Goal: Task Accomplishment & Management: Manage account settings

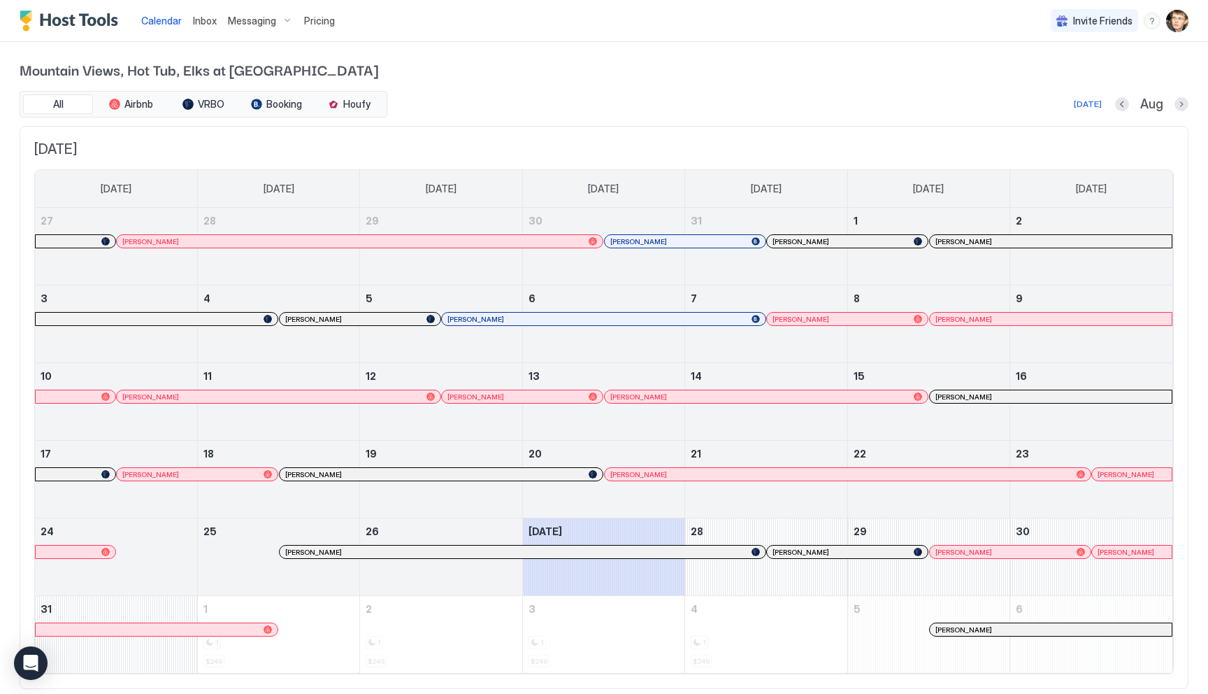
scroll to position [37, 0]
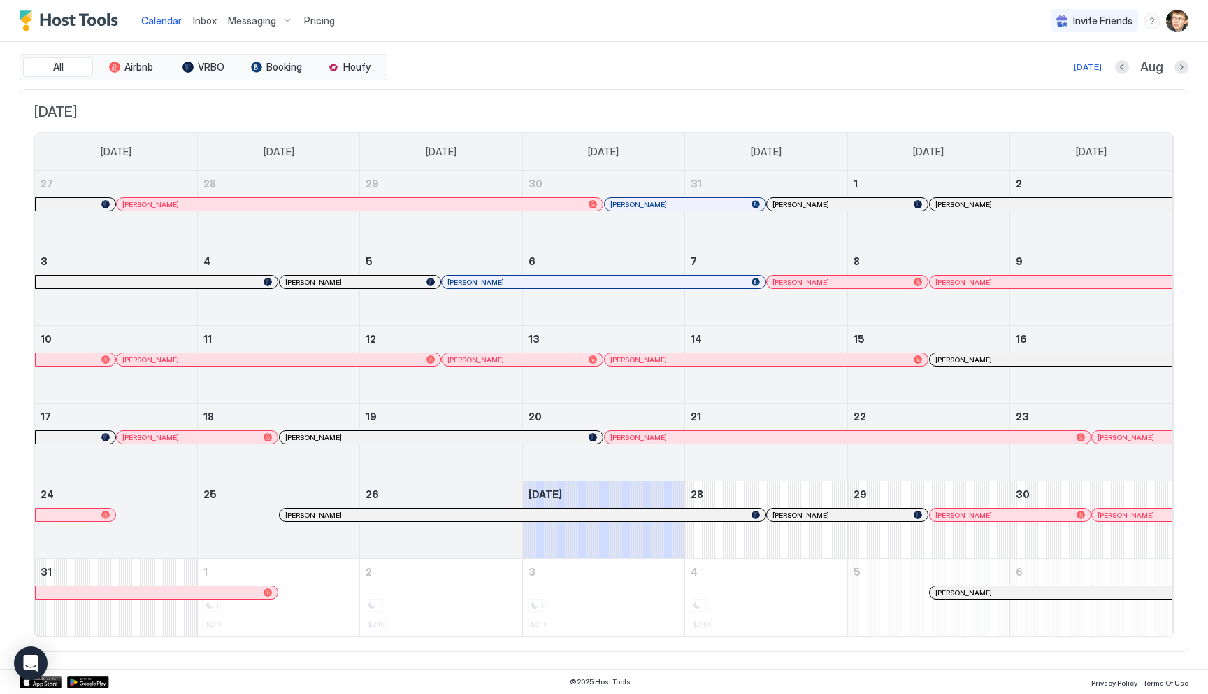
click at [312, 20] on span "Pricing" at bounding box center [319, 21] width 31 height 13
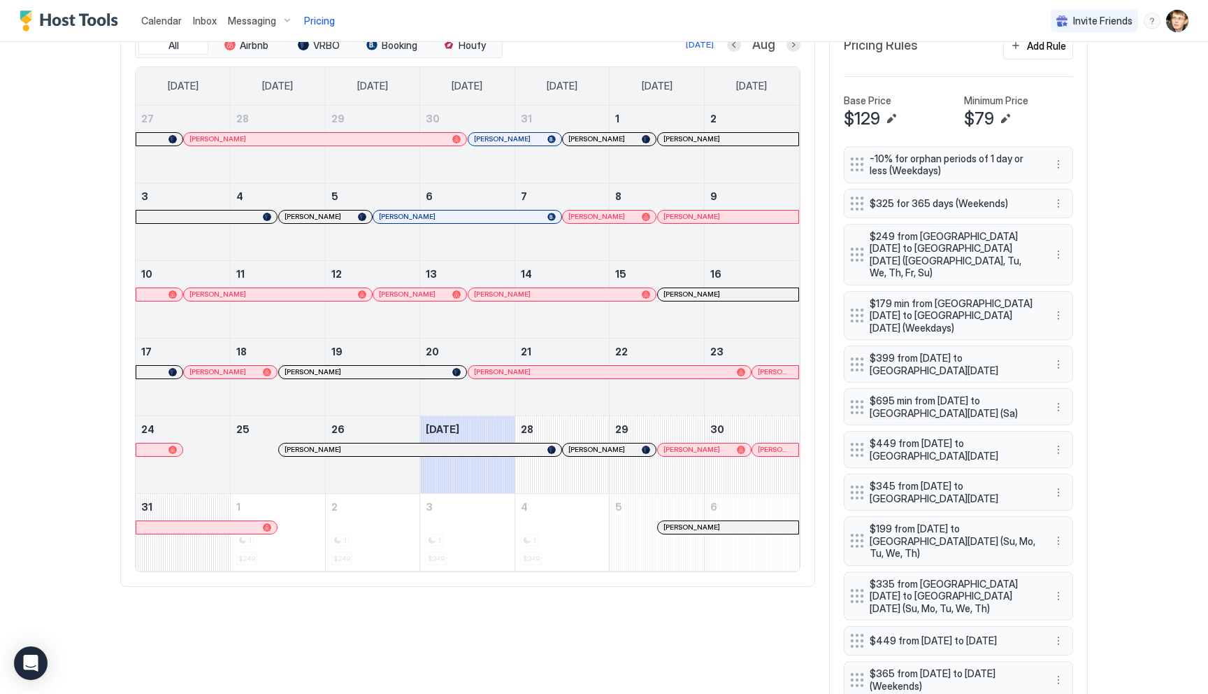
scroll to position [468, 0]
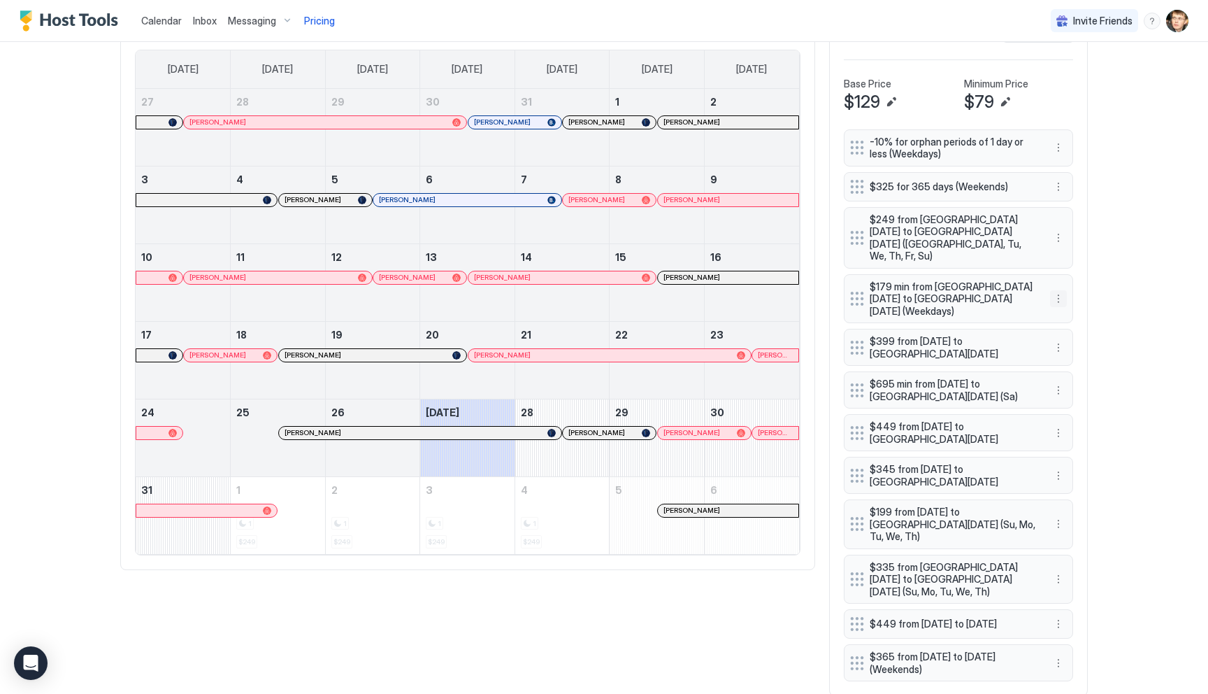
click at [1059, 290] on button "More options" at bounding box center [1058, 298] width 17 height 17
click at [1066, 300] on div "Edit" at bounding box center [1071, 299] width 31 height 10
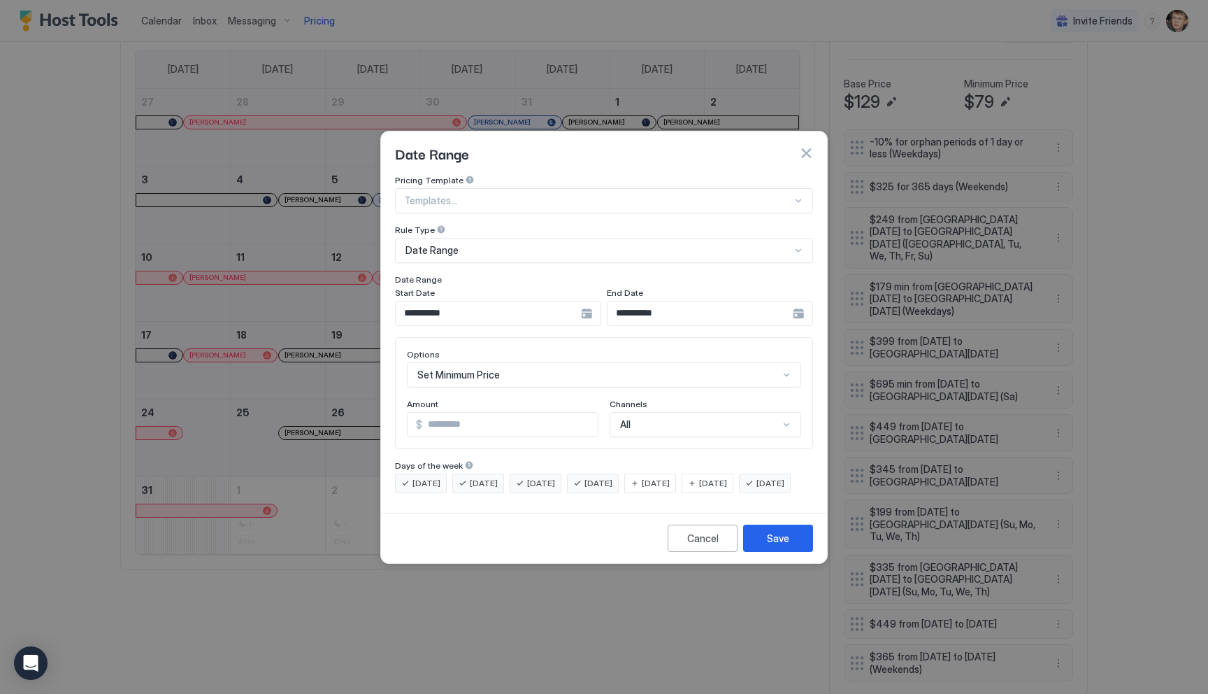
click at [503, 413] on input "***" at bounding box center [509, 425] width 175 height 24
type input "***"
click at [757, 545] on button "Save" at bounding box center [778, 537] width 70 height 27
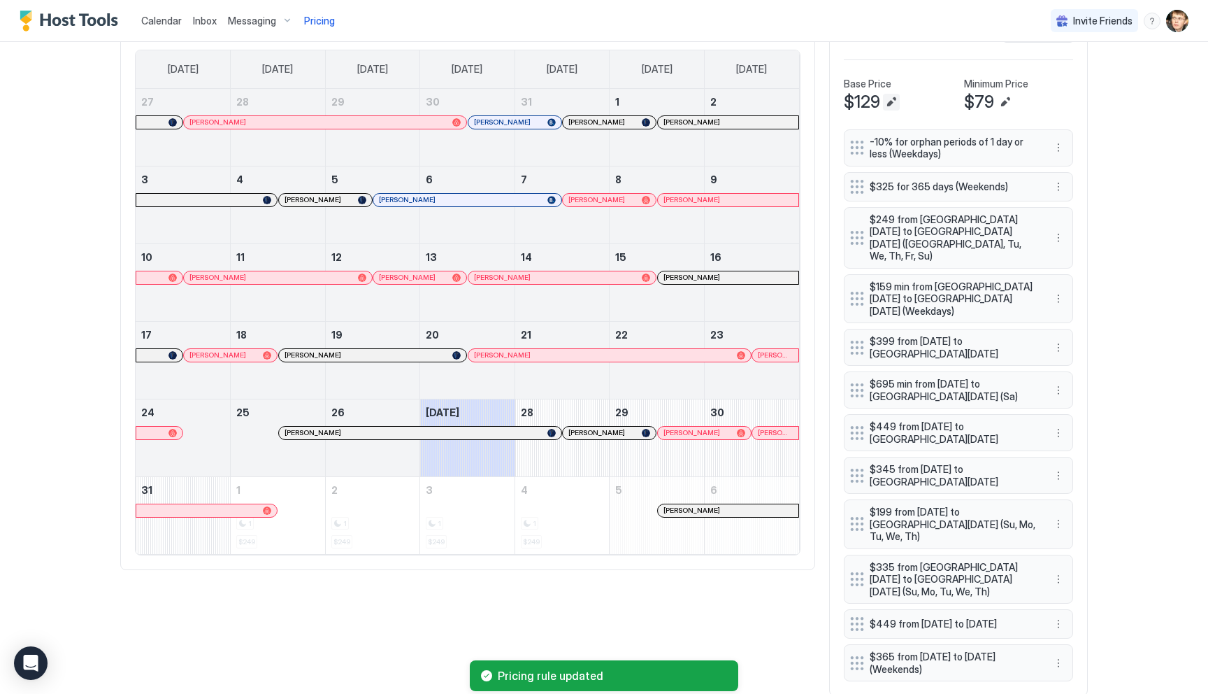
click at [891, 97] on button "Edit" at bounding box center [891, 102] width 17 height 17
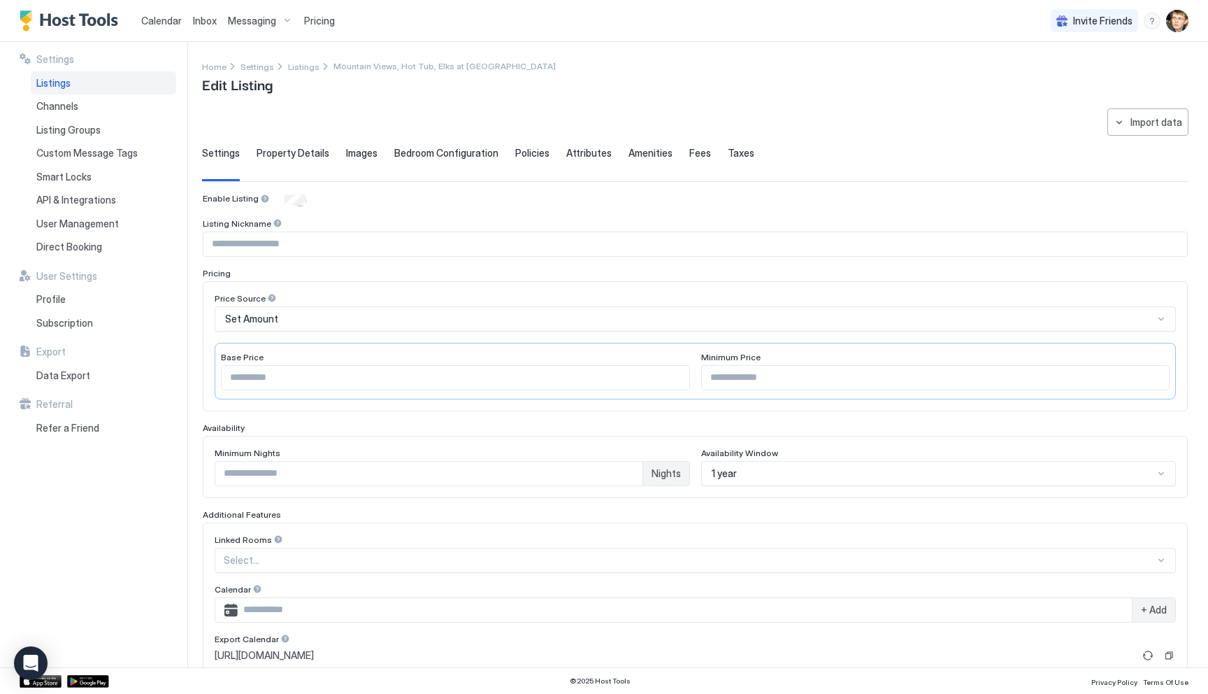
click at [338, 371] on input "***" at bounding box center [456, 378] width 468 height 24
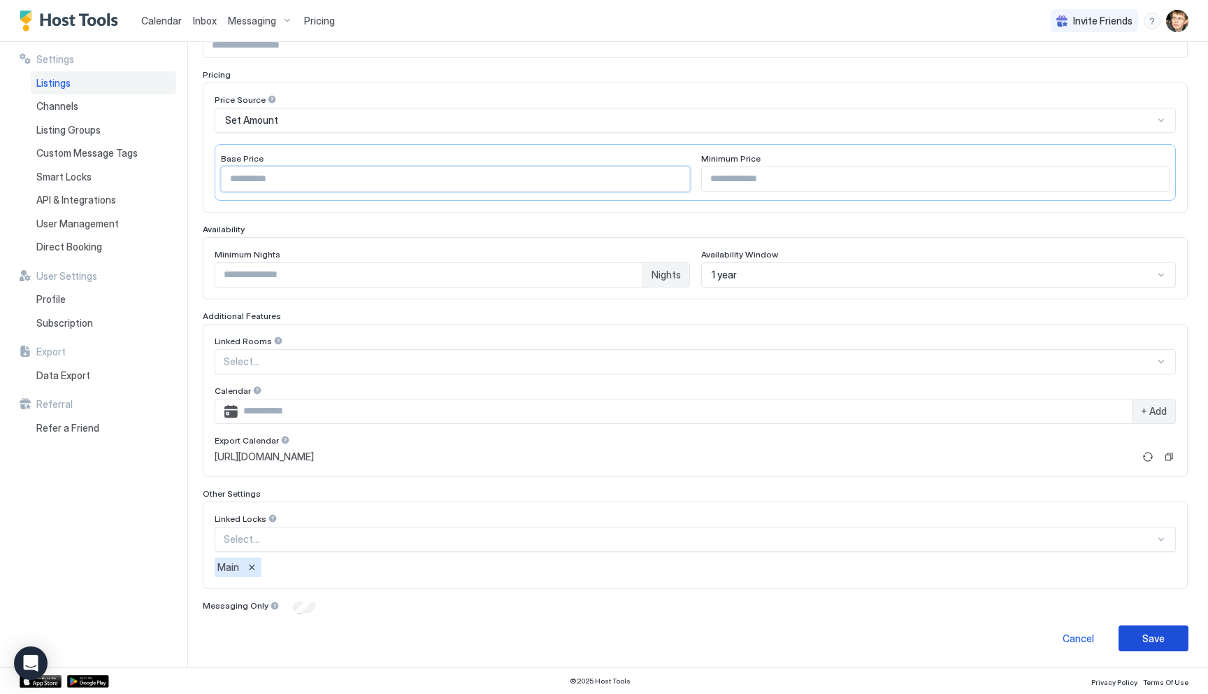
type input "***"
click at [1135, 642] on button "Save" at bounding box center [1154, 638] width 70 height 26
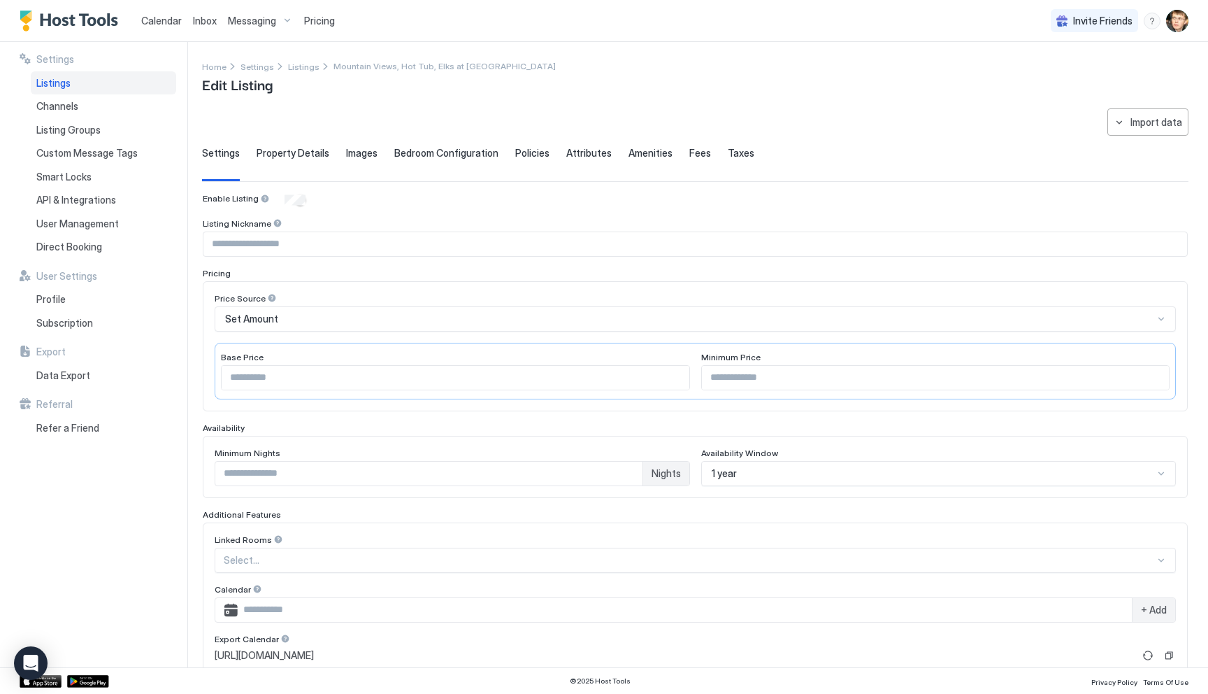
type input "***"
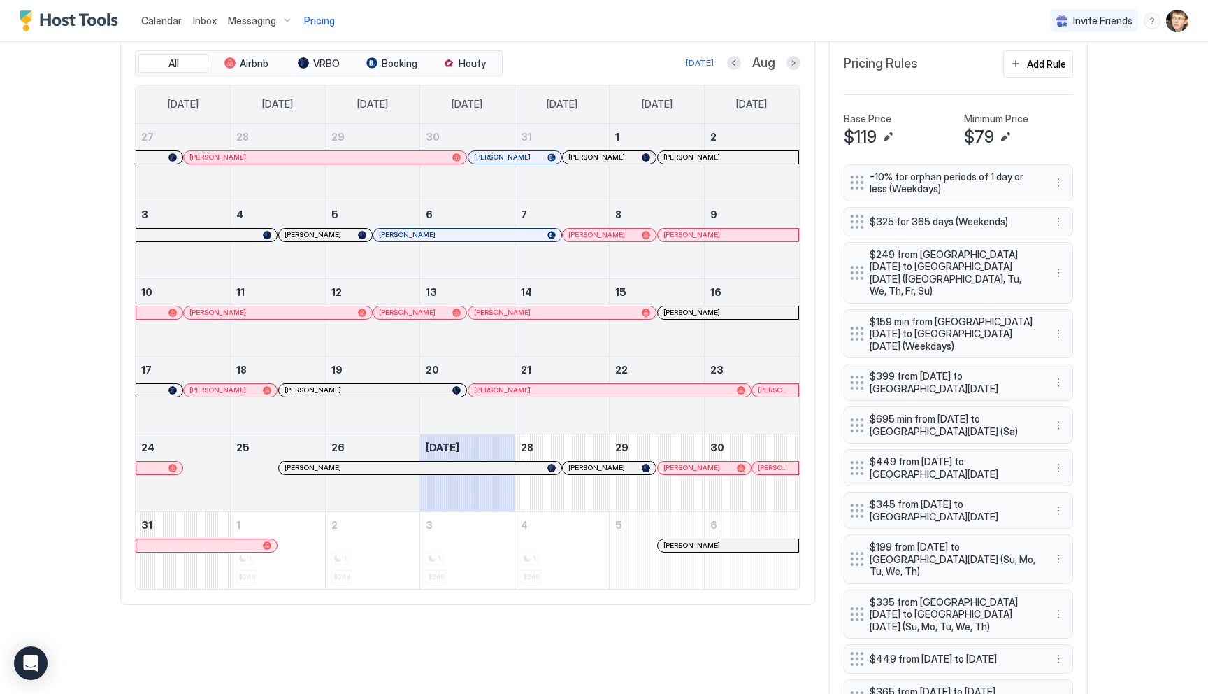
scroll to position [468, 0]
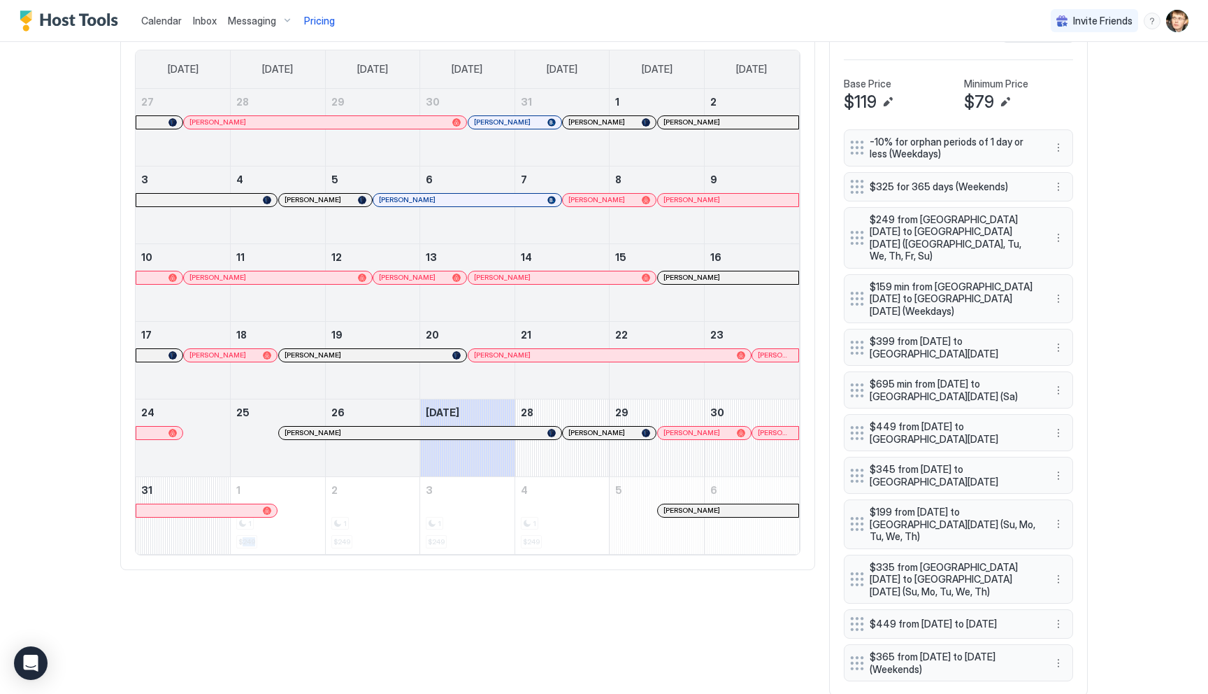
click at [1060, 229] on button "More options" at bounding box center [1058, 237] width 17 height 17
click at [1064, 247] on div "Edit" at bounding box center [1071, 250] width 31 height 10
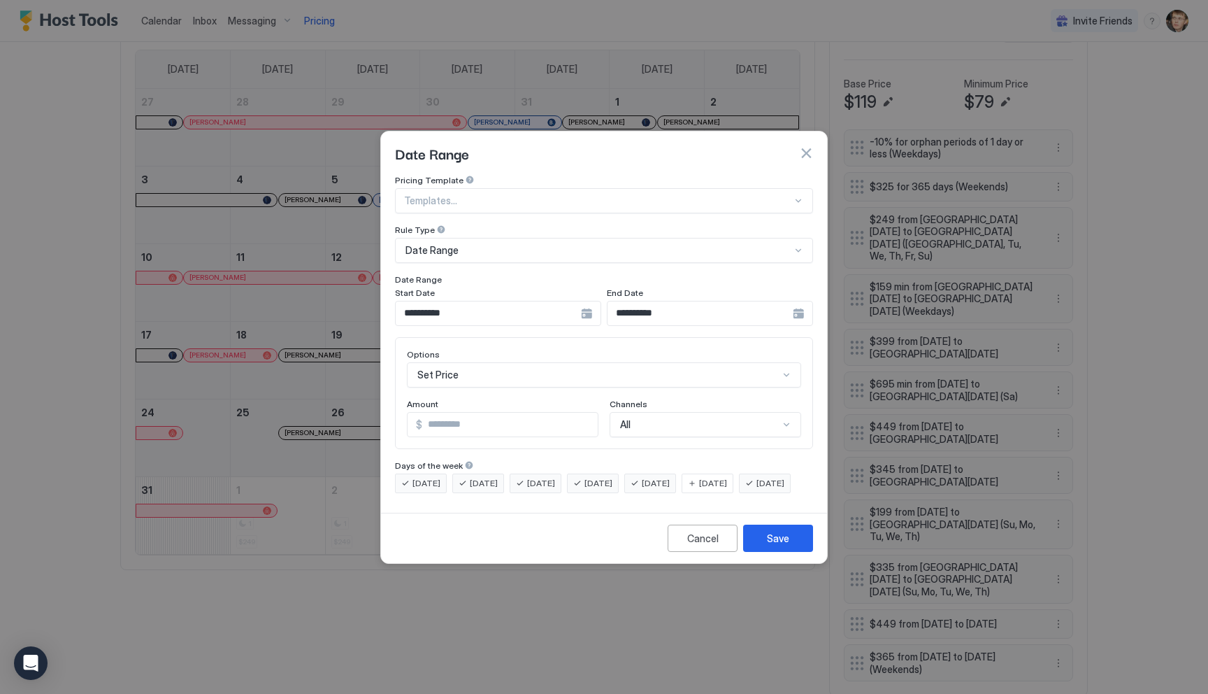
click at [495, 417] on input "***" at bounding box center [509, 425] width 175 height 24
type input "***"
click at [771, 544] on div "Save" at bounding box center [778, 538] width 22 height 15
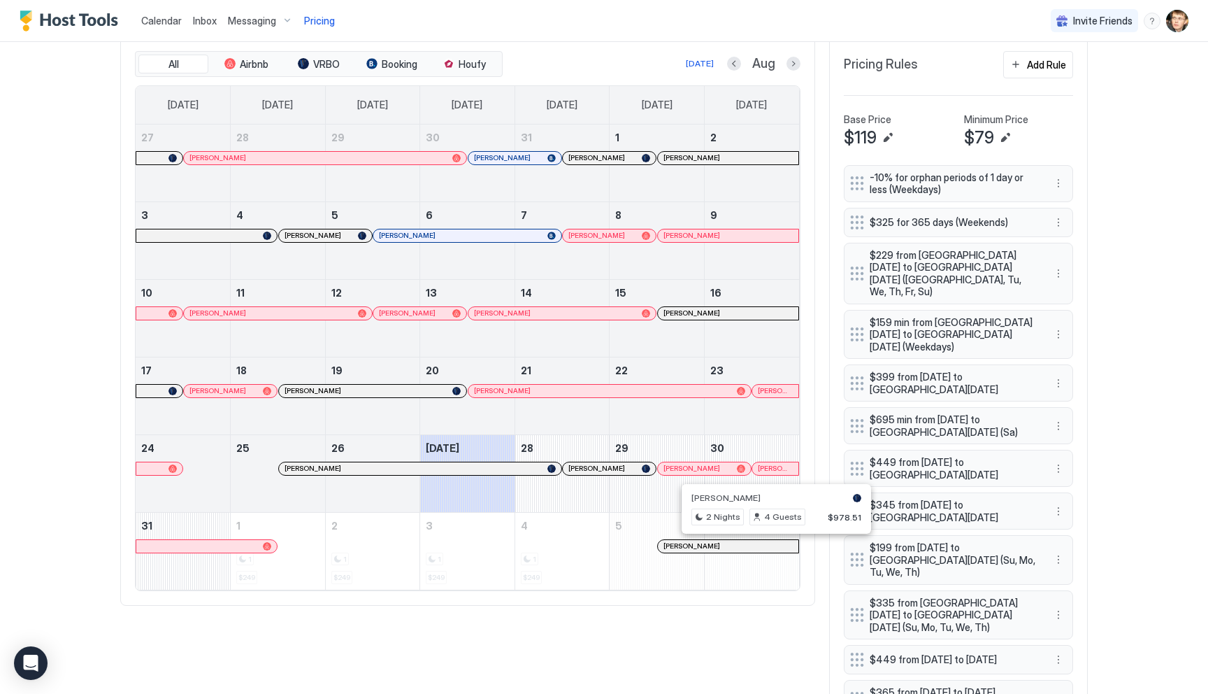
scroll to position [447, 0]
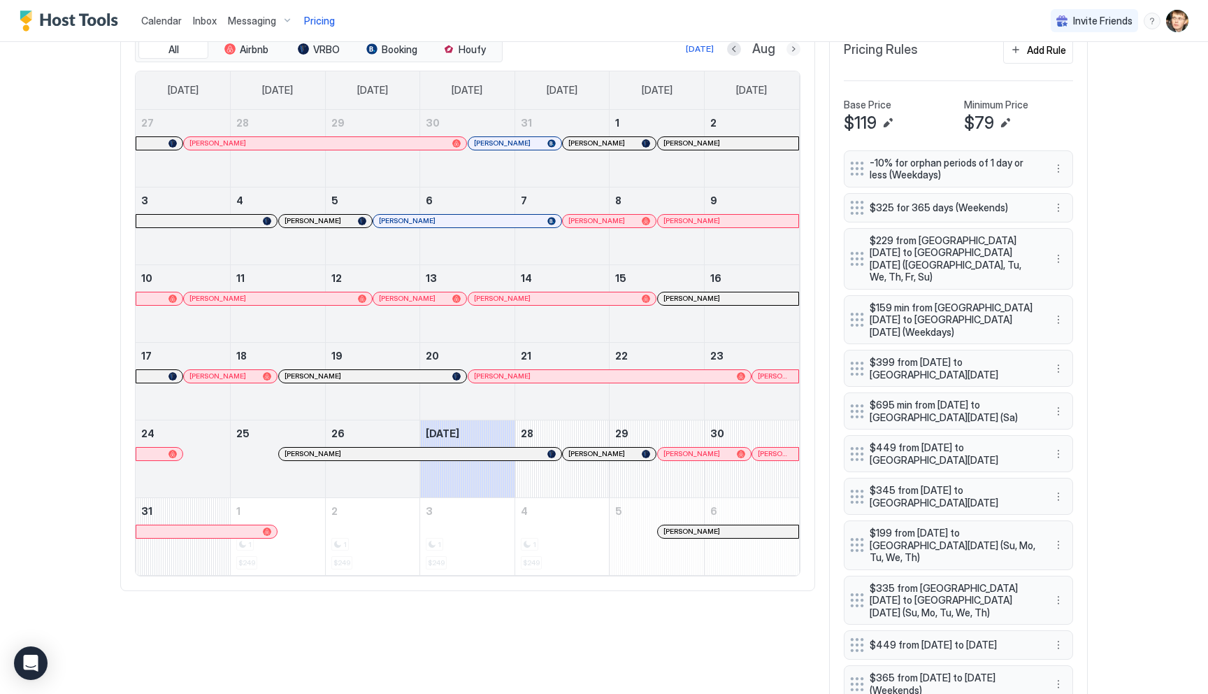
click at [796, 50] on button "Next month" at bounding box center [794, 49] width 14 height 14
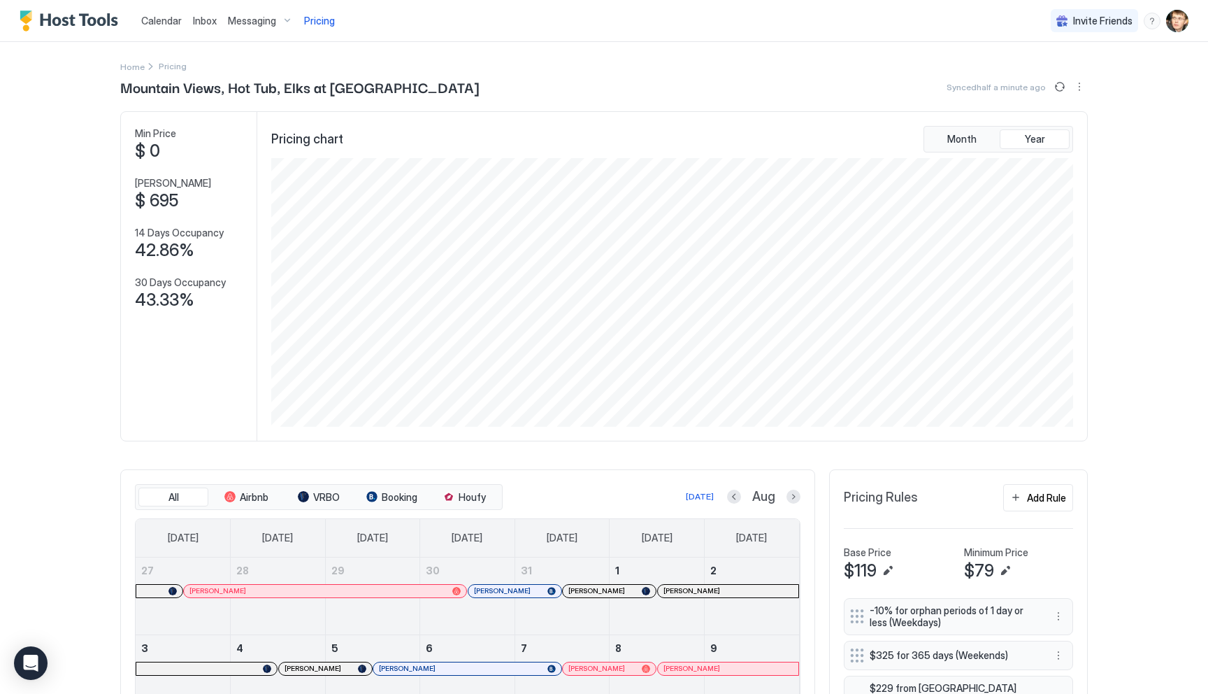
scroll to position [336, 0]
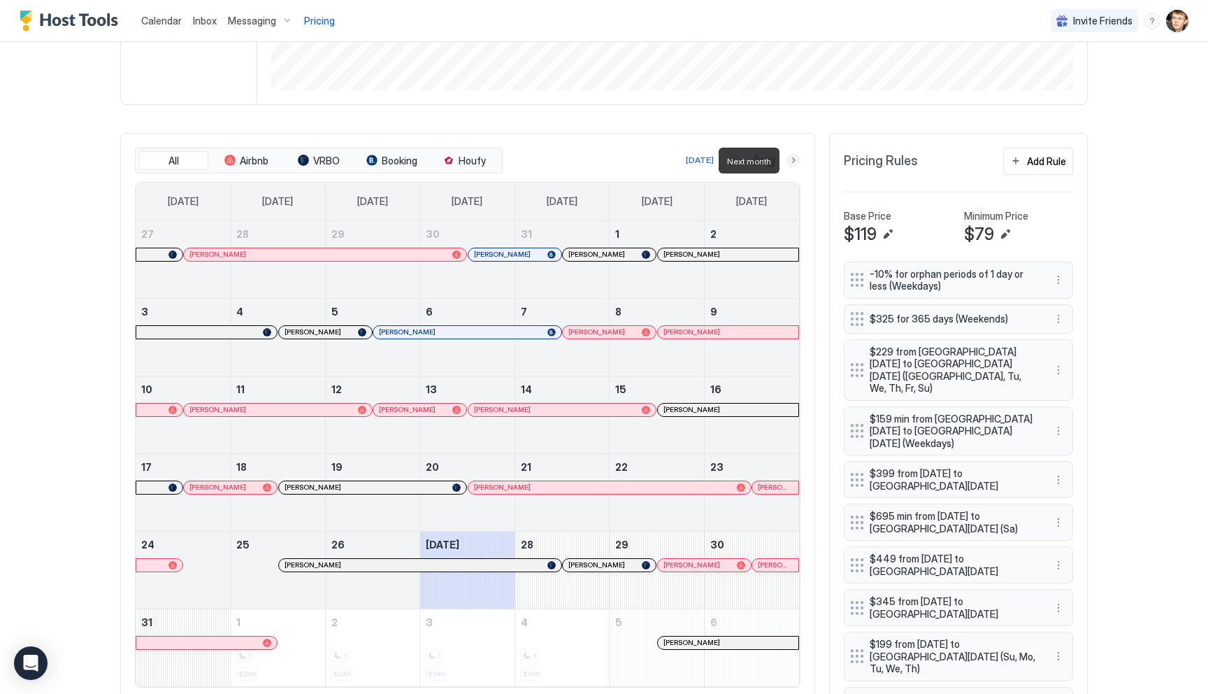
click at [792, 159] on button "Next month" at bounding box center [794, 160] width 14 height 14
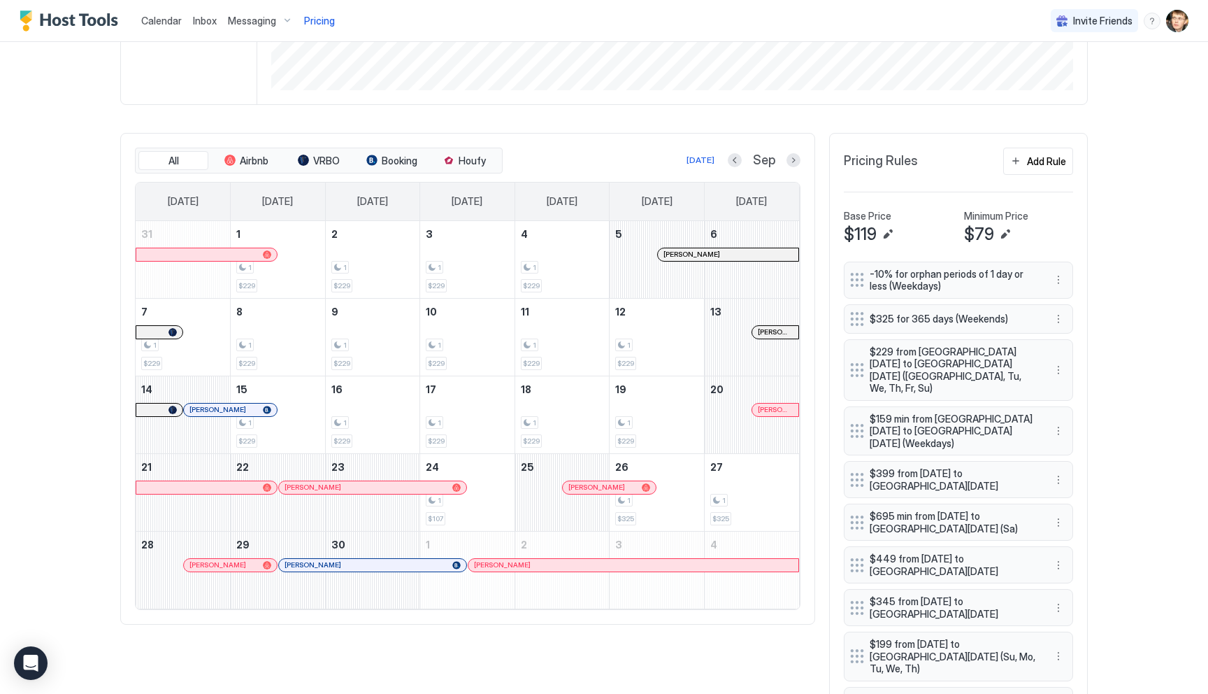
scroll to position [0, 0]
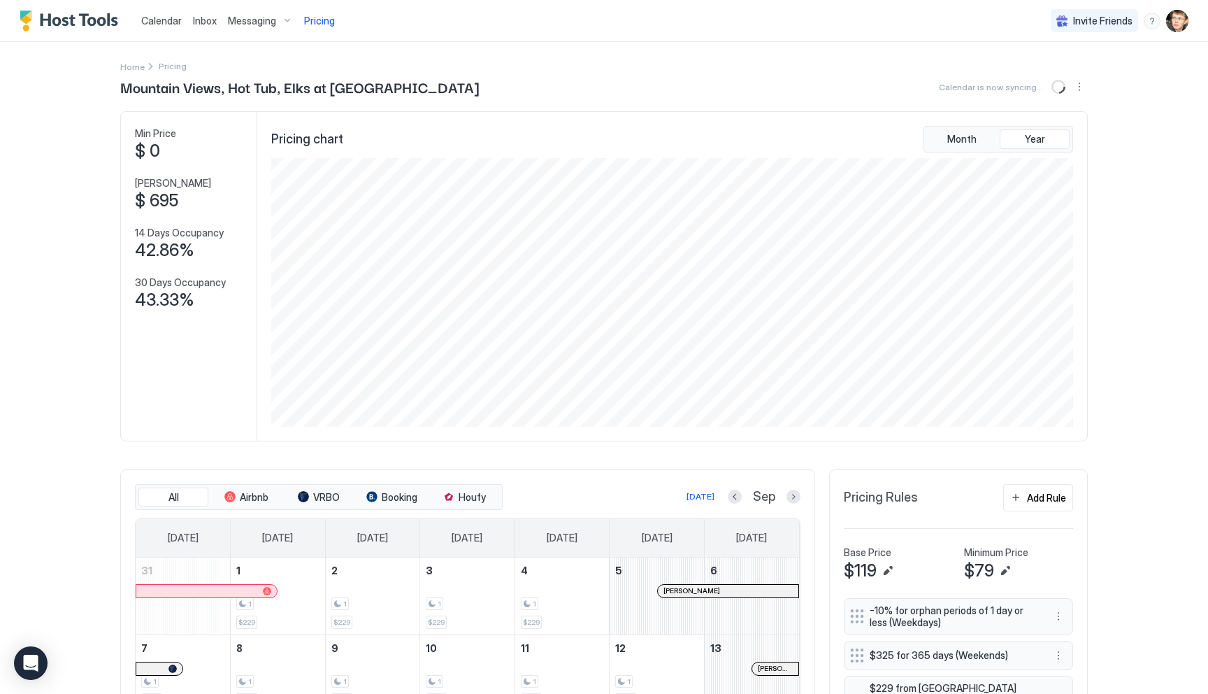
click at [264, 23] on span "Messaging" at bounding box center [252, 21] width 48 height 13
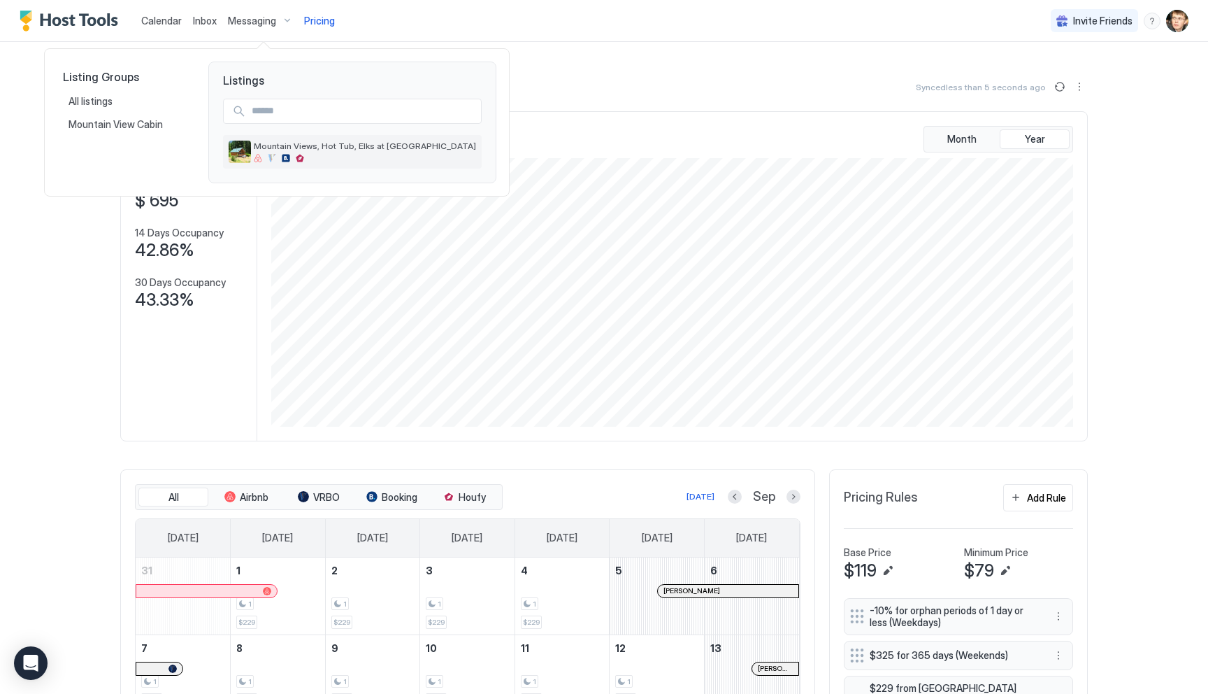
click at [323, 145] on span "Mountain Views, Hot Tub, Elks at [GEOGRAPHIC_DATA]" at bounding box center [365, 146] width 222 height 10
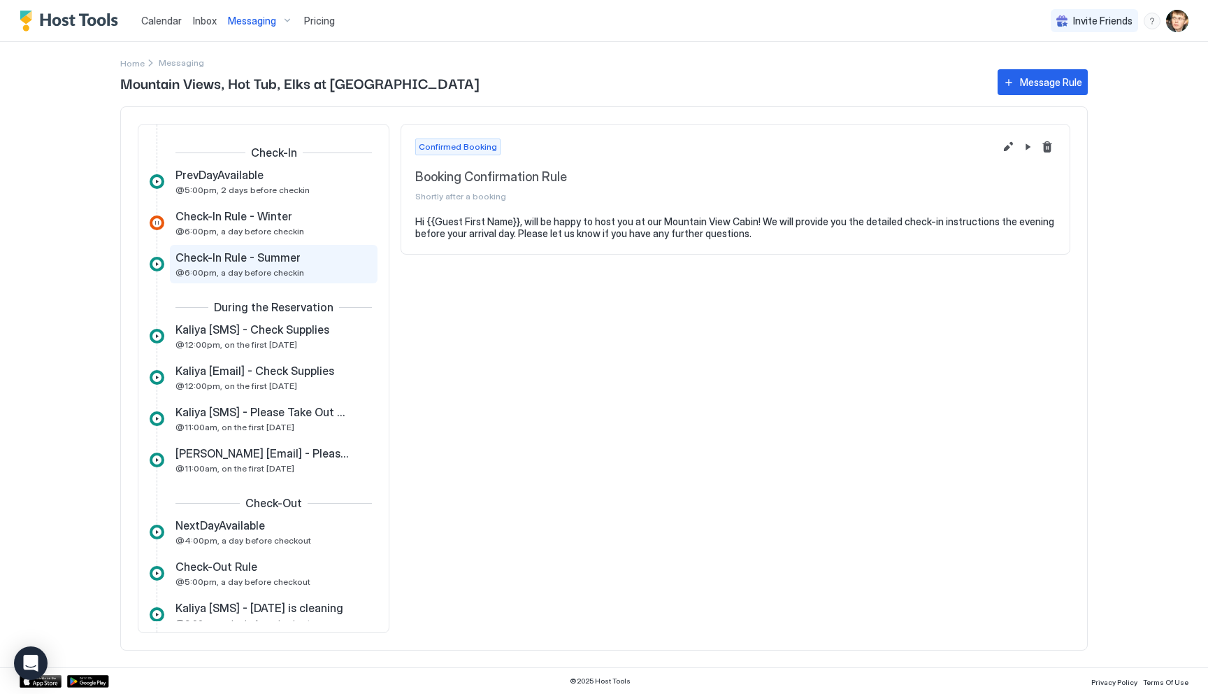
scroll to position [234, 0]
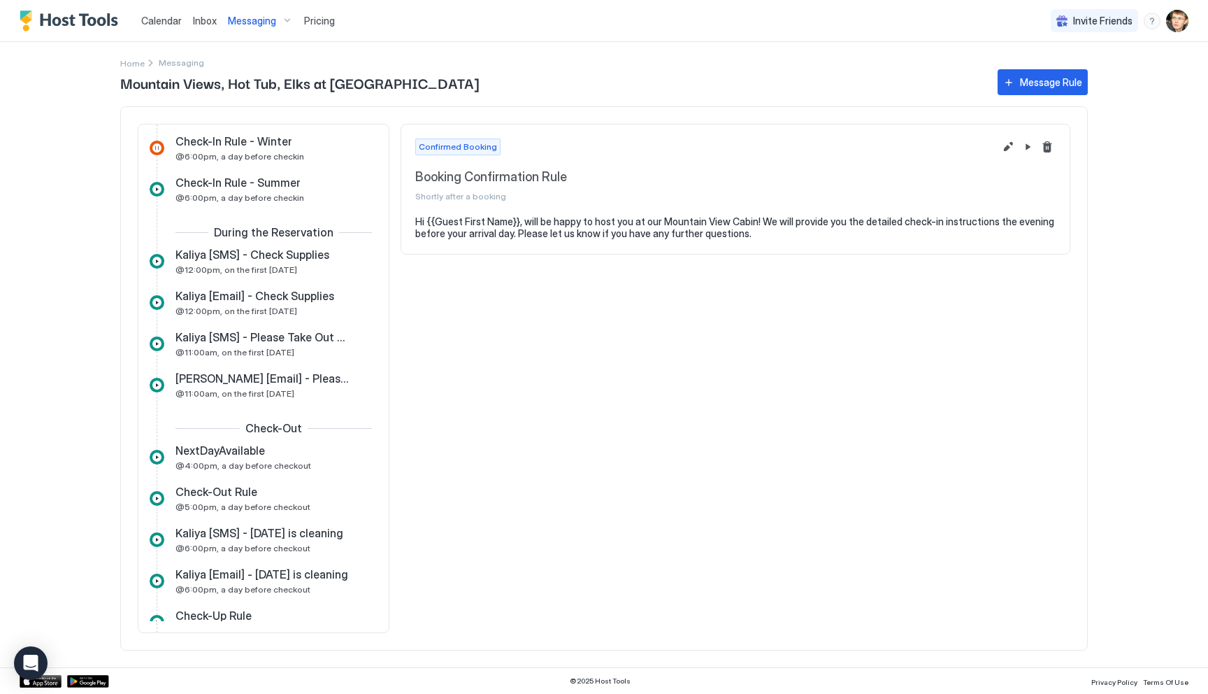
click at [1184, 27] on img "User profile" at bounding box center [1177, 21] width 22 height 22
click at [1113, 83] on div "Settings" at bounding box center [1099, 78] width 178 height 24
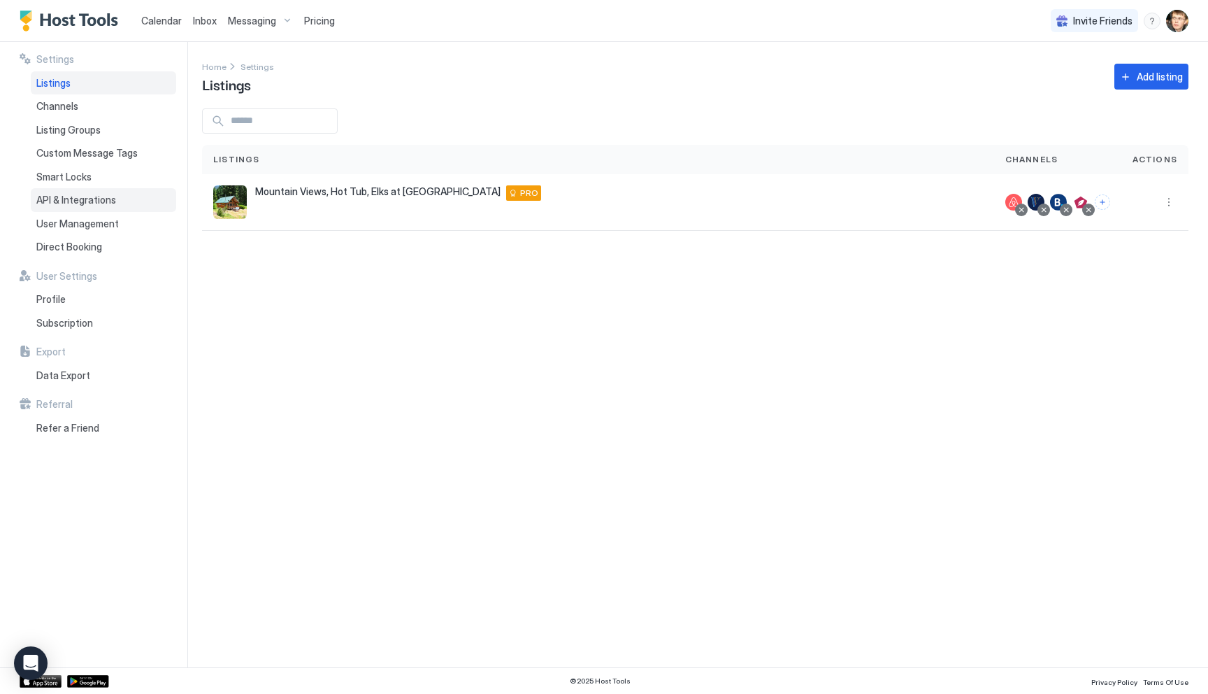
click at [120, 206] on div "API & Integrations" at bounding box center [103, 200] width 145 height 24
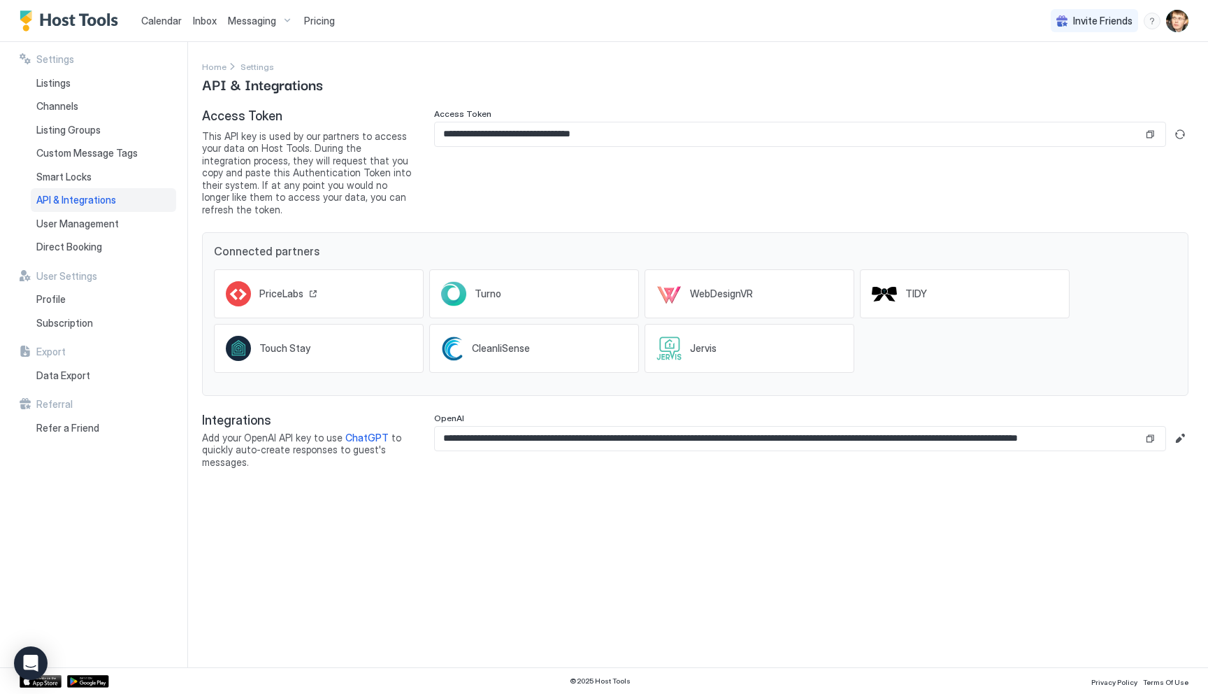
click at [278, 287] on span "PriceLabs" at bounding box center [281, 293] width 44 height 13
click at [92, 85] on div "Listings" at bounding box center [103, 83] width 145 height 24
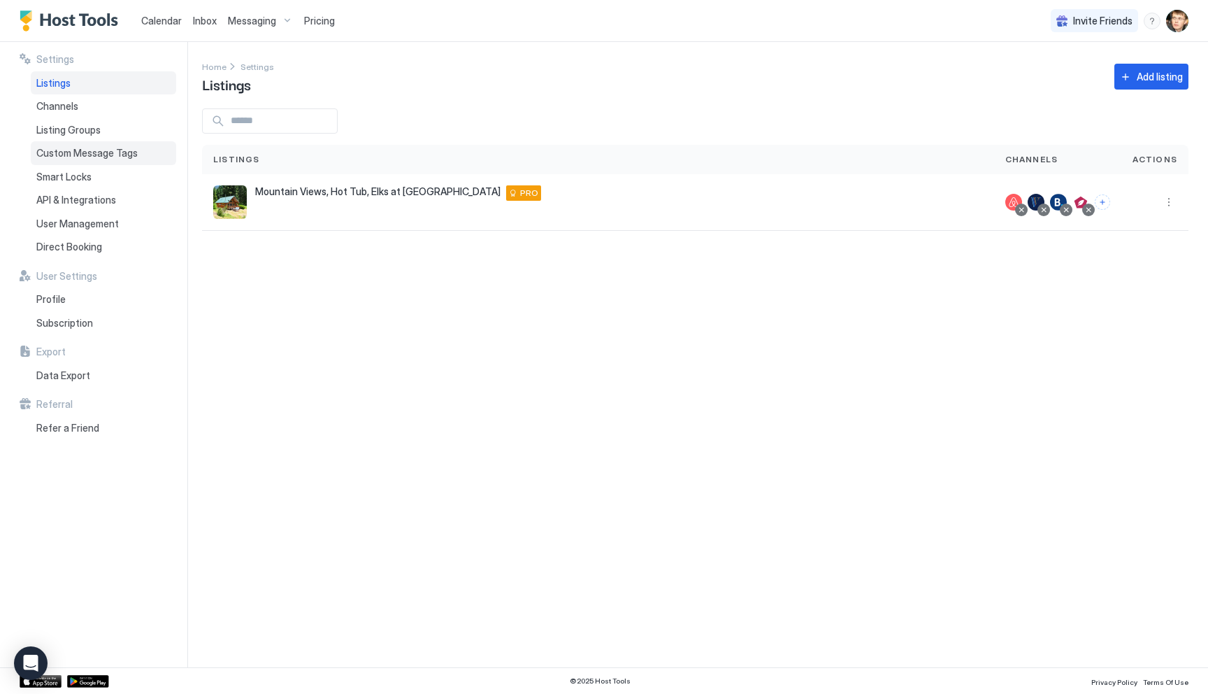
click at [102, 149] on span "Custom Message Tags" at bounding box center [86, 153] width 101 height 13
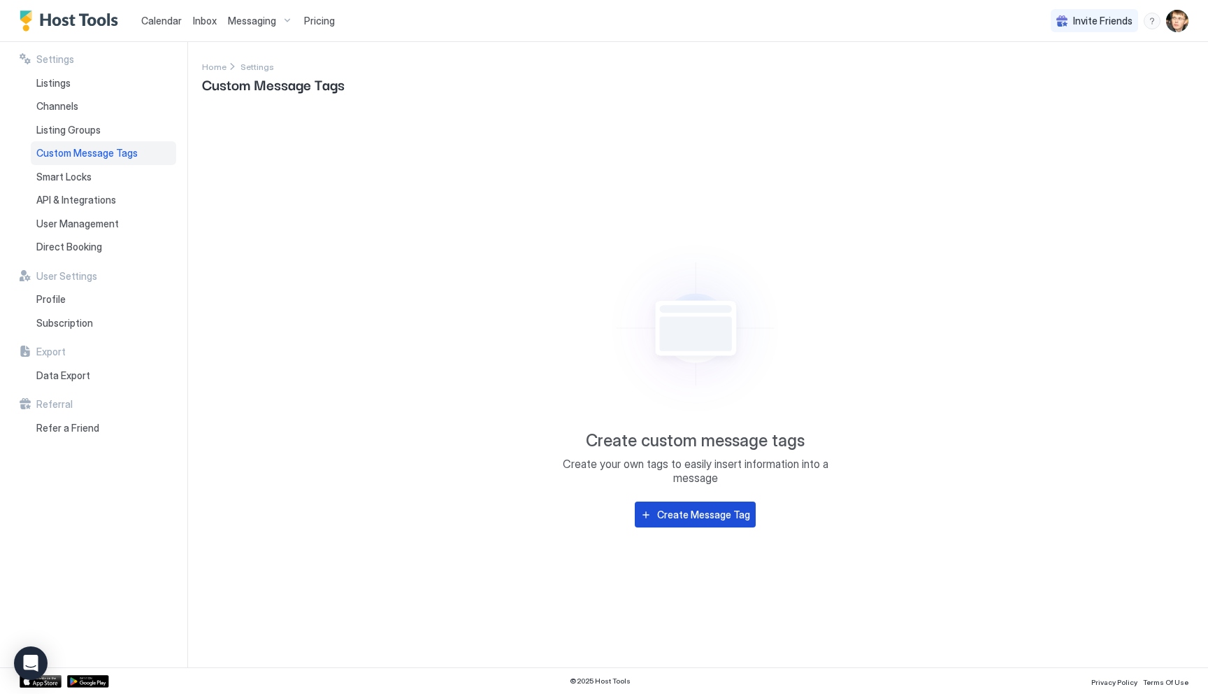
click at [669, 515] on div "Create Message Tag" at bounding box center [703, 514] width 93 height 15
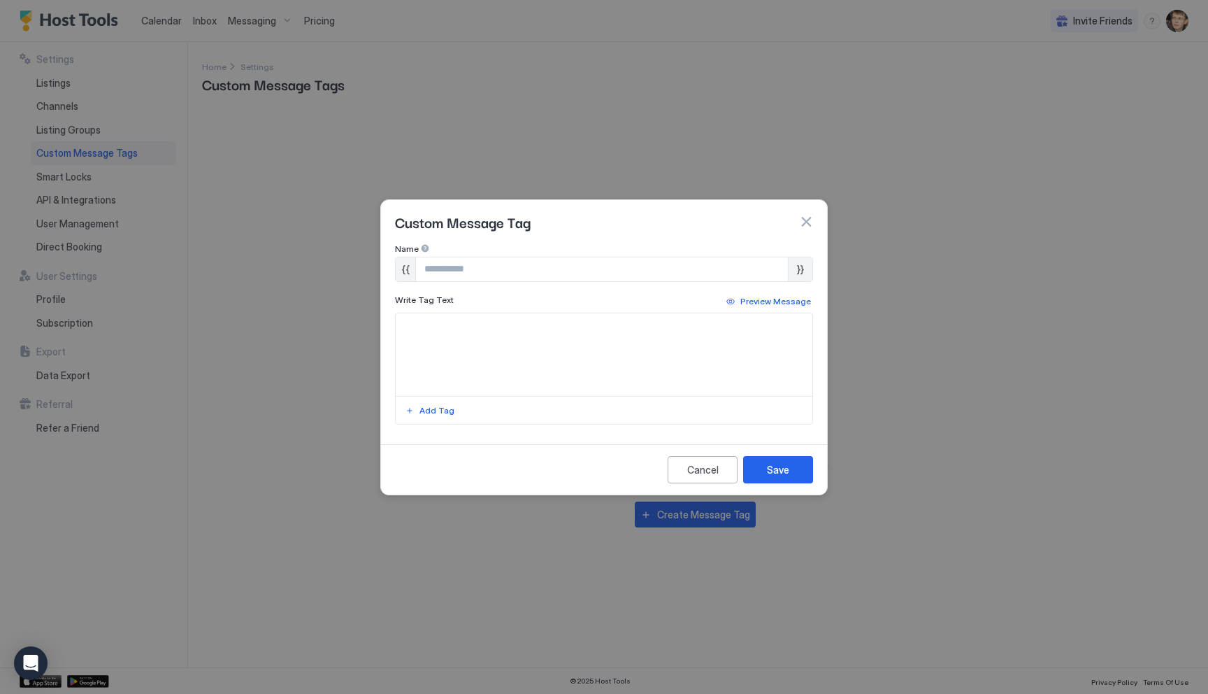
click at [610, 338] on textarea "Input Field" at bounding box center [604, 354] width 417 height 83
click at [729, 269] on input "Input Field" at bounding box center [602, 269] width 372 height 24
type input "*******"
click at [807, 221] on button "button" at bounding box center [806, 222] width 14 height 14
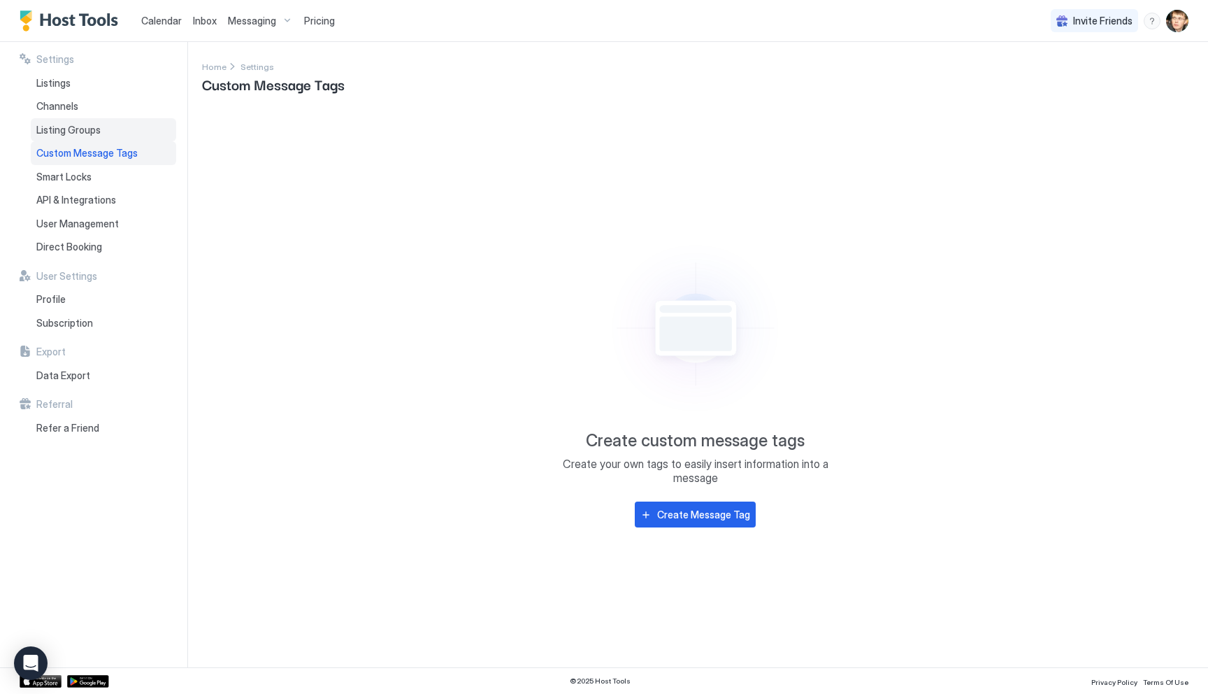
click at [89, 130] on span "Listing Groups" at bounding box center [68, 130] width 64 height 13
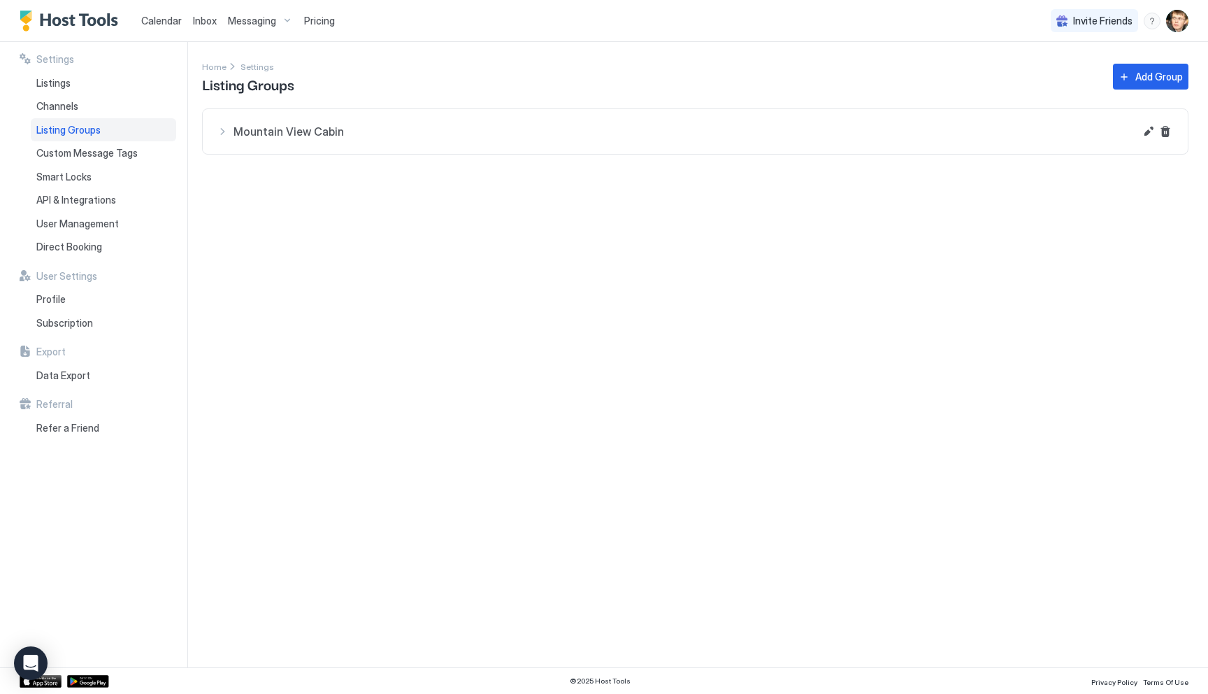
click at [218, 133] on div "Mountain View Cabin" at bounding box center [676, 131] width 918 height 17
click at [115, 111] on div "Channels" at bounding box center [103, 106] width 145 height 24
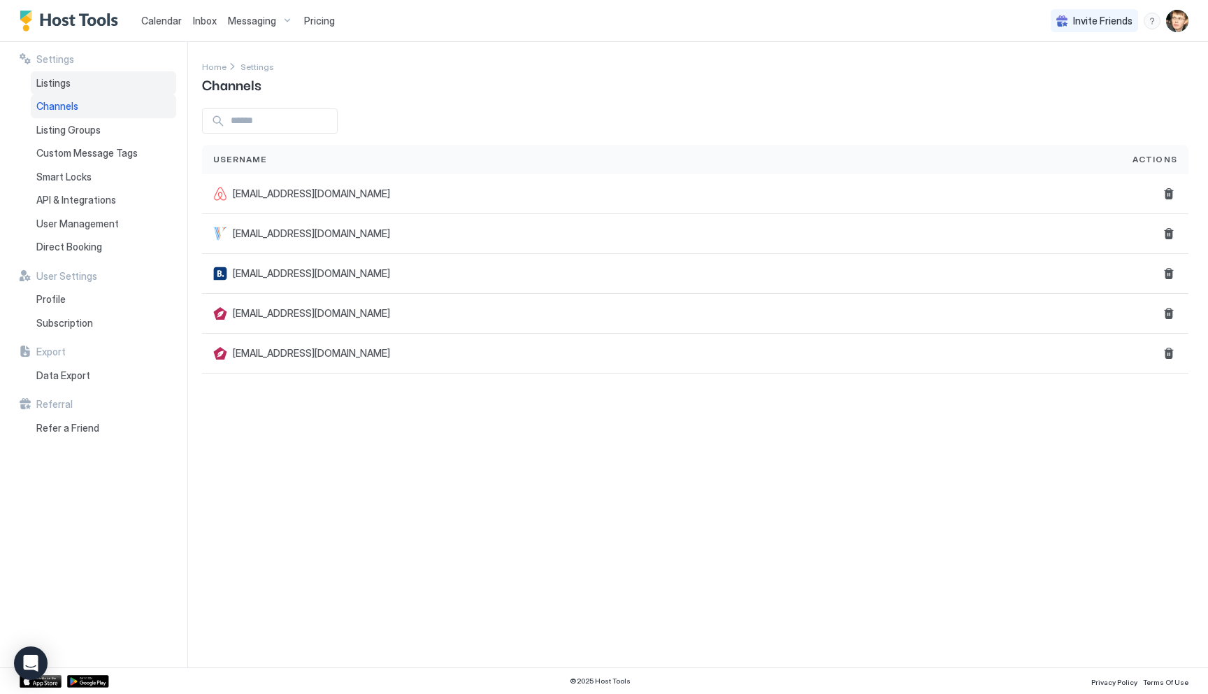
click at [94, 89] on div "Listings" at bounding box center [103, 83] width 145 height 24
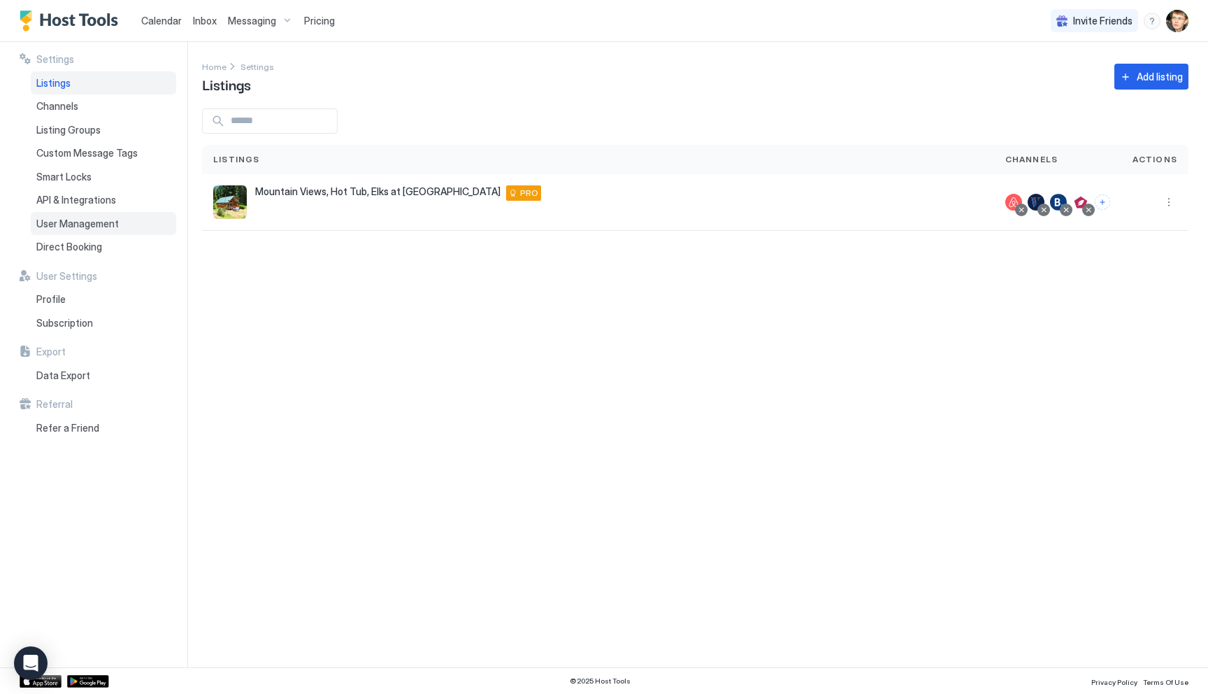
click at [87, 222] on span "User Management" at bounding box center [77, 223] width 83 height 13
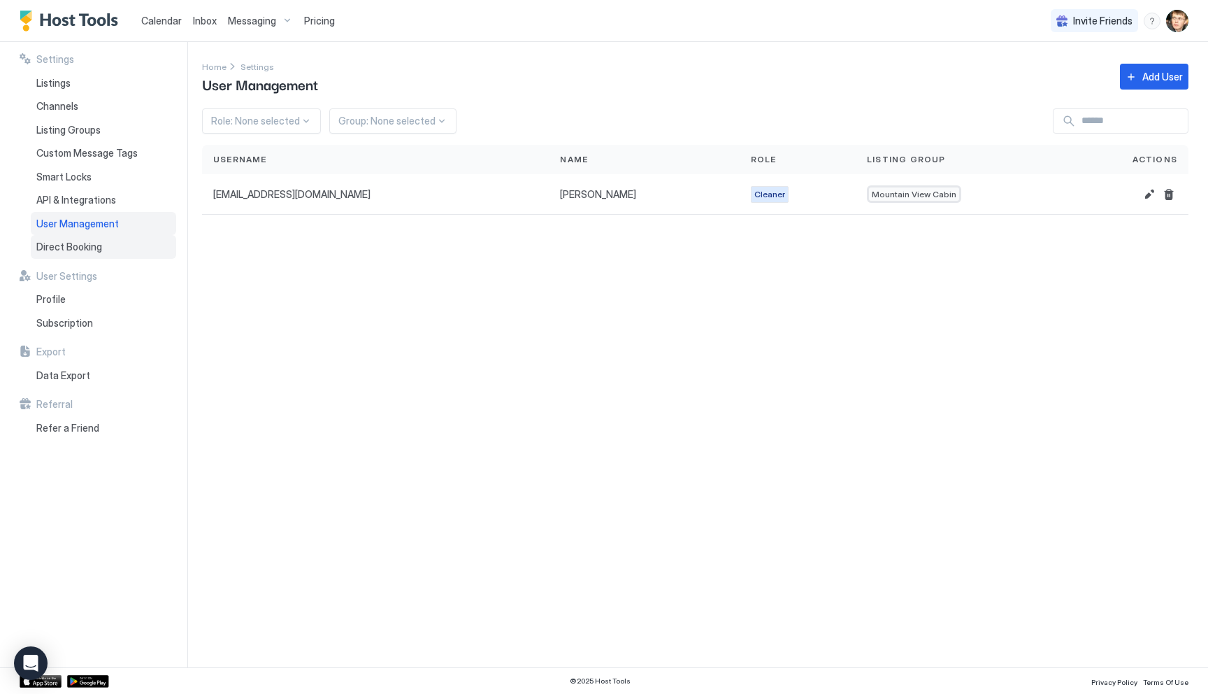
click at [88, 242] on span "Direct Booking" at bounding box center [69, 247] width 66 height 13
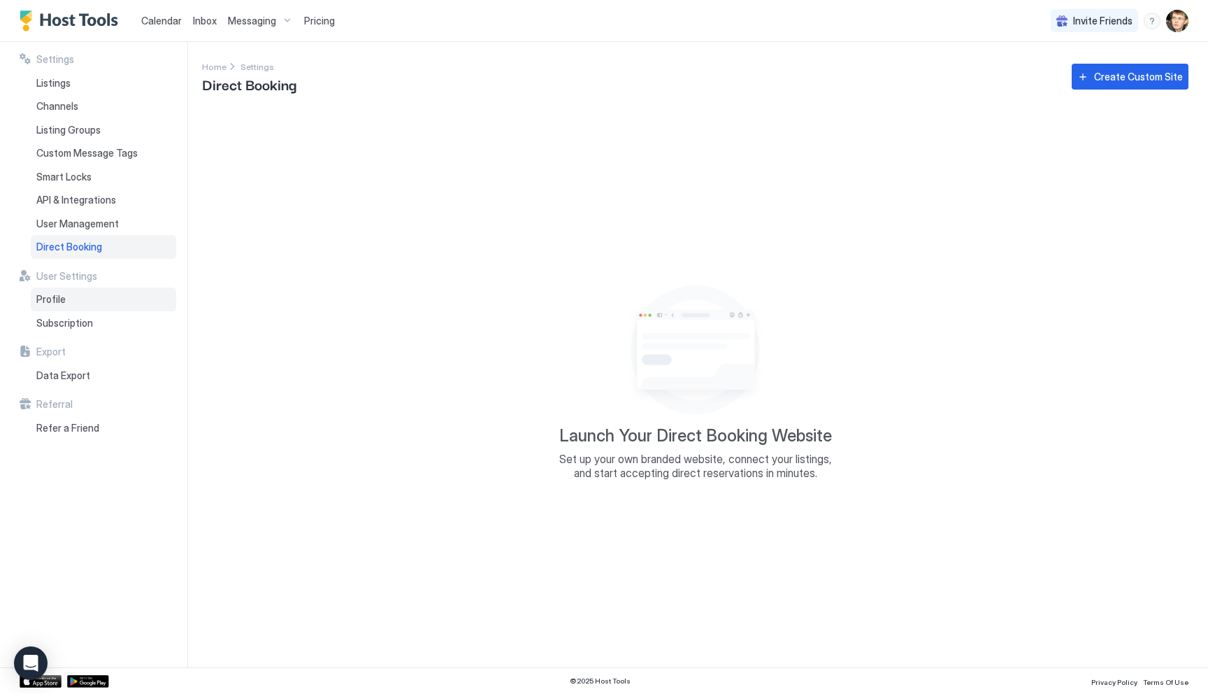
click at [71, 296] on div "Profile" at bounding box center [103, 299] width 145 height 24
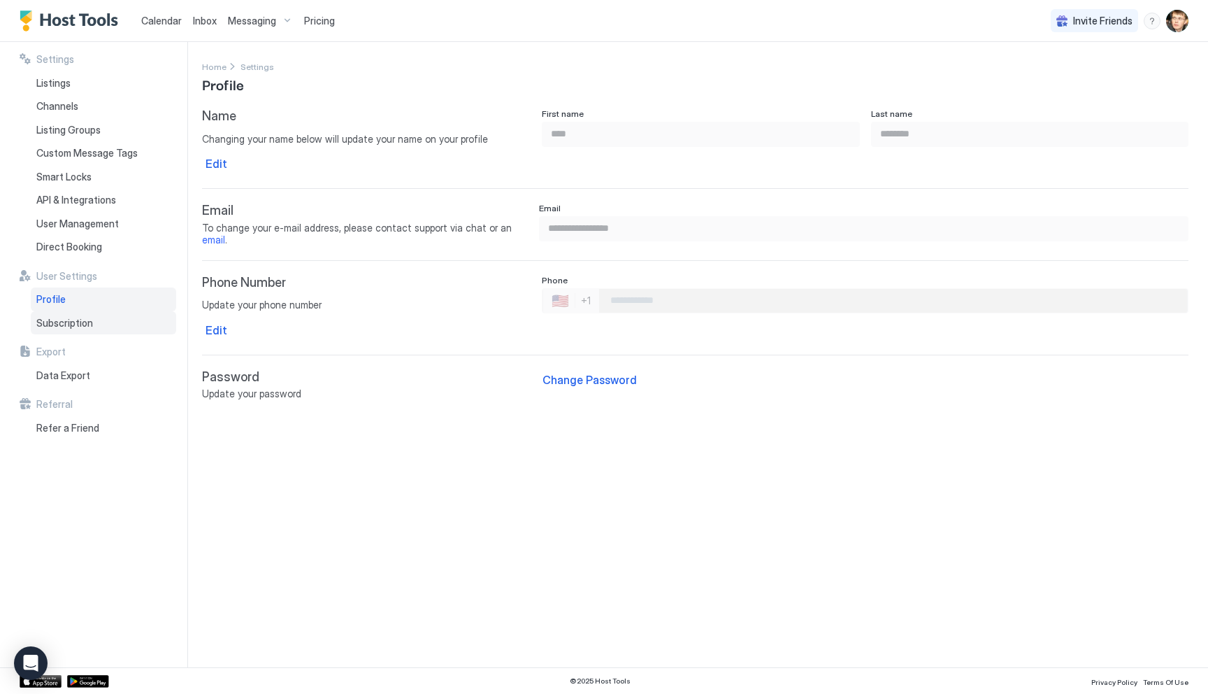
click at [71, 323] on span "Subscription" at bounding box center [64, 323] width 57 height 13
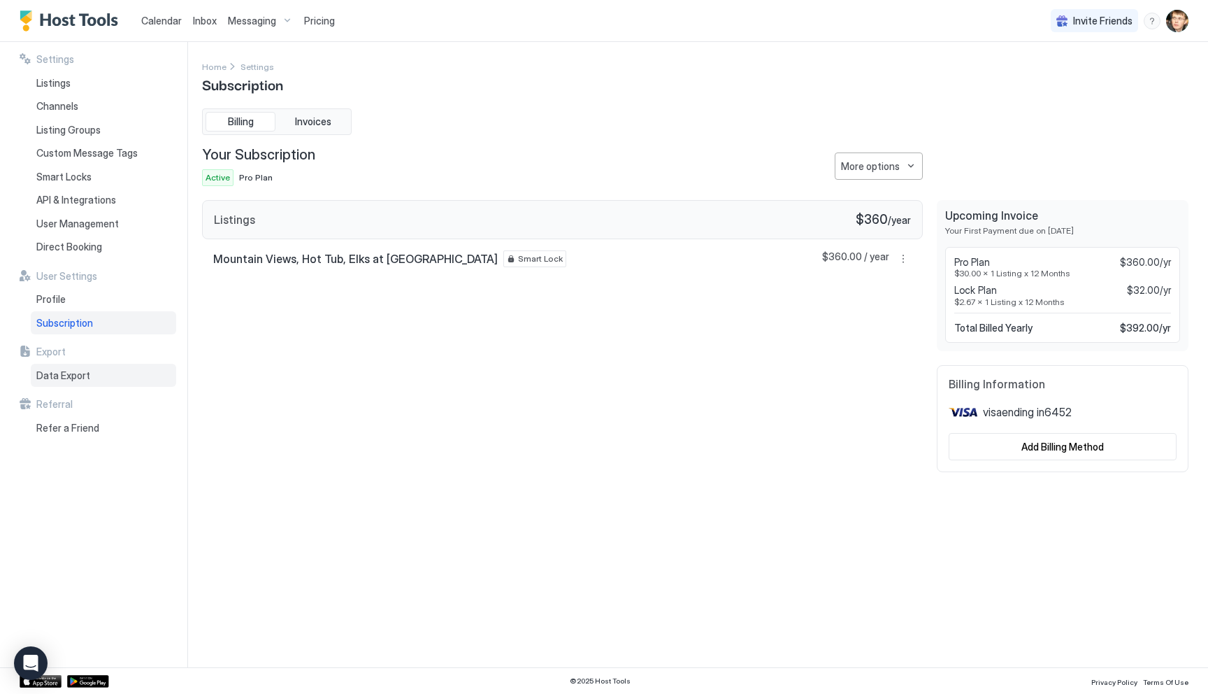
click at [78, 370] on span "Data Export" at bounding box center [63, 375] width 54 height 13
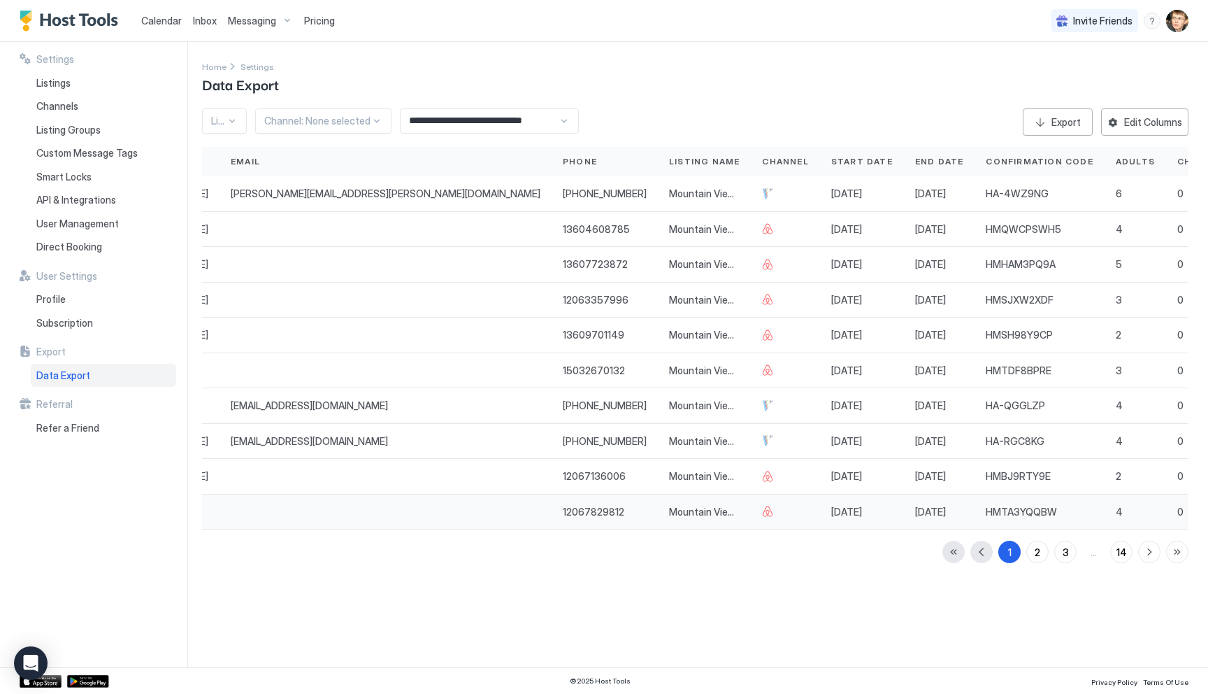
scroll to position [0, 195]
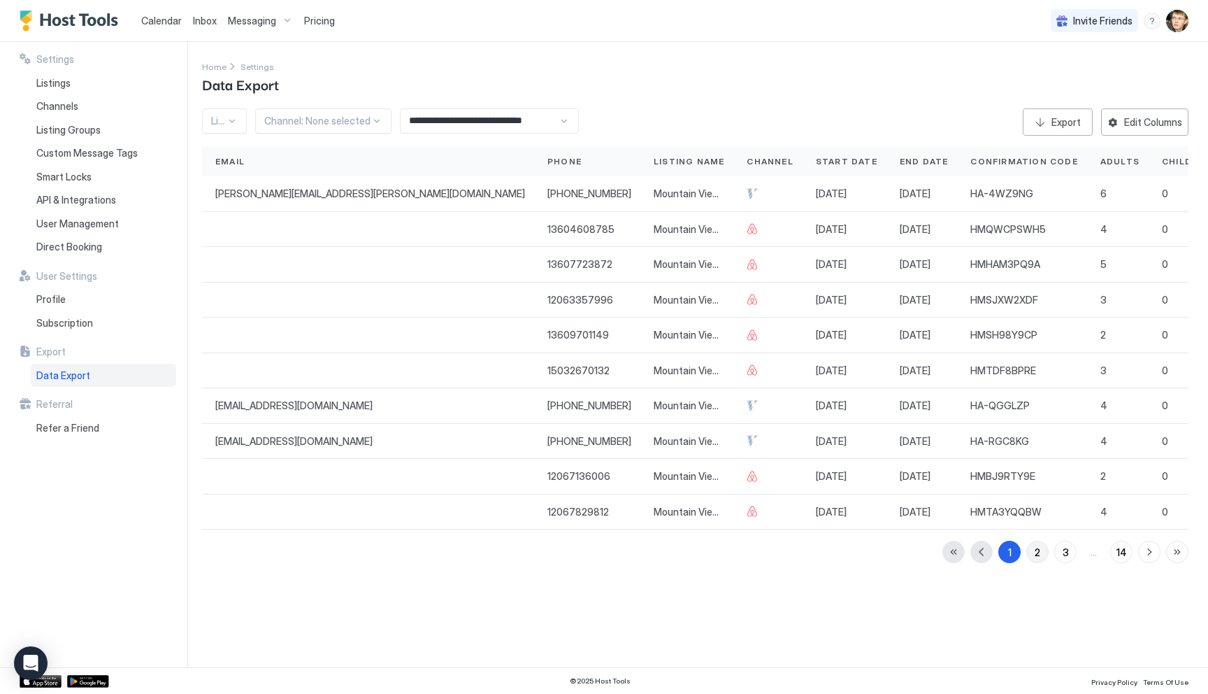
click at [1038, 552] on div "2" at bounding box center [1038, 552] width 6 height 15
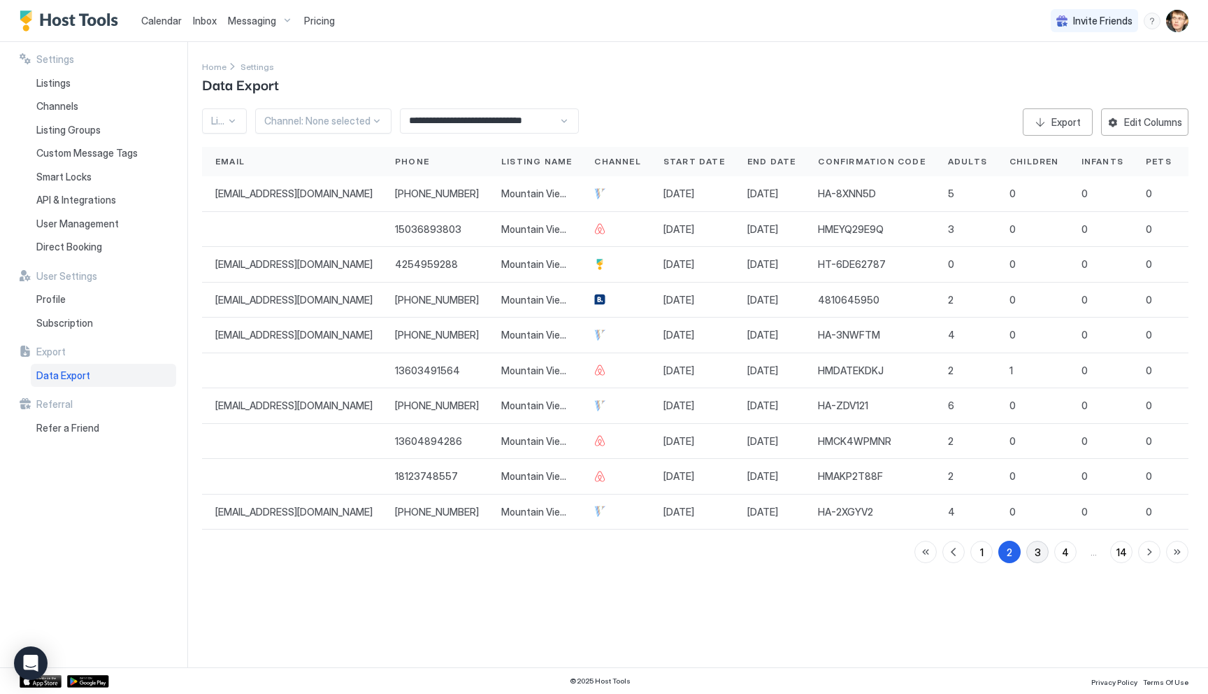
click at [1045, 552] on button "3" at bounding box center [1037, 551] width 22 height 22
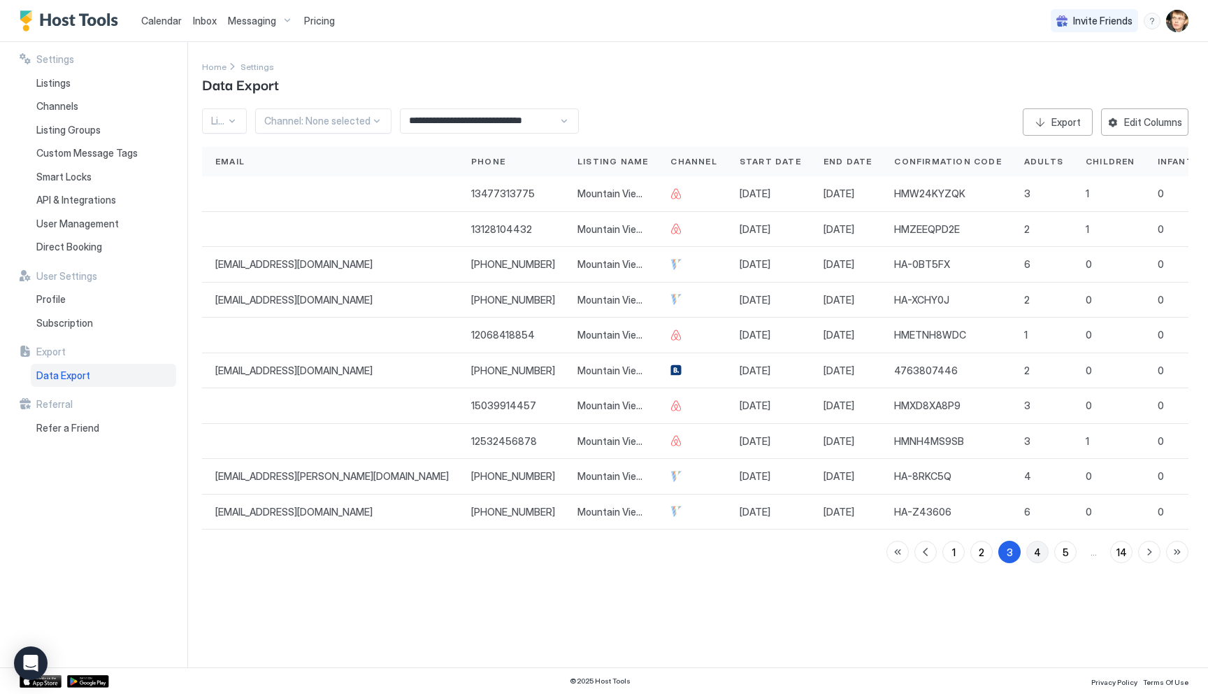
click at [1041, 554] on button "4" at bounding box center [1037, 551] width 22 height 22
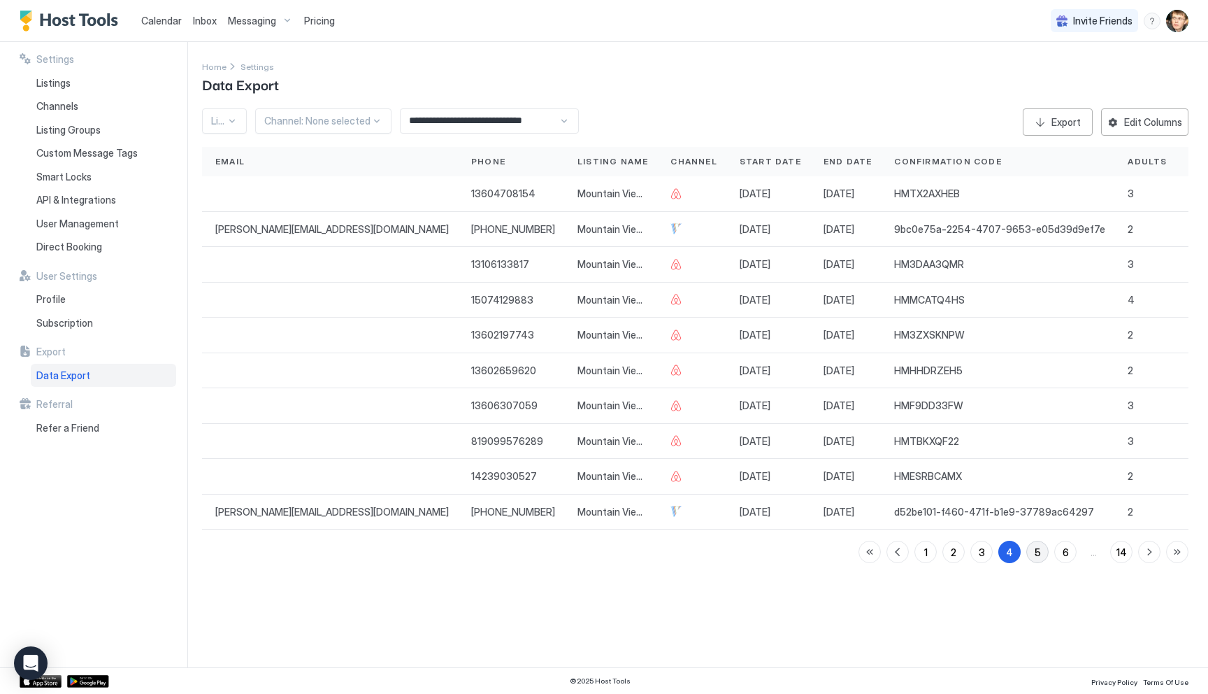
click at [1045, 554] on button "5" at bounding box center [1037, 551] width 22 height 22
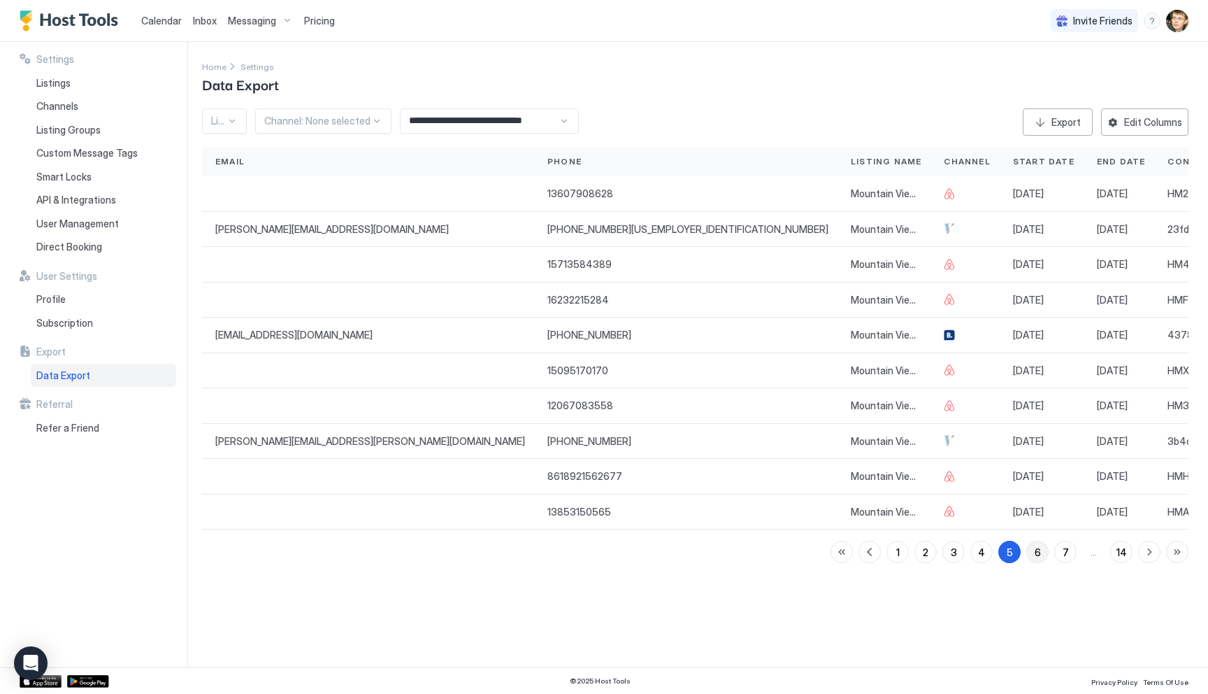
click at [1044, 553] on button "6" at bounding box center [1037, 551] width 22 height 22
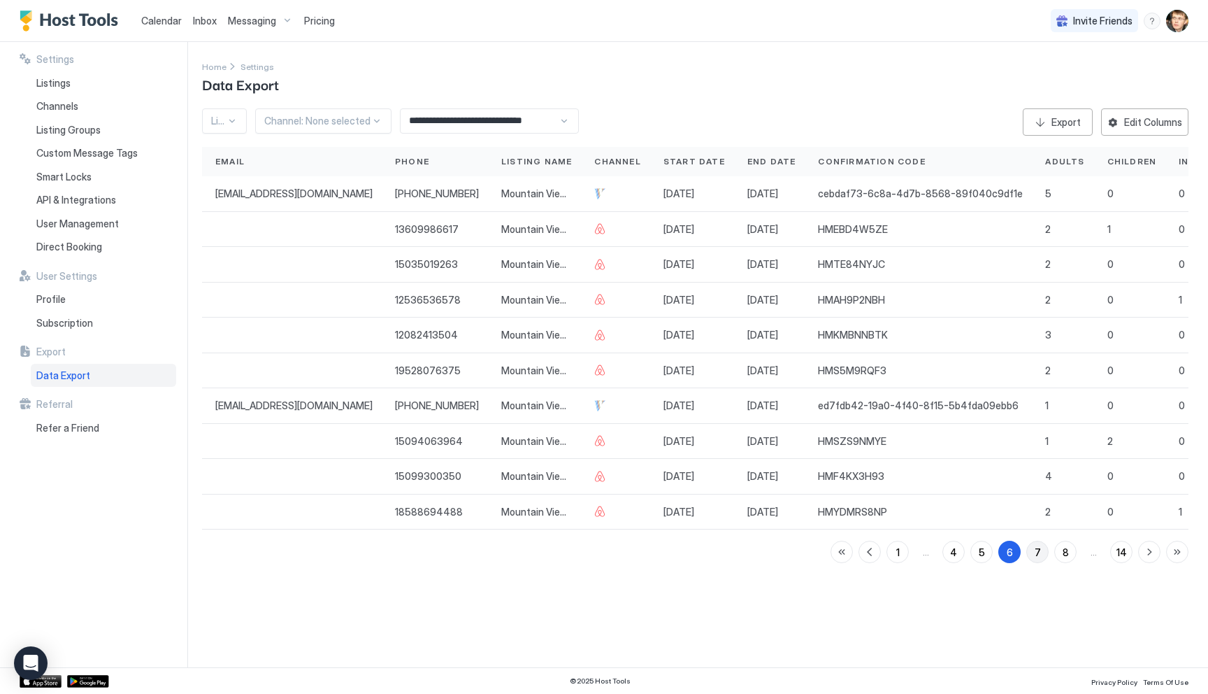
click at [1045, 554] on button "7" at bounding box center [1037, 551] width 22 height 22
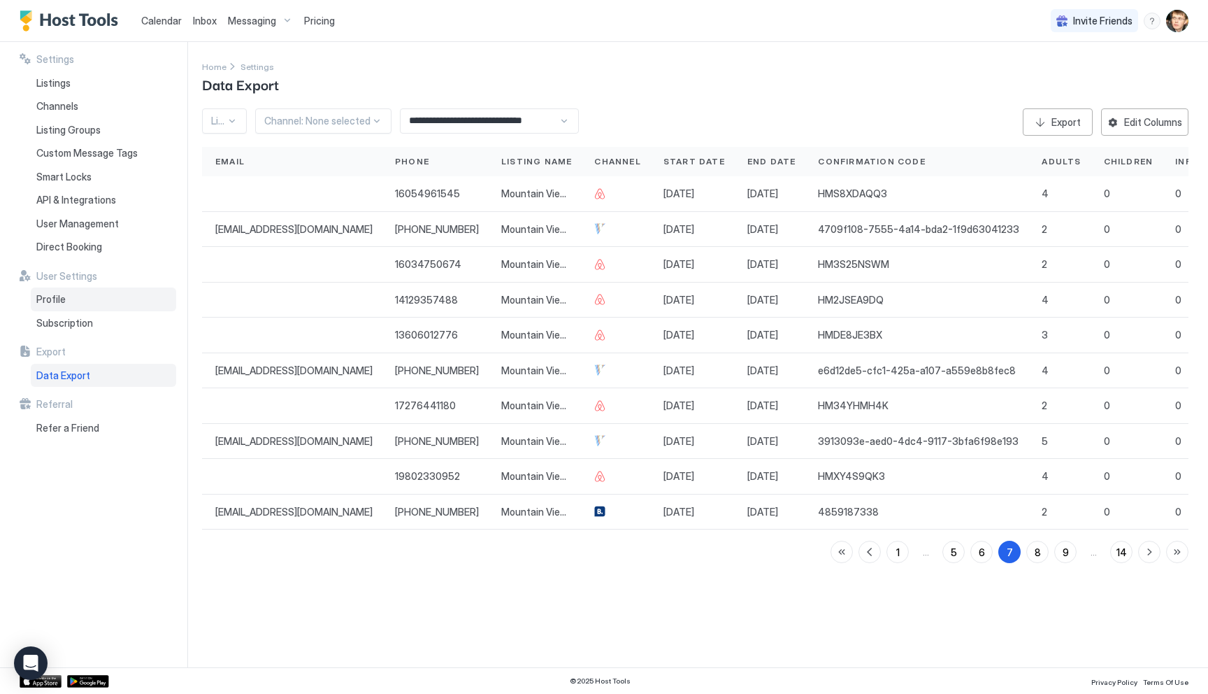
click at [52, 301] on span "Profile" at bounding box center [50, 299] width 29 height 13
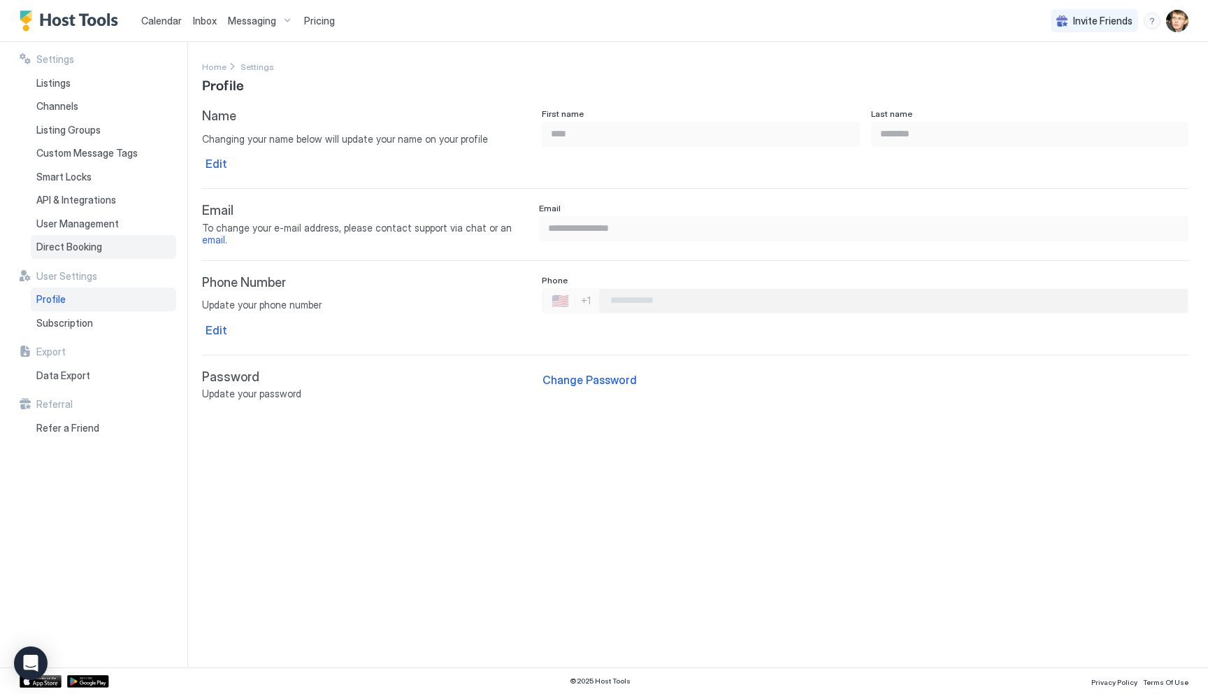
click at [53, 246] on span "Direct Booking" at bounding box center [69, 247] width 66 height 13
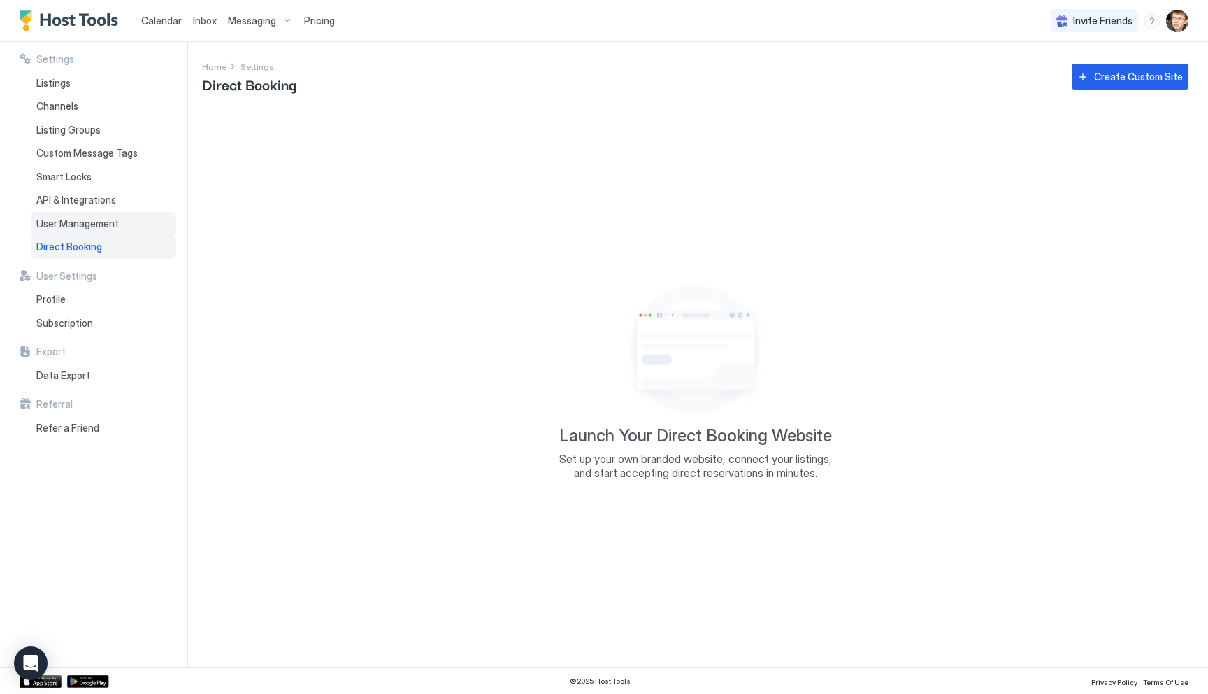
click at [54, 226] on span "User Management" at bounding box center [77, 223] width 83 height 13
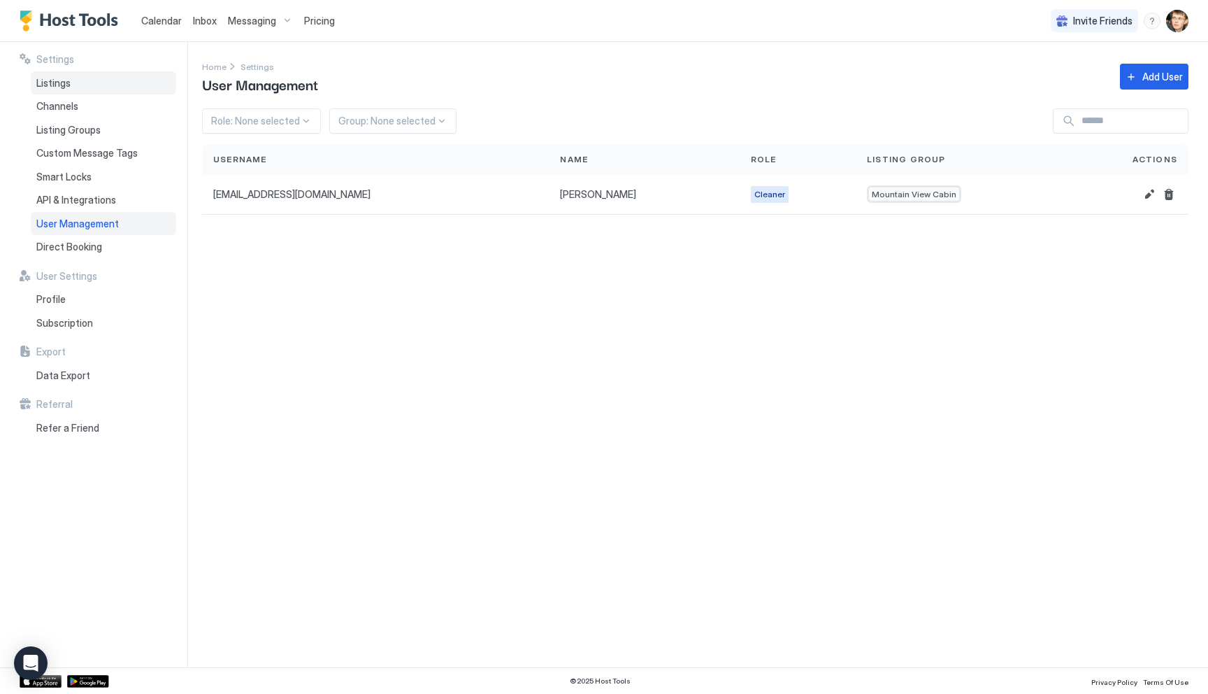
click at [54, 84] on span "Listings" at bounding box center [53, 83] width 34 height 13
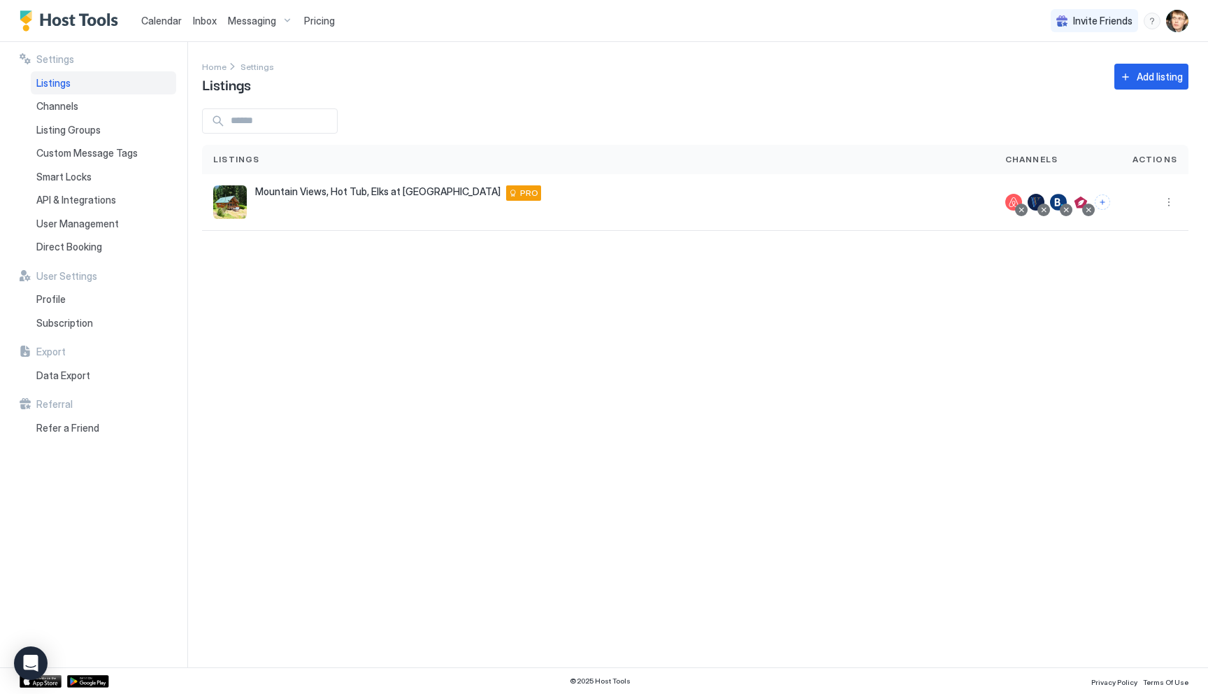
click at [251, 17] on span "Messaging" at bounding box center [252, 21] width 48 height 13
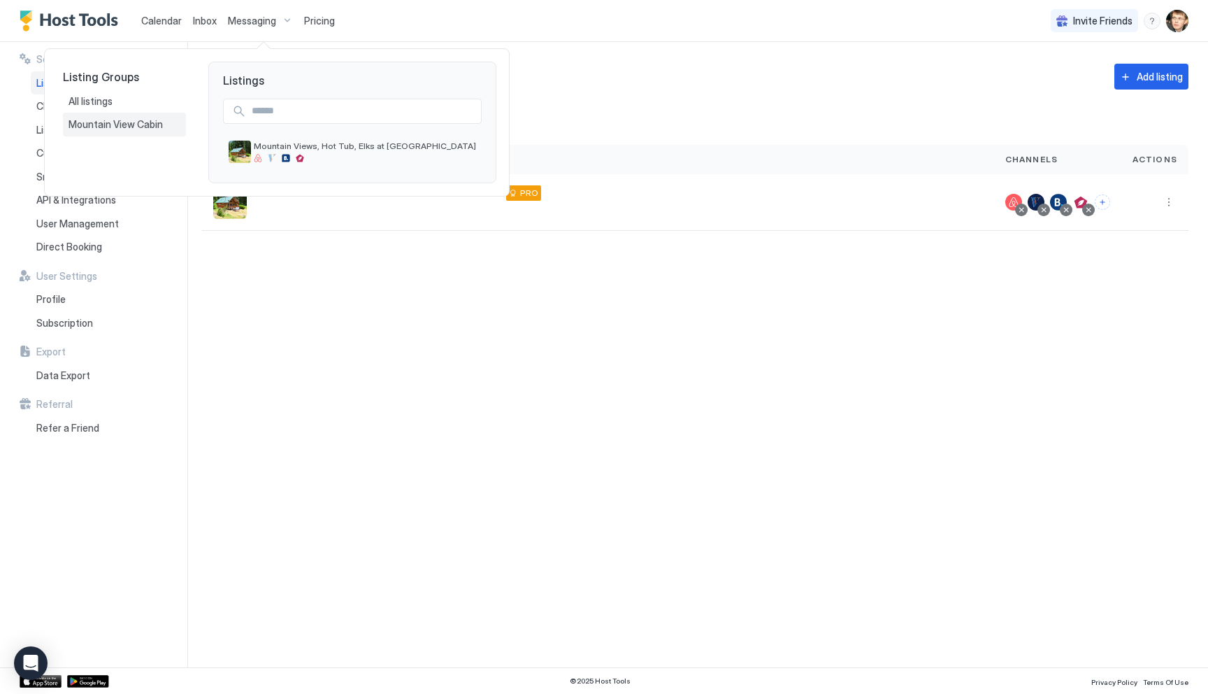
click at [141, 117] on div "Mountain View Cabin" at bounding box center [124, 125] width 123 height 24
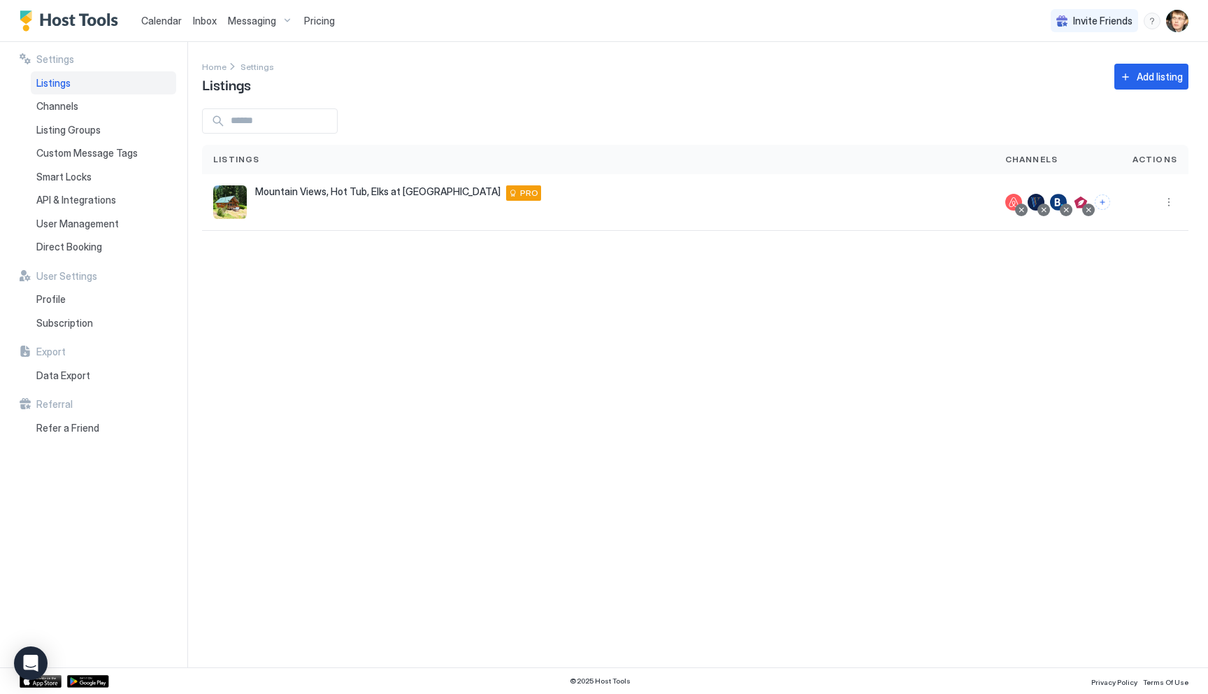
click at [284, 21] on div "Messaging" at bounding box center [260, 21] width 76 height 24
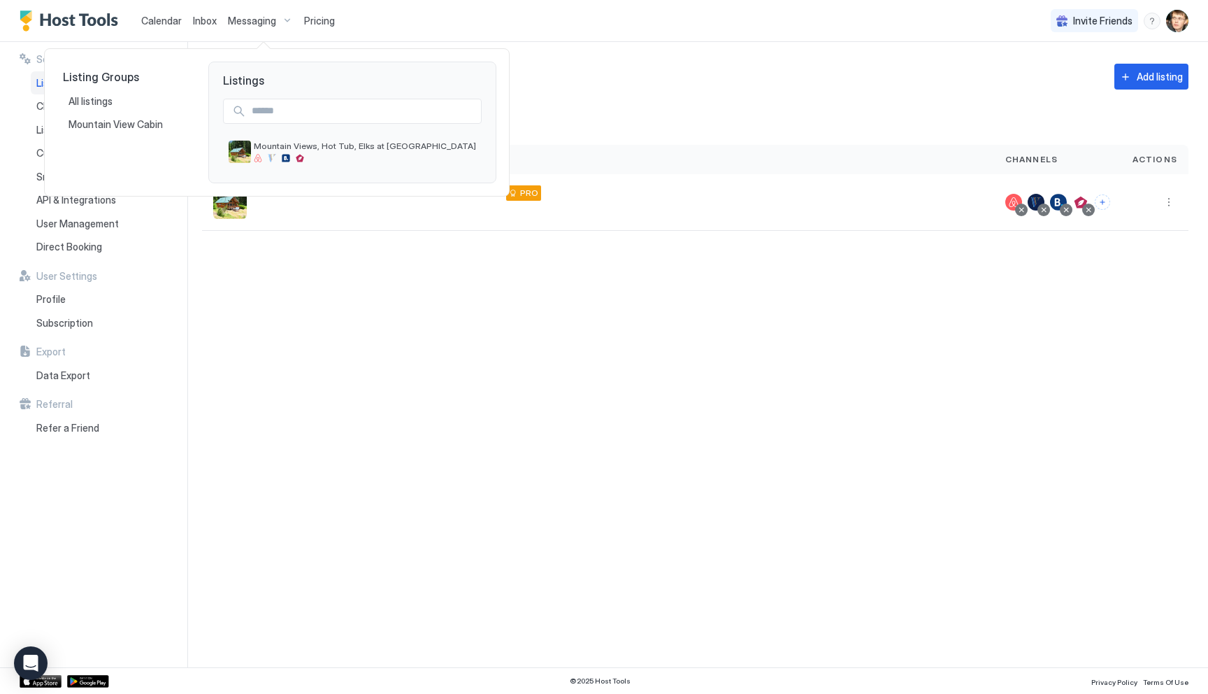
click at [309, 257] on div at bounding box center [604, 347] width 1208 height 694
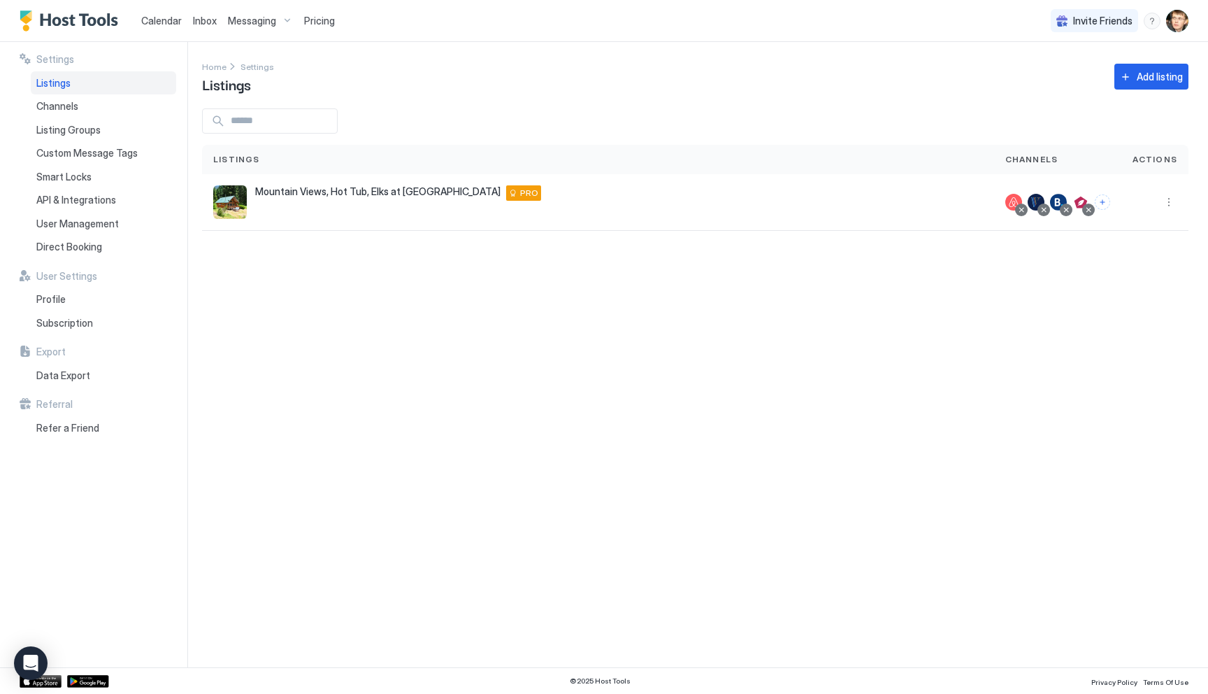
click at [1170, 15] on img "User profile" at bounding box center [1177, 21] width 22 height 22
click at [1130, 71] on div "Settings" at bounding box center [1099, 78] width 178 height 24
click at [102, 104] on div "Channels" at bounding box center [103, 106] width 145 height 24
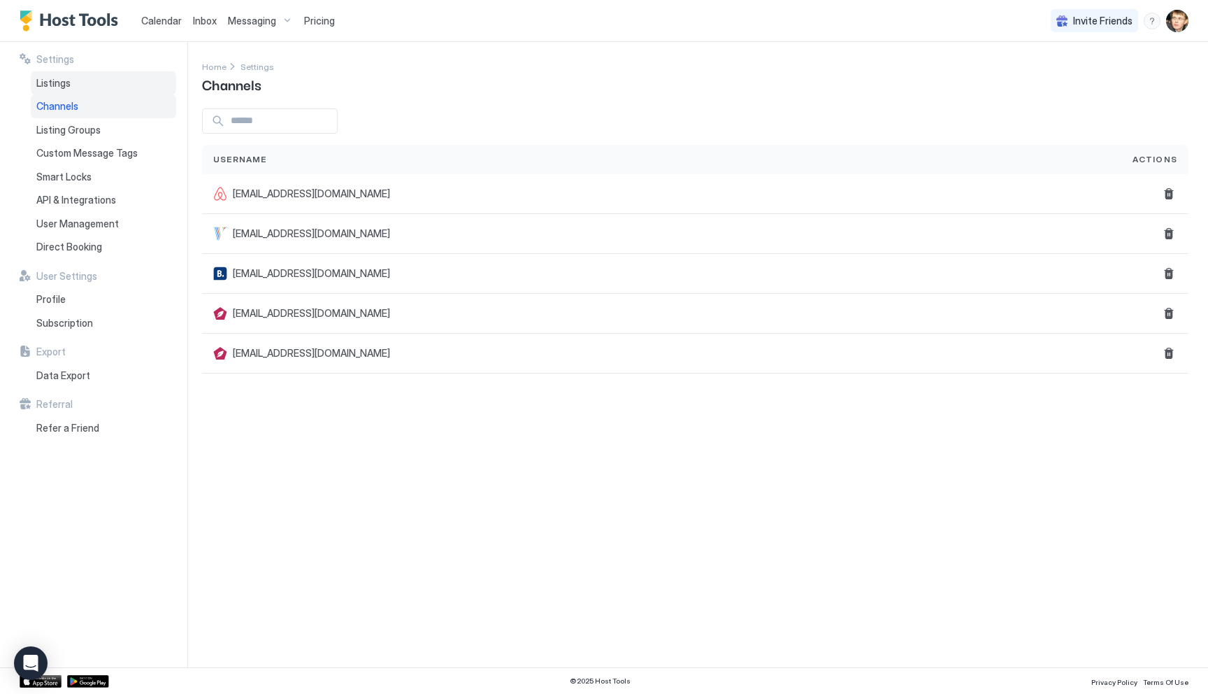
click at [70, 79] on div "Listings" at bounding box center [103, 83] width 145 height 24
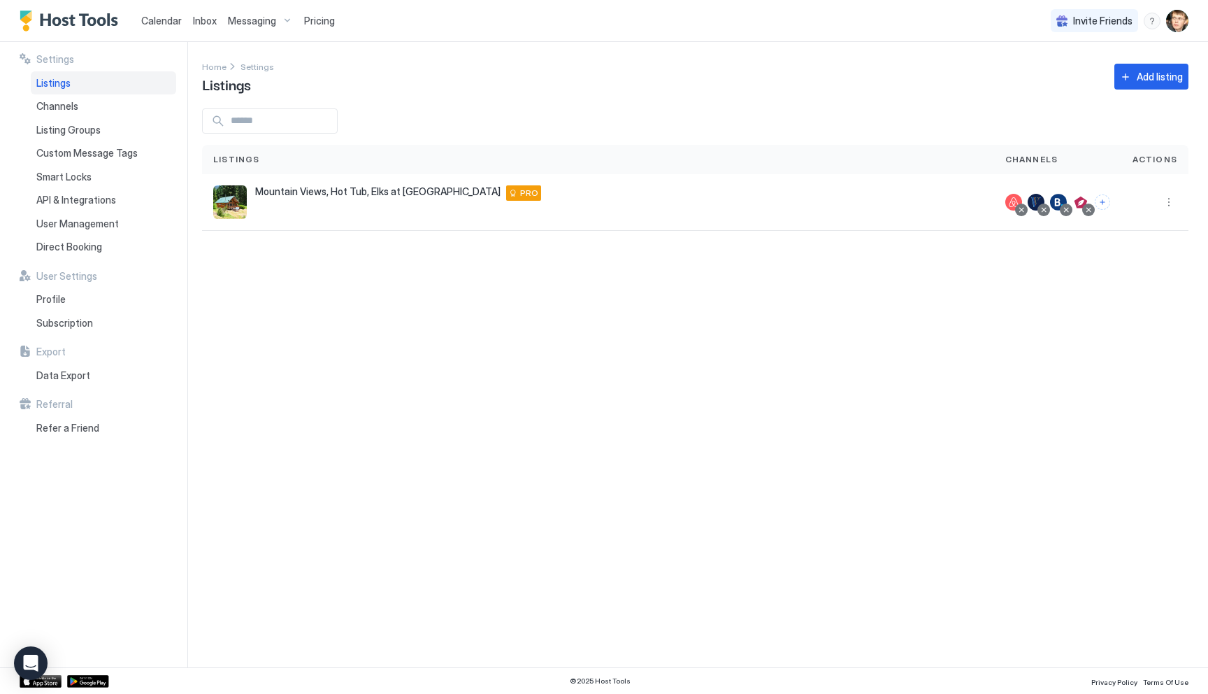
click at [42, 55] on span "Settings" at bounding box center [55, 59] width 38 height 13
click at [69, 138] on div "Listing Groups" at bounding box center [103, 130] width 145 height 24
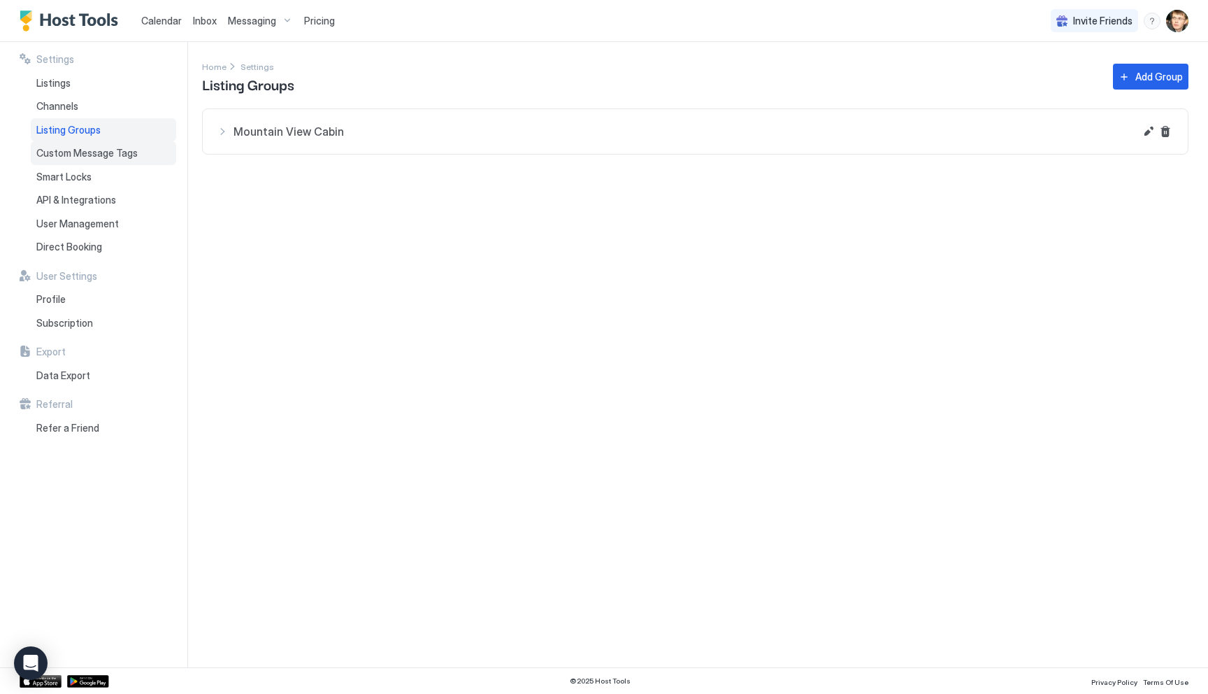
click at [76, 152] on span "Custom Message Tags" at bounding box center [86, 153] width 101 height 13
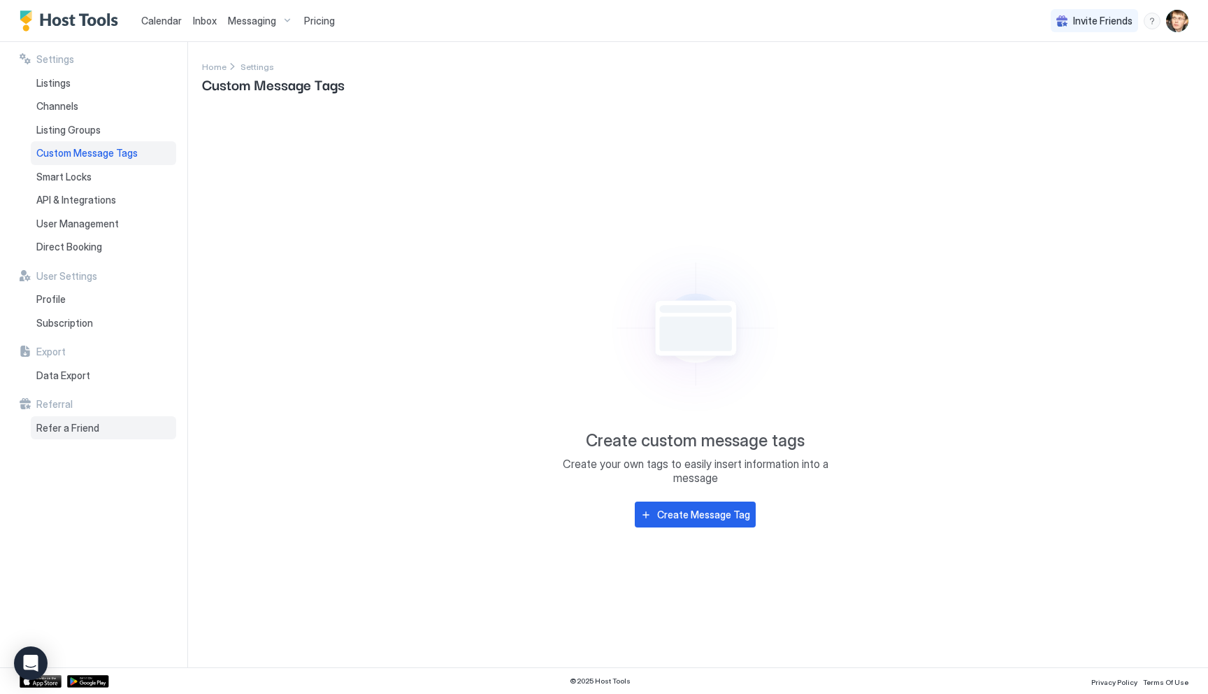
click at [51, 431] on span "Refer a Friend" at bounding box center [67, 428] width 63 height 13
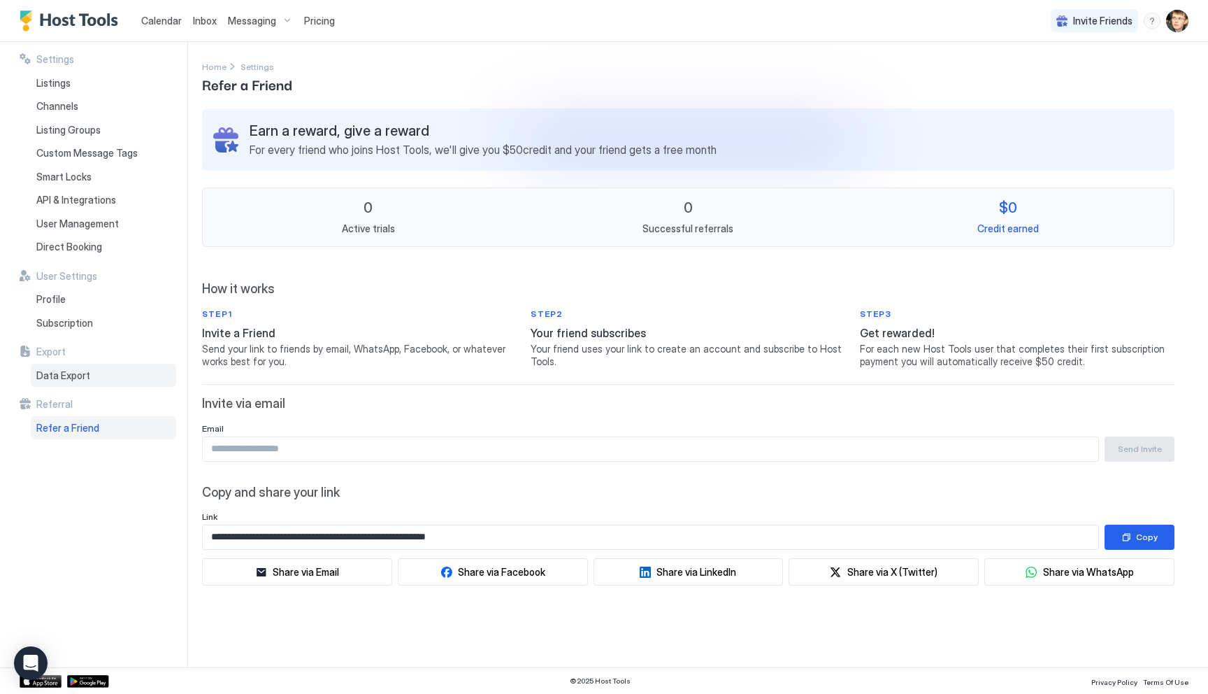
click at [54, 378] on span "Data Export" at bounding box center [63, 375] width 54 height 13
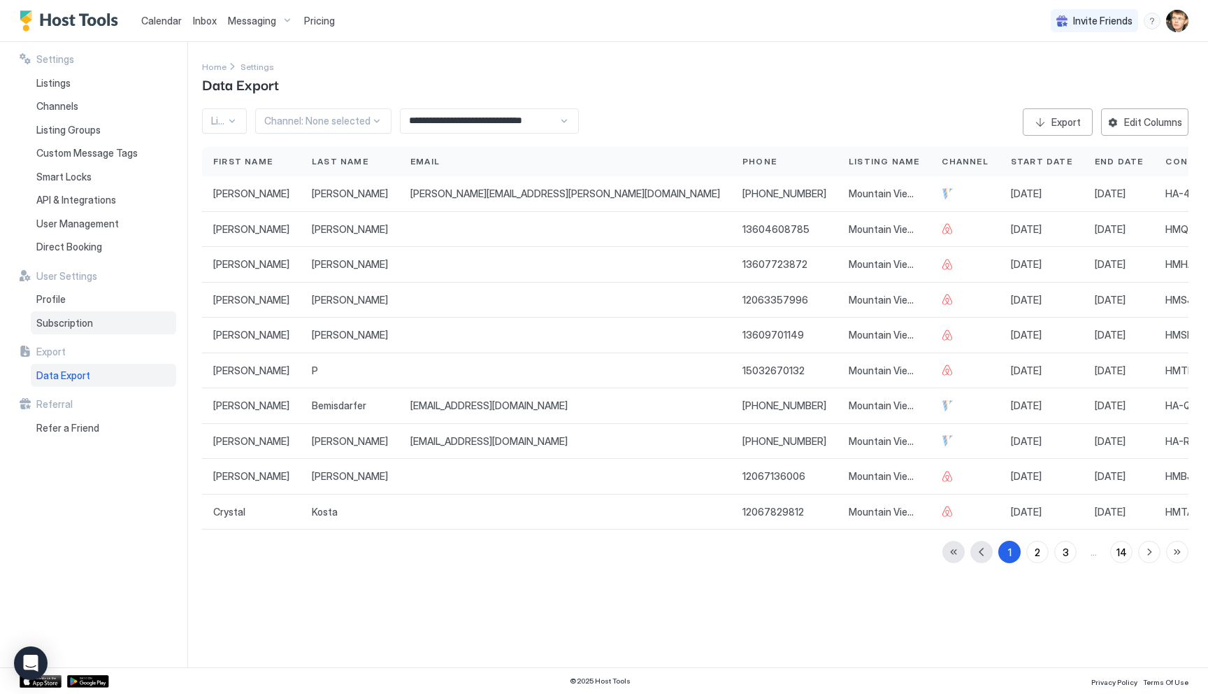
click at [54, 330] on div "Subscription" at bounding box center [103, 323] width 145 height 24
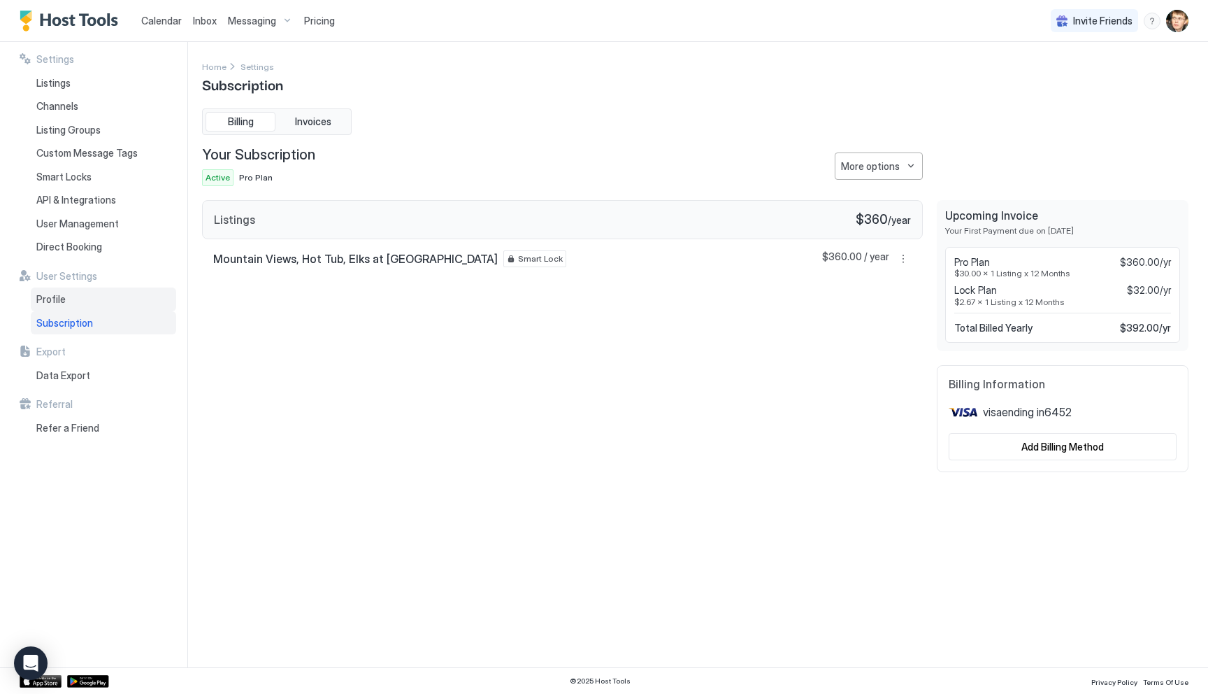
click at [58, 293] on span "Profile" at bounding box center [50, 299] width 29 height 13
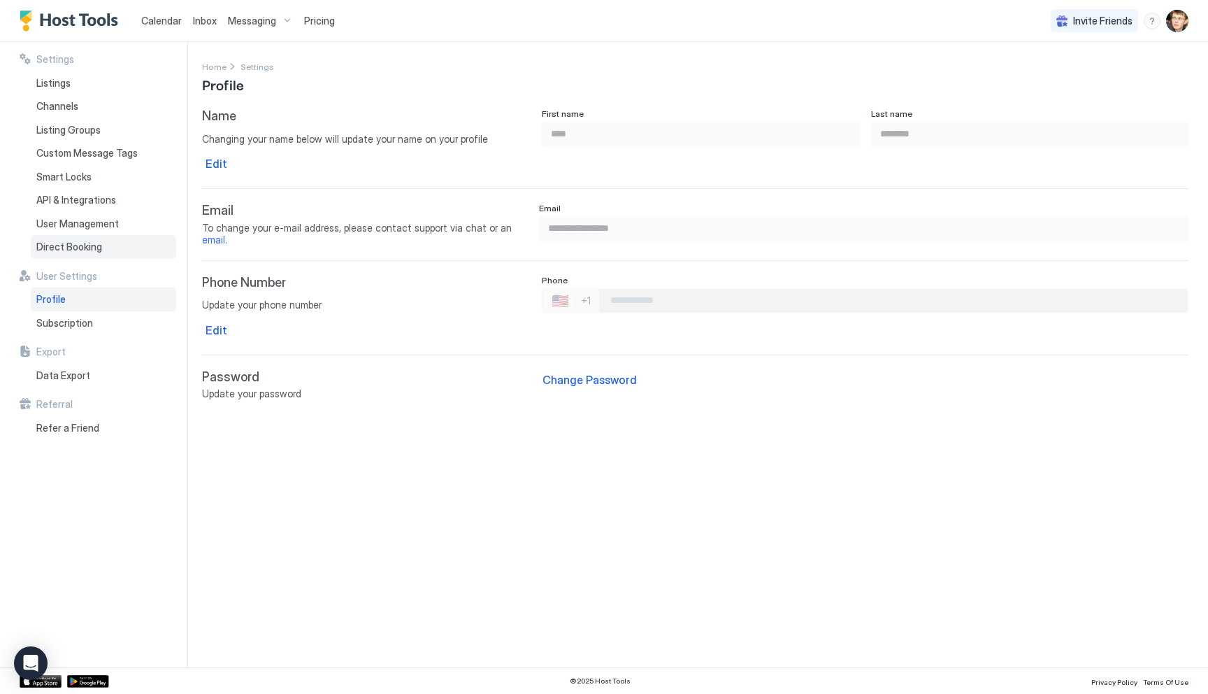
click at [76, 244] on span "Direct Booking" at bounding box center [69, 247] width 66 height 13
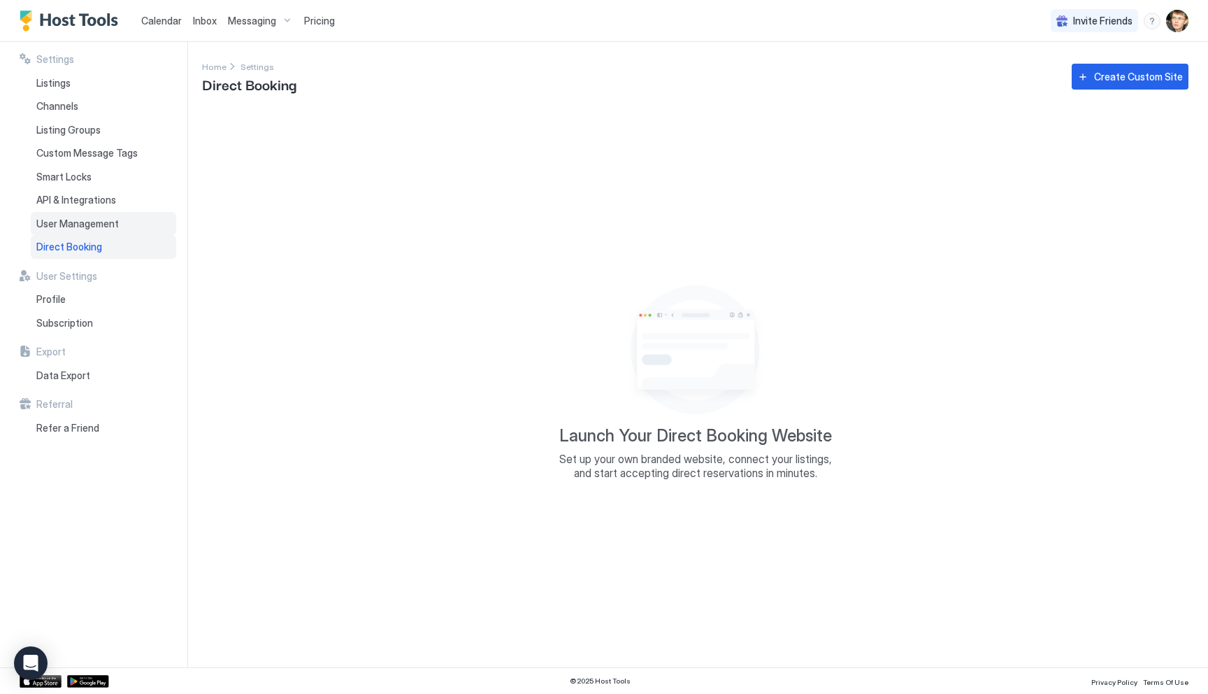
click at [79, 222] on span "User Management" at bounding box center [77, 223] width 83 height 13
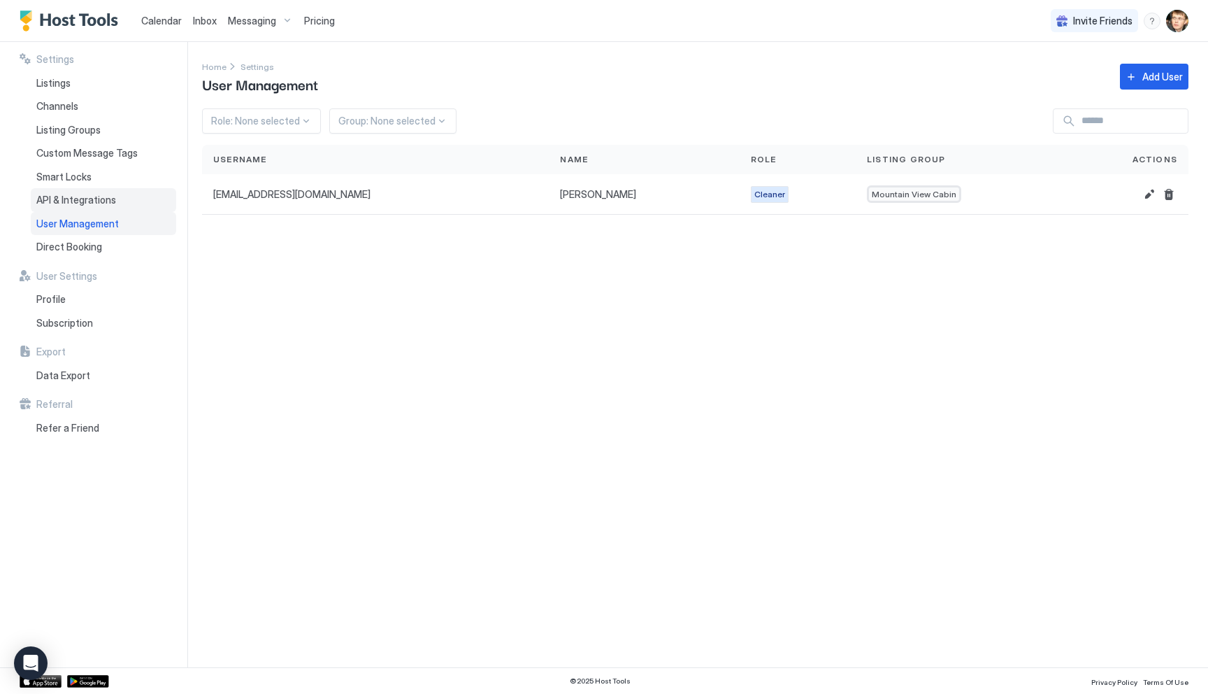
click at [75, 205] on span "API & Integrations" at bounding box center [76, 200] width 80 height 13
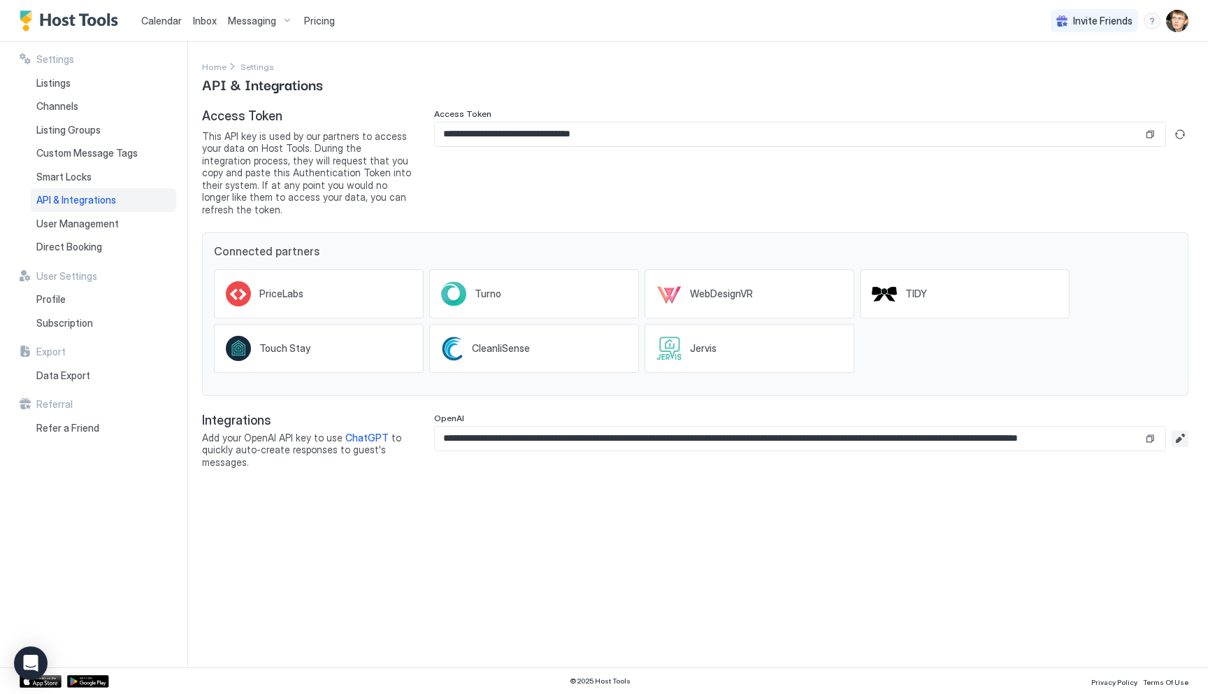
click at [1175, 430] on button "Edit" at bounding box center [1180, 438] width 17 height 17
click at [1159, 427] on input "**********" at bounding box center [811, 439] width 753 height 24
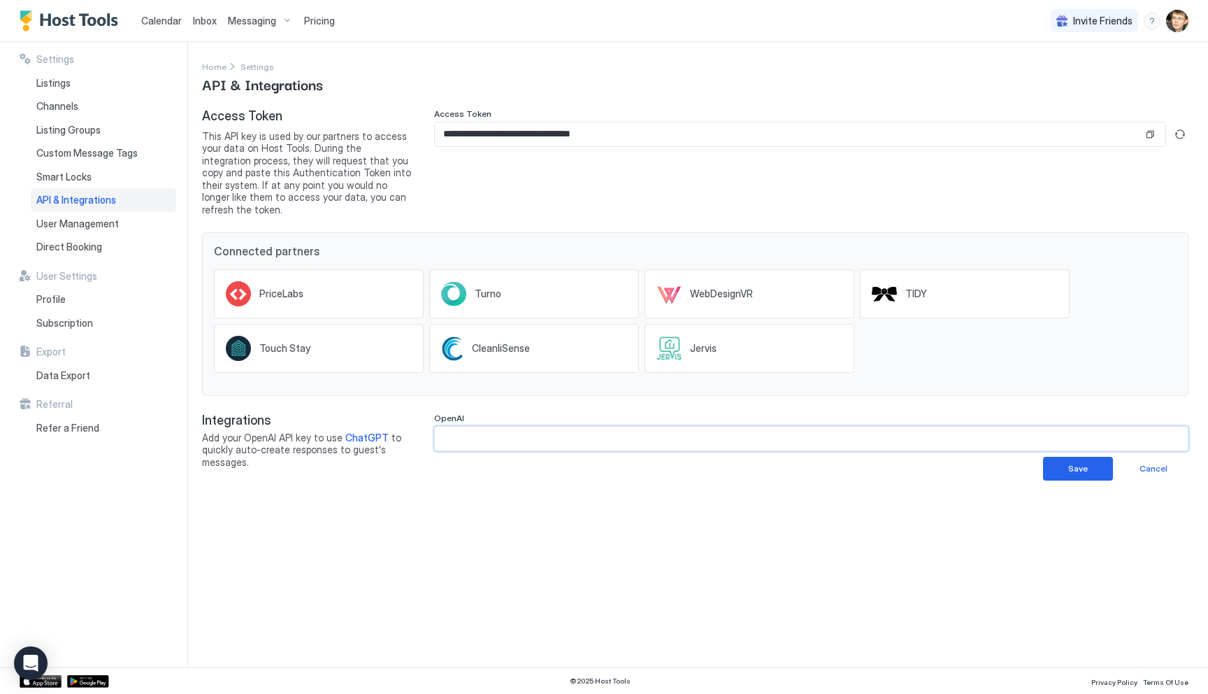
scroll to position [0, 0]
click at [1080, 462] on div "Save" at bounding box center [1078, 468] width 20 height 13
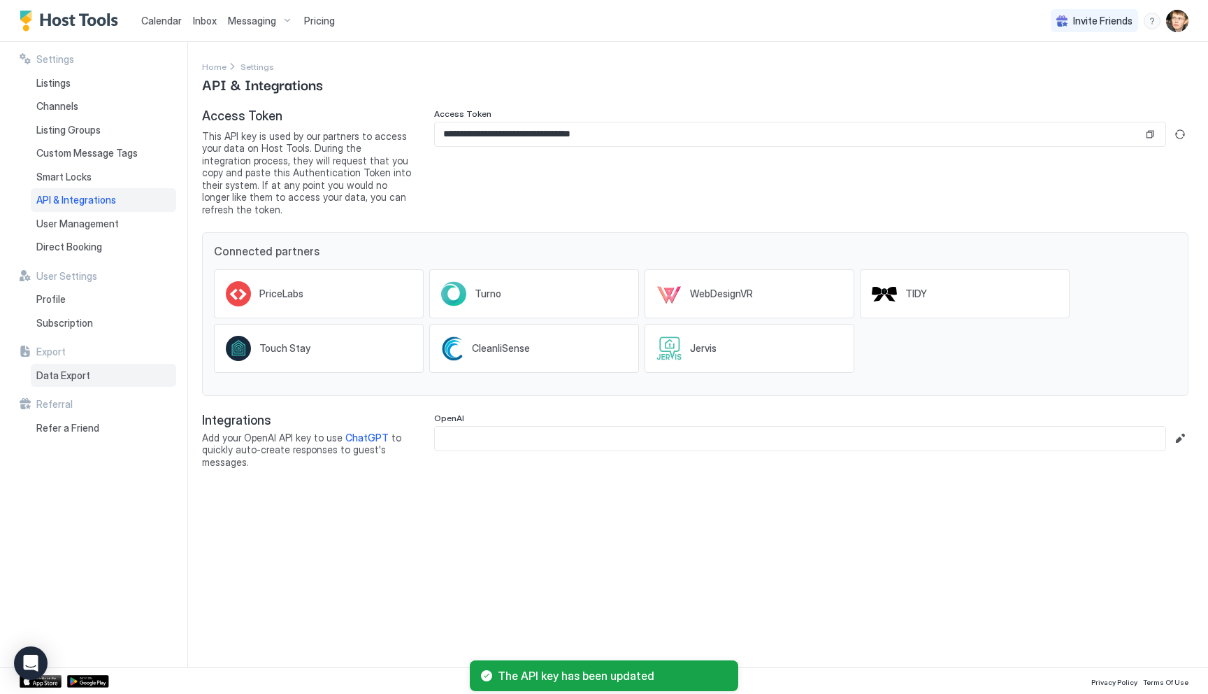
click at [95, 378] on div "Data Export" at bounding box center [103, 376] width 145 height 24
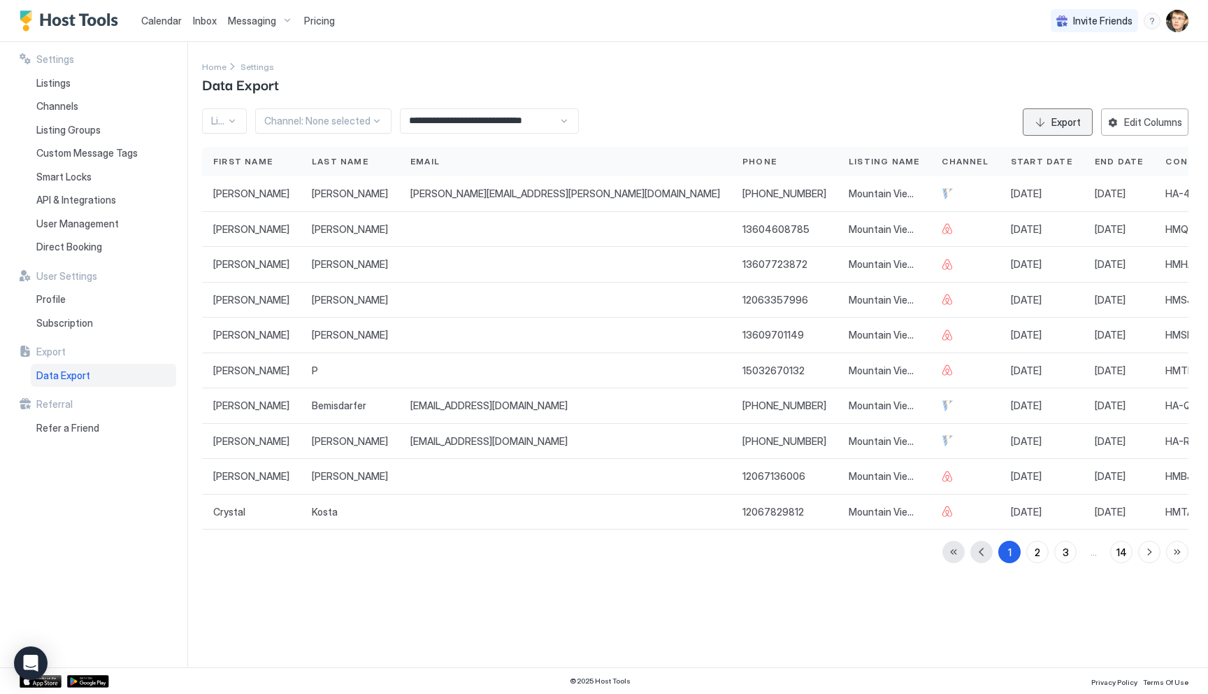
click at [1062, 120] on div "Export" at bounding box center [1066, 122] width 29 height 15
click at [528, 117] on input "**********" at bounding box center [480, 121] width 158 height 24
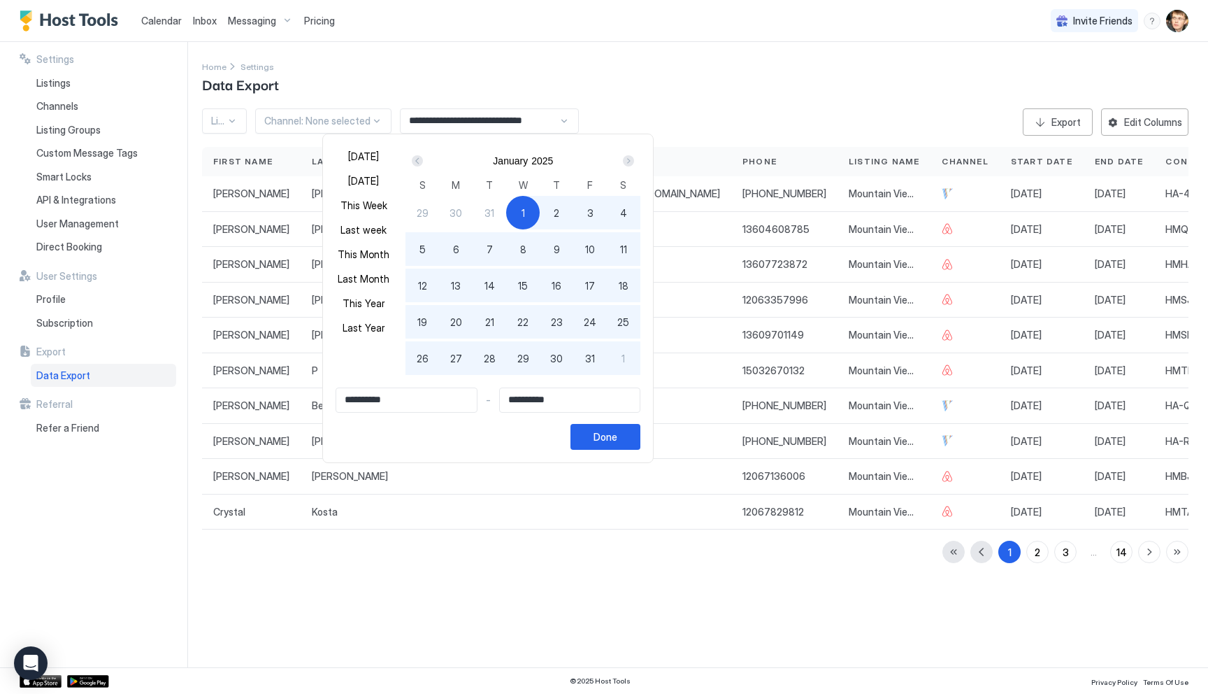
click at [364, 397] on input "**********" at bounding box center [406, 400] width 141 height 24
click at [402, 401] on input "**********" at bounding box center [406, 400] width 141 height 24
click at [491, 431] on div "**********" at bounding box center [488, 418] width 305 height 62
click at [412, 163] on div "Prev" at bounding box center [417, 160] width 11 height 11
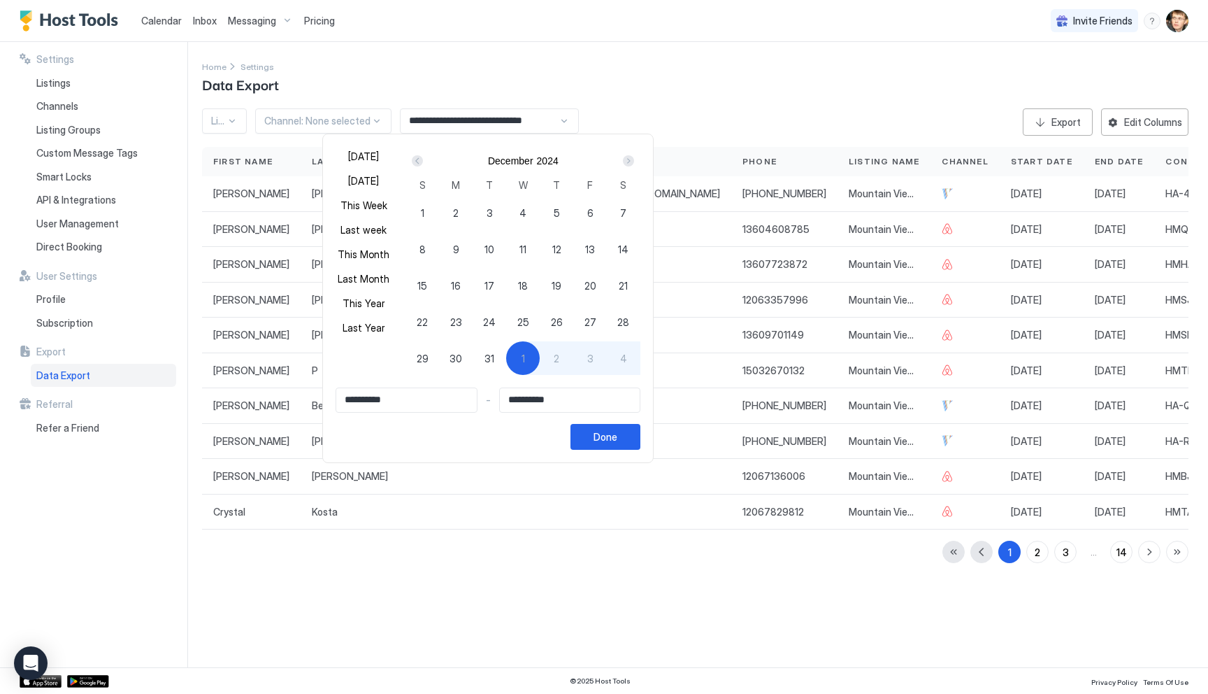
click at [412, 163] on div "Prev" at bounding box center [417, 160] width 11 height 11
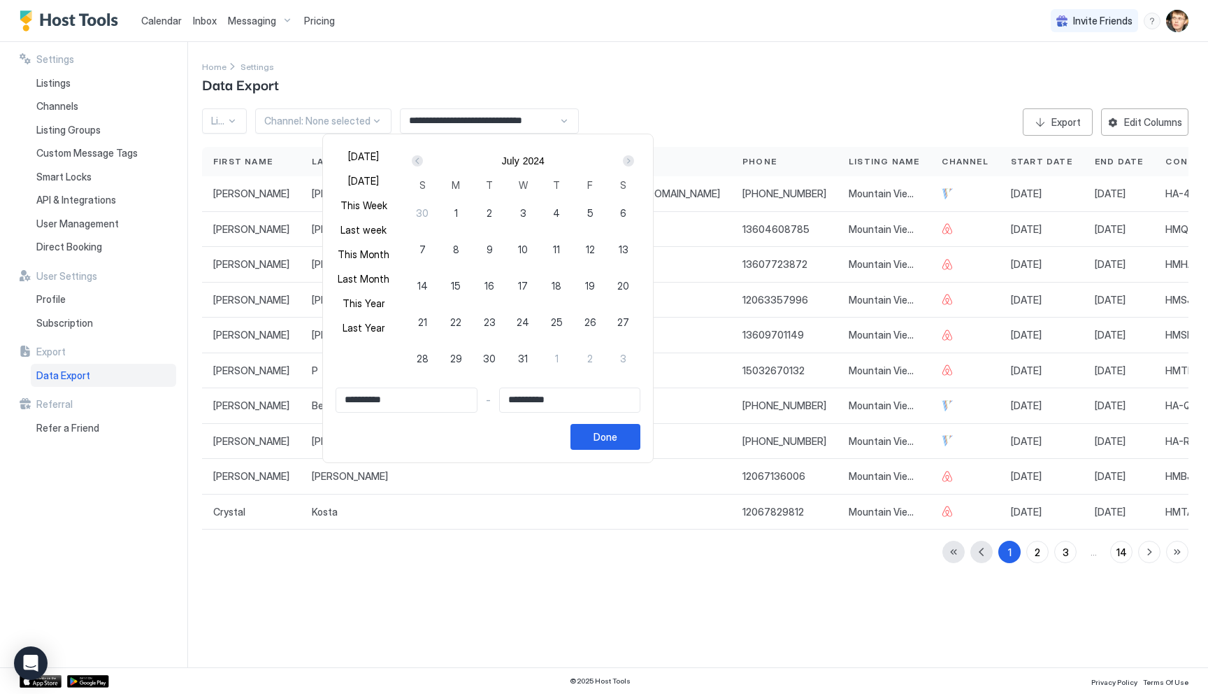
click at [412, 163] on div "Prev" at bounding box center [417, 160] width 11 height 11
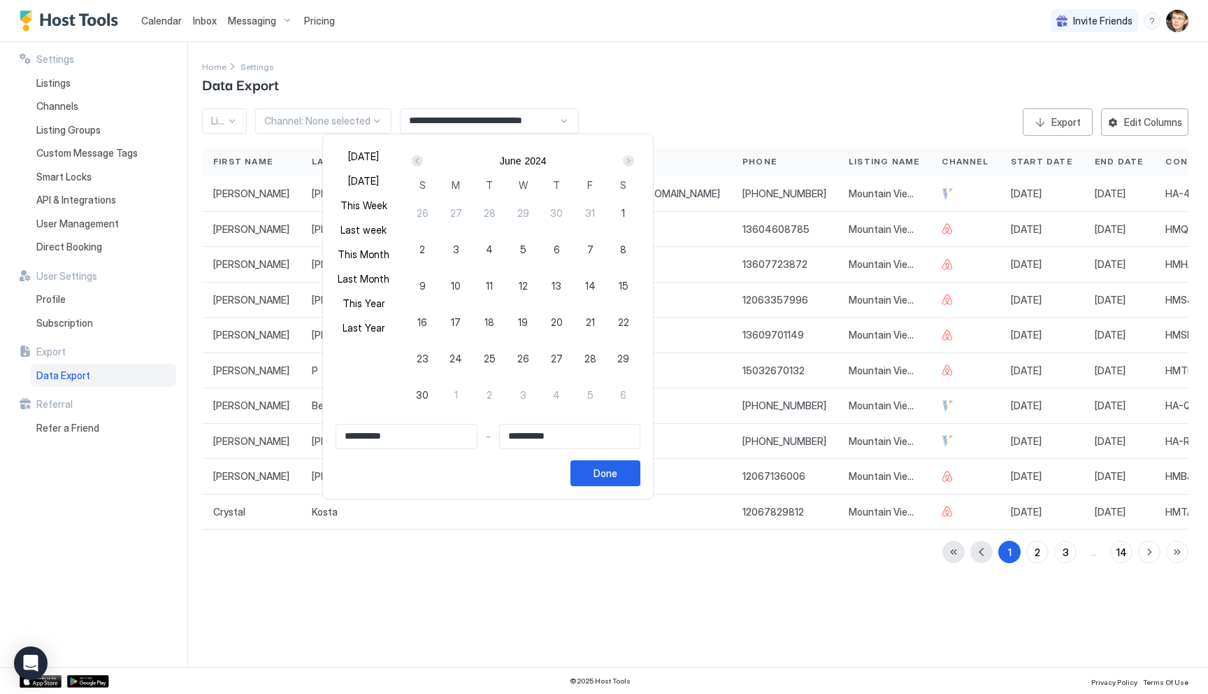
click at [412, 163] on div "Prev" at bounding box center [417, 160] width 11 height 11
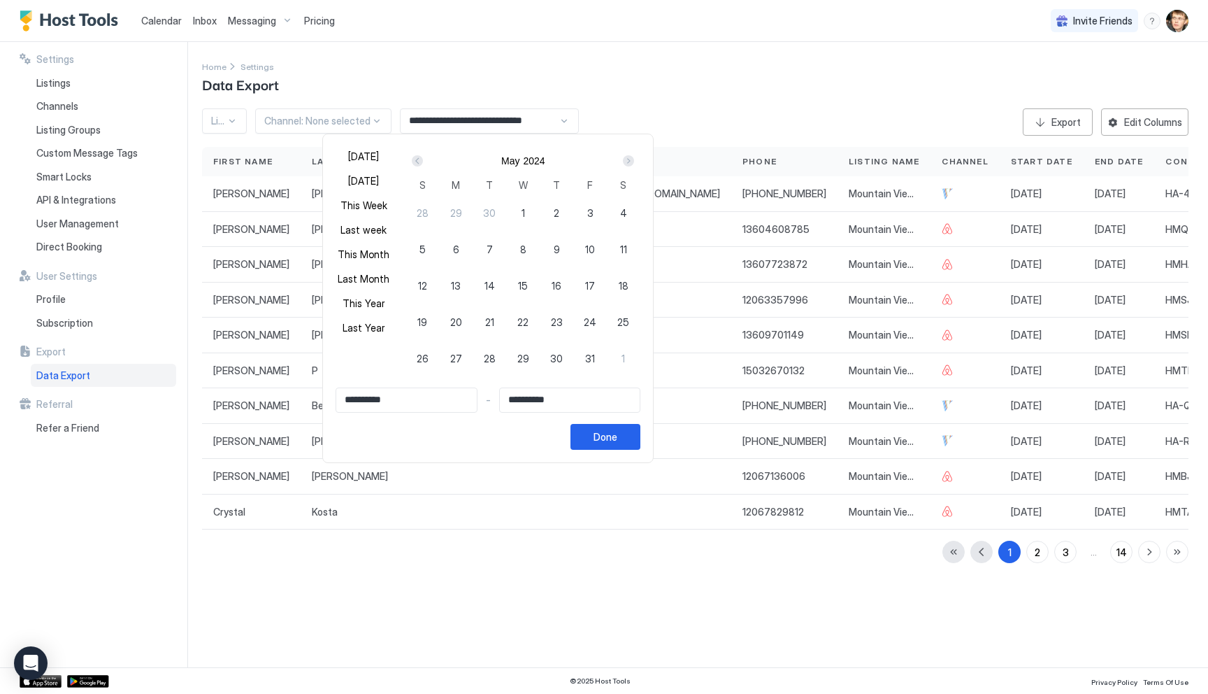
click at [412, 163] on div "Prev" at bounding box center [417, 160] width 11 height 11
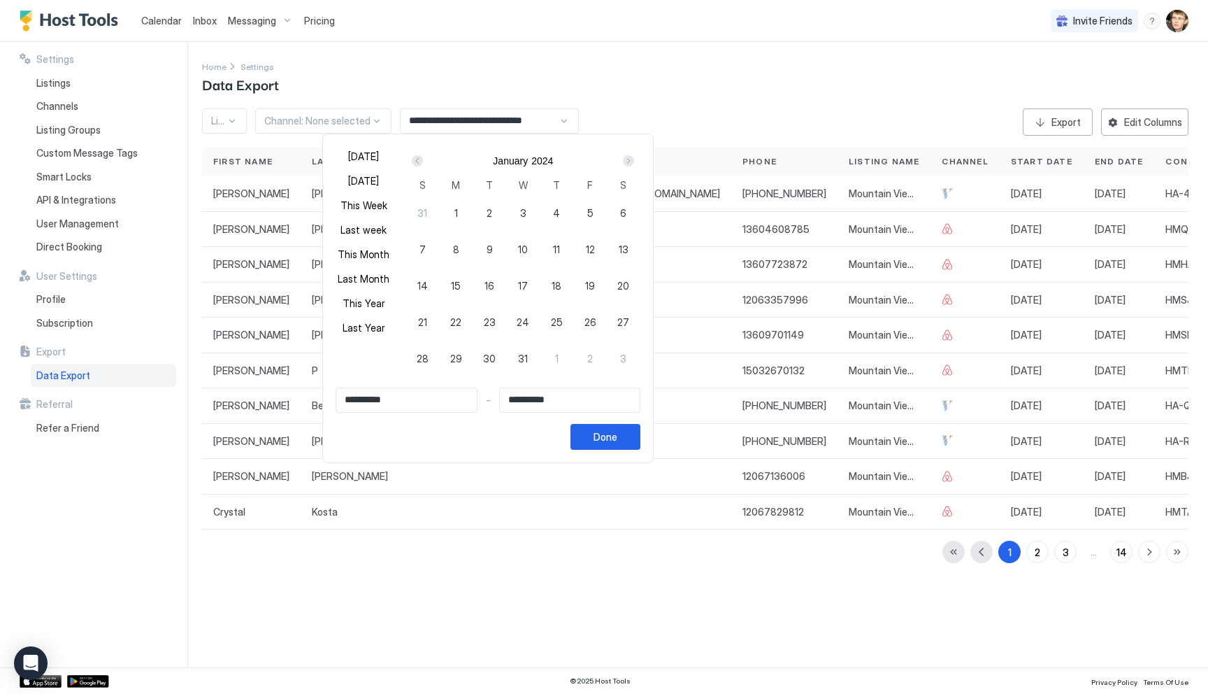
click at [412, 163] on div "Prev" at bounding box center [417, 160] width 11 height 11
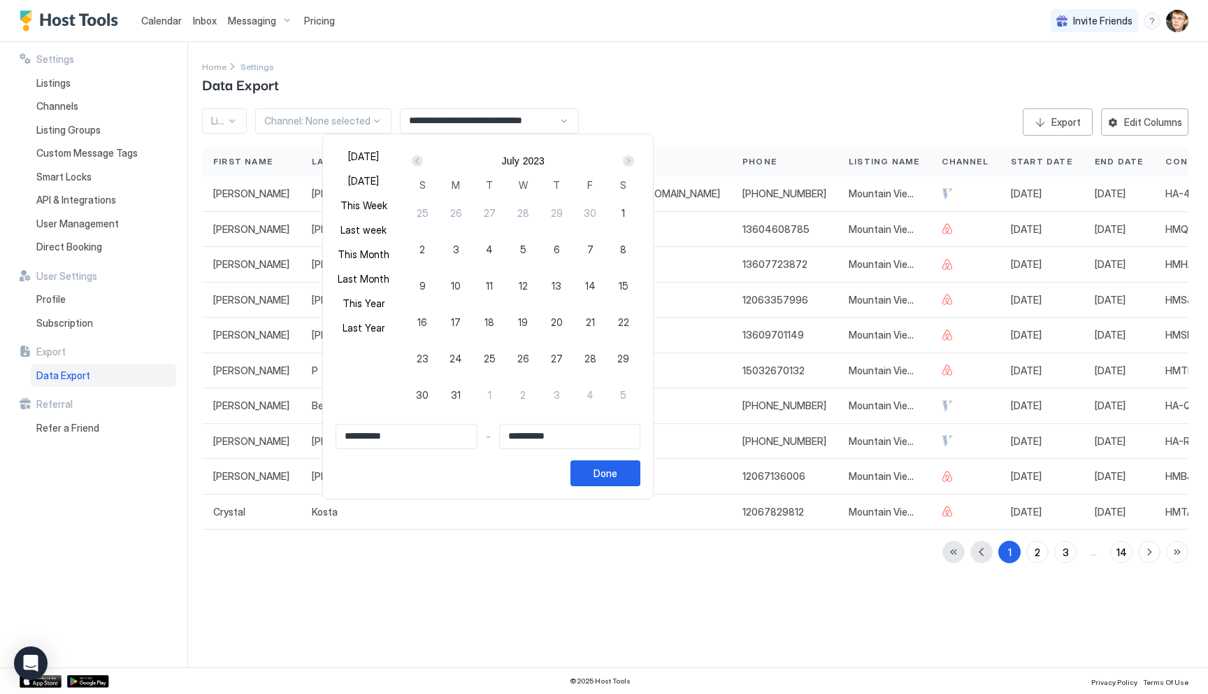
click at [412, 163] on div "Prev" at bounding box center [417, 160] width 11 height 11
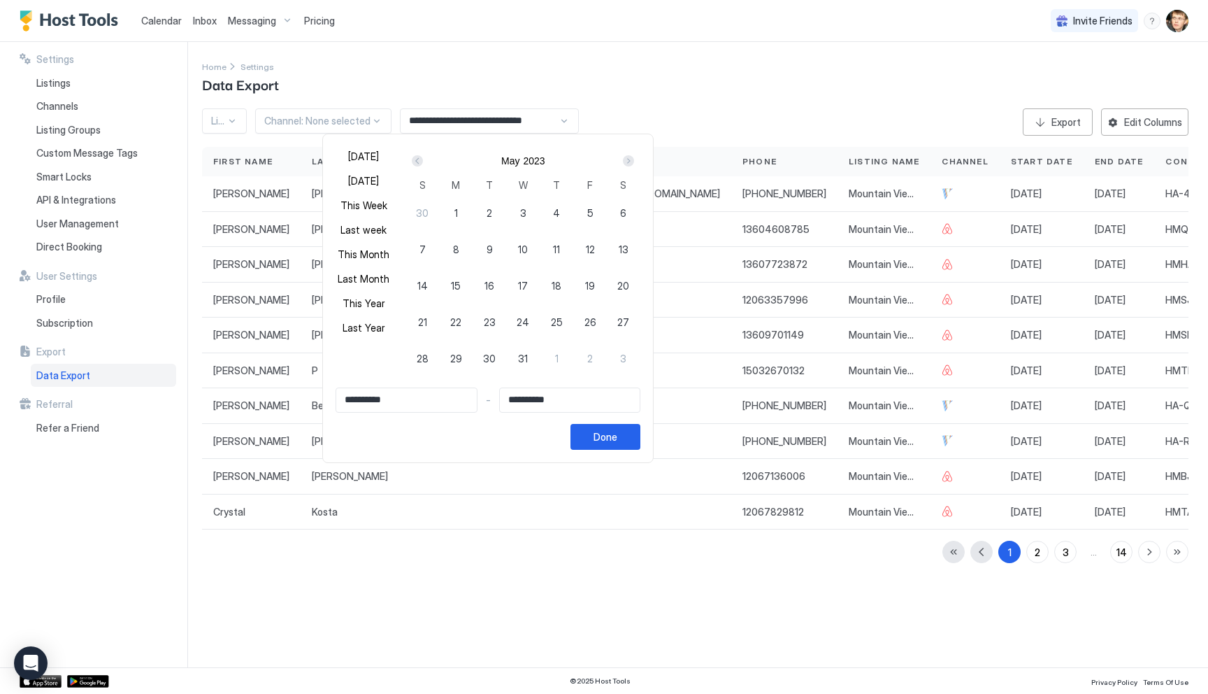
click at [412, 163] on div "Prev" at bounding box center [417, 160] width 11 height 11
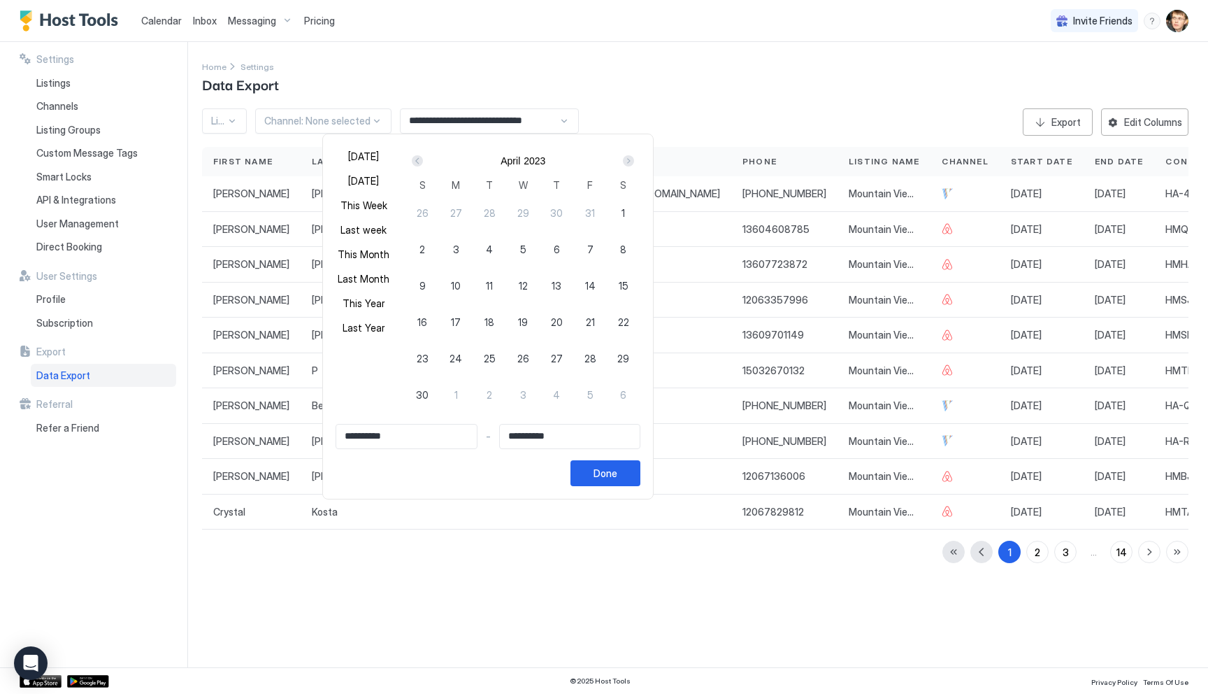
click at [412, 163] on div "Prev" at bounding box center [417, 160] width 11 height 11
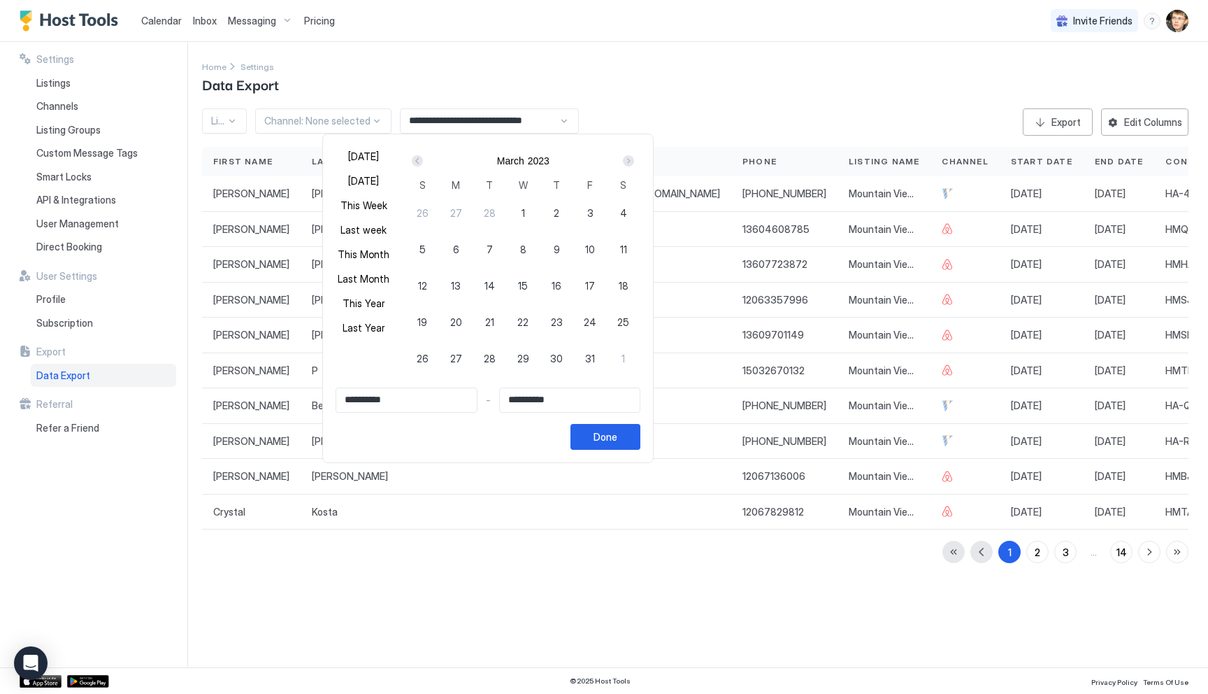
click at [412, 163] on div "Prev" at bounding box center [417, 160] width 11 height 11
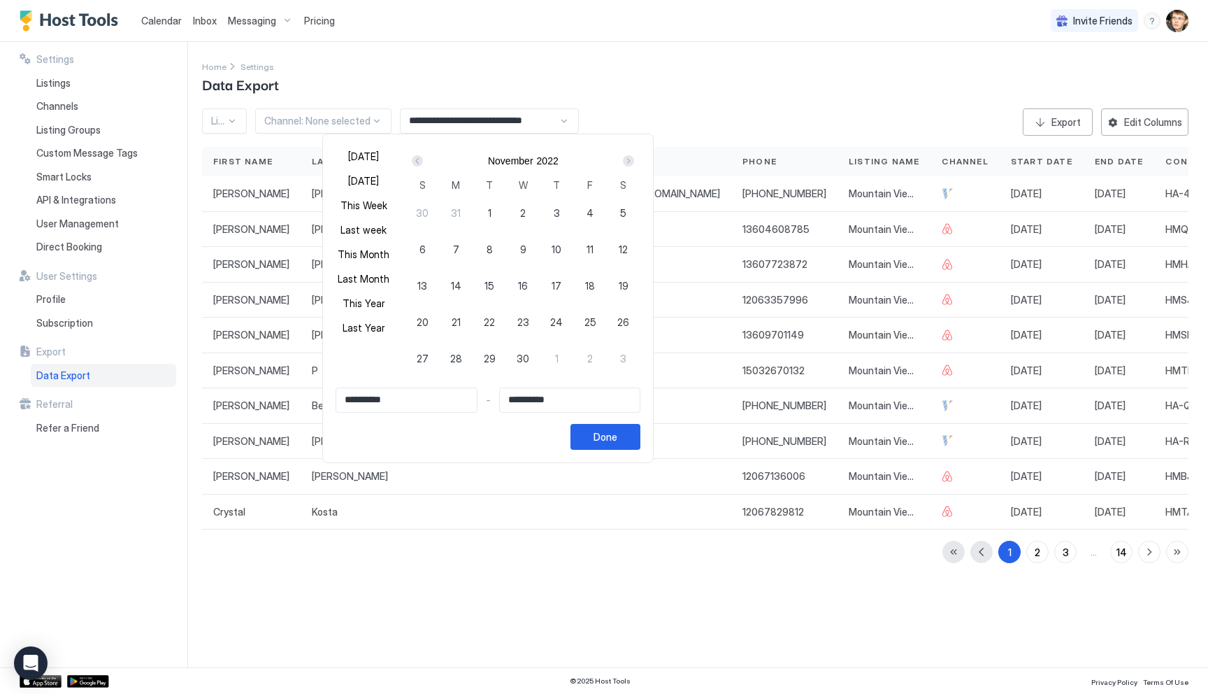
click at [412, 163] on div "Prev" at bounding box center [417, 160] width 11 height 11
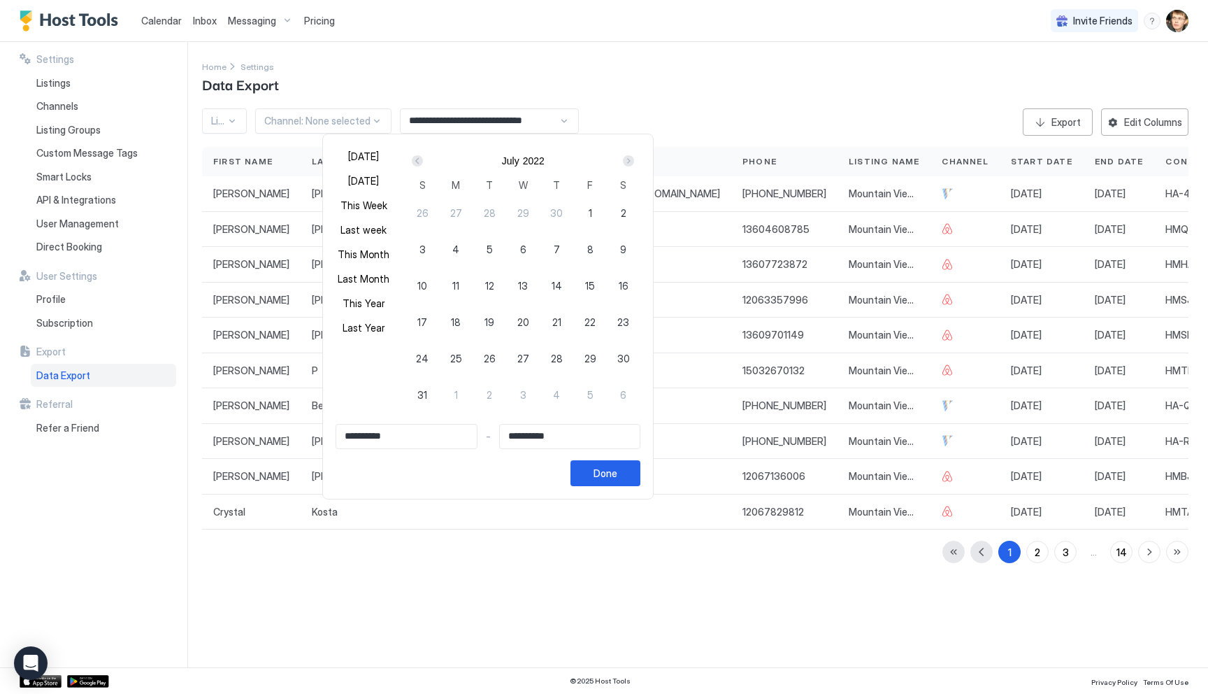
click at [412, 163] on div "Prev" at bounding box center [417, 160] width 11 height 11
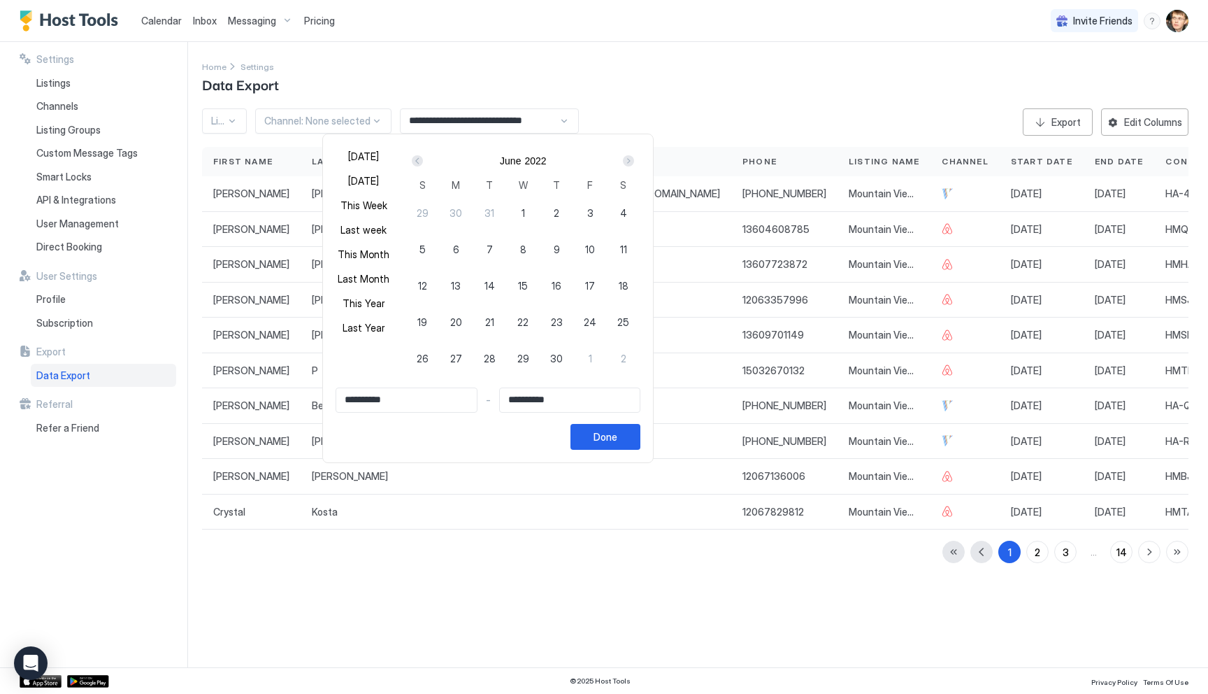
click at [412, 163] on div "Prev" at bounding box center [417, 160] width 11 height 11
click at [421, 213] on span "1" at bounding box center [422, 213] width 3 height 15
type input "**********"
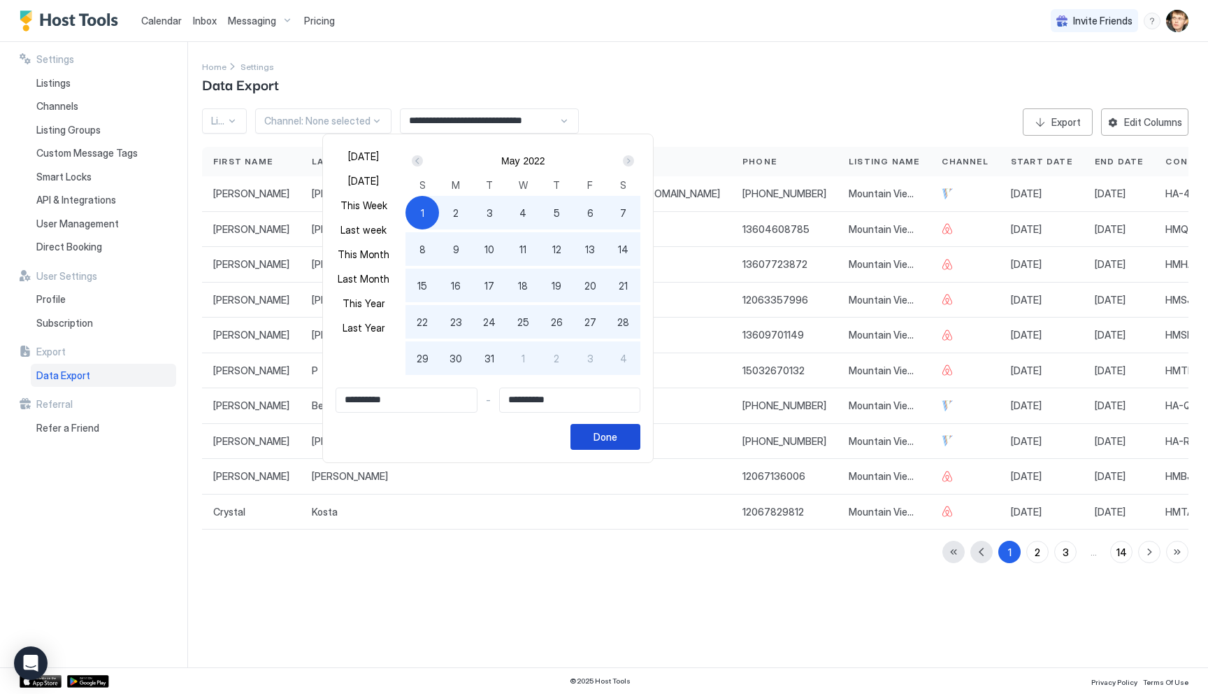
click at [594, 437] on div "Done" at bounding box center [606, 436] width 24 height 15
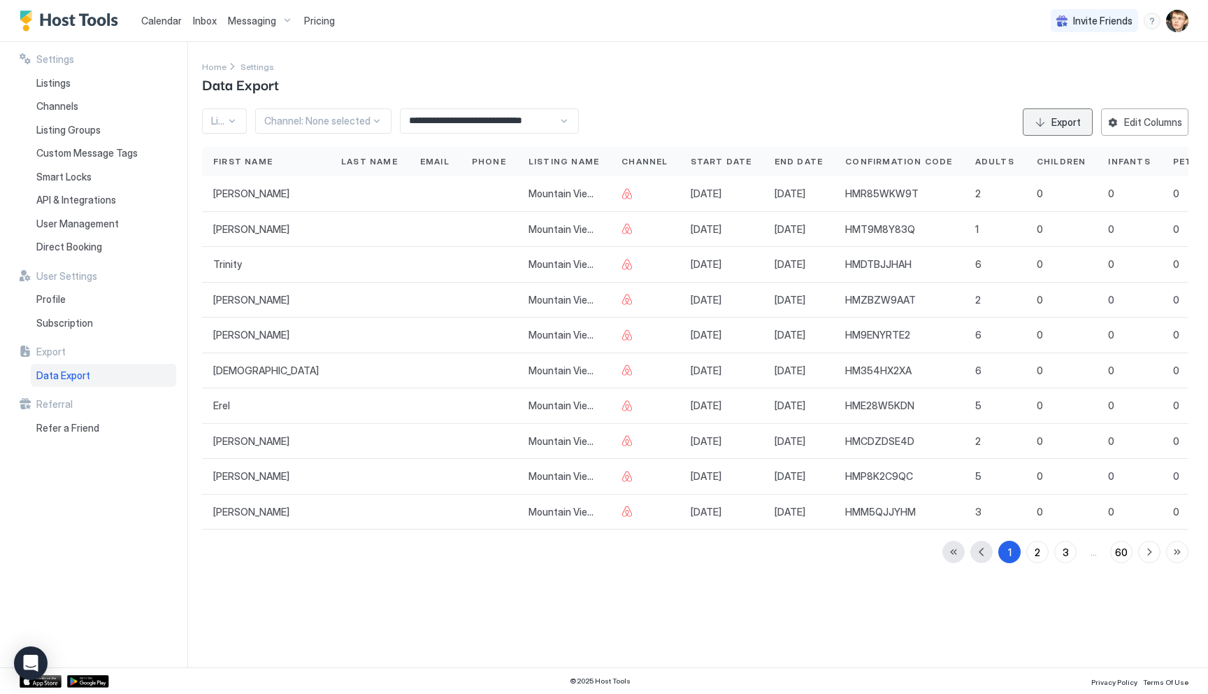
click at [1052, 120] on div "Export" at bounding box center [1066, 122] width 29 height 15
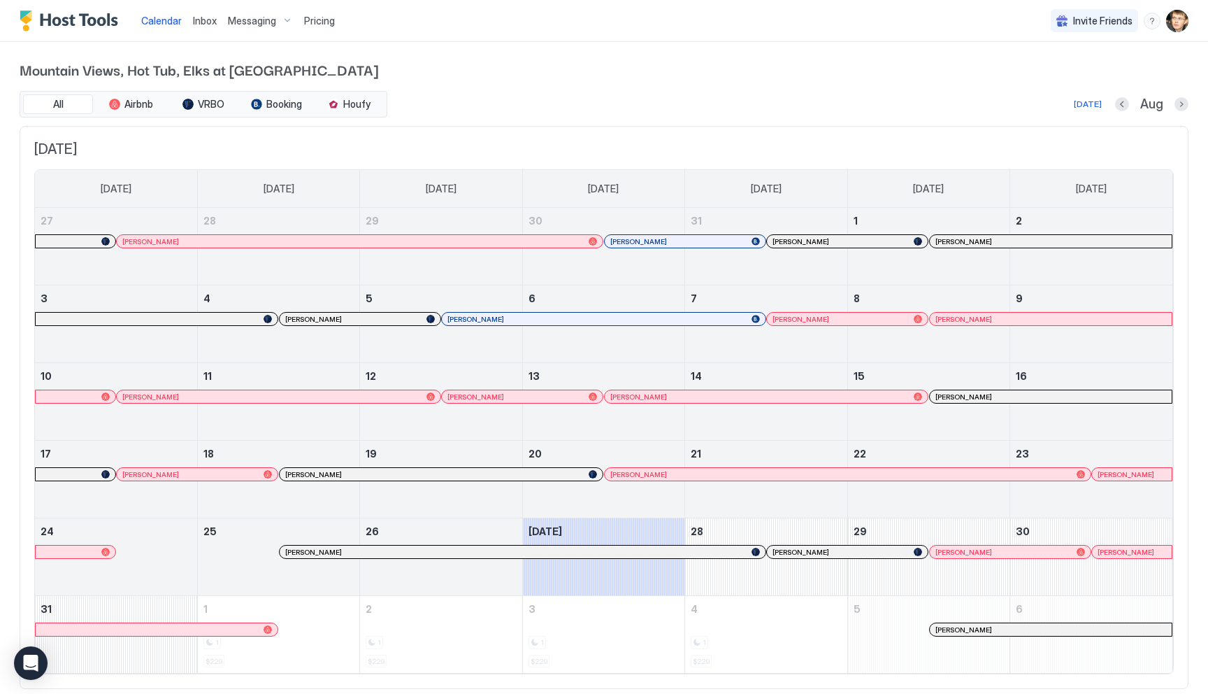
click at [318, 22] on span "Pricing" at bounding box center [319, 21] width 31 height 13
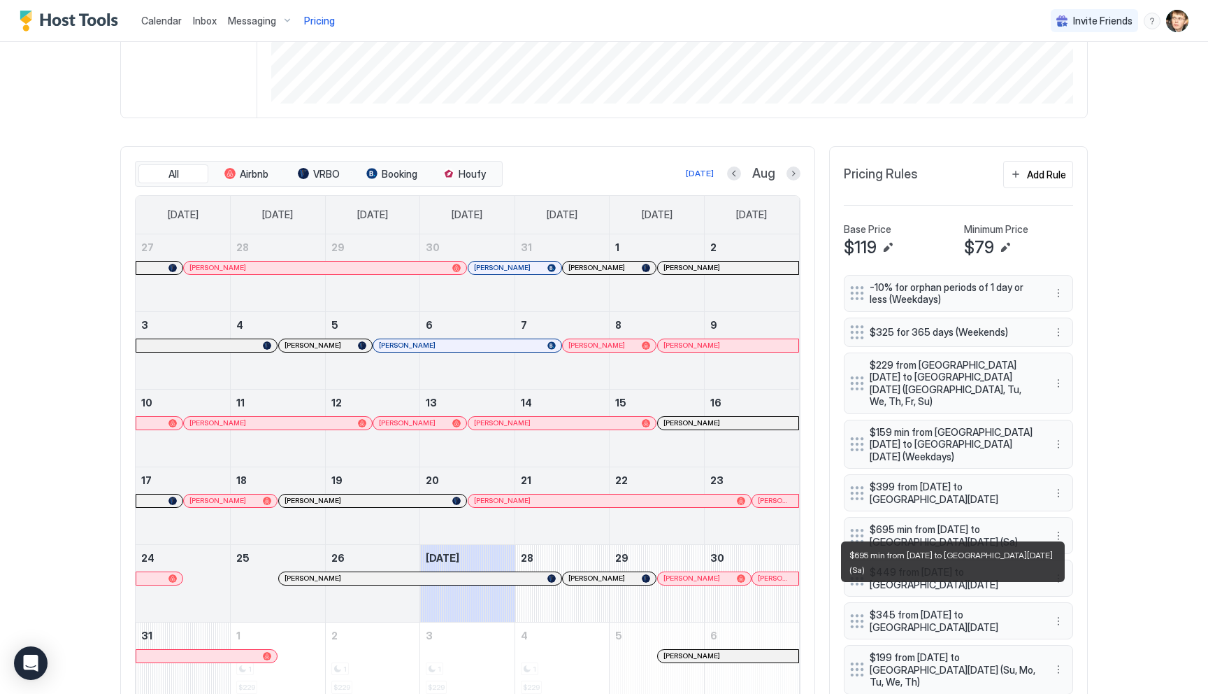
scroll to position [330, 0]
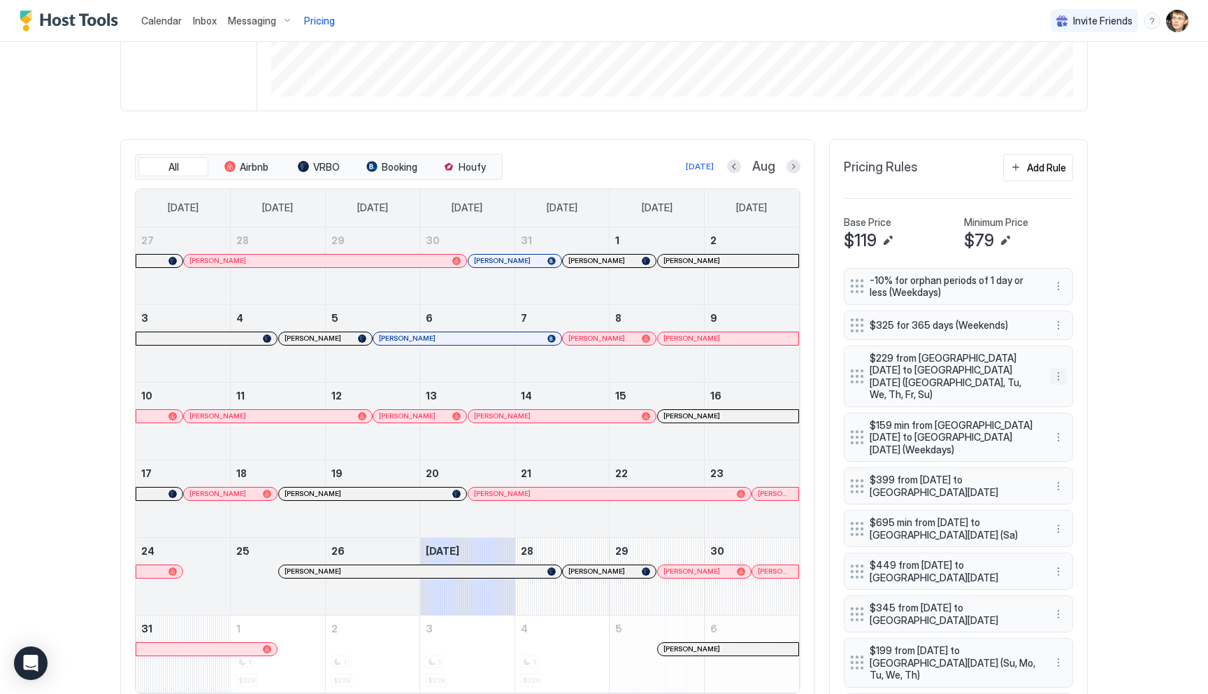
click at [1059, 373] on button "More options" at bounding box center [1058, 376] width 17 height 17
click at [1066, 388] on div "Edit" at bounding box center [1071, 389] width 31 height 10
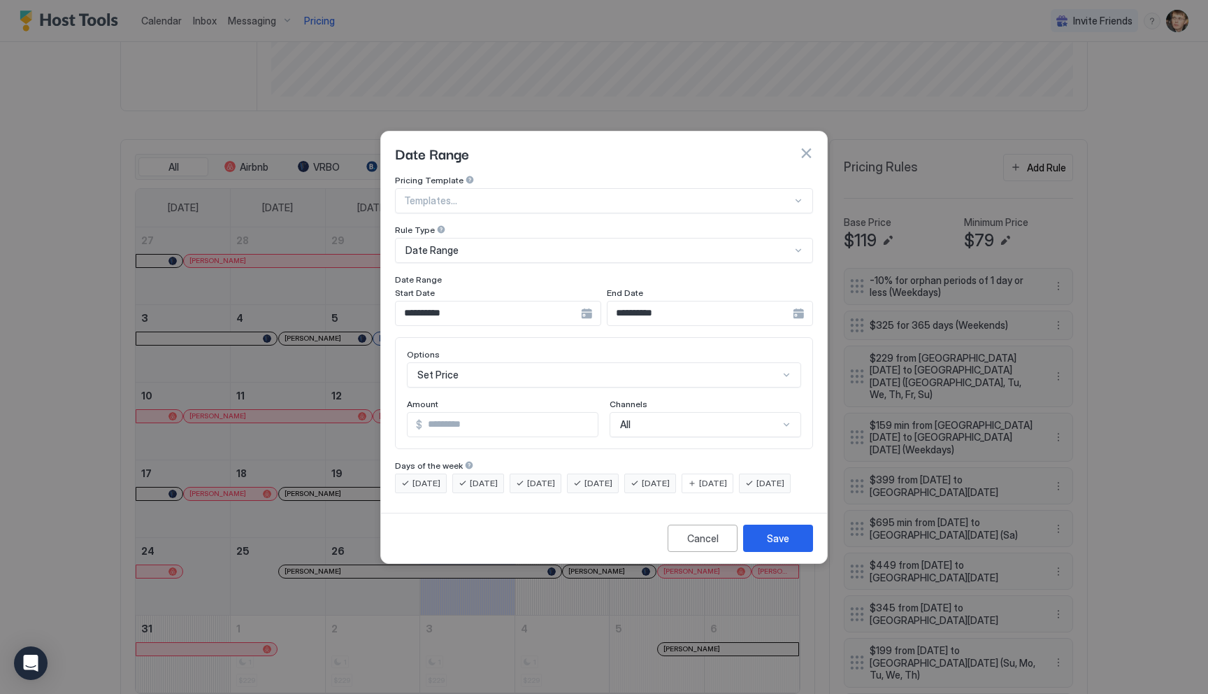
click at [487, 413] on input "***" at bounding box center [509, 425] width 175 height 24
type input "*"
type input "***"
click at [766, 548] on button "Save" at bounding box center [778, 537] width 70 height 27
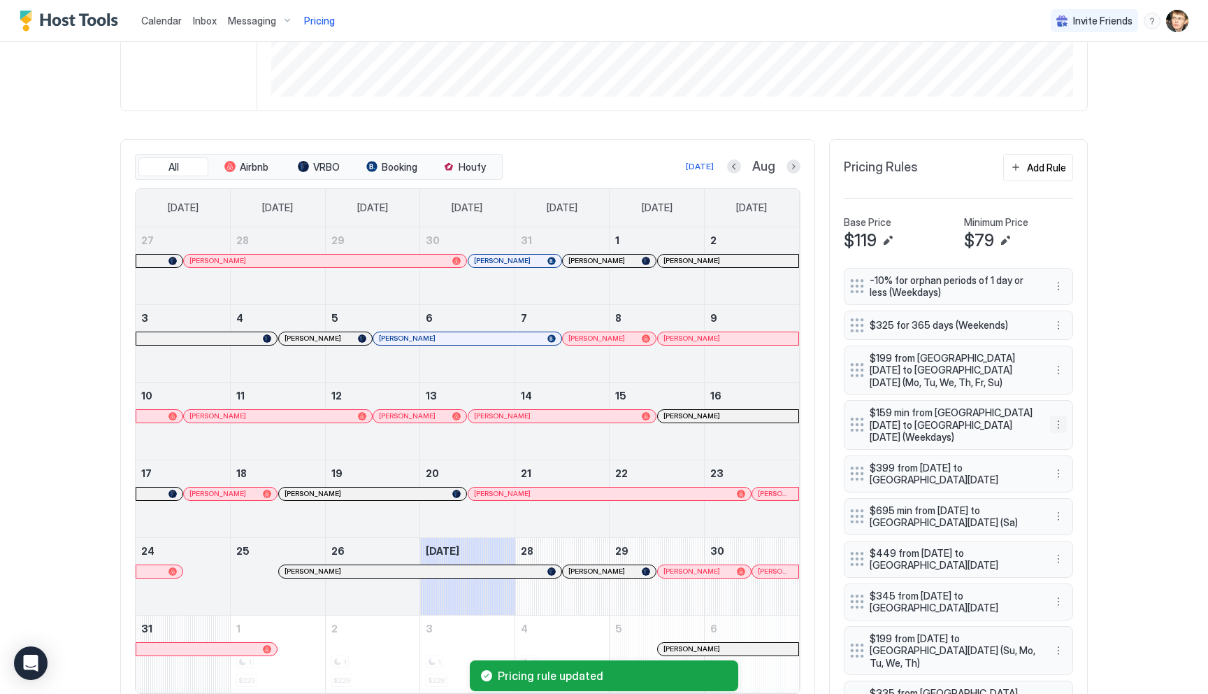
click at [1058, 416] on button "More options" at bounding box center [1058, 424] width 17 height 17
click at [1069, 434] on div "Edit" at bounding box center [1071, 438] width 31 height 10
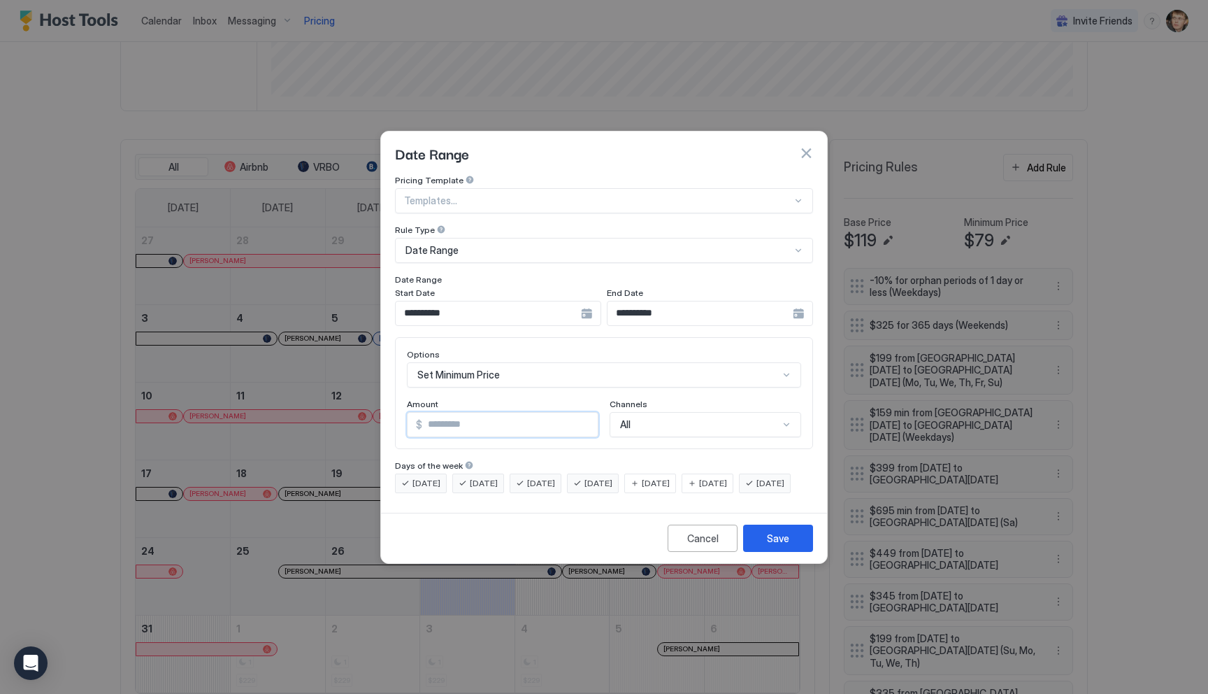
click at [463, 413] on input "***" at bounding box center [509, 425] width 175 height 24
type input "***"
click at [787, 545] on div "Save" at bounding box center [778, 538] width 22 height 15
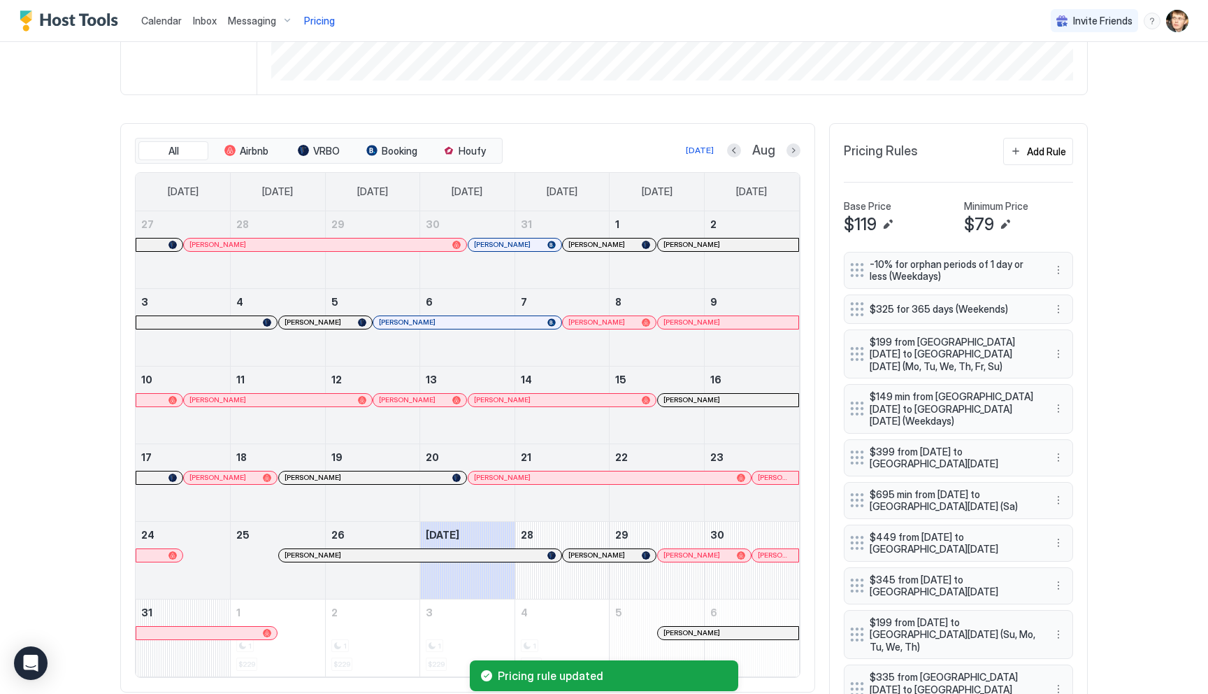
scroll to position [352, 0]
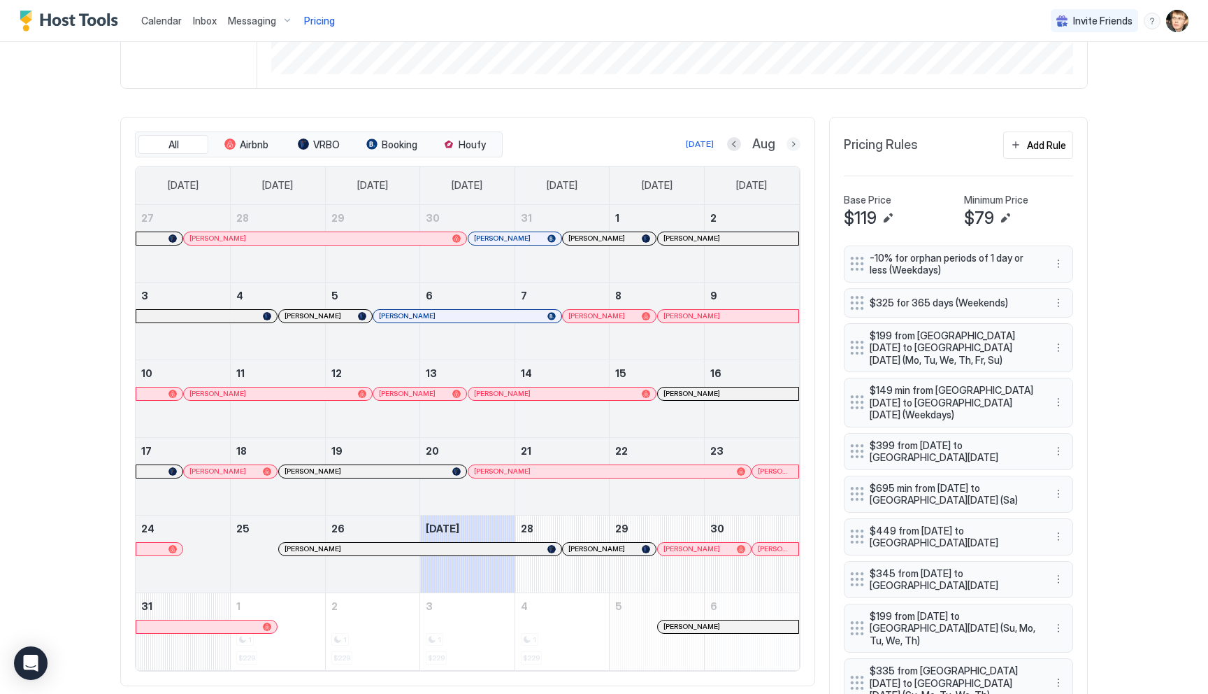
click at [791, 145] on button "Next month" at bounding box center [794, 144] width 14 height 14
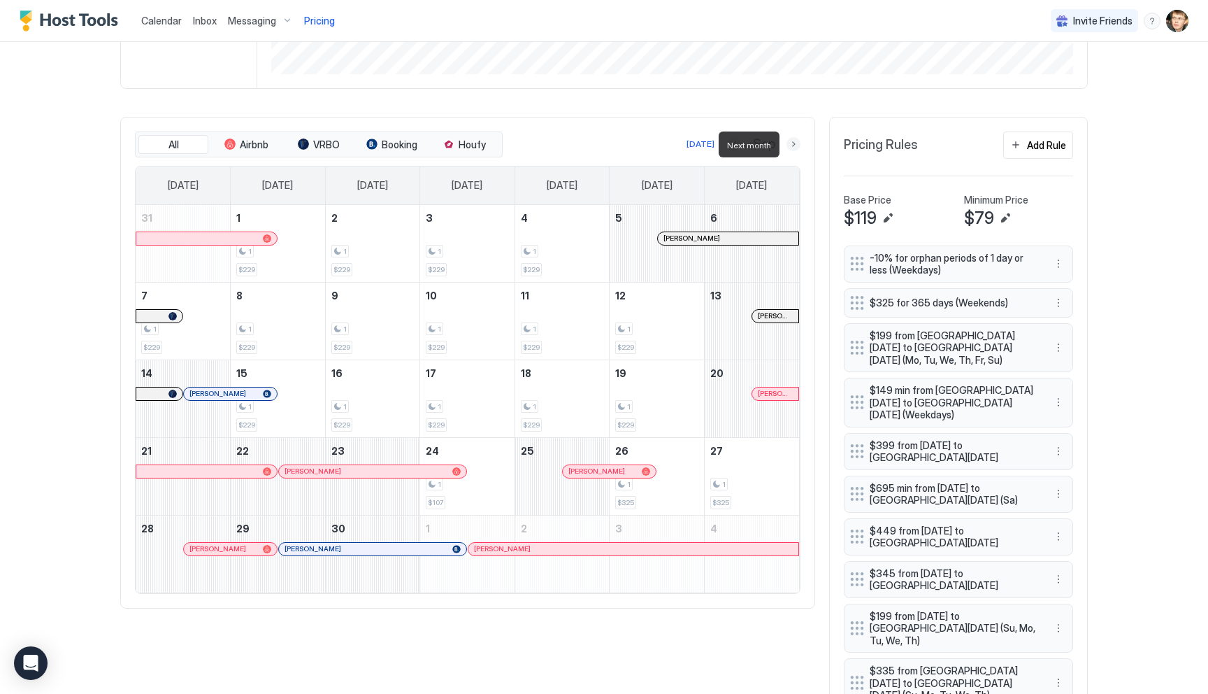
click at [790, 145] on button "Next month" at bounding box center [794, 144] width 14 height 14
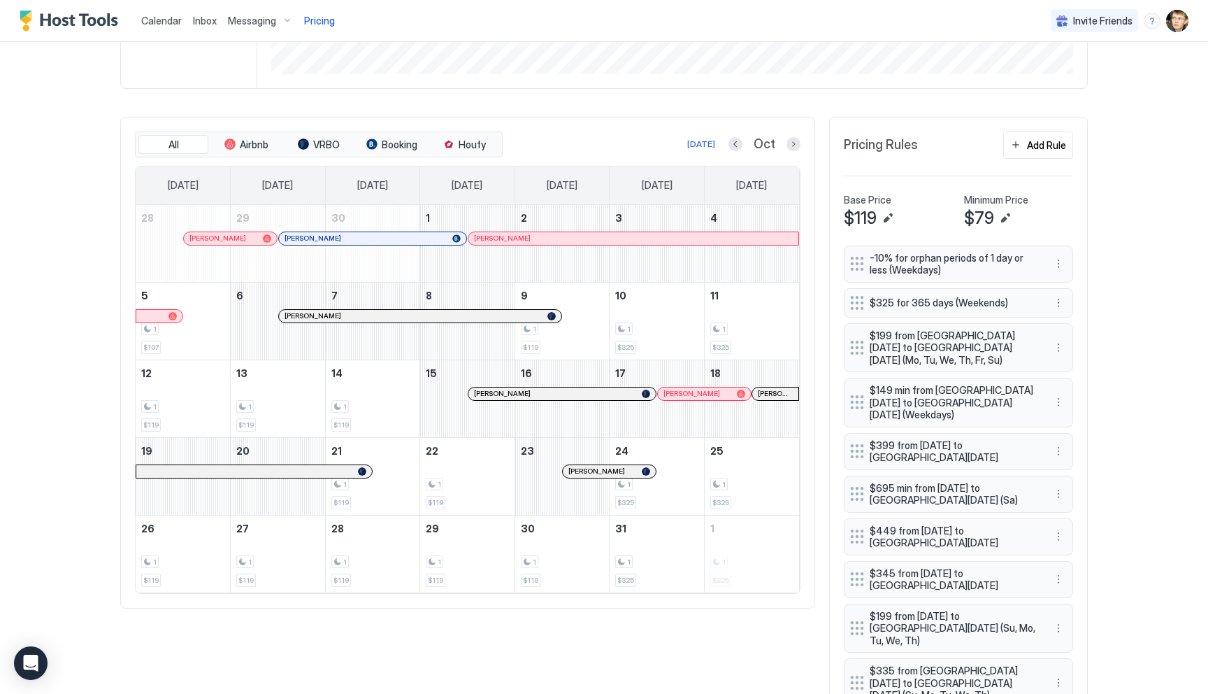
click at [592, 471] on div at bounding box center [593, 471] width 11 height 11
click at [796, 140] on button "Next month" at bounding box center [794, 144] width 14 height 14
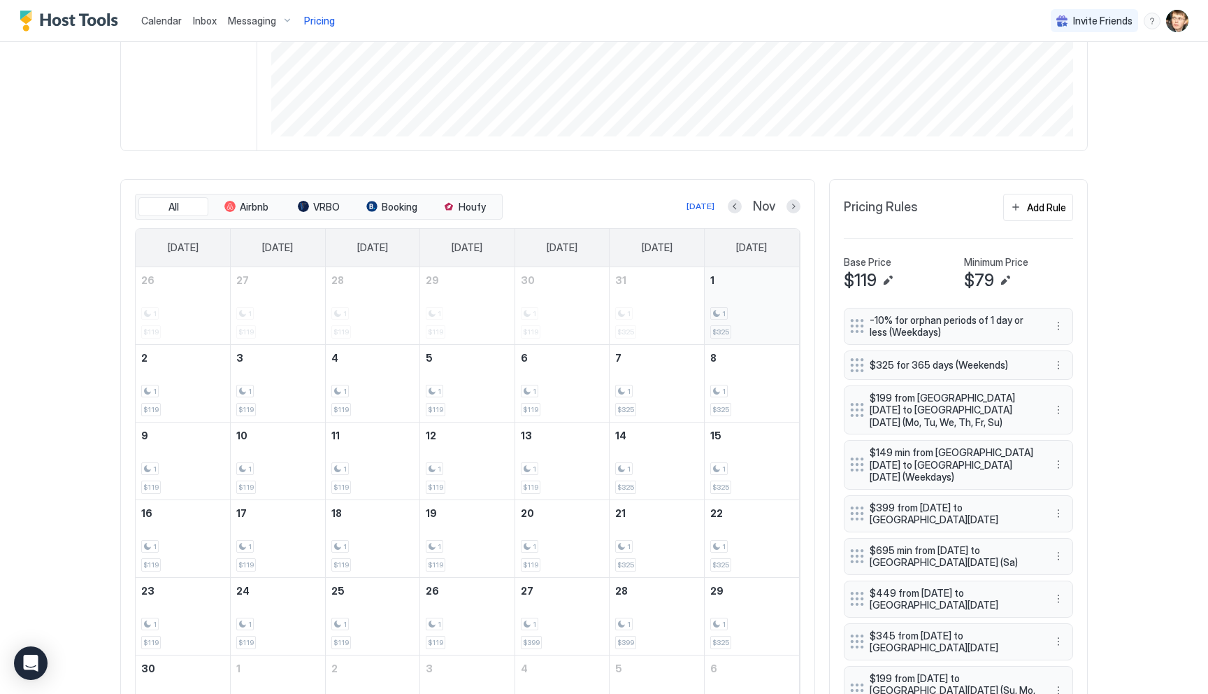
scroll to position [280, 0]
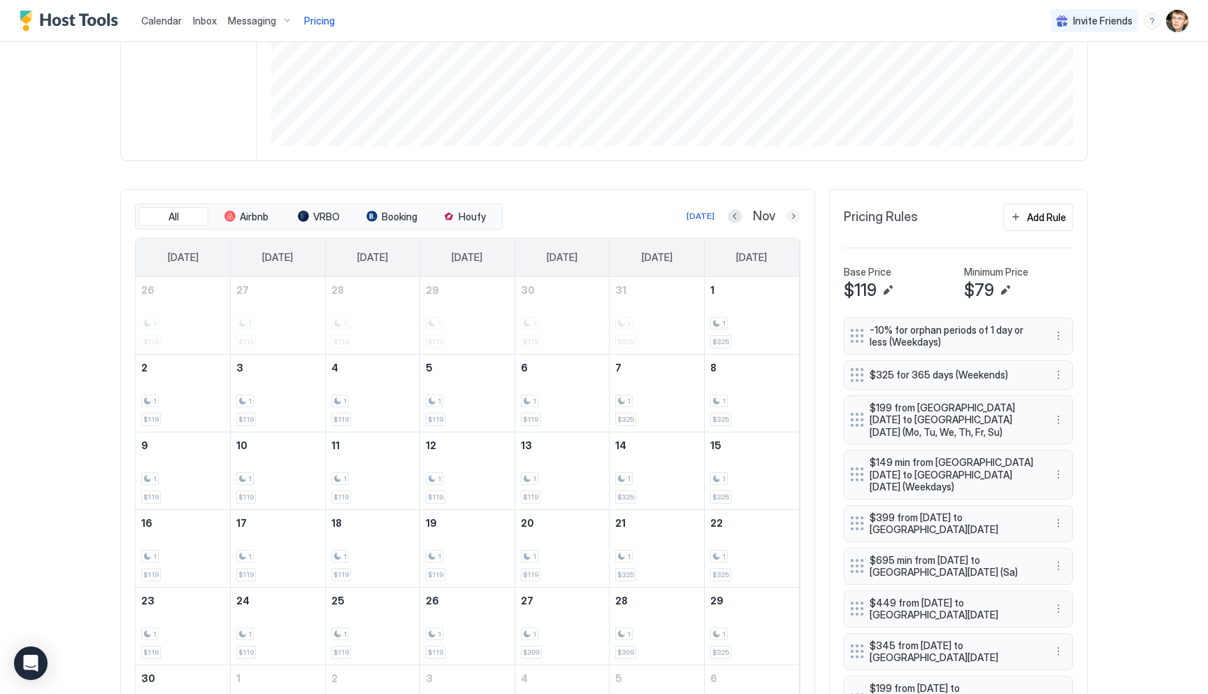
click at [794, 220] on button "Next month" at bounding box center [794, 216] width 14 height 14
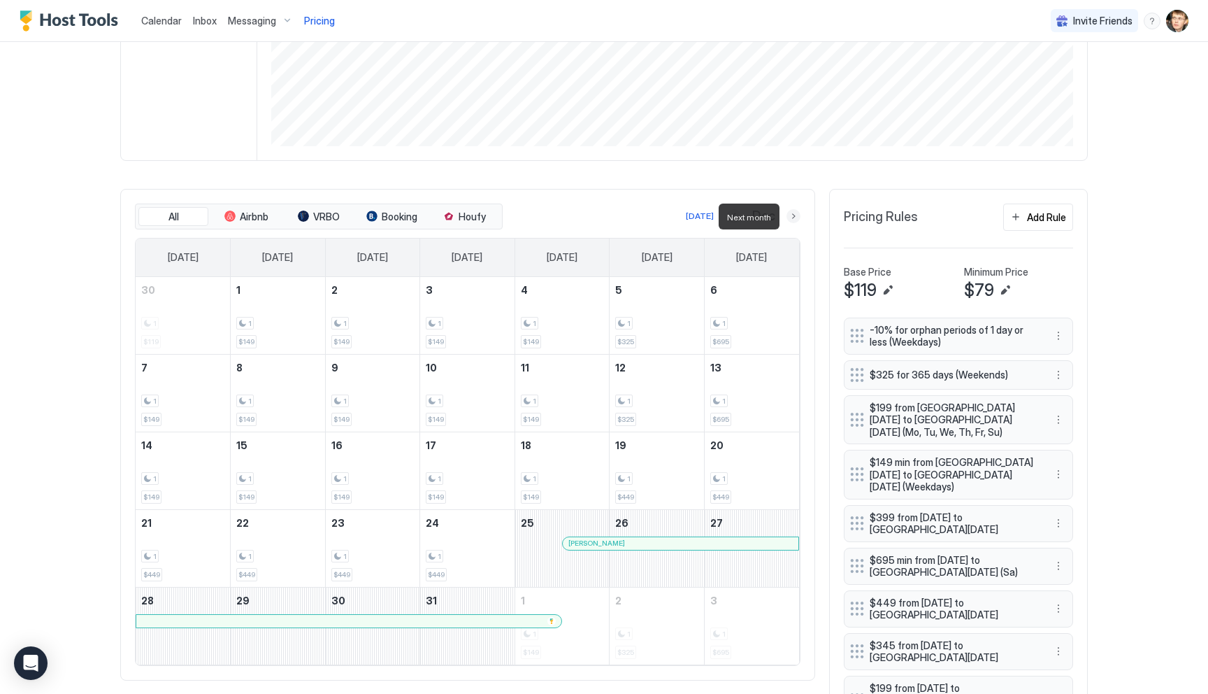
click at [794, 220] on button "Next month" at bounding box center [794, 216] width 14 height 14
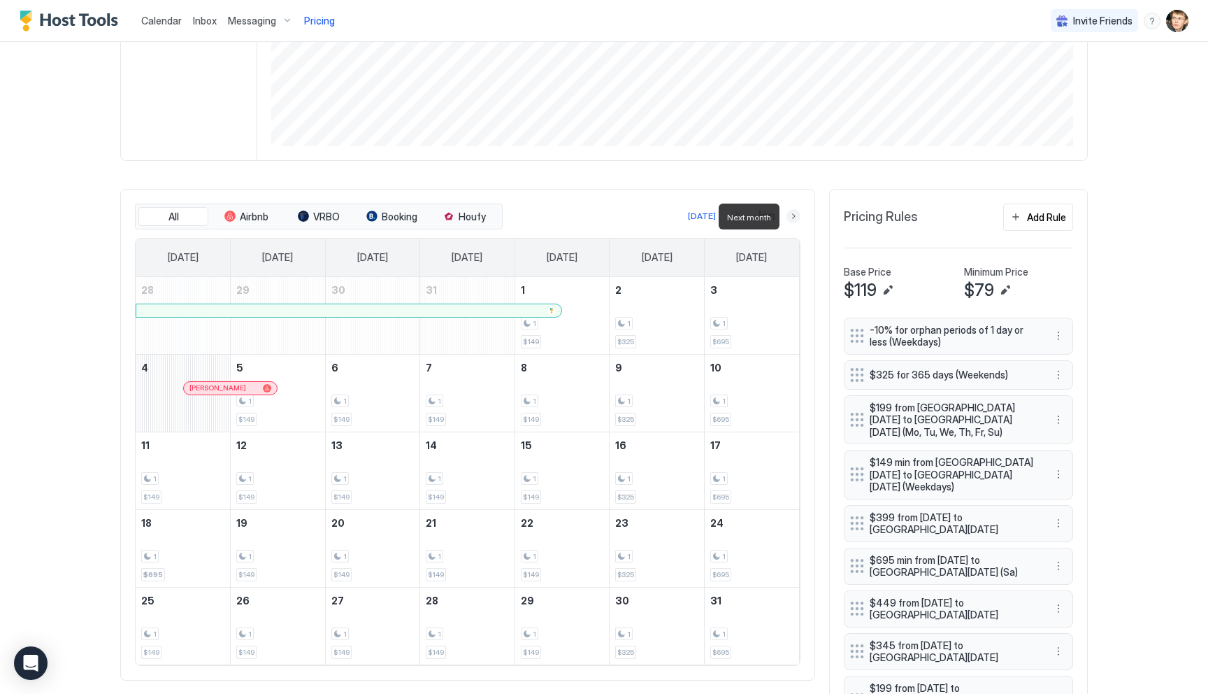
click at [794, 220] on button "Next month" at bounding box center [794, 216] width 14 height 14
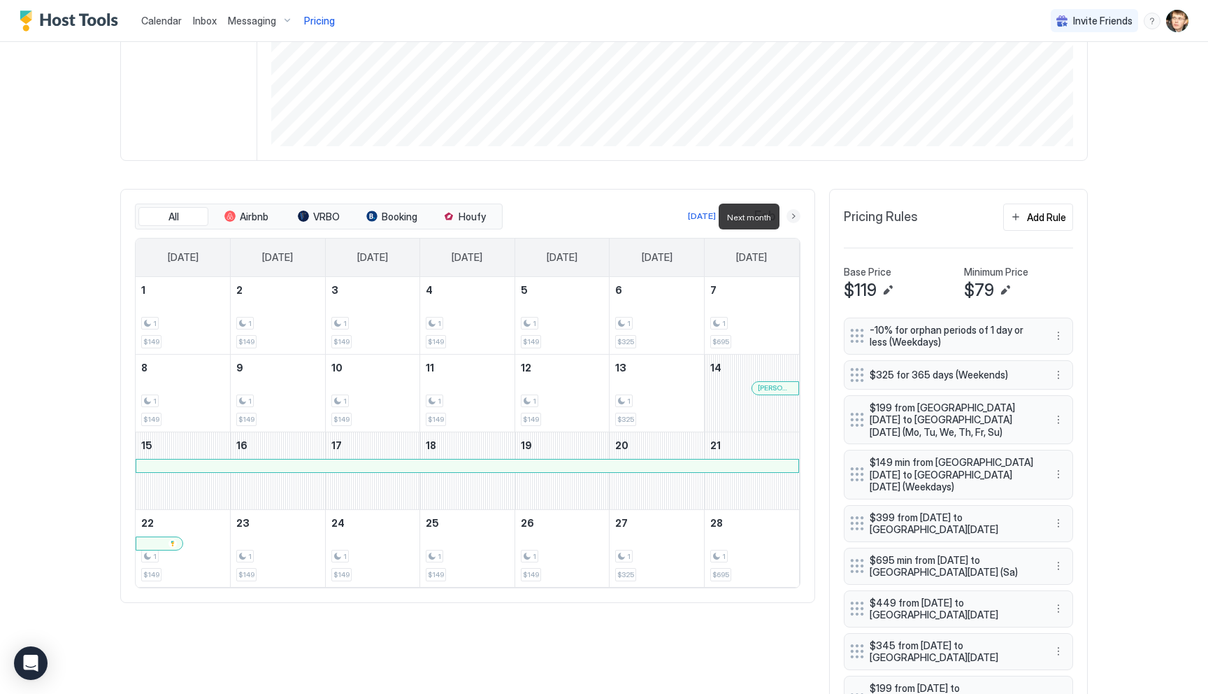
click at [794, 220] on button "Next month" at bounding box center [794, 216] width 14 height 14
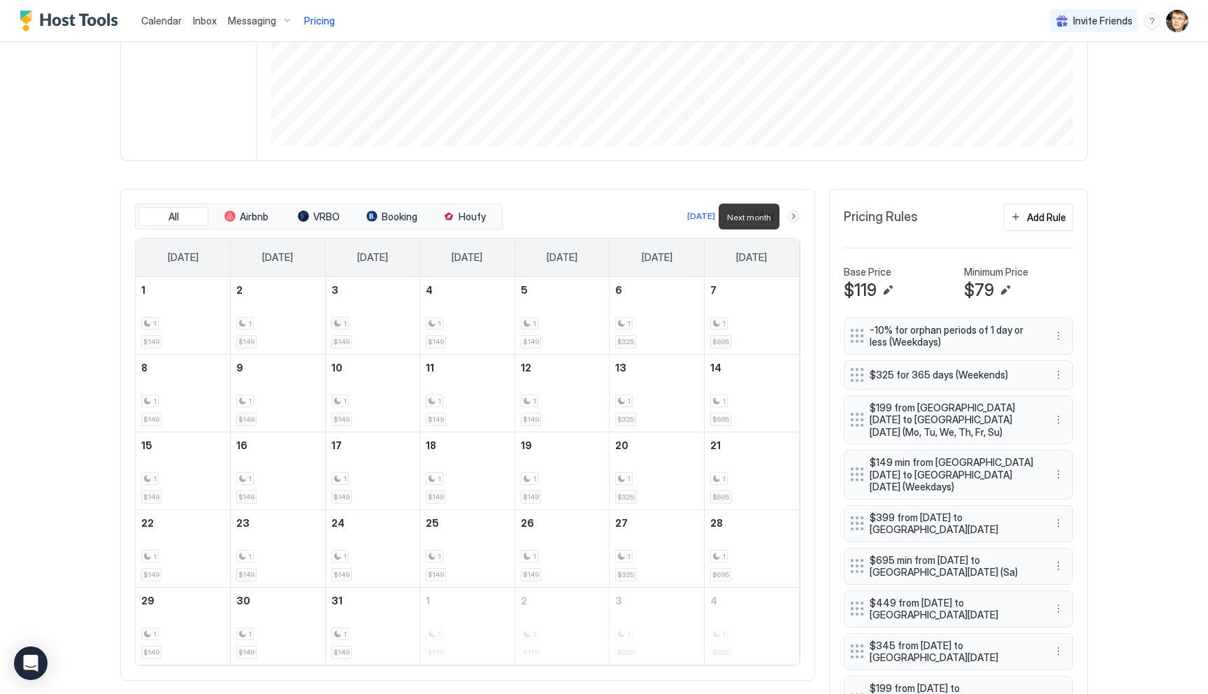
click at [789, 217] on button "Next month" at bounding box center [794, 216] width 14 height 14
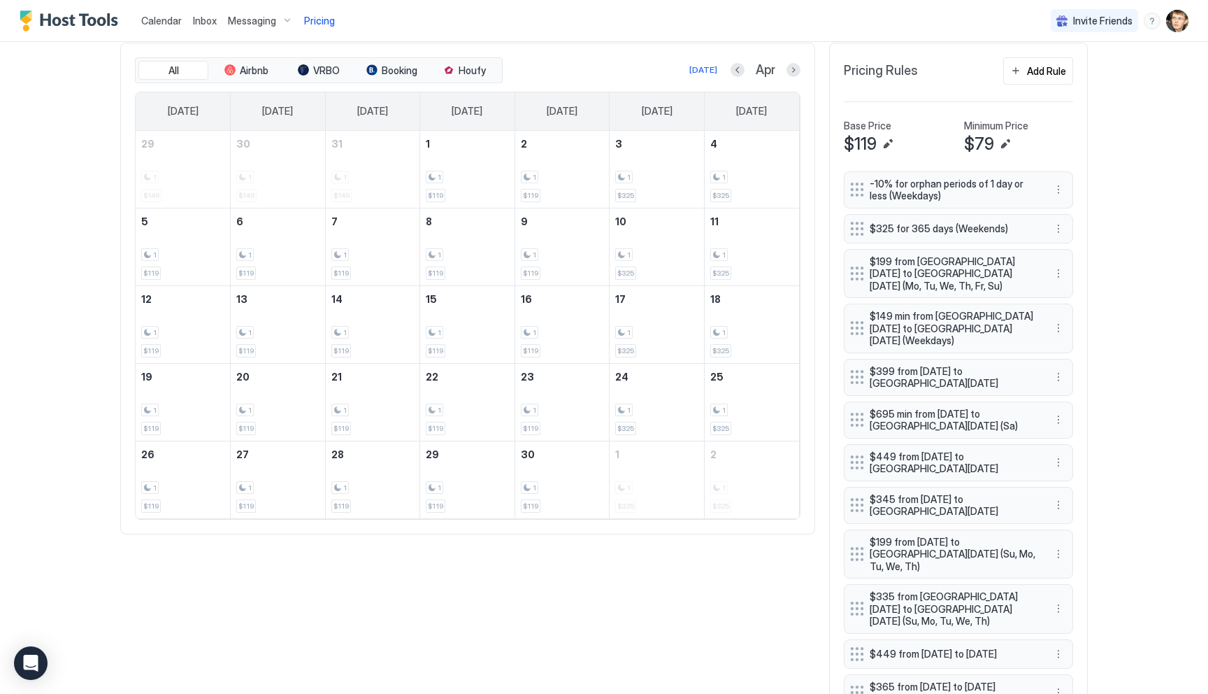
scroll to position [418, 0]
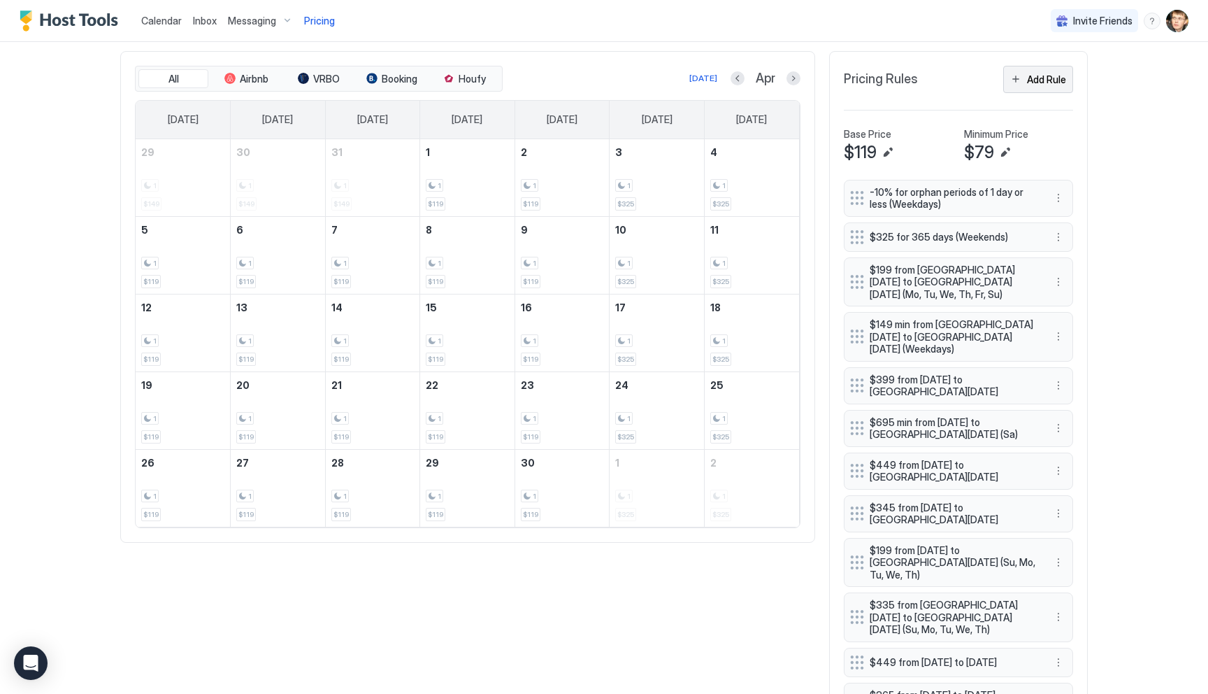
click at [1035, 80] on div "Add Rule" at bounding box center [1046, 79] width 39 height 15
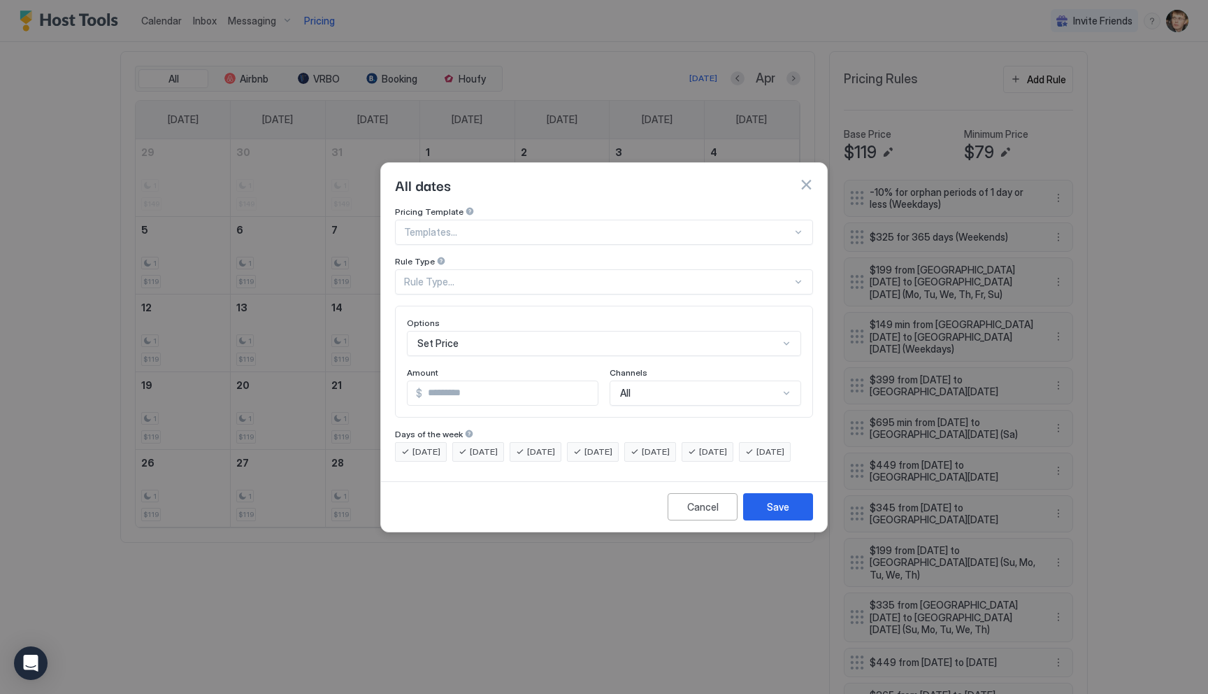
click at [497, 226] on div at bounding box center [598, 232] width 388 height 13
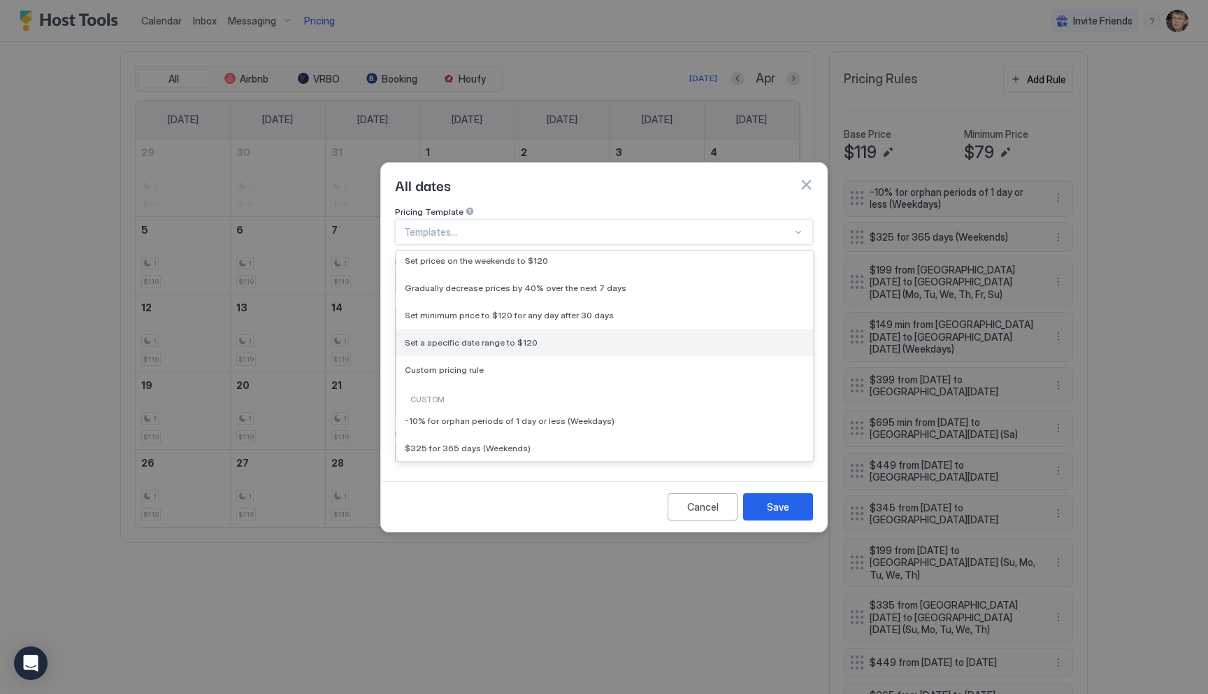
scroll to position [51, 0]
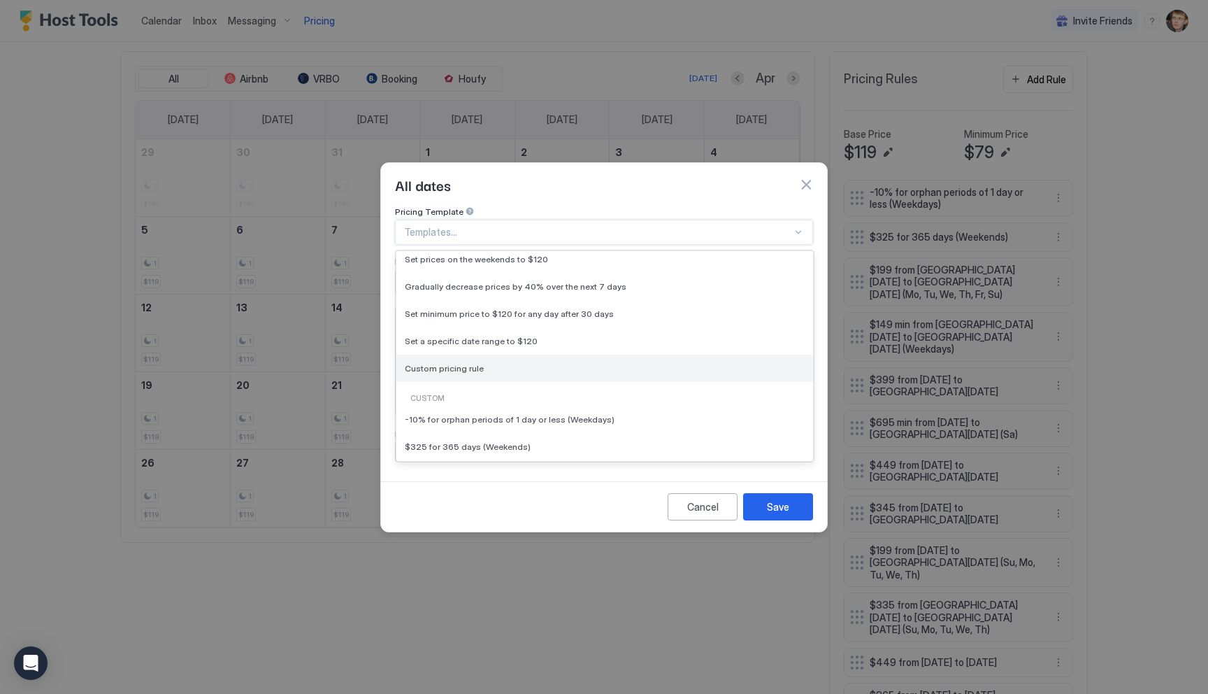
click at [504, 364] on div "Custom pricing rule" at bounding box center [604, 367] width 417 height 27
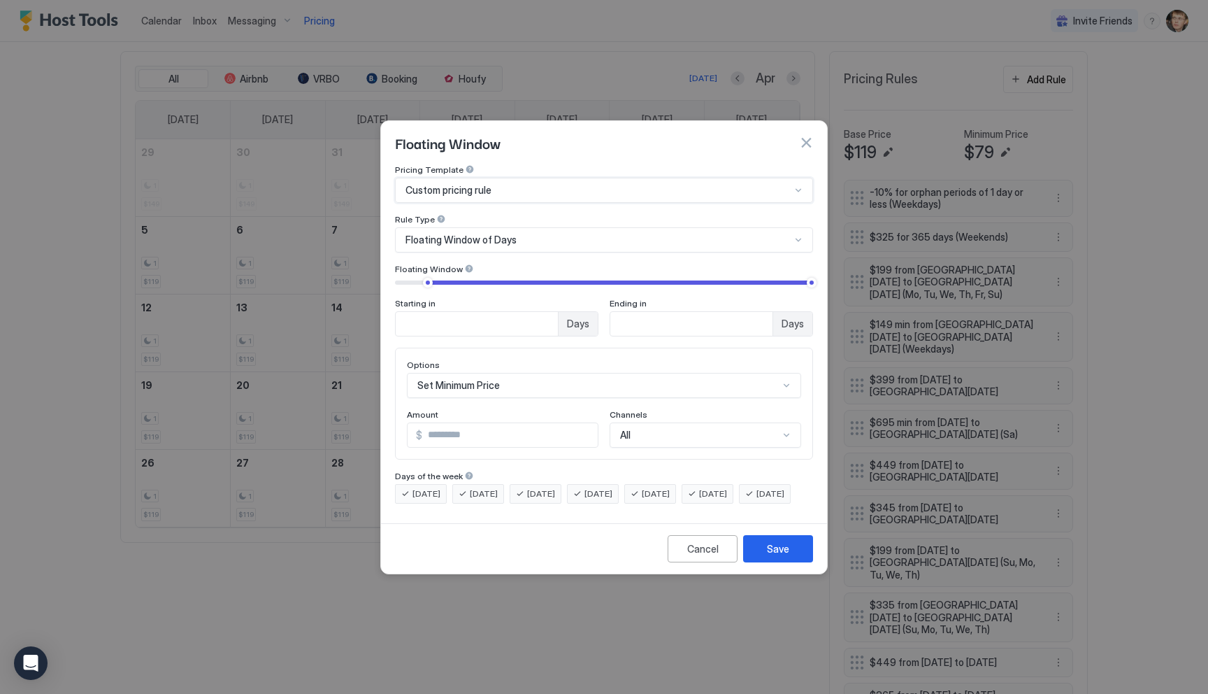
click at [522, 185] on div "Custom pricing rule" at bounding box center [604, 190] width 418 height 25
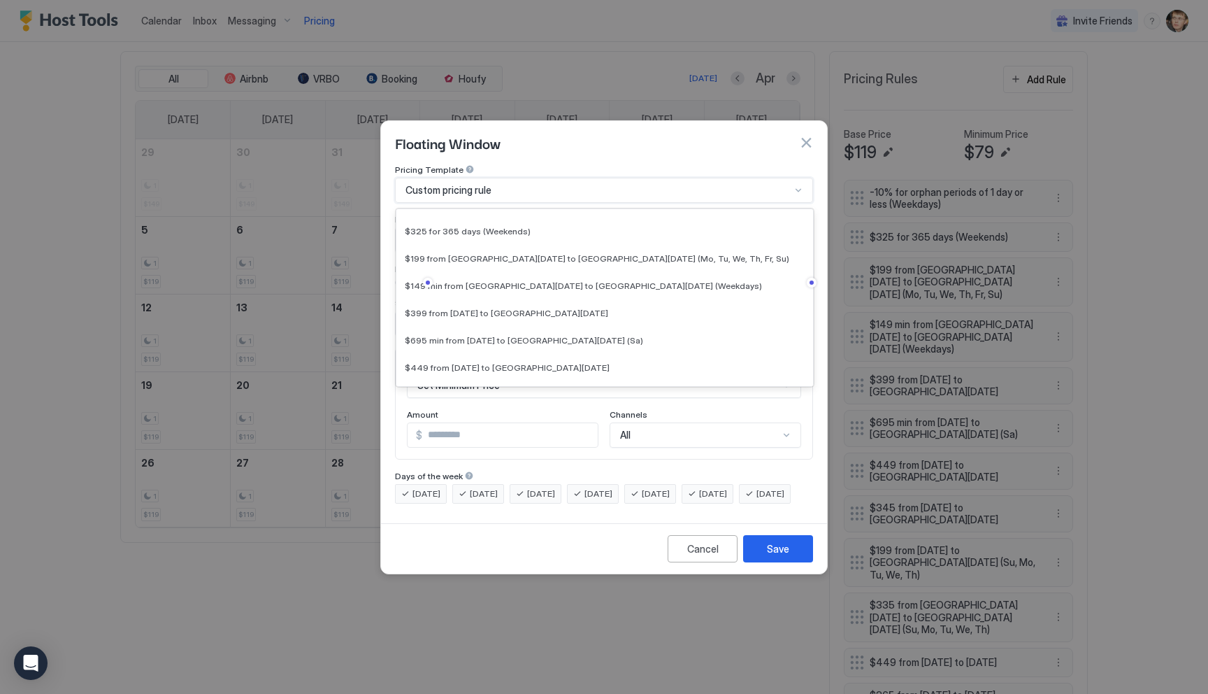
scroll to position [0, 0]
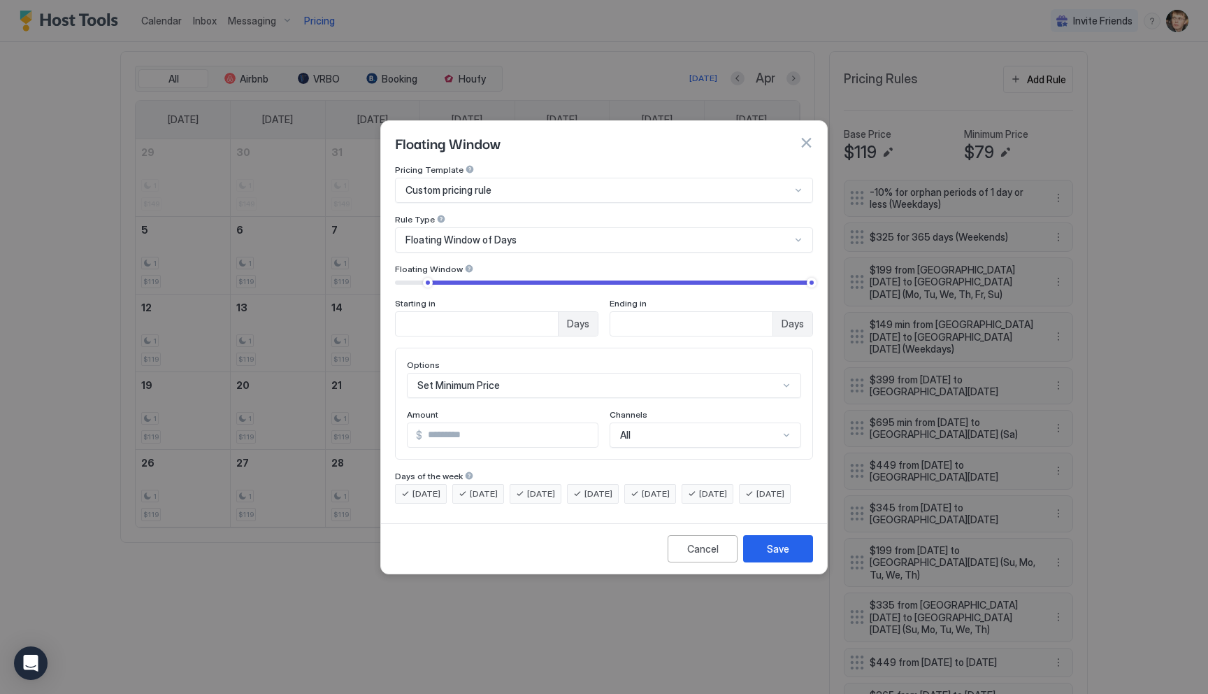
click at [533, 121] on div "Floating Window" at bounding box center [604, 142] width 446 height 43
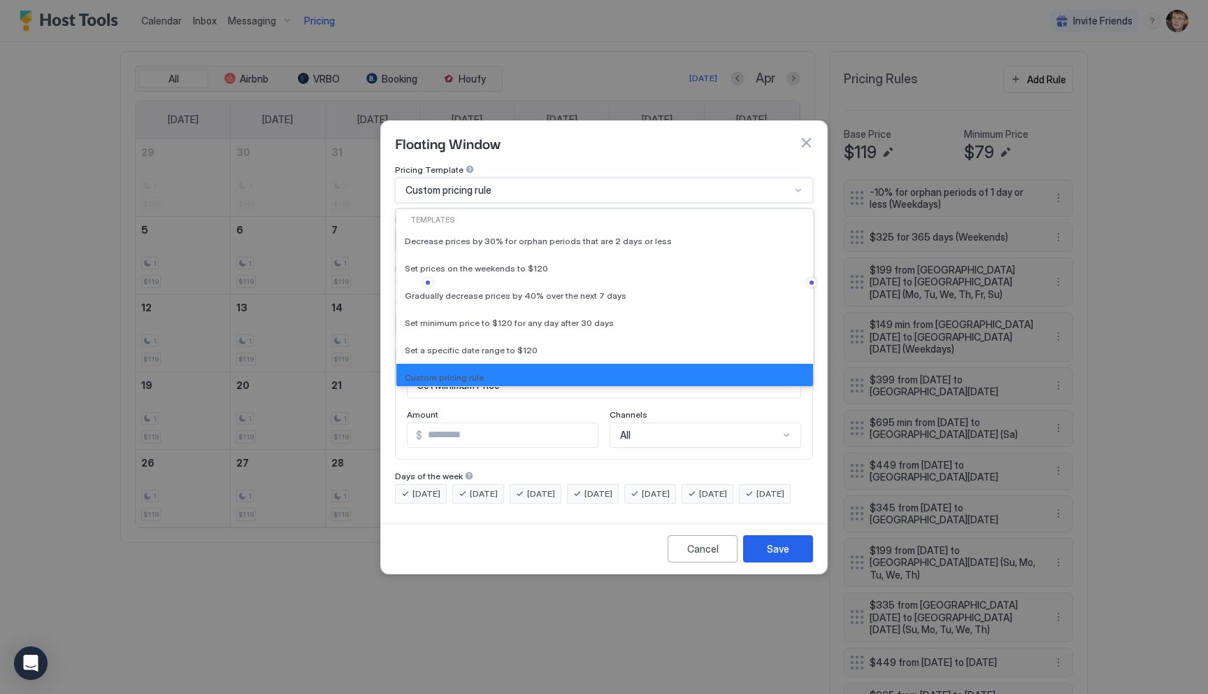
click at [532, 184] on div "Custom pricing rule" at bounding box center [598, 190] width 385 height 13
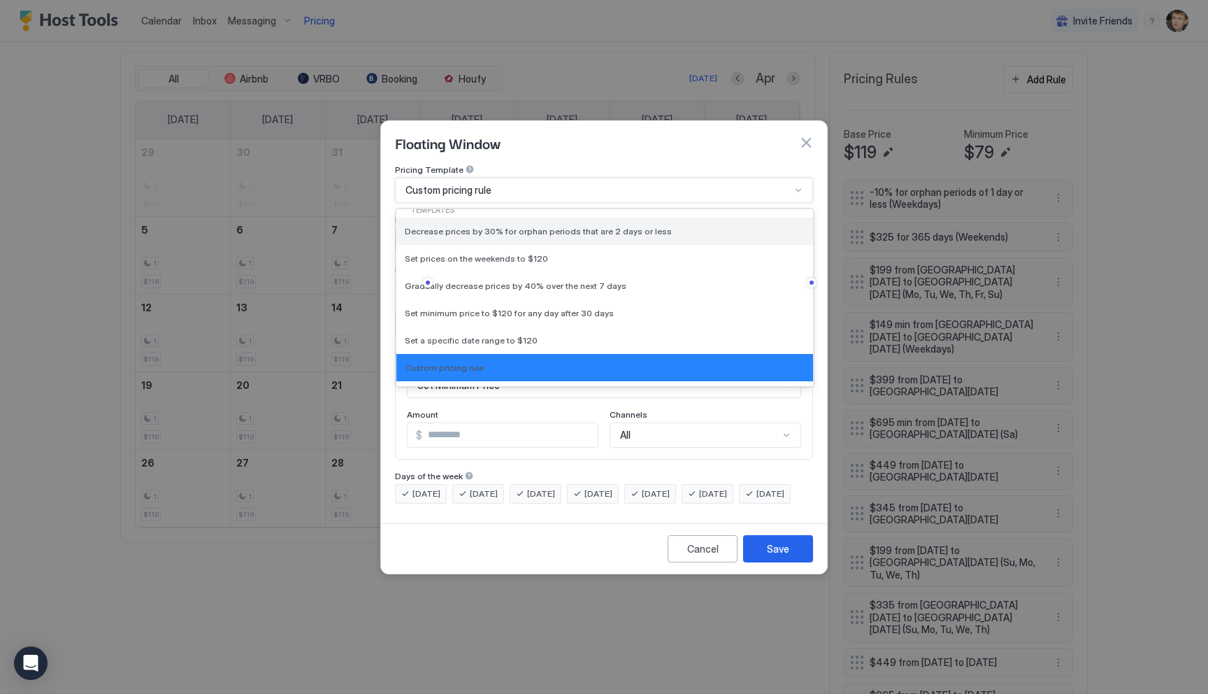
click at [526, 226] on span "Decrease prices by 30% for orphan periods that are 2 days or less" at bounding box center [538, 231] width 267 height 10
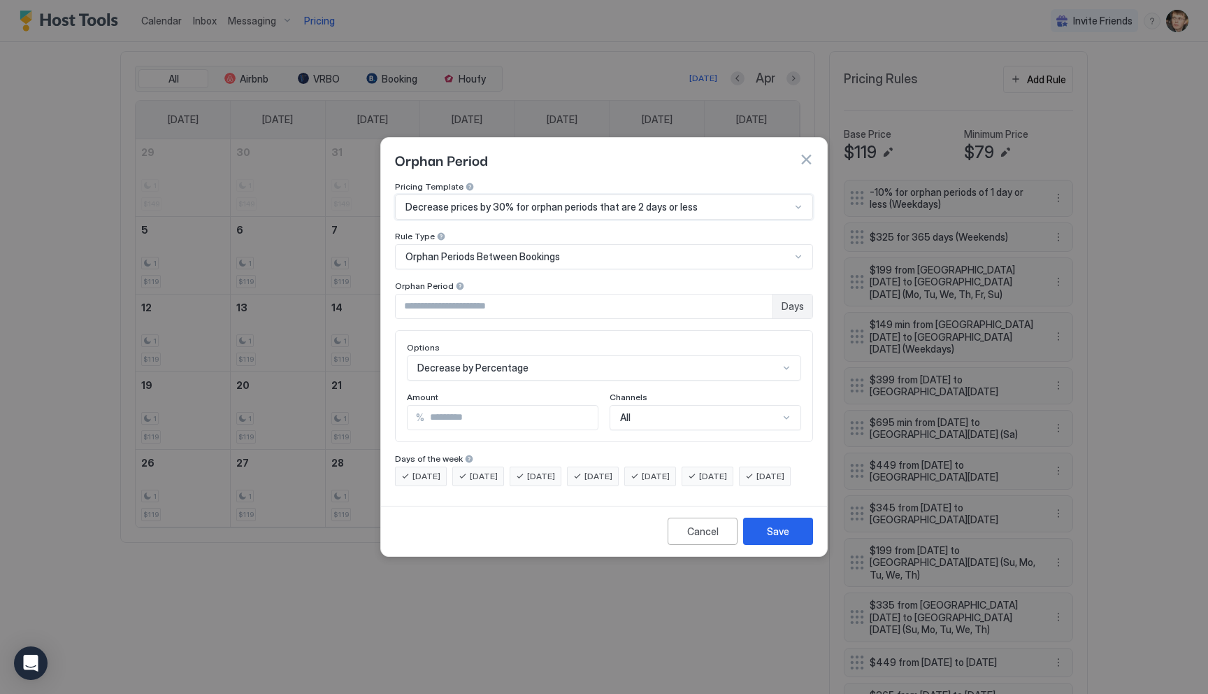
click at [529, 244] on div "Orphan Periods Between Bookings" at bounding box center [604, 256] width 418 height 25
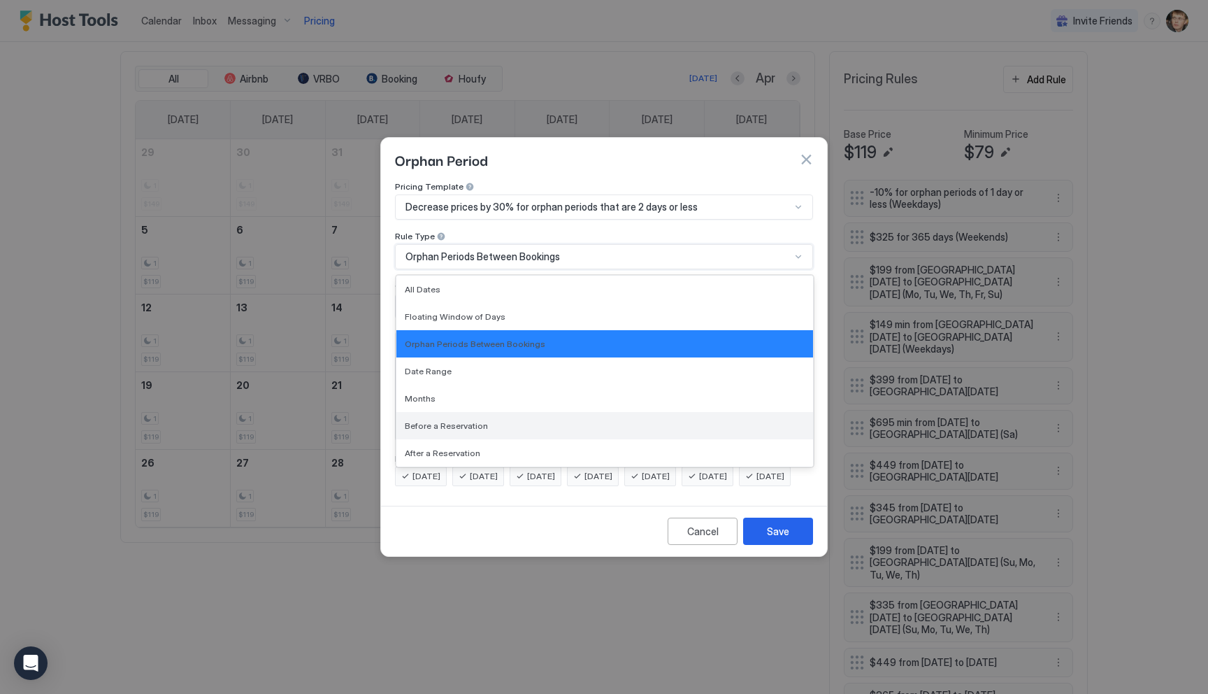
click at [528, 420] on div "Before a Reservation" at bounding box center [605, 425] width 400 height 10
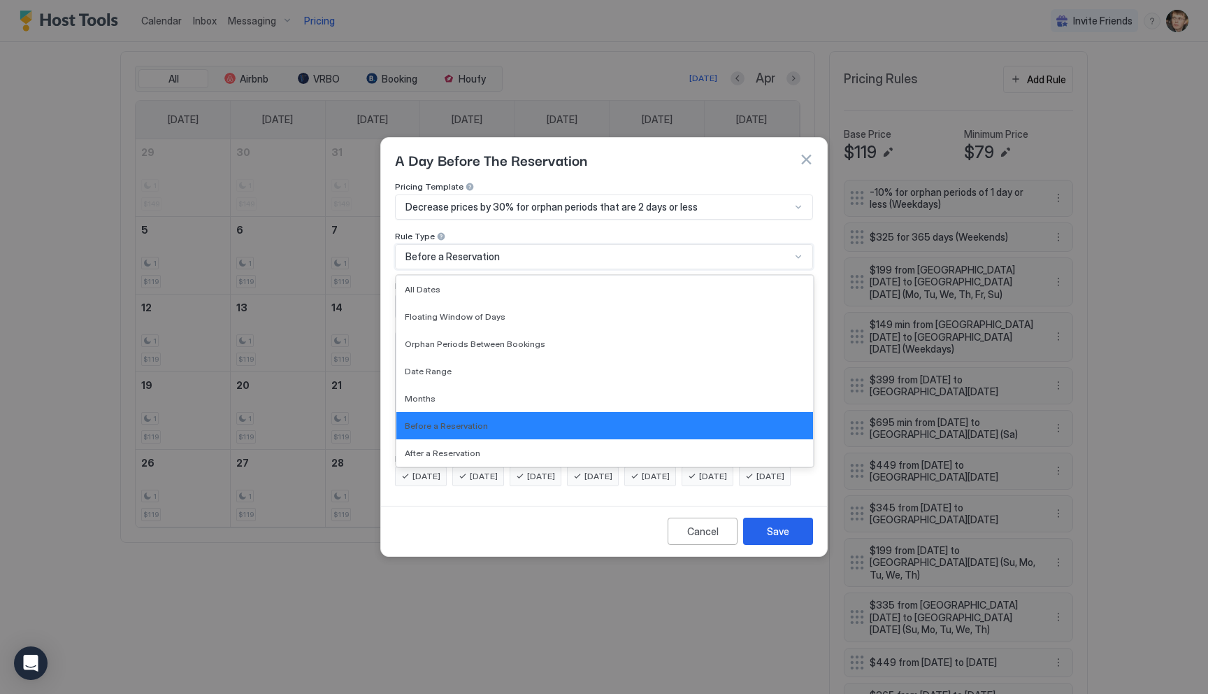
click at [530, 250] on div "Before a Reservation" at bounding box center [598, 256] width 385 height 13
click at [506, 201] on div "Decrease prices by 30% for orphan periods that are 2 days or less" at bounding box center [604, 206] width 418 height 25
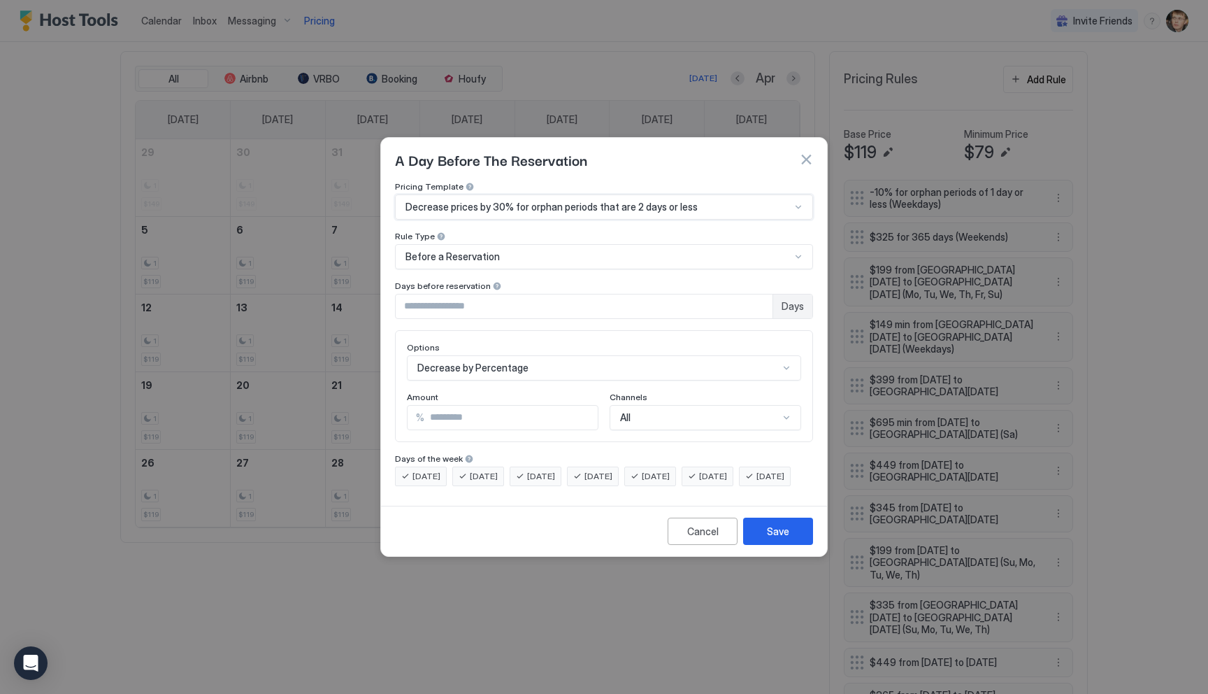
click at [505, 201] on span "Decrease prices by 30% for orphan periods that are 2 days or less" at bounding box center [552, 207] width 292 height 13
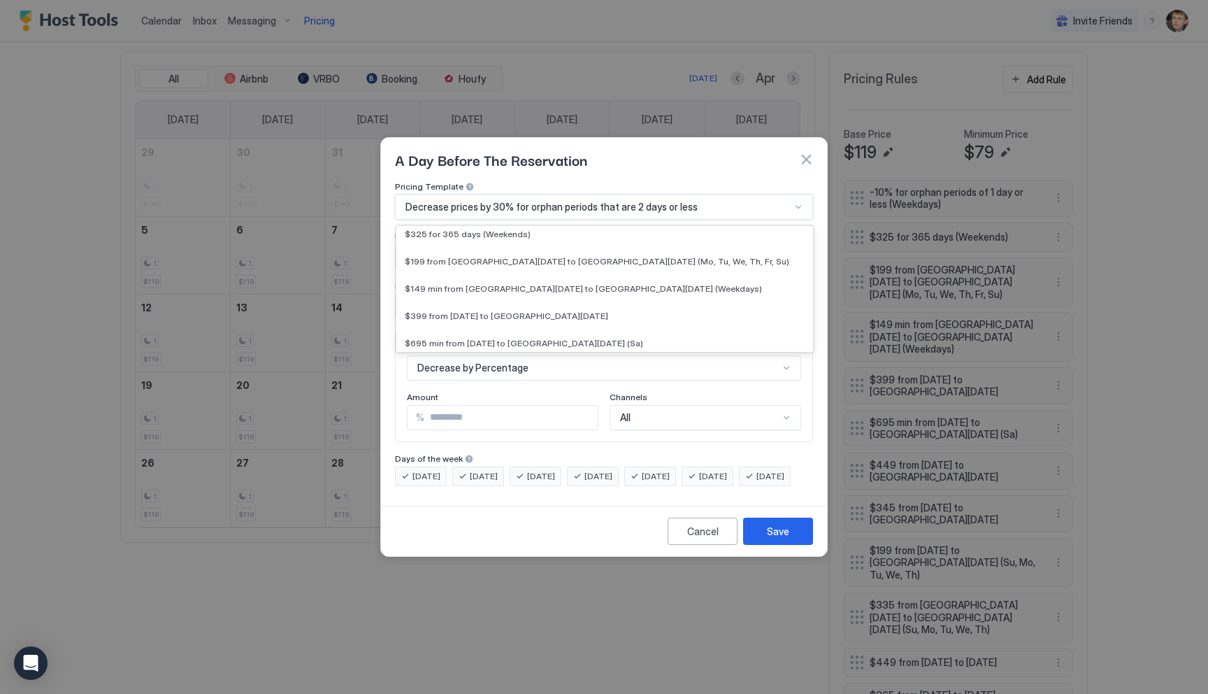
scroll to position [0, 0]
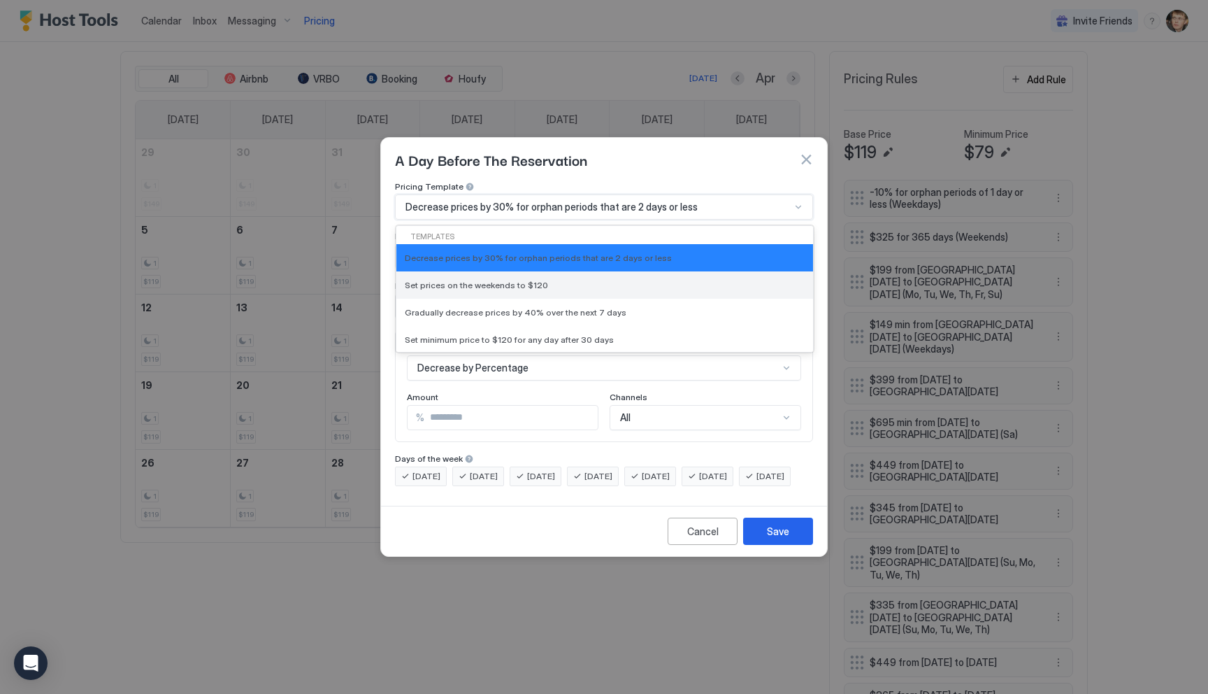
click at [501, 280] on span "Set prices on the weekends to $120" at bounding box center [476, 285] width 143 height 10
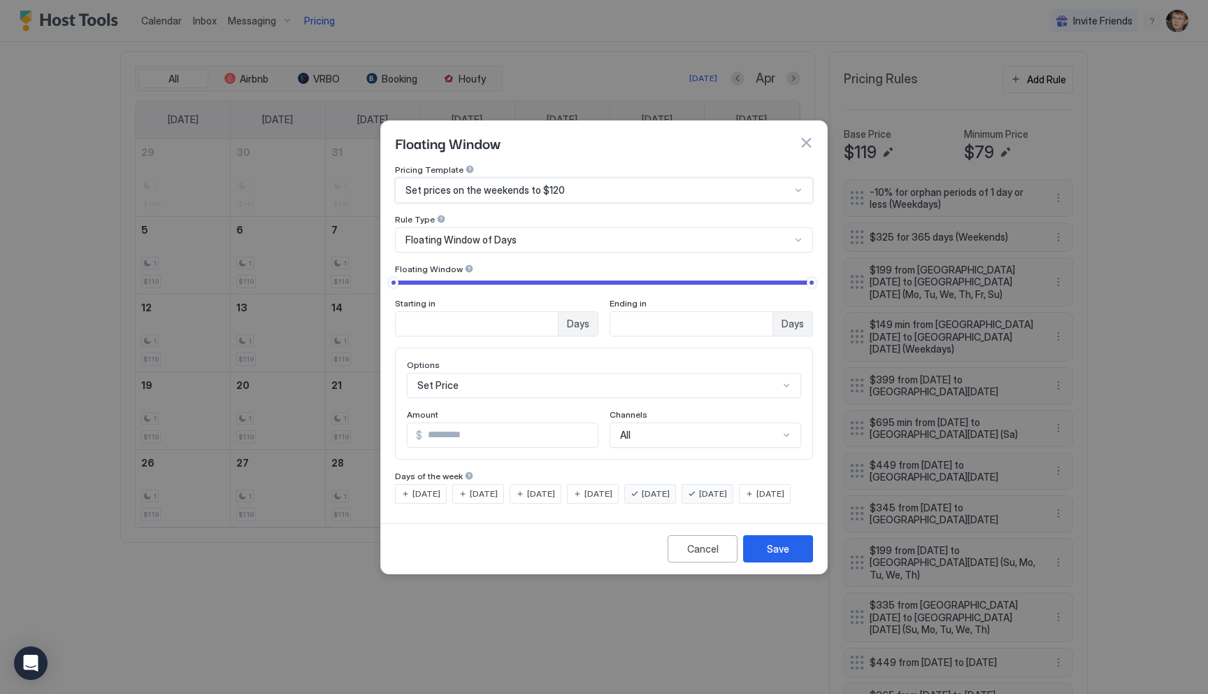
click at [503, 373] on div "Set Price" at bounding box center [604, 385] width 394 height 25
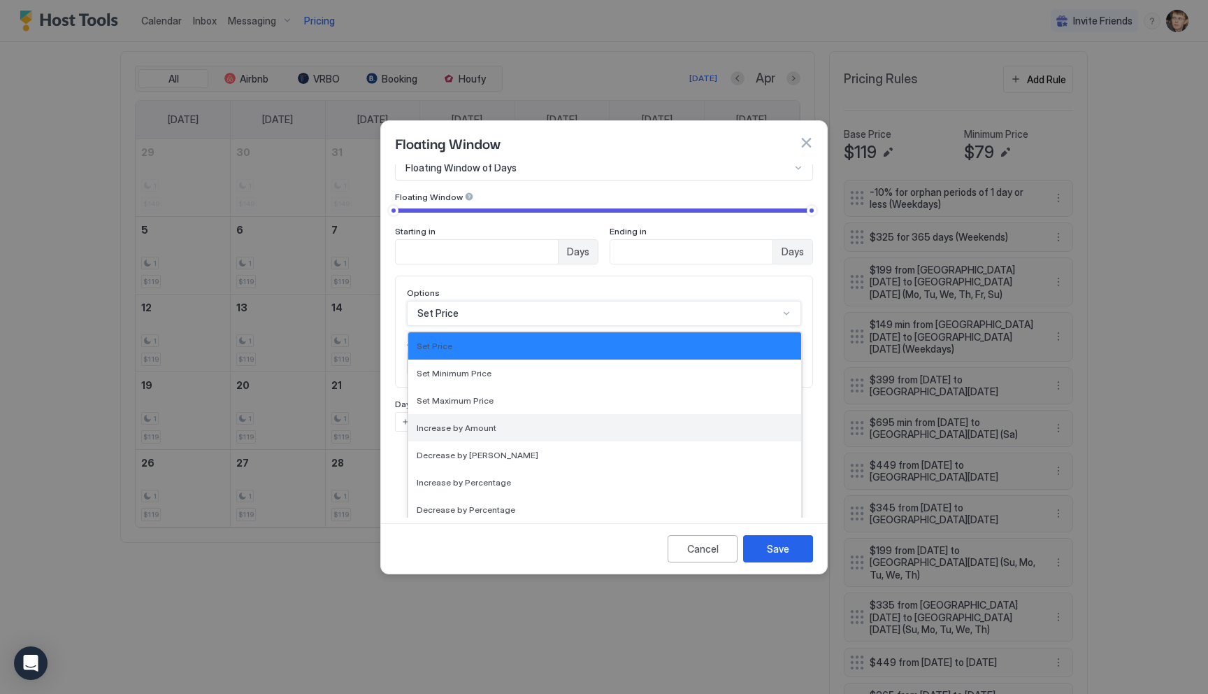
click at [512, 422] on div "Increase by Amount" at bounding box center [605, 427] width 376 height 10
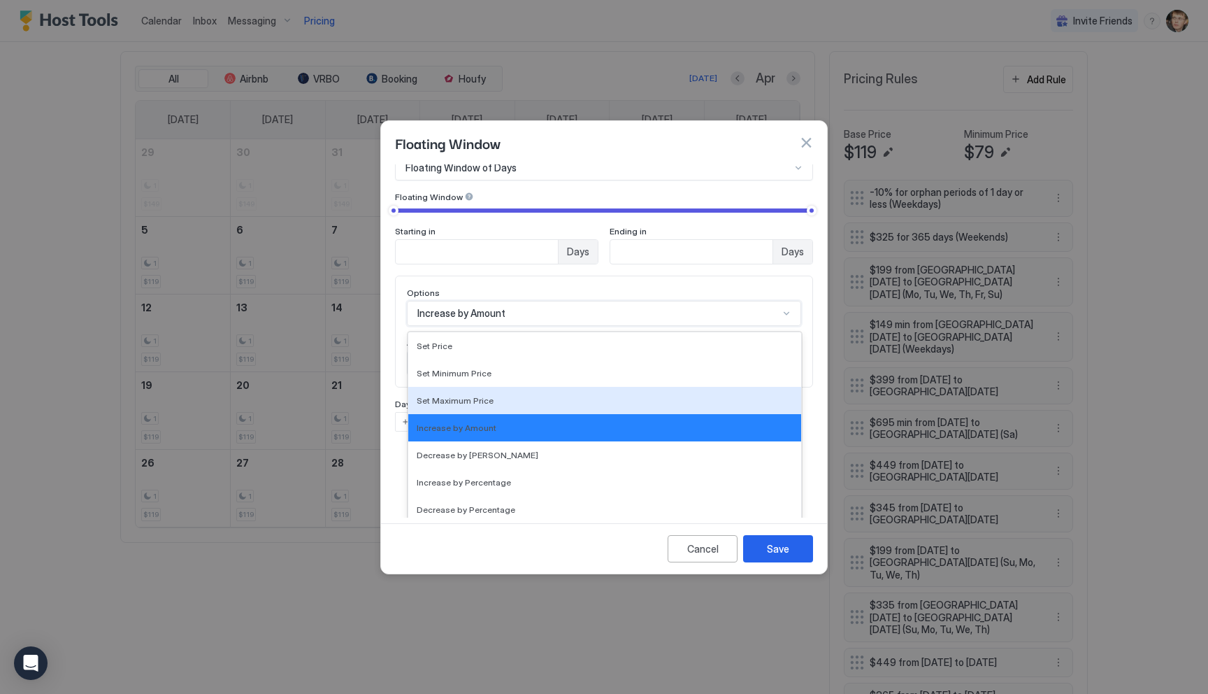
click at [510, 326] on div "option Increase by Amount, selected. Set Maximum Price, 3 of 17. 17 results ava…" at bounding box center [604, 313] width 394 height 25
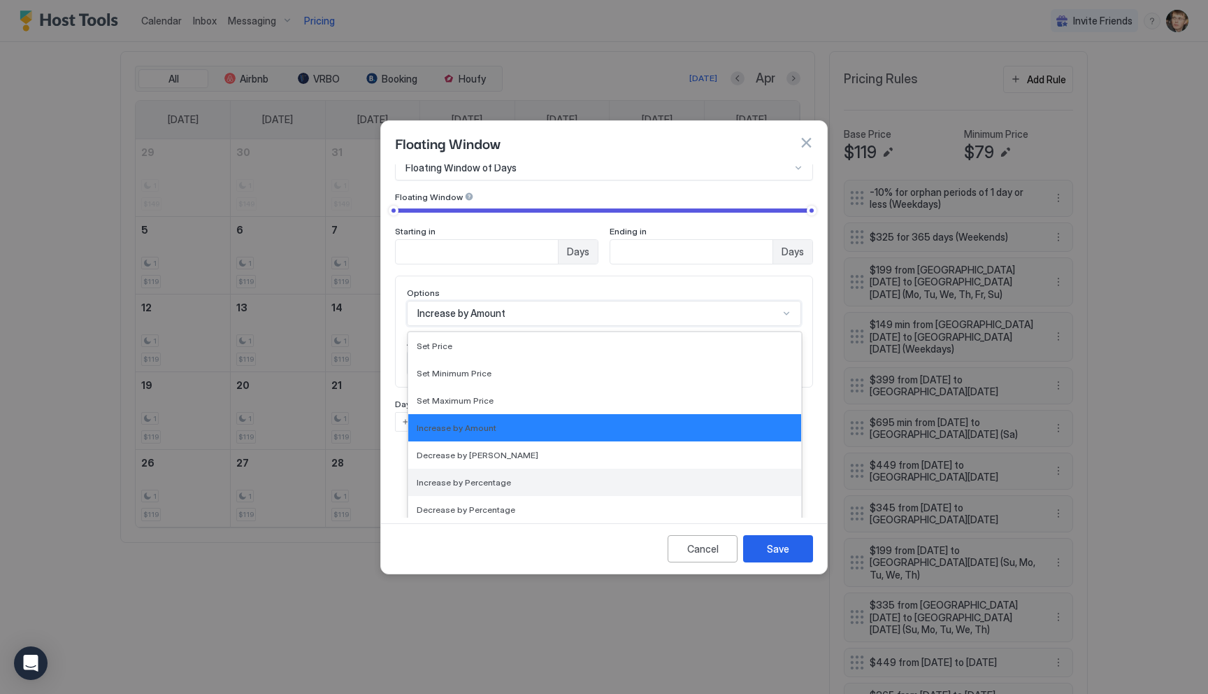
click at [519, 477] on div "Increase by Percentage" at bounding box center [605, 482] width 376 height 10
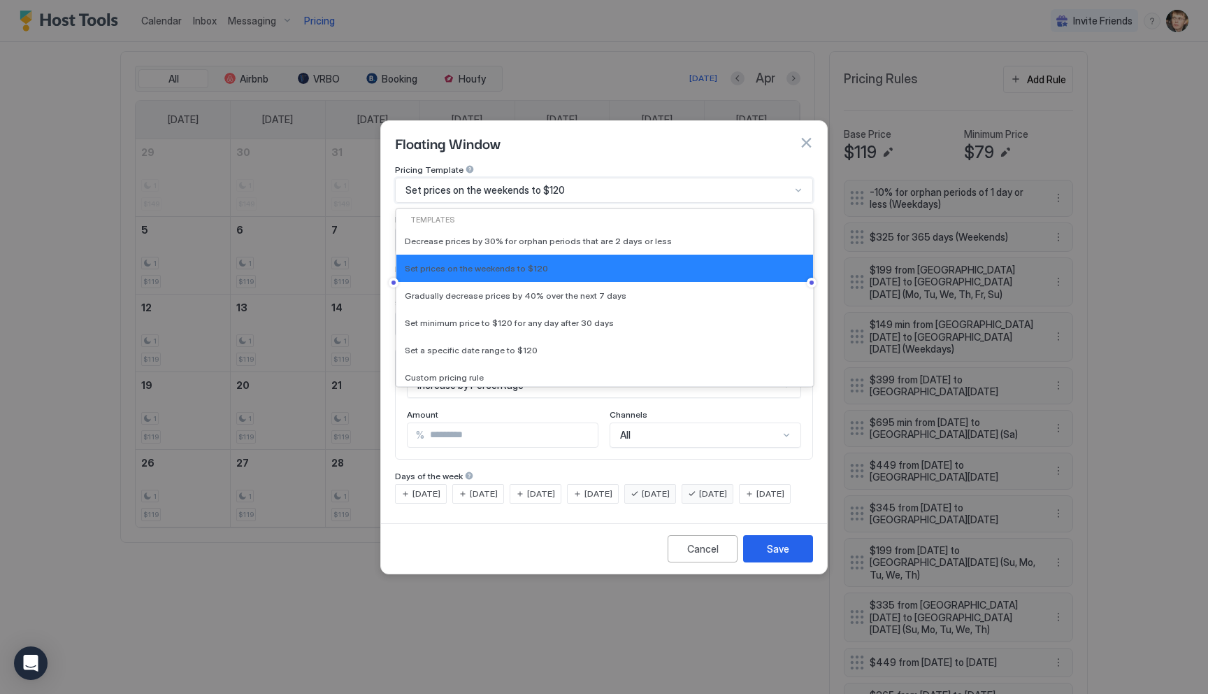
click at [593, 184] on div "Set prices on the weekends to $120" at bounding box center [598, 190] width 385 height 13
click at [613, 150] on div "Floating Window" at bounding box center [604, 142] width 446 height 43
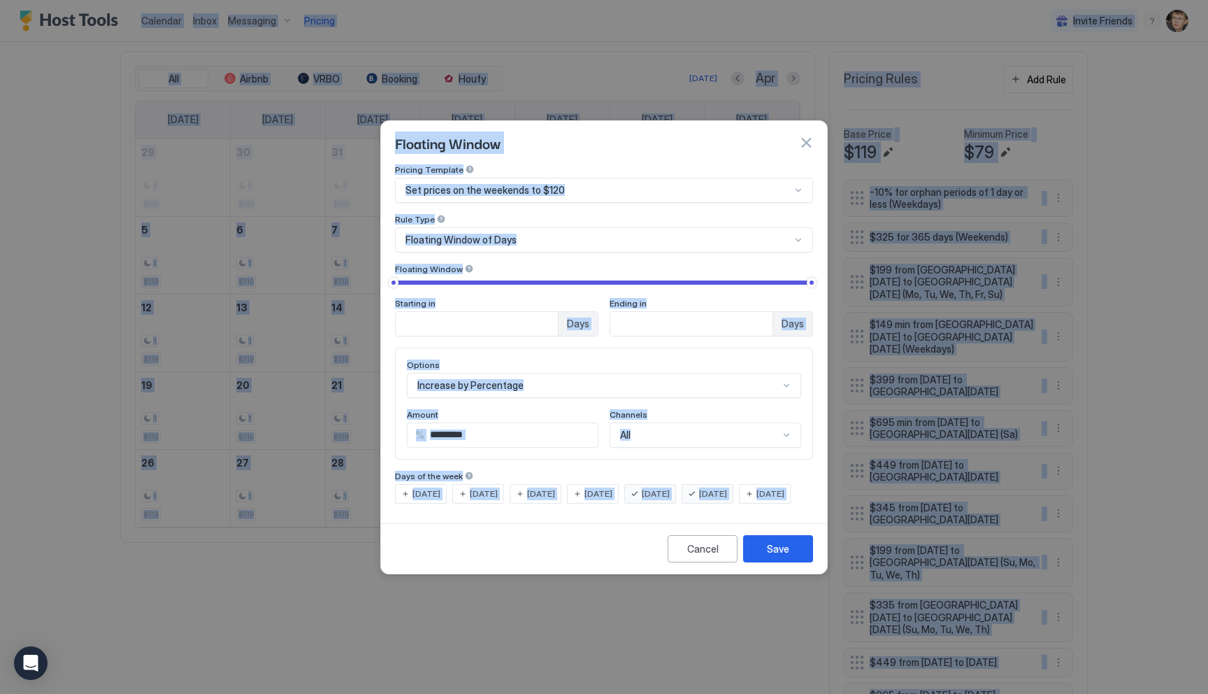
click at [613, 150] on div "Floating Window" at bounding box center [604, 142] width 446 height 43
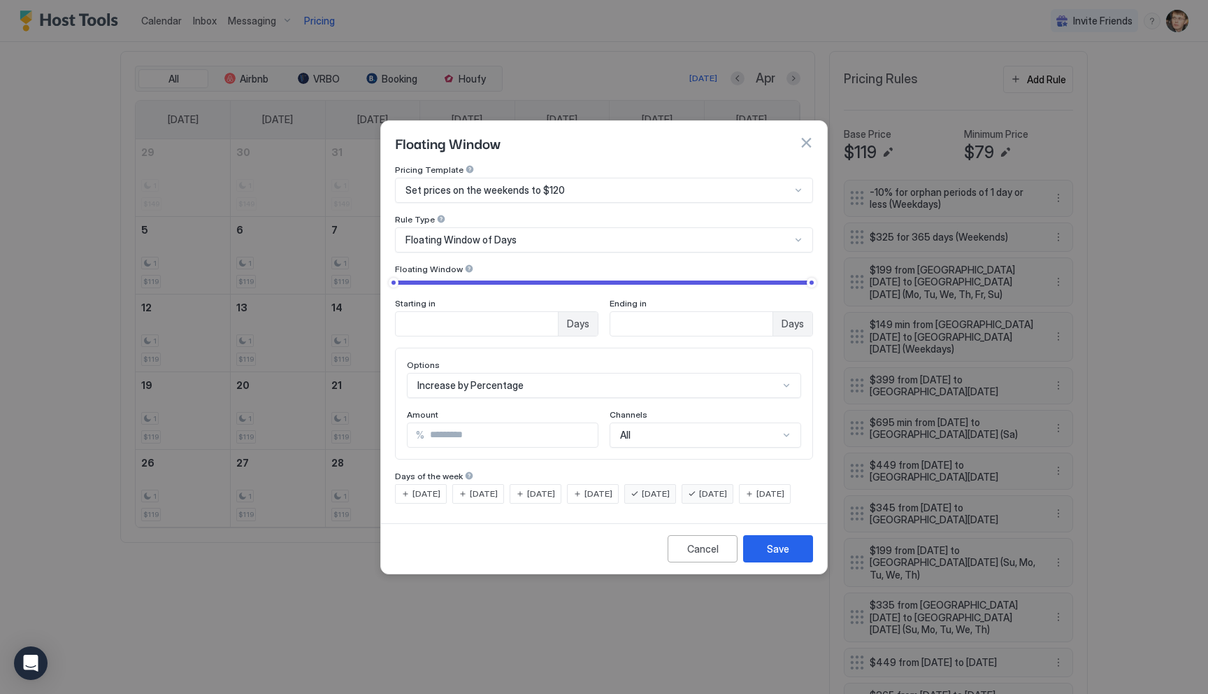
click at [596, 184] on div "Set prices on the weekends to $120" at bounding box center [598, 190] width 385 height 13
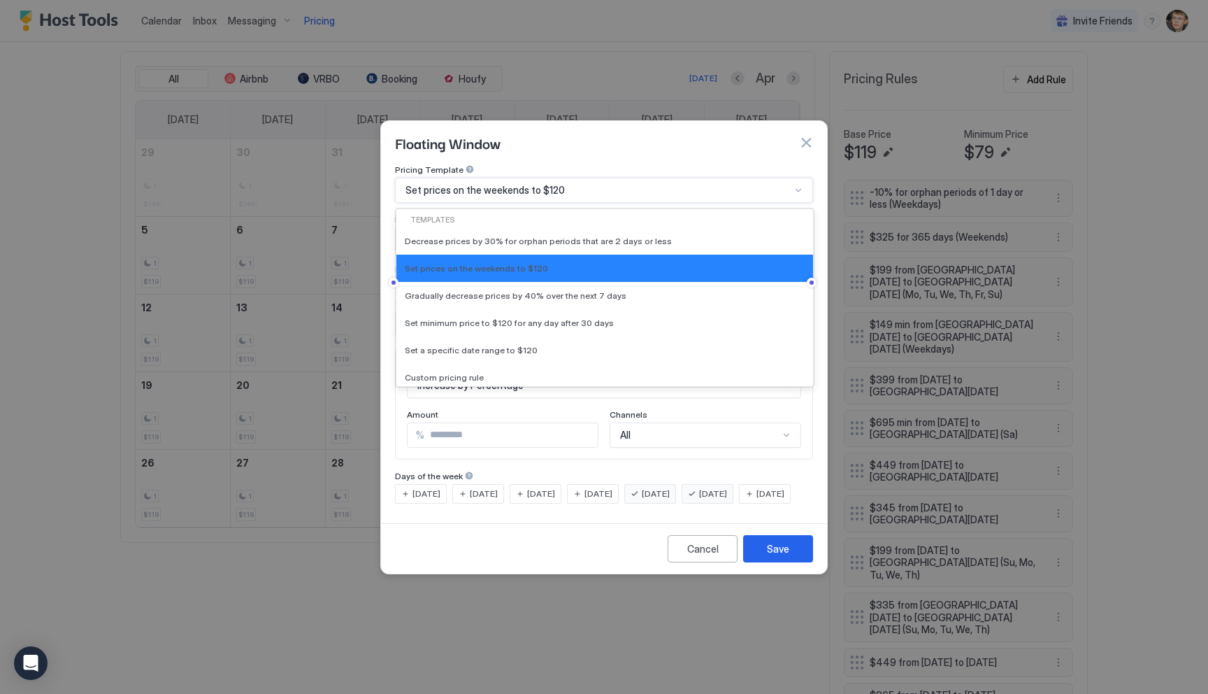
click at [599, 178] on div "Set prices on the weekends to $120" at bounding box center [604, 190] width 418 height 25
click at [589, 184] on div "Set prices on the weekends to $120" at bounding box center [598, 190] width 385 height 13
click at [544, 364] on div "Custom pricing rule" at bounding box center [604, 377] width 417 height 27
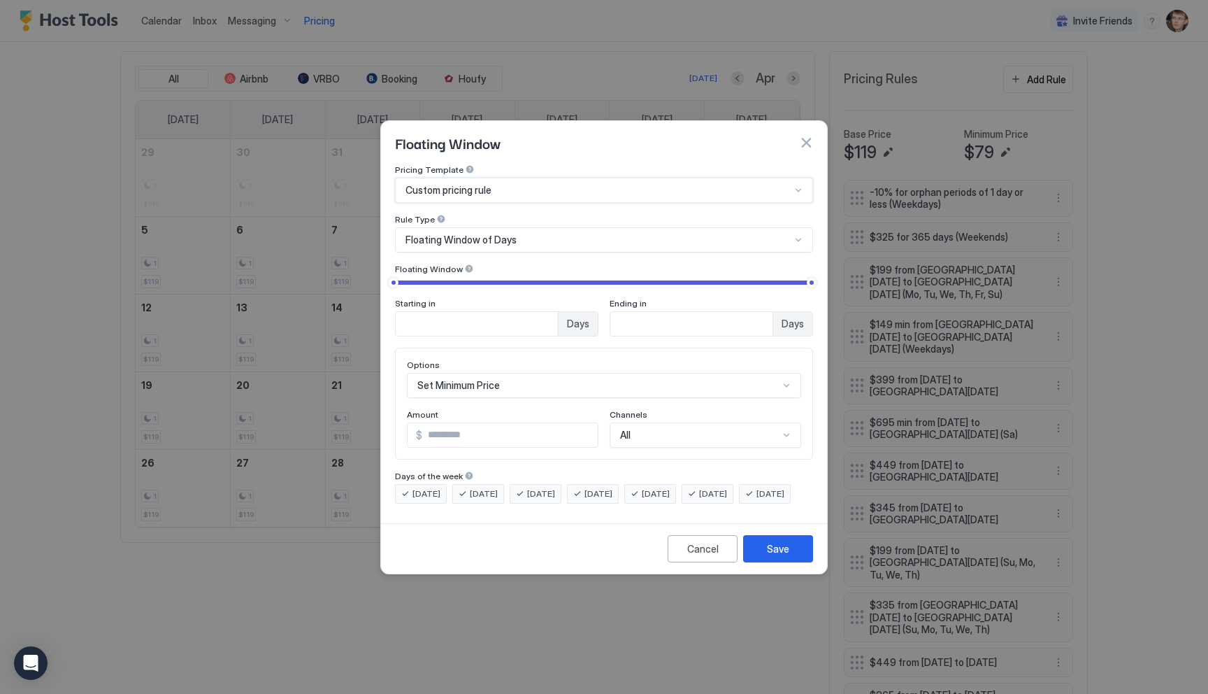
click at [535, 234] on div "Floating Window of Days" at bounding box center [598, 240] width 385 height 13
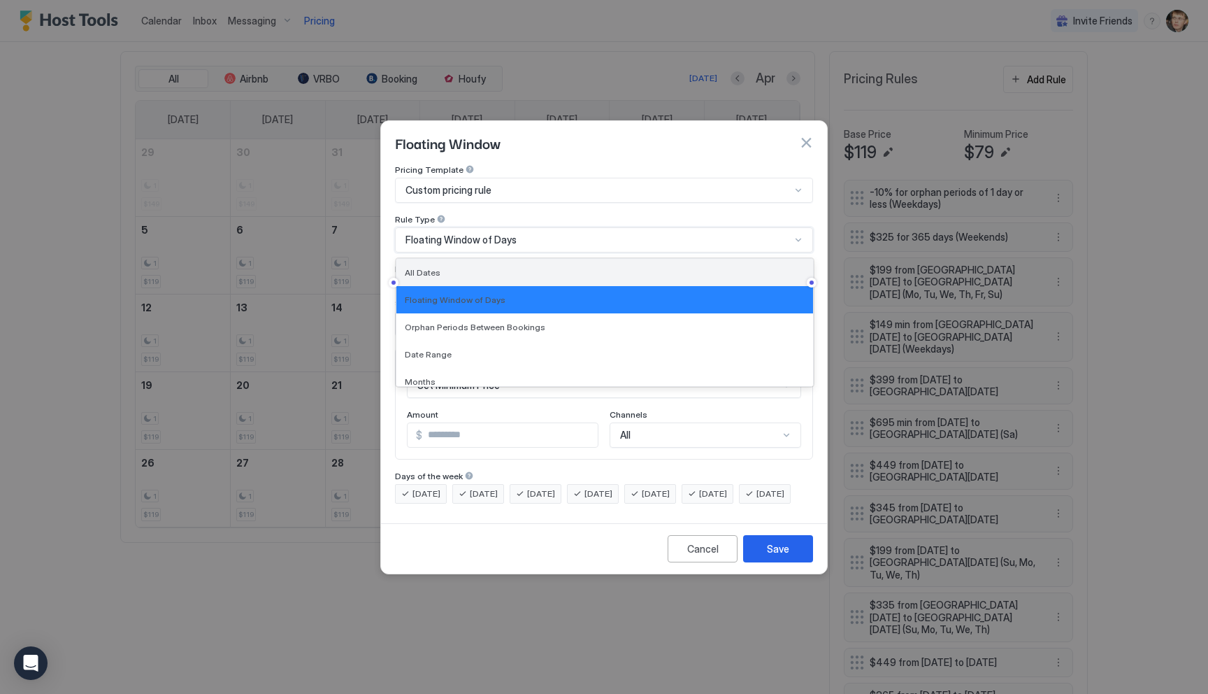
click at [521, 267] on div "All Dates" at bounding box center [605, 272] width 400 height 10
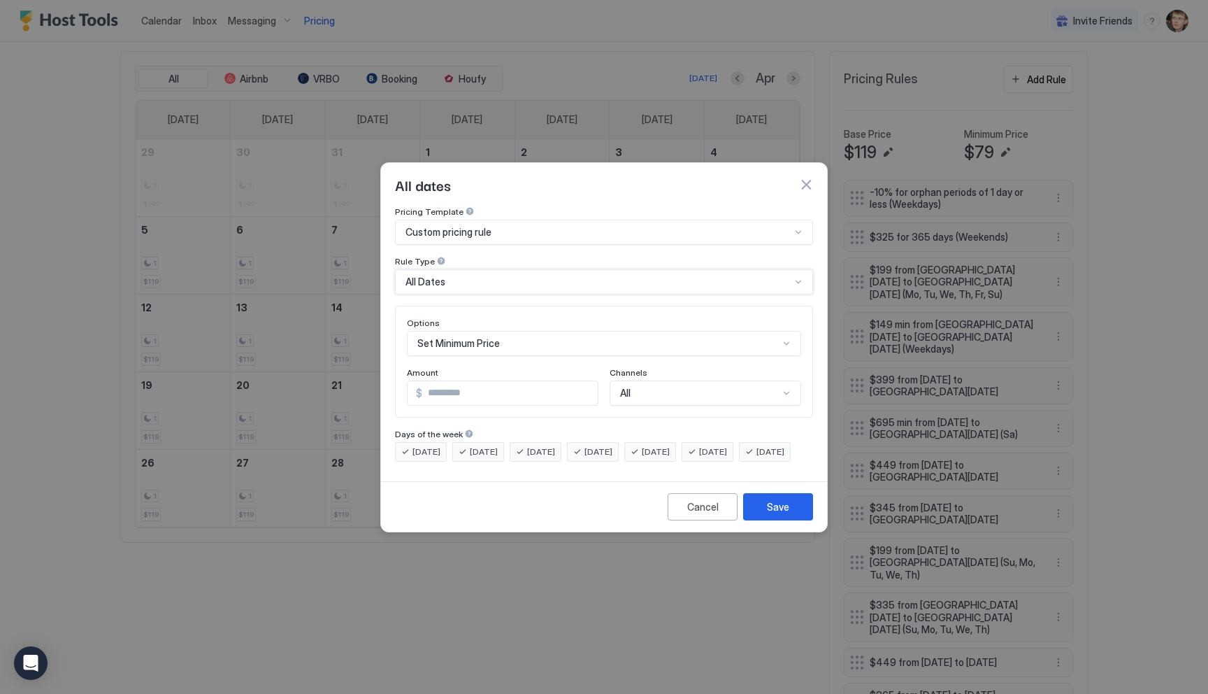
click at [513, 331] on div "Set Minimum Price" at bounding box center [604, 343] width 394 height 25
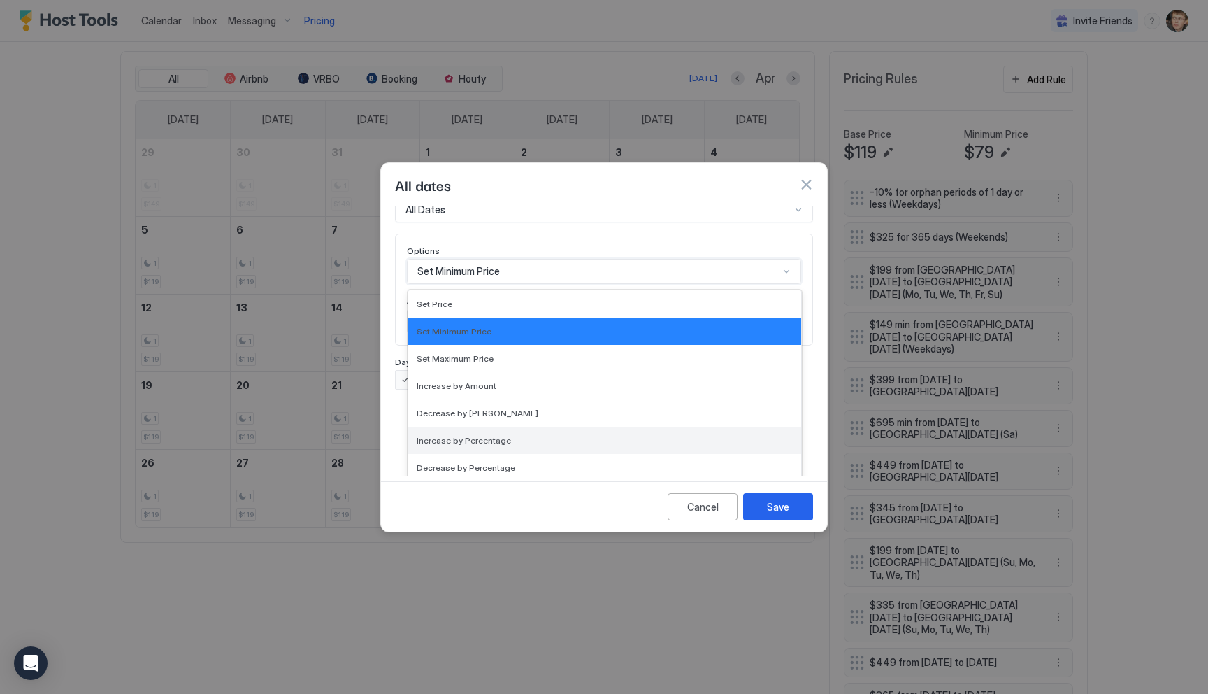
click at [510, 435] on div "Increase by Percentage" at bounding box center [605, 440] width 376 height 10
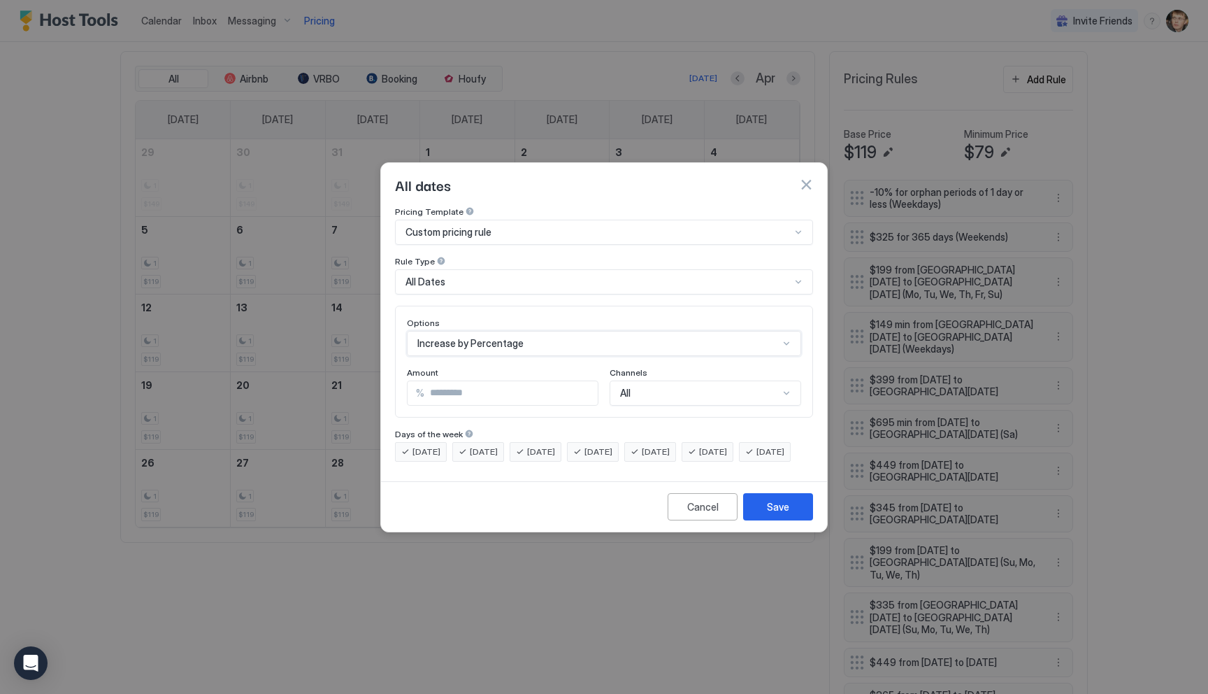
click at [495, 381] on input "***" at bounding box center [510, 393] width 173 height 24
type input "*"
type input "****"
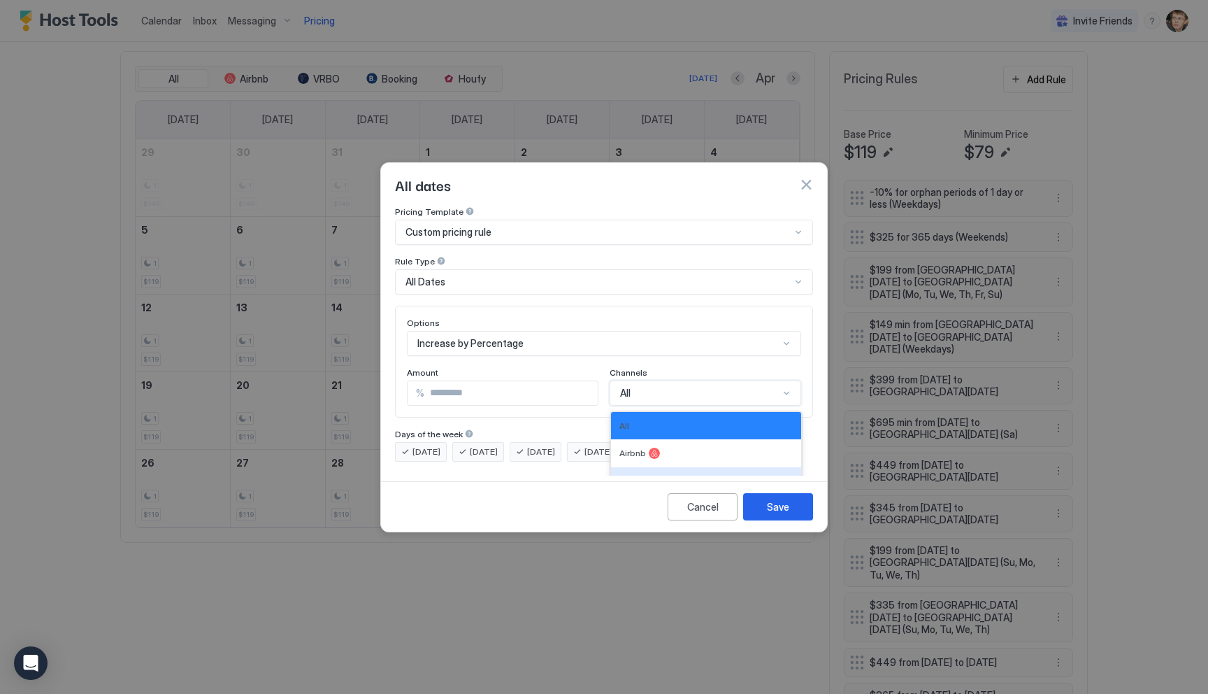
click at [671, 382] on div "VRBO, 3 of 6. 6 results available. Use Up and Down to choose options, press Ent…" at bounding box center [706, 392] width 192 height 25
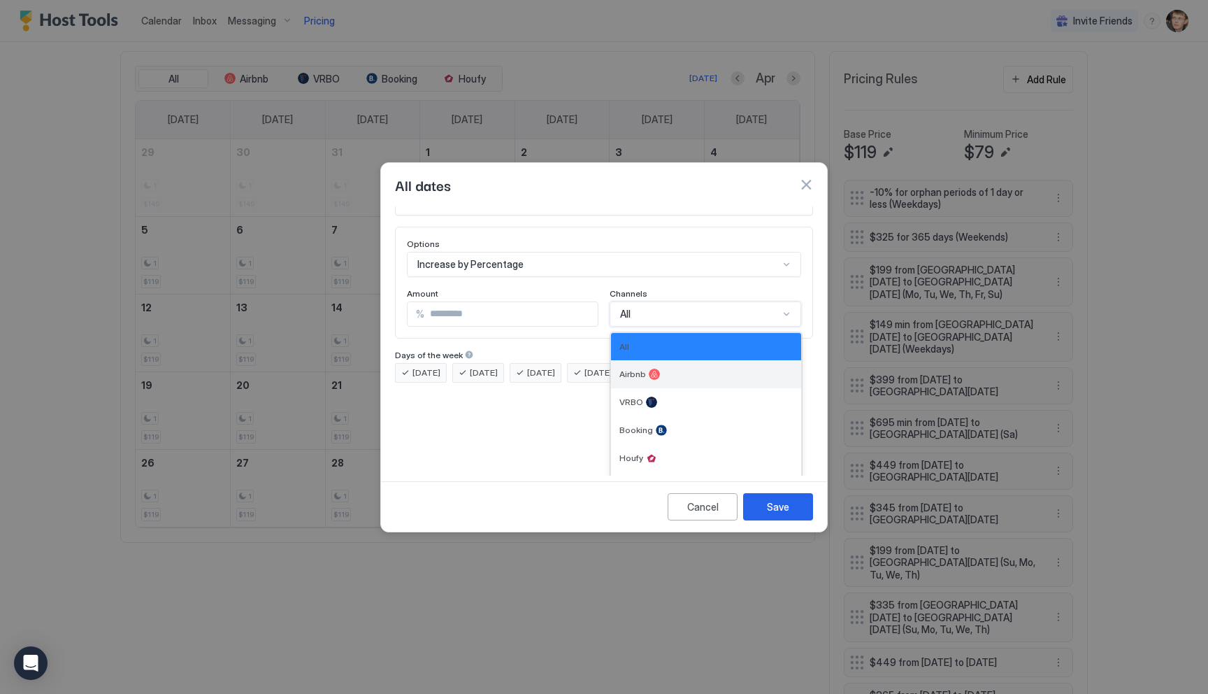
click at [671, 368] on div "Airbnb" at bounding box center [705, 373] width 173 height 11
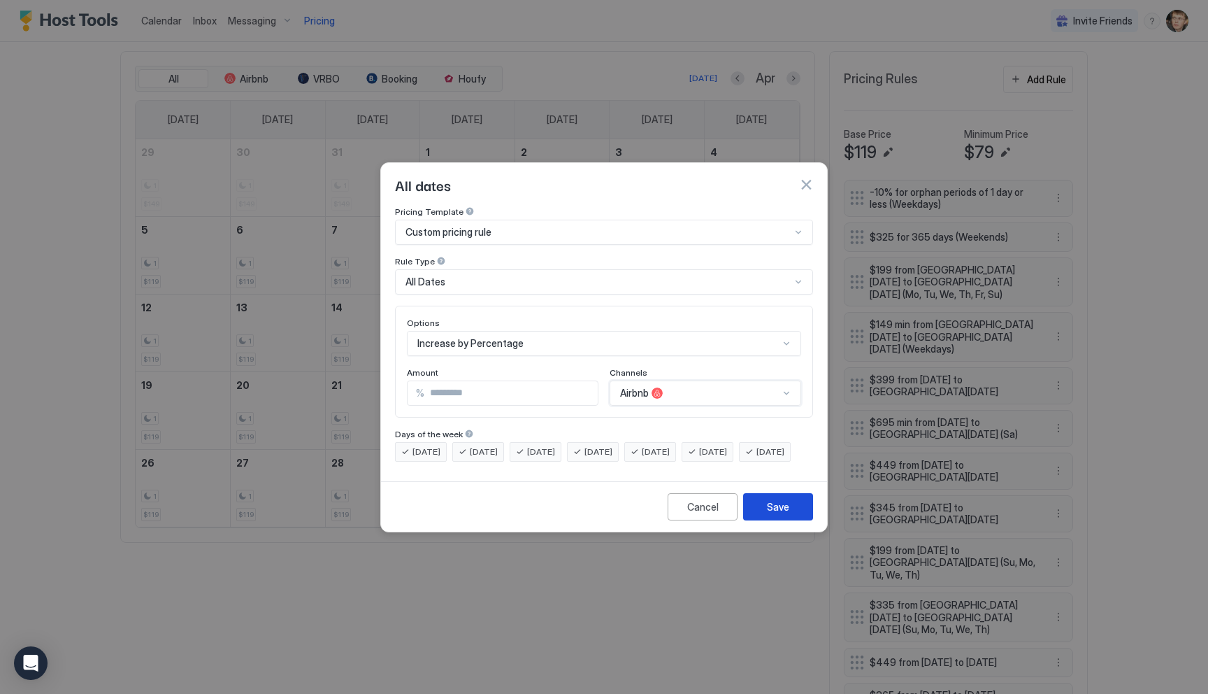
click at [761, 520] on button "Save" at bounding box center [778, 506] width 70 height 27
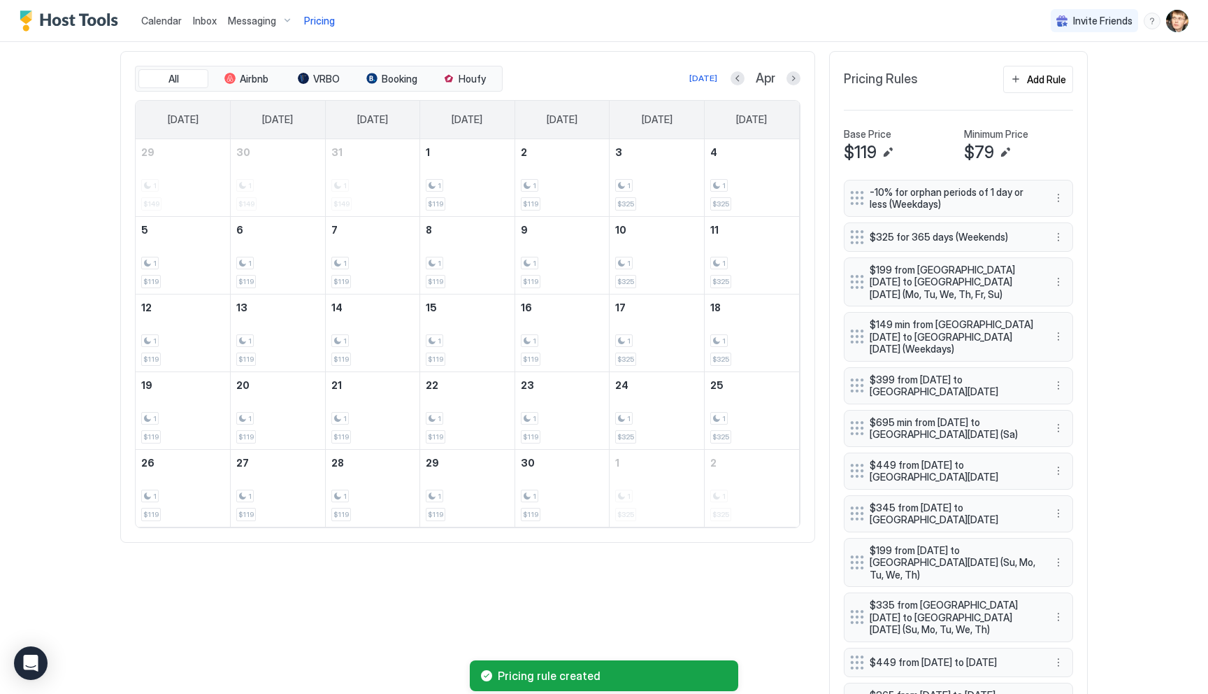
scroll to position [503, 0]
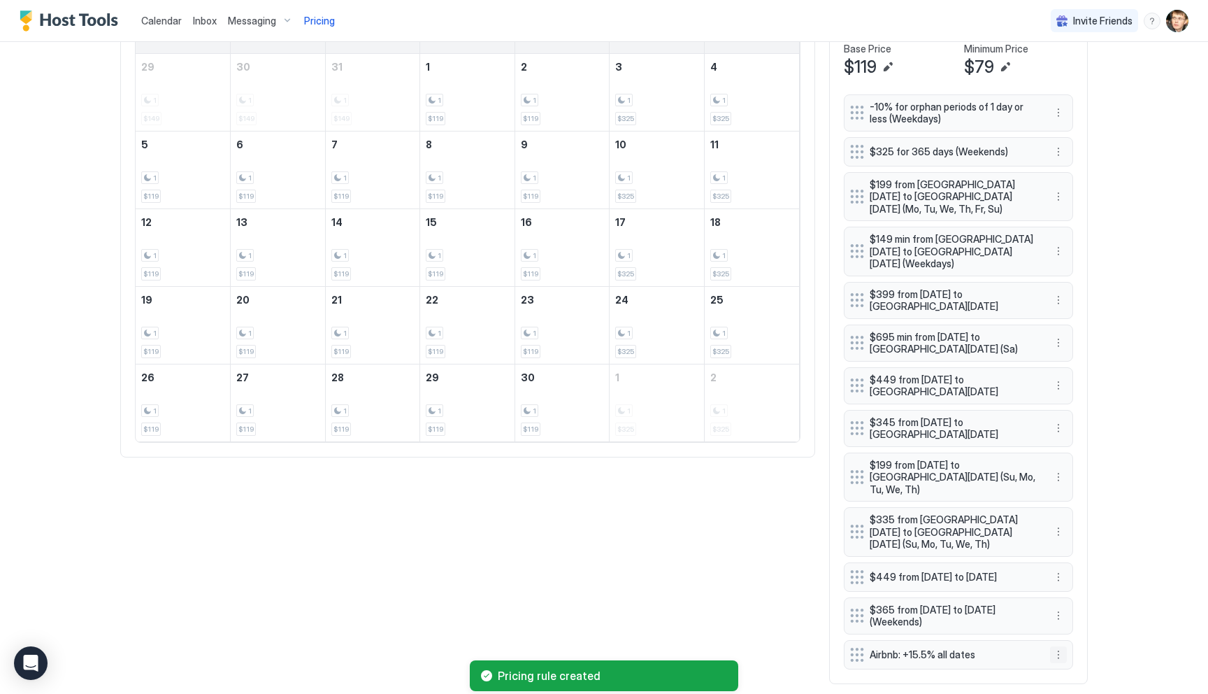
click at [1059, 646] on button "More options" at bounding box center [1058, 654] width 17 height 17
click at [658, 536] on div at bounding box center [604, 347] width 1208 height 694
click at [1059, 646] on button "More options" at bounding box center [1058, 654] width 17 height 17
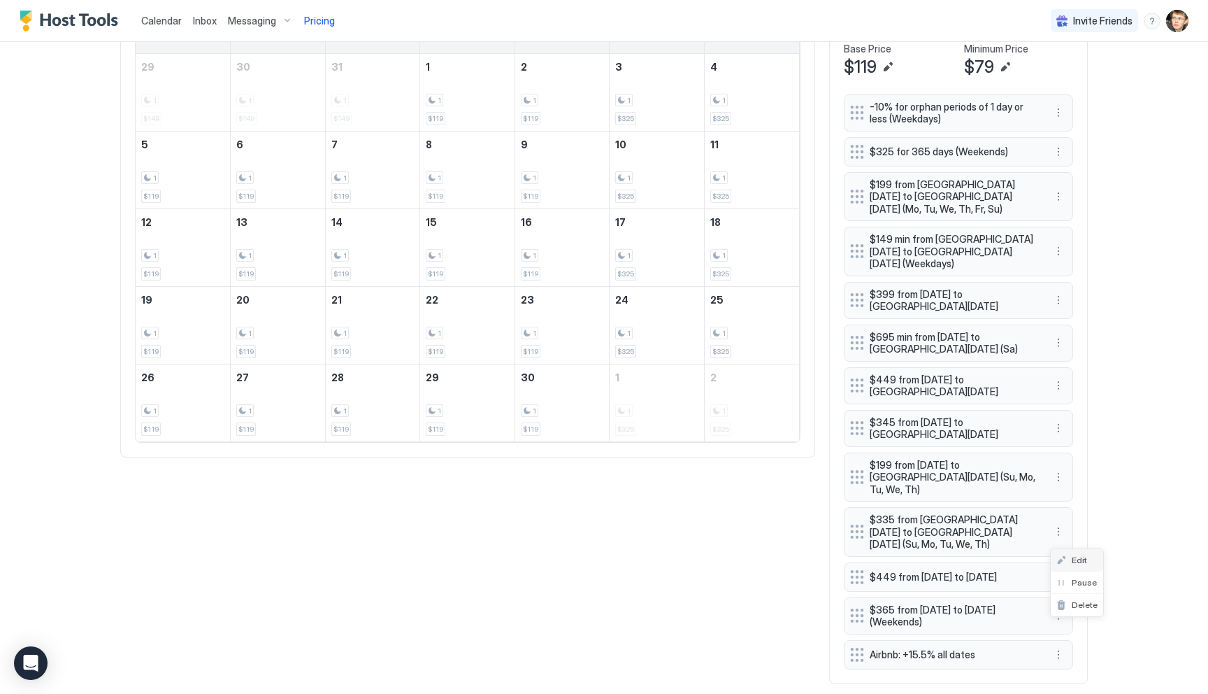
click at [1076, 558] on span "Edit" at bounding box center [1079, 559] width 15 height 10
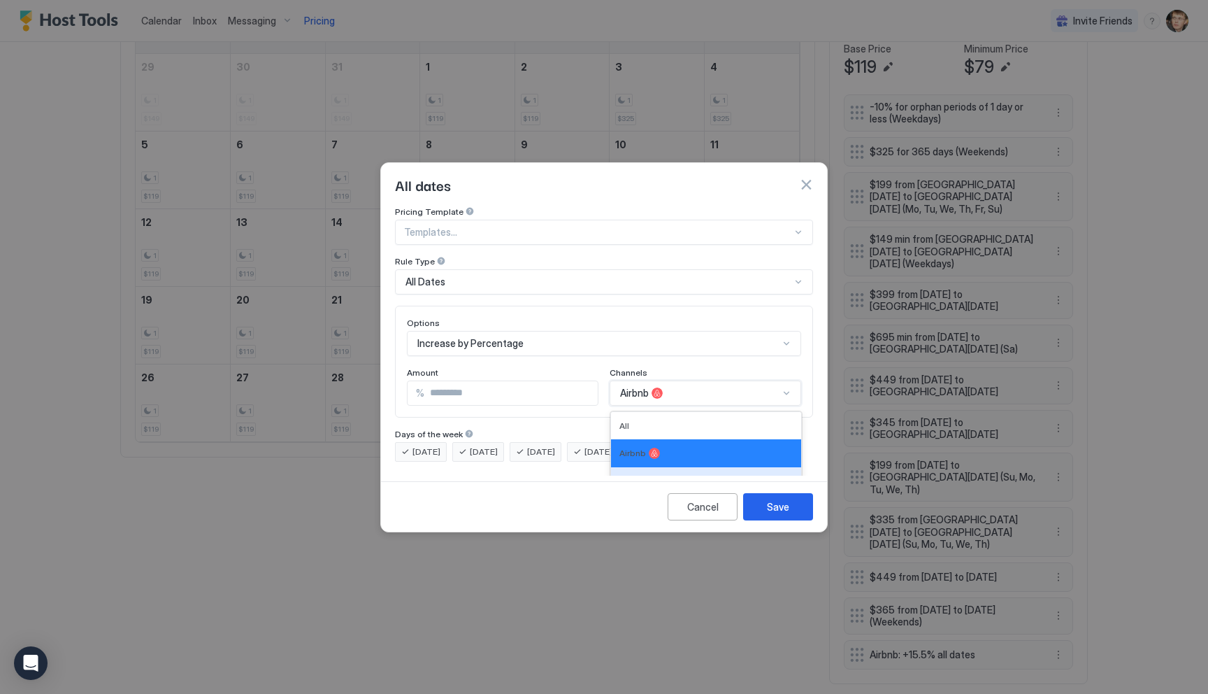
click at [678, 380] on div "VRBO, 3 of 6. 6 results available. Use Up and Down to choose options, press Ent…" at bounding box center [706, 392] width 192 height 25
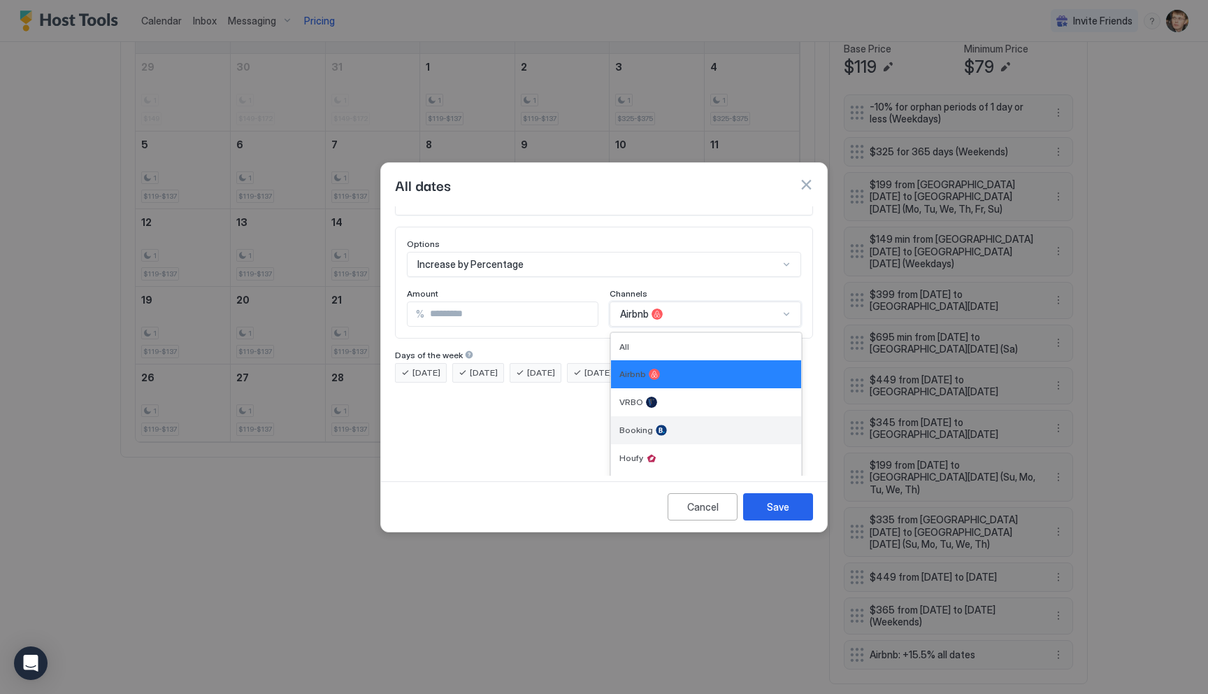
click at [666, 416] on div "Booking" at bounding box center [706, 430] width 190 height 28
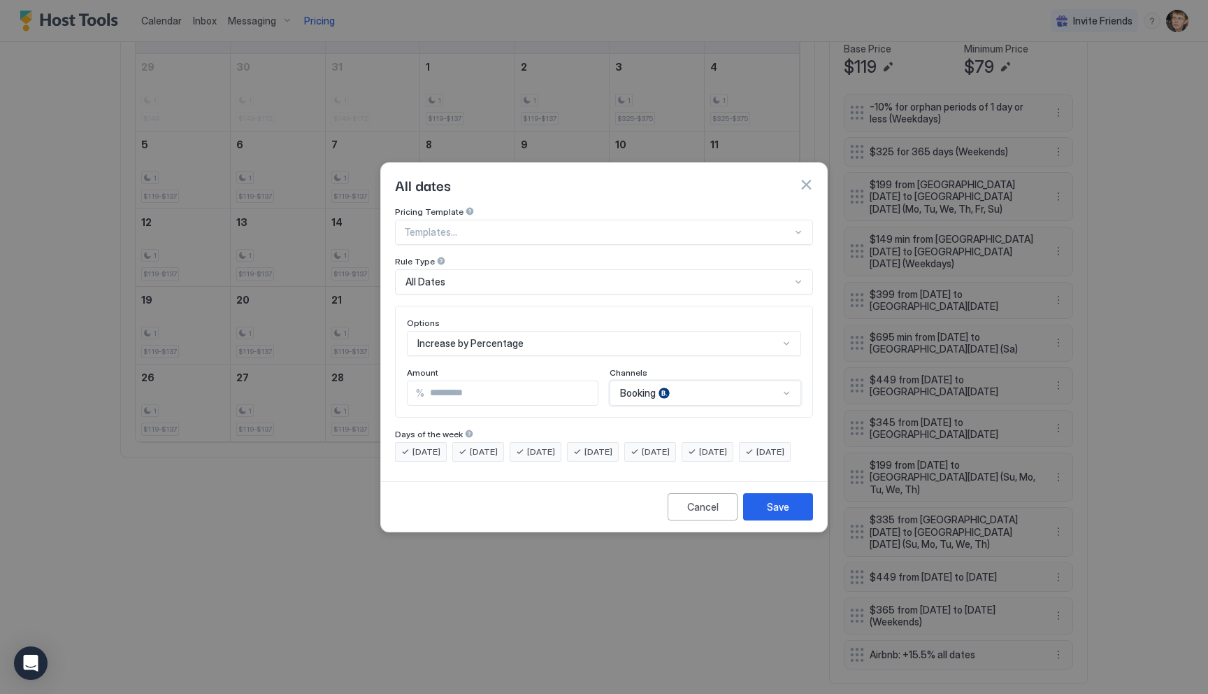
scroll to position [0, 0]
click at [499, 381] on input "****" at bounding box center [510, 393] width 173 height 24
type input "*"
type input "**"
click at [764, 516] on button "Save" at bounding box center [778, 506] width 70 height 27
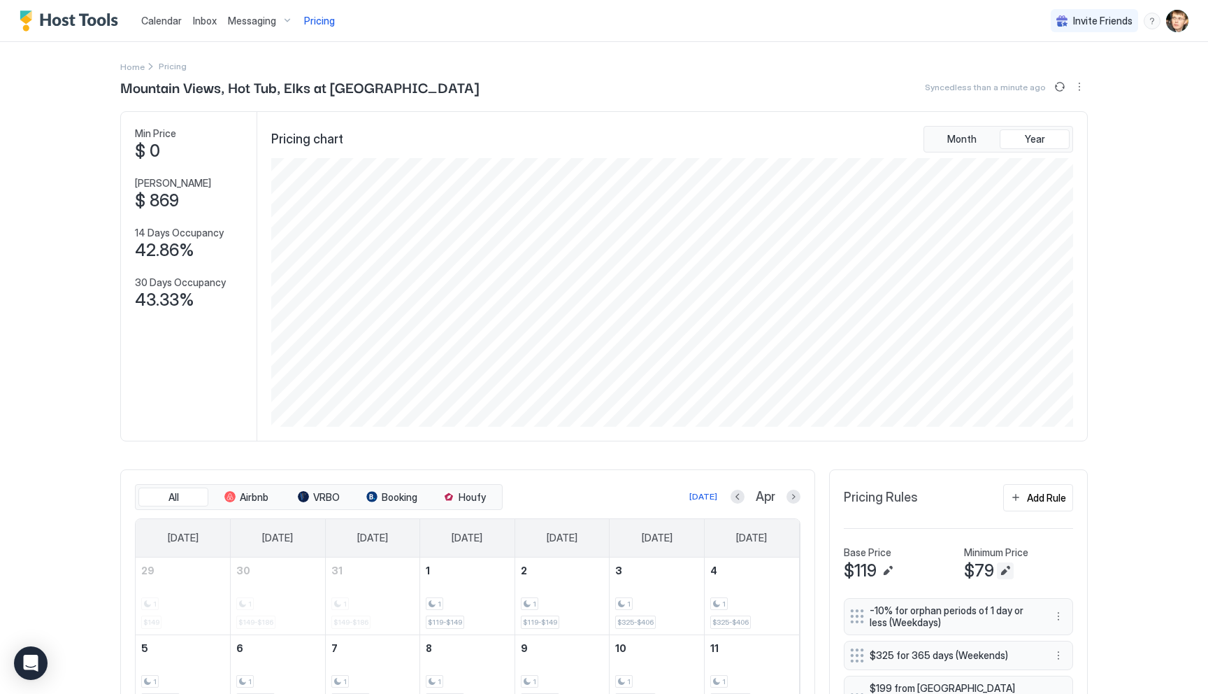
click at [1005, 571] on button "Edit" at bounding box center [1005, 570] width 17 height 17
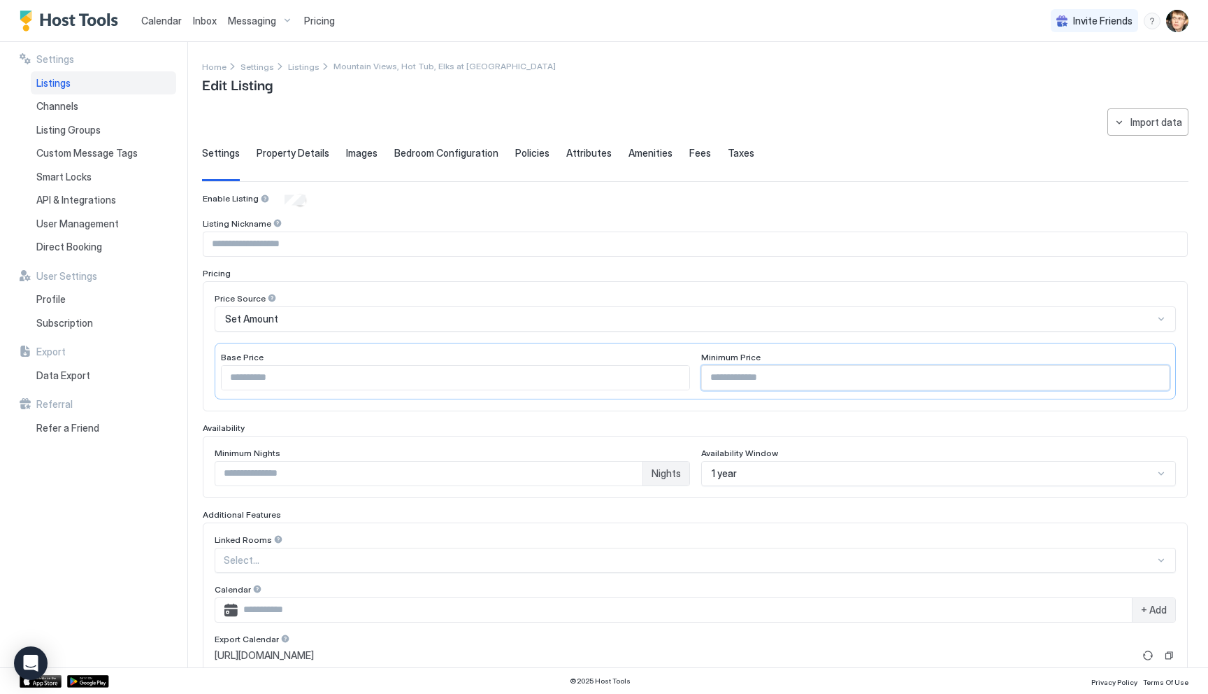
click at [780, 382] on input "**" at bounding box center [936, 378] width 468 height 24
type input "*"
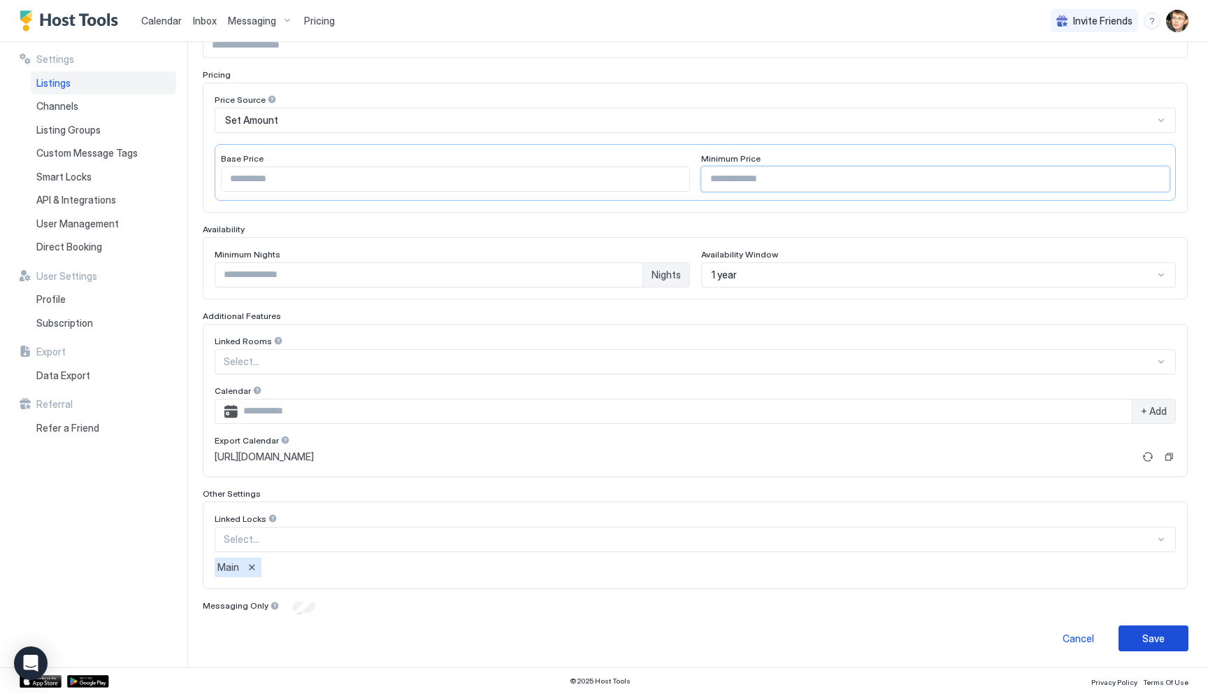
type input "***"
click at [1145, 633] on div "Save" at bounding box center [1153, 638] width 22 height 15
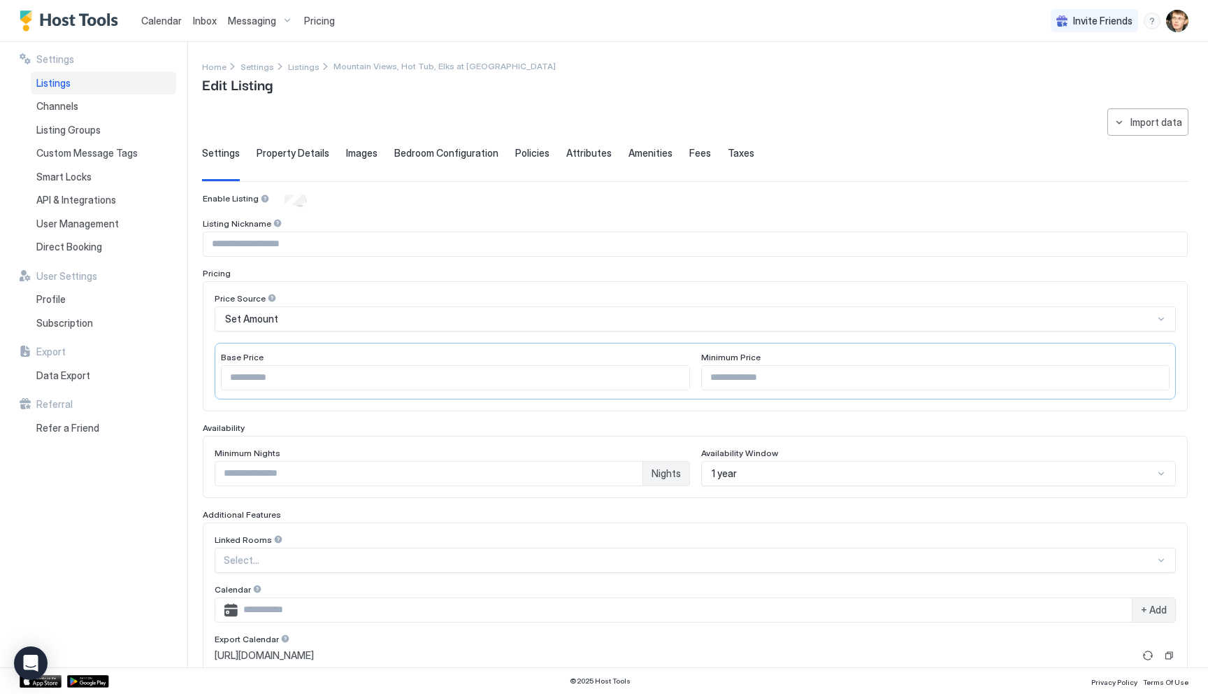
type input "***"
click at [306, 21] on span "Pricing" at bounding box center [319, 21] width 31 height 13
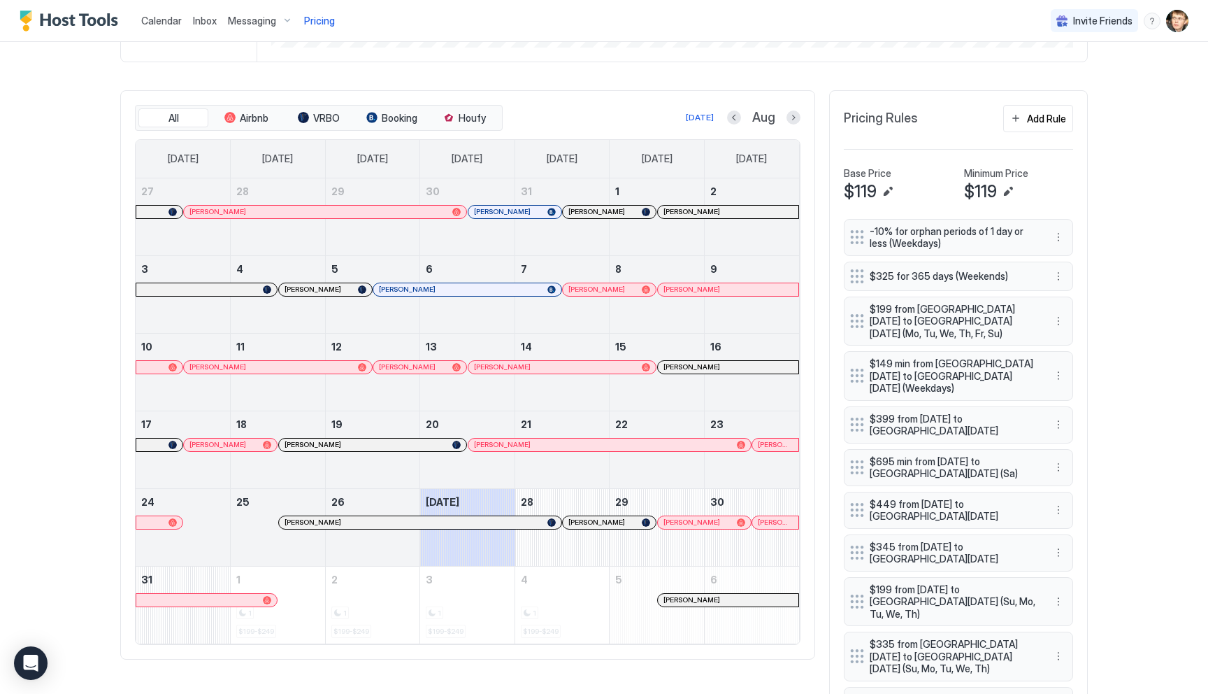
scroll to position [400, 0]
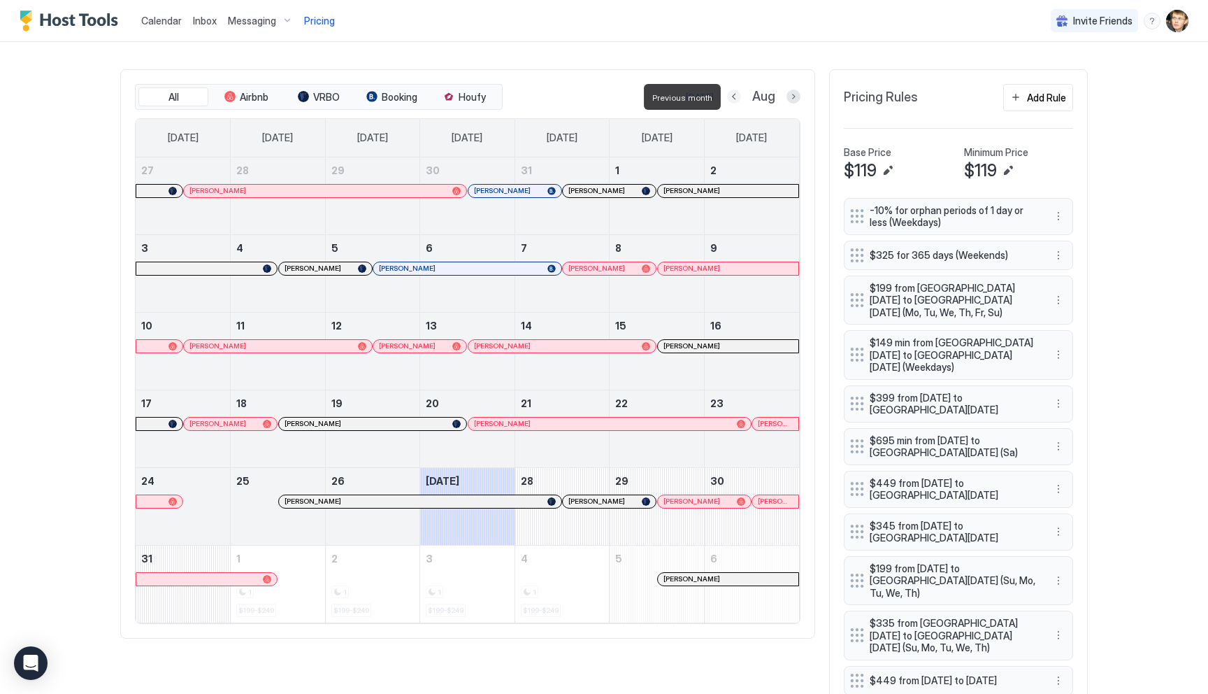
click at [737, 96] on button "Previous month" at bounding box center [734, 96] width 14 height 14
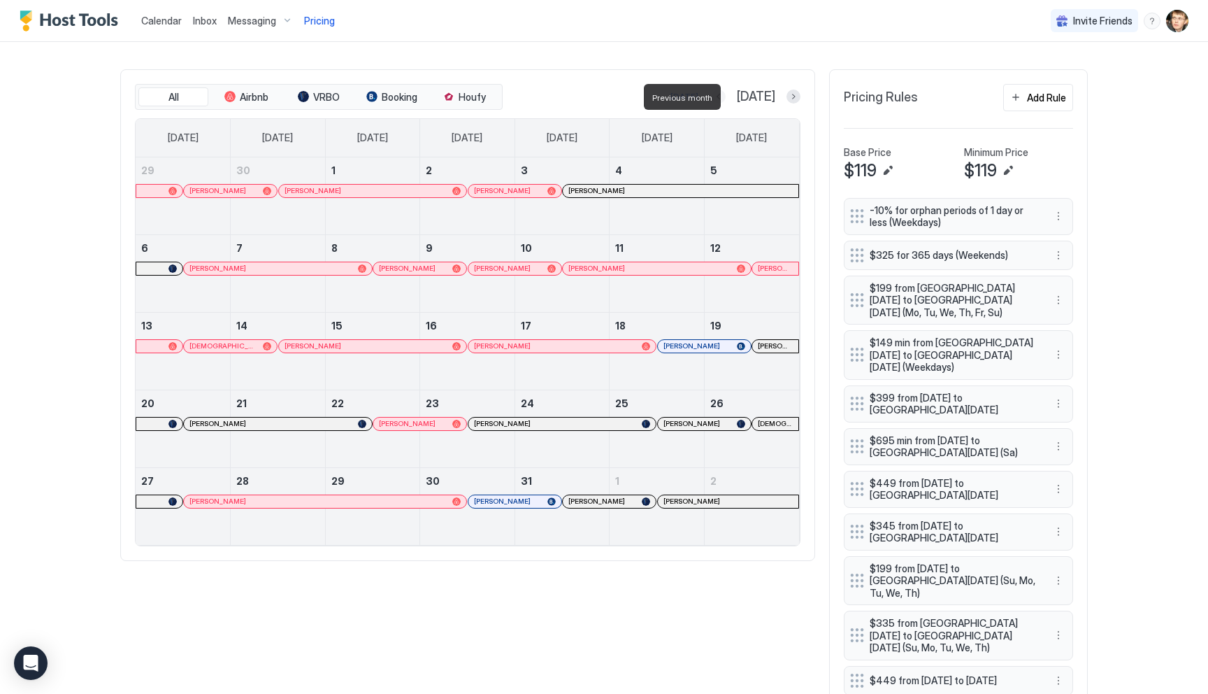
click at [726, 96] on button "Previous month" at bounding box center [719, 96] width 14 height 14
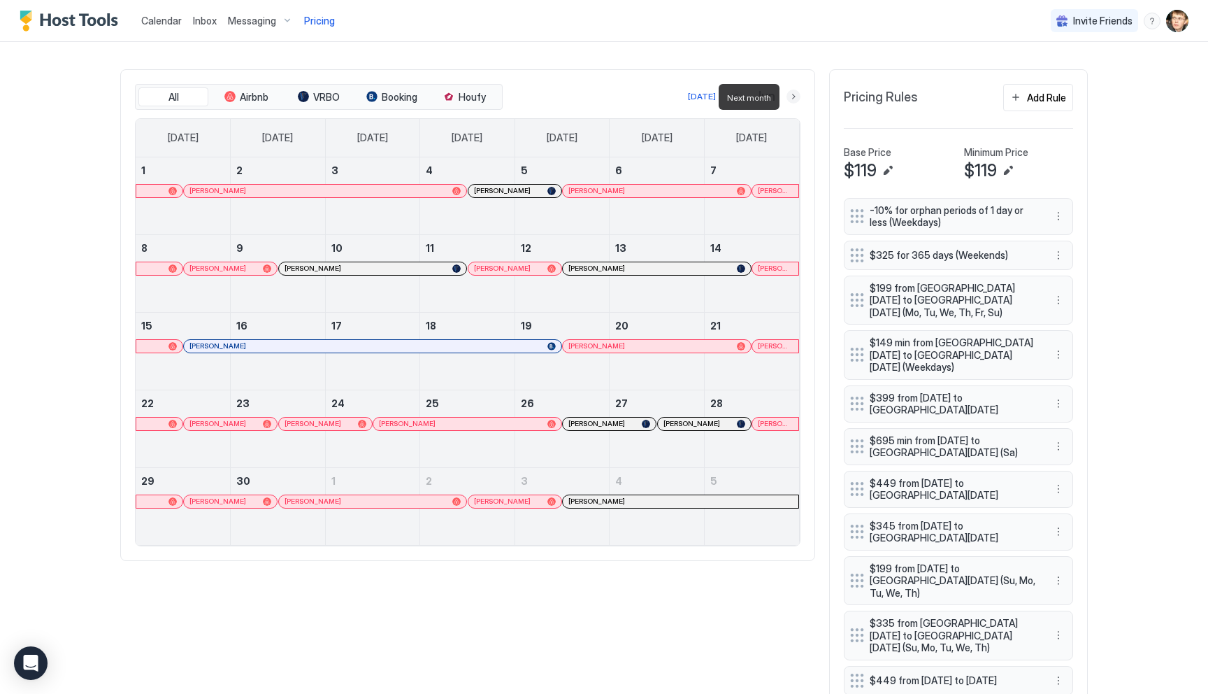
click at [796, 98] on button "Next month" at bounding box center [794, 96] width 14 height 14
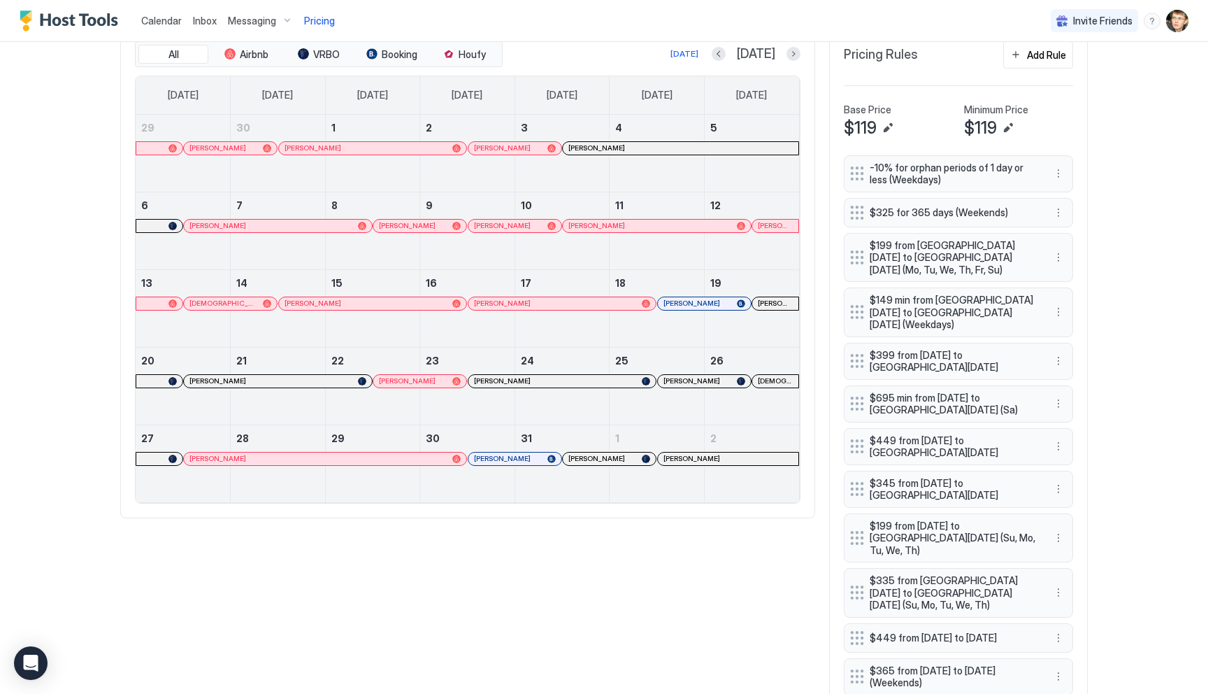
scroll to position [375, 0]
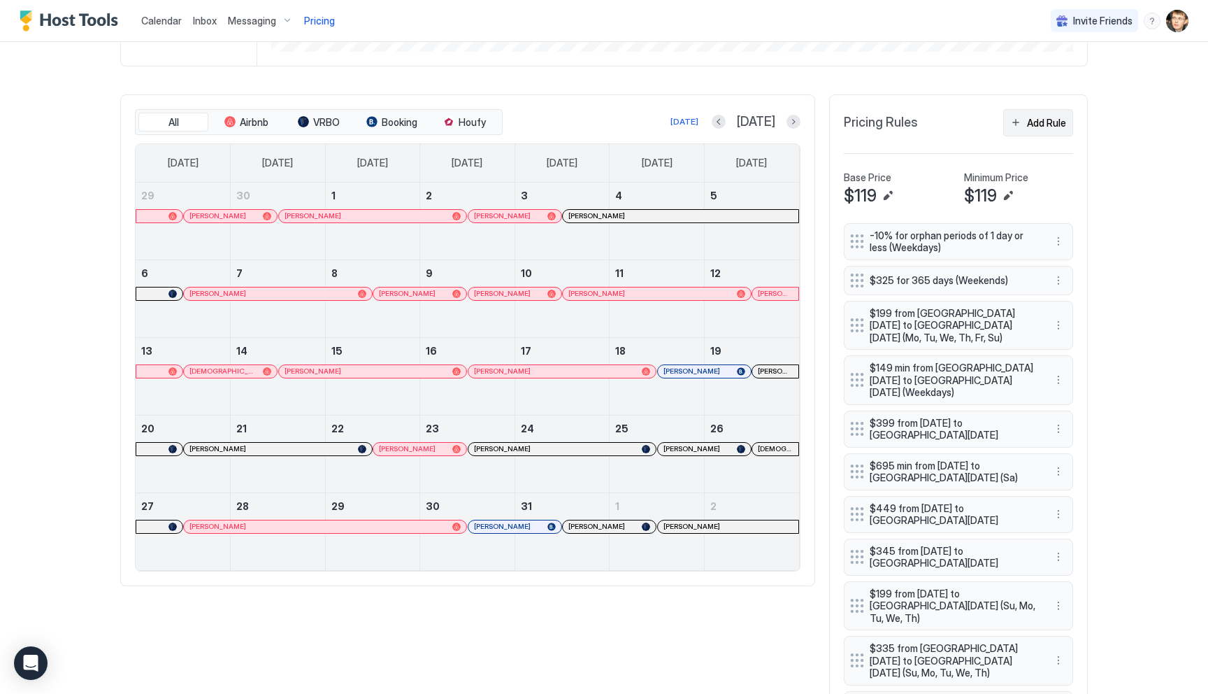
click at [1025, 120] on button "Add Rule" at bounding box center [1038, 122] width 70 height 27
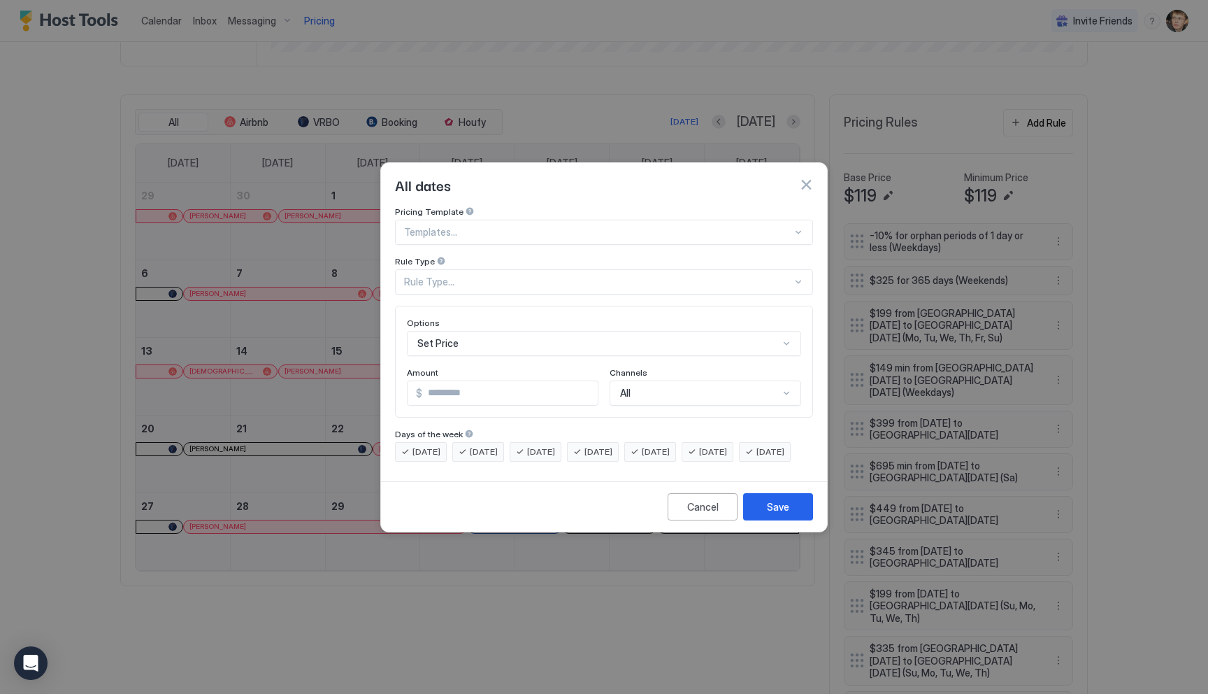
click at [573, 226] on div at bounding box center [598, 232] width 388 height 13
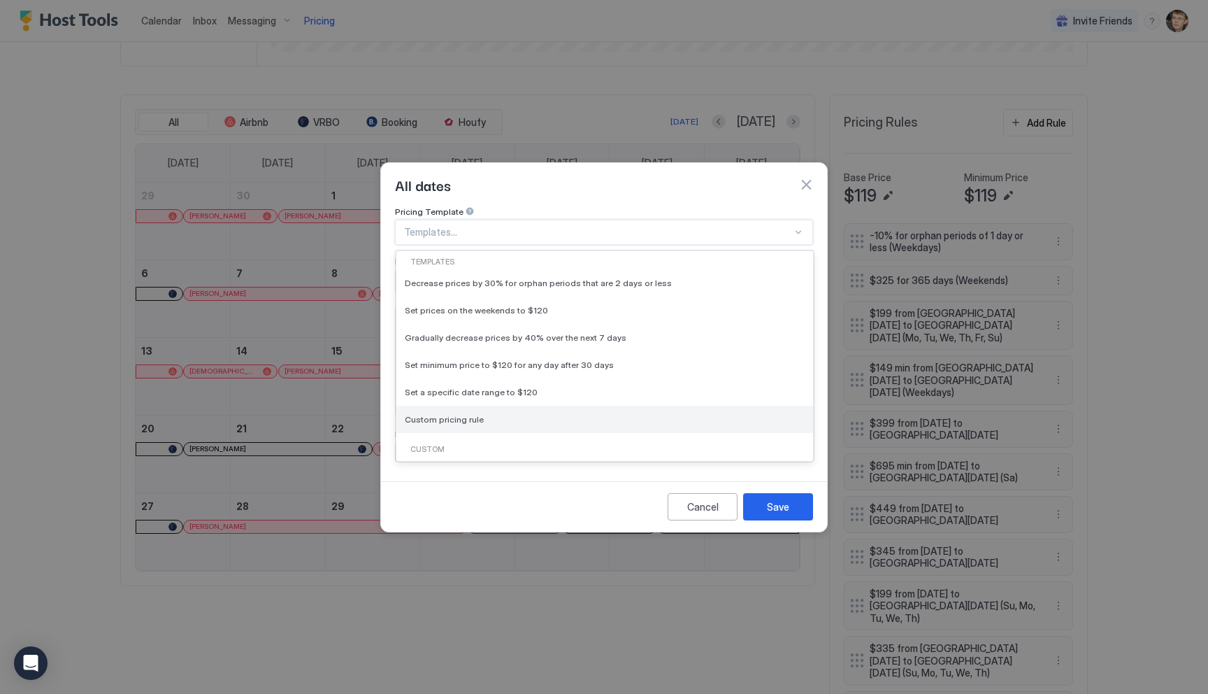
click at [543, 414] on div "Custom pricing rule" at bounding box center [605, 419] width 400 height 10
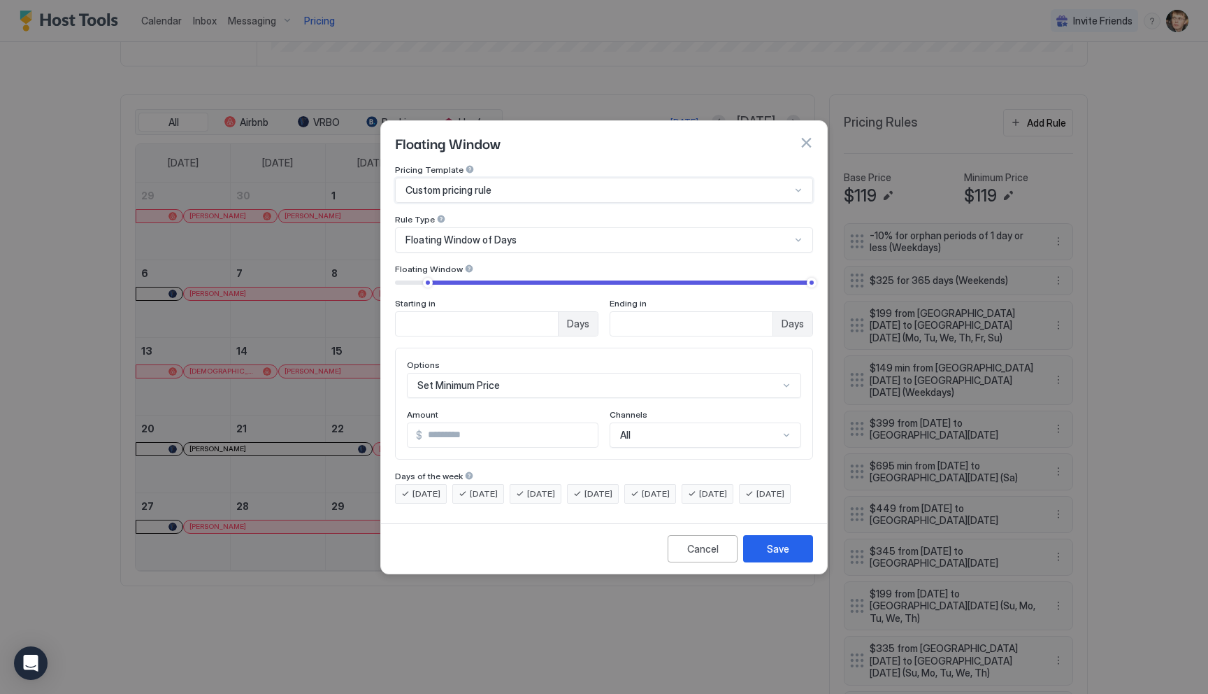
click at [536, 234] on div "Floating Window of Days" at bounding box center [598, 240] width 385 height 13
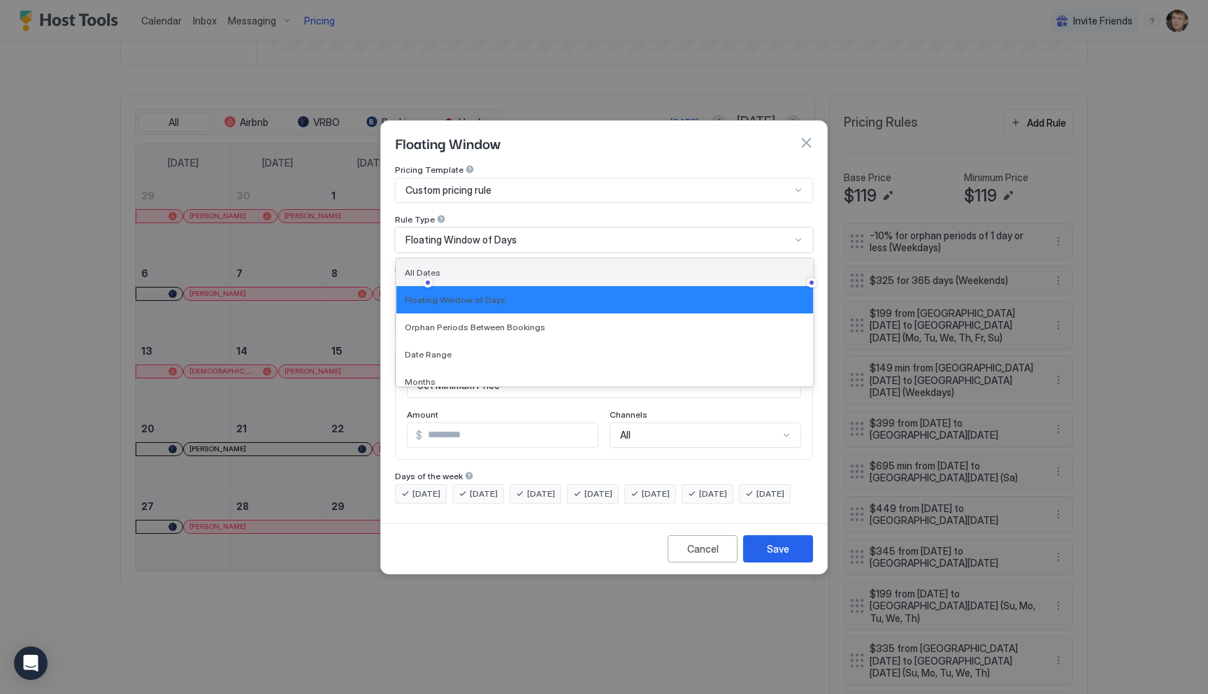
click at [531, 267] on div "All Dates" at bounding box center [605, 272] width 400 height 10
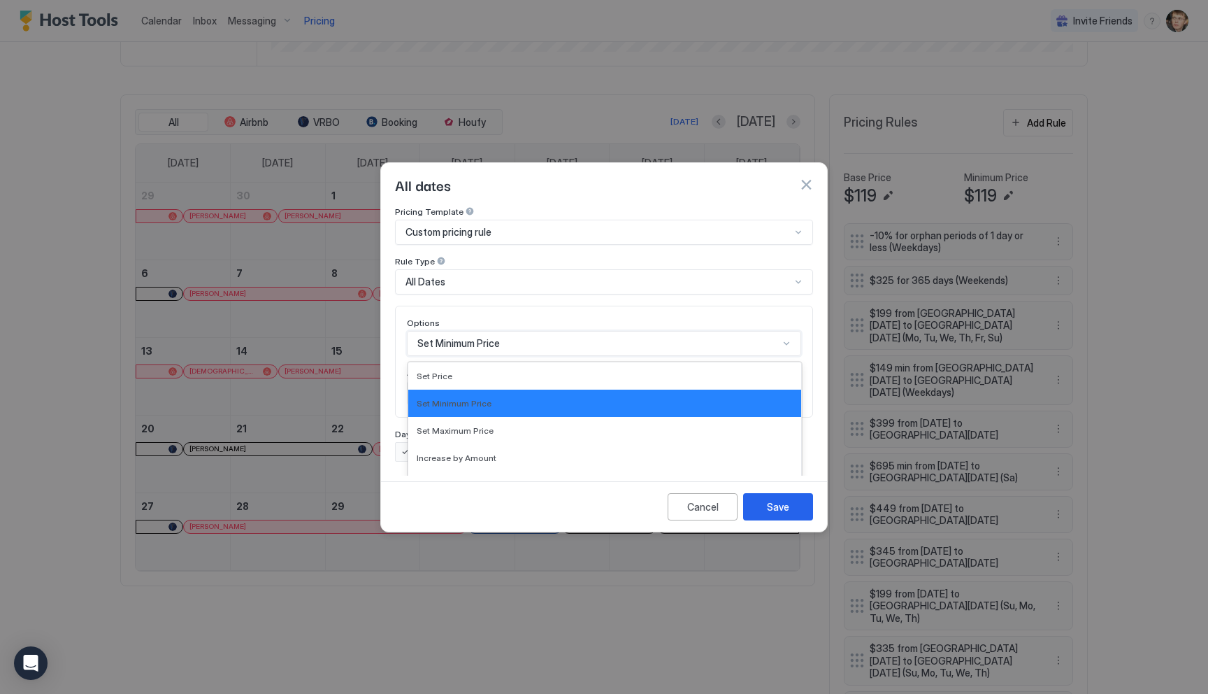
click at [570, 331] on div "Set Minimum Price selected, 2 of 17. 17 results available. Use Up and Down to c…" at bounding box center [604, 343] width 394 height 25
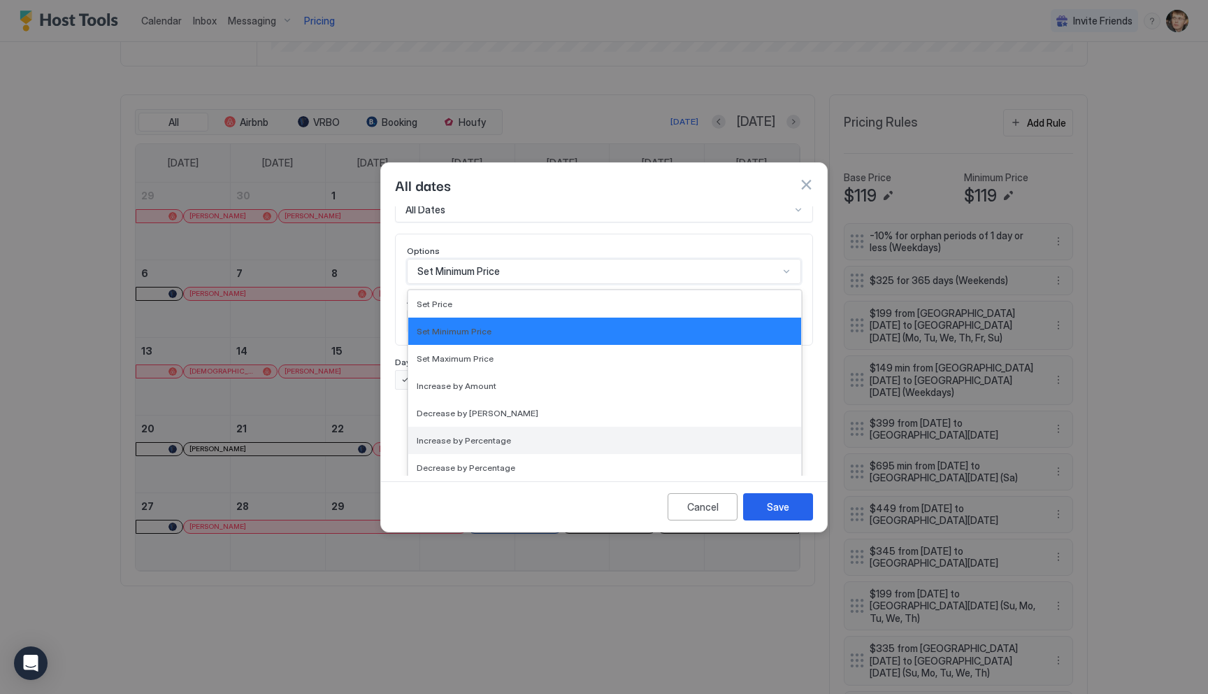
click at [555, 427] on div "Increase by Percentage" at bounding box center [604, 440] width 393 height 27
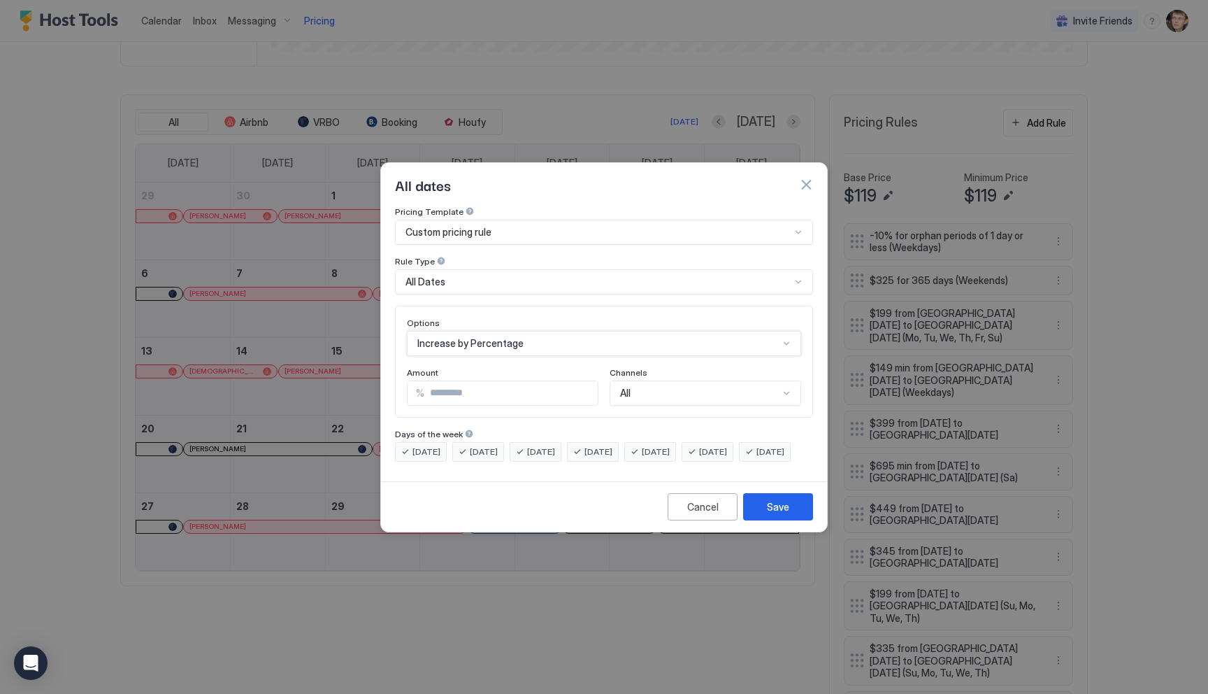
scroll to position [0, 0]
click at [501, 384] on input "***" at bounding box center [510, 393] width 173 height 24
type input "*"
click at [631, 380] on div "option All, selected. Select is focused , press Down to open the menu, All" at bounding box center [706, 392] width 192 height 25
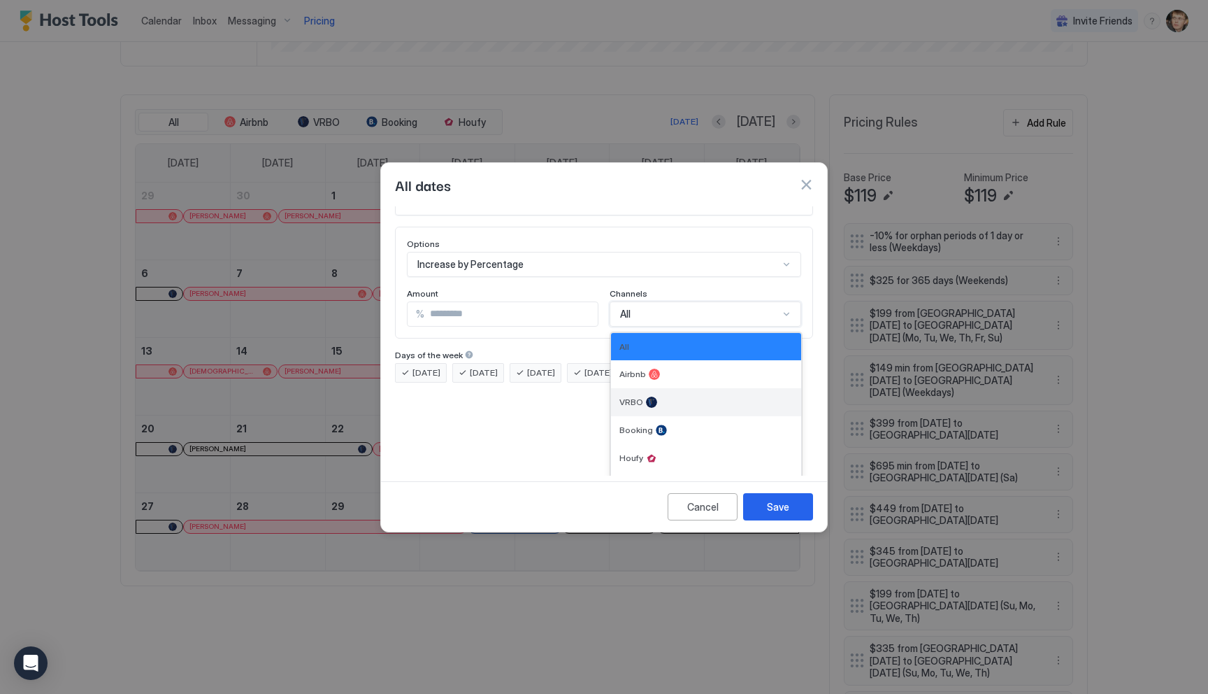
click at [631, 396] on span "VRBO" at bounding box center [631, 401] width 24 height 10
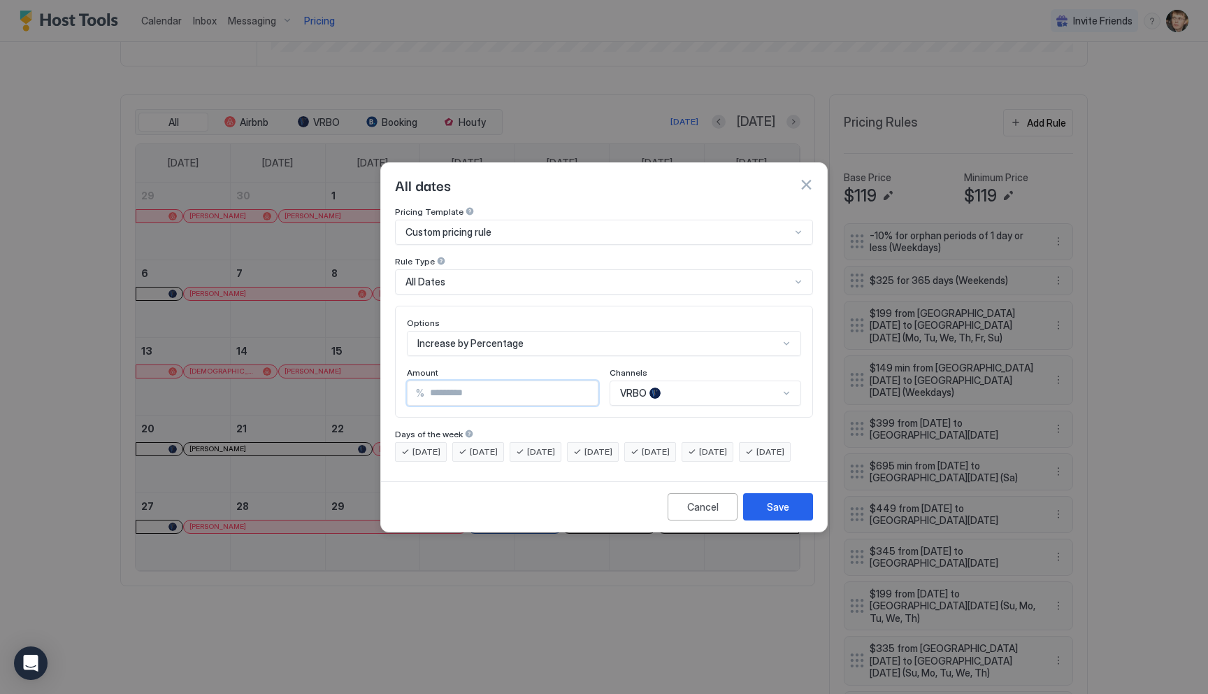
click at [533, 383] on input "*" at bounding box center [510, 393] width 173 height 24
type input "*"
type input "**"
click at [769, 513] on div "Save" at bounding box center [778, 506] width 22 height 15
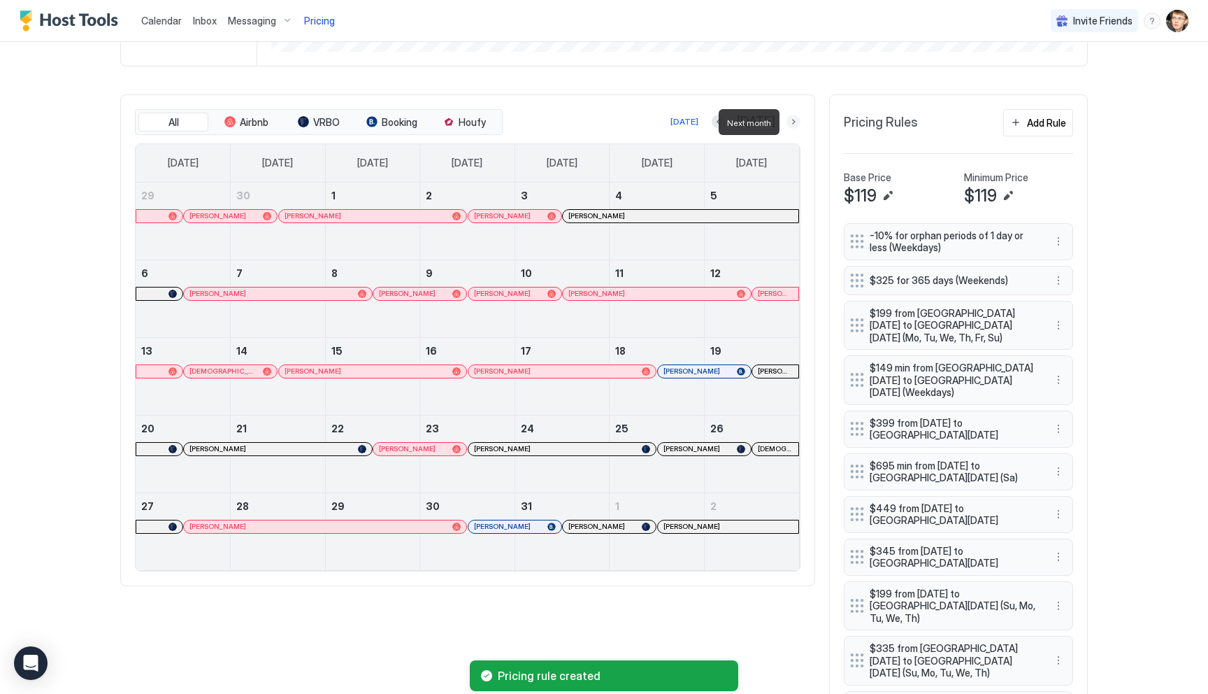
click at [793, 124] on button "Next month" at bounding box center [794, 122] width 14 height 14
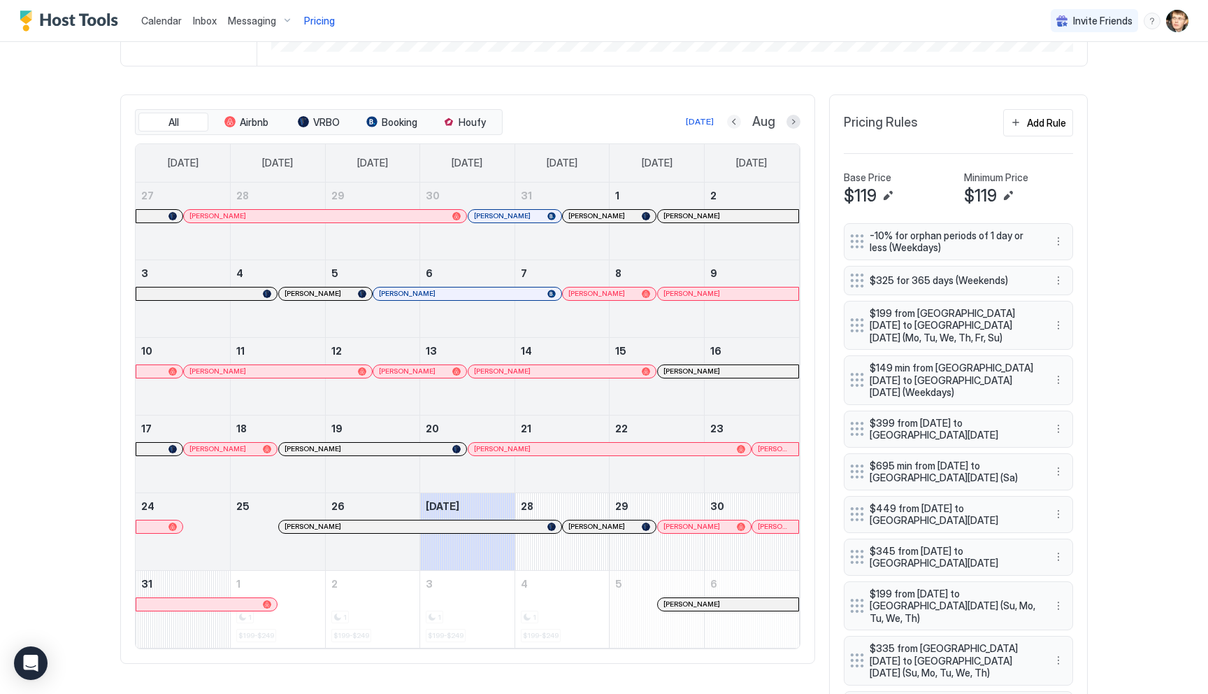
click at [731, 121] on button "Previous month" at bounding box center [734, 122] width 14 height 14
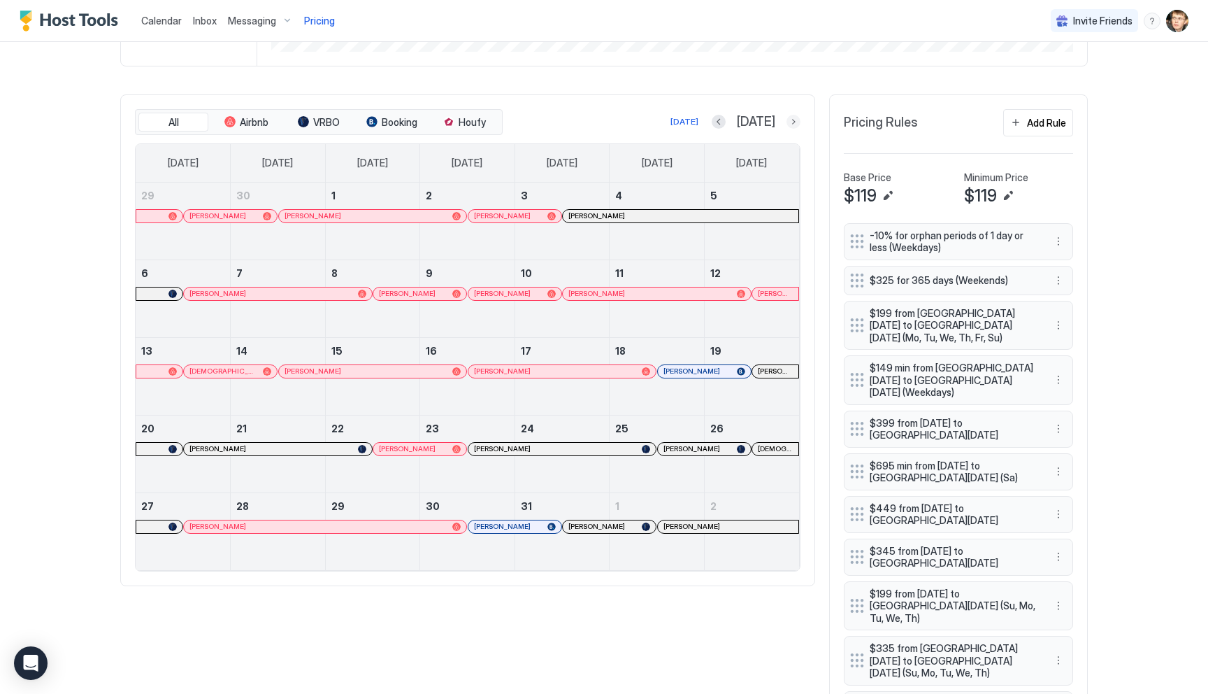
click at [787, 126] on button "Next month" at bounding box center [794, 122] width 14 height 14
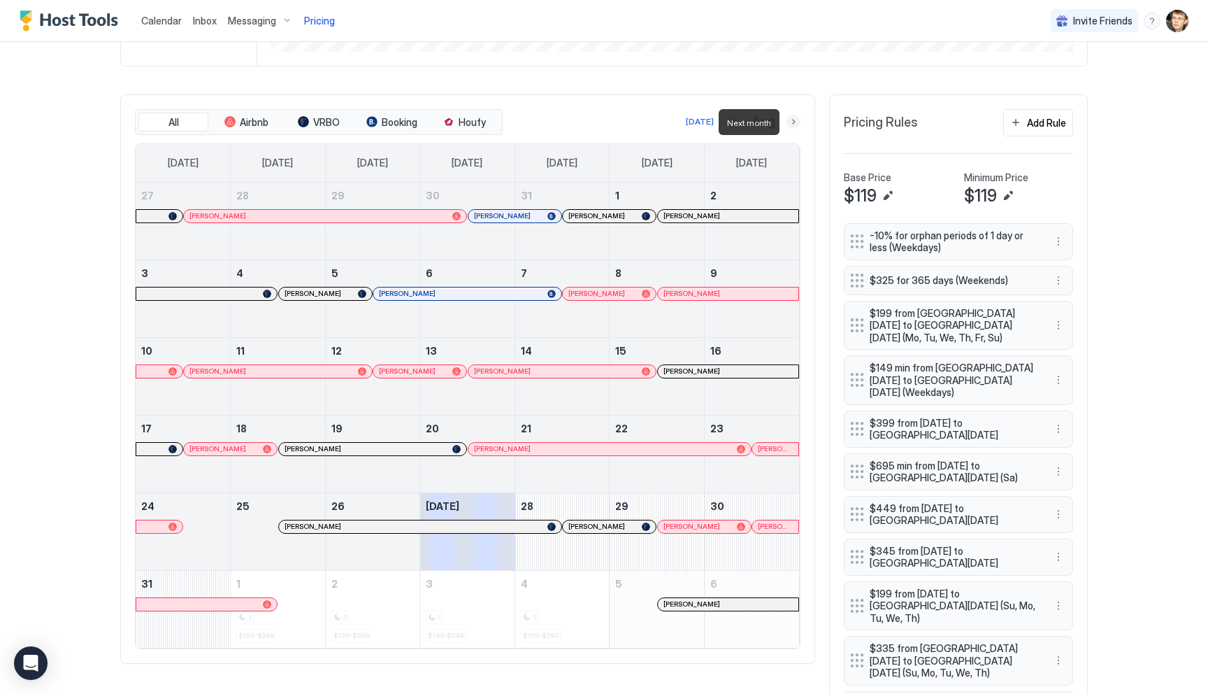
click at [793, 123] on button "Next month" at bounding box center [794, 122] width 14 height 14
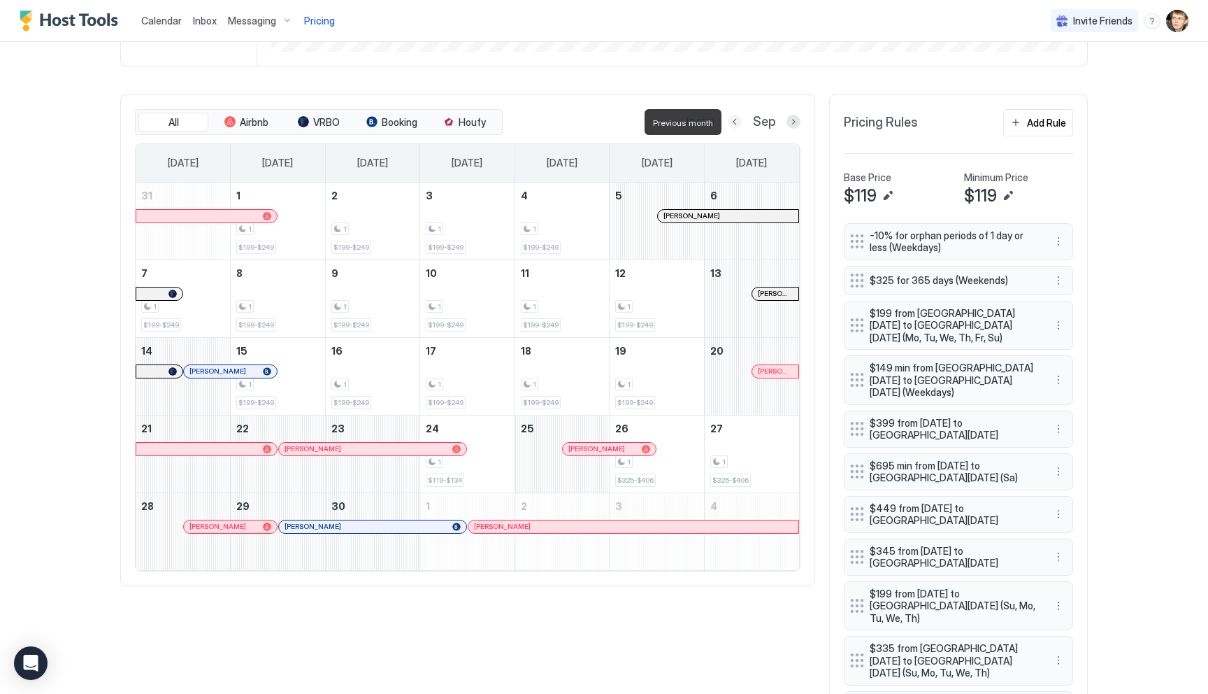
click at [740, 120] on button "Previous month" at bounding box center [735, 122] width 14 height 14
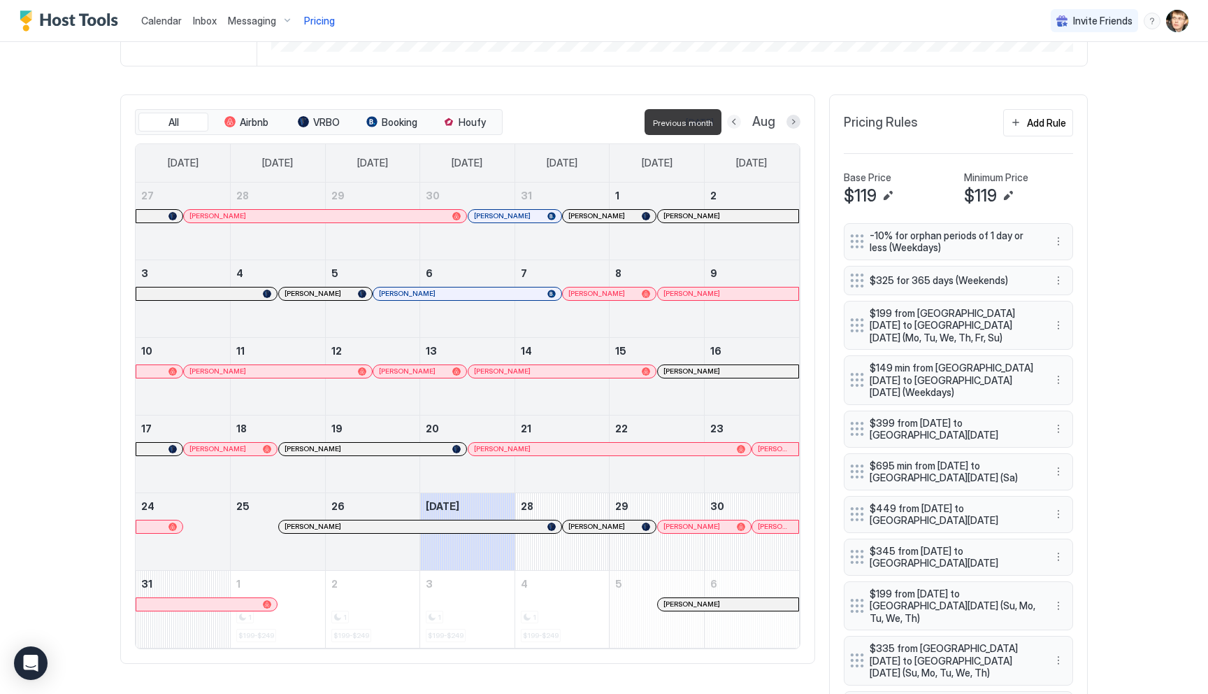
click at [740, 120] on button "Previous month" at bounding box center [734, 122] width 14 height 14
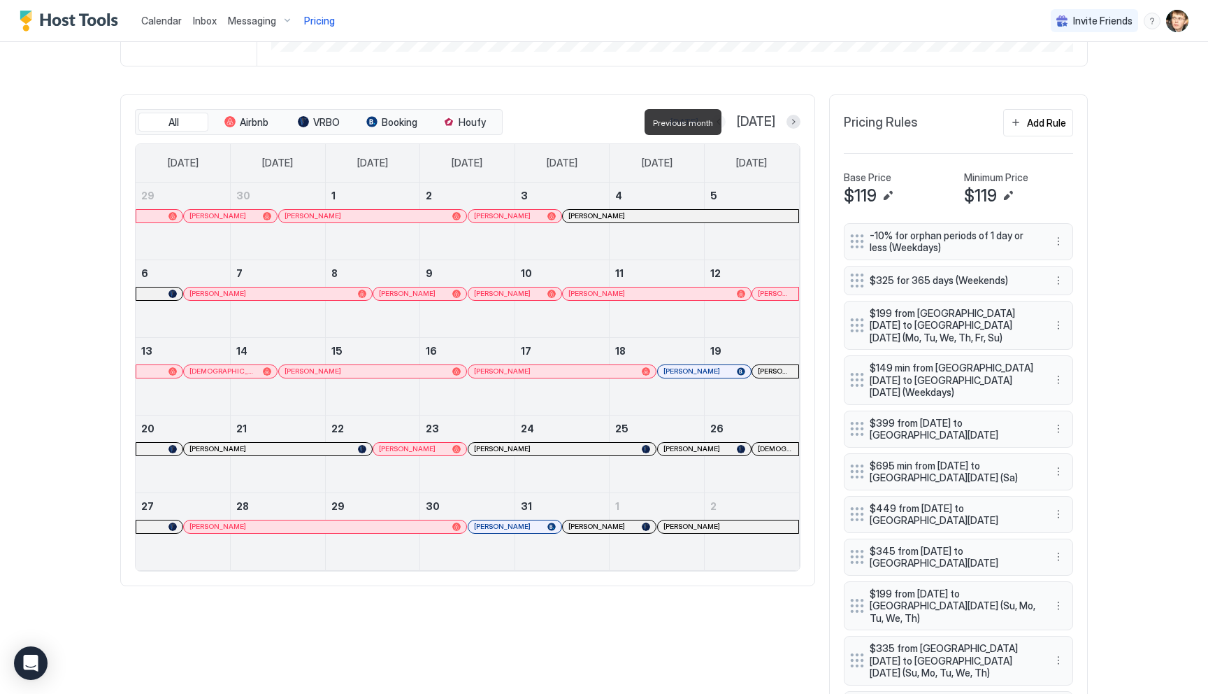
click at [726, 120] on button "Previous month" at bounding box center [719, 122] width 14 height 14
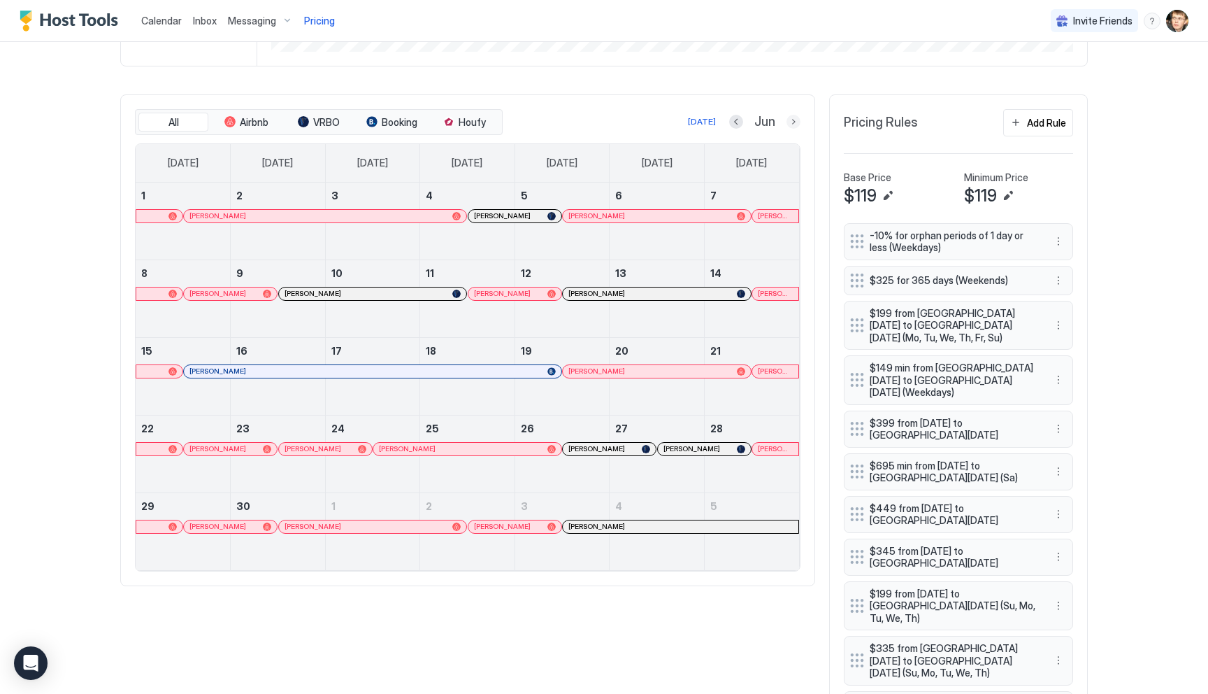
click at [791, 119] on button "Next month" at bounding box center [794, 122] width 14 height 14
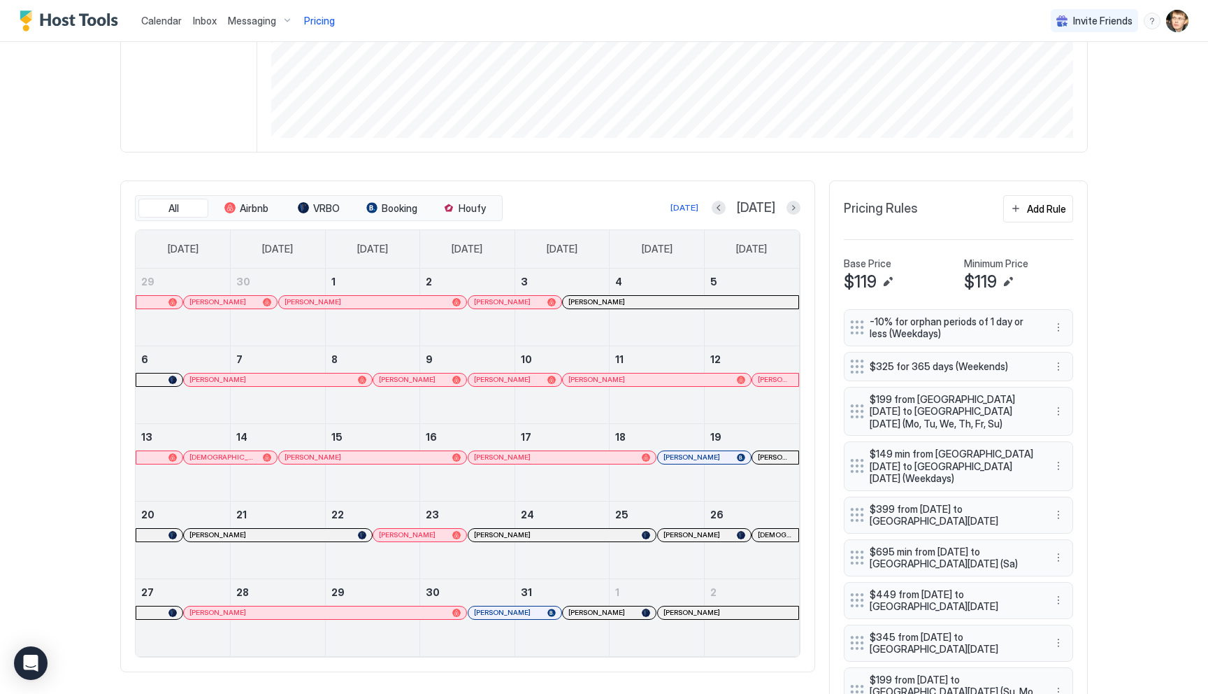
scroll to position [103, 0]
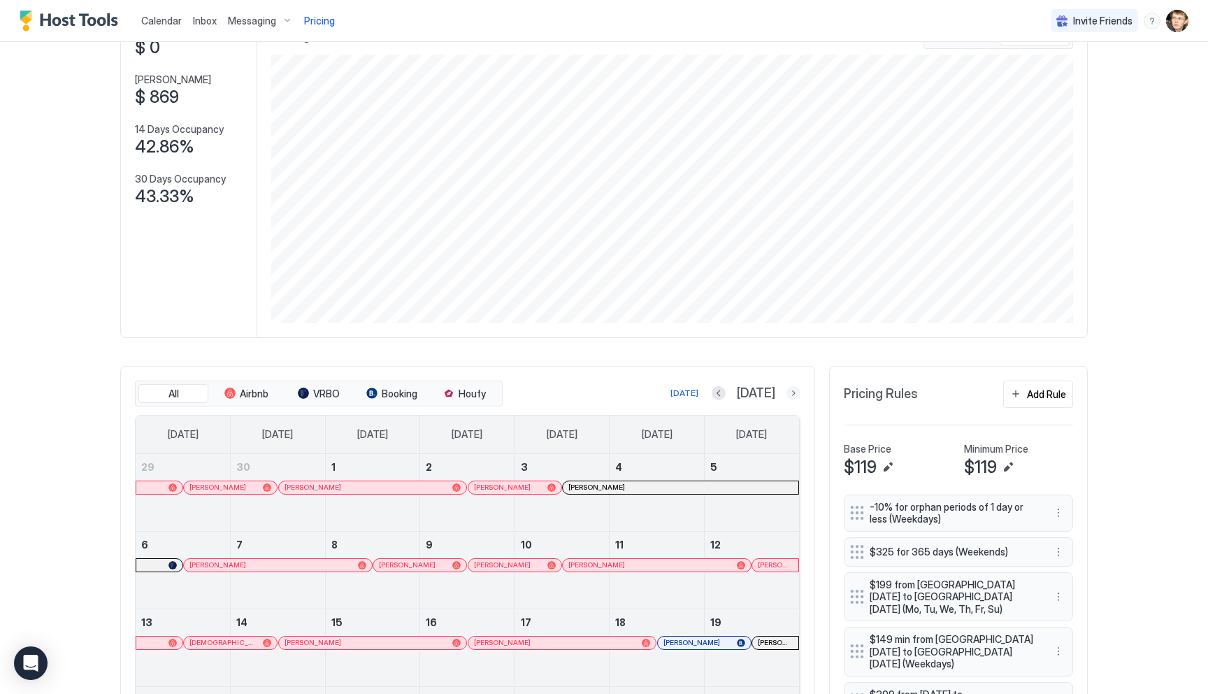
click at [796, 394] on button "Next month" at bounding box center [794, 393] width 14 height 14
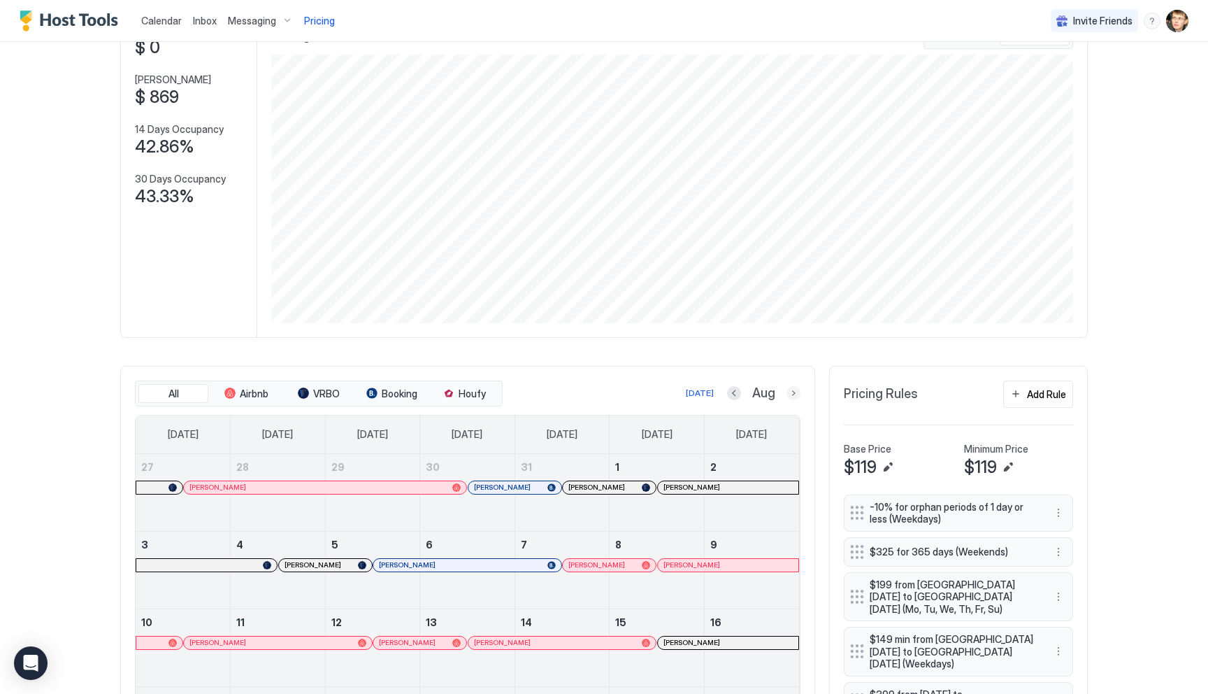
click at [794, 396] on button "Next month" at bounding box center [794, 393] width 14 height 14
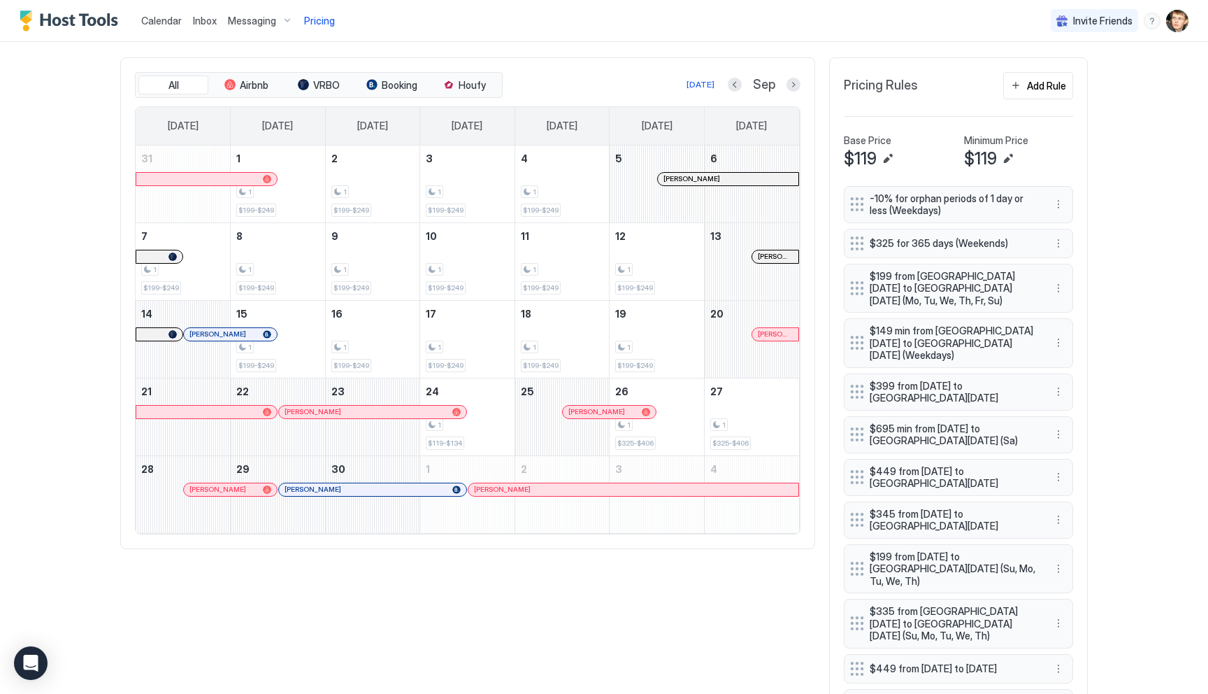
scroll to position [406, 0]
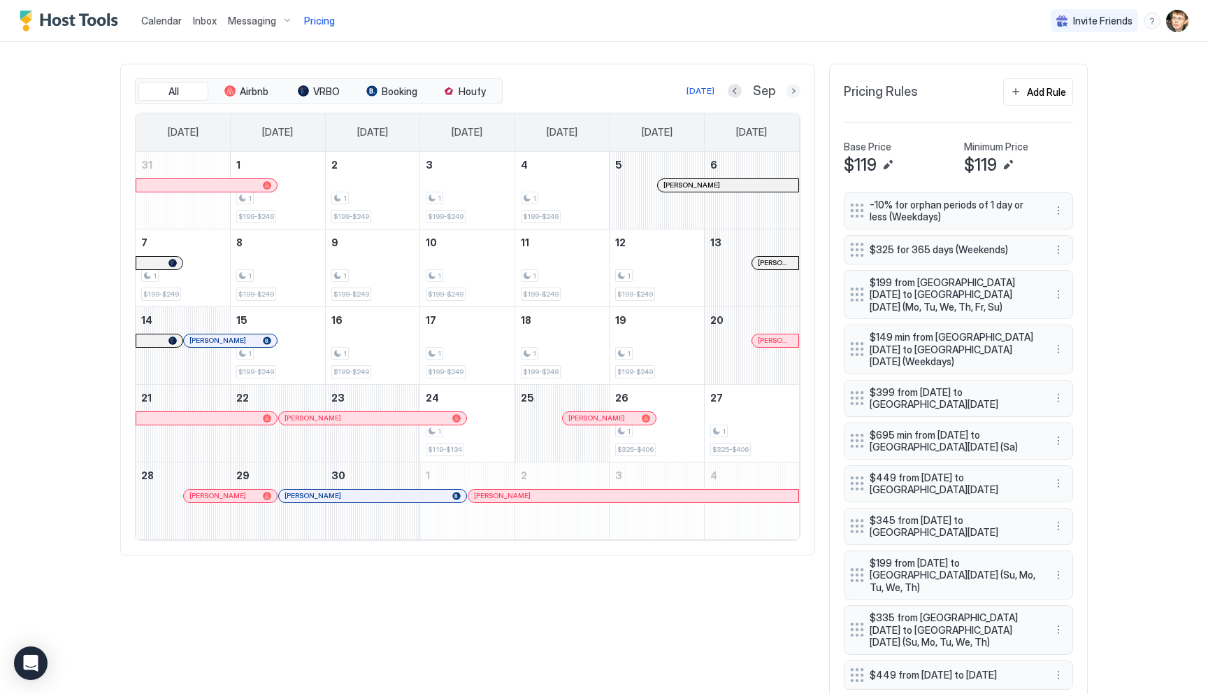
click at [793, 94] on button "Next month" at bounding box center [794, 91] width 14 height 14
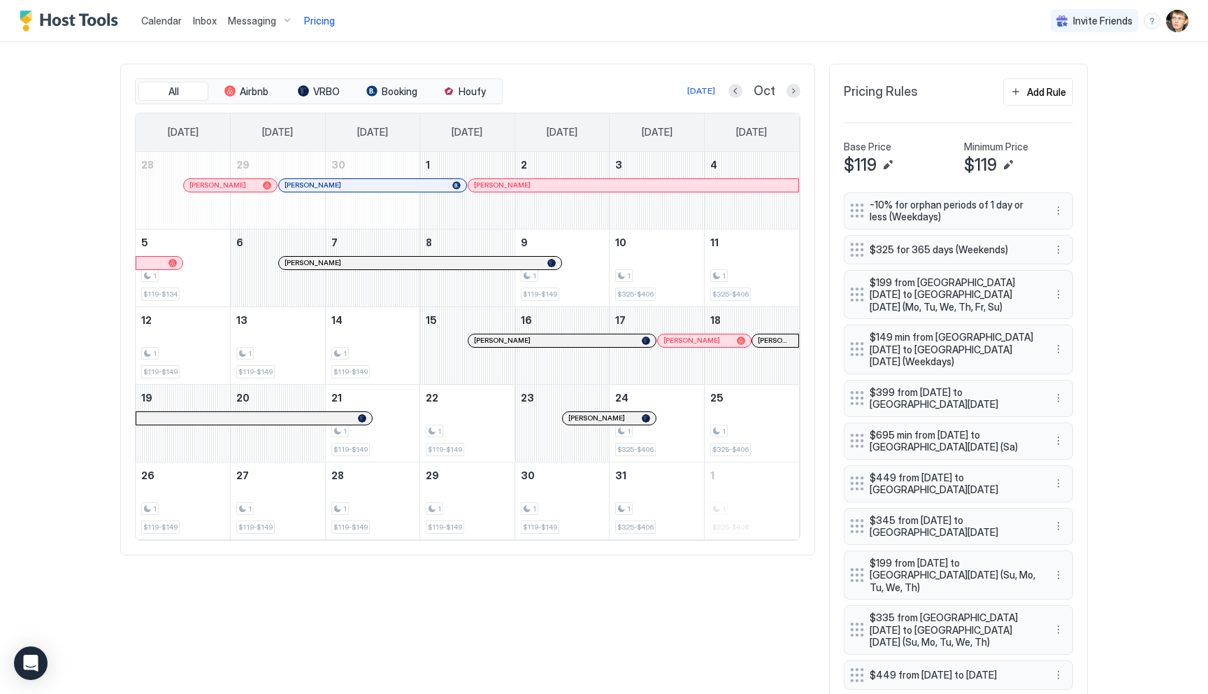
scroll to position [538, 0]
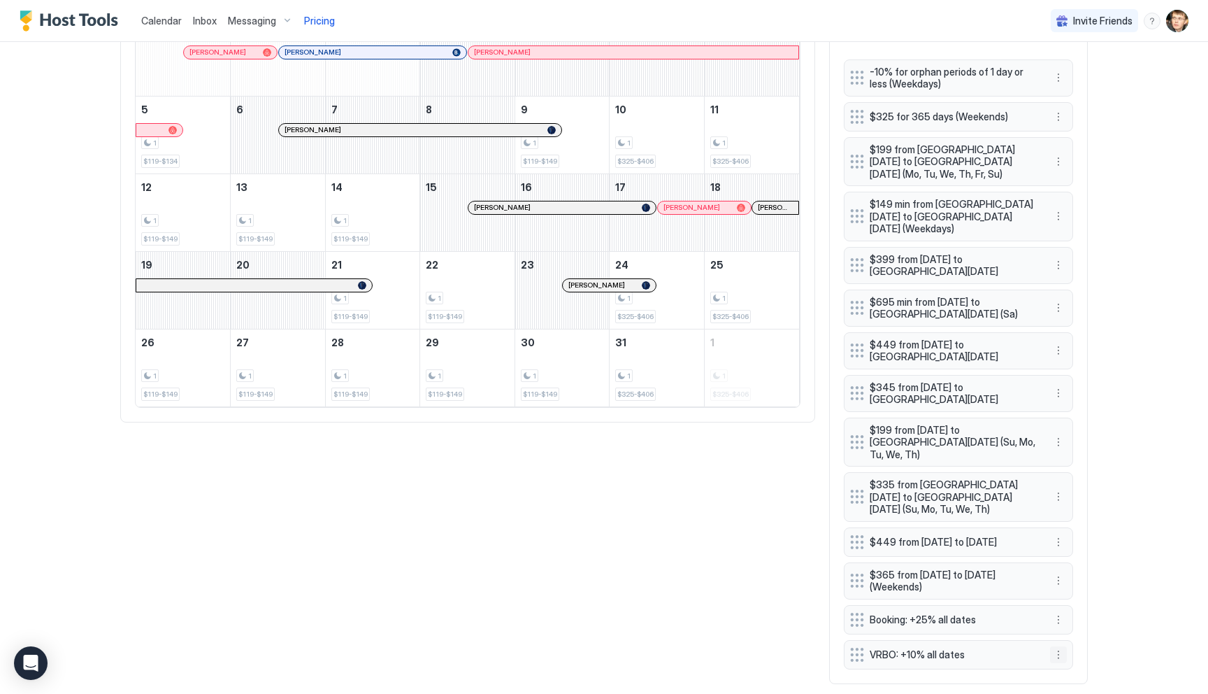
click at [1061, 646] on button "More options" at bounding box center [1058, 654] width 17 height 17
click at [1066, 552] on div "Edit" at bounding box center [1077, 560] width 52 height 22
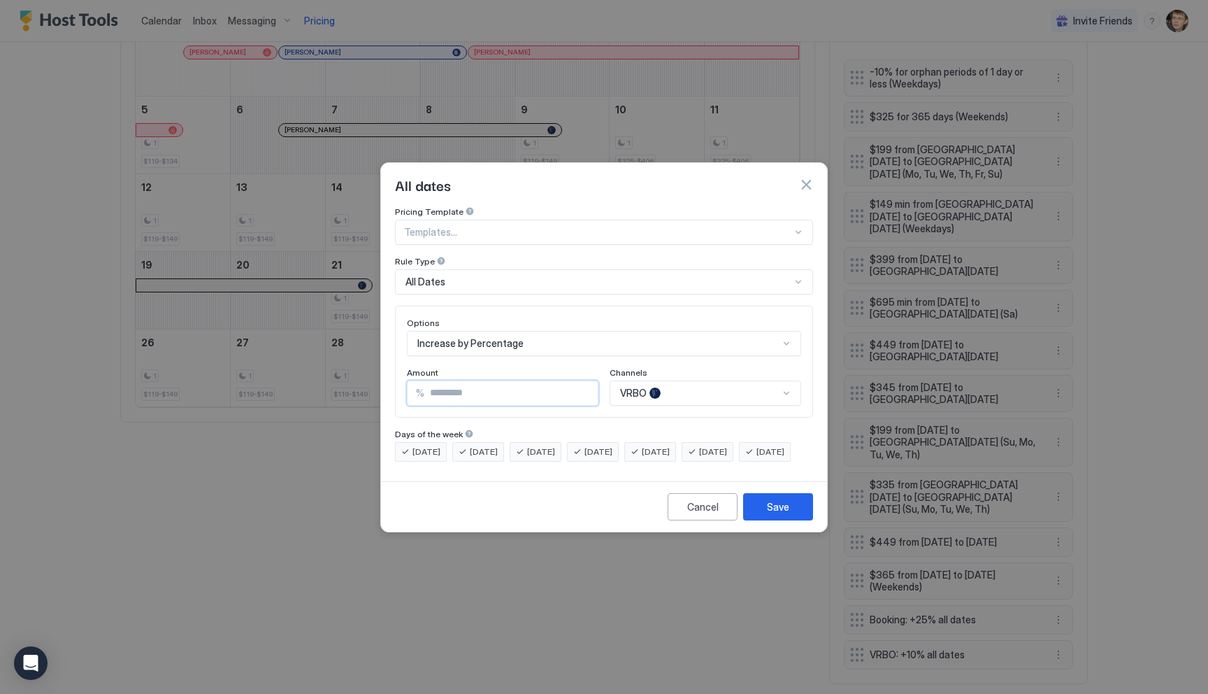
click at [468, 381] on input "**" at bounding box center [510, 393] width 173 height 24
type input "*"
click at [770, 514] on div "Save" at bounding box center [778, 506] width 22 height 15
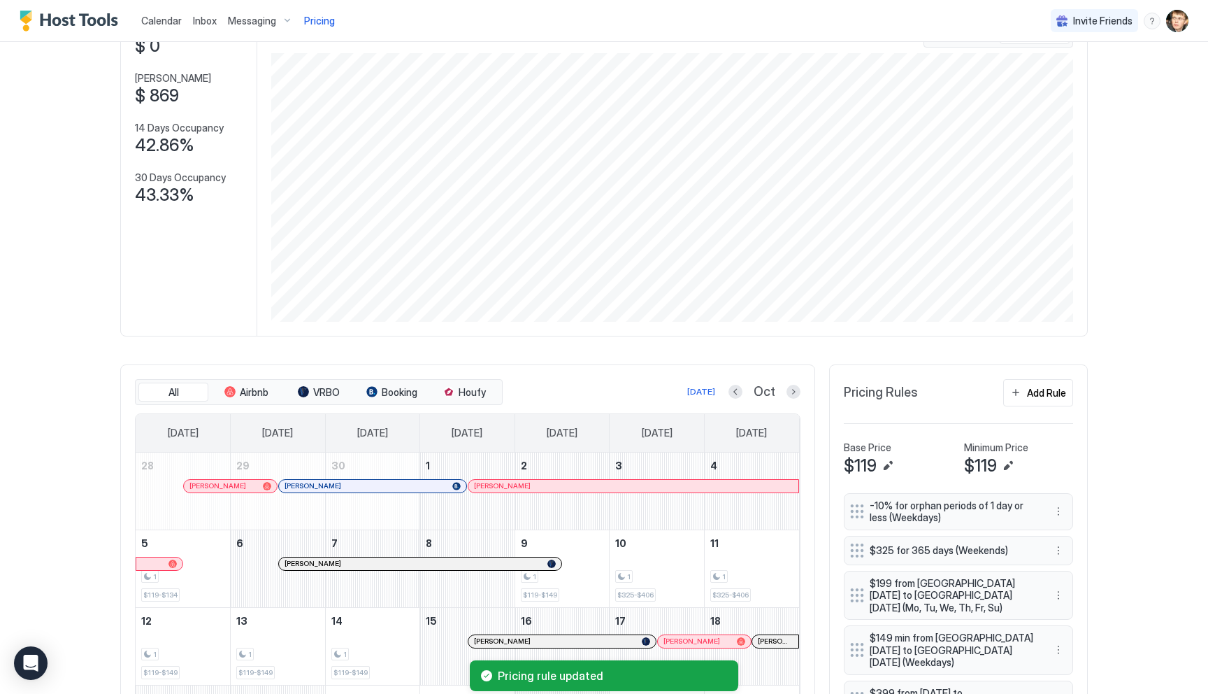
scroll to position [0, 0]
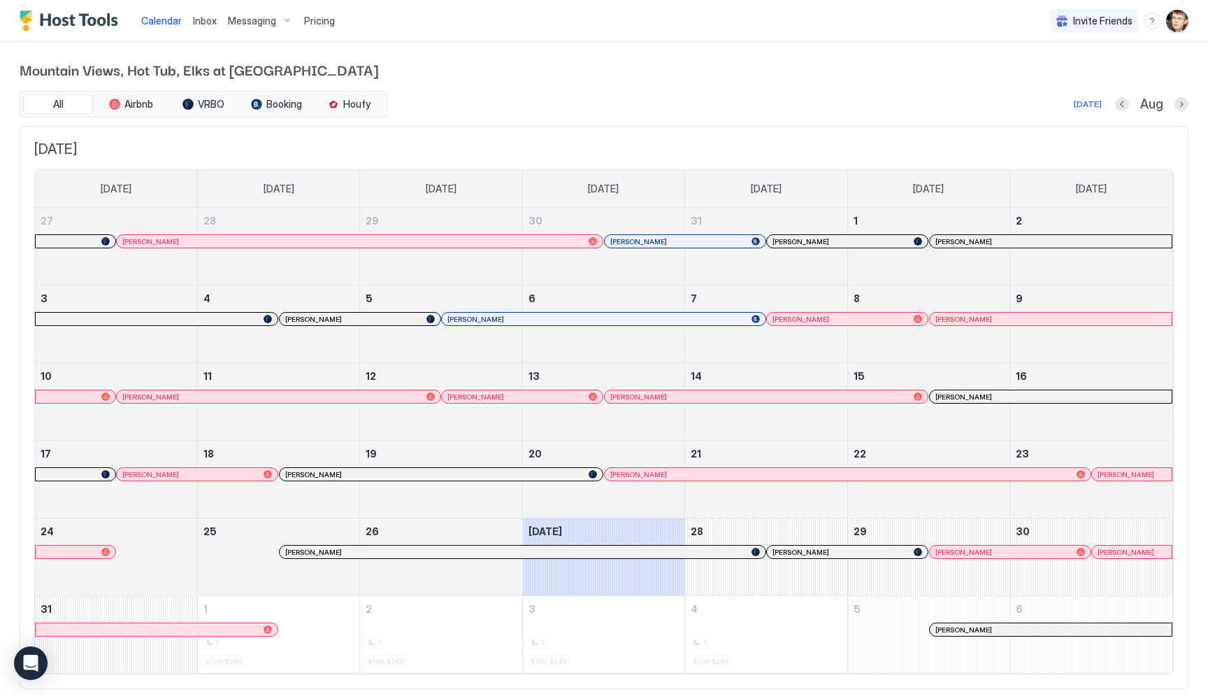
click at [317, 23] on span "Pricing" at bounding box center [319, 21] width 31 height 13
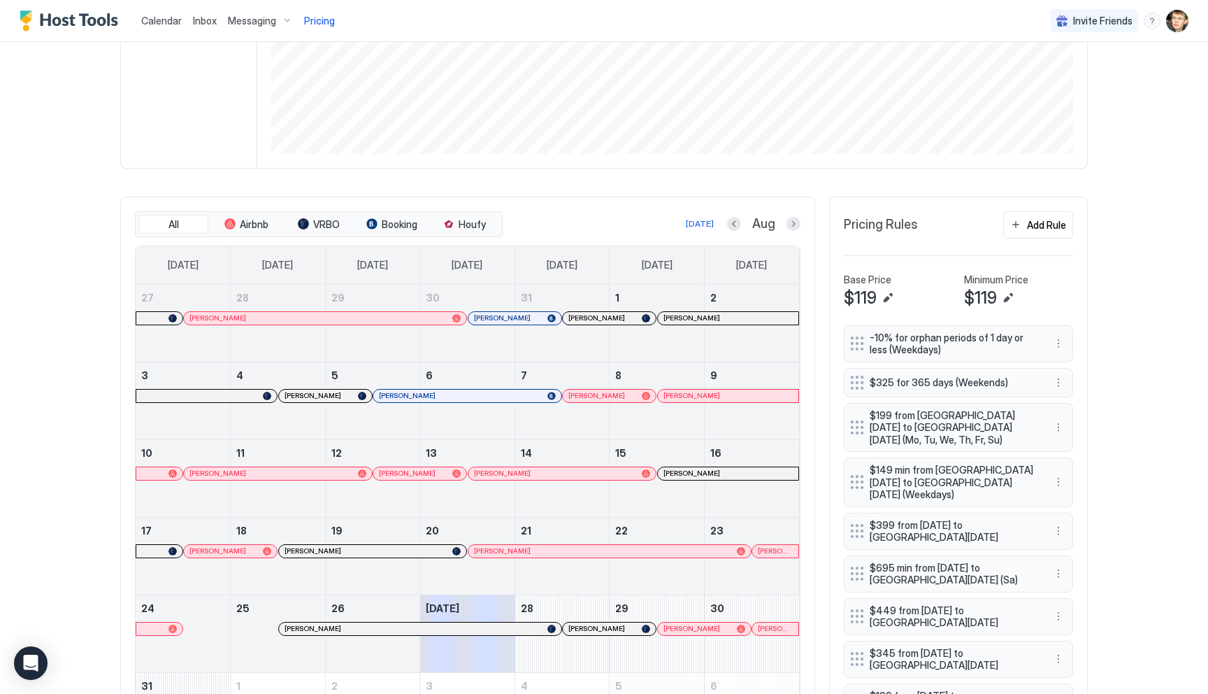
scroll to position [416, 0]
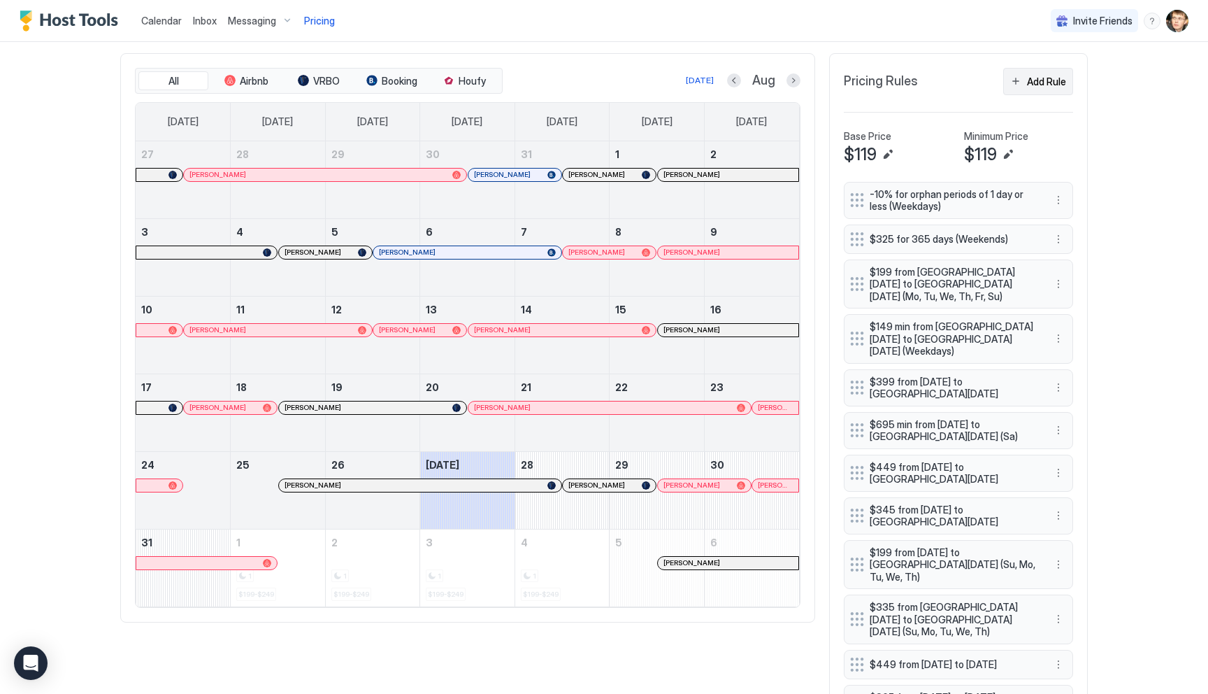
click at [1034, 87] on div "Add Rule" at bounding box center [1046, 81] width 39 height 15
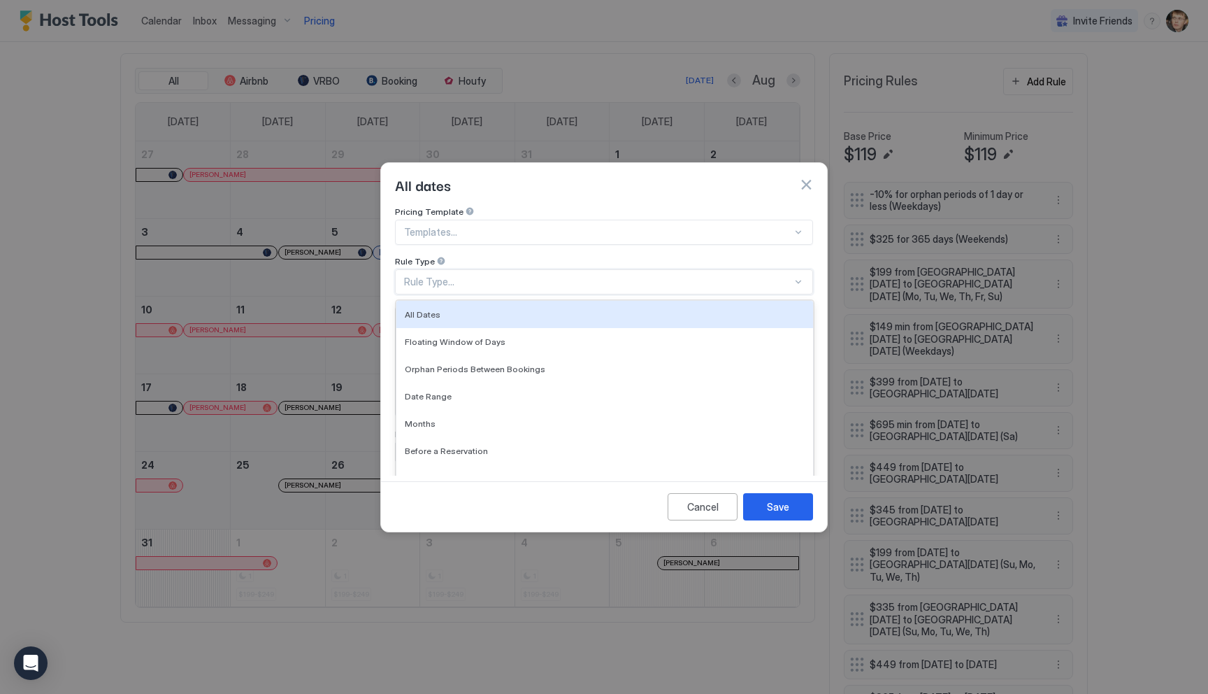
click at [581, 275] on div "Rule Type..." at bounding box center [598, 281] width 388 height 13
click at [576, 309] on div "All Dates" at bounding box center [605, 314] width 400 height 10
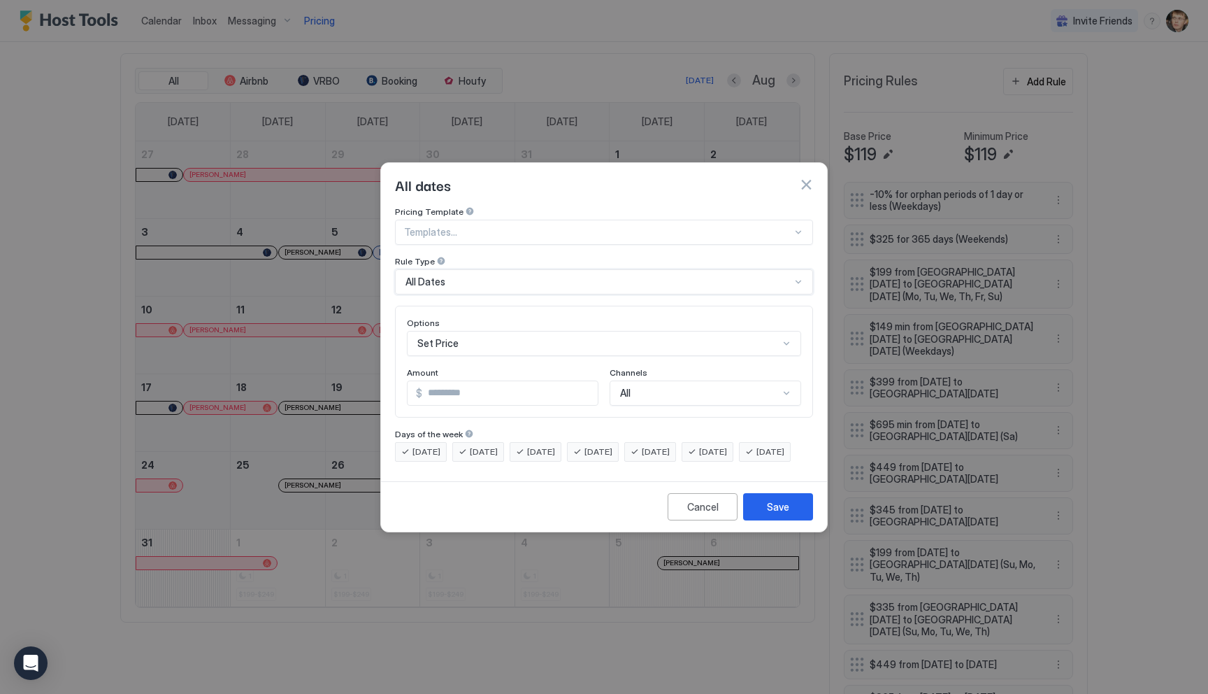
click at [576, 269] on div "All Dates" at bounding box center [604, 281] width 418 height 25
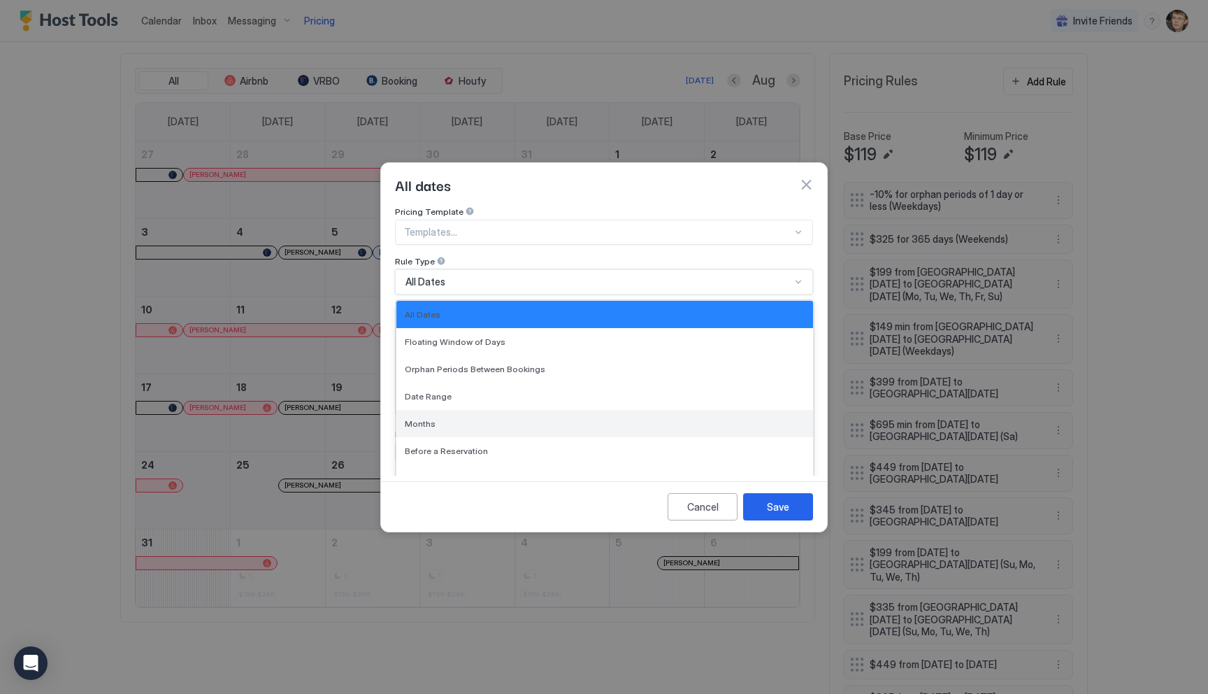
click at [550, 418] on div "Months" at bounding box center [605, 423] width 400 height 10
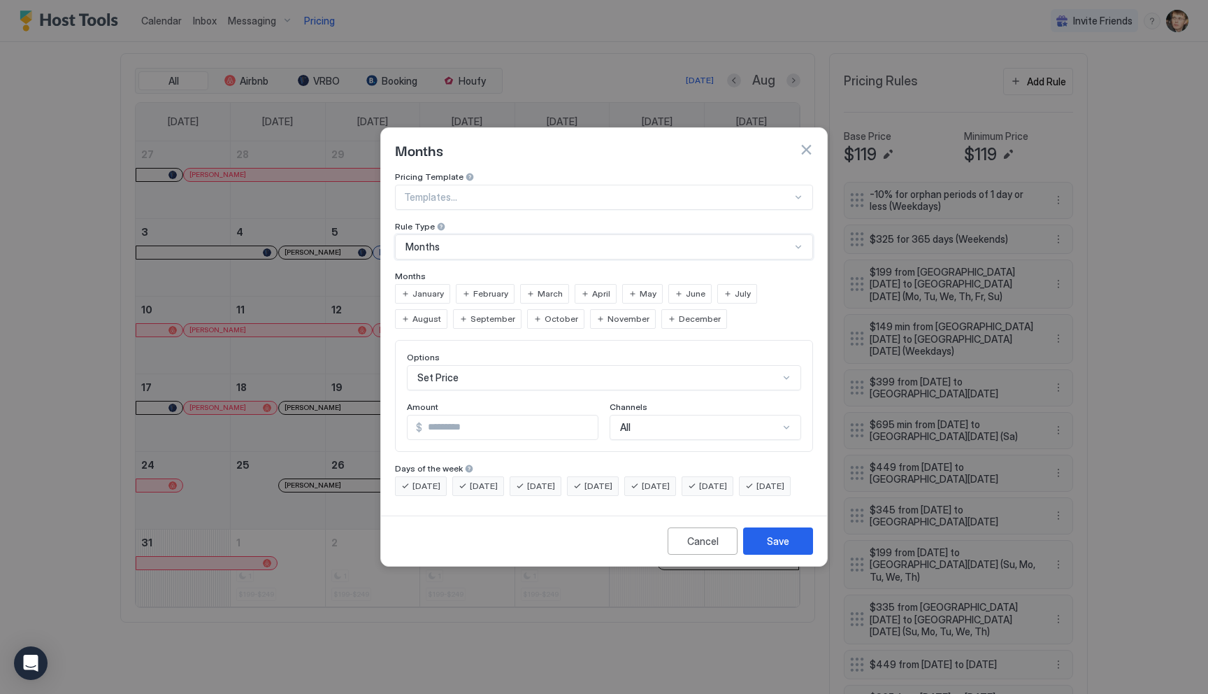
click at [471, 313] on span "September" at bounding box center [493, 319] width 45 height 13
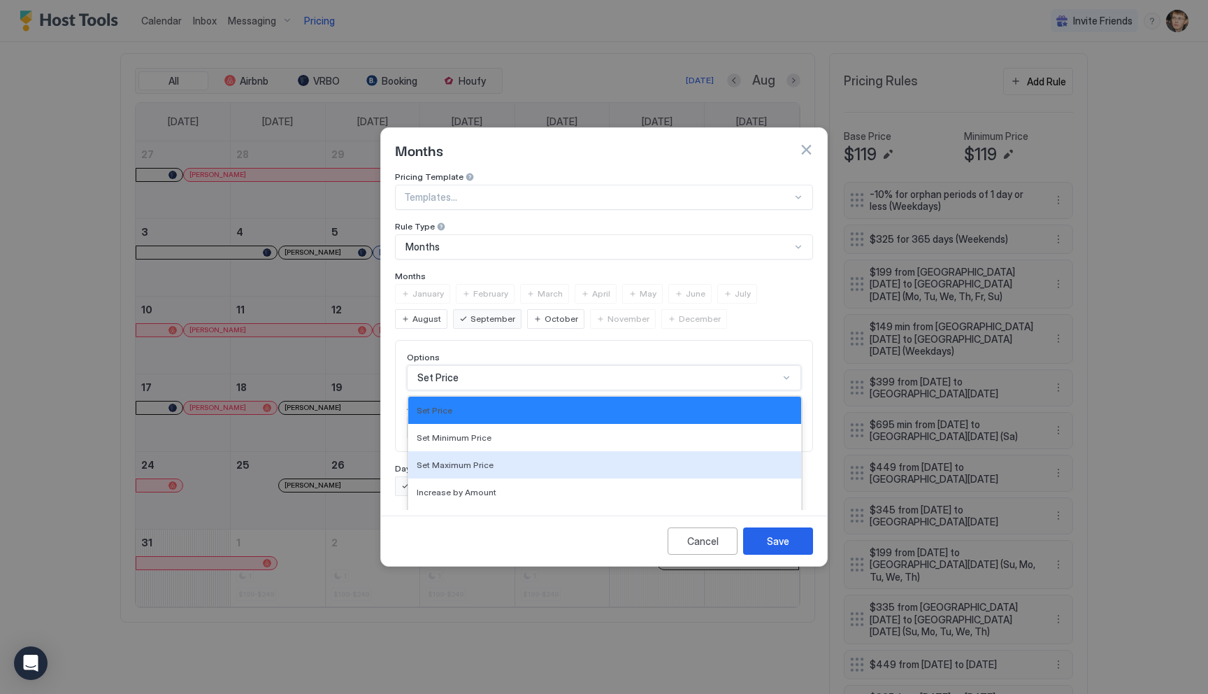
click at [466, 368] on div "Set Maximum Price, 3 of 17. 17 results available. Use Up and Down to choose opt…" at bounding box center [604, 377] width 394 height 25
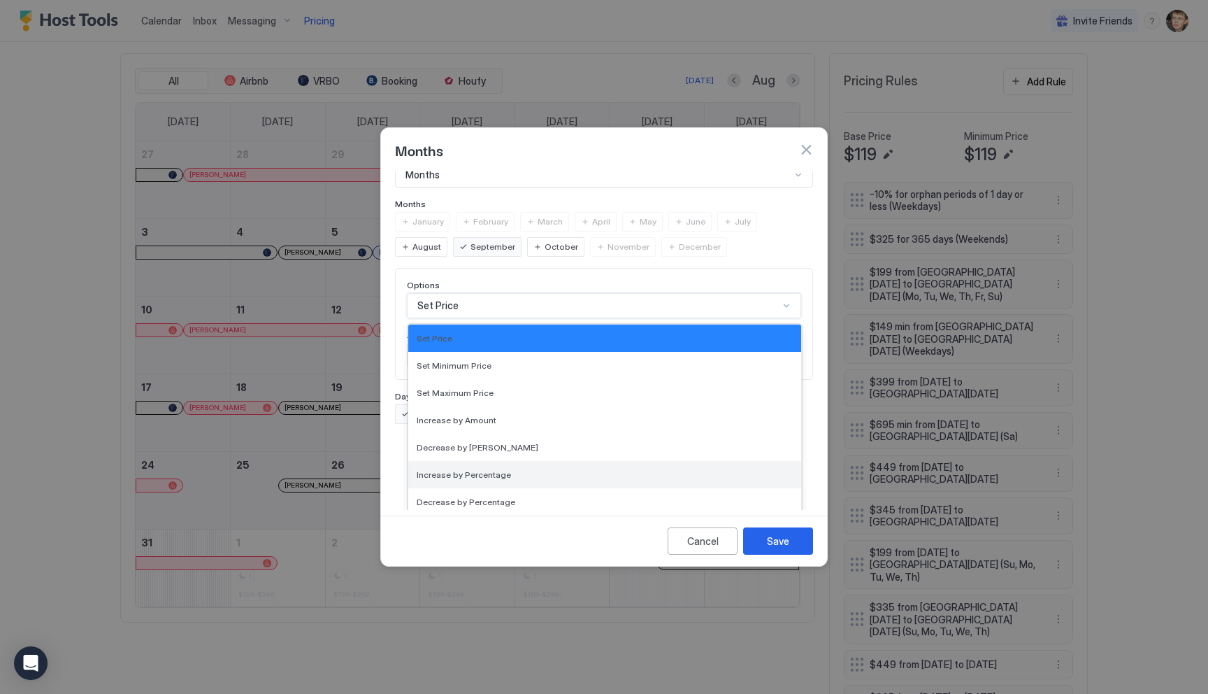
click at [499, 461] on div "Increase by Percentage" at bounding box center [604, 474] width 393 height 27
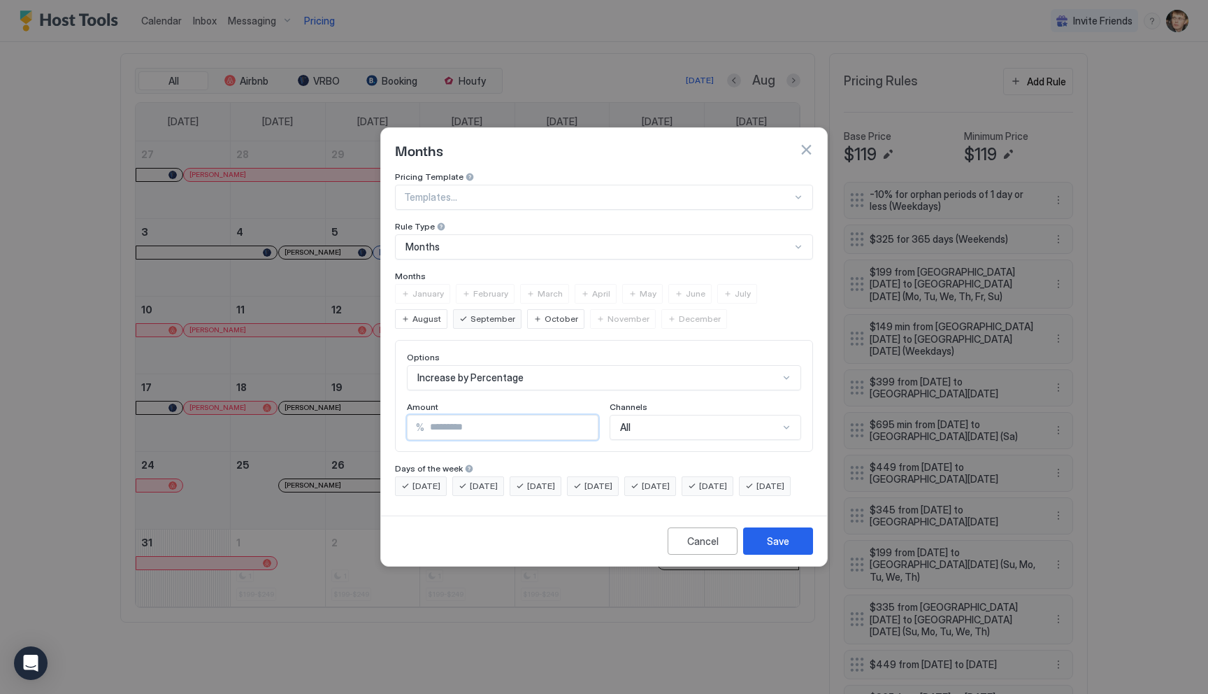
click at [486, 420] on input "*" at bounding box center [510, 427] width 173 height 24
type input "*"
type input "***"
click at [727, 480] on span "[DATE]" at bounding box center [713, 486] width 28 height 13
click at [670, 480] on span "[DATE]" at bounding box center [656, 486] width 28 height 13
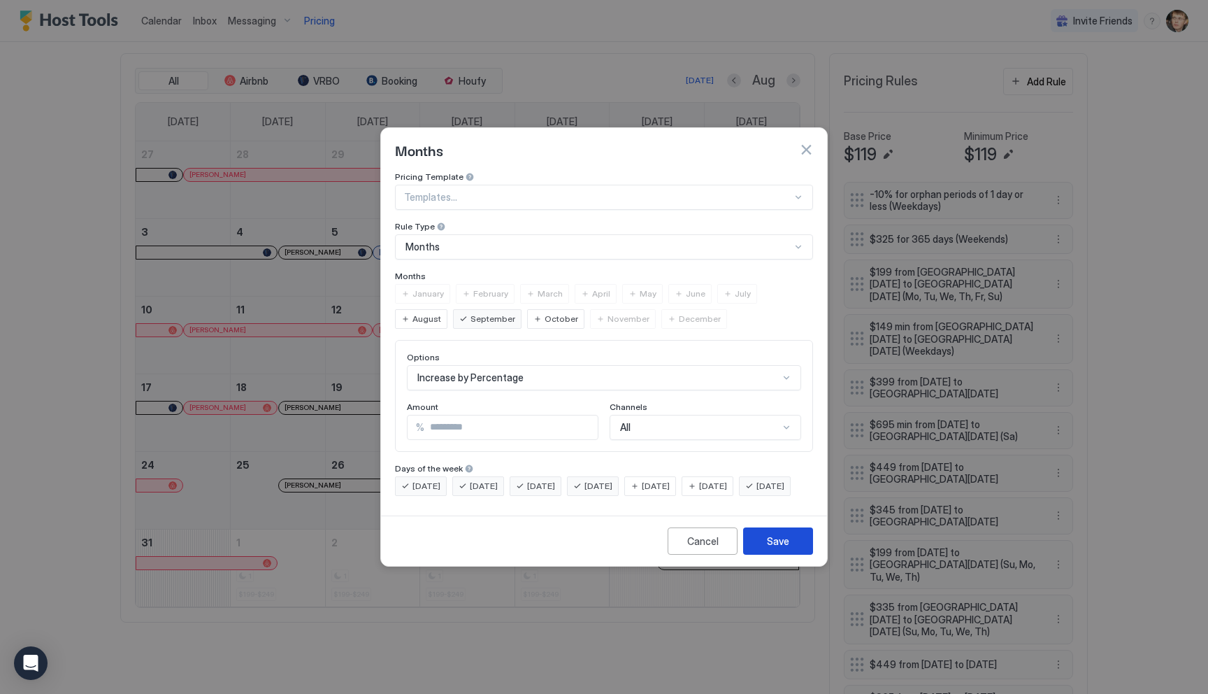
click at [764, 554] on button "Save" at bounding box center [778, 540] width 70 height 27
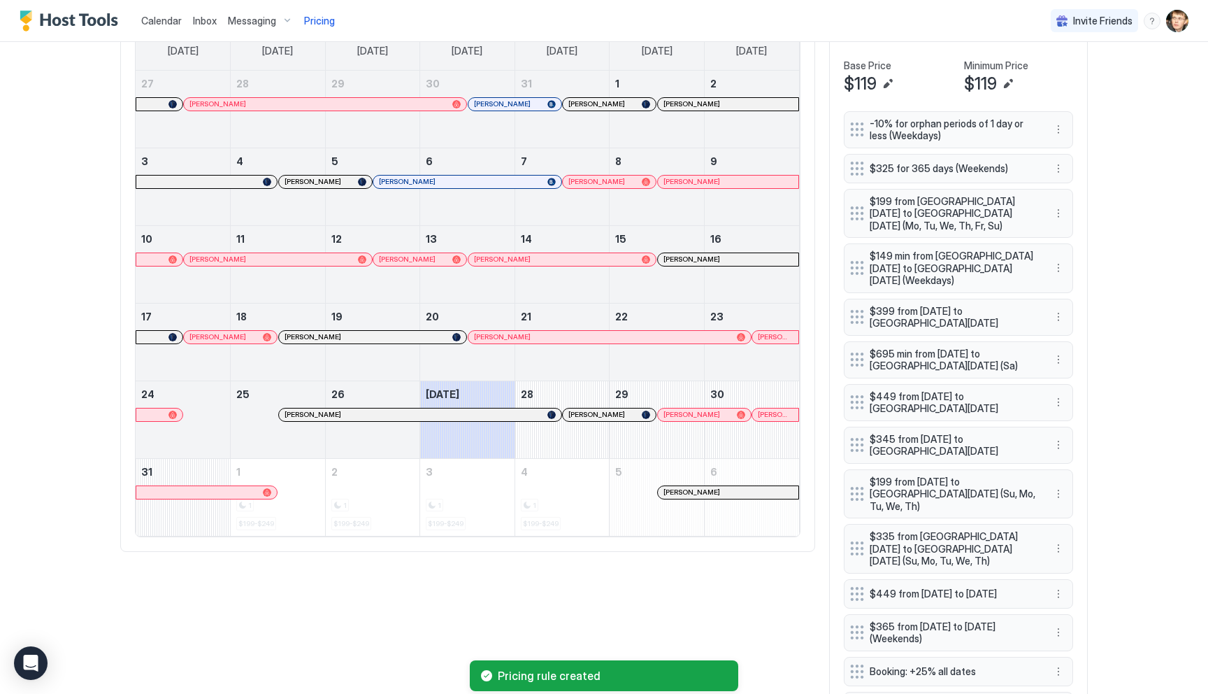
scroll to position [581, 0]
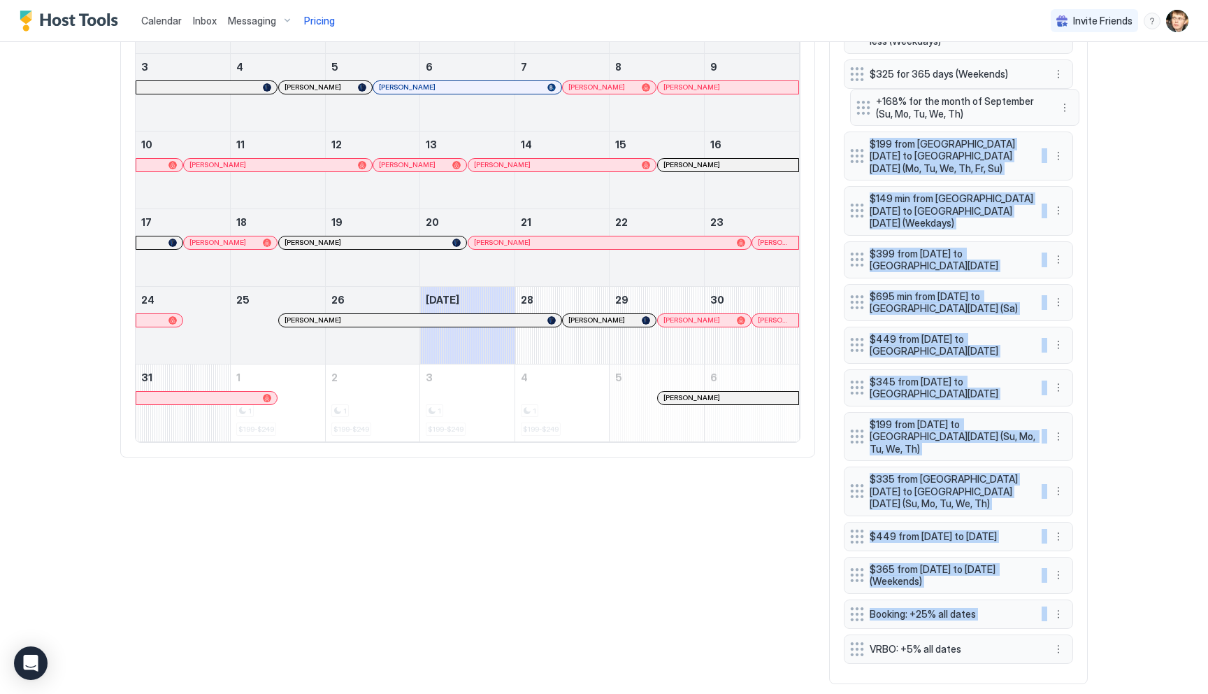
drag, startPoint x: 851, startPoint y: 620, endPoint x: 856, endPoint y: 107, distance: 513.2
click at [856, 107] on div "-10% for orphan periods of 1 day or less (Weekdays) $325 for 365 days (Weekends…" at bounding box center [958, 343] width 229 height 652
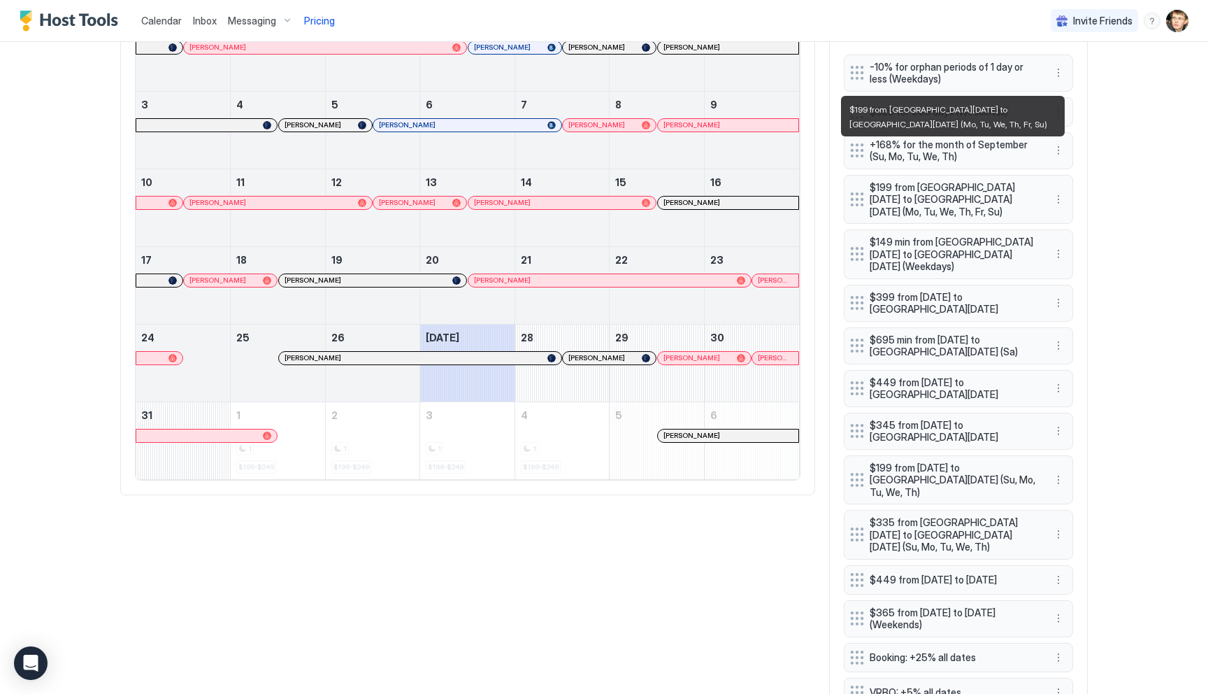
scroll to position [466, 0]
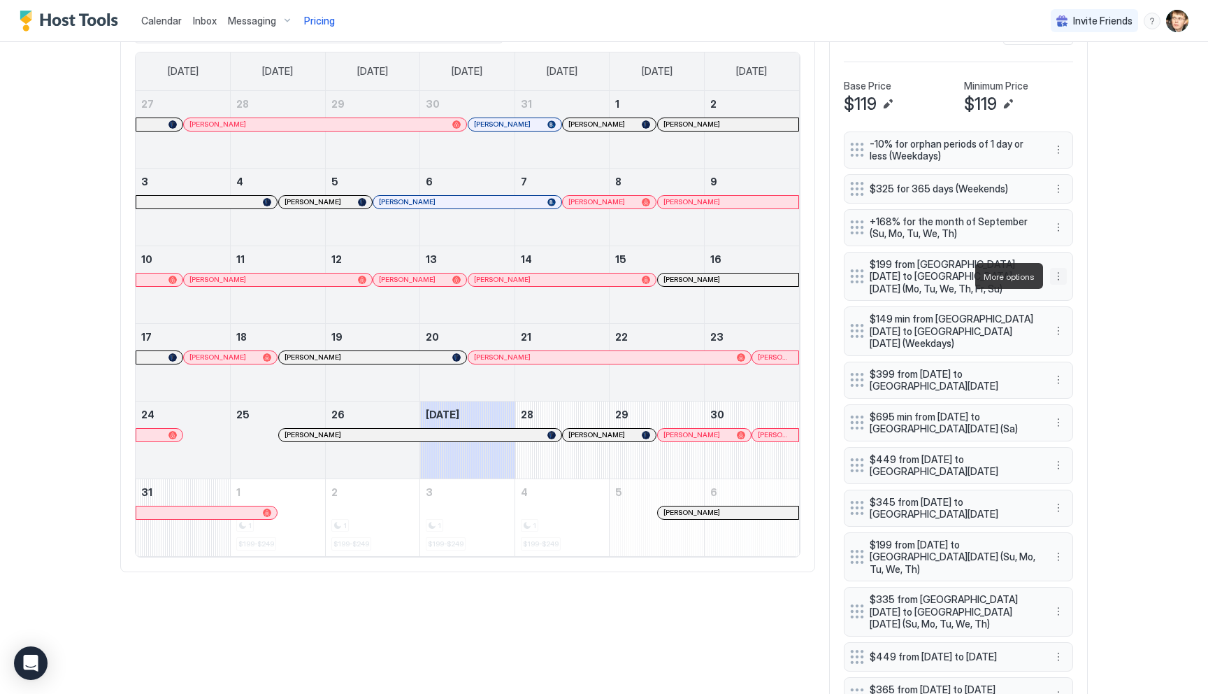
click at [1056, 272] on button "More options" at bounding box center [1058, 276] width 17 height 17
click at [1075, 341] on span "Delete" at bounding box center [1085, 340] width 26 height 10
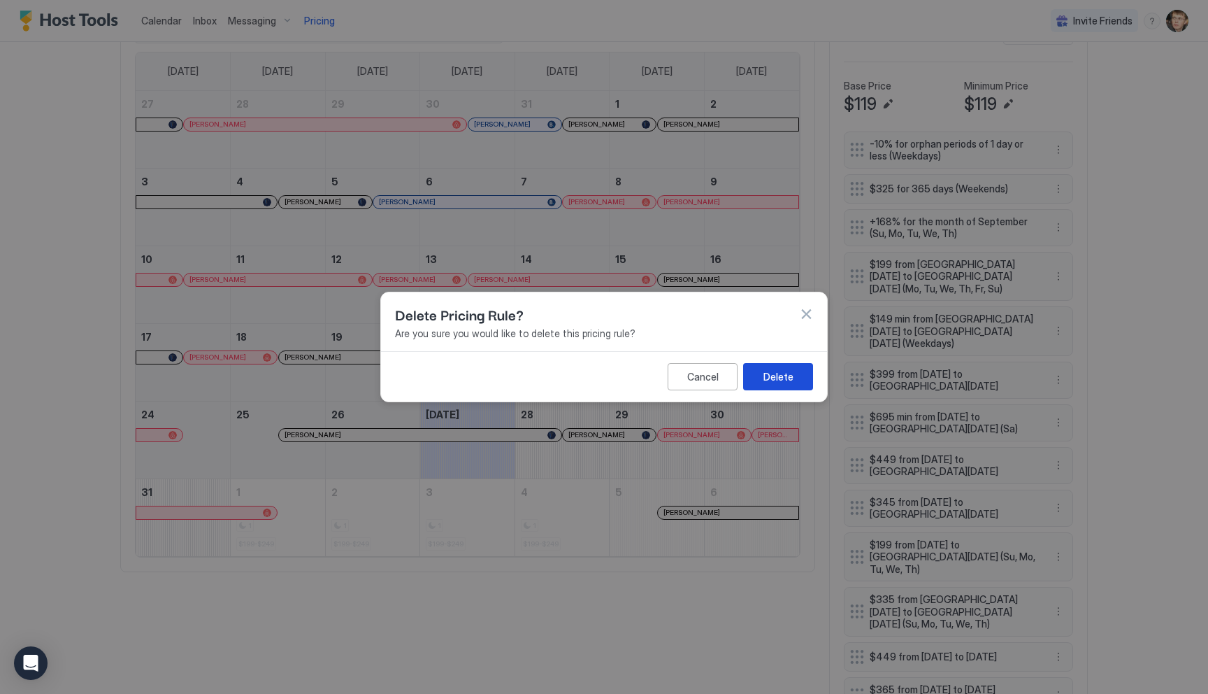
click at [790, 375] on div "Delete" at bounding box center [779, 376] width 30 height 15
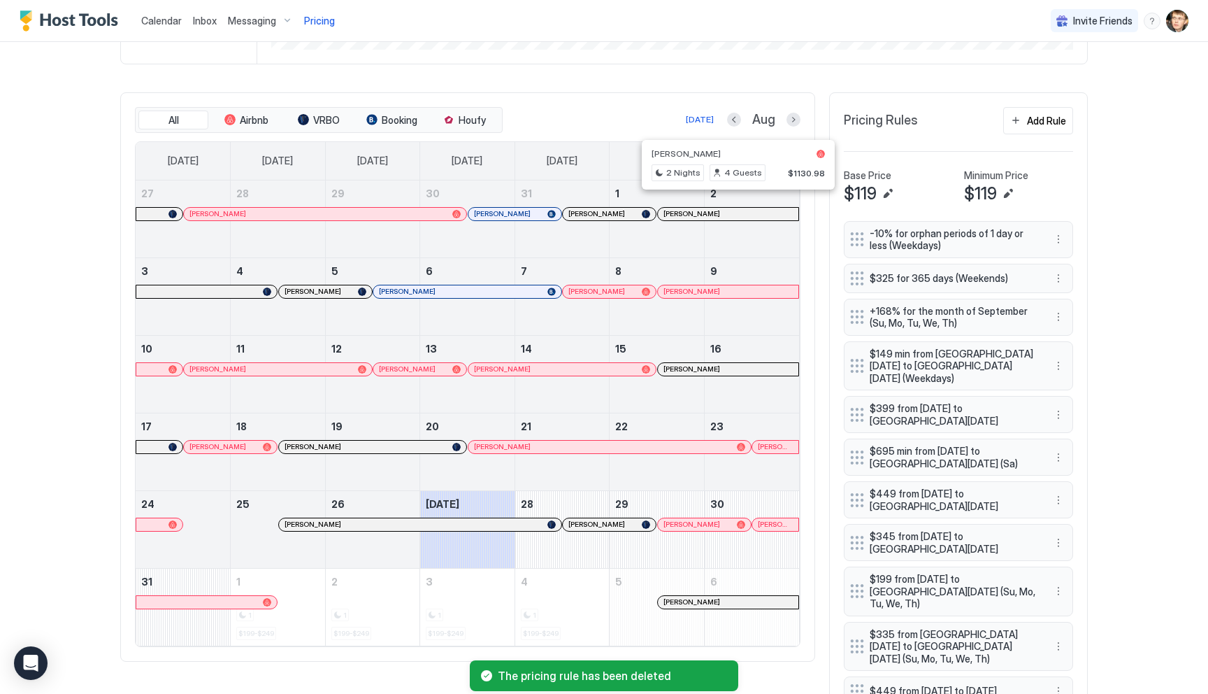
scroll to position [359, 0]
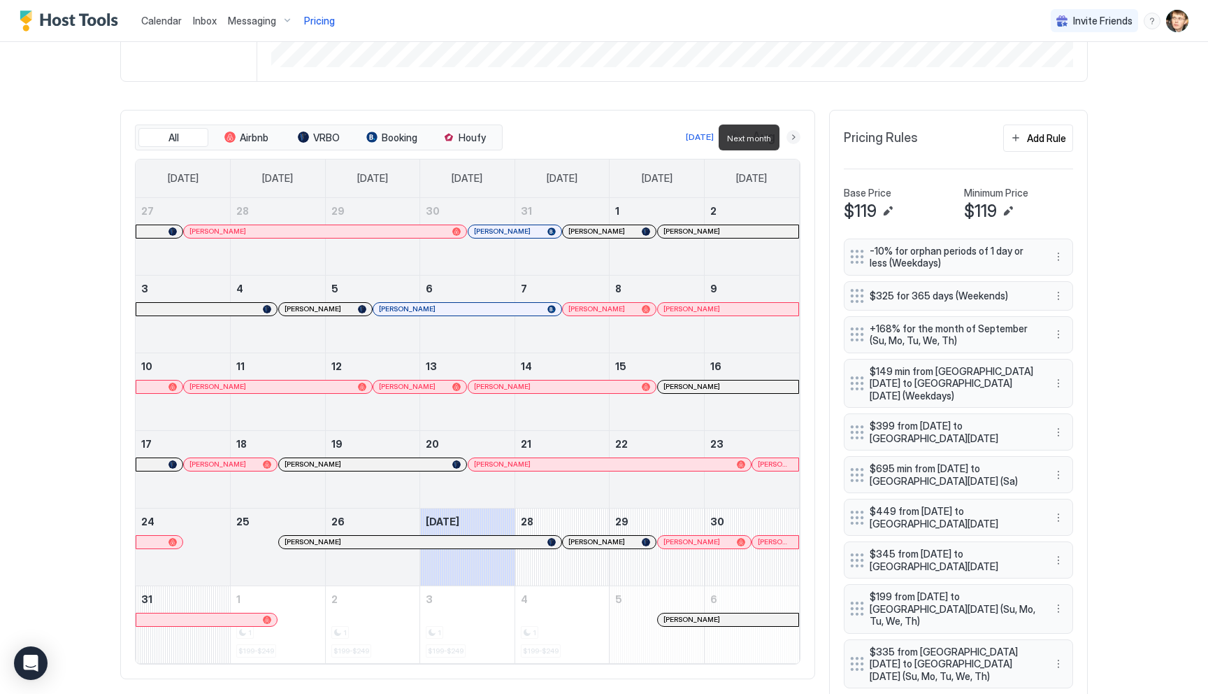
click at [794, 136] on button "Next month" at bounding box center [794, 137] width 14 height 14
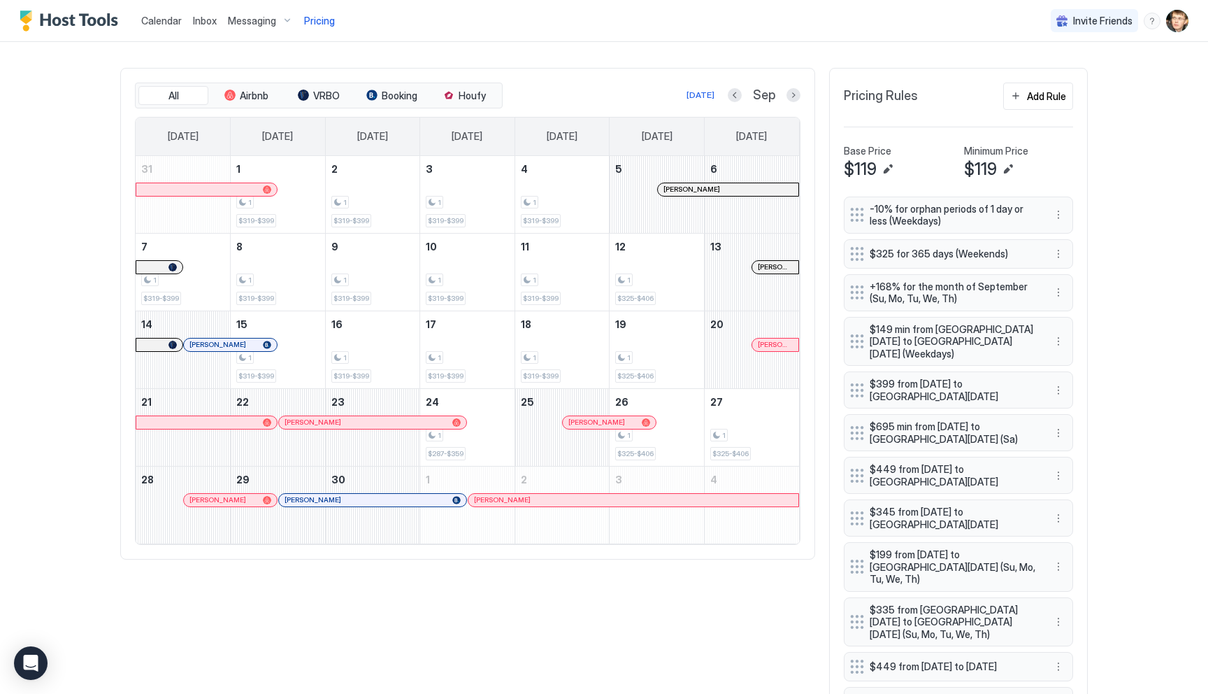
scroll to position [402, 0]
click at [1029, 89] on div "Add Rule" at bounding box center [1046, 95] width 39 height 15
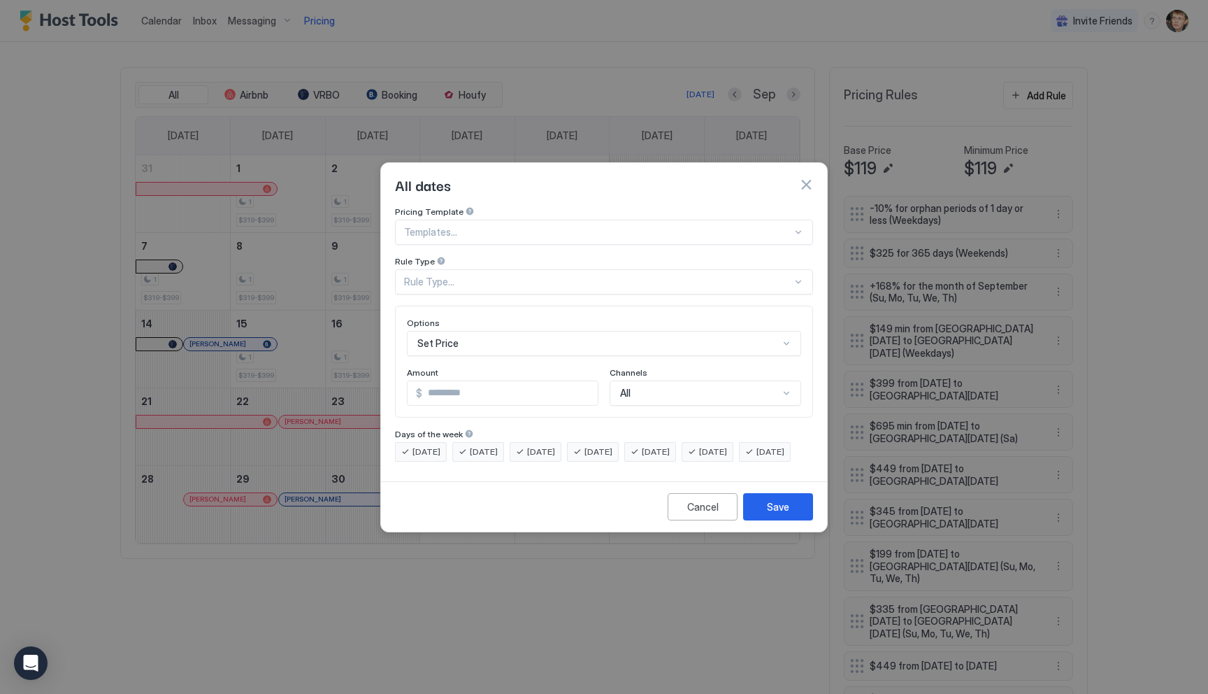
click at [631, 226] on div at bounding box center [598, 232] width 388 height 13
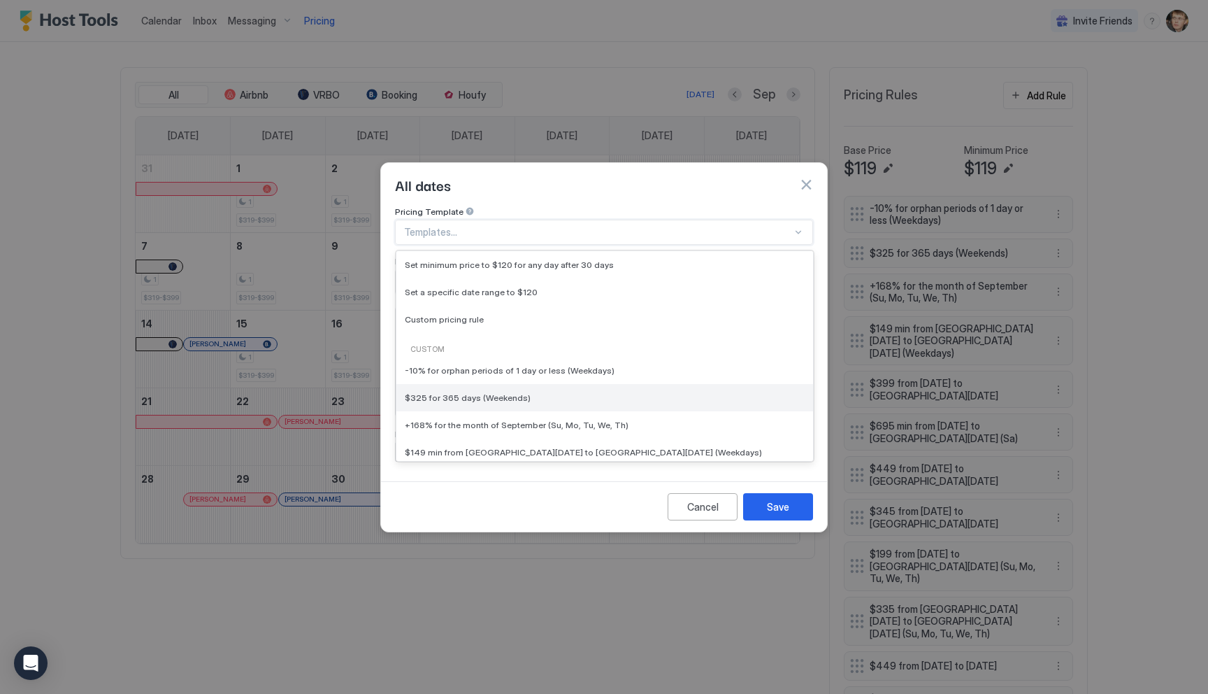
scroll to position [96, 0]
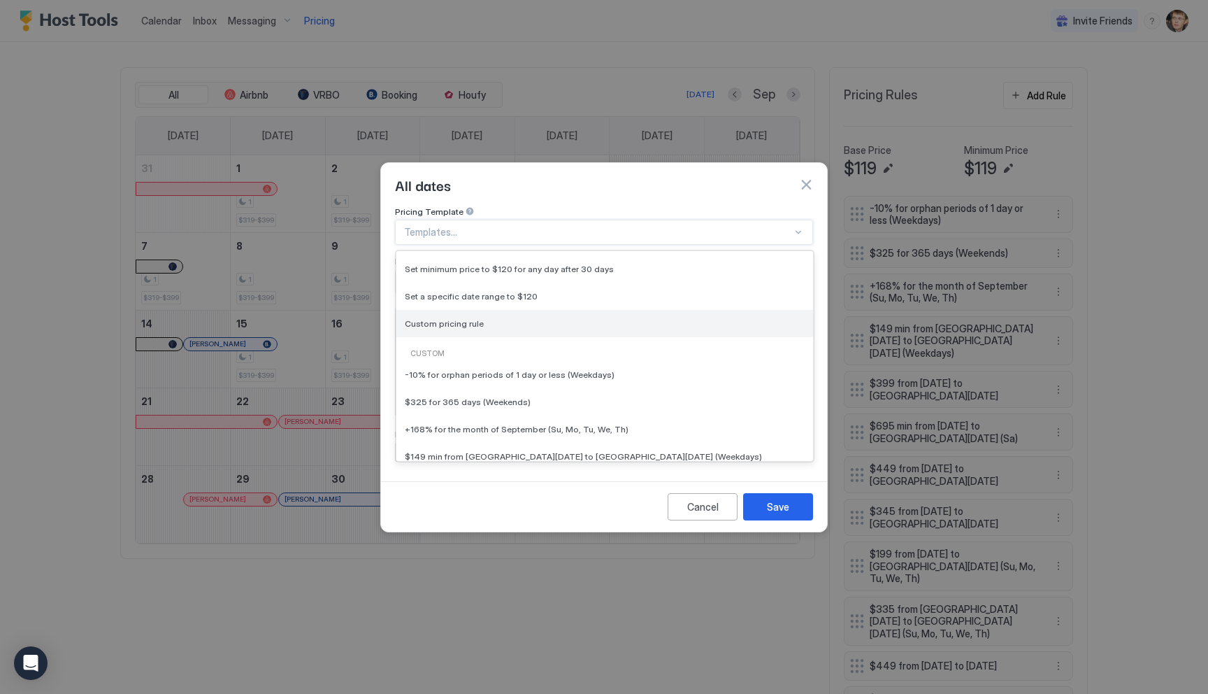
click at [508, 318] on div "Custom pricing rule" at bounding box center [605, 323] width 400 height 10
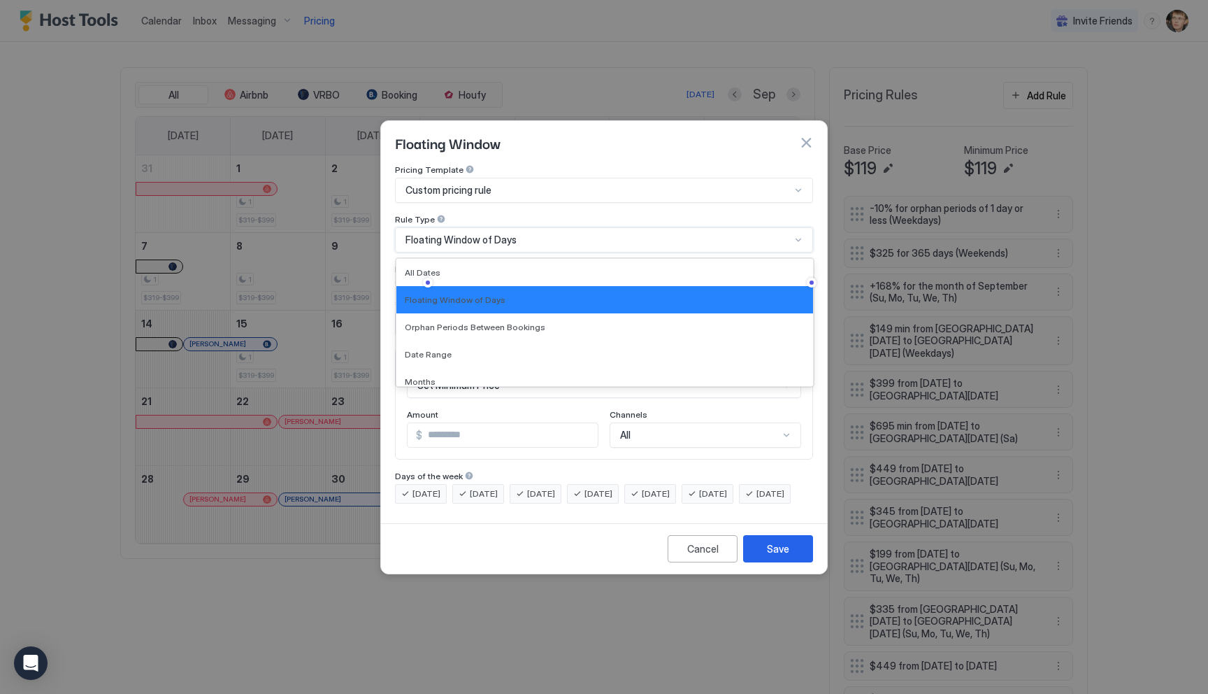
click at [539, 234] on div "Floating Window of Days" at bounding box center [598, 240] width 385 height 13
click at [657, 145] on div "Floating Window" at bounding box center [604, 142] width 446 height 43
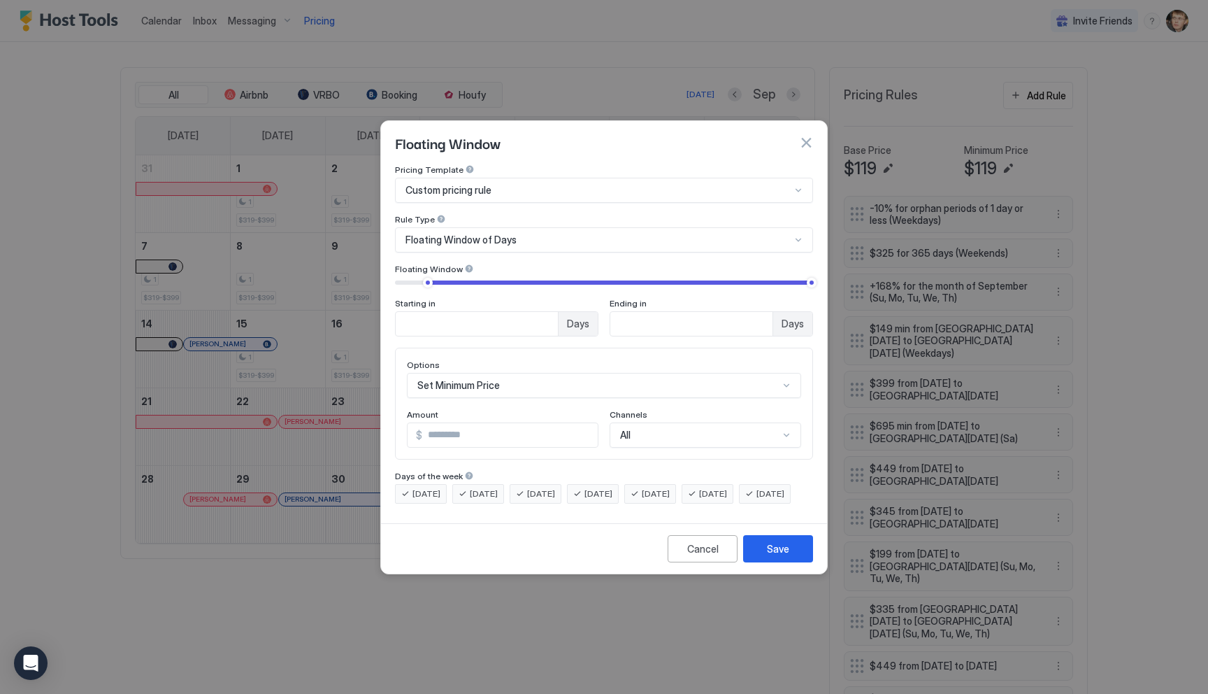
click at [785, 234] on div "Floating Window of Days" at bounding box center [598, 240] width 385 height 13
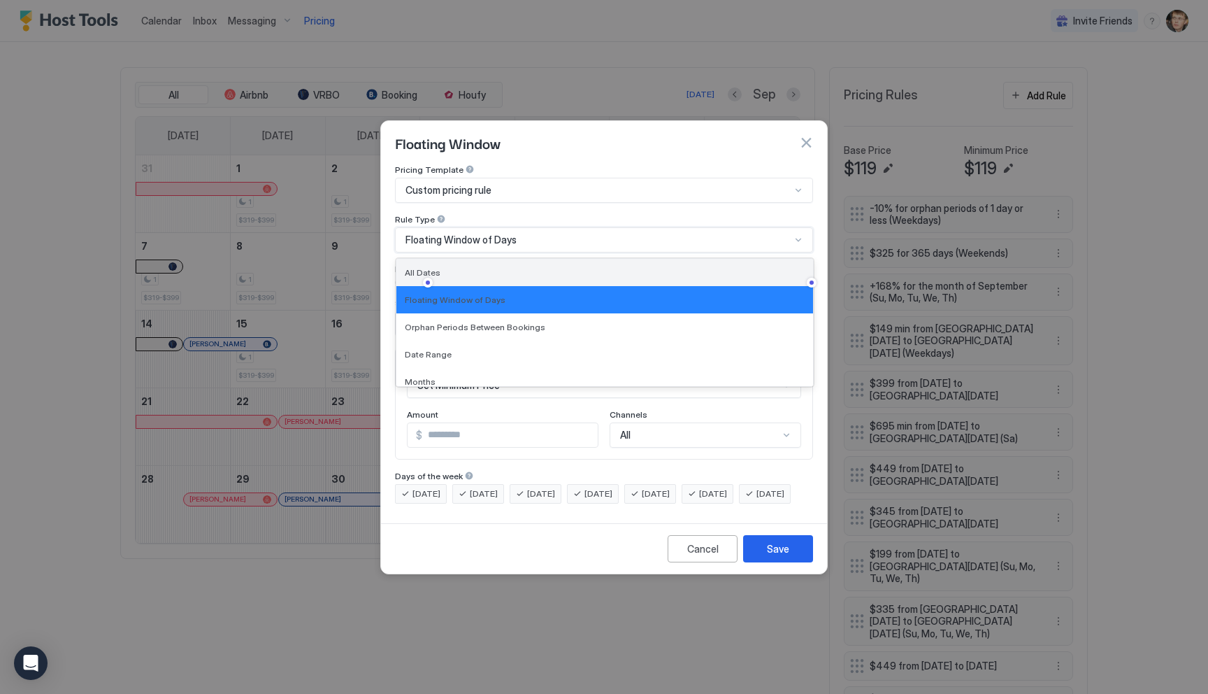
click at [752, 267] on div "All Dates" at bounding box center [605, 272] width 400 height 10
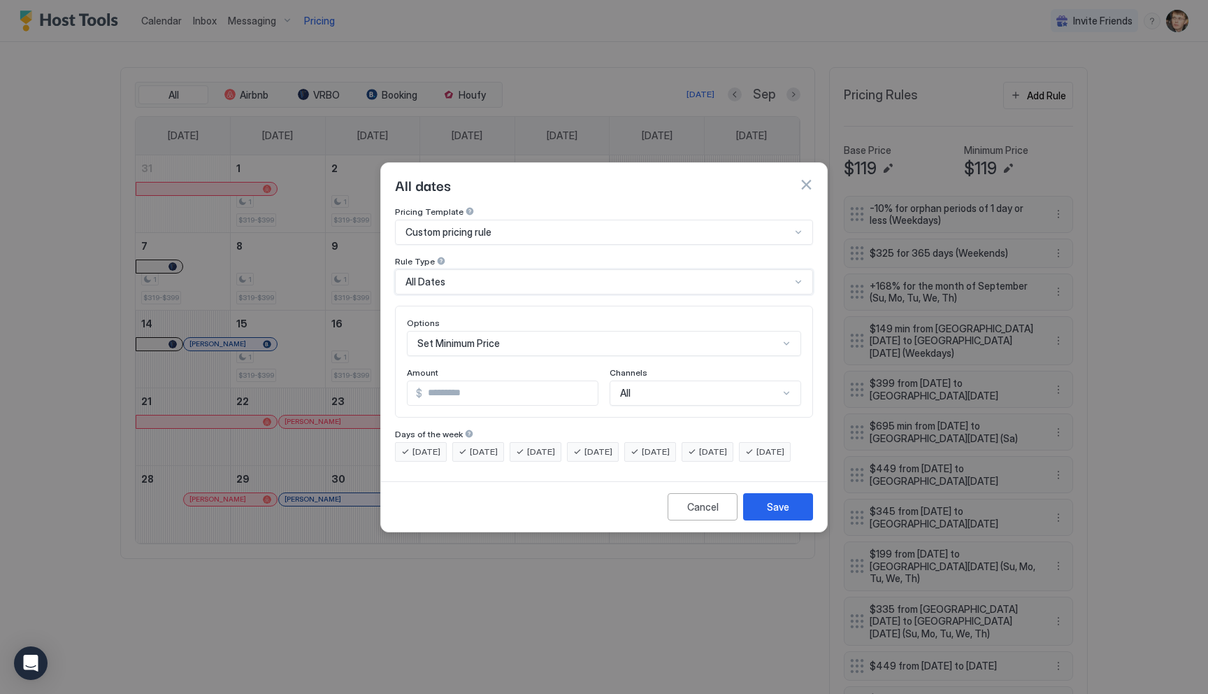
click at [754, 275] on div "All Dates" at bounding box center [598, 281] width 385 height 13
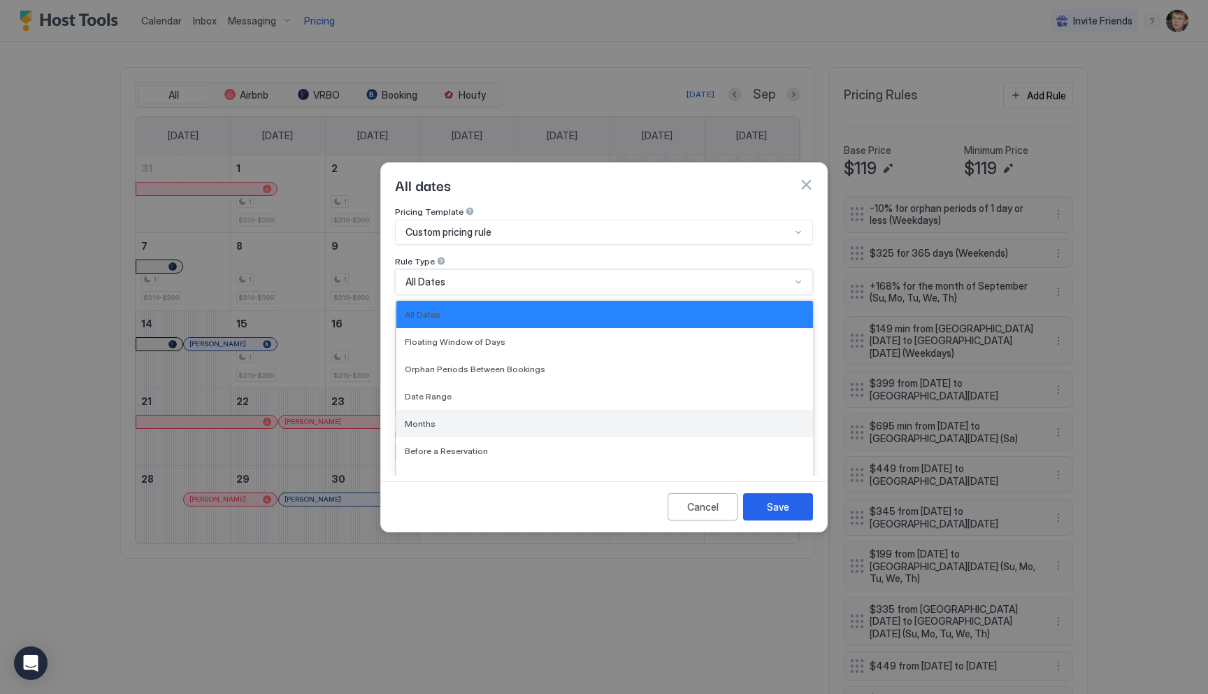
click at [706, 418] on div "Months" at bounding box center [605, 423] width 400 height 10
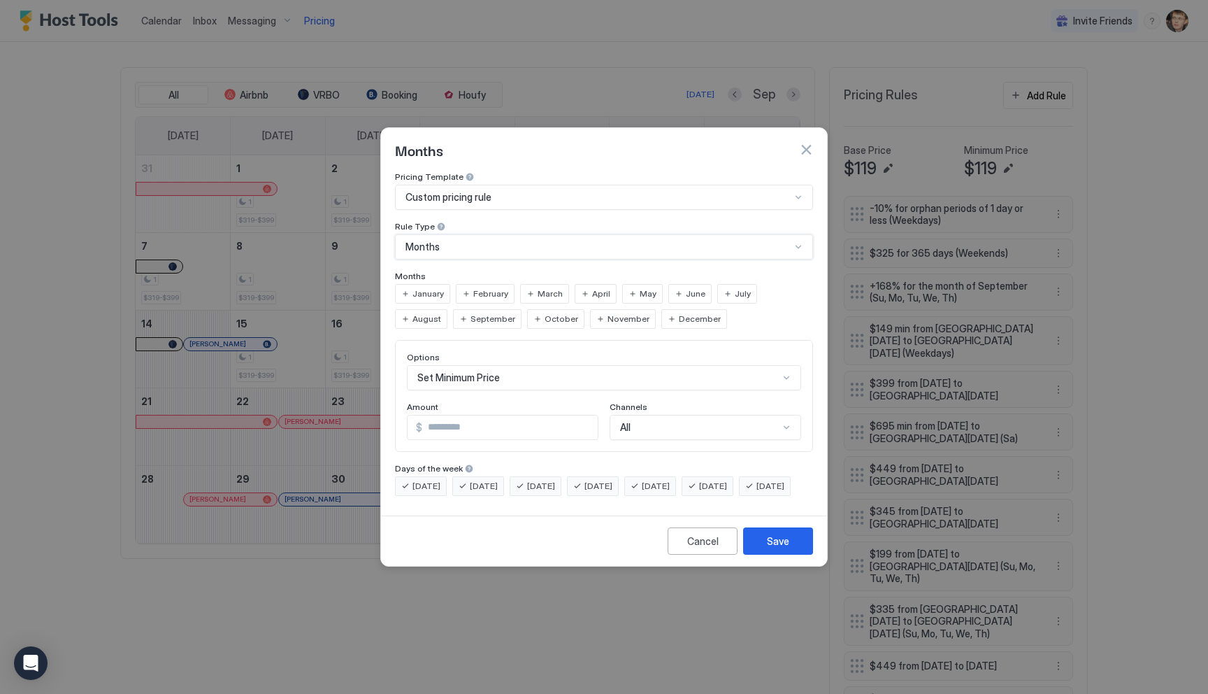
click at [679, 313] on span "December" at bounding box center [700, 319] width 42 height 13
click at [415, 287] on span "January" at bounding box center [428, 293] width 31 height 13
click at [490, 287] on span "February" at bounding box center [490, 293] width 35 height 13
click at [715, 476] on div "[DATE]" at bounding box center [708, 486] width 52 height 20
click at [670, 480] on span "[DATE]" at bounding box center [656, 486] width 28 height 13
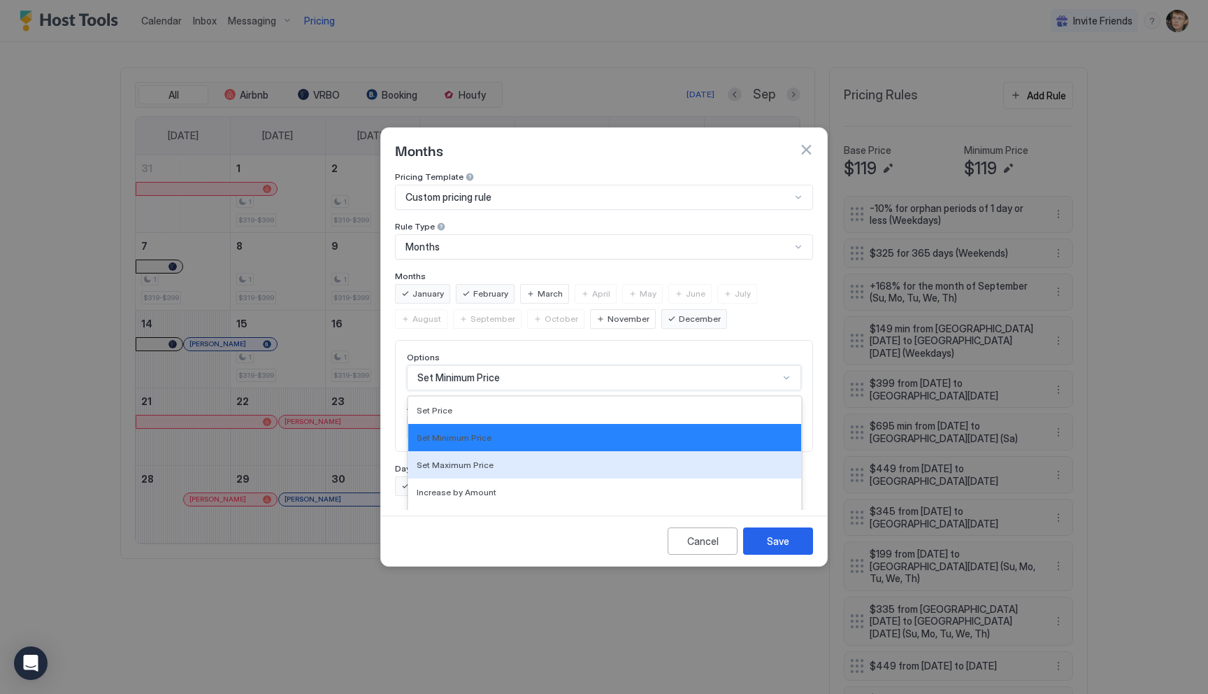
click at [540, 368] on div "Set Maximum Price, 3 of 17. 17 results available. Use Up and Down to choose opt…" at bounding box center [604, 377] width 394 height 25
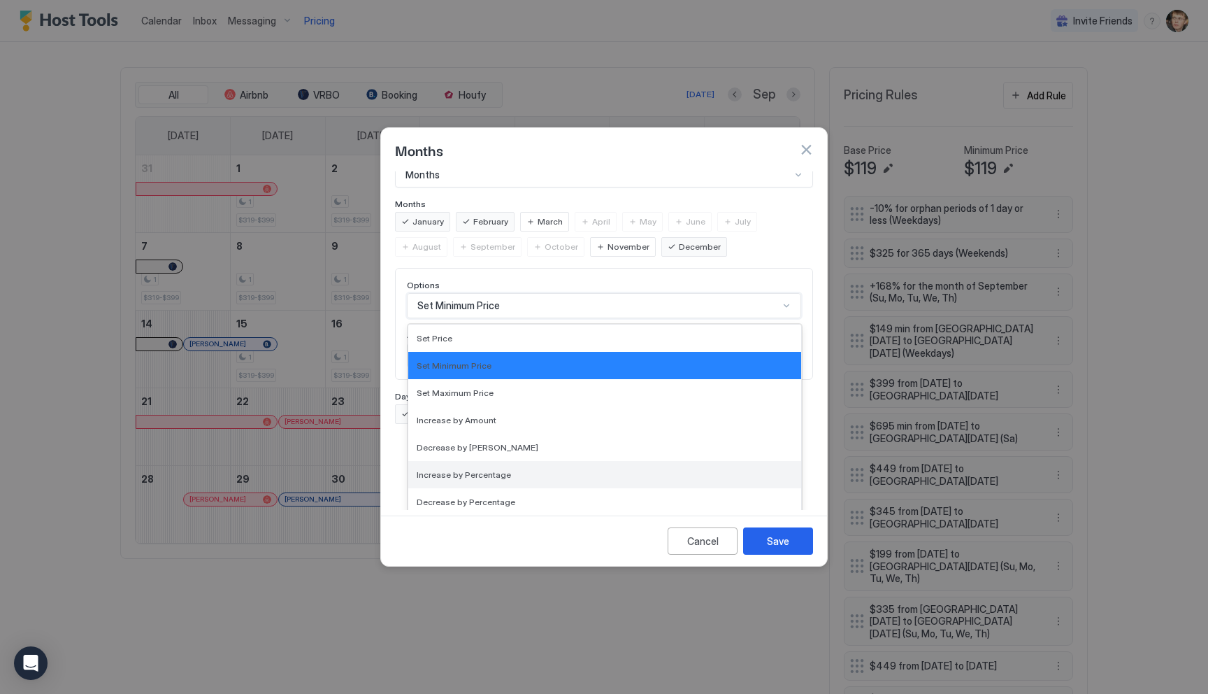
click at [533, 469] on div "Increase by Percentage" at bounding box center [605, 474] width 376 height 10
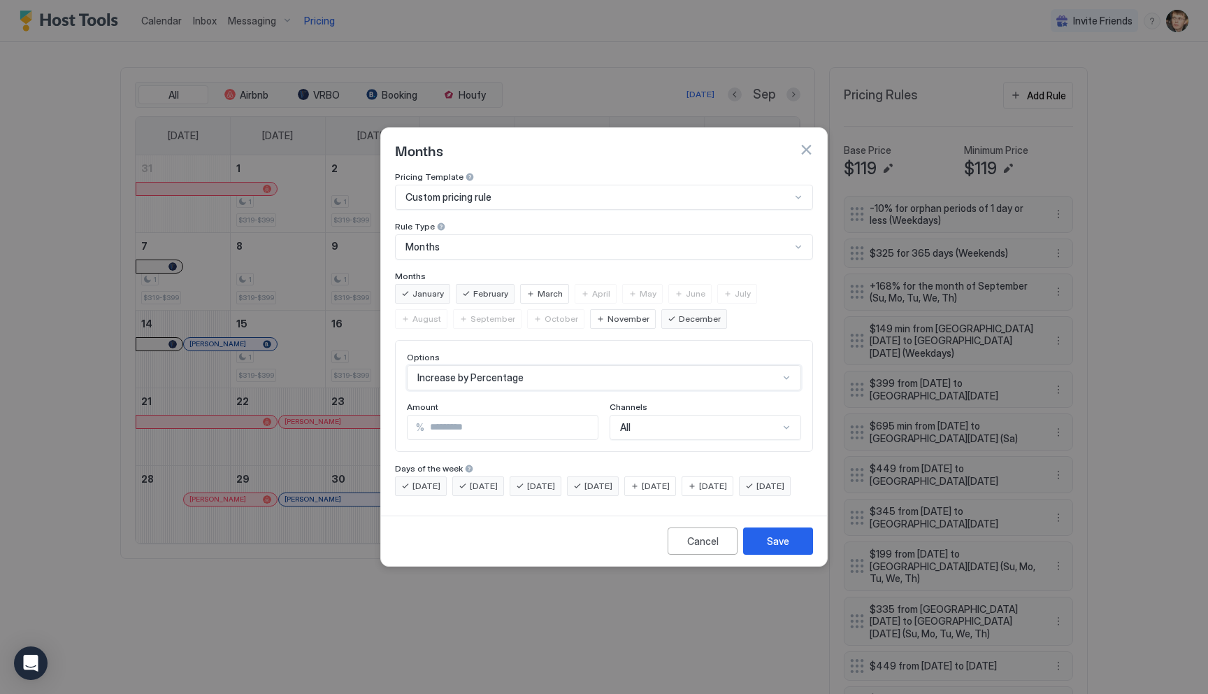
click at [490, 415] on input "***" at bounding box center [510, 427] width 173 height 24
type input "***"
click at [770, 548] on div "Save" at bounding box center [778, 540] width 22 height 15
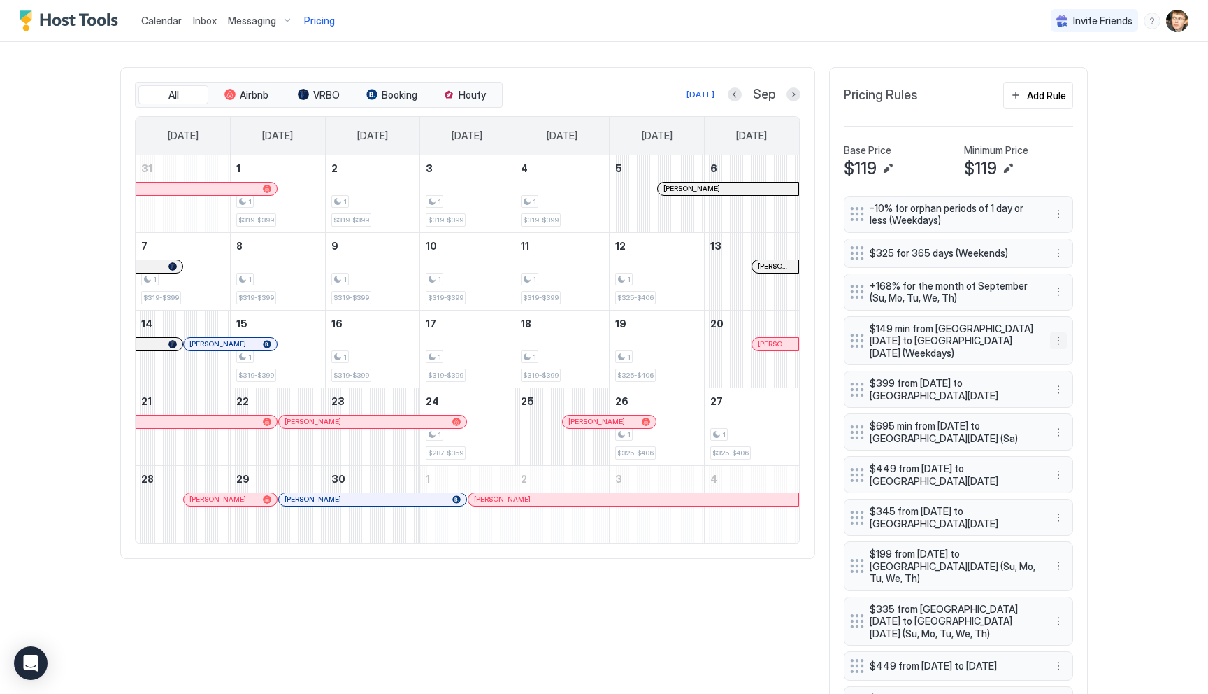
click at [1061, 333] on button "More options" at bounding box center [1058, 340] width 17 height 17
click at [1072, 399] on span "Delete" at bounding box center [1085, 399] width 26 height 10
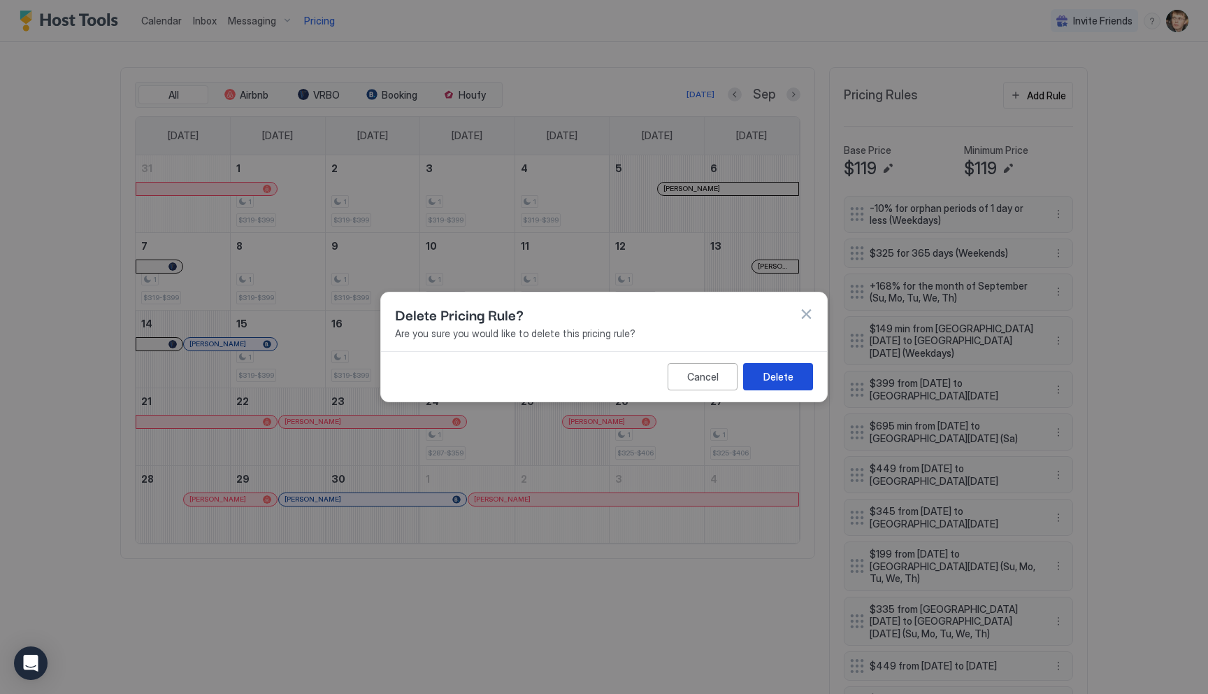
click at [788, 379] on div "Delete" at bounding box center [779, 376] width 30 height 15
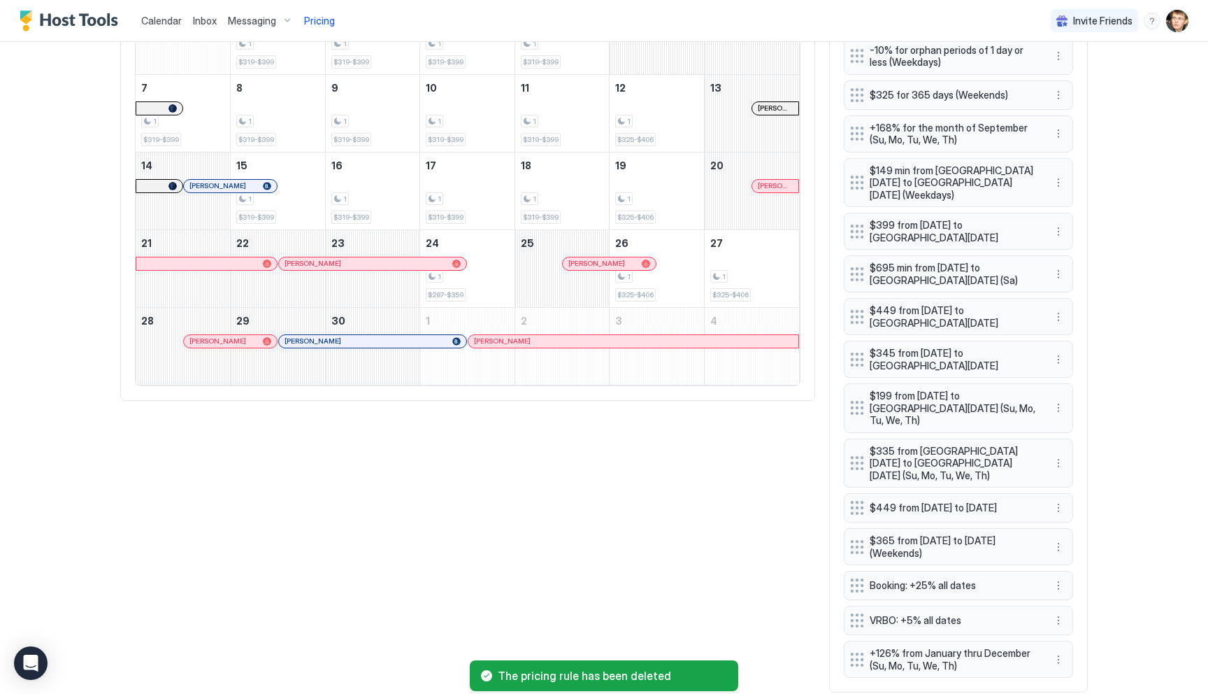
scroll to position [568, 0]
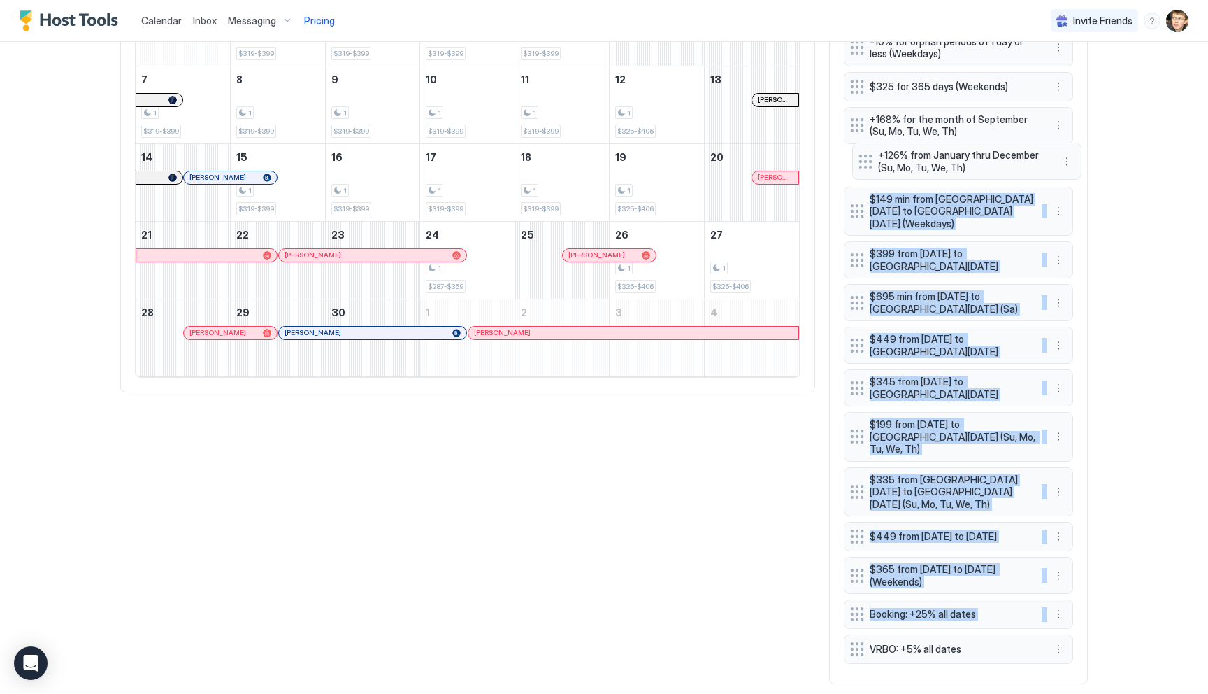
drag, startPoint x: 855, startPoint y: 616, endPoint x: 864, endPoint y: 155, distance: 460.8
click at [864, 155] on div "-10% for orphan periods of 1 day or less (Weekdays) $325 for 365 days (Weekends…" at bounding box center [958, 349] width 229 height 640
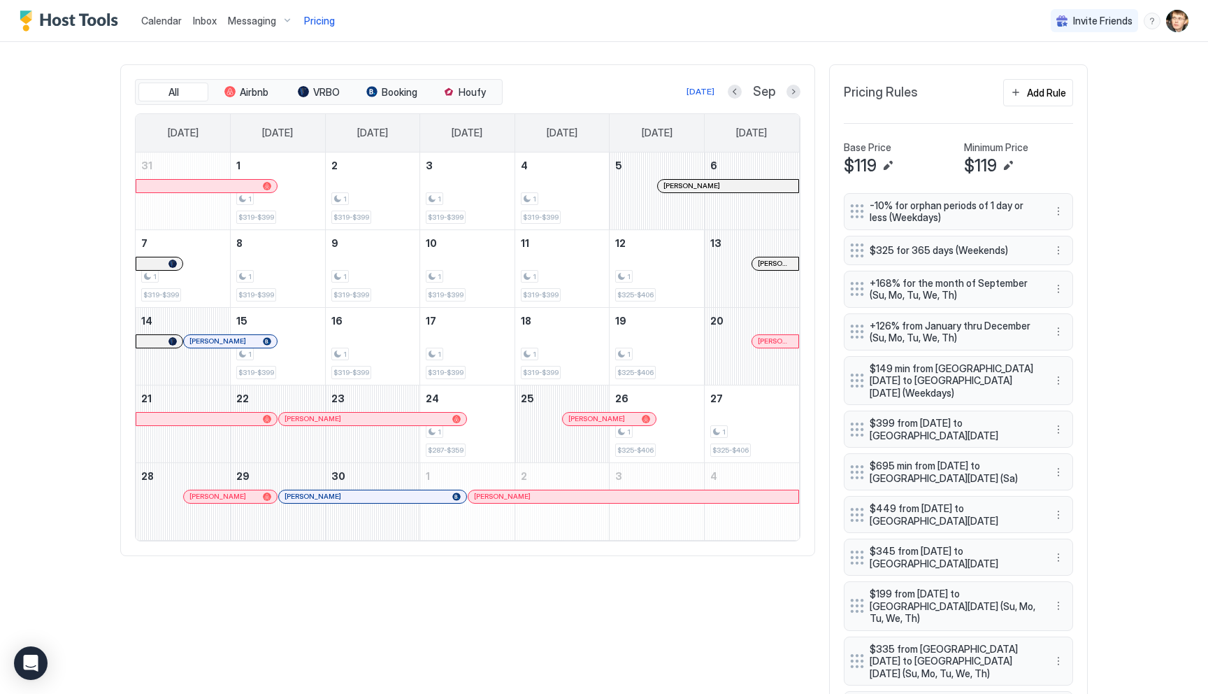
scroll to position [387, 0]
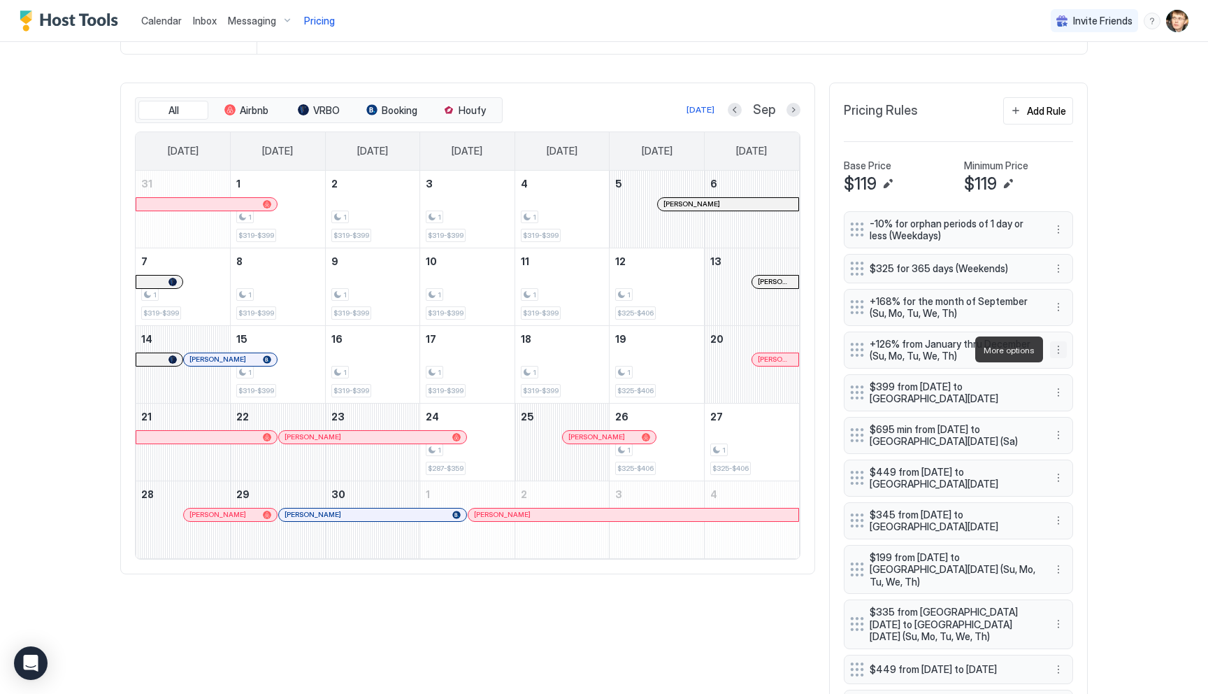
click at [1059, 349] on button "More options" at bounding box center [1058, 349] width 17 height 17
click at [1068, 367] on div "Edit" at bounding box center [1071, 369] width 31 height 10
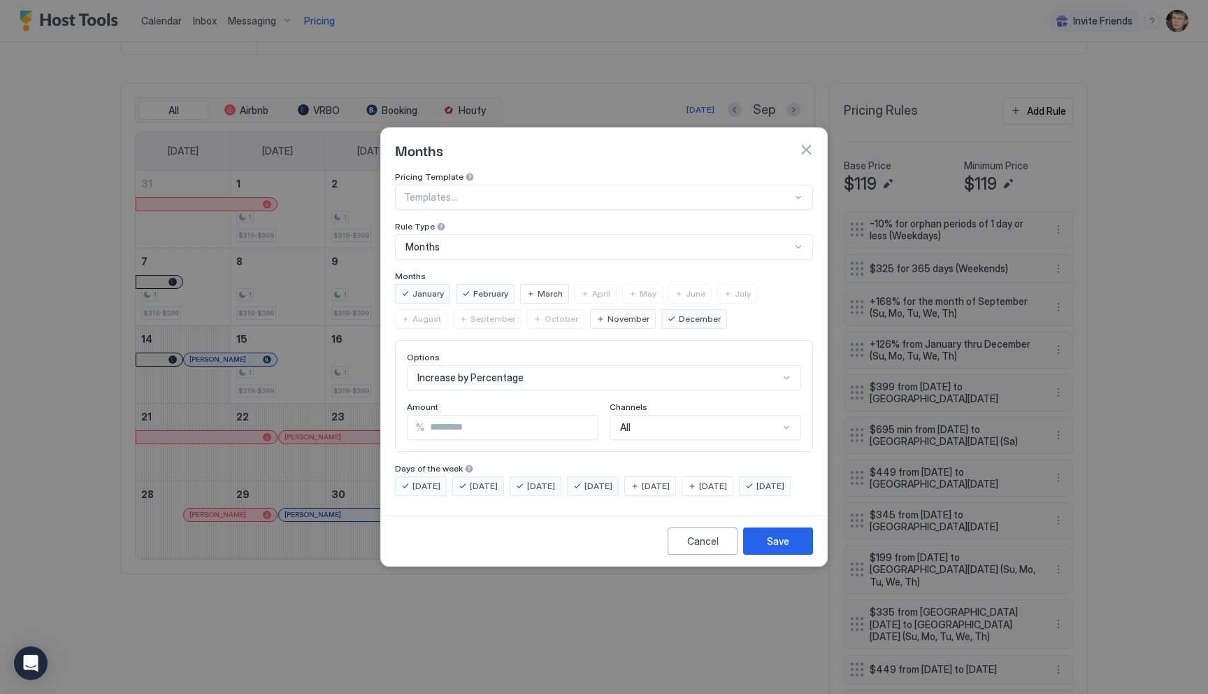
click at [538, 287] on span "March" at bounding box center [550, 293] width 25 height 13
click at [761, 554] on button "Save" at bounding box center [778, 540] width 70 height 27
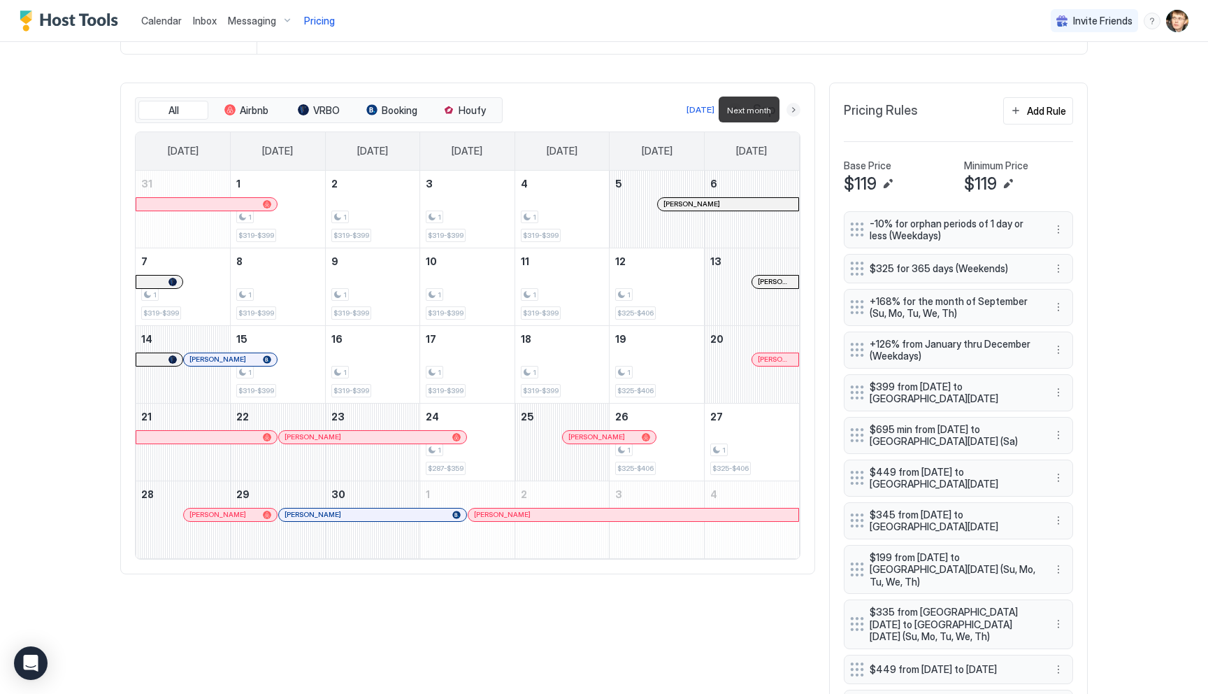
click at [792, 109] on button "Next month" at bounding box center [794, 110] width 14 height 14
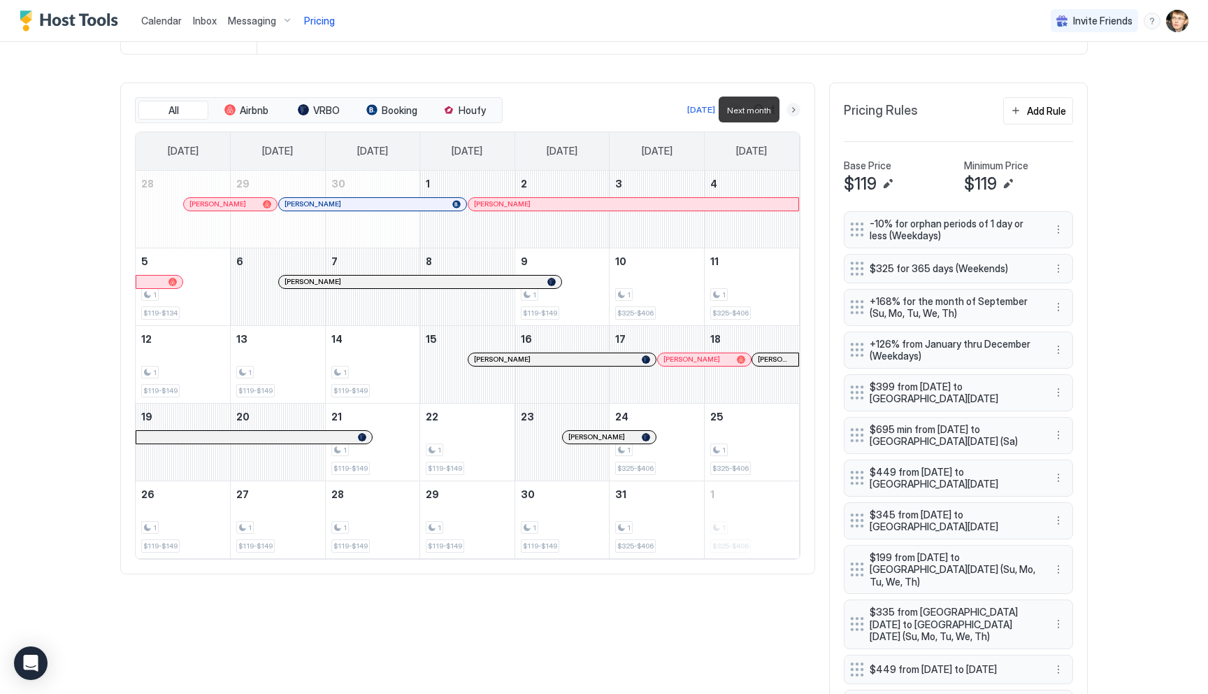
click at [792, 109] on button "Next month" at bounding box center [794, 110] width 14 height 14
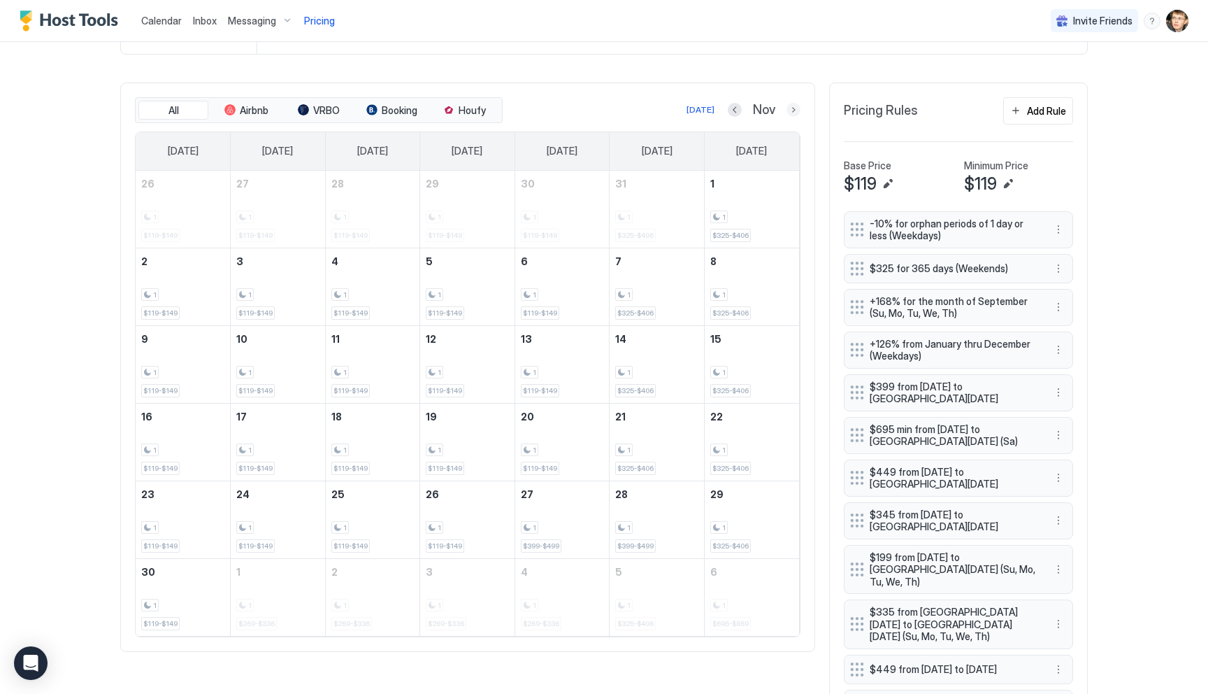
click at [794, 111] on button "Next month" at bounding box center [794, 110] width 14 height 14
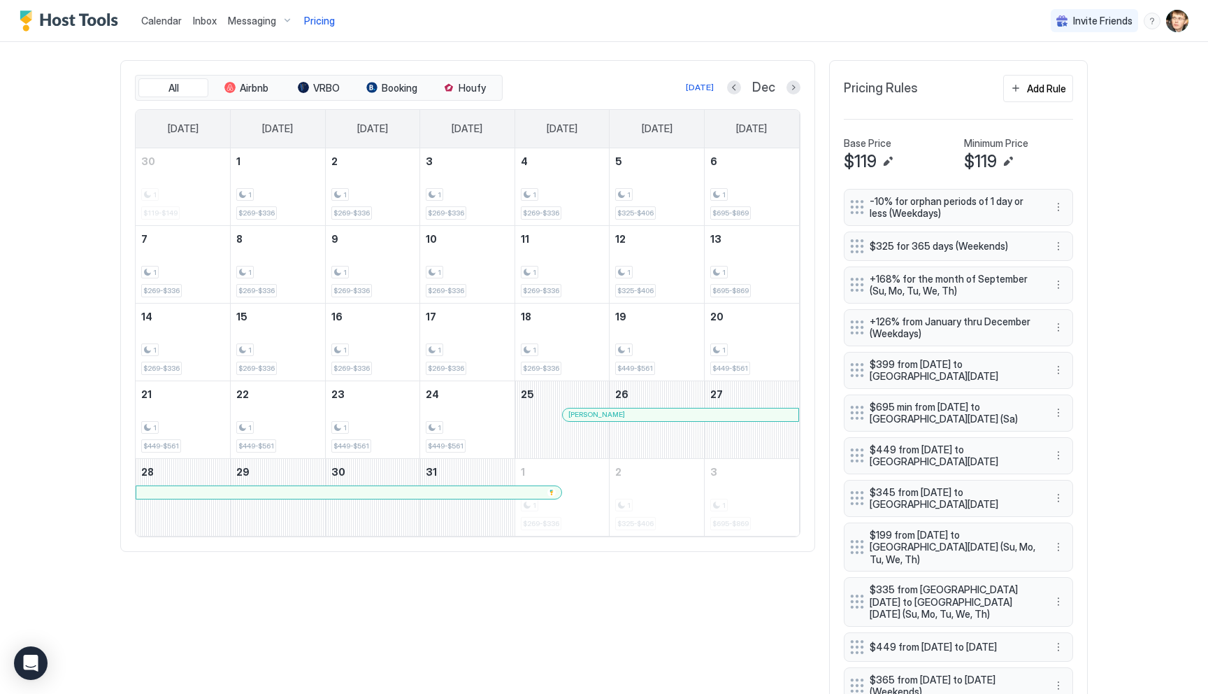
scroll to position [380, 0]
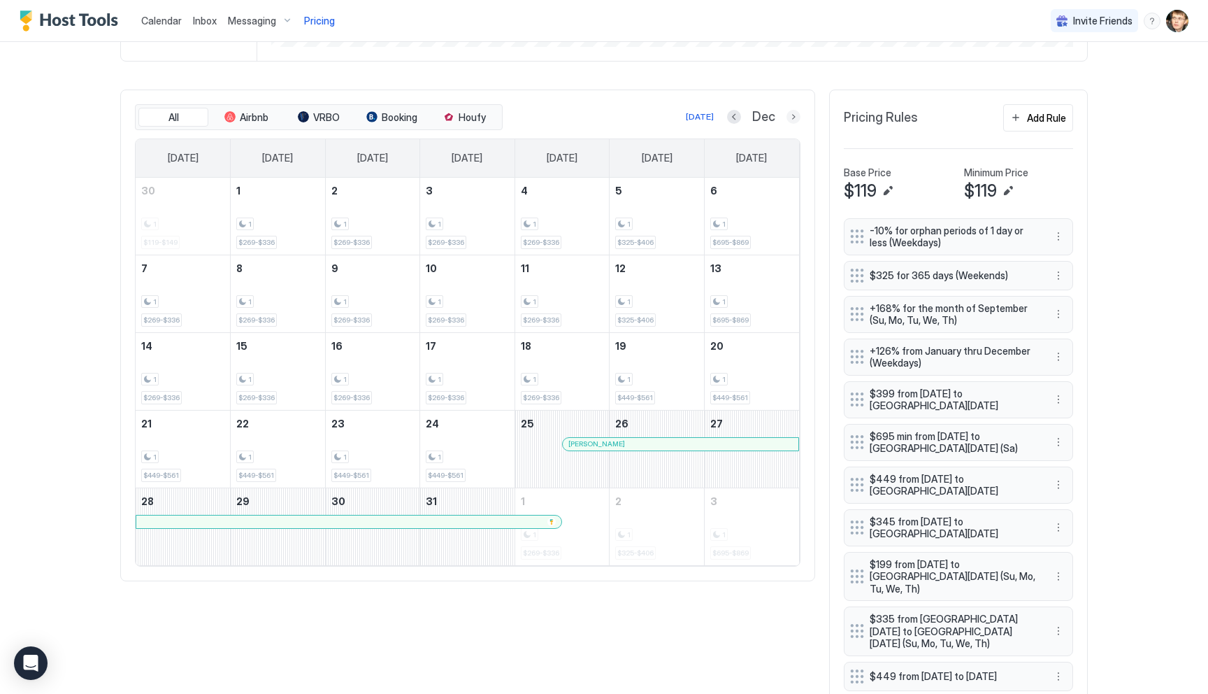
click at [791, 117] on button "Next month" at bounding box center [794, 117] width 14 height 14
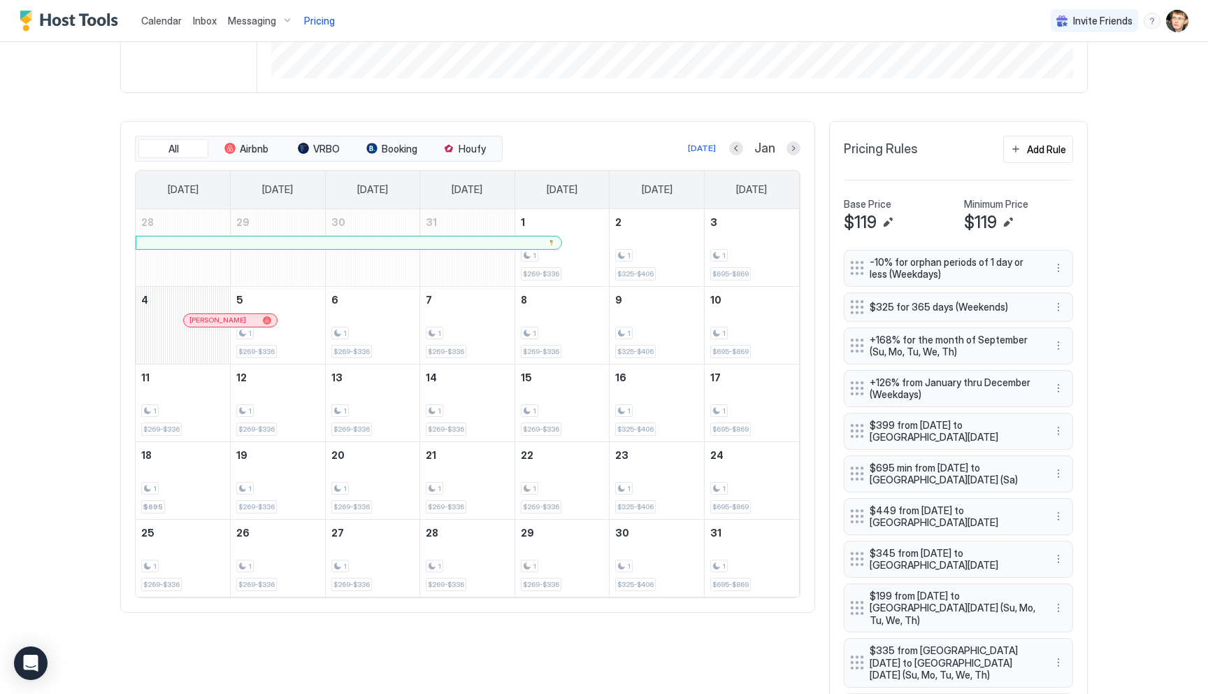
scroll to position [296, 0]
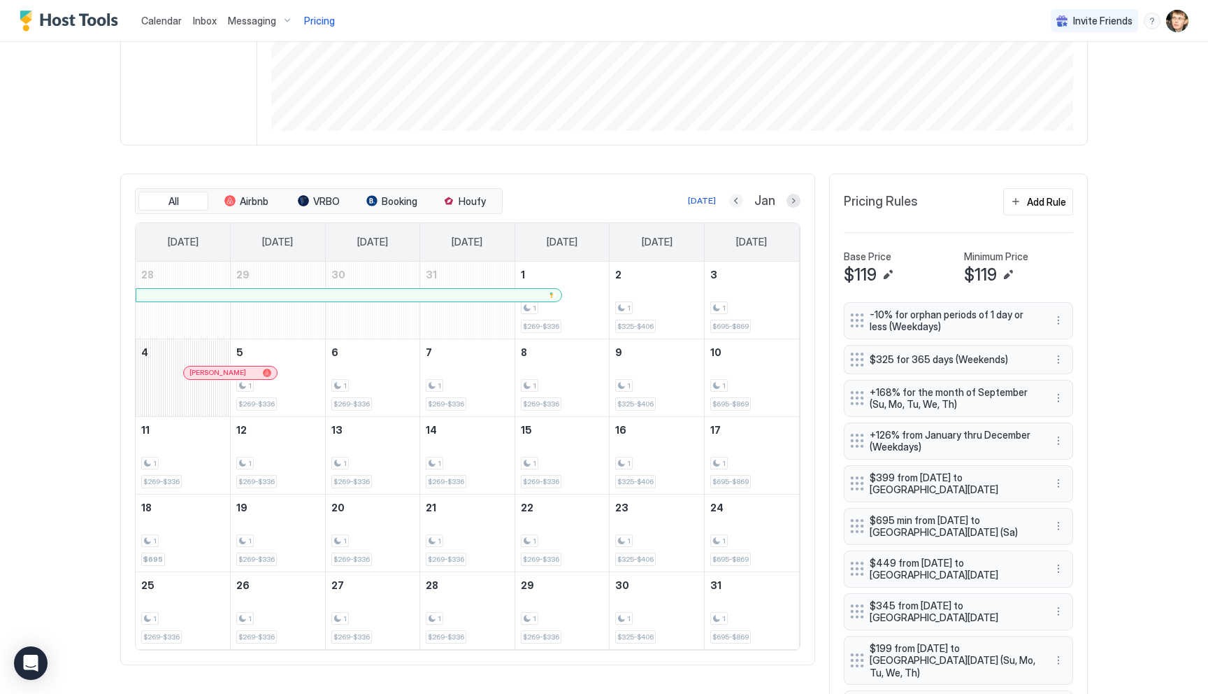
click at [732, 200] on button "Previous month" at bounding box center [736, 201] width 14 height 14
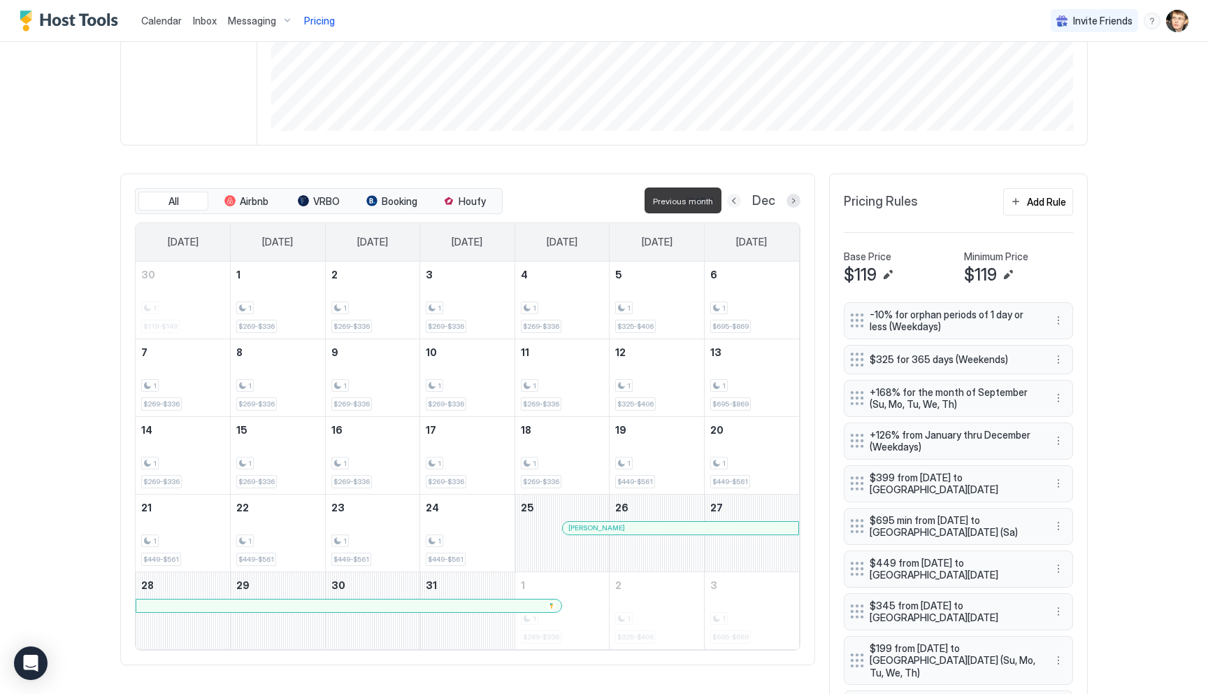
click at [732, 200] on button "Previous month" at bounding box center [734, 201] width 14 height 14
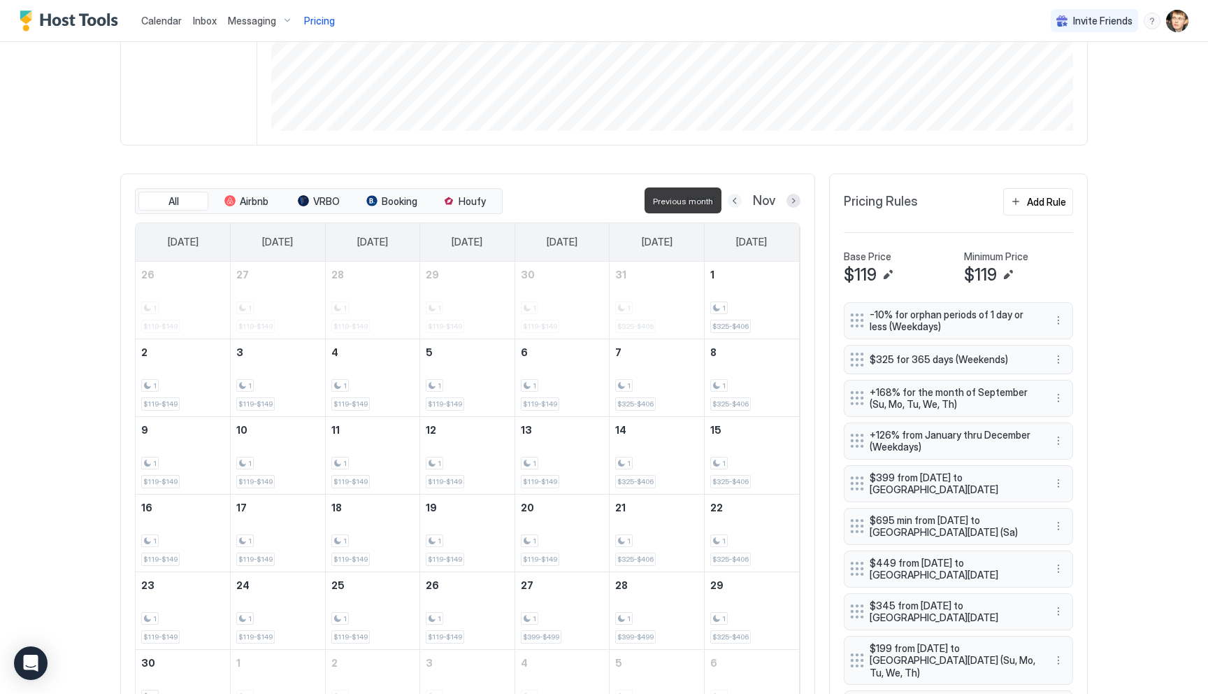
click at [732, 200] on button "Previous month" at bounding box center [735, 201] width 14 height 14
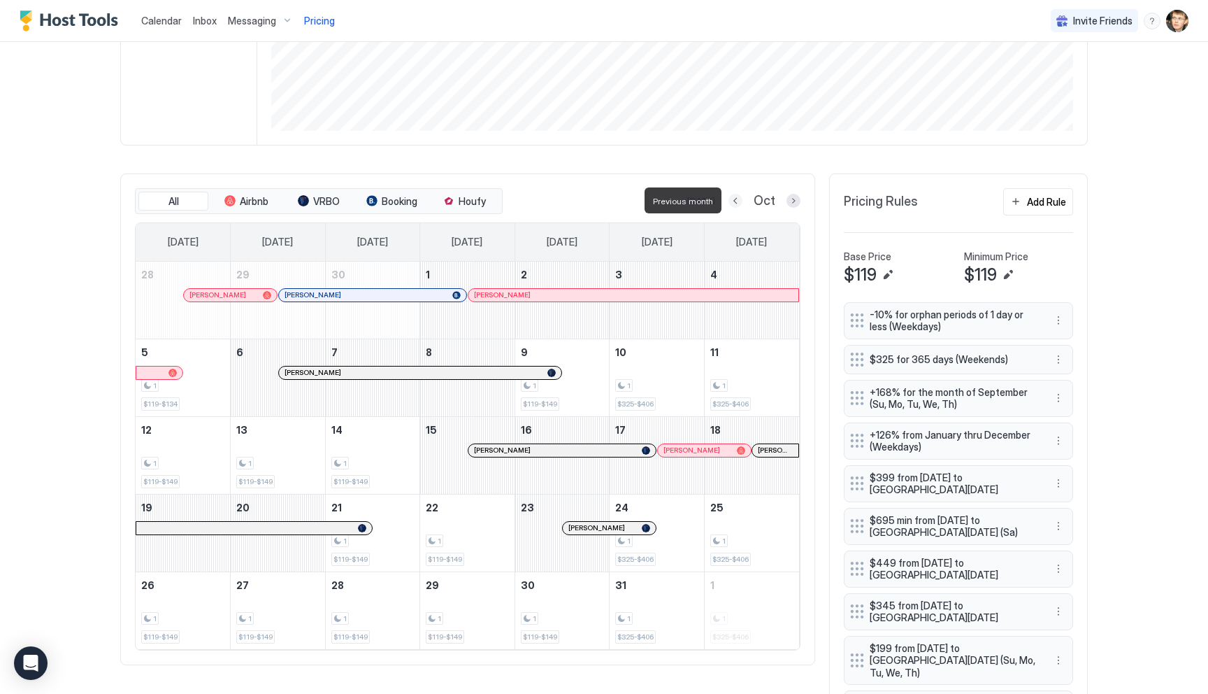
click at [732, 200] on button "Previous month" at bounding box center [736, 201] width 14 height 14
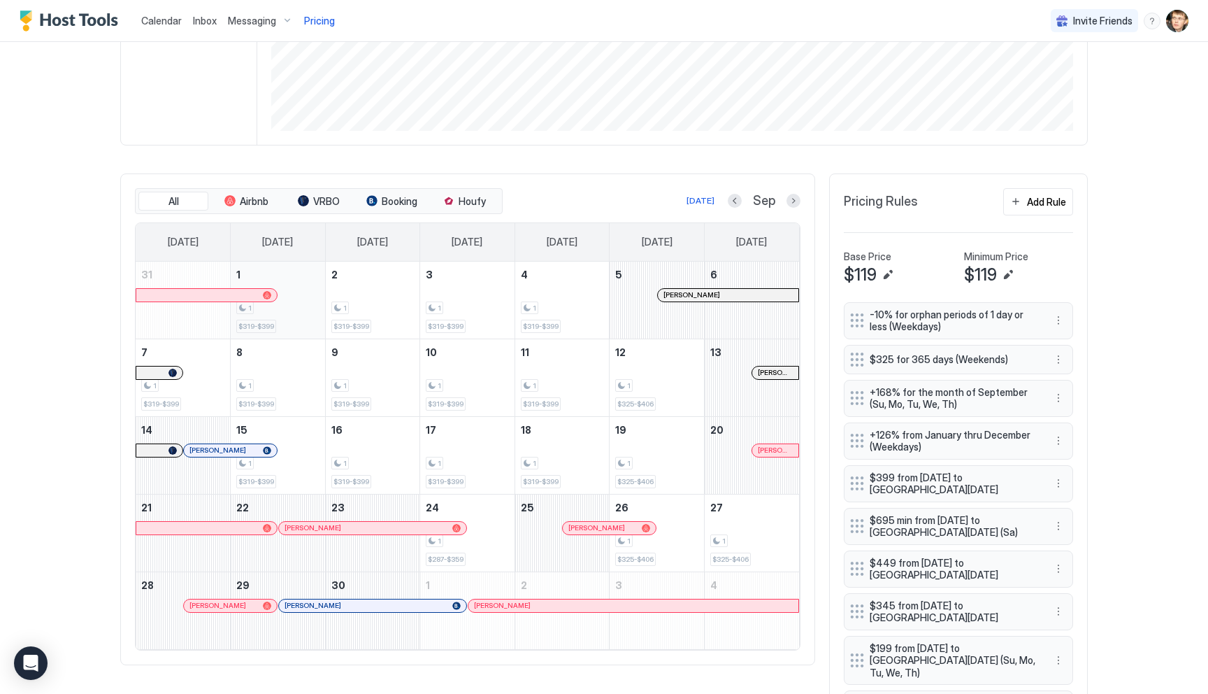
click at [308, 320] on div "1 $319-$399" at bounding box center [277, 300] width 83 height 66
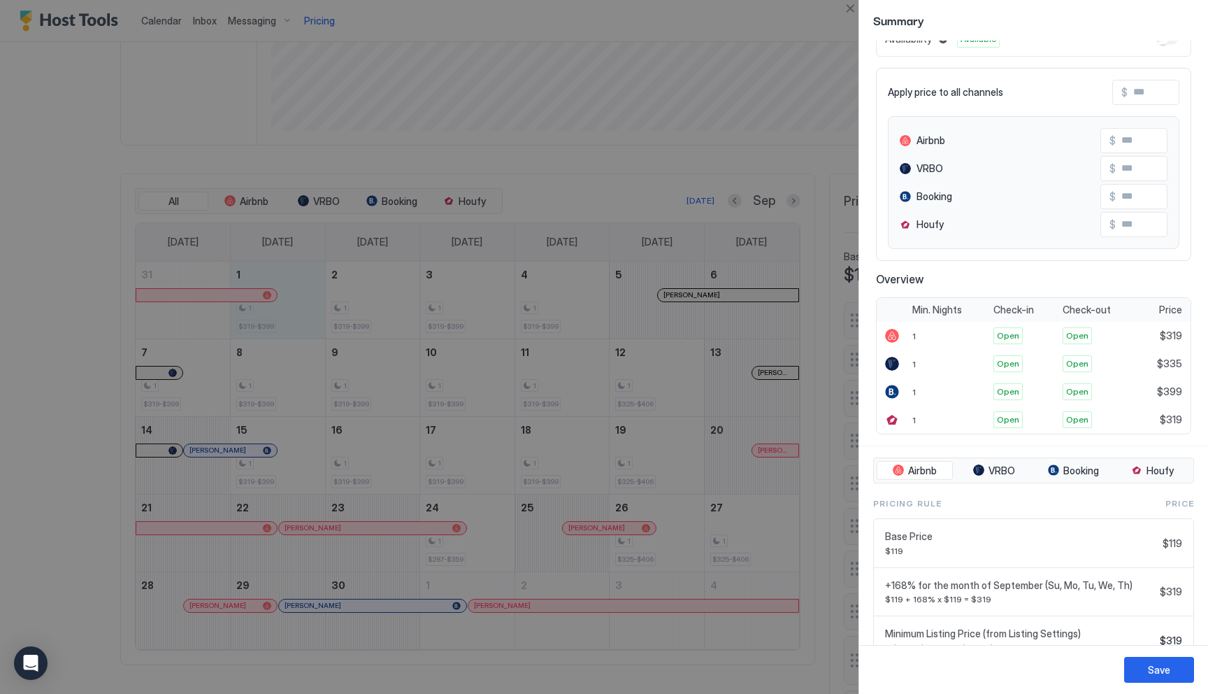
scroll to position [130, 0]
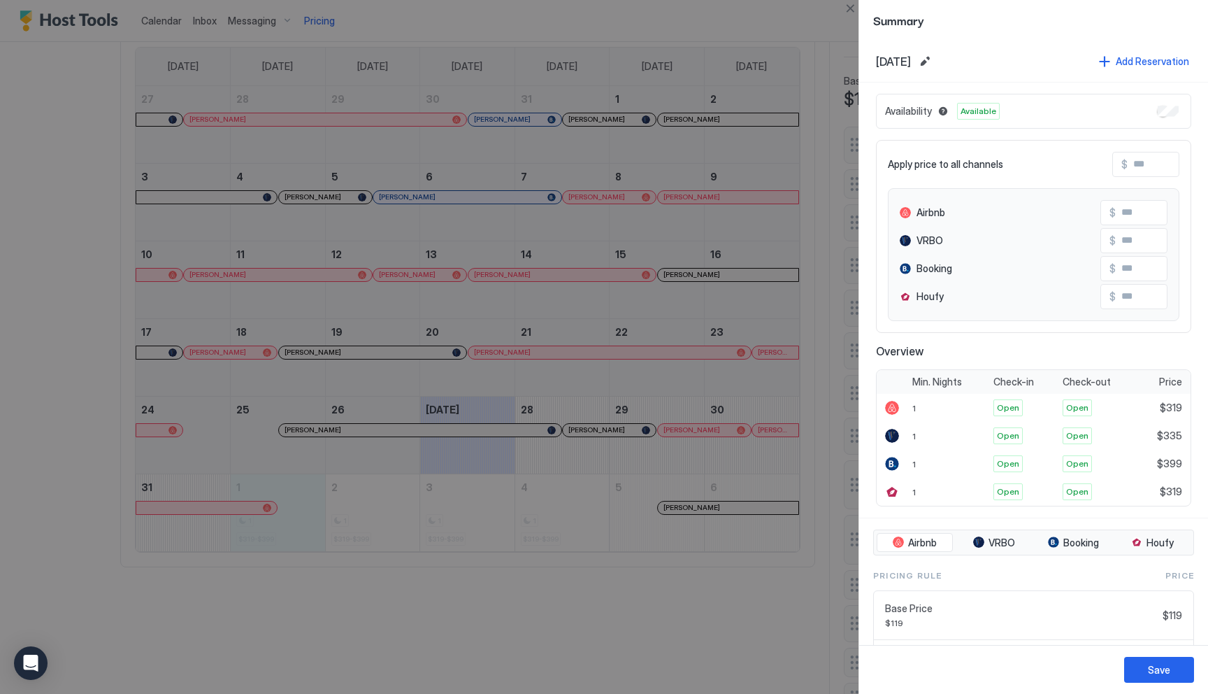
scroll to position [130, 0]
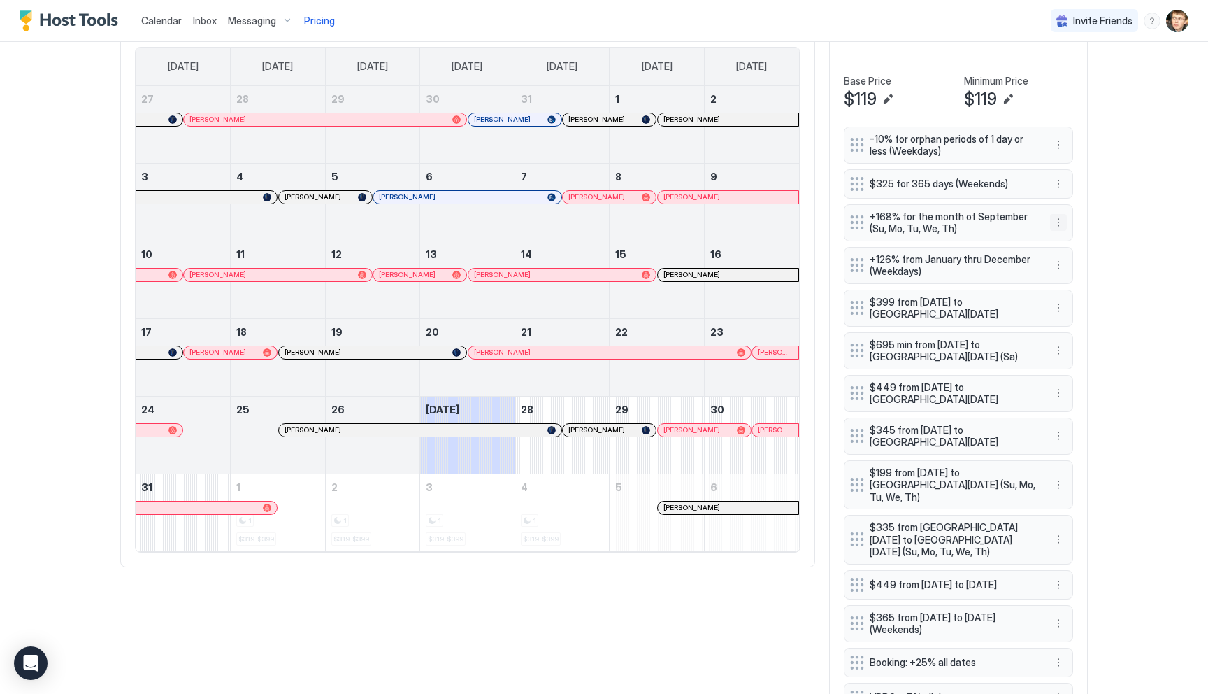
click at [1059, 222] on button "More options" at bounding box center [1058, 222] width 17 height 17
click at [1062, 239] on div "Edit" at bounding box center [1071, 242] width 31 height 10
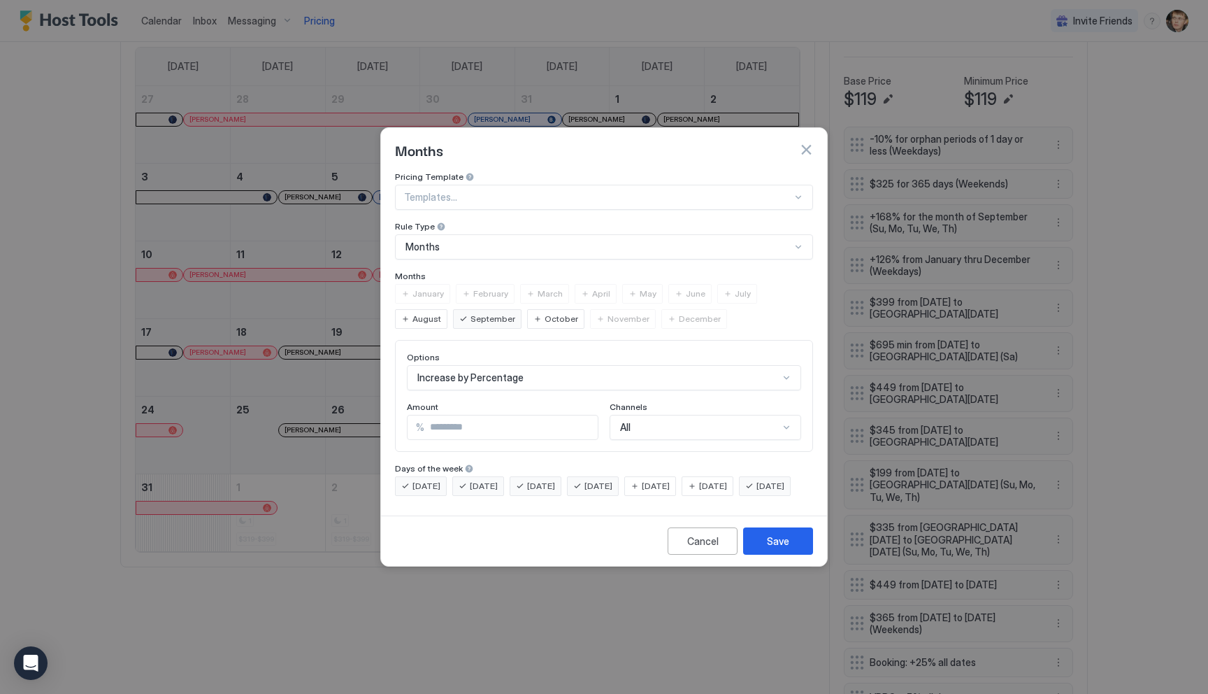
click at [479, 419] on input "***" at bounding box center [510, 427] width 173 height 24
click at [532, 365] on div "Increase by Percentage" at bounding box center [604, 377] width 394 height 25
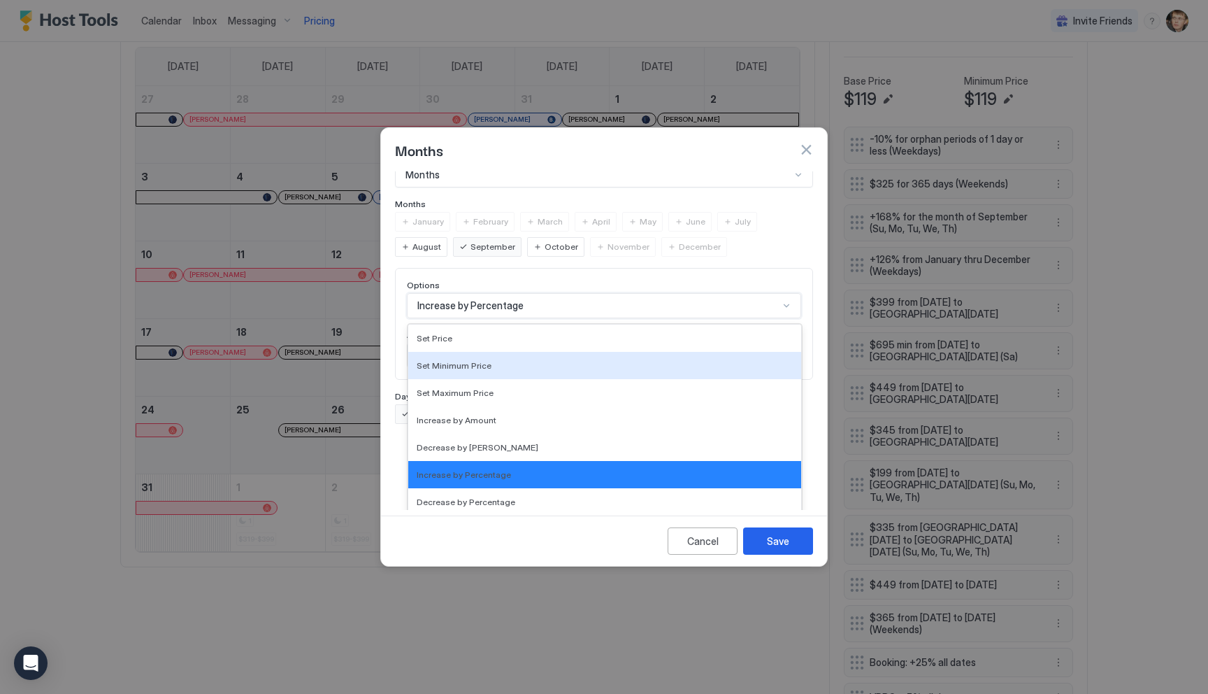
click at [649, 157] on div "Months" at bounding box center [604, 149] width 446 height 43
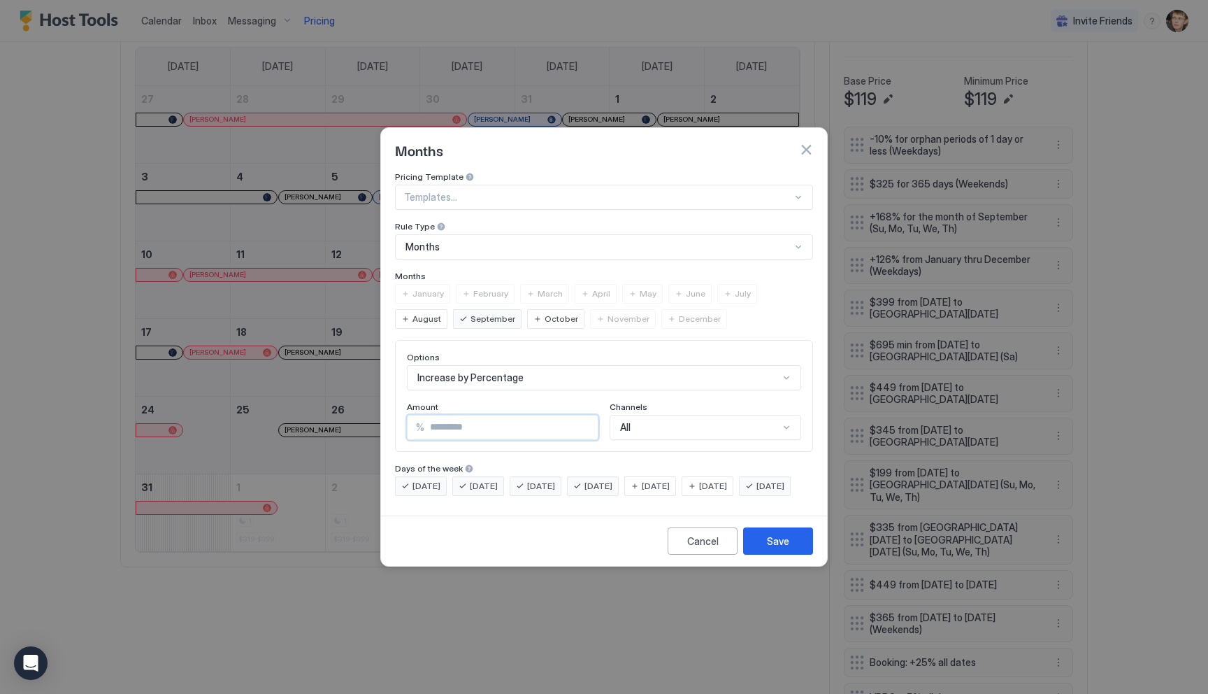
click at [459, 415] on input "***" at bounding box center [510, 427] width 173 height 24
type input "**"
click at [774, 548] on div "Save" at bounding box center [778, 540] width 22 height 15
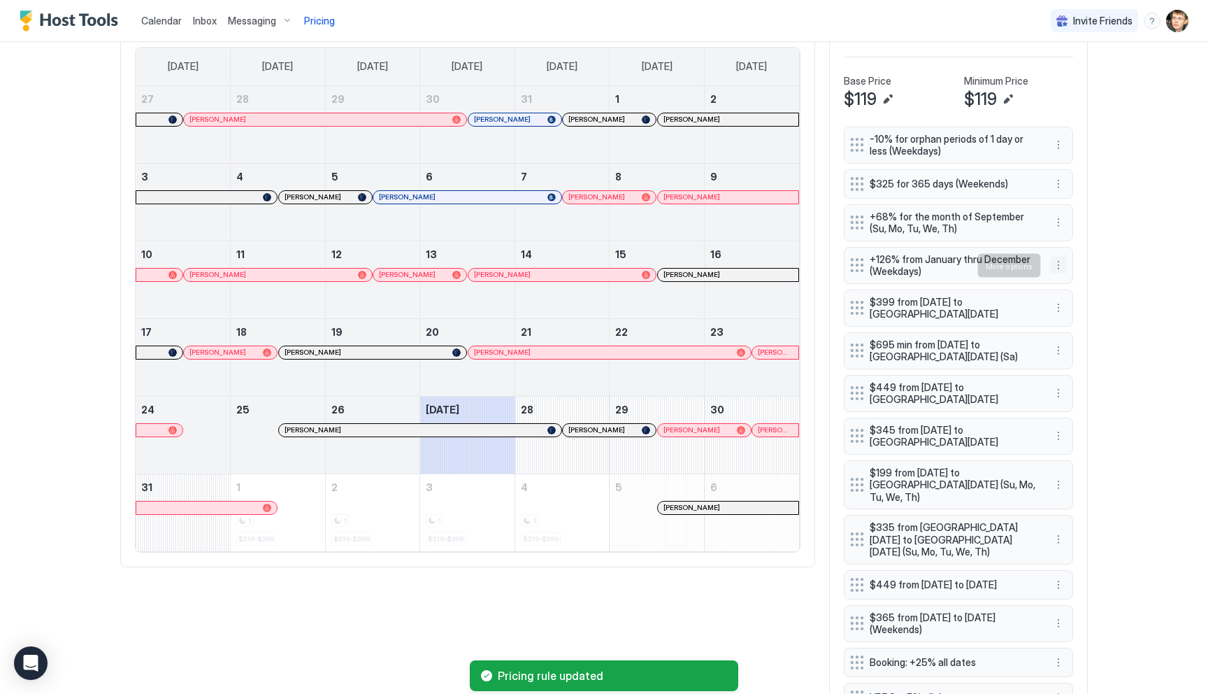
click at [1055, 264] on button "More options" at bounding box center [1058, 265] width 17 height 17
click at [1070, 282] on div "Edit" at bounding box center [1071, 285] width 31 height 10
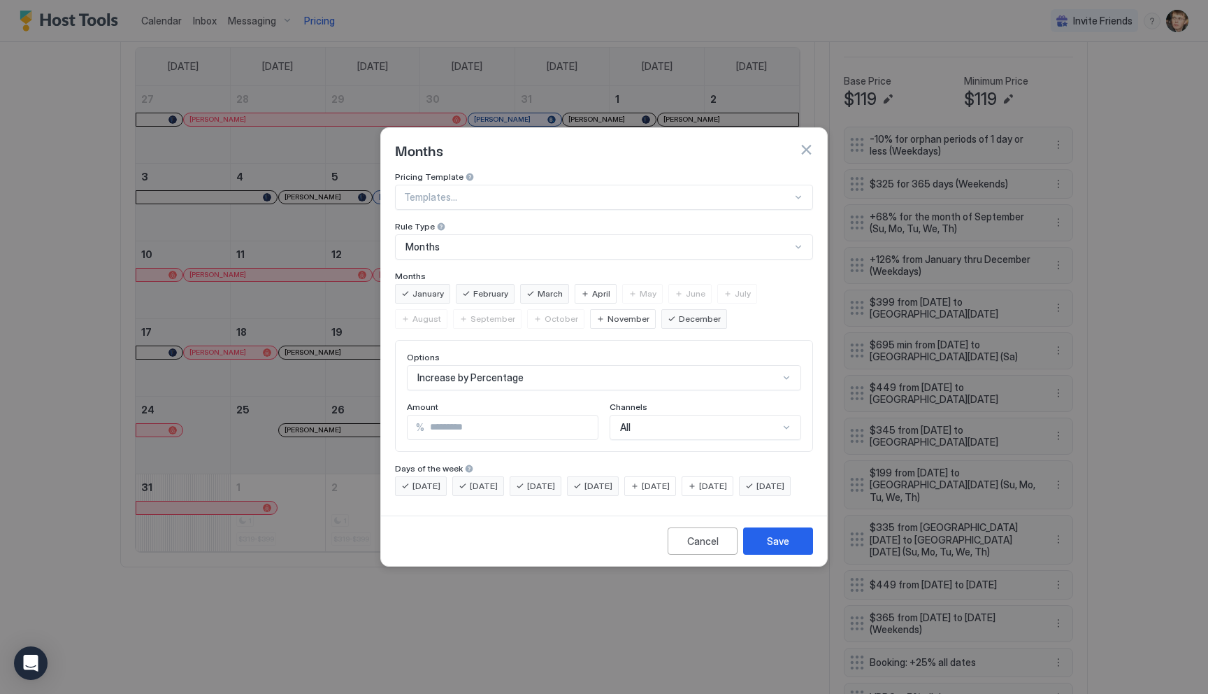
click at [447, 415] on input "***" at bounding box center [510, 427] width 173 height 24
type input "**"
click at [797, 554] on button "Save" at bounding box center [778, 540] width 70 height 27
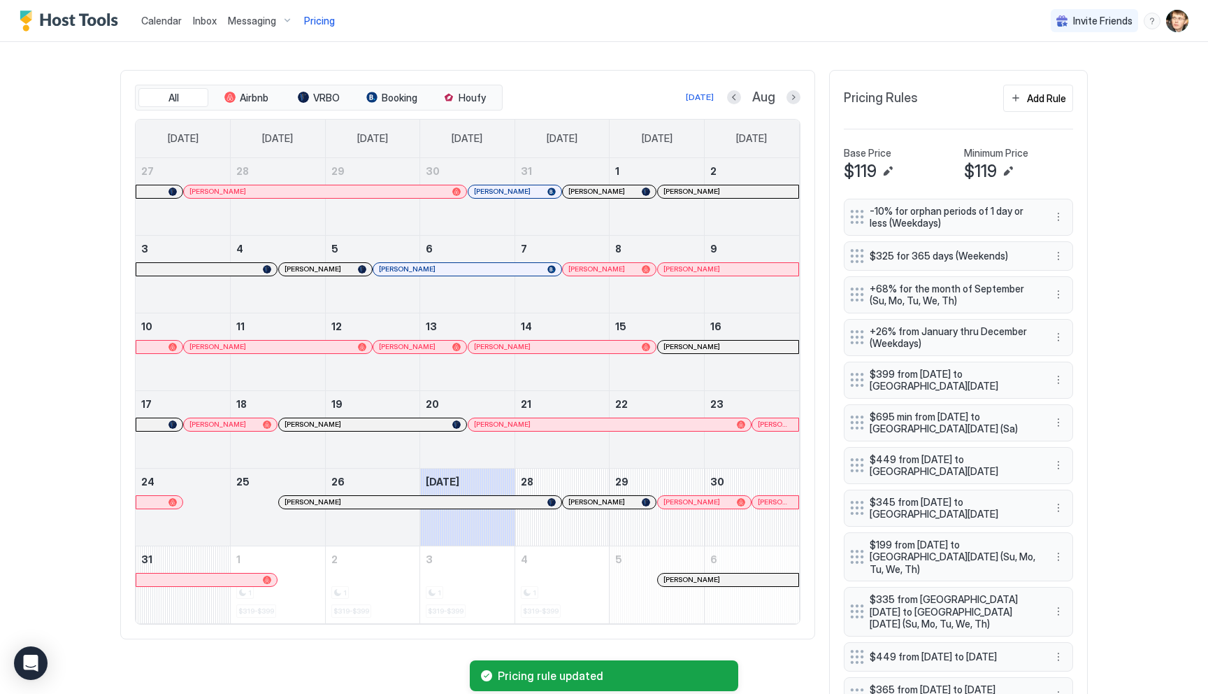
scroll to position [332, 0]
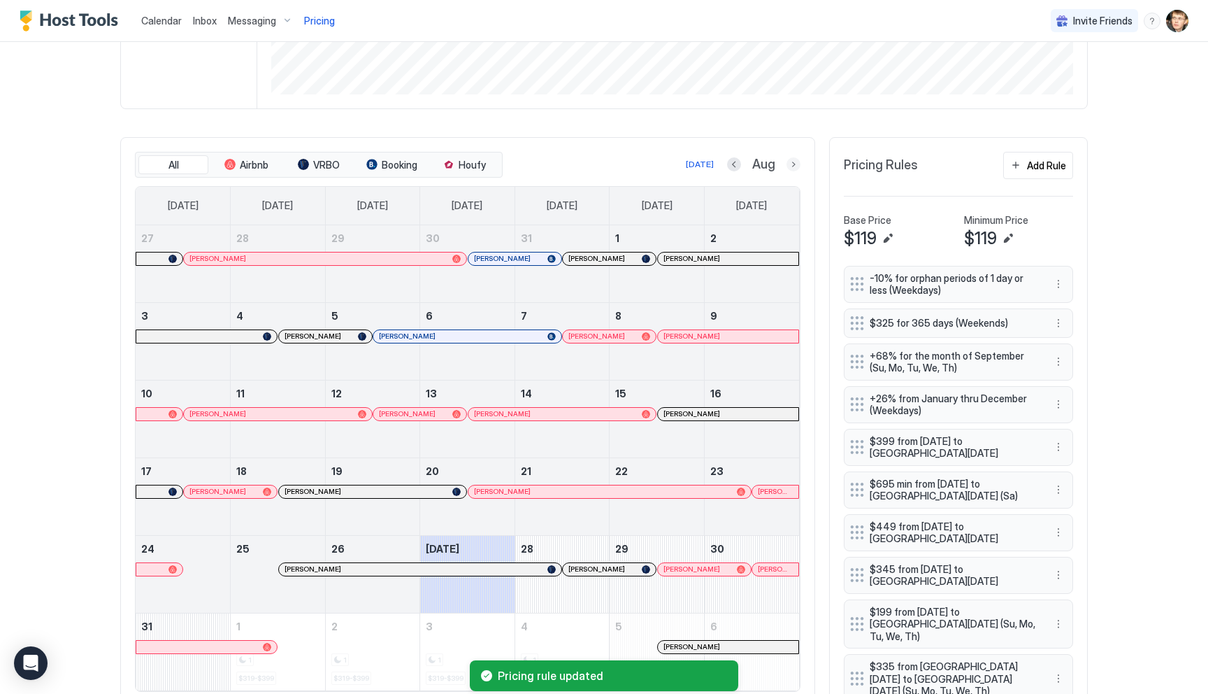
click at [795, 164] on button "Next month" at bounding box center [794, 164] width 14 height 14
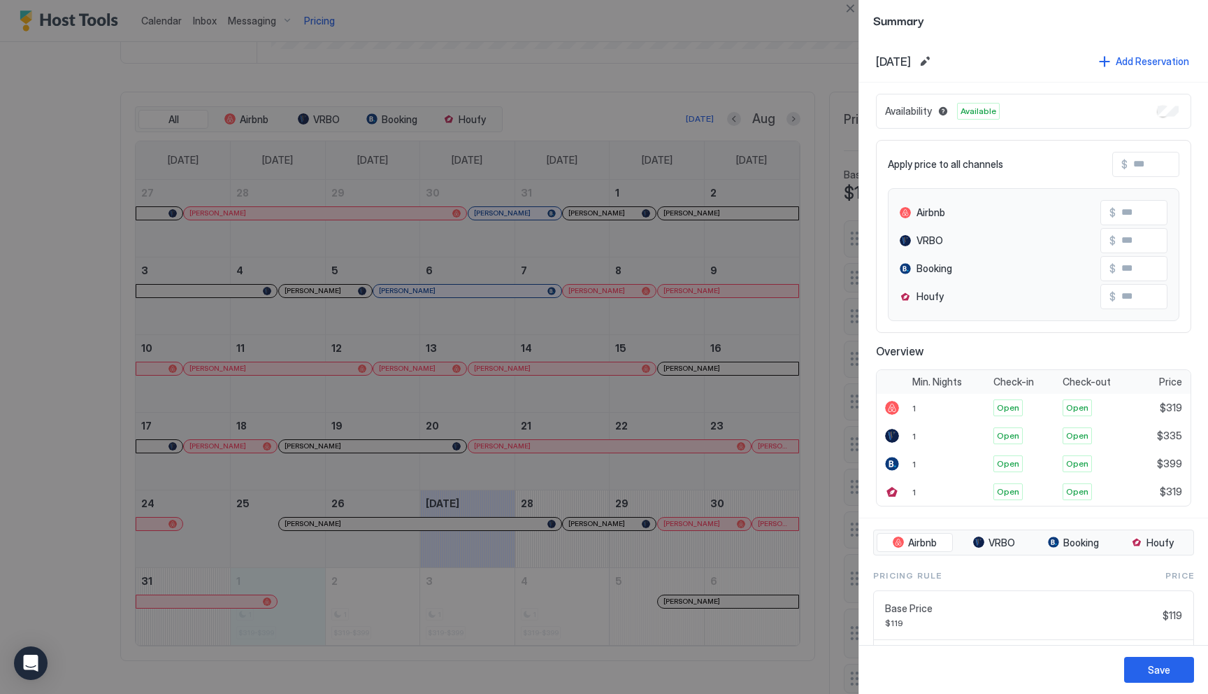
scroll to position [130, 0]
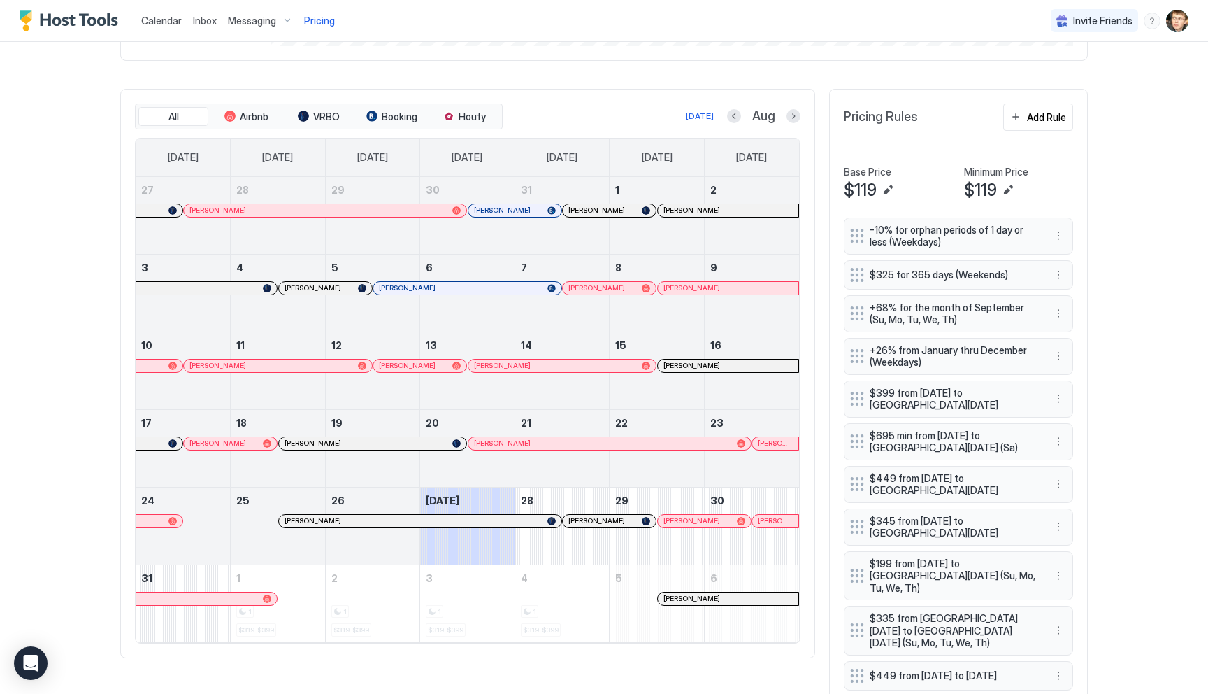
scroll to position [393, 0]
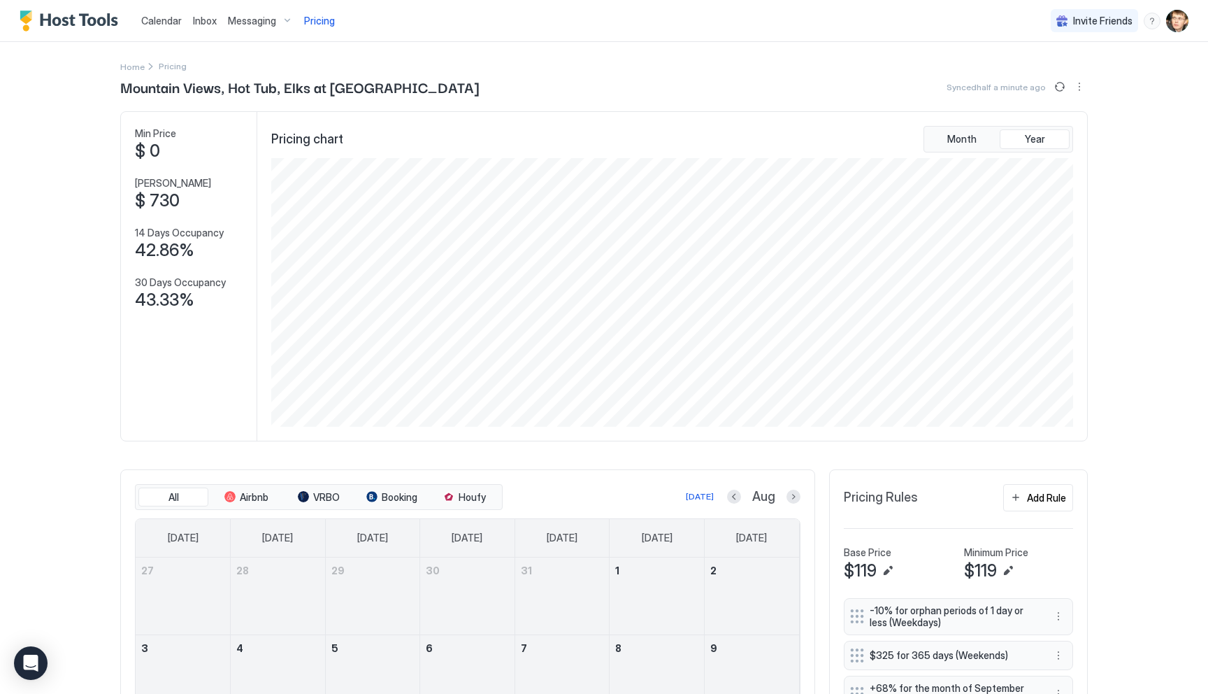
scroll to position [505, 0]
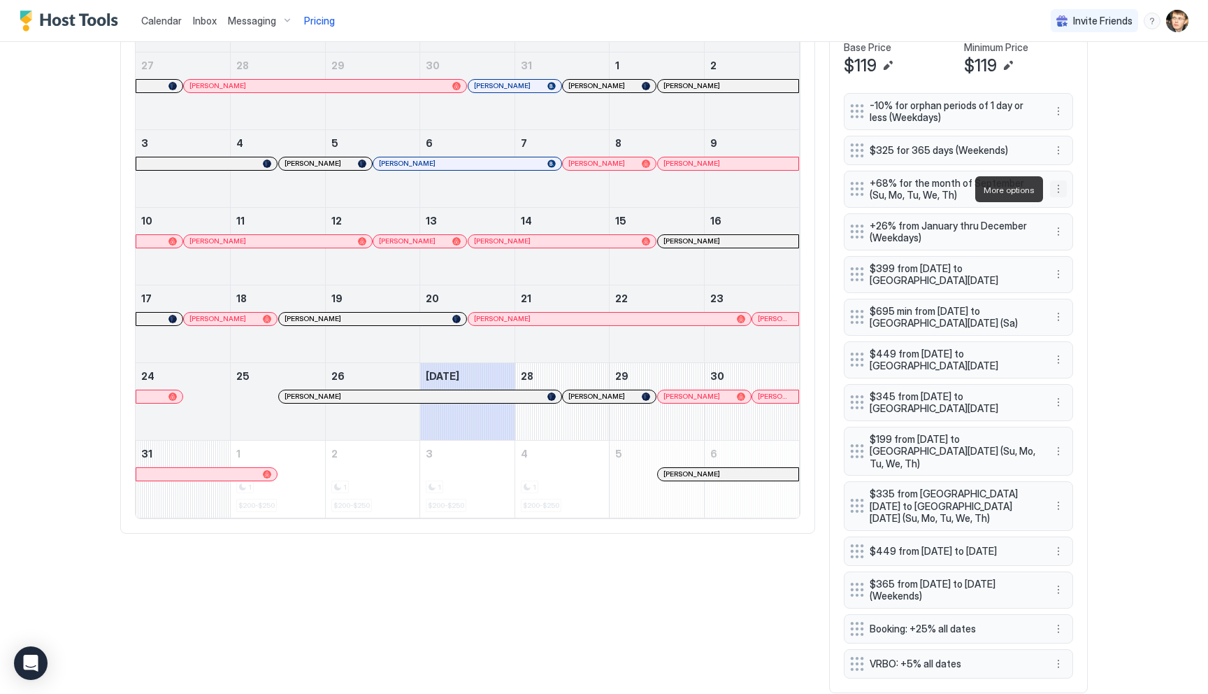
click at [1060, 189] on button "More options" at bounding box center [1058, 188] width 17 height 17
click at [1070, 206] on div "Edit" at bounding box center [1071, 208] width 31 height 10
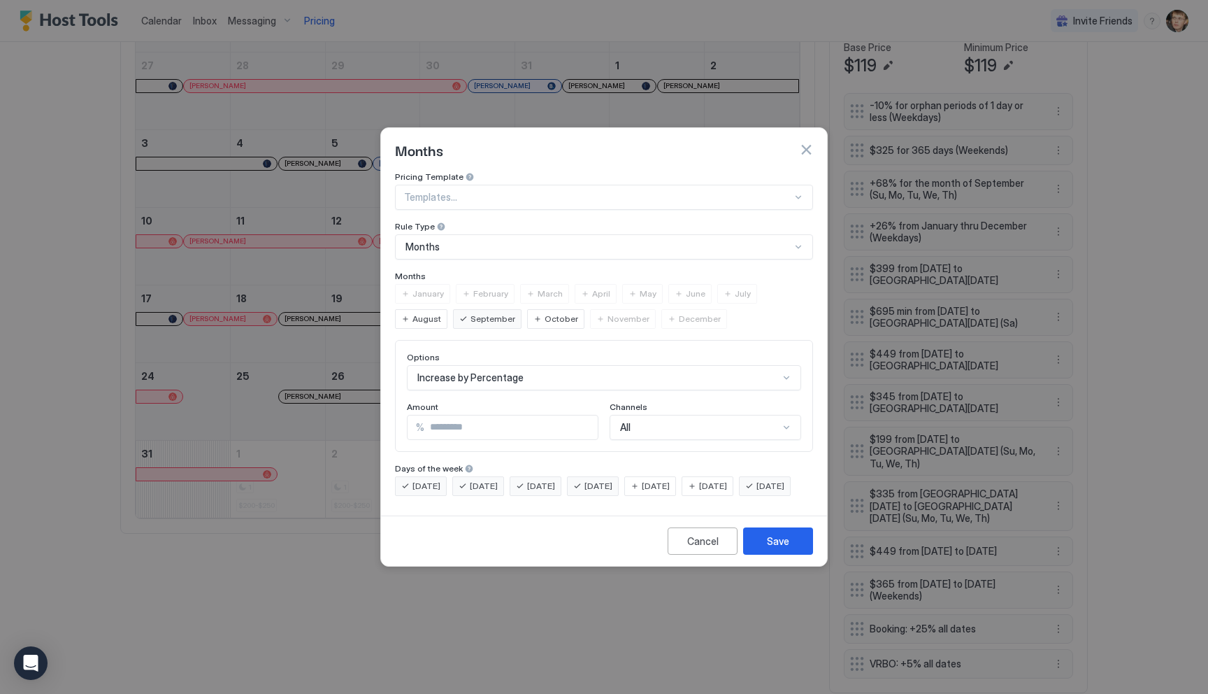
click at [537, 415] on input "**" at bounding box center [510, 427] width 173 height 24
type input "**"
click at [773, 547] on div "Save" at bounding box center [778, 540] width 22 height 15
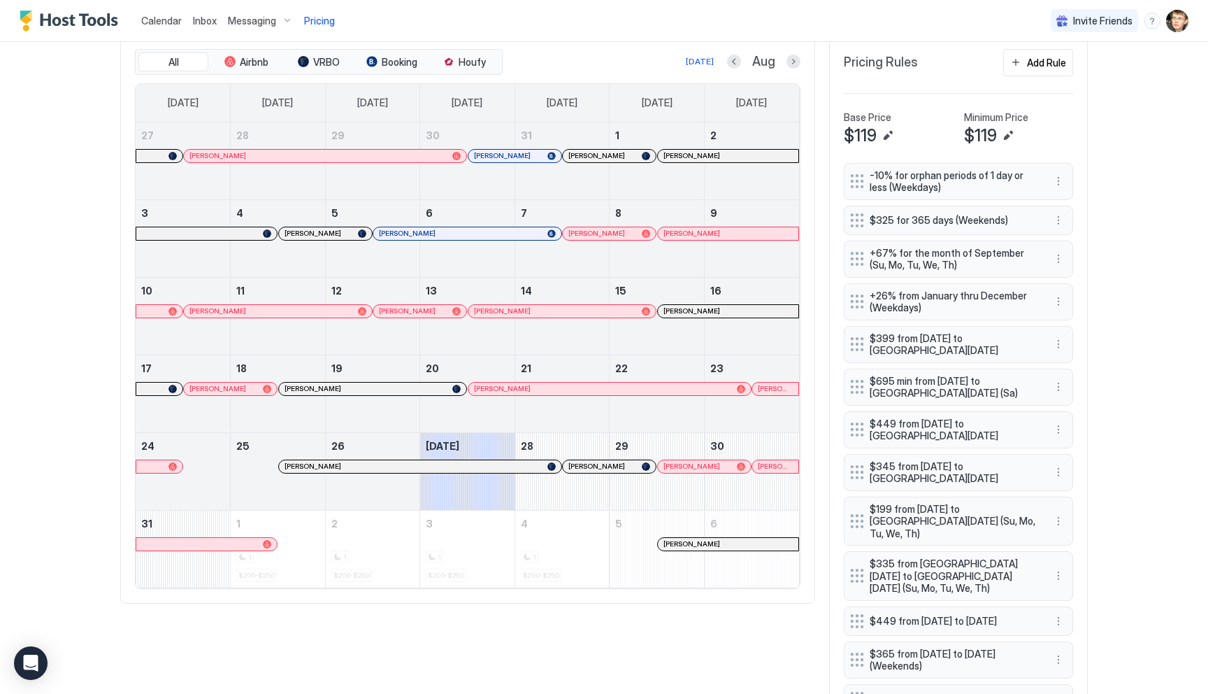
scroll to position [417, 0]
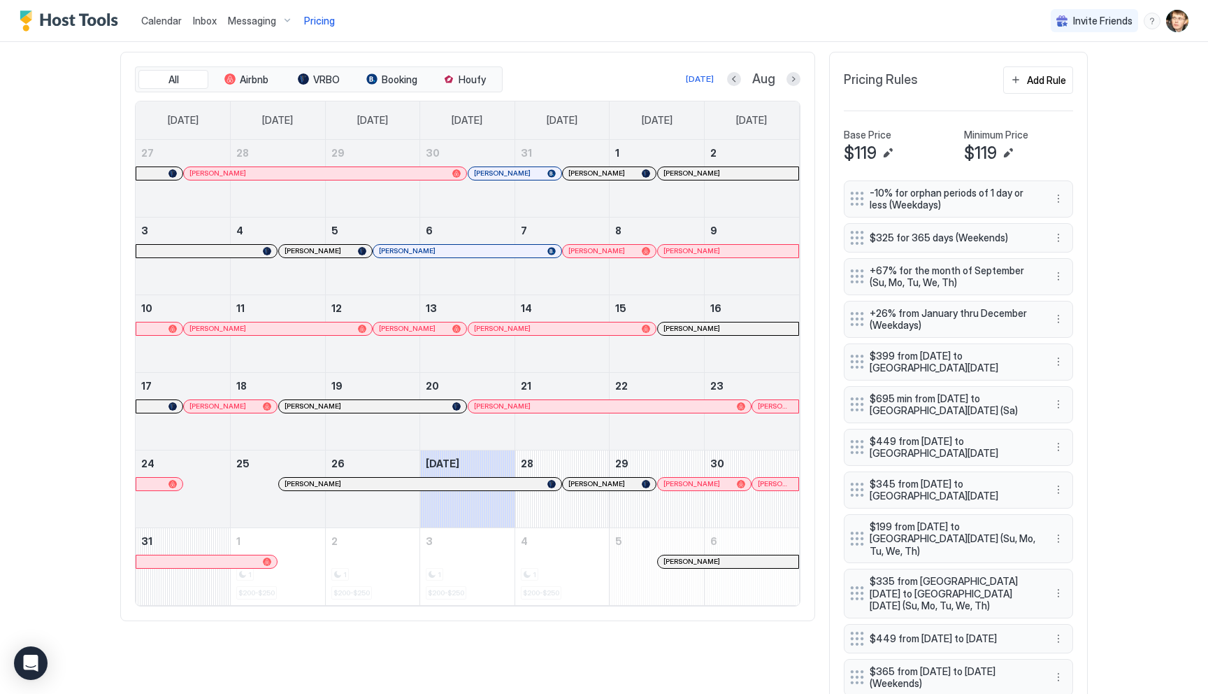
click at [789, 84] on button "Next month" at bounding box center [794, 79] width 14 height 14
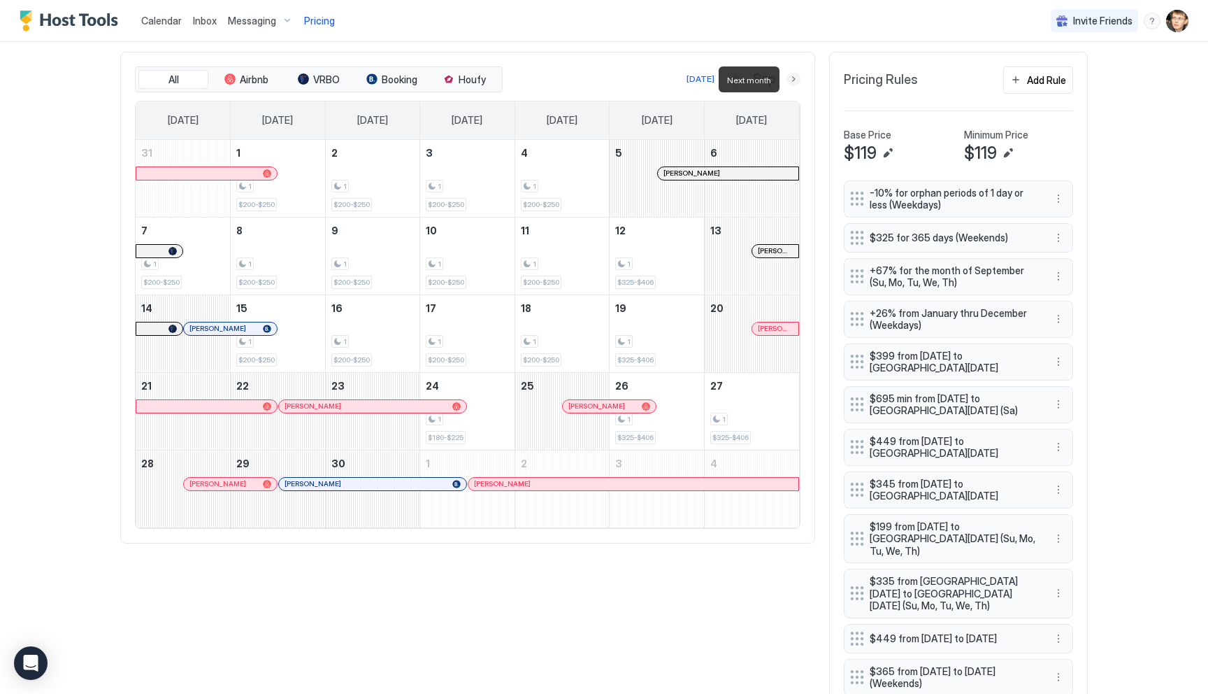
click at [789, 84] on button "Next month" at bounding box center [794, 79] width 14 height 14
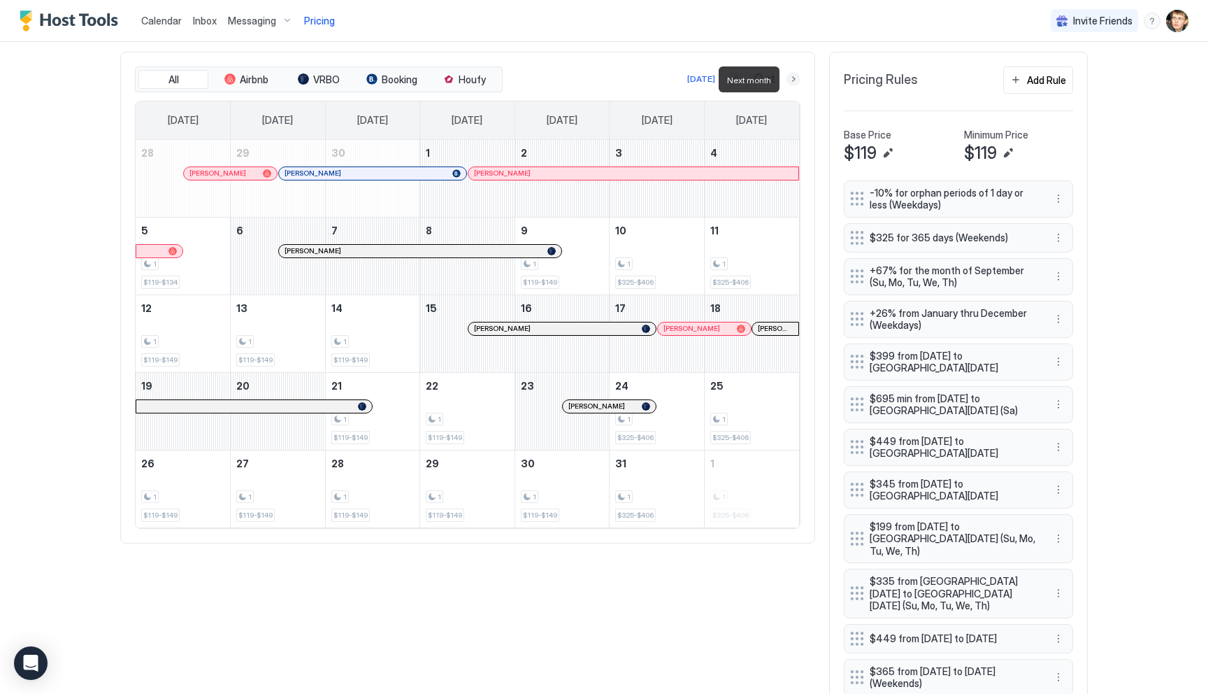
click at [791, 80] on button "Next month" at bounding box center [794, 79] width 14 height 14
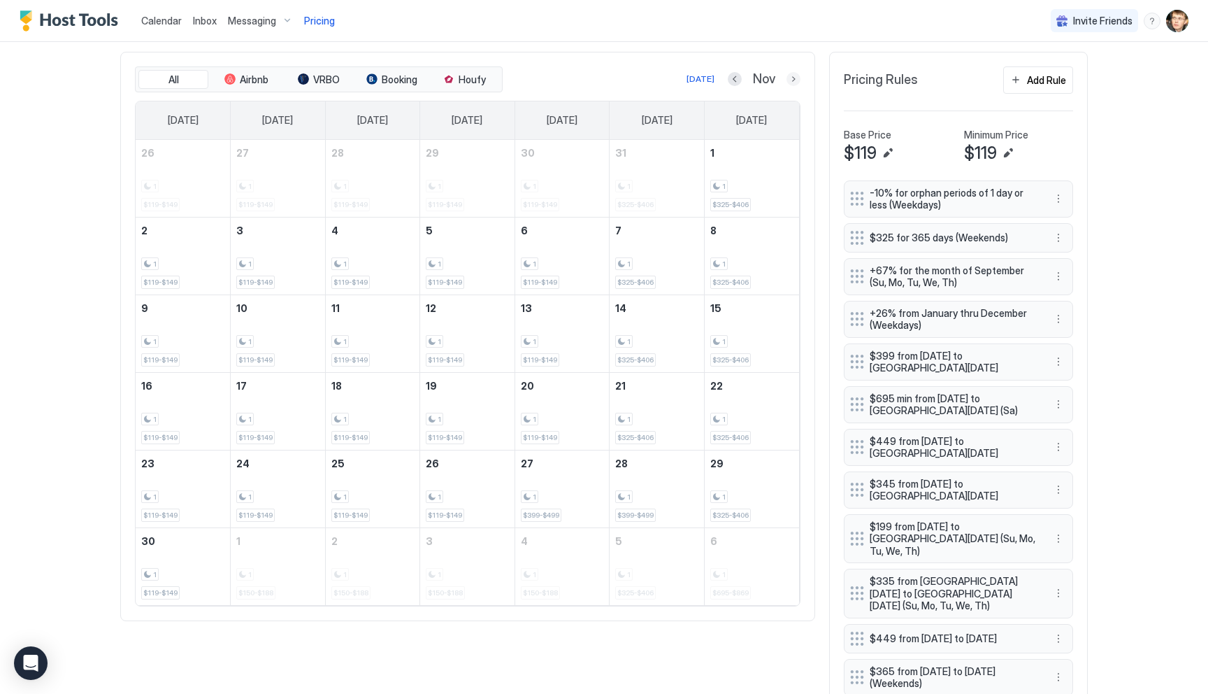
click at [794, 78] on button "Next month" at bounding box center [794, 79] width 14 height 14
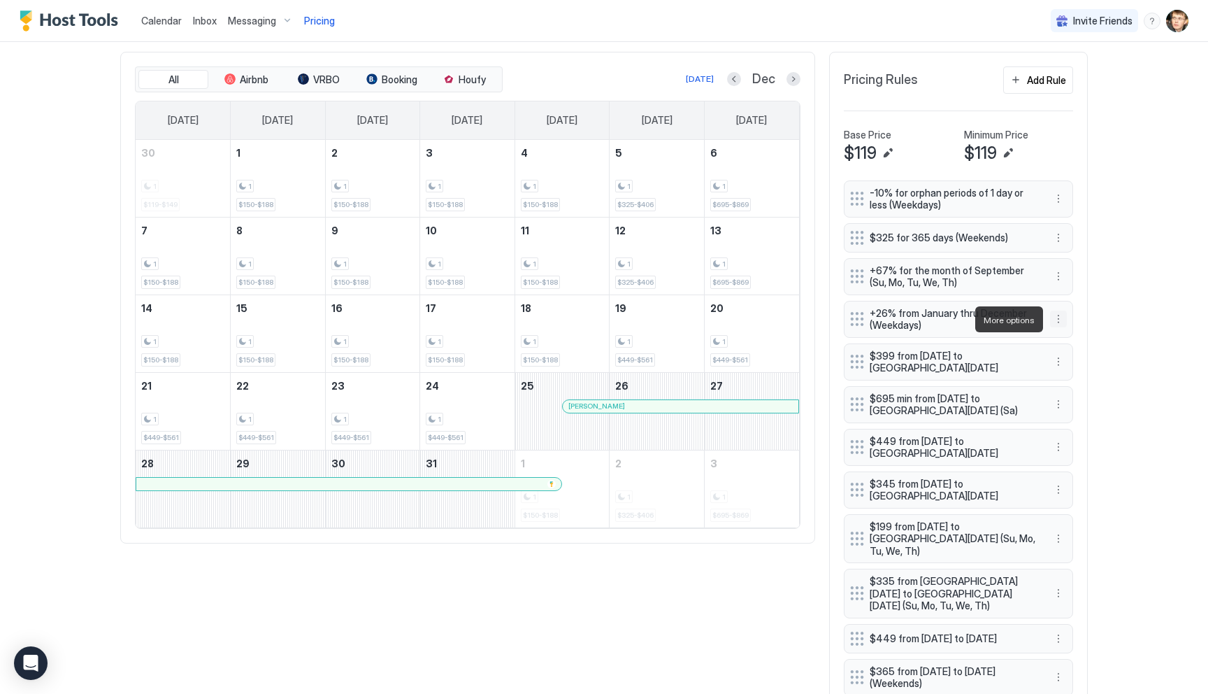
click at [1057, 317] on button "More options" at bounding box center [1058, 318] width 17 height 17
click at [1060, 334] on div "Edit" at bounding box center [1071, 339] width 31 height 10
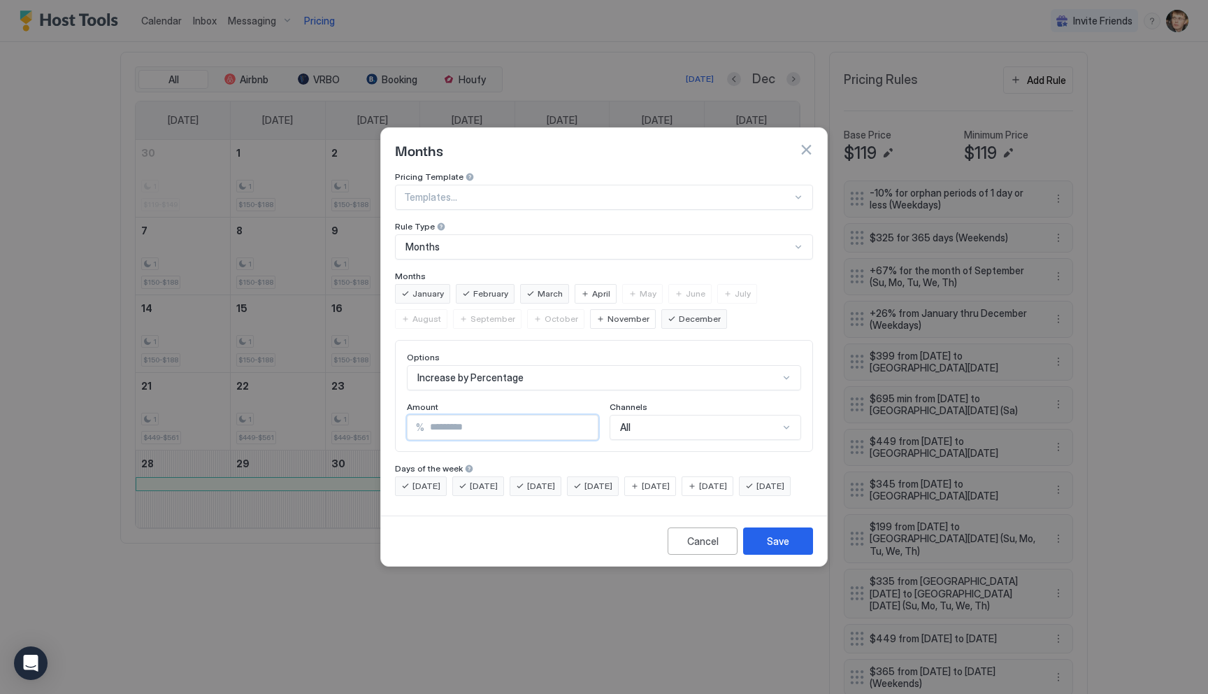
click at [488, 415] on input "**" at bounding box center [510, 427] width 173 height 24
type input "**"
click at [771, 548] on div "Save" at bounding box center [778, 540] width 22 height 15
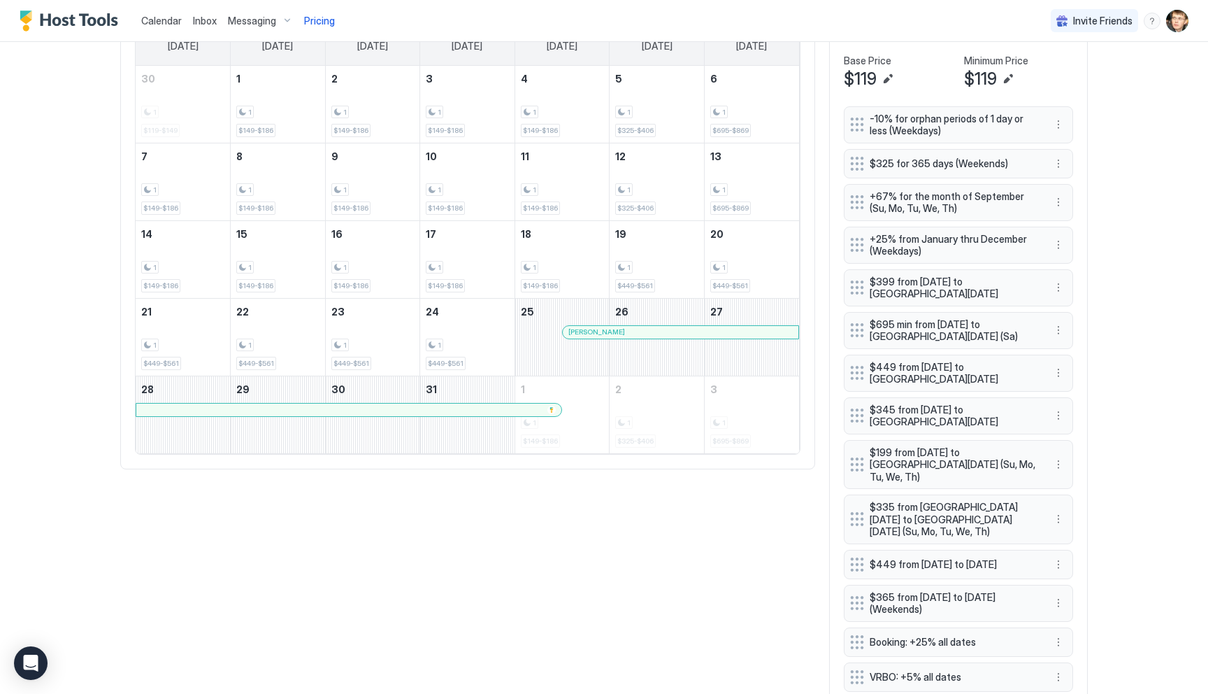
scroll to position [491, 0]
click at [1060, 511] on button "More options" at bounding box center [1058, 519] width 17 height 17
click at [1130, 427] on div at bounding box center [604, 347] width 1208 height 694
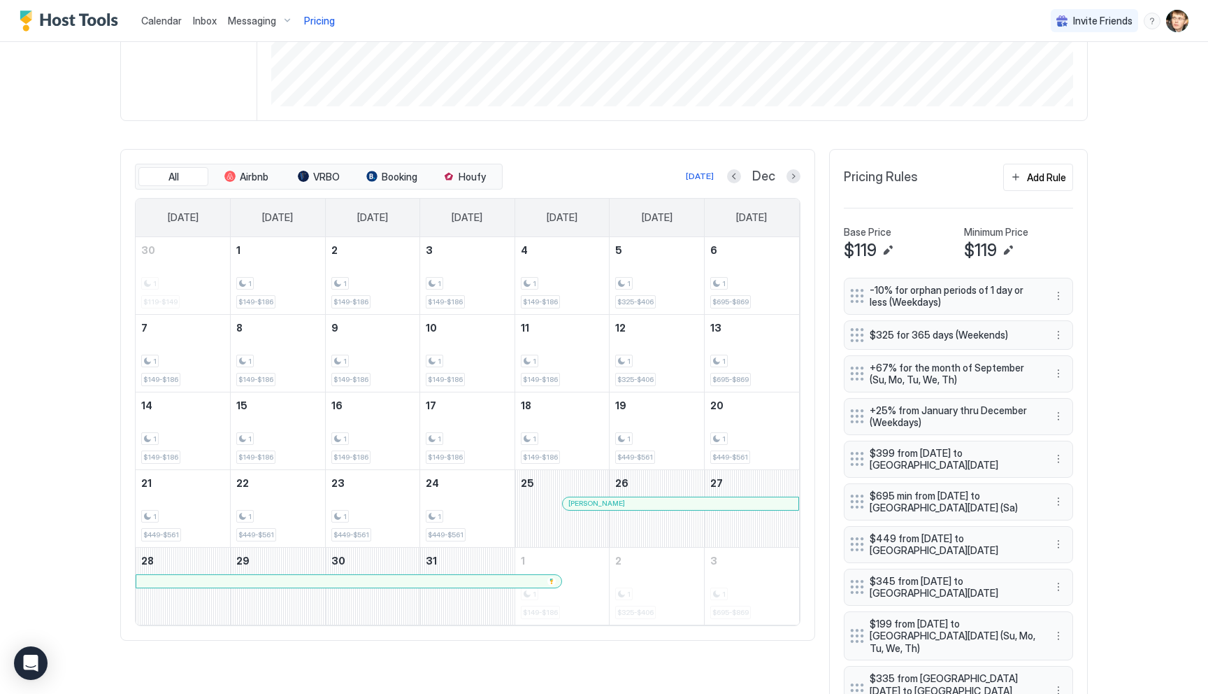
scroll to position [303, 0]
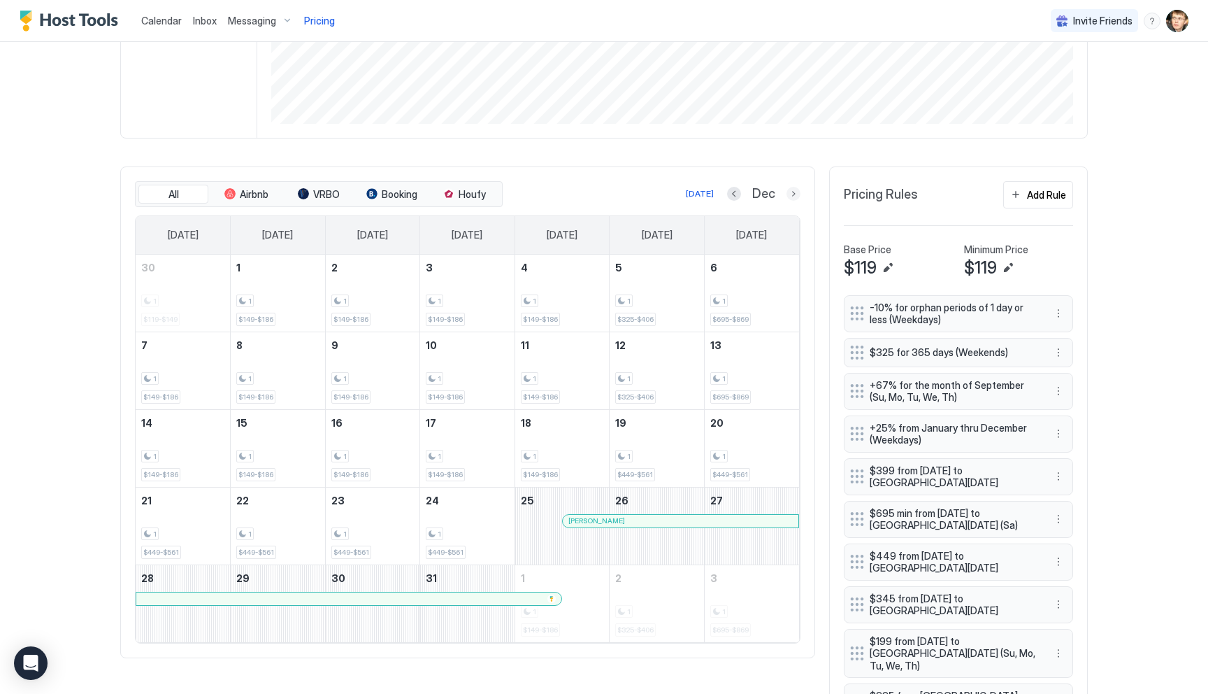
click at [791, 191] on button "Next month" at bounding box center [794, 194] width 14 height 14
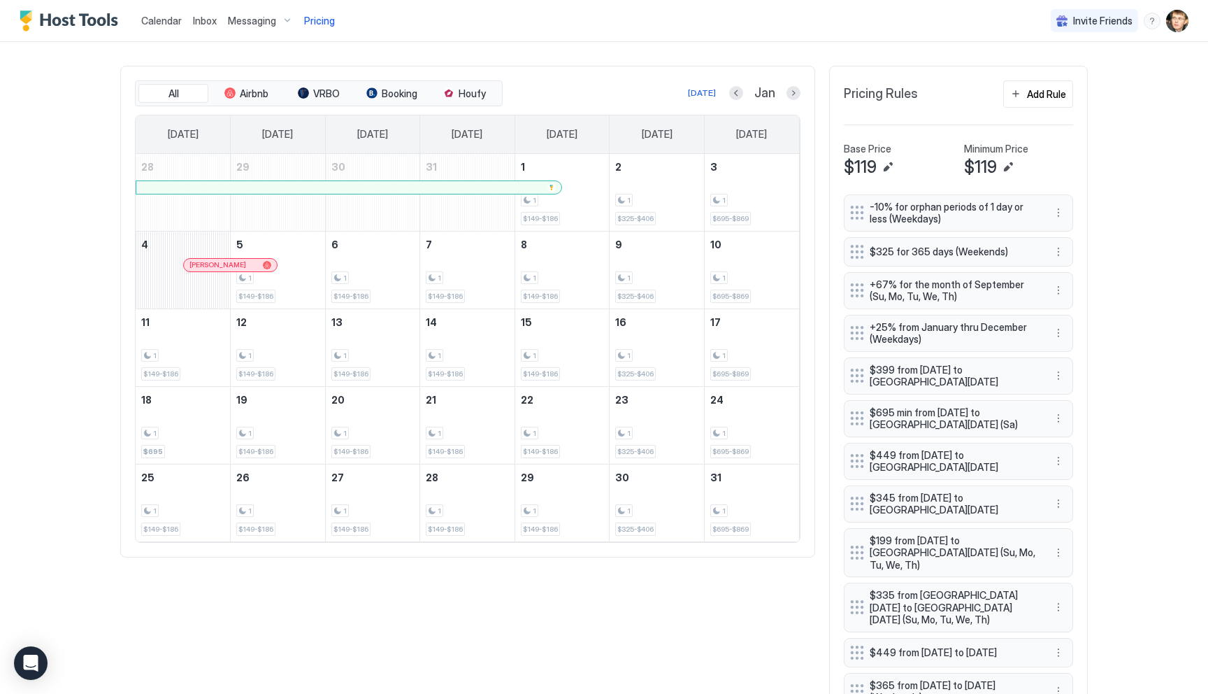
scroll to position [408, 0]
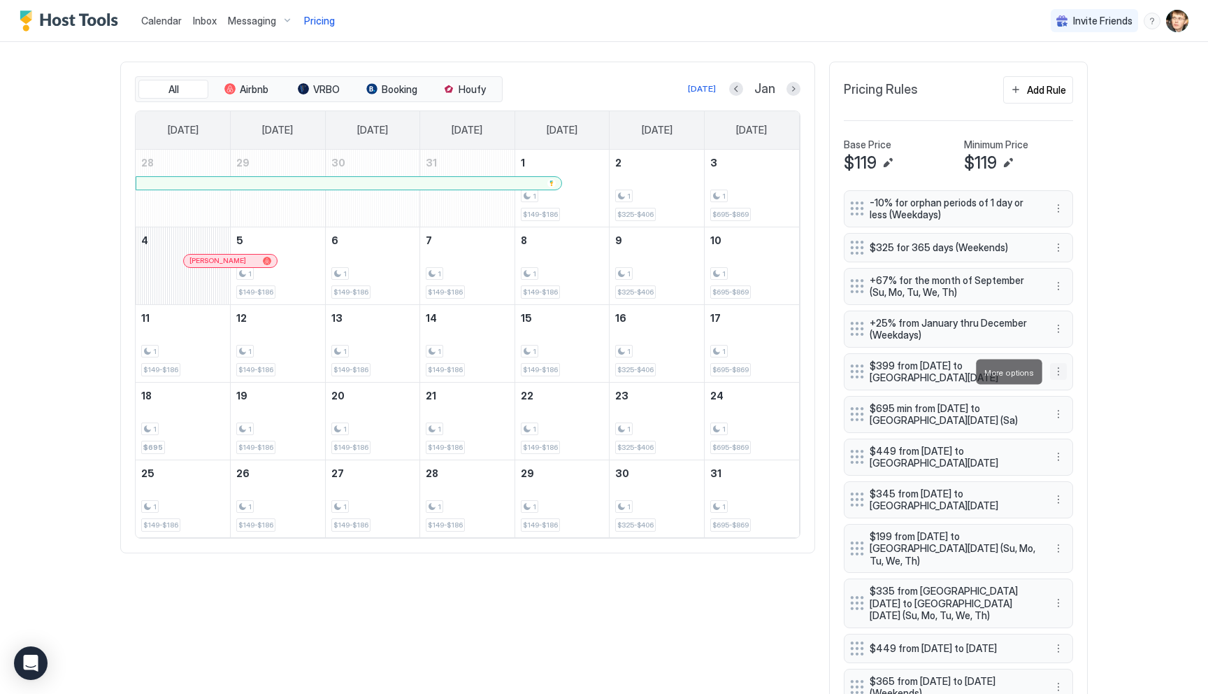
click at [1055, 369] on button "More options" at bounding box center [1058, 371] width 17 height 17
click at [1061, 387] on div "Edit" at bounding box center [1071, 391] width 31 height 10
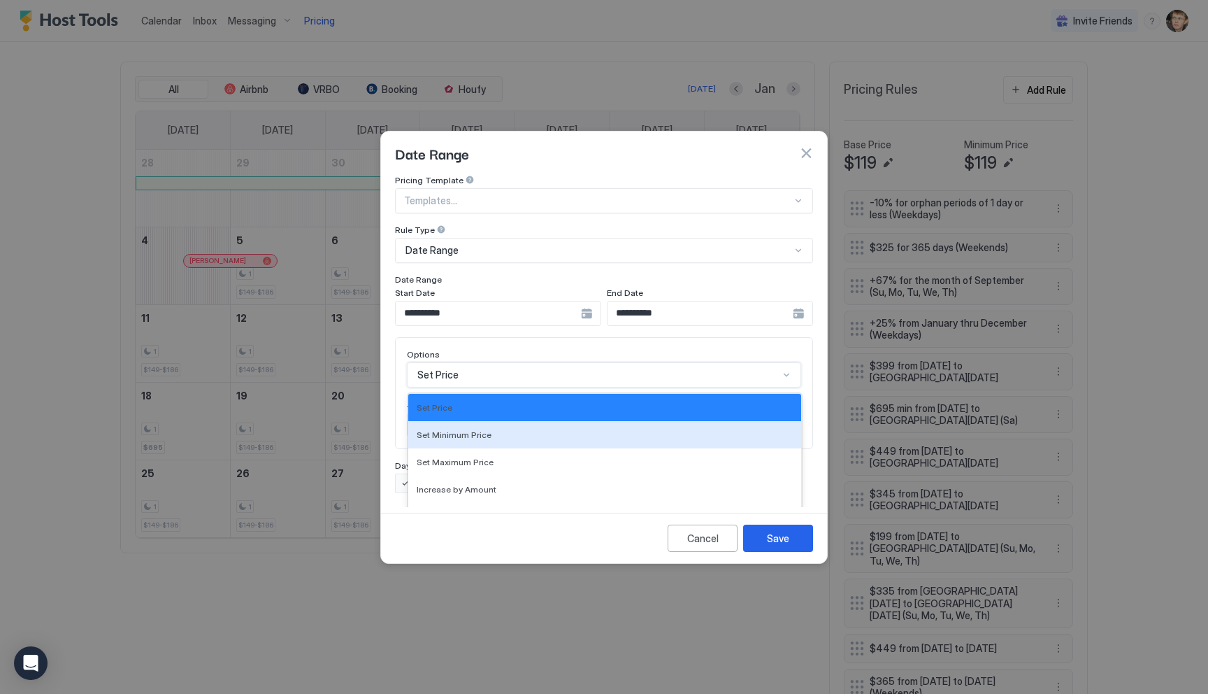
click at [532, 362] on div "Set Minimum Price, 2 of 17. 17 results available. Use Up and Down to choose opt…" at bounding box center [604, 374] width 394 height 25
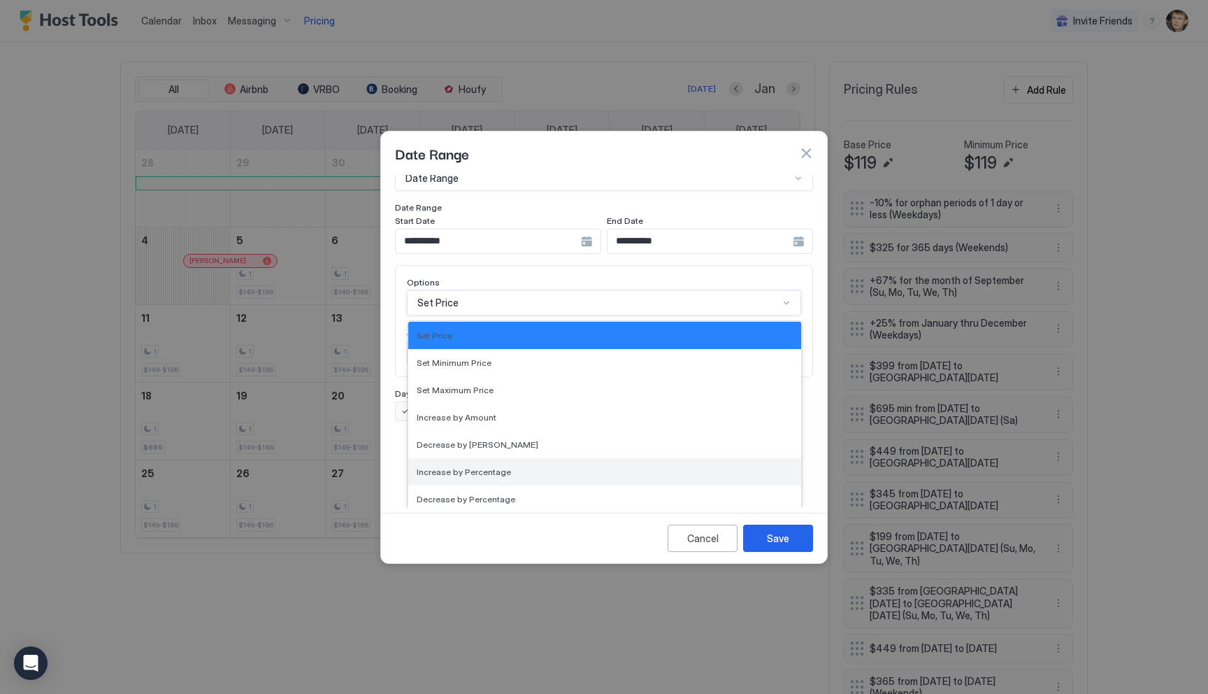
click at [540, 458] on div "Increase by Percentage" at bounding box center [604, 471] width 393 height 27
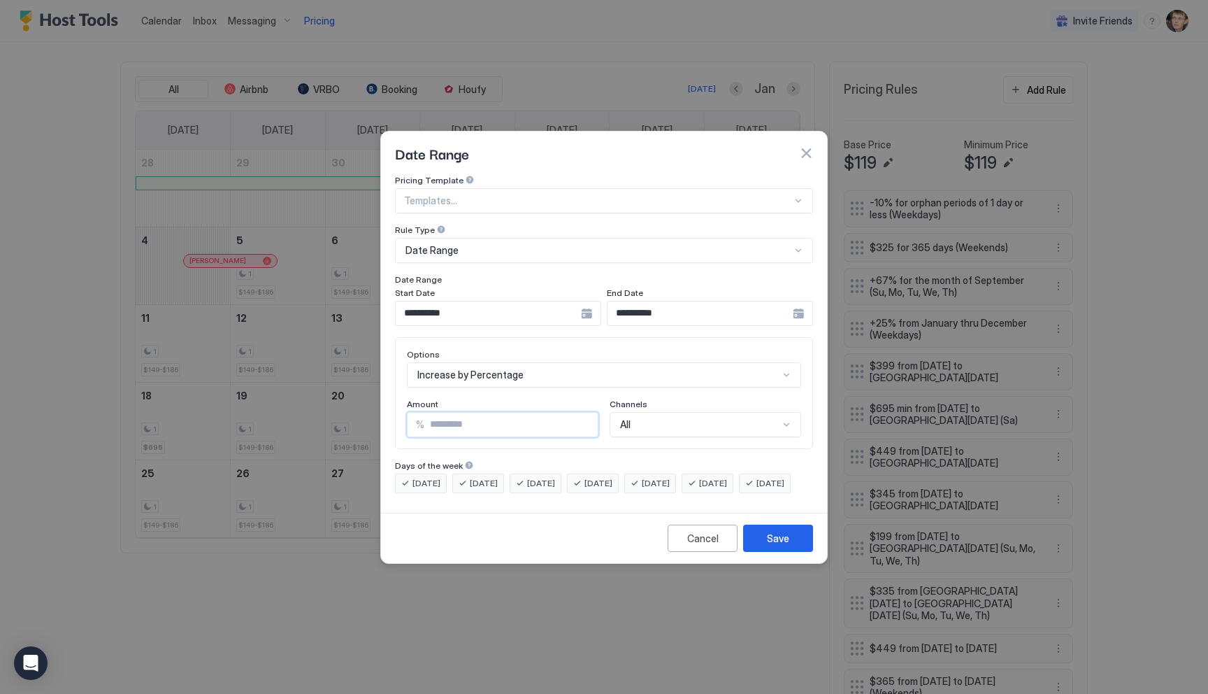
click at [485, 413] on input "***" at bounding box center [510, 425] width 173 height 24
type input "***"
click at [773, 545] on div "Save" at bounding box center [778, 538] width 22 height 15
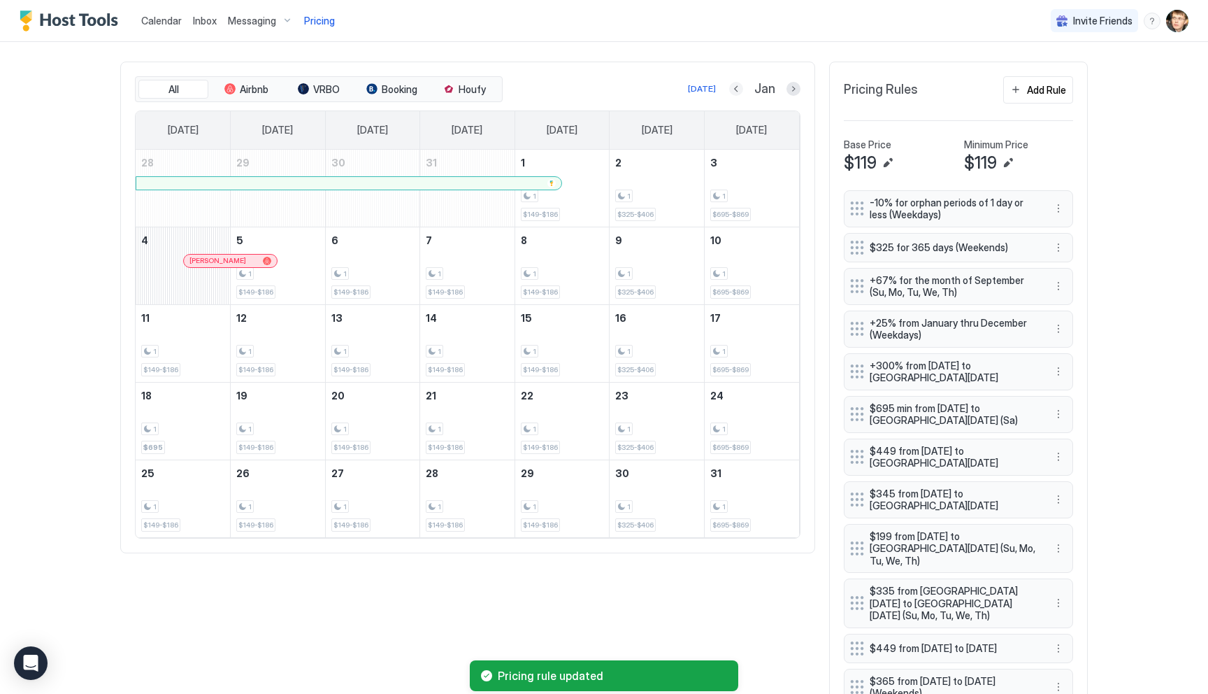
click at [739, 91] on button "Previous month" at bounding box center [736, 89] width 14 height 14
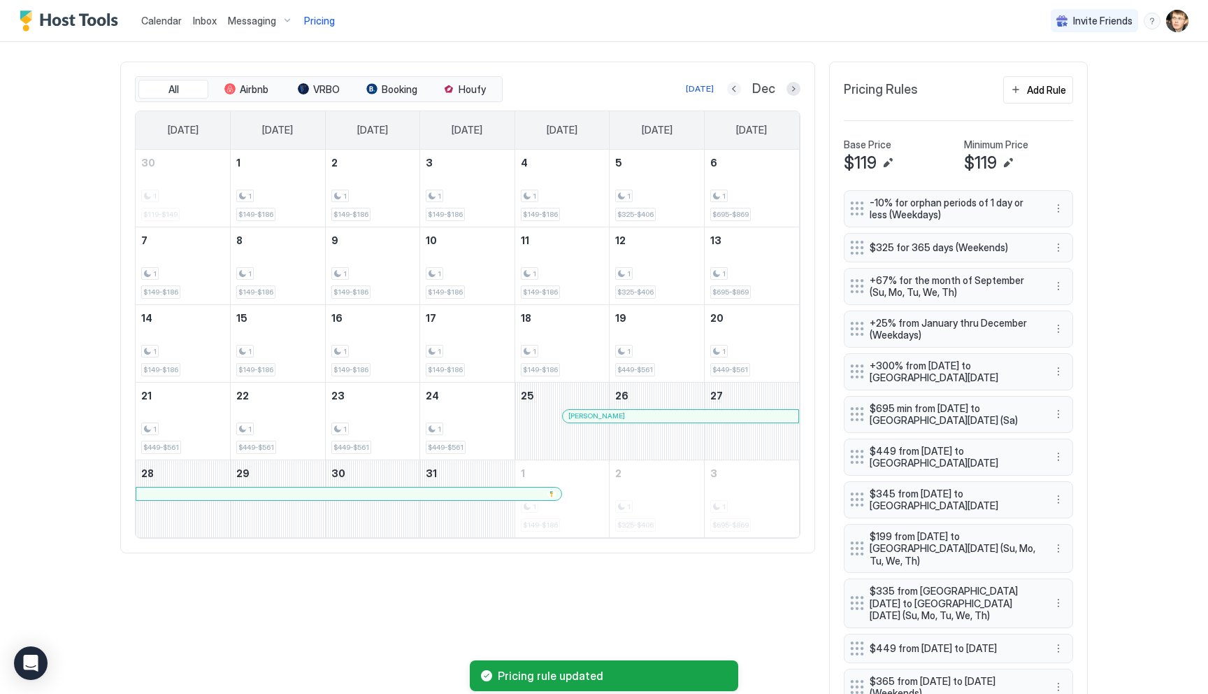
click at [739, 91] on button "Previous month" at bounding box center [734, 89] width 14 height 14
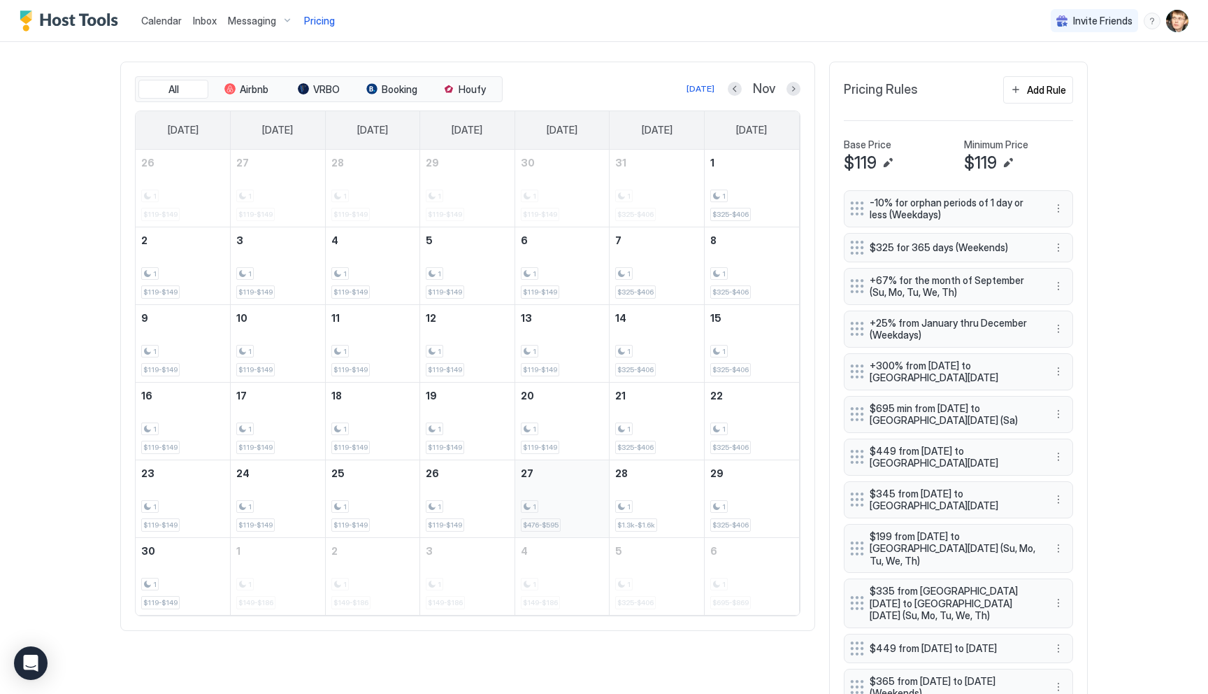
click at [568, 479] on div "1 $476-$595" at bounding box center [562, 499] width 83 height 66
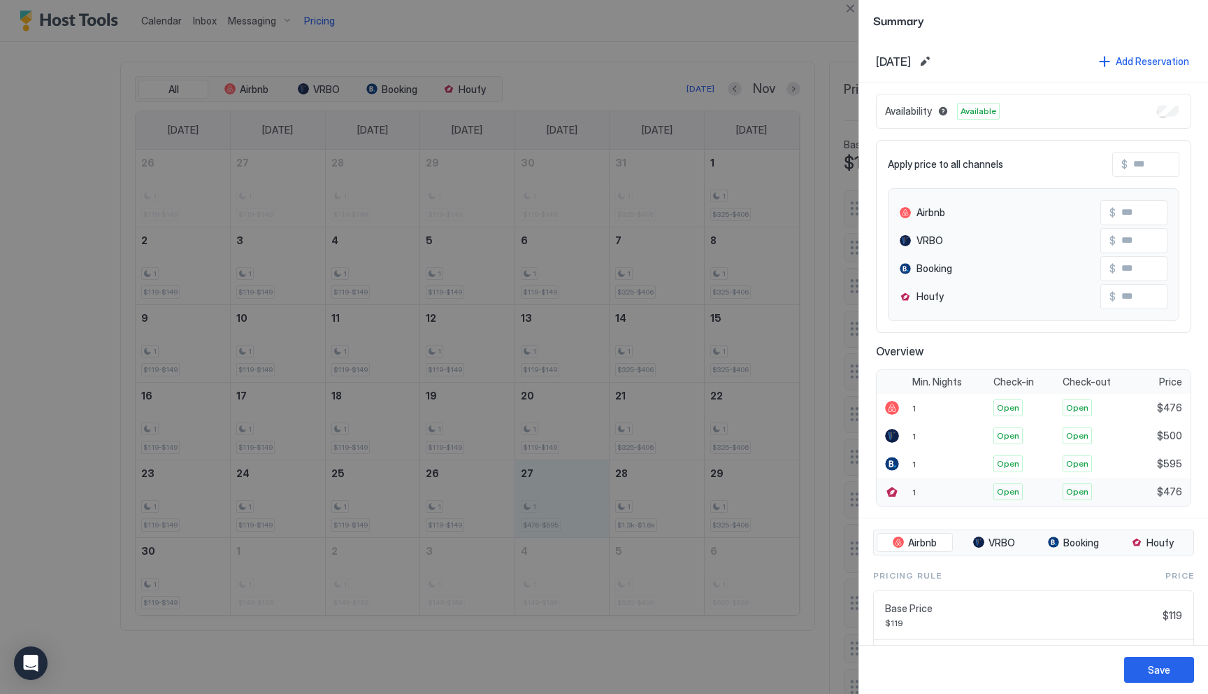
scroll to position [130, 0]
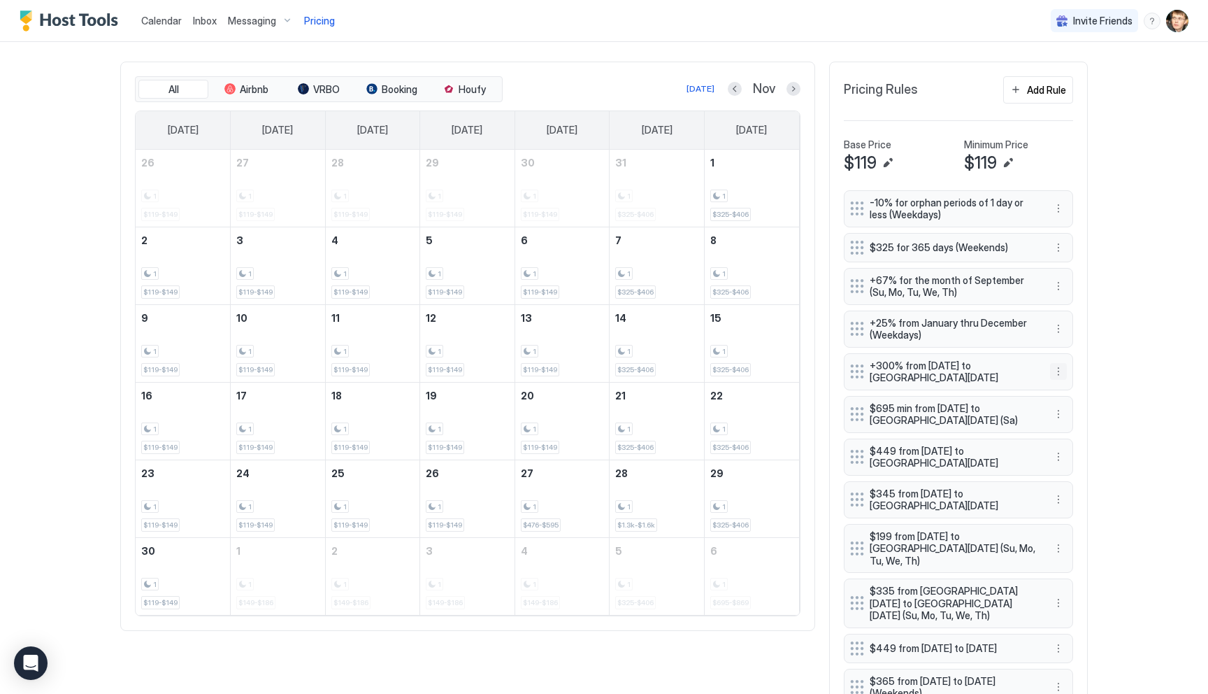
click at [1062, 373] on button "More options" at bounding box center [1058, 371] width 17 height 17
click at [1061, 385] on div "Edit" at bounding box center [1077, 391] width 52 height 22
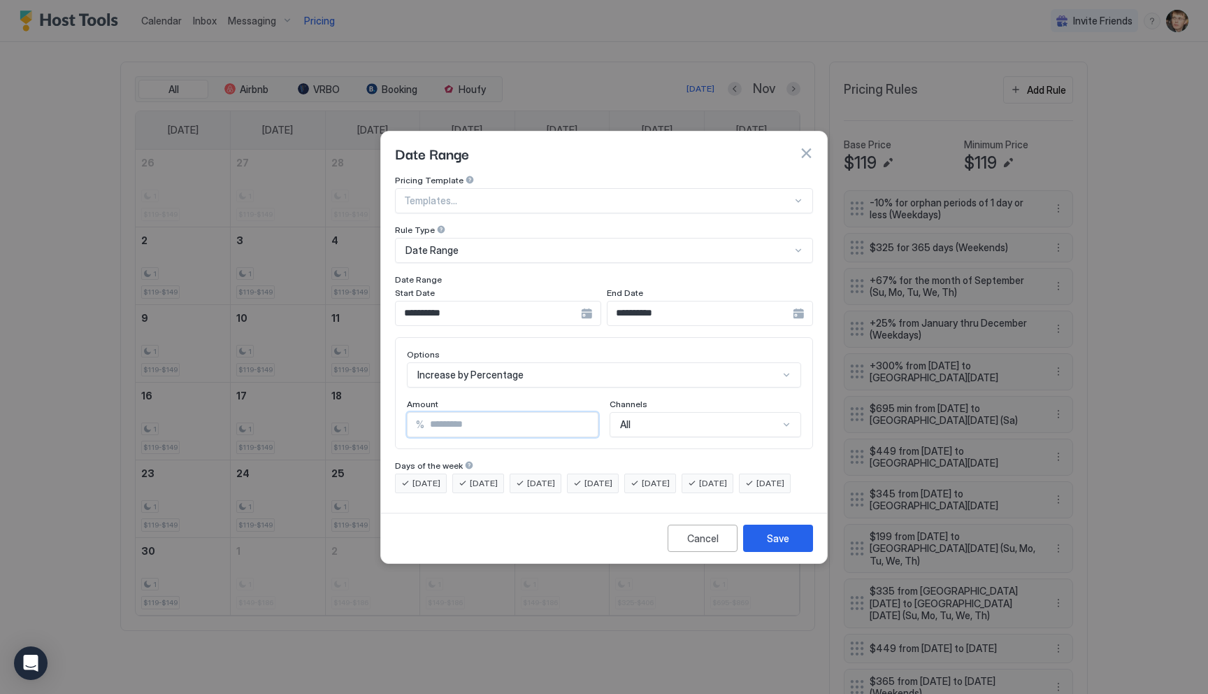
click at [503, 413] on input "***" at bounding box center [510, 425] width 173 height 24
type input "***"
click at [801, 552] on button "Save" at bounding box center [778, 537] width 70 height 27
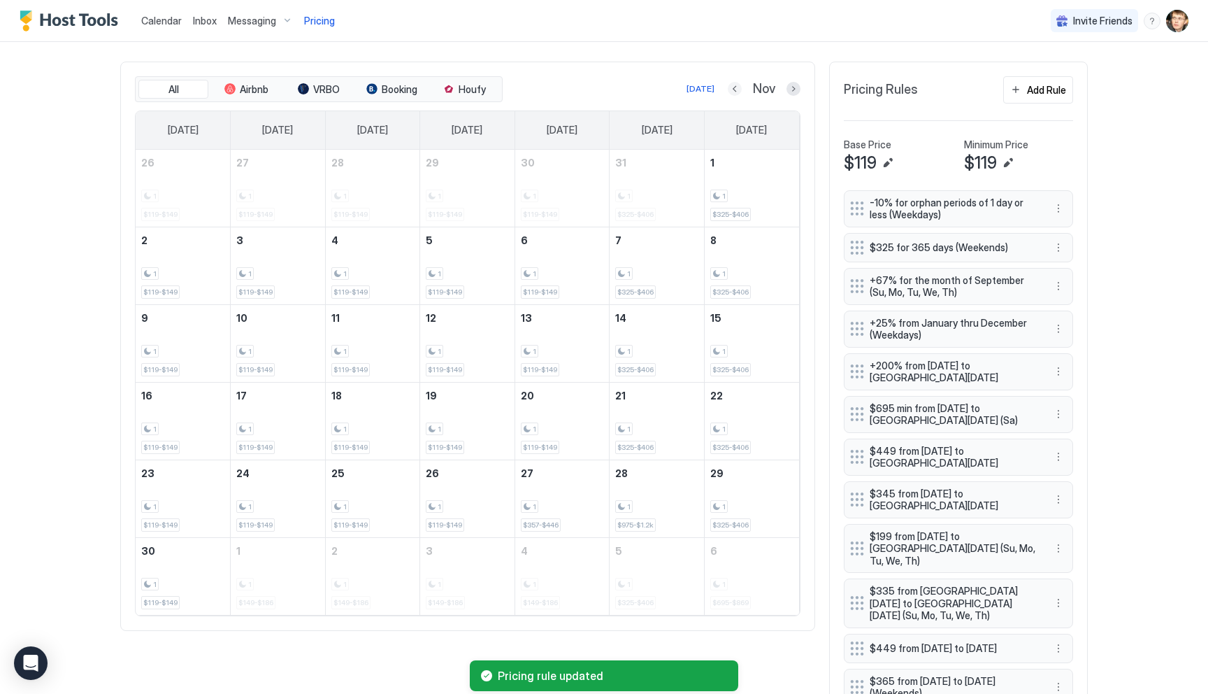
click at [734, 89] on button "Previous month" at bounding box center [735, 89] width 14 height 14
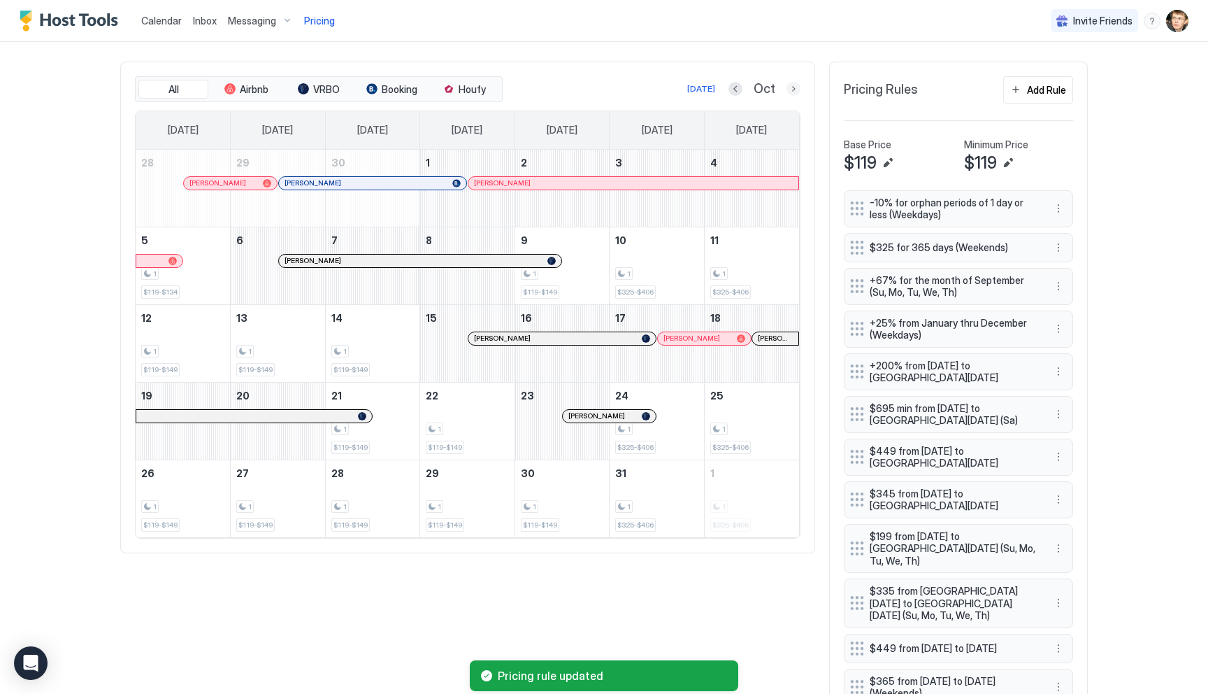
click at [791, 93] on button "Next month" at bounding box center [794, 89] width 14 height 14
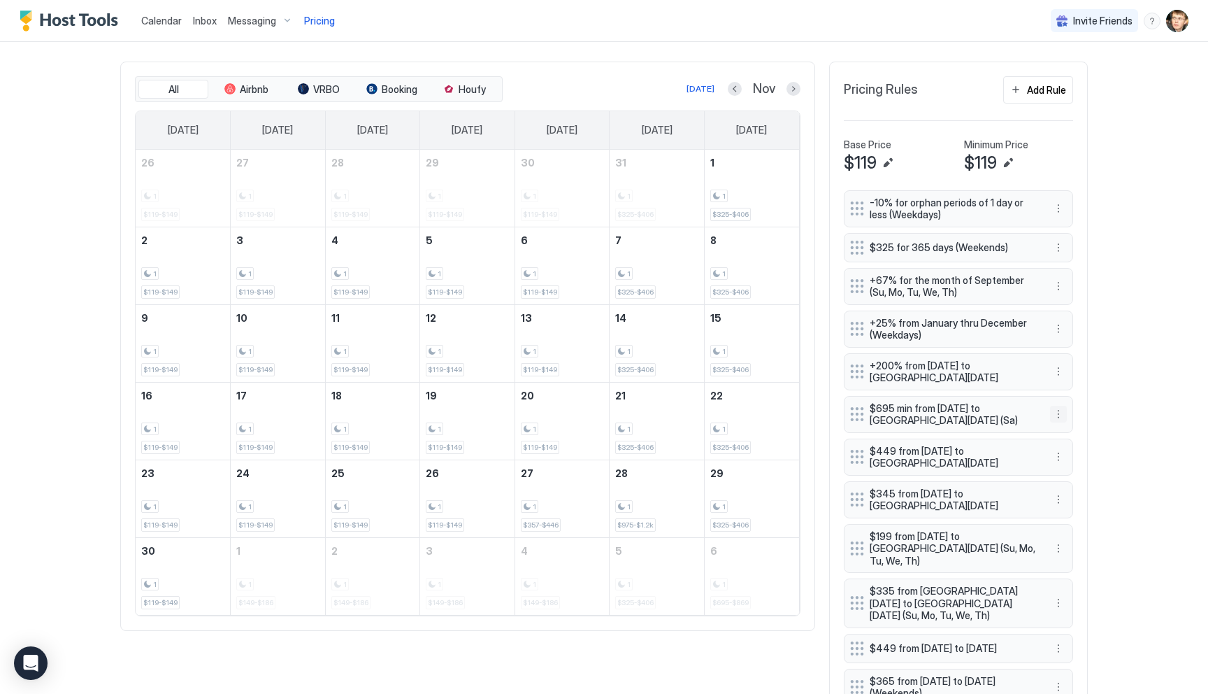
click at [1060, 414] on button "More options" at bounding box center [1058, 414] width 17 height 17
click at [1067, 429] on div "Edit" at bounding box center [1071, 434] width 31 height 10
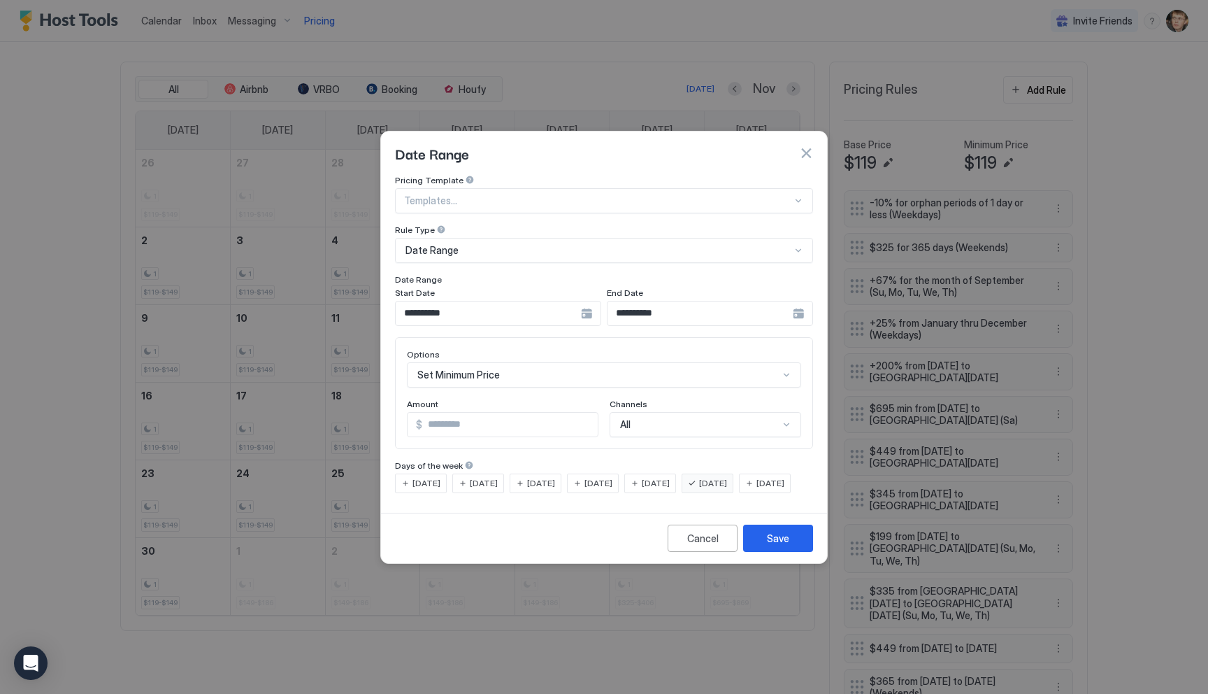
click at [568, 413] on input "***" at bounding box center [509, 425] width 175 height 24
type input "***"
click at [546, 363] on div "Set Minimum Price" at bounding box center [604, 374] width 394 height 25
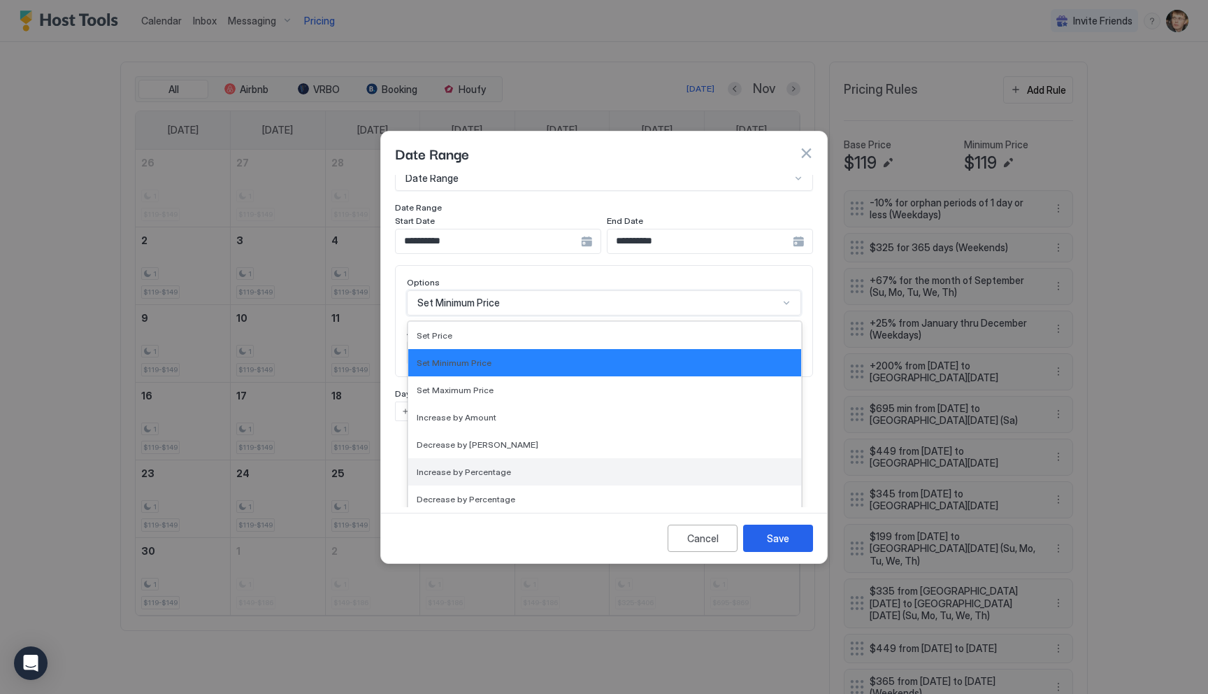
click at [533, 458] on div "Increase by Percentage" at bounding box center [604, 471] width 393 height 27
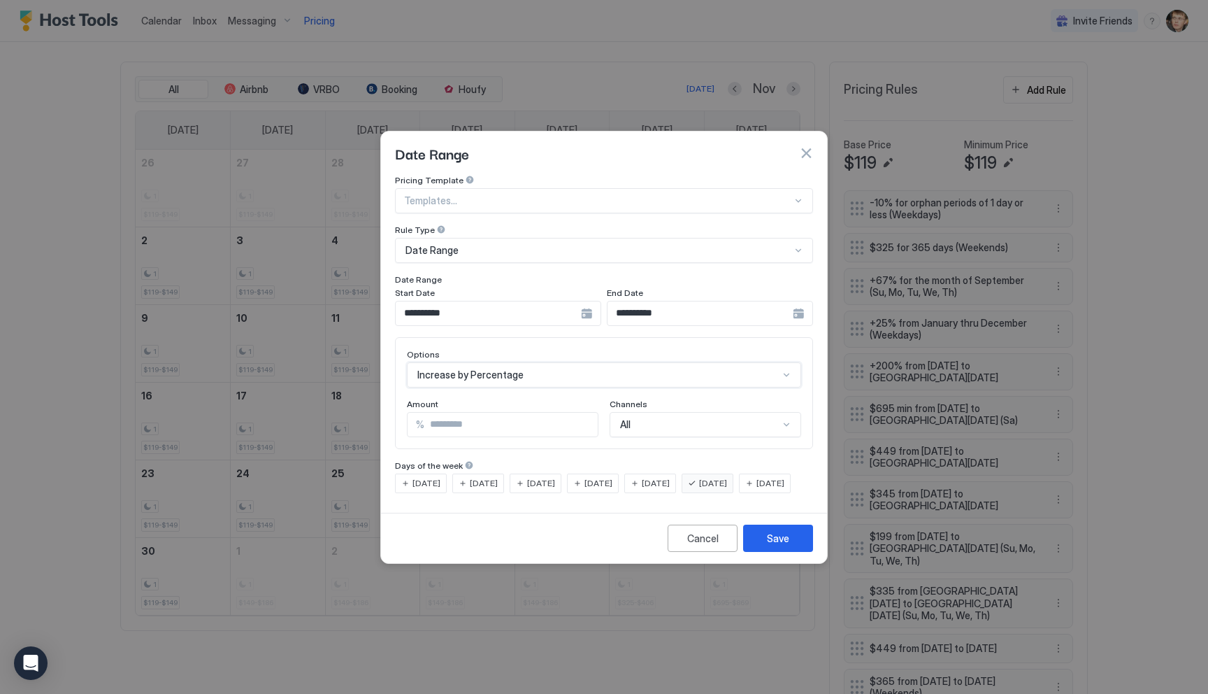
click at [521, 418] on input "***" at bounding box center [510, 425] width 173 height 24
click at [756, 543] on button "Save" at bounding box center [778, 537] width 70 height 27
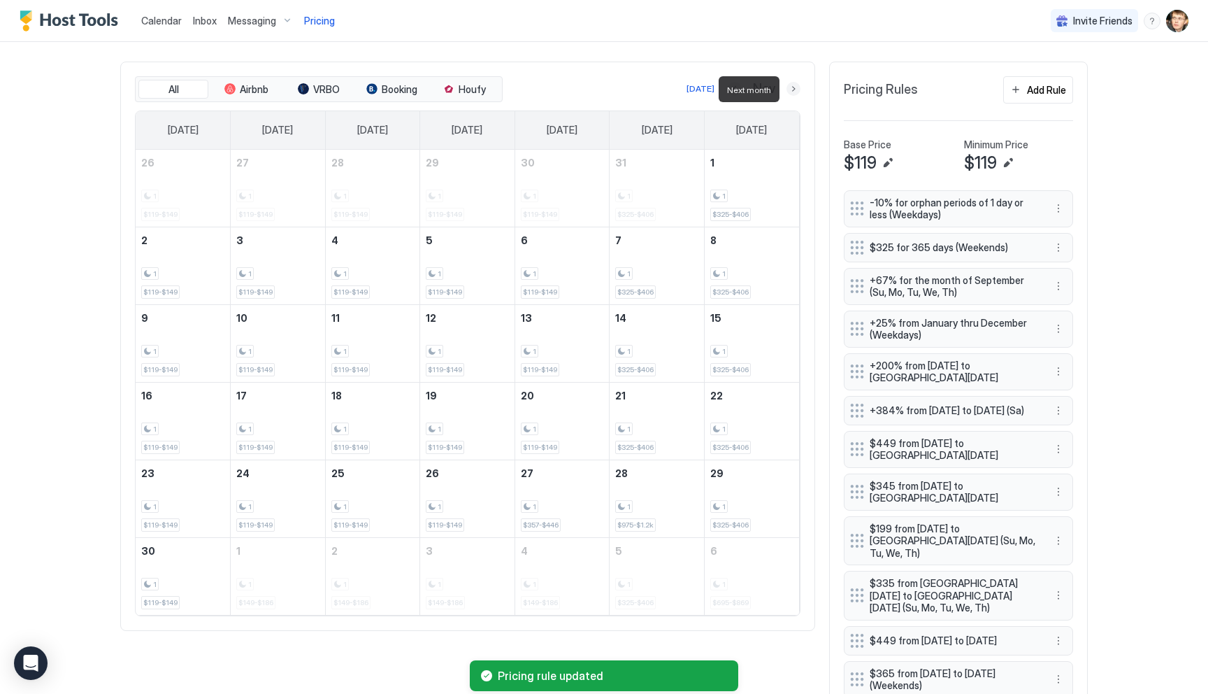
click at [793, 90] on button "Next month" at bounding box center [794, 89] width 14 height 14
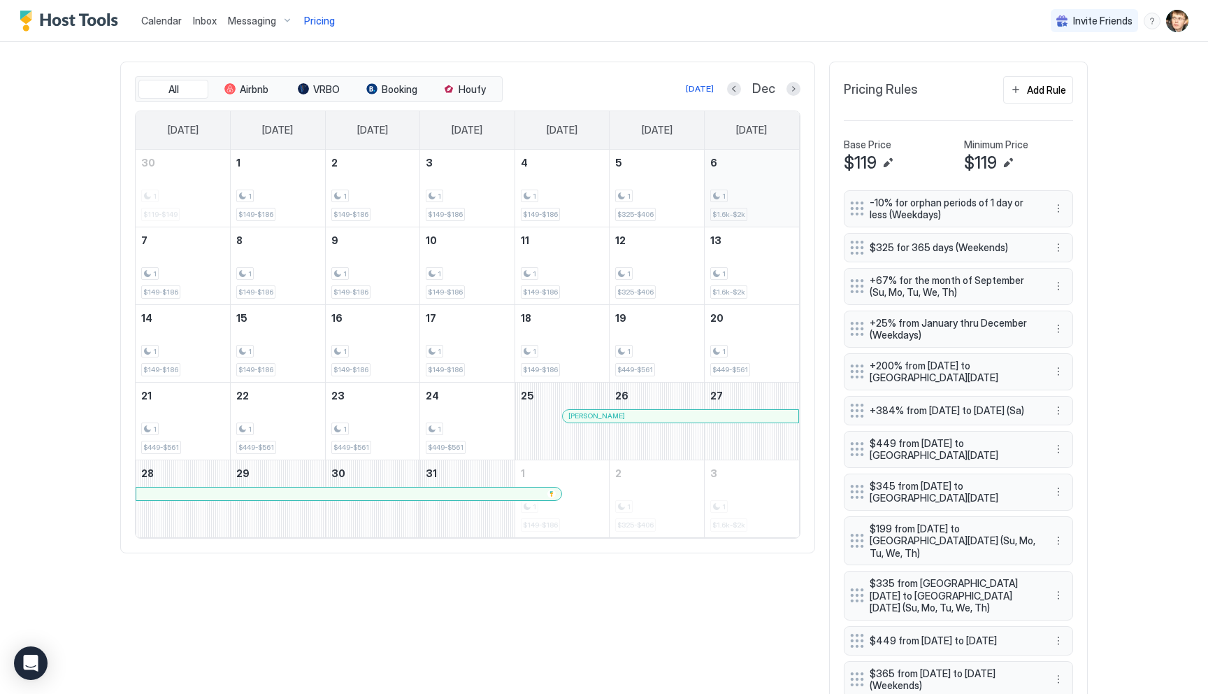
click at [775, 174] on div "1 $1.6k-$2k" at bounding box center [751, 188] width 83 height 66
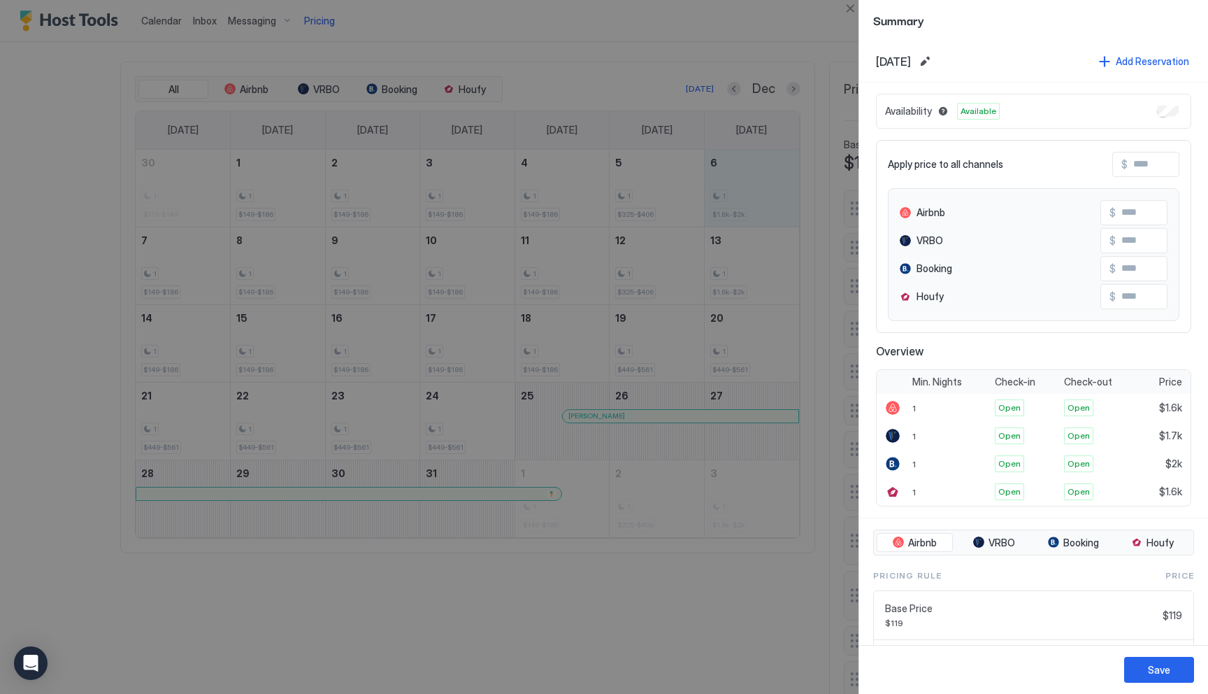
scroll to position [179, 0]
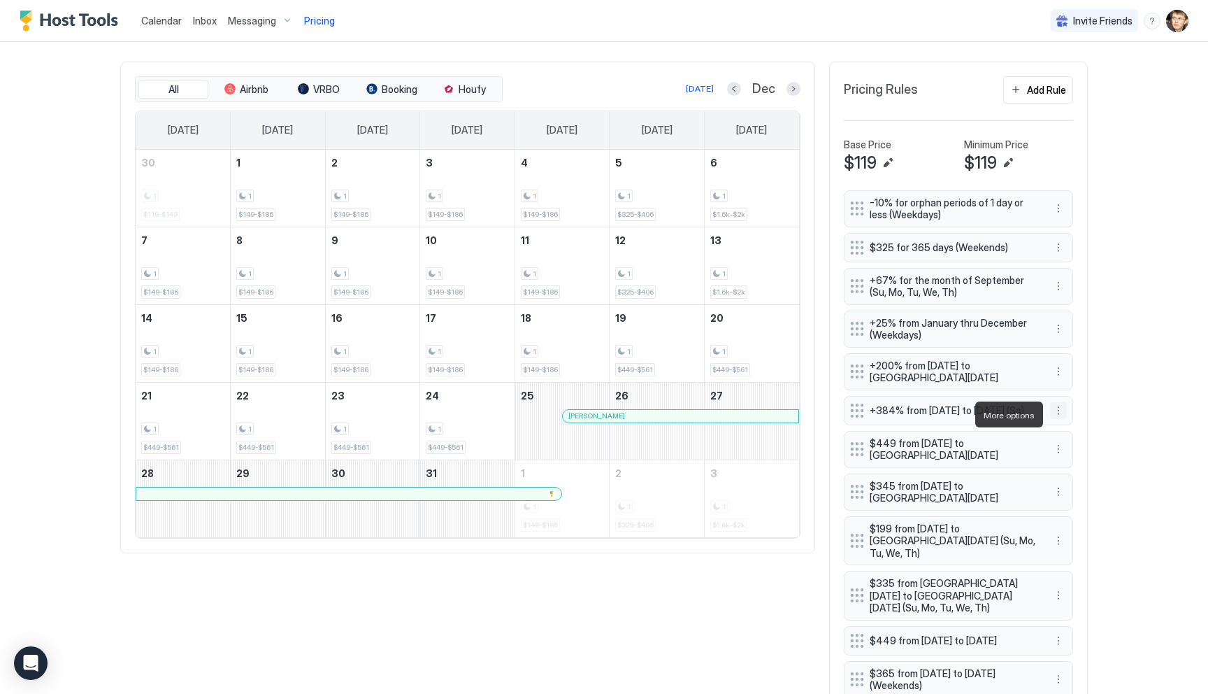
click at [1056, 416] on button "More options" at bounding box center [1058, 410] width 17 height 17
click at [1075, 434] on span "Edit" at bounding box center [1079, 434] width 15 height 10
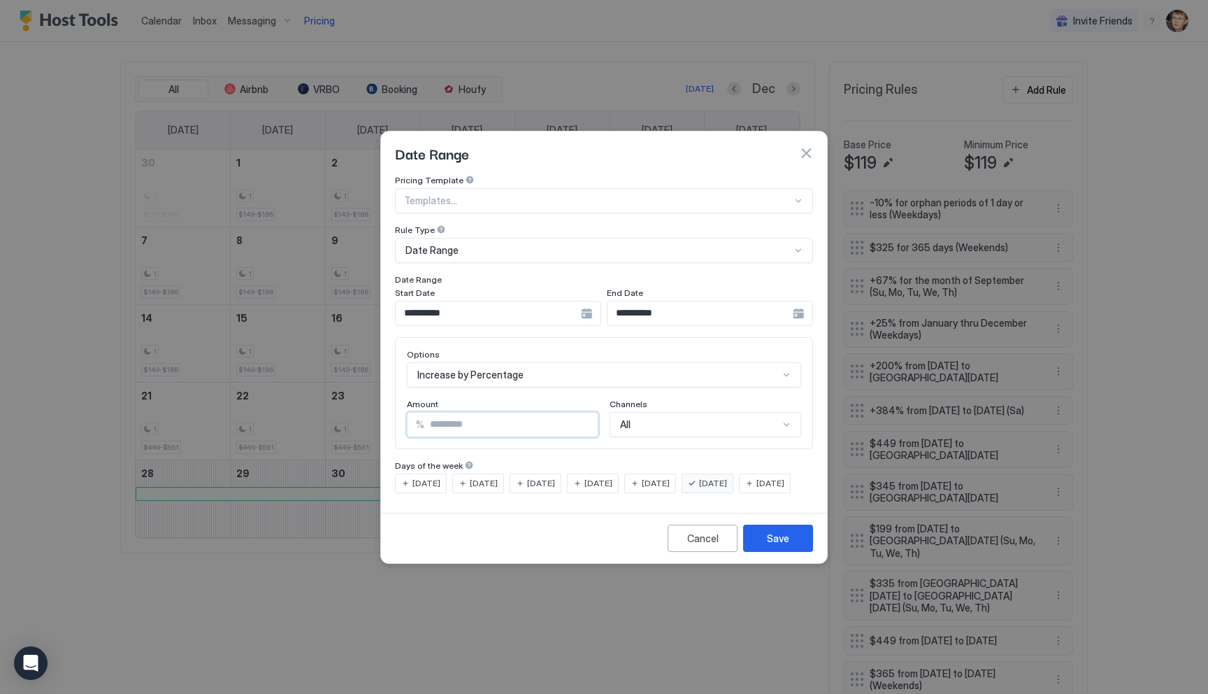
click at [488, 413] on input "***" at bounding box center [510, 425] width 173 height 24
type input "***"
click at [773, 552] on button "Save" at bounding box center [778, 537] width 70 height 27
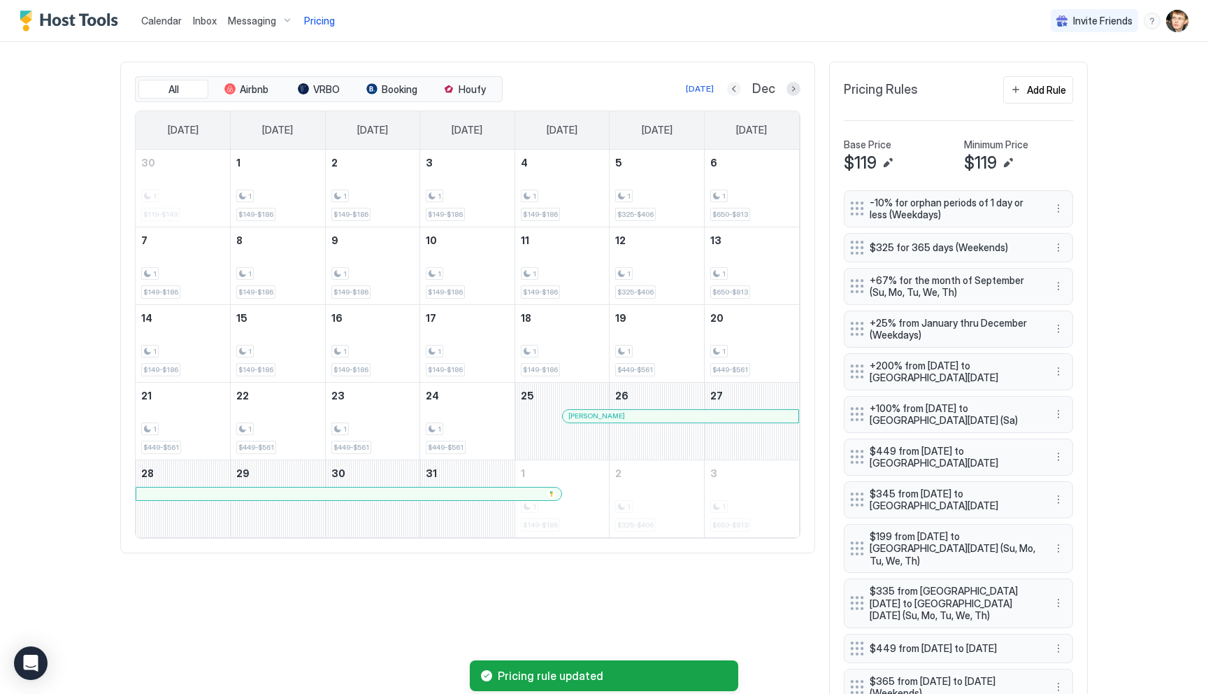
click at [736, 90] on button "Previous month" at bounding box center [734, 89] width 14 height 14
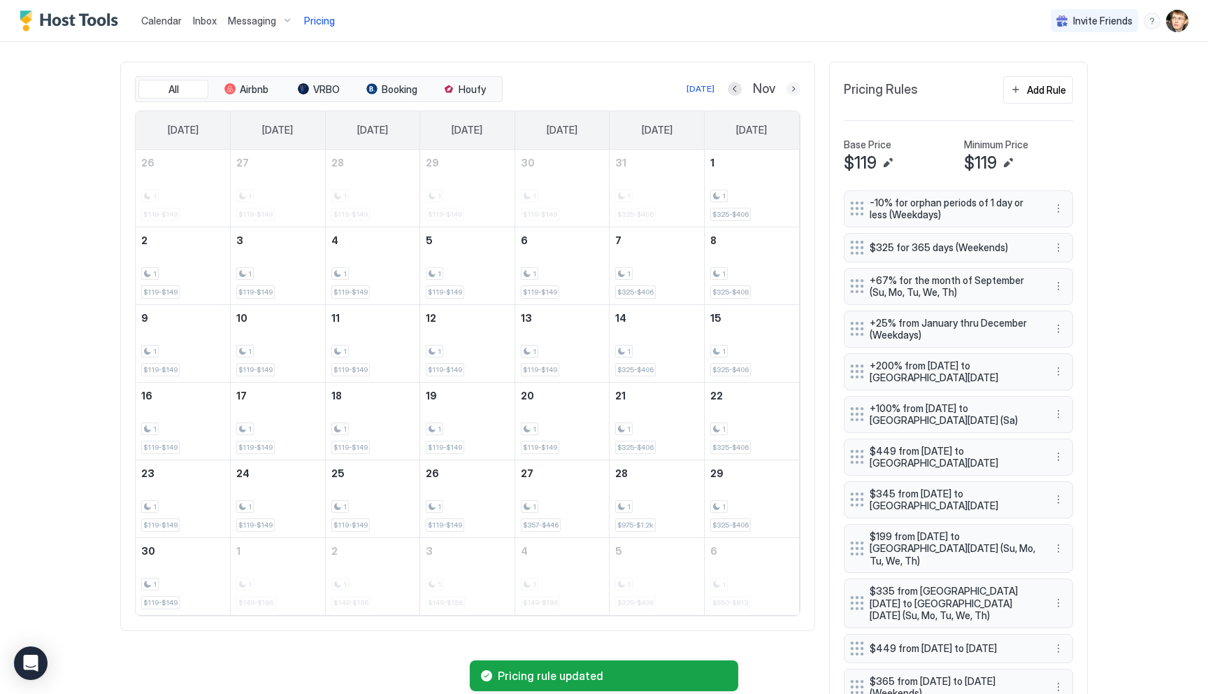
click at [795, 93] on button "Next month" at bounding box center [794, 89] width 14 height 14
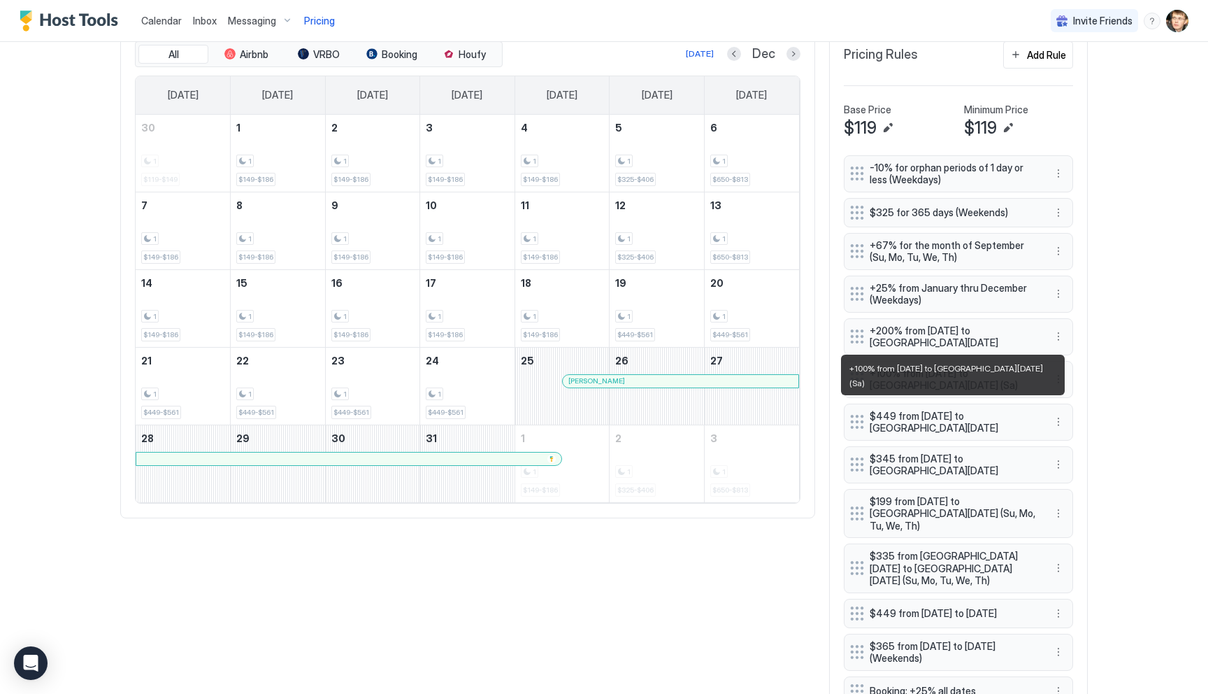
scroll to position [447, 0]
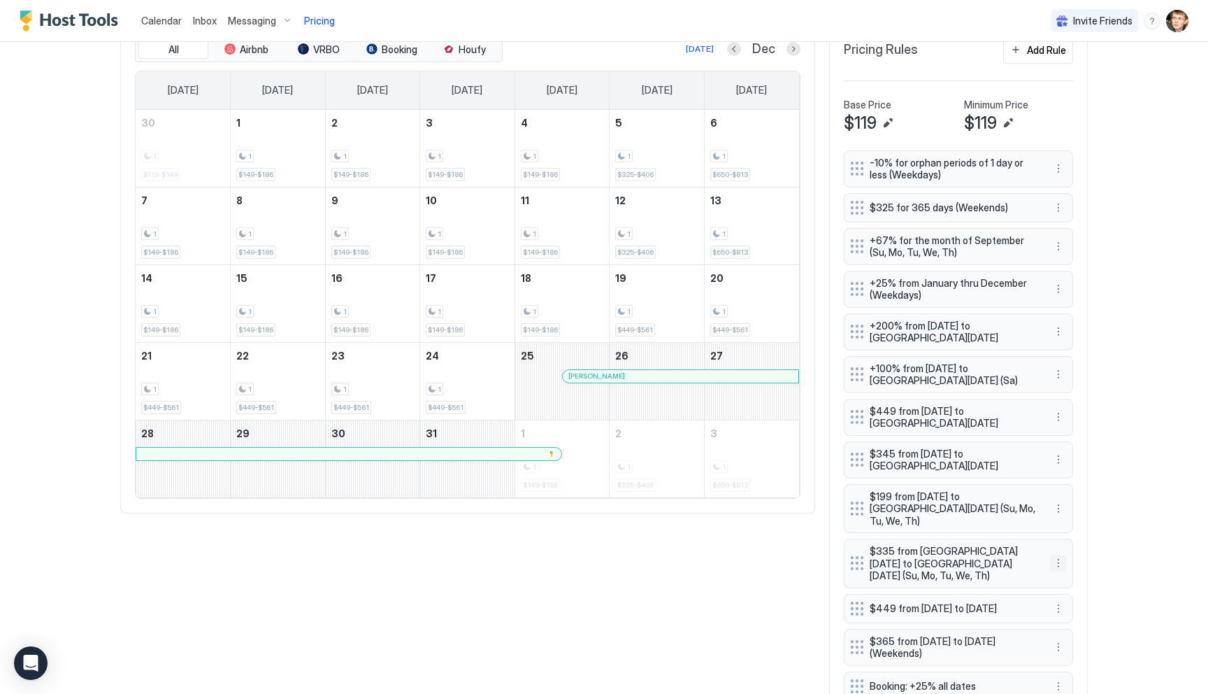
click at [1061, 554] on button "More options" at bounding box center [1058, 562] width 17 height 17
click at [1084, 605] on span "Delete" at bounding box center [1085, 609] width 26 height 10
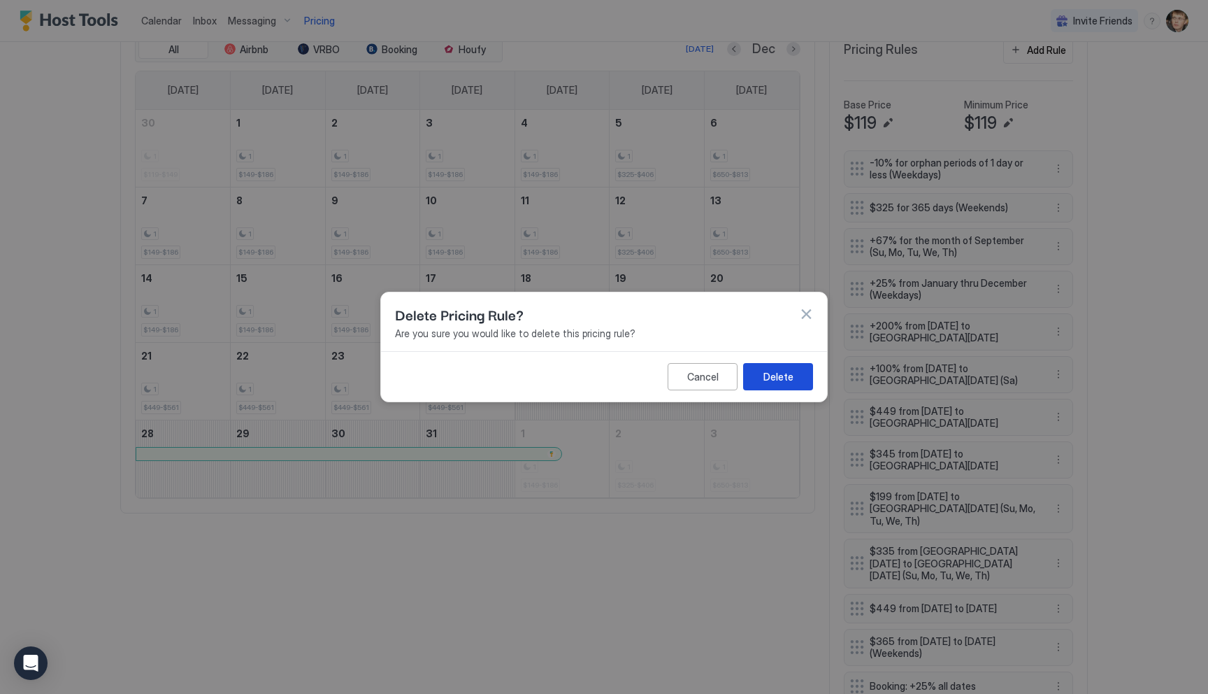
click at [773, 375] on div "Delete" at bounding box center [779, 376] width 30 height 15
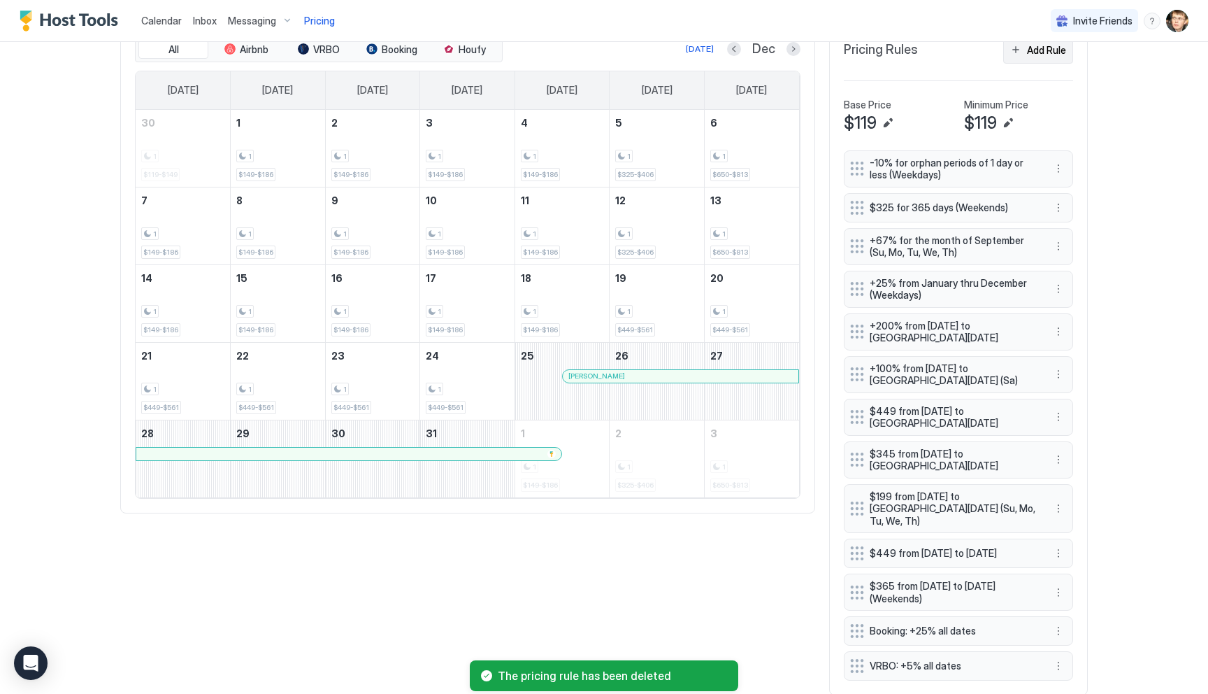
click at [1029, 57] on button "Add Rule" at bounding box center [1038, 49] width 70 height 27
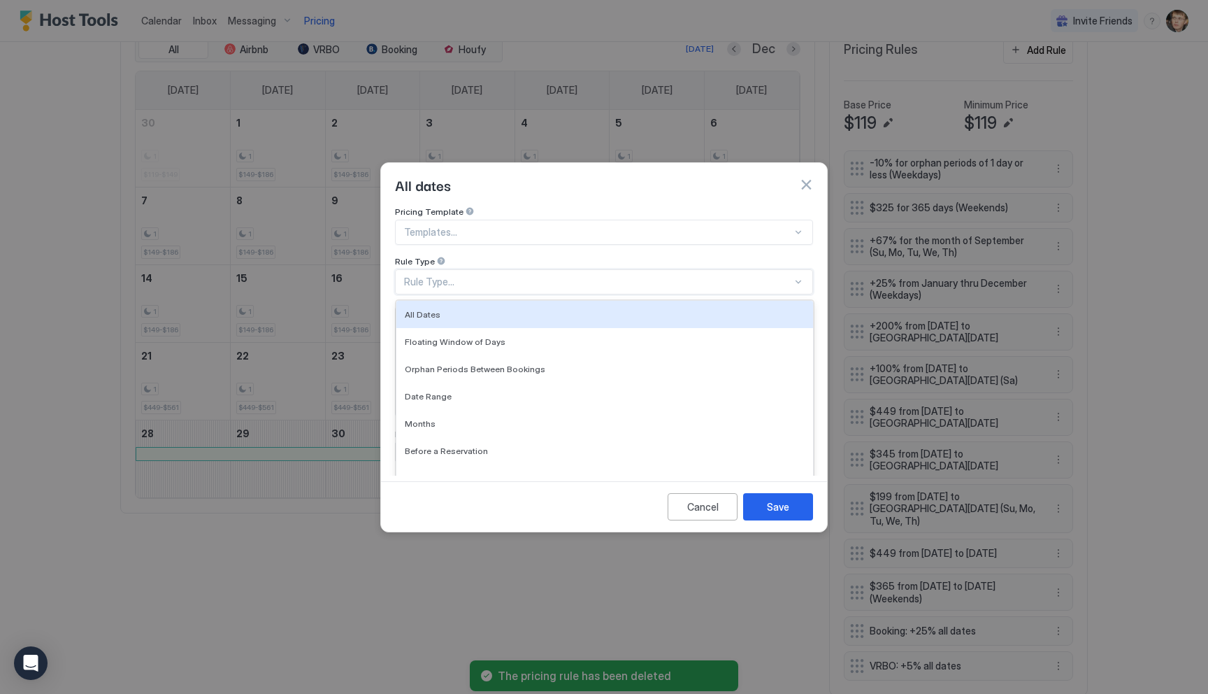
click at [457, 275] on div "Rule Type..." at bounding box center [598, 281] width 388 height 13
click at [457, 309] on div "All Dates" at bounding box center [605, 314] width 400 height 10
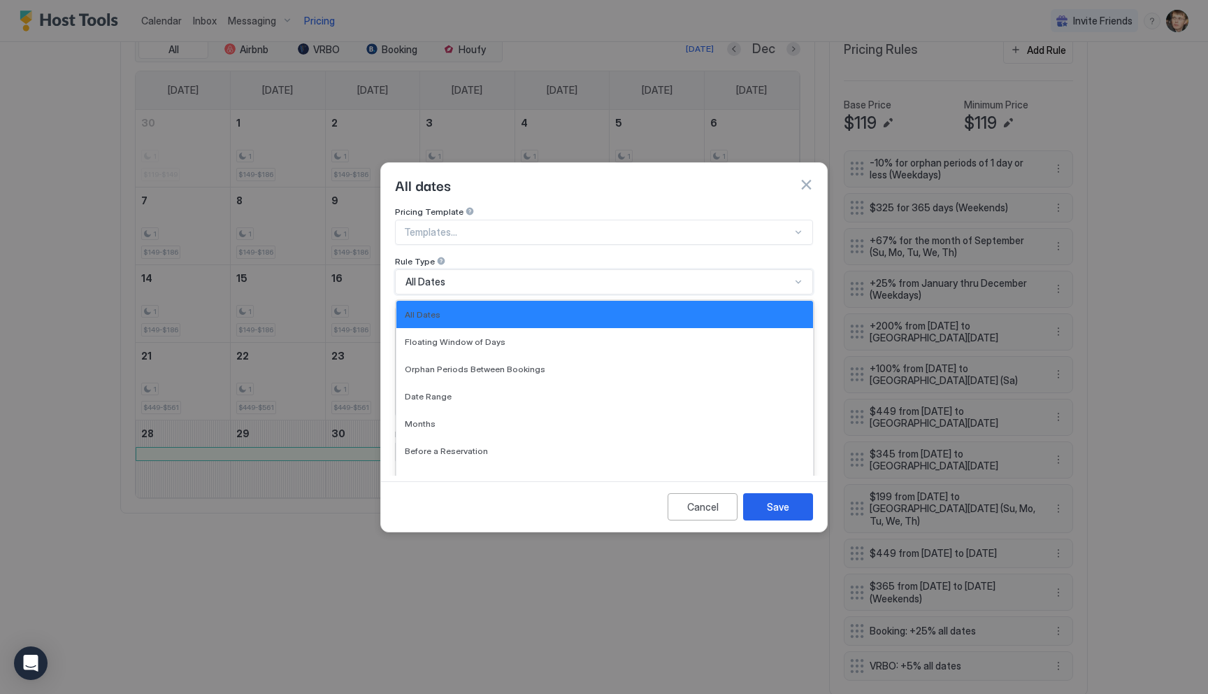
click at [457, 275] on div "All Dates" at bounding box center [598, 281] width 385 height 13
click at [461, 410] on div "Months" at bounding box center [604, 423] width 417 height 27
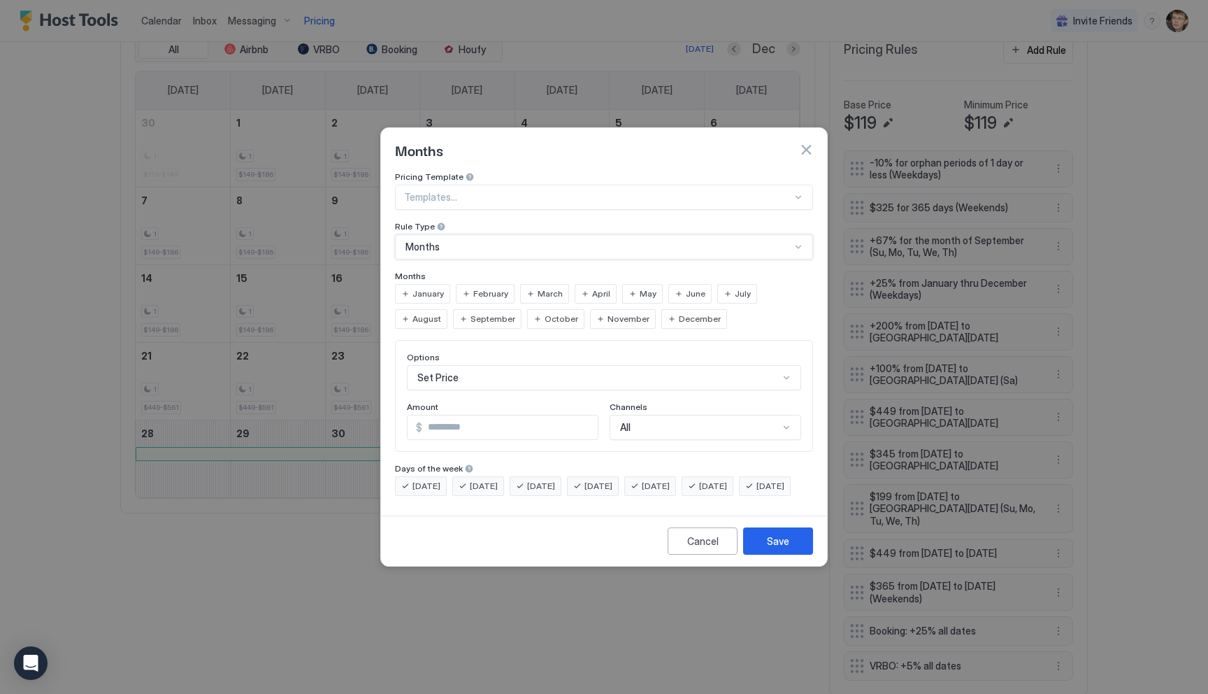
click at [727, 288] on div "July" at bounding box center [737, 294] width 40 height 20
click at [441, 313] on span "August" at bounding box center [427, 319] width 29 height 13
click at [503, 365] on div "Set Price" at bounding box center [604, 377] width 394 height 25
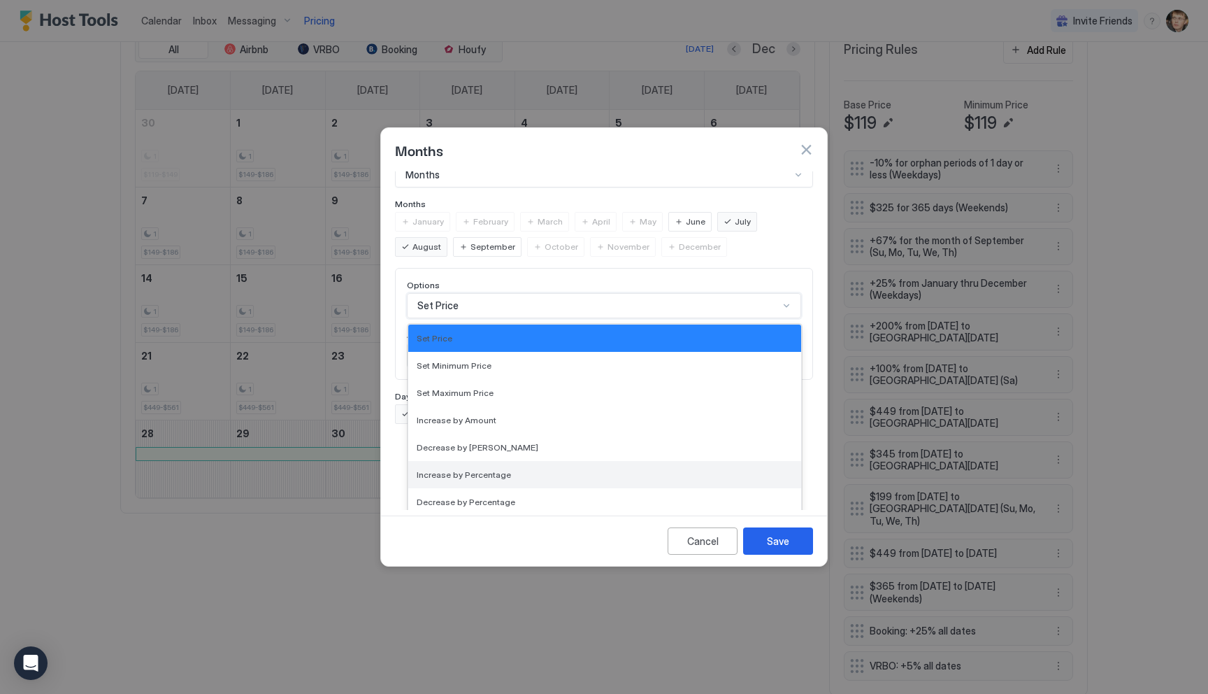
click at [492, 469] on span "Increase by Percentage" at bounding box center [464, 474] width 94 height 10
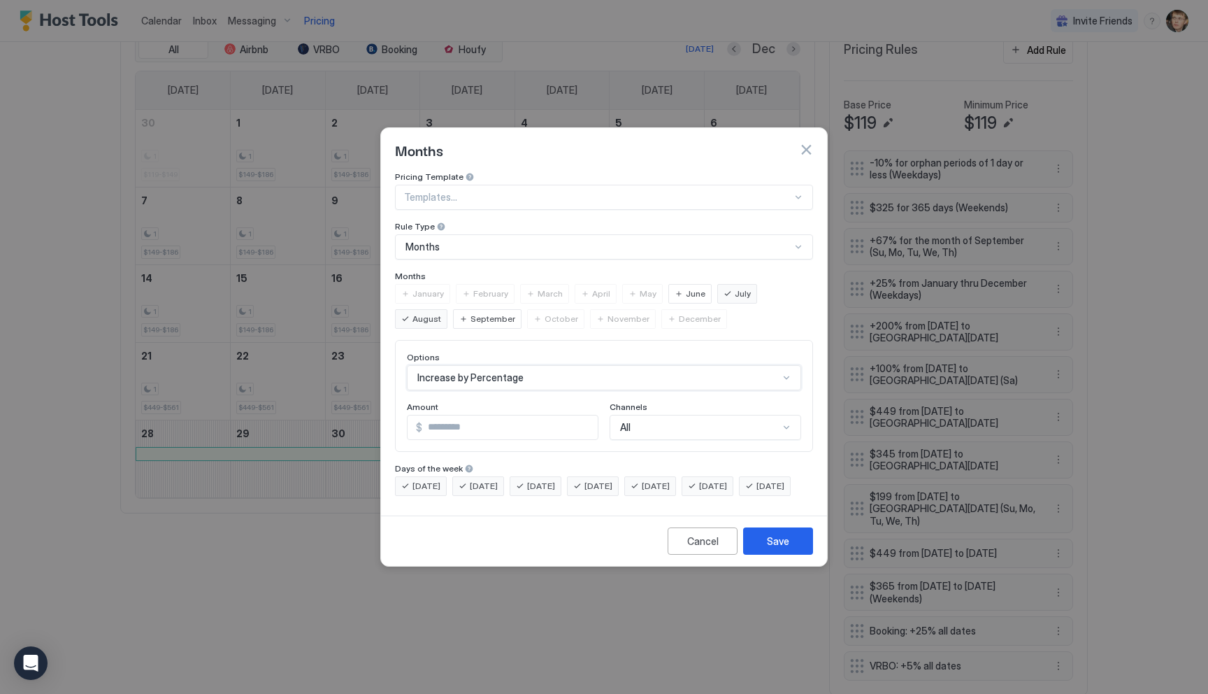
scroll to position [0, 0]
click at [481, 415] on input "*" at bounding box center [510, 427] width 173 height 24
paste input "Input Field"
type input "*"
type input "**"
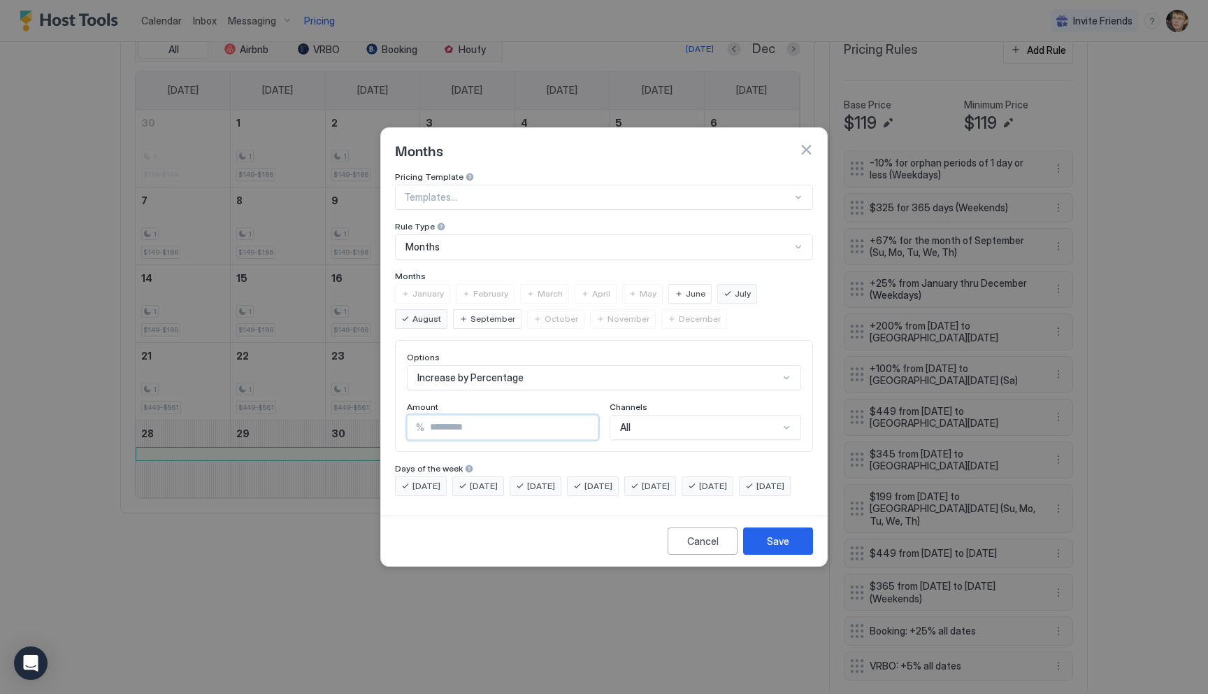
click at [727, 480] on span "[DATE]" at bounding box center [713, 486] width 28 height 13
click at [739, 496] on div "[DATE]" at bounding box center [765, 486] width 52 height 20
click at [759, 554] on button "Save" at bounding box center [778, 540] width 70 height 27
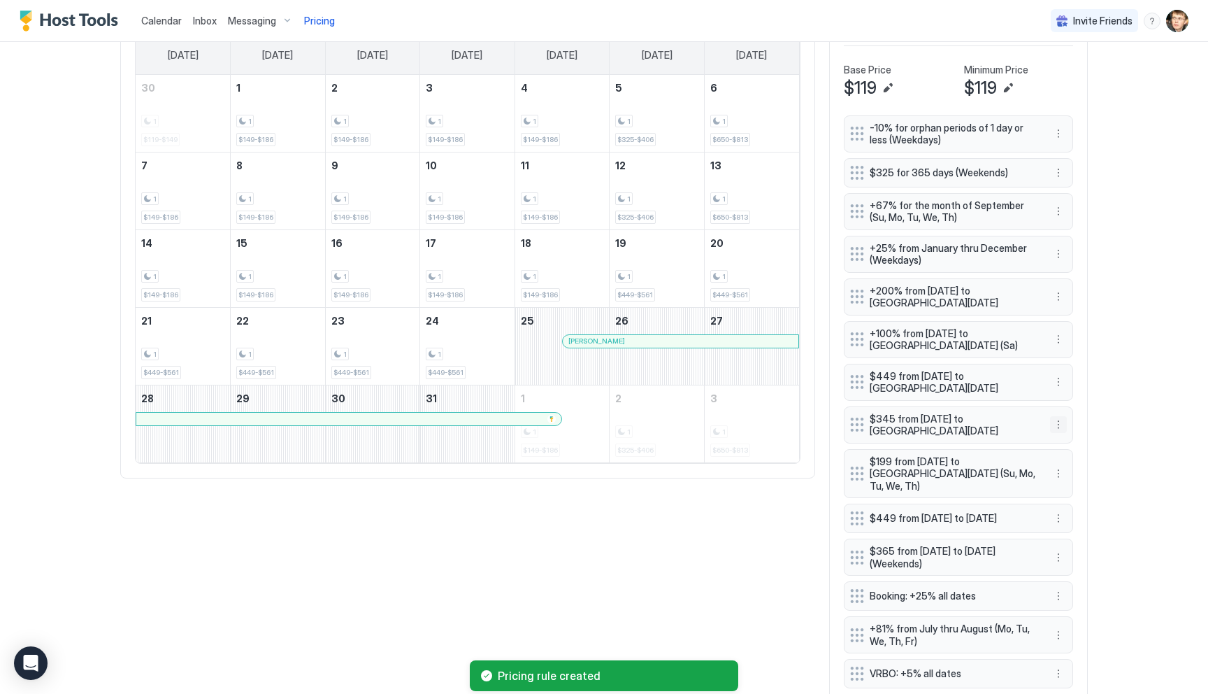
scroll to position [526, 0]
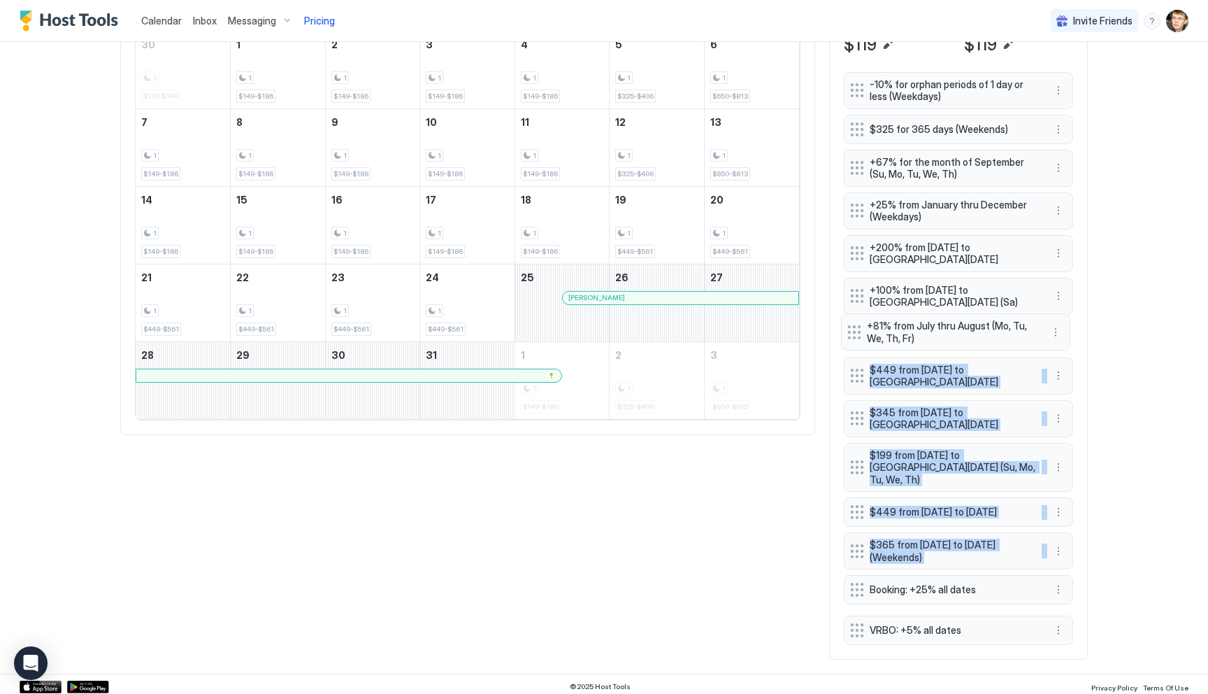
drag, startPoint x: 850, startPoint y: 580, endPoint x: 847, endPoint y: 326, distance: 254.5
click at [847, 326] on div "-10% for orphan periods of 1 day or less (Weekdays) $325 for 365 days (Weekends…" at bounding box center [958, 358] width 229 height 573
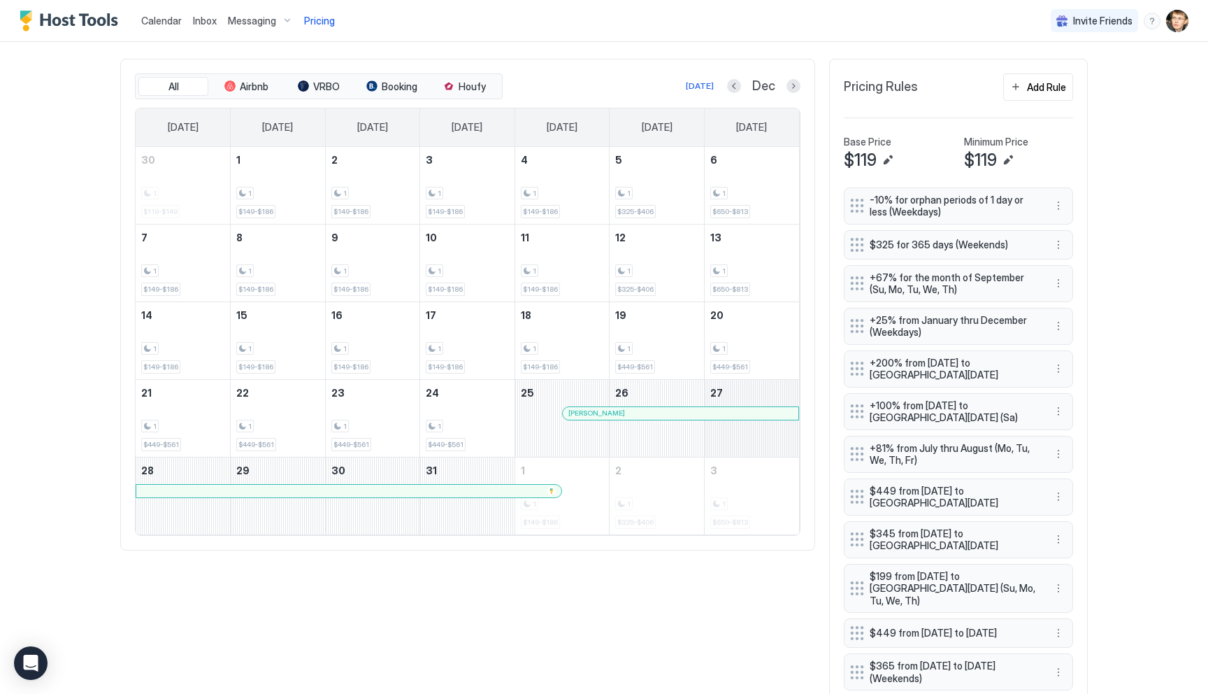
scroll to position [402, 0]
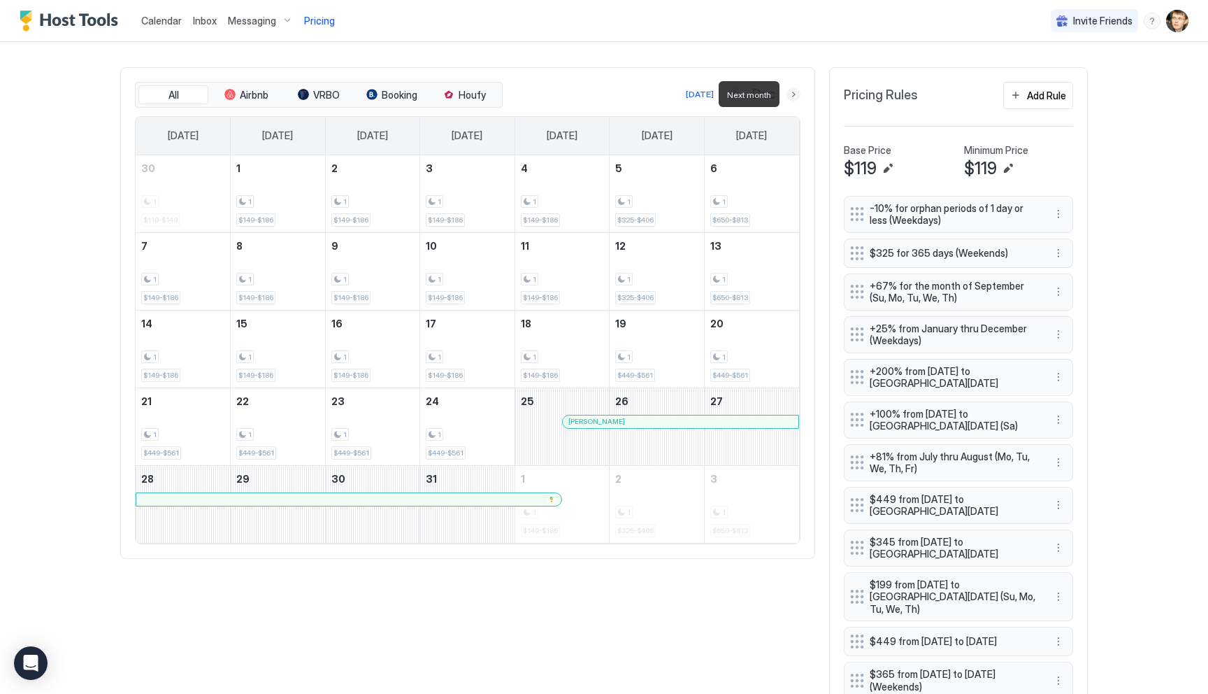
click at [789, 98] on button "Next month" at bounding box center [794, 94] width 14 height 14
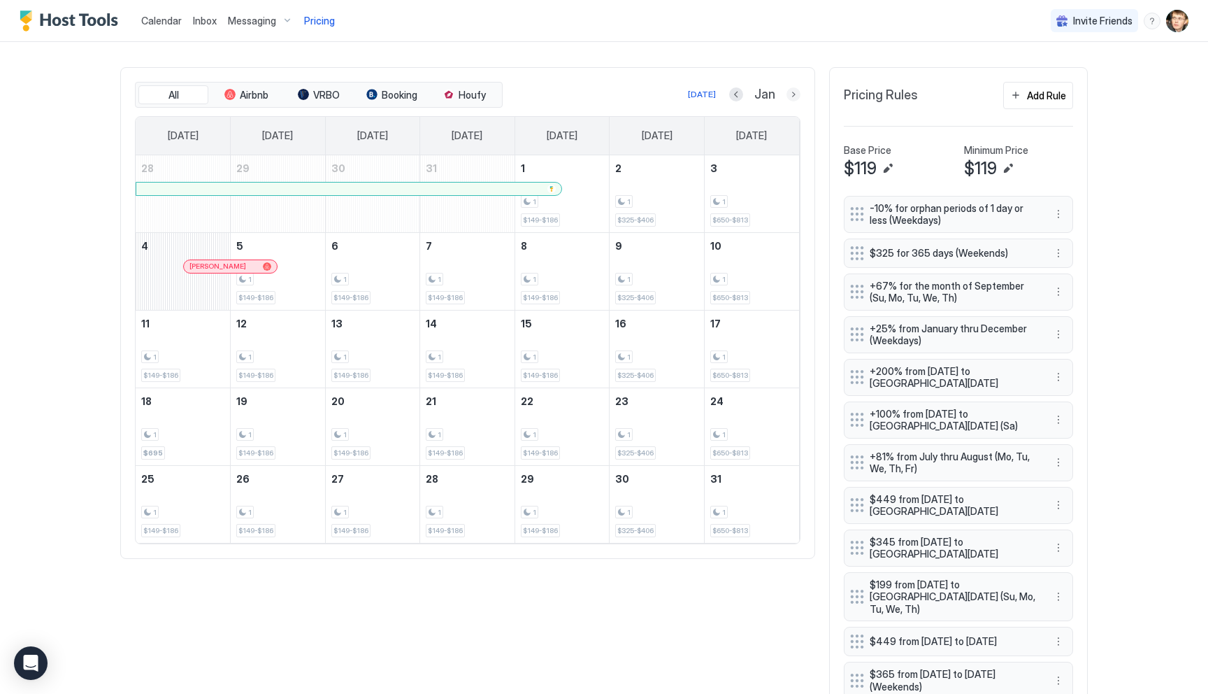
click at [796, 94] on button "Next month" at bounding box center [794, 94] width 14 height 14
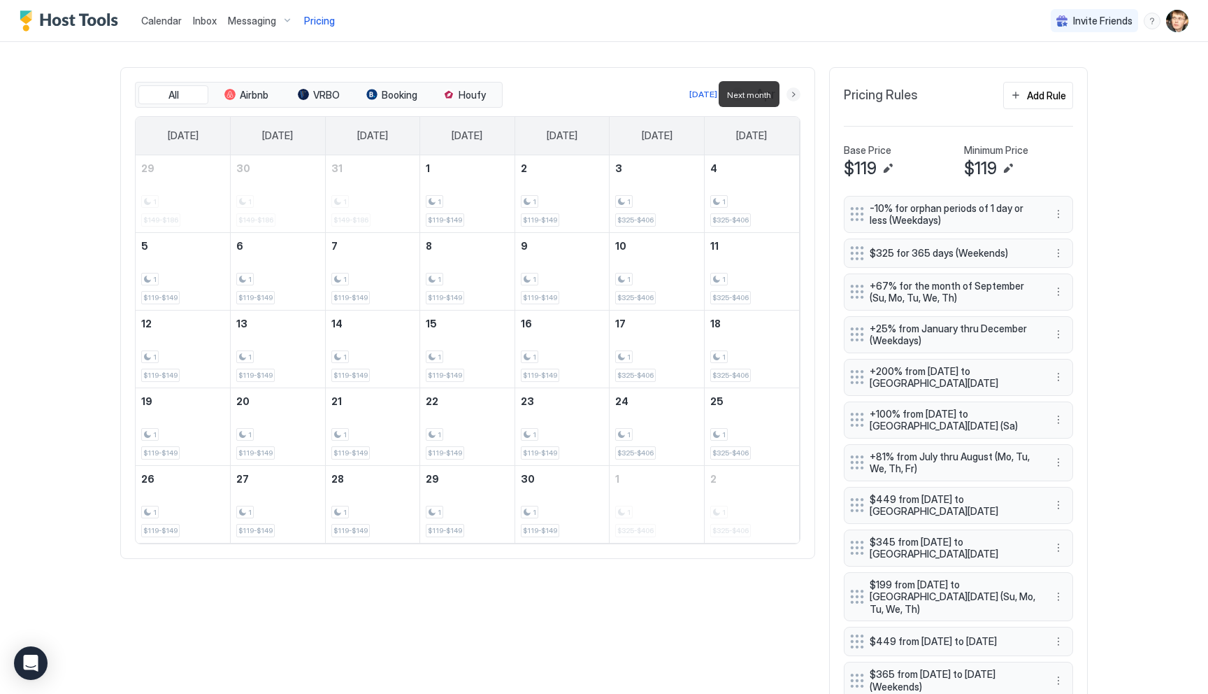
click at [795, 94] on button "Next month" at bounding box center [794, 94] width 14 height 14
click at [793, 91] on button "Next month" at bounding box center [794, 94] width 14 height 14
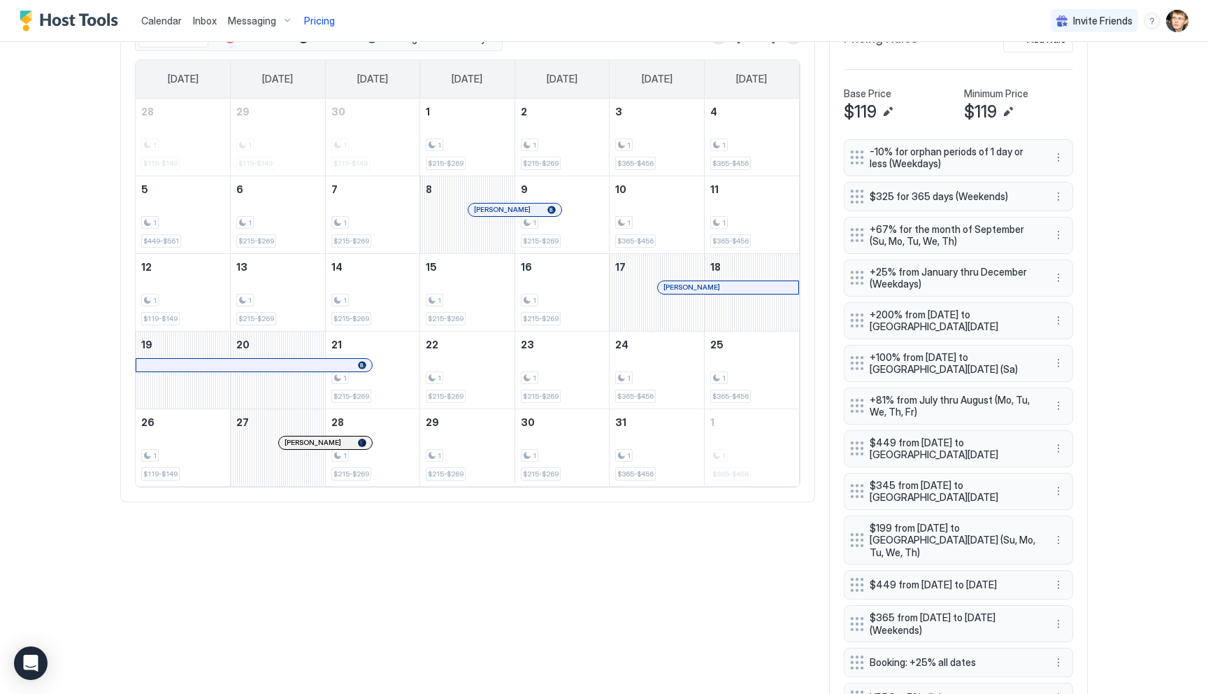
scroll to position [464, 0]
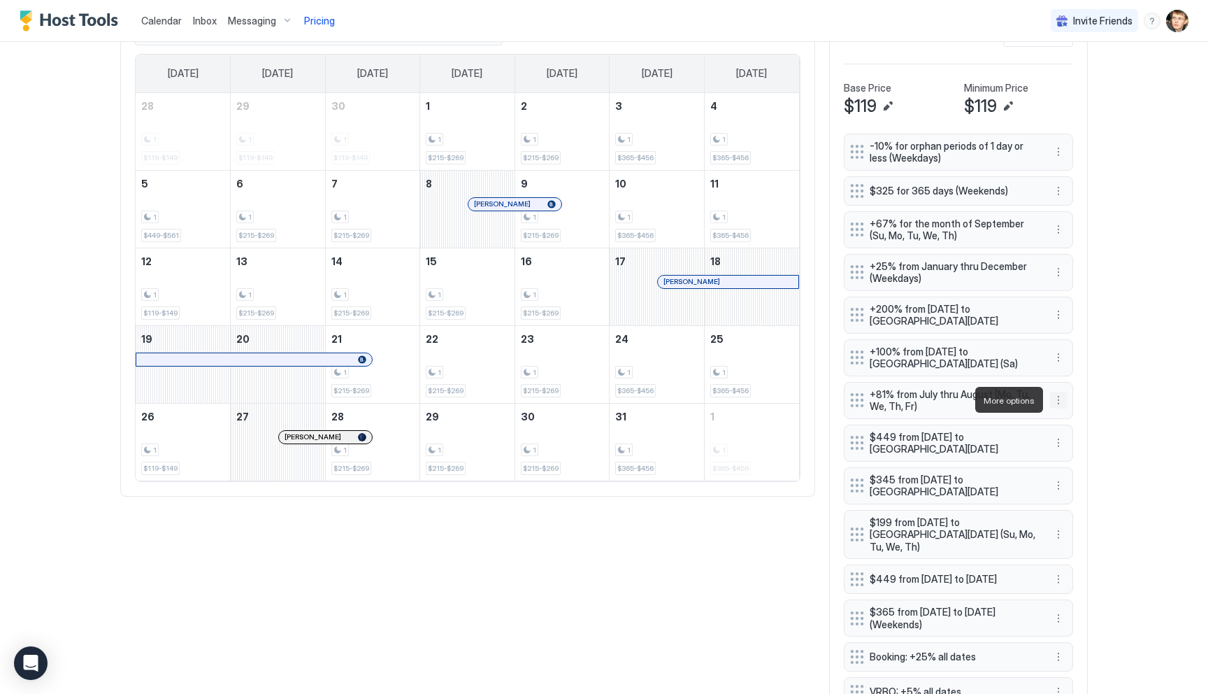
click at [1059, 399] on button "More options" at bounding box center [1058, 400] width 17 height 17
click at [1066, 413] on div "Edit" at bounding box center [1077, 419] width 52 height 22
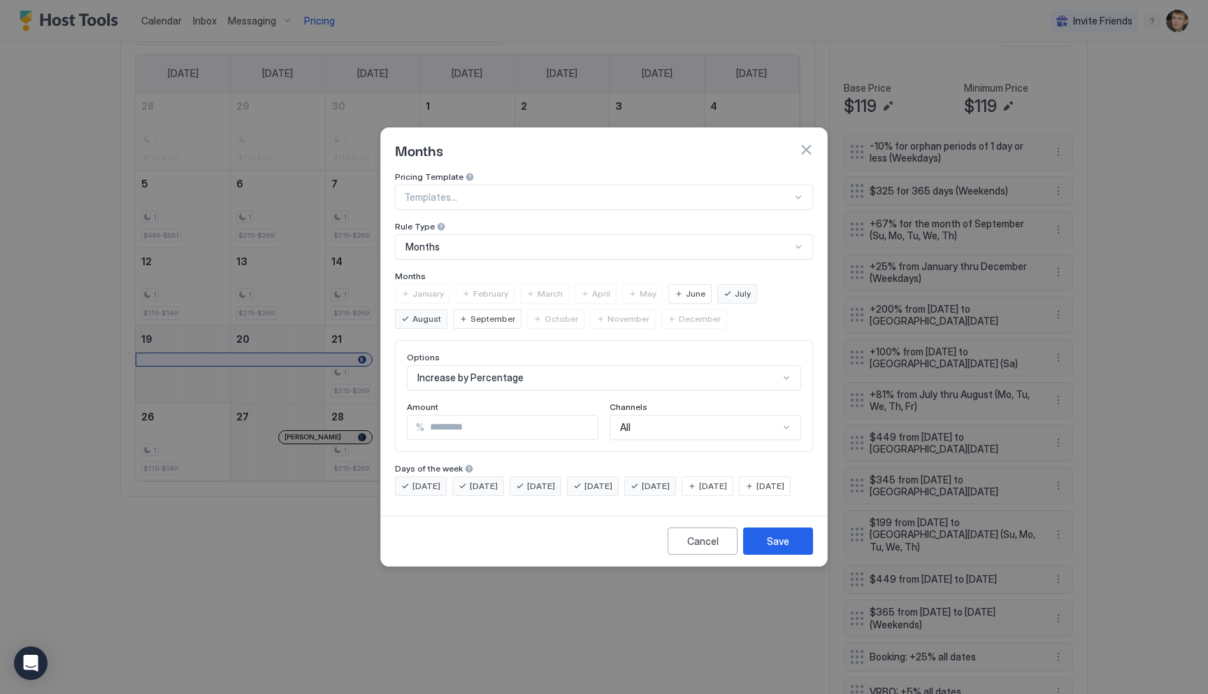
click at [448, 415] on input "**" at bounding box center [510, 427] width 173 height 24
type input "***"
click at [797, 543] on button "Save" at bounding box center [778, 540] width 70 height 27
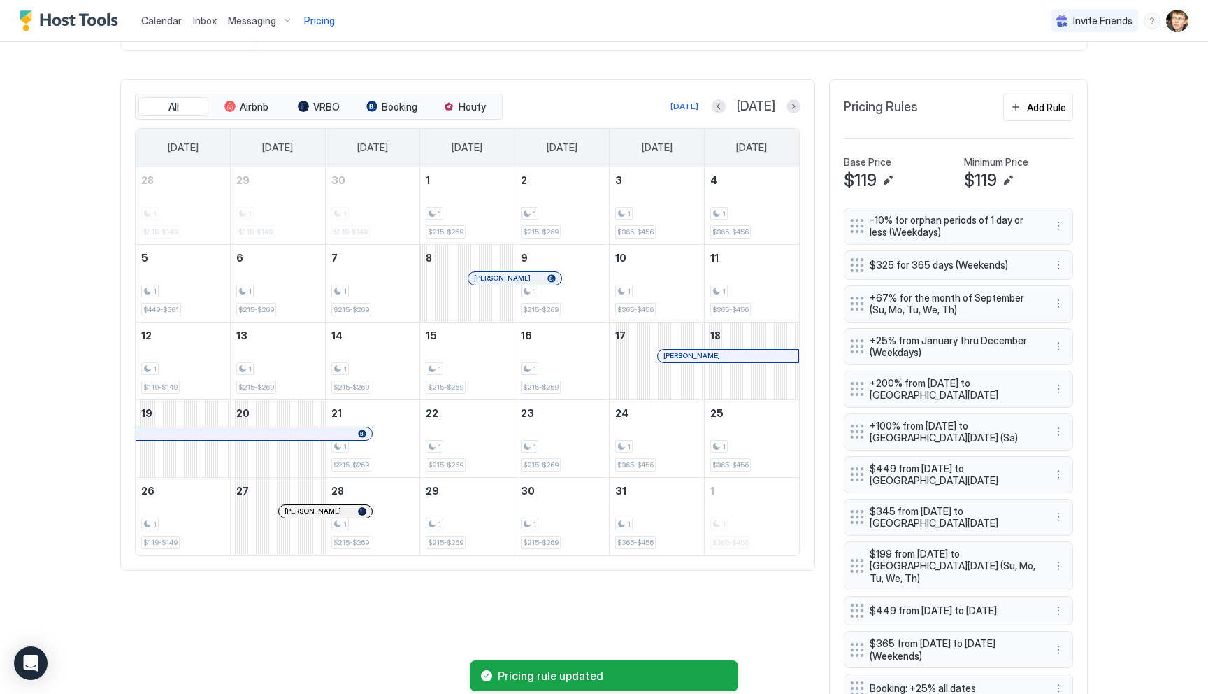
scroll to position [340, 0]
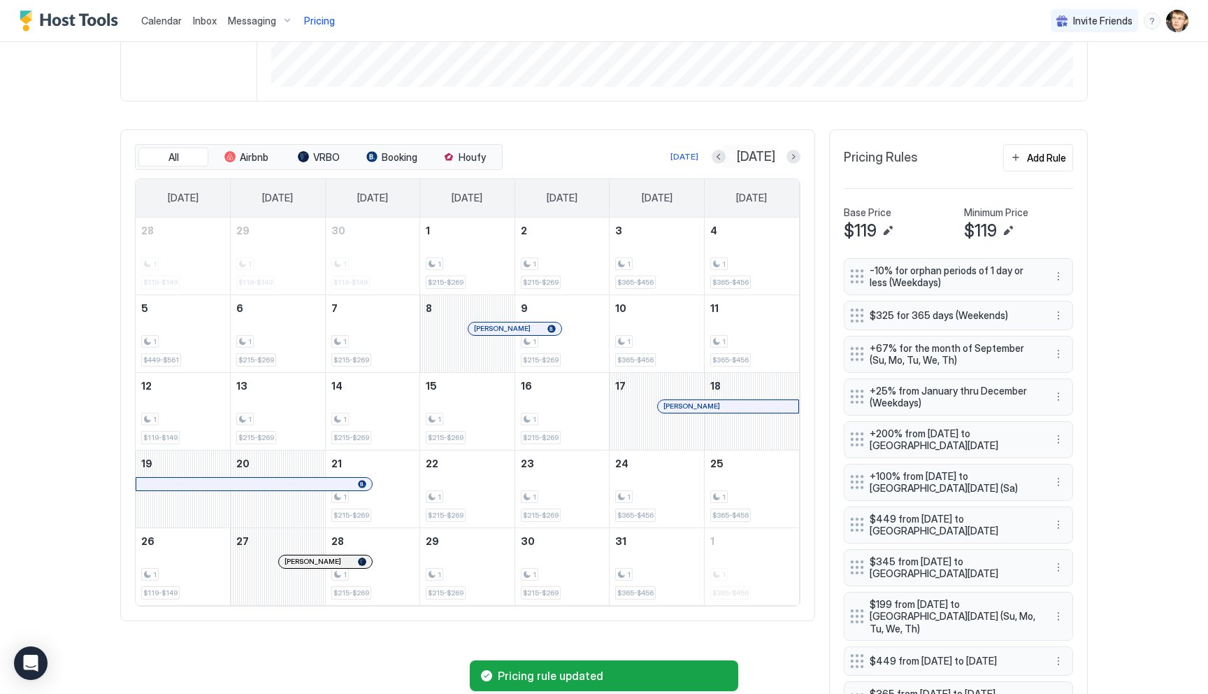
click at [787, 151] on div at bounding box center [794, 157] width 14 height 14
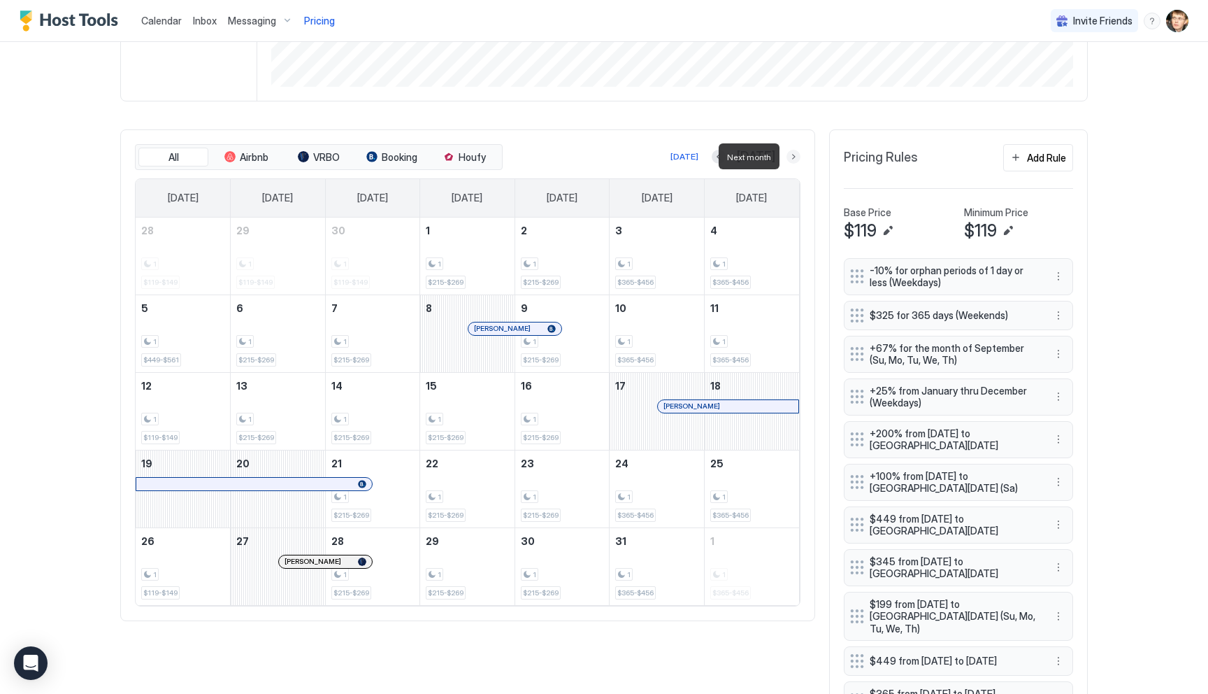
click at [792, 156] on button "Next month" at bounding box center [794, 157] width 14 height 14
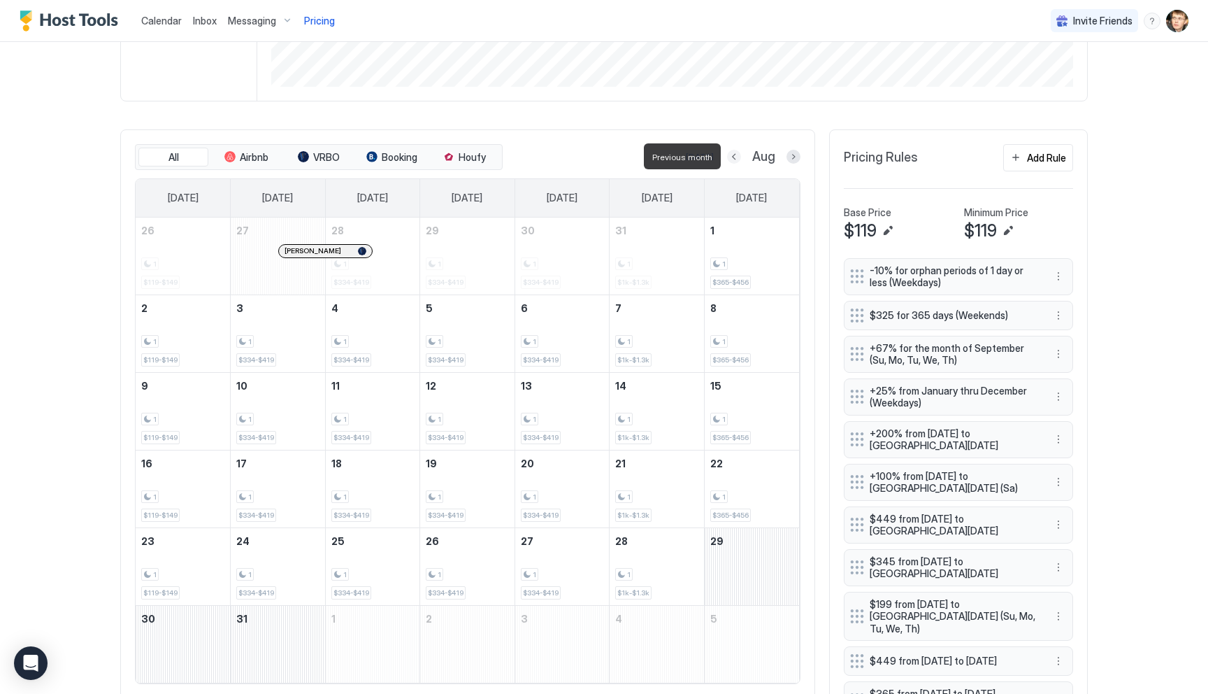
click at [736, 156] on button "Previous month" at bounding box center [734, 157] width 14 height 14
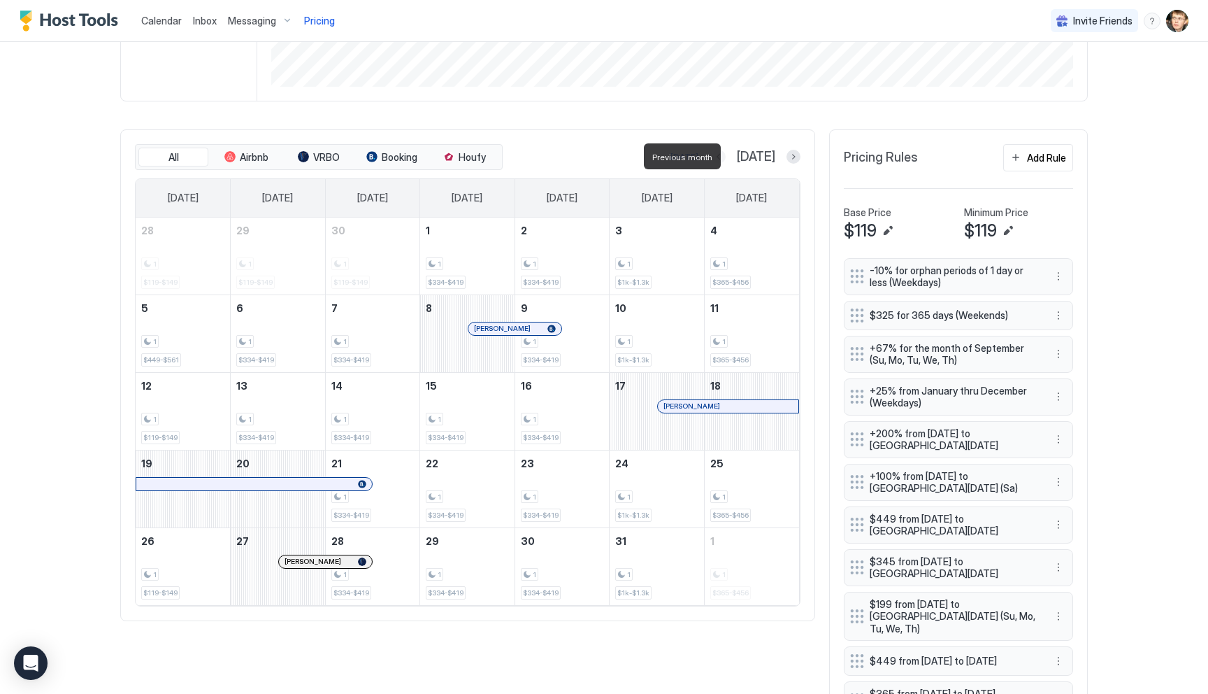
click at [726, 156] on button "Previous month" at bounding box center [719, 157] width 14 height 14
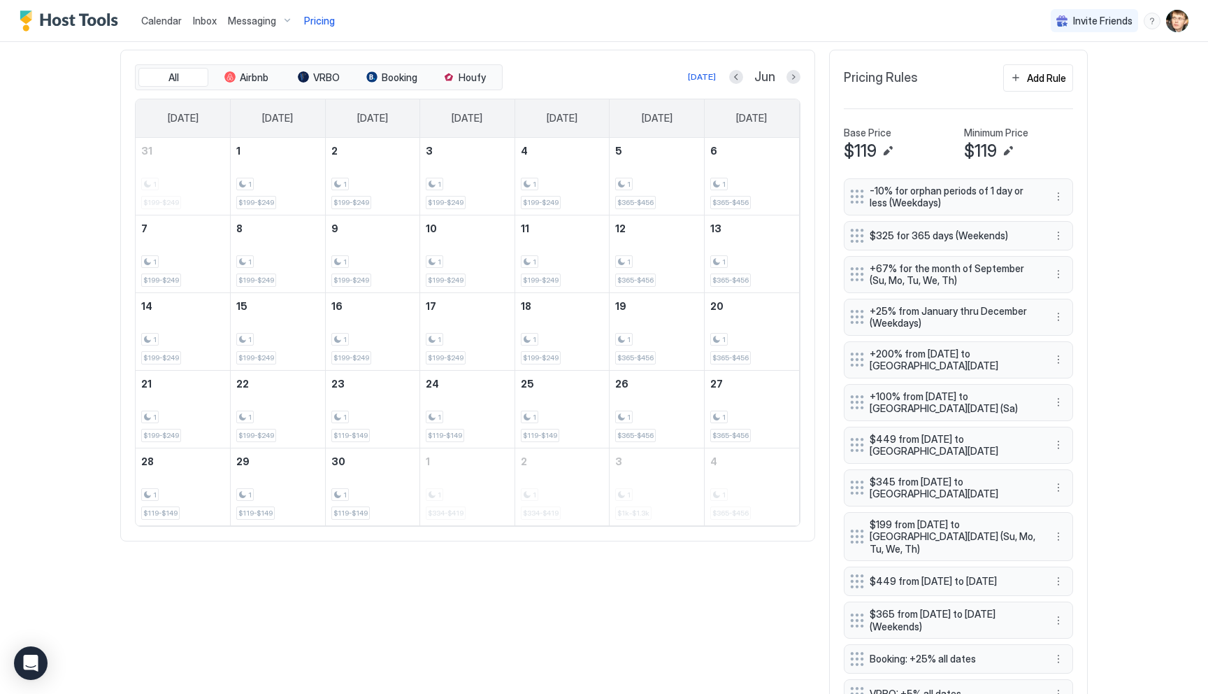
scroll to position [387, 0]
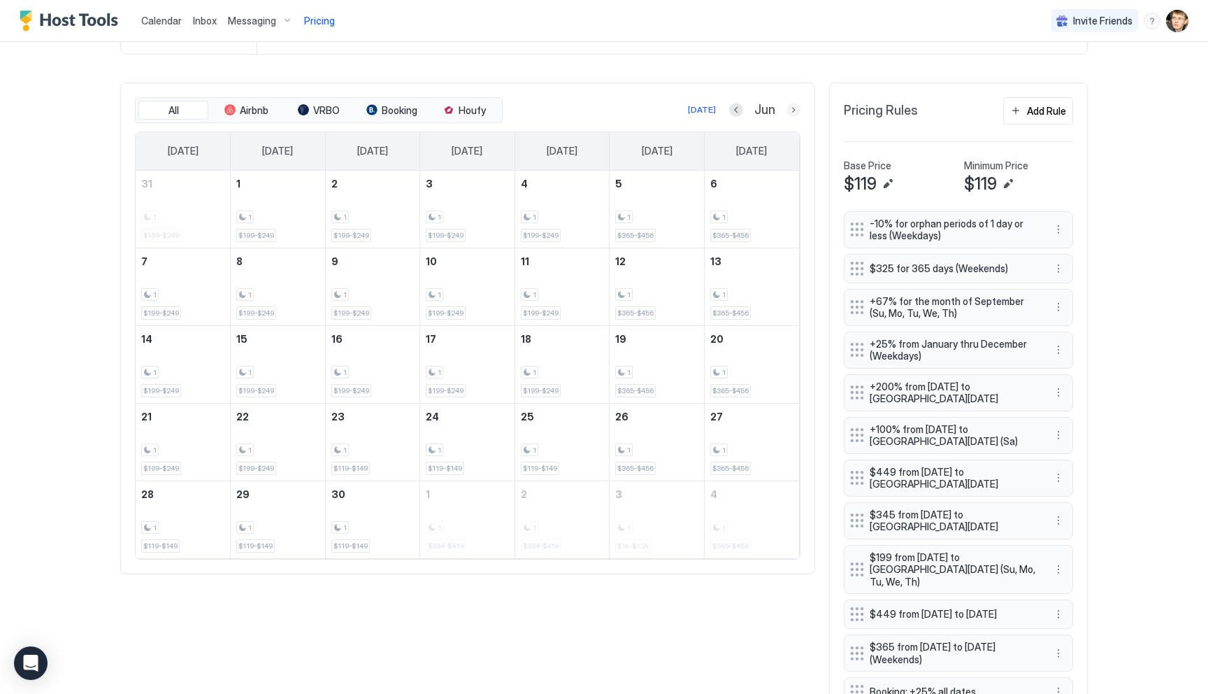
click at [797, 111] on button "Next month" at bounding box center [794, 110] width 14 height 14
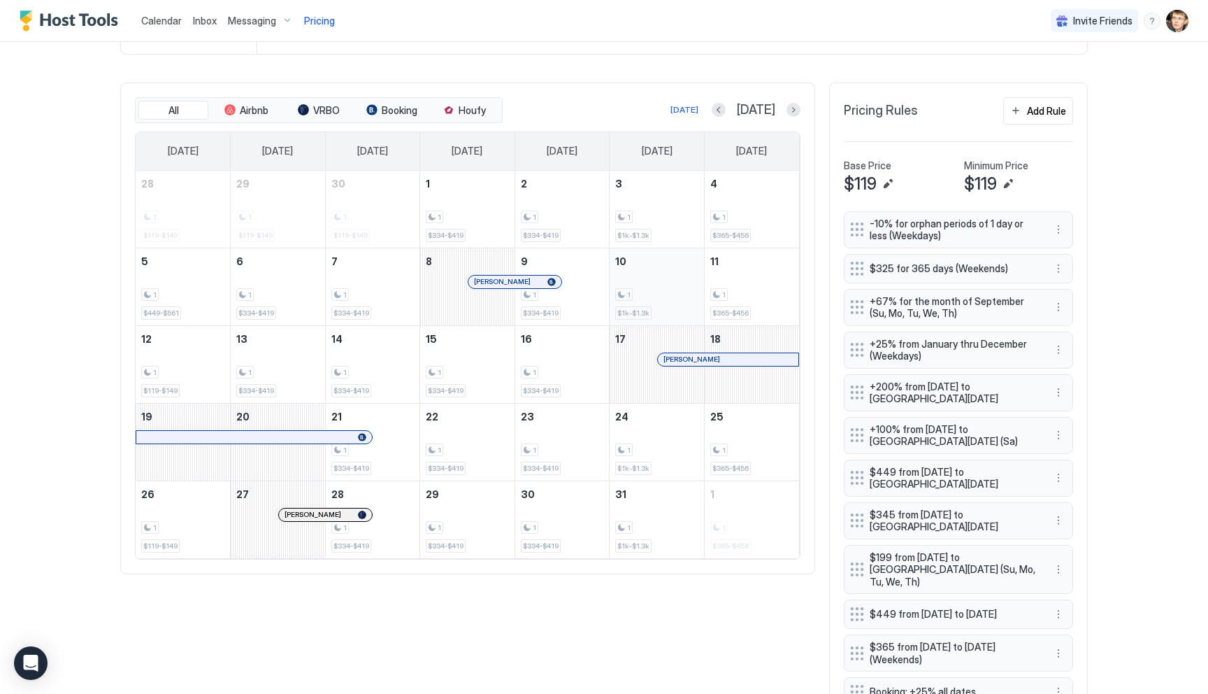
click at [644, 270] on div "1 $1k-$1.3k" at bounding box center [656, 287] width 83 height 66
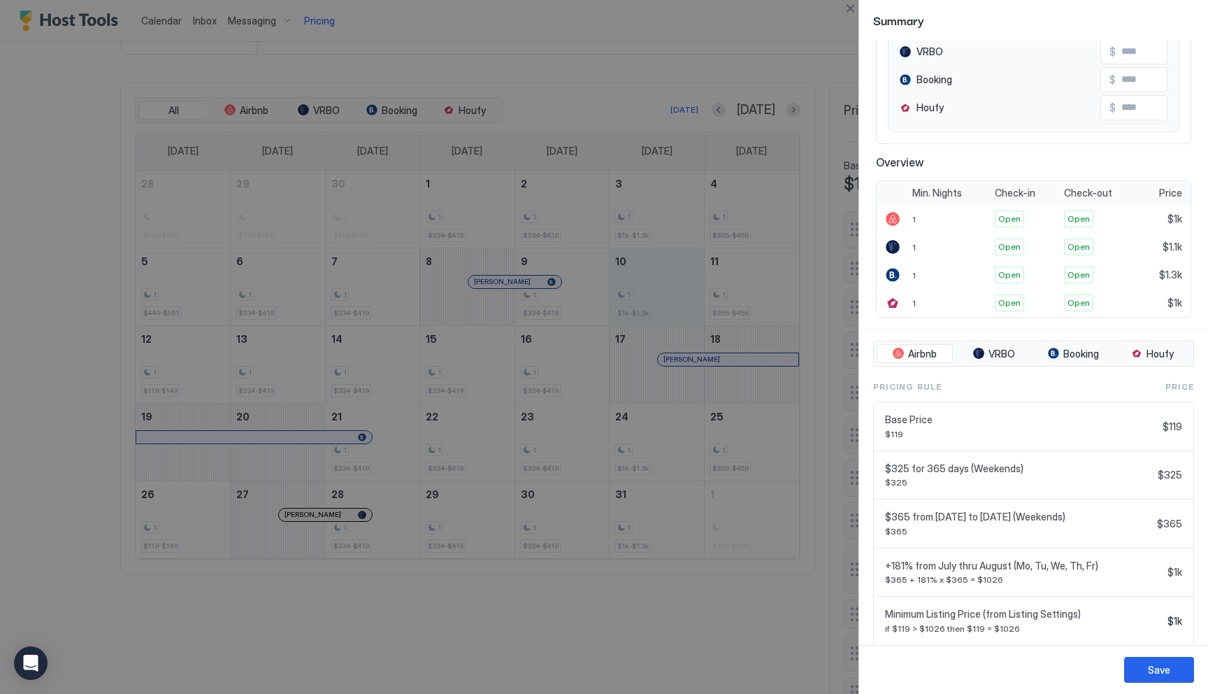
scroll to position [240, 0]
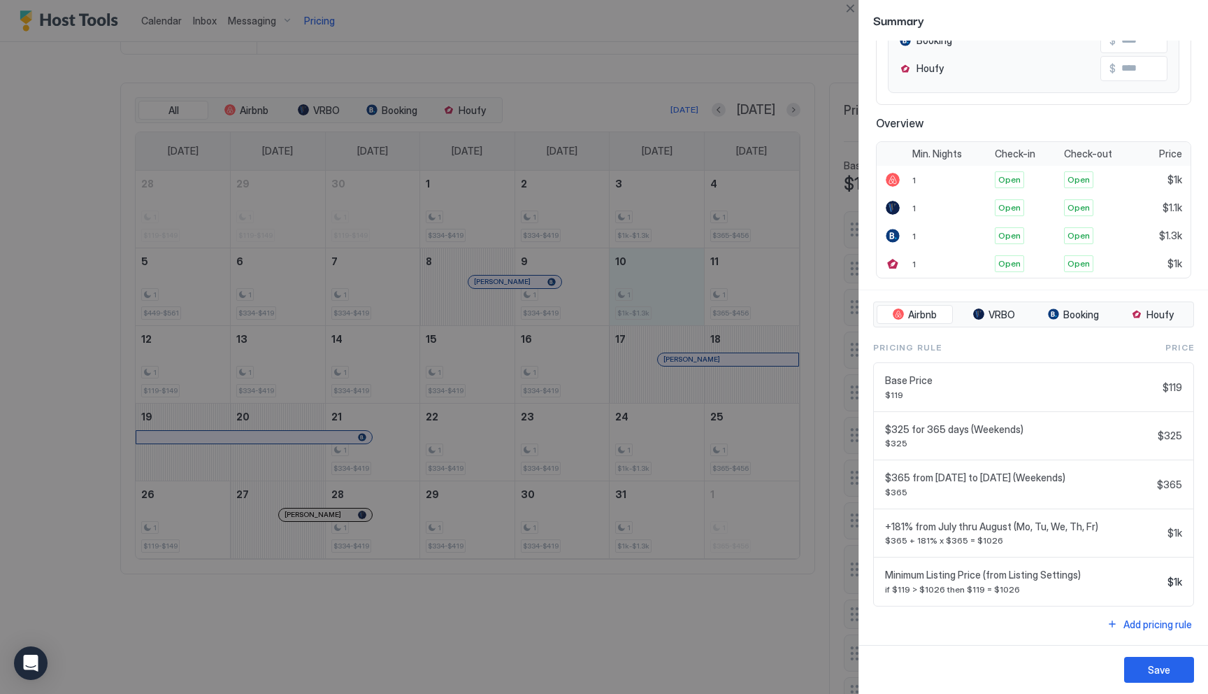
click at [720, 601] on div at bounding box center [604, 347] width 1208 height 694
click at [852, 8] on button "Close" at bounding box center [850, 8] width 17 height 17
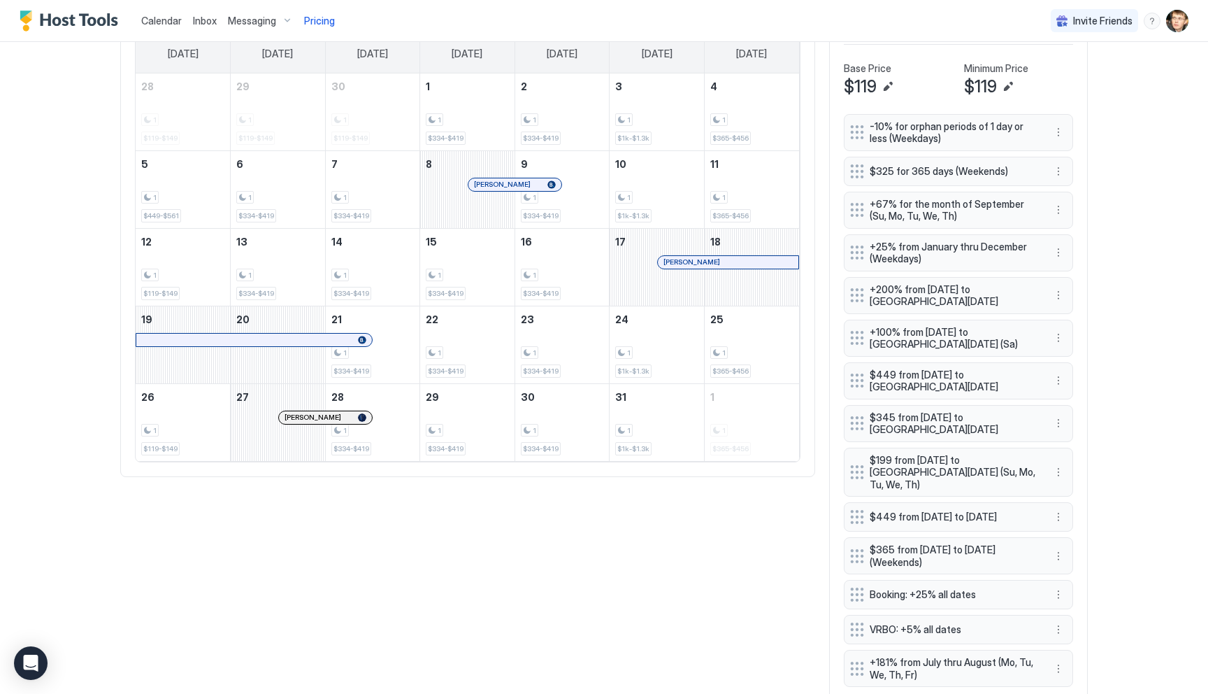
scroll to position [526, 0]
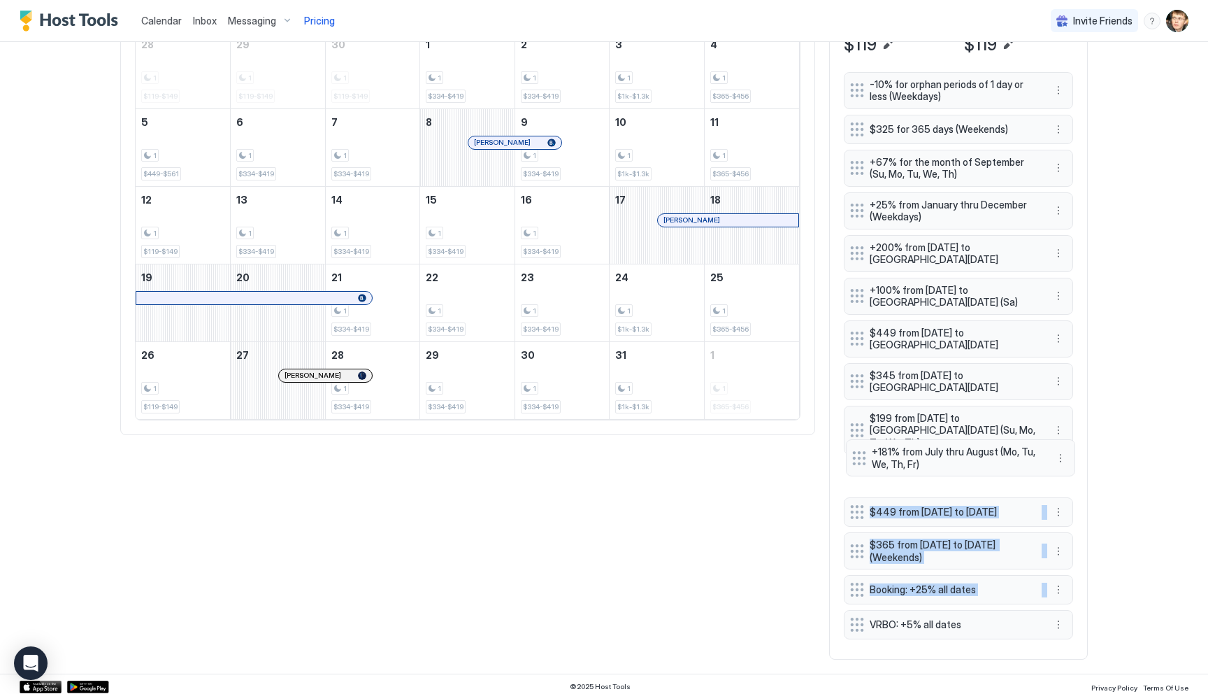
drag, startPoint x: 857, startPoint y: 623, endPoint x: 859, endPoint y: 459, distance: 163.6
click at [859, 459] on div "-10% for orphan periods of 1 day or less (Weekdays) $325 for 365 days (Weekends…" at bounding box center [958, 358] width 229 height 573
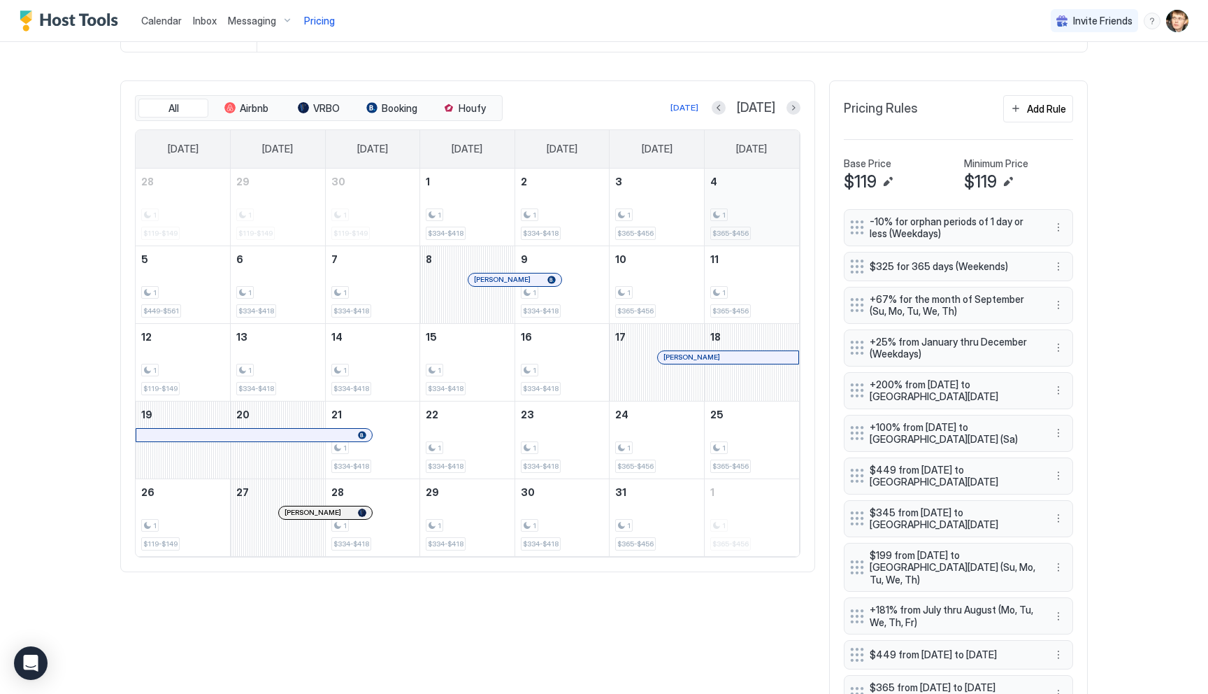
scroll to position [387, 0]
click at [791, 113] on button "Next month" at bounding box center [794, 109] width 14 height 14
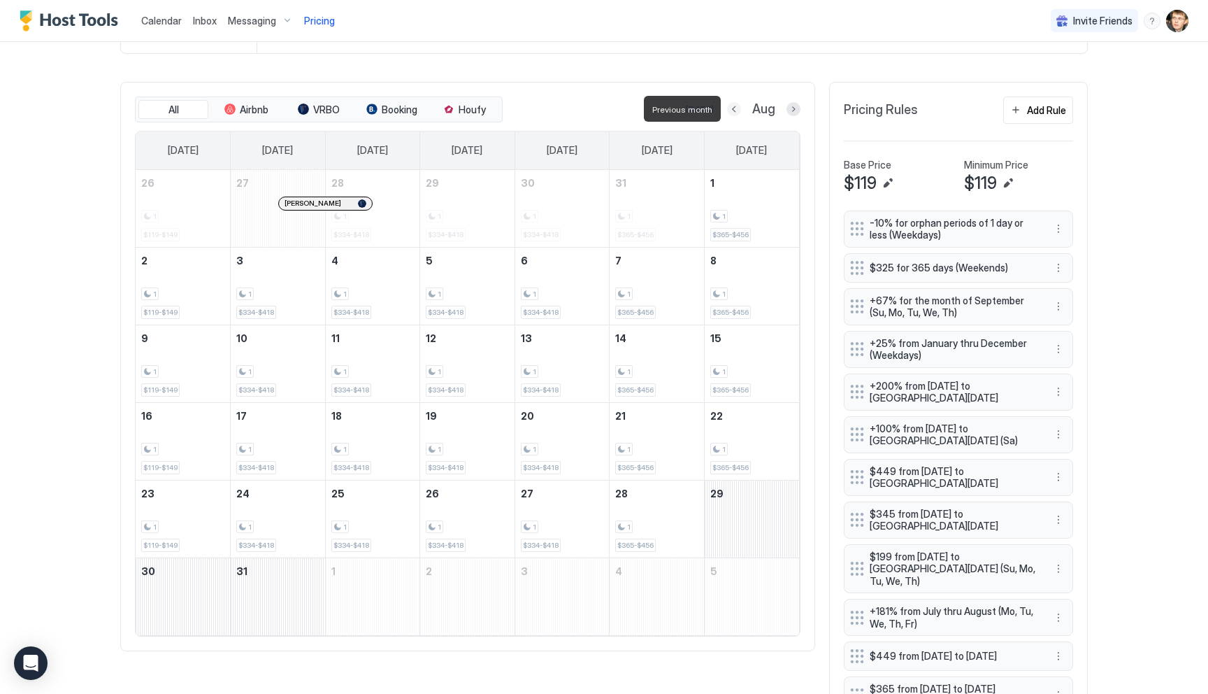
click at [733, 110] on button "Previous month" at bounding box center [734, 109] width 14 height 14
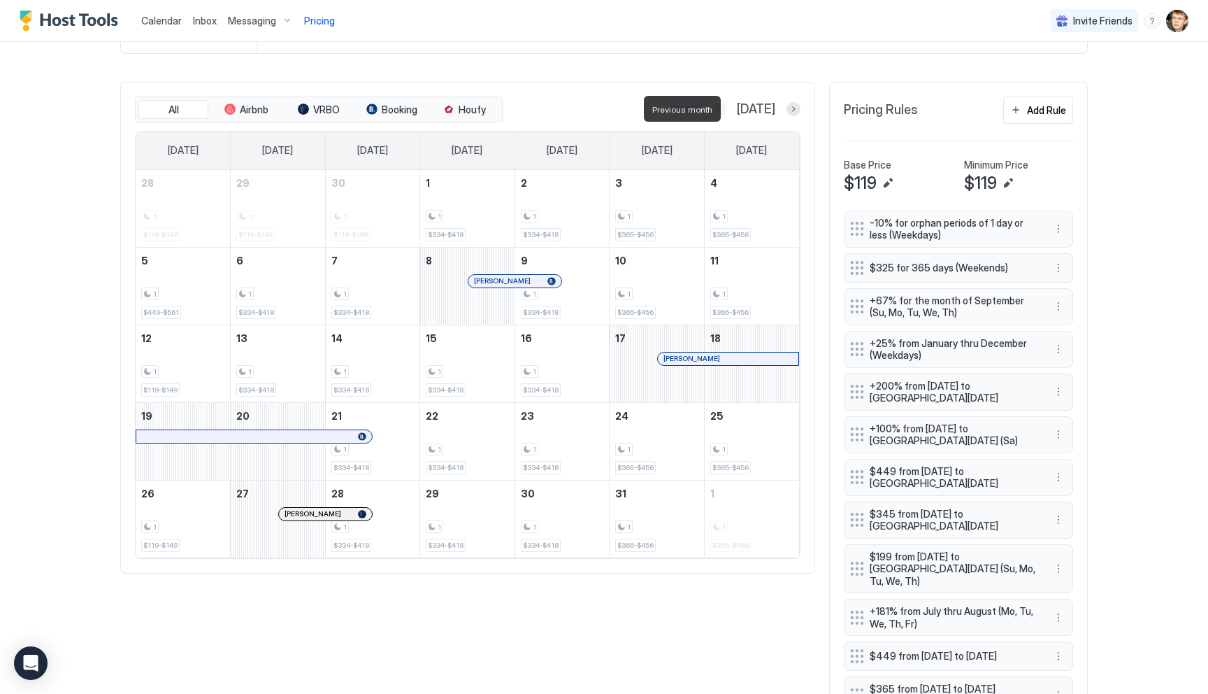
click at [726, 110] on button "Previous month" at bounding box center [719, 109] width 14 height 14
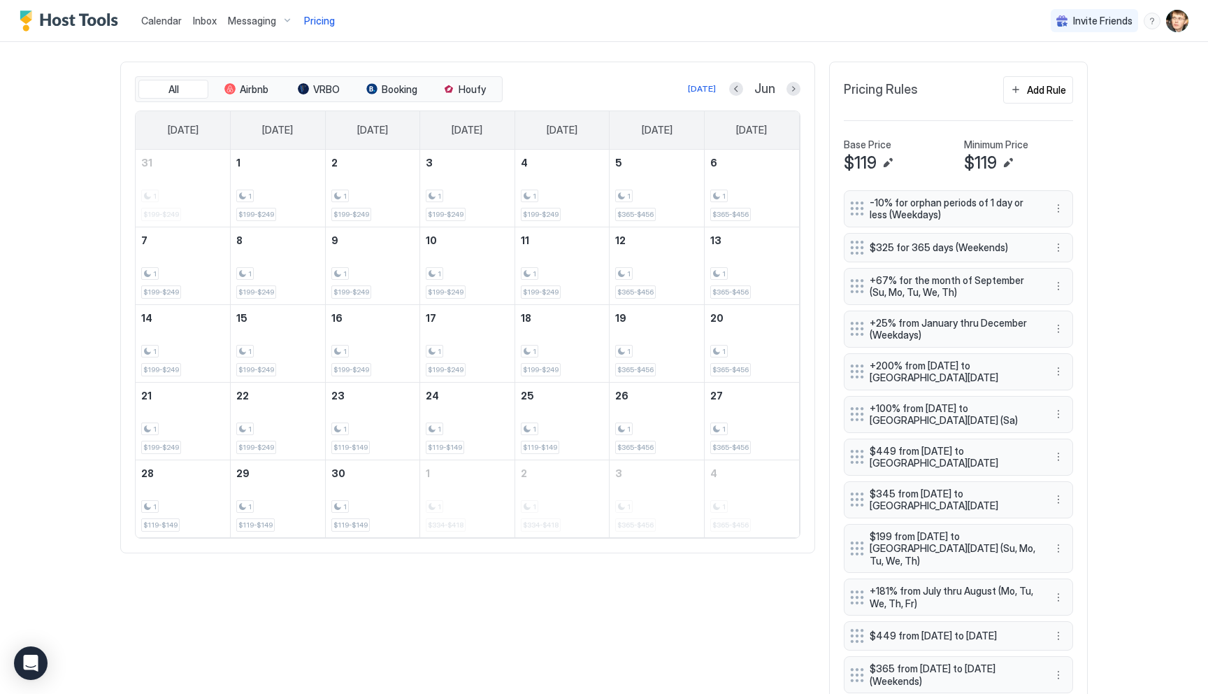
scroll to position [408, 0]
click at [1035, 94] on div "Add Rule" at bounding box center [1046, 89] width 39 height 15
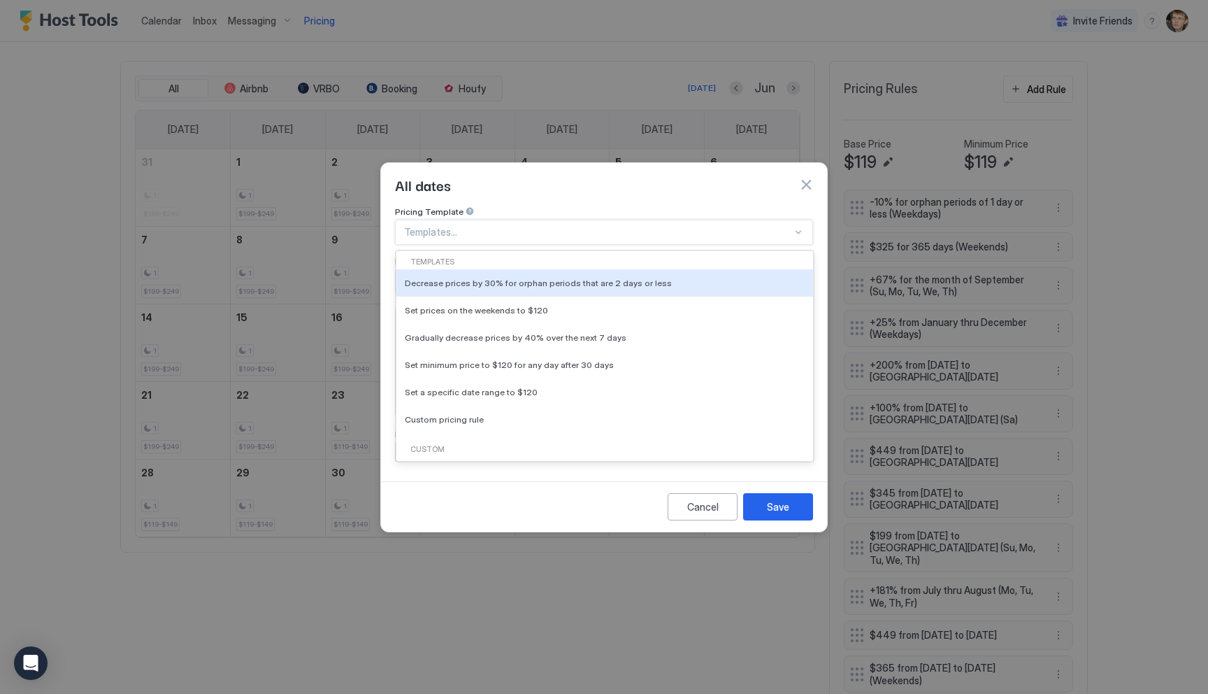
click at [520, 226] on div at bounding box center [598, 232] width 388 height 13
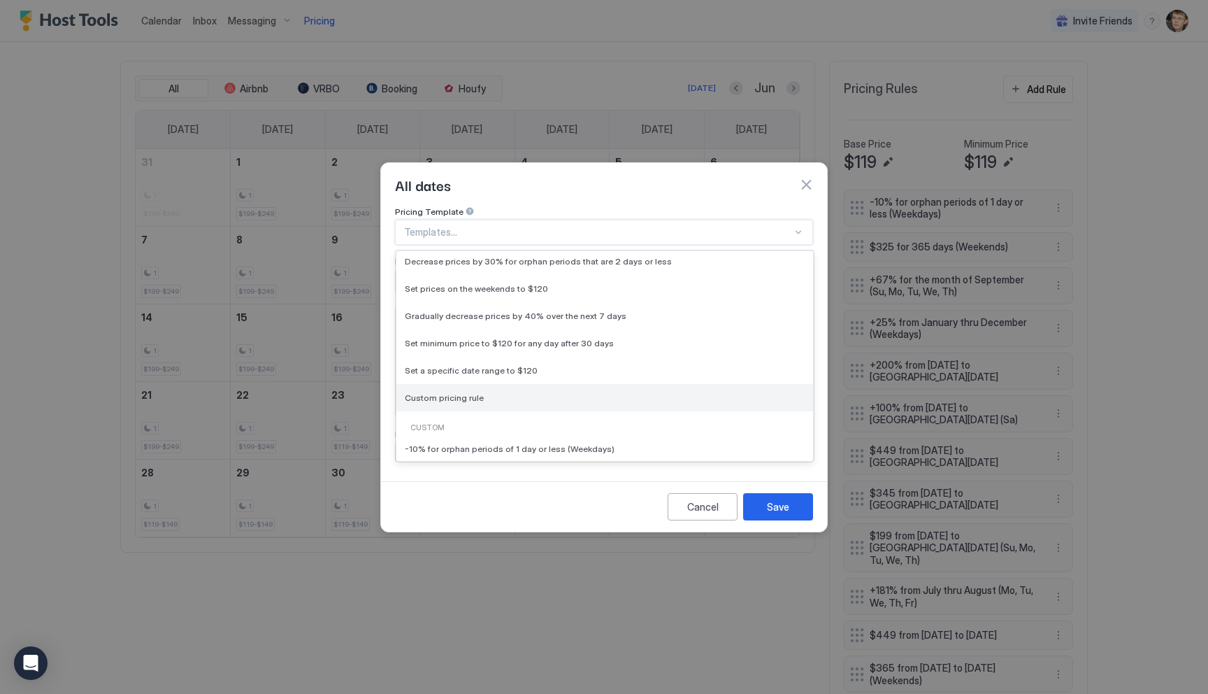
scroll to position [31, 0]
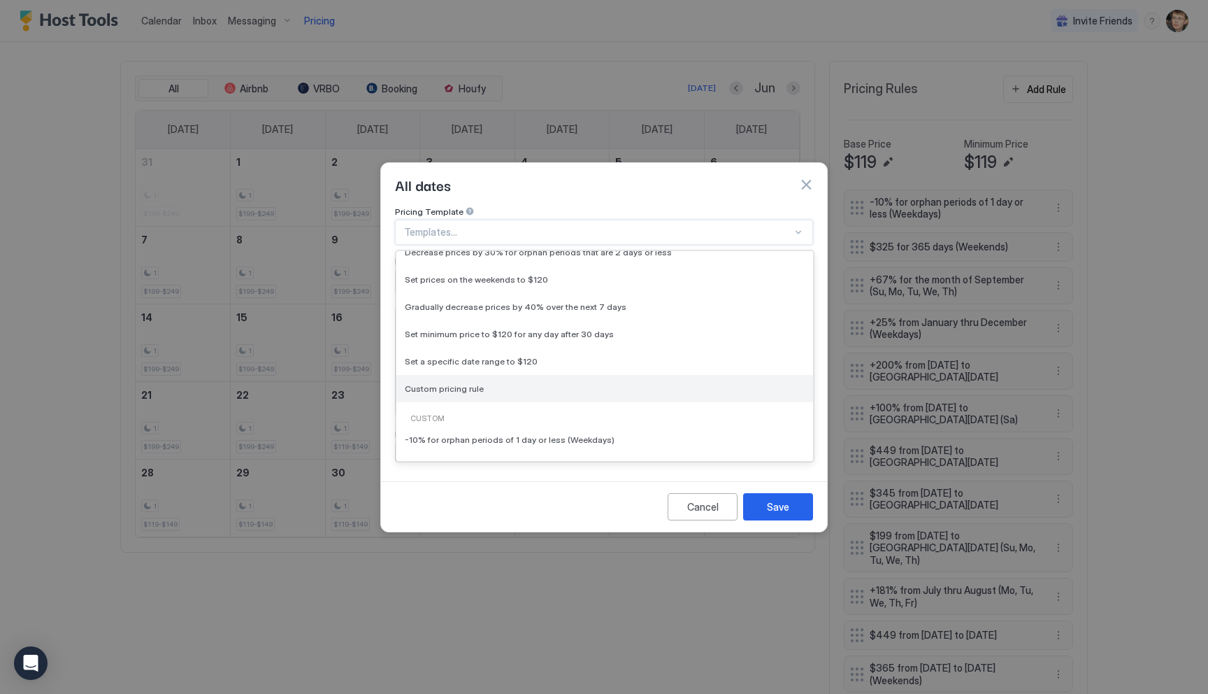
click at [468, 383] on span "Custom pricing rule" at bounding box center [444, 388] width 79 height 10
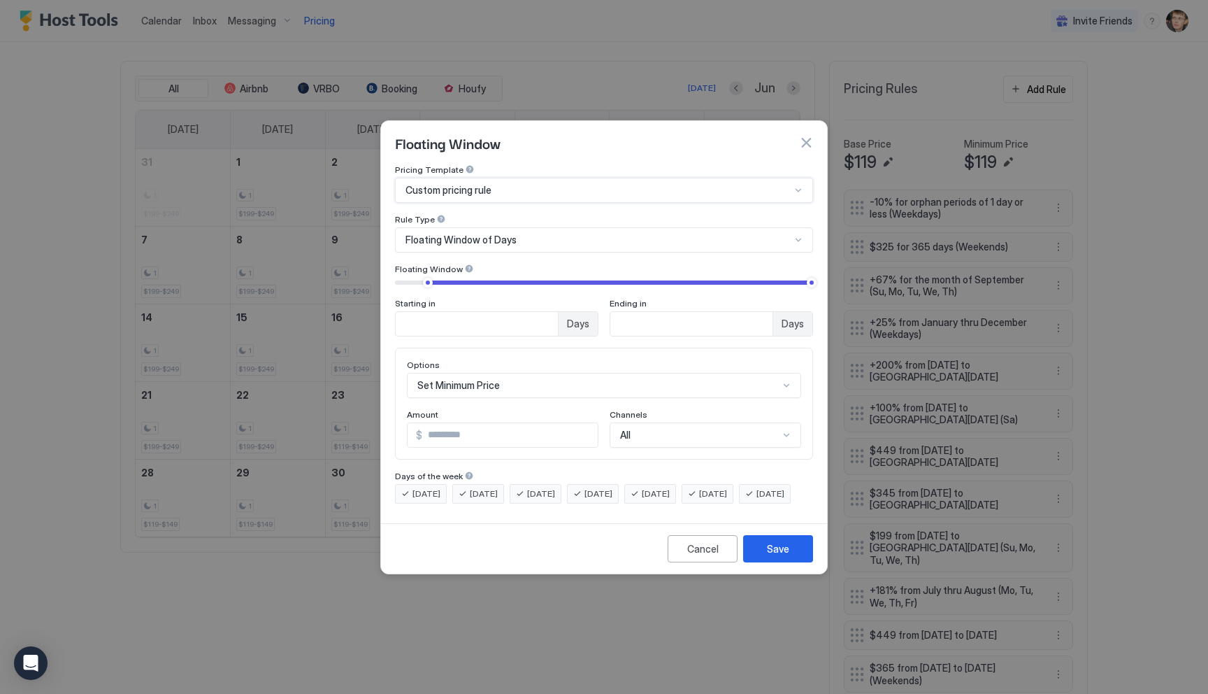
click at [520, 234] on div "Floating Window of Days" at bounding box center [598, 240] width 385 height 13
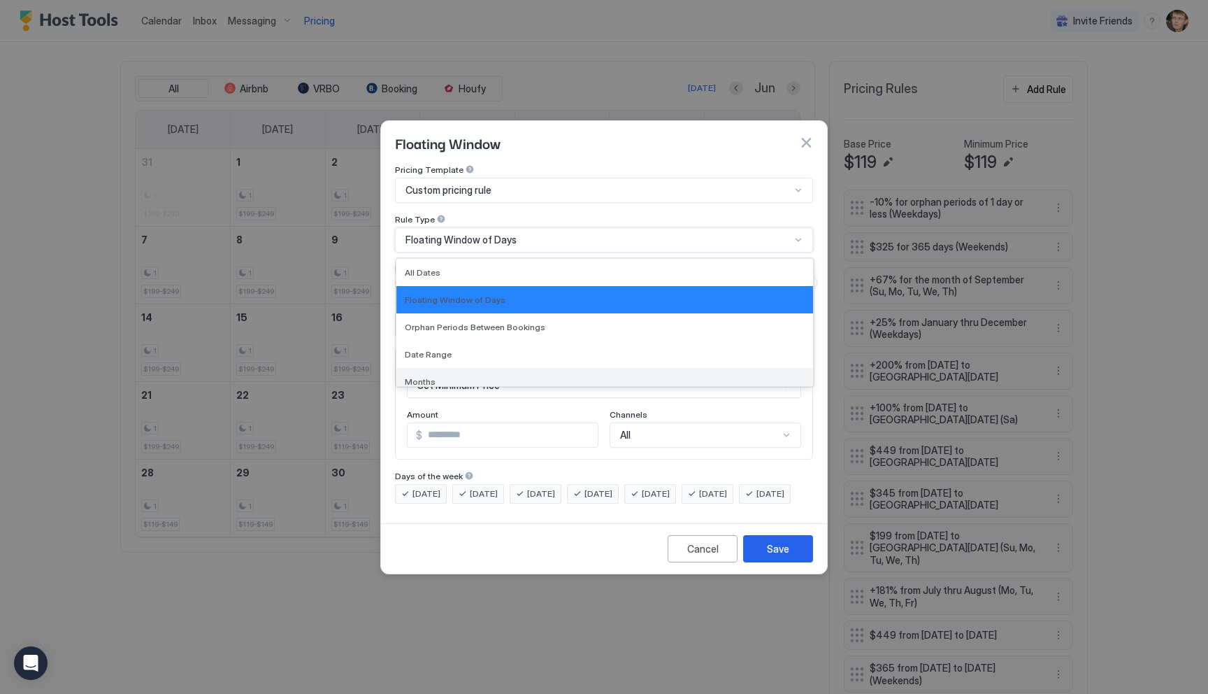
click at [470, 368] on div "Months" at bounding box center [604, 381] width 417 height 27
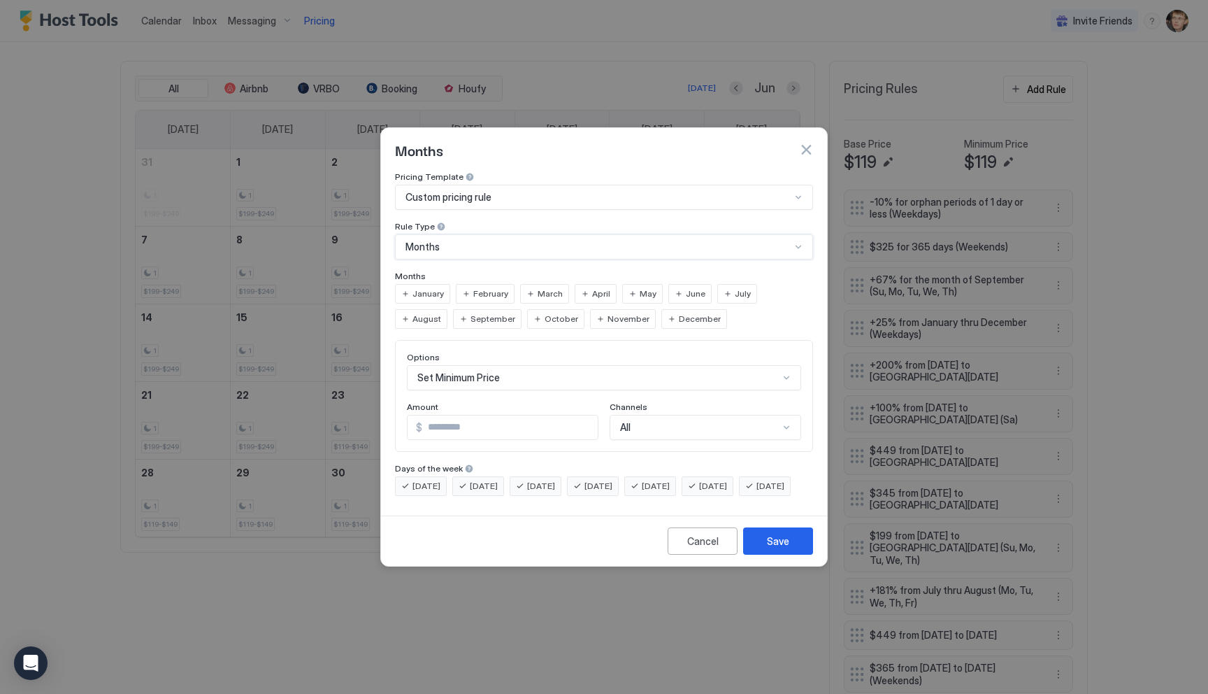
click at [686, 287] on span "June" at bounding box center [696, 293] width 20 height 13
click at [502, 365] on div "Set Minimum Price" at bounding box center [604, 377] width 394 height 25
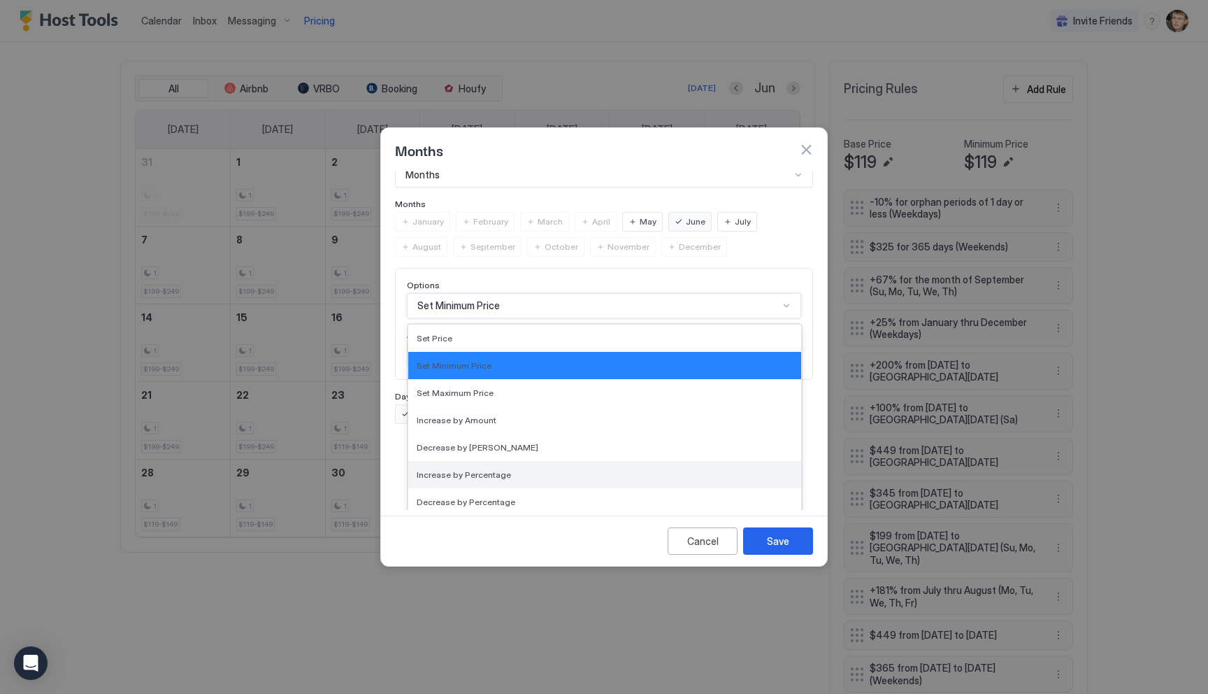
click at [494, 461] on div "Increase by Percentage" at bounding box center [604, 474] width 393 height 27
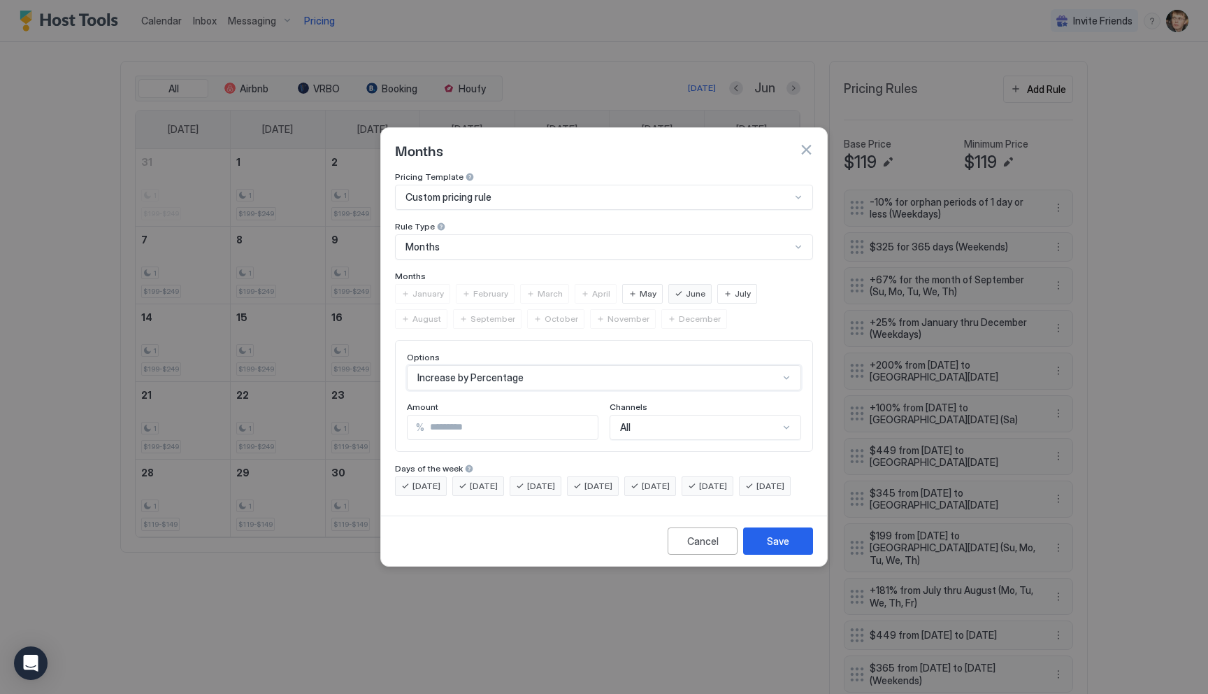
scroll to position [0, 0]
click at [471, 416] on input "***" at bounding box center [510, 427] width 173 height 24
type input "*"
type input "**"
click at [773, 548] on div "Save" at bounding box center [778, 540] width 22 height 15
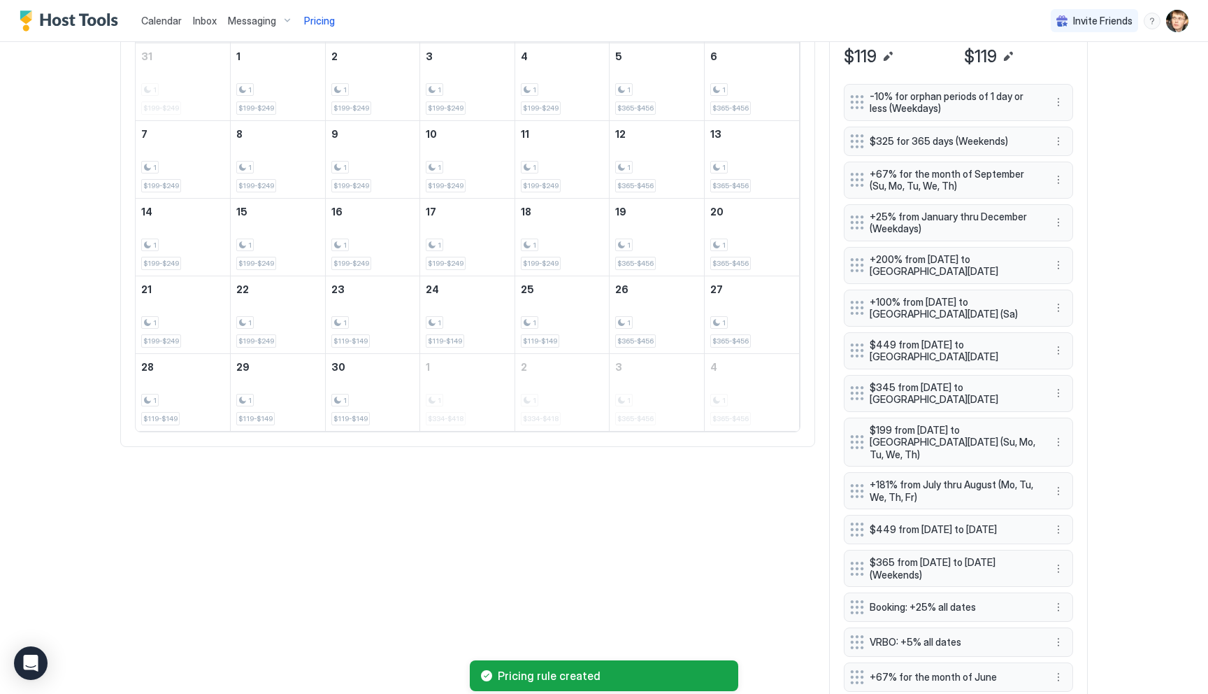
scroll to position [561, 0]
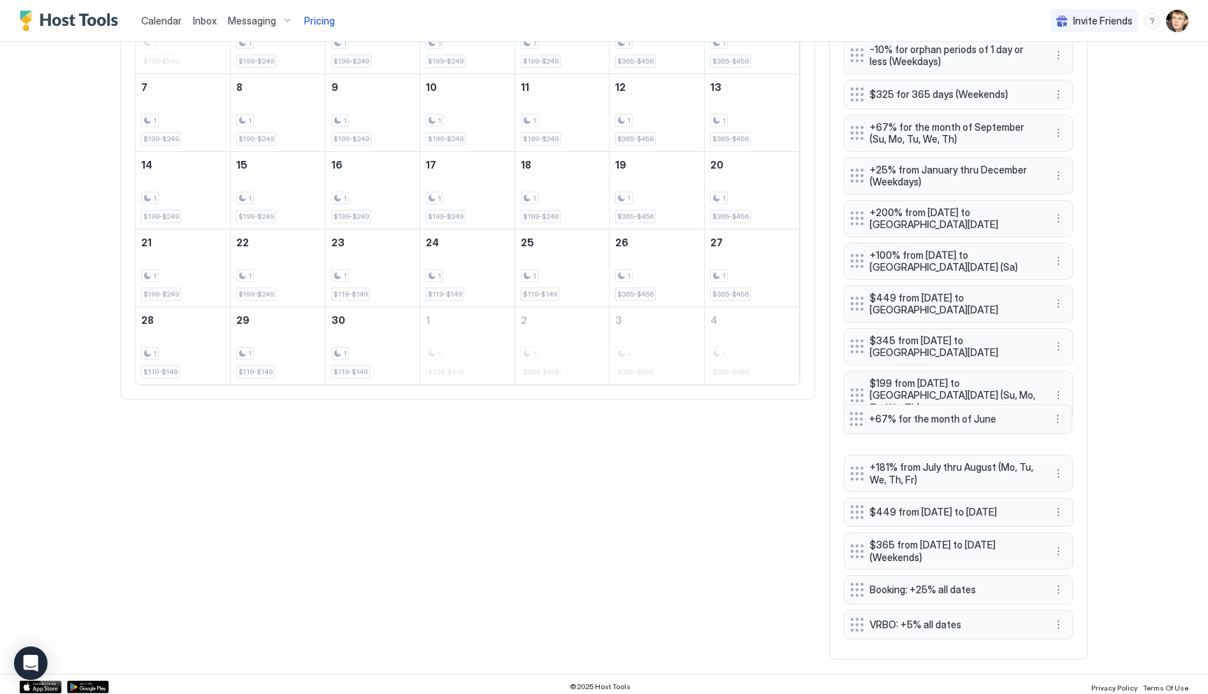
drag, startPoint x: 857, startPoint y: 623, endPoint x: 857, endPoint y: 417, distance: 206.3
click at [857, 417] on div "-10% for orphan periods of 1 day or less (Weekdays) $325 for 365 days (Weekends…" at bounding box center [958, 341] width 229 height 608
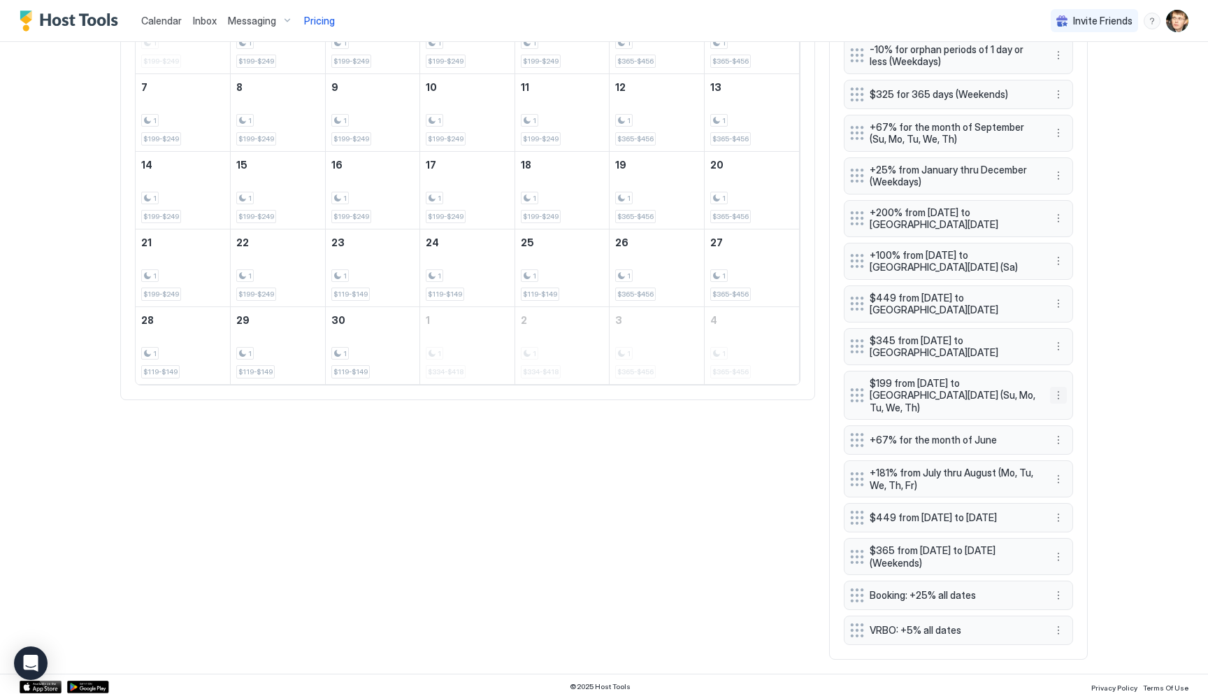
click at [1062, 387] on button "More options" at bounding box center [1058, 395] width 17 height 17
click at [1133, 359] on div at bounding box center [604, 347] width 1208 height 694
click at [1056, 431] on button "More options" at bounding box center [1058, 439] width 17 height 17
click at [1069, 443] on div "Edit" at bounding box center [1071, 447] width 31 height 10
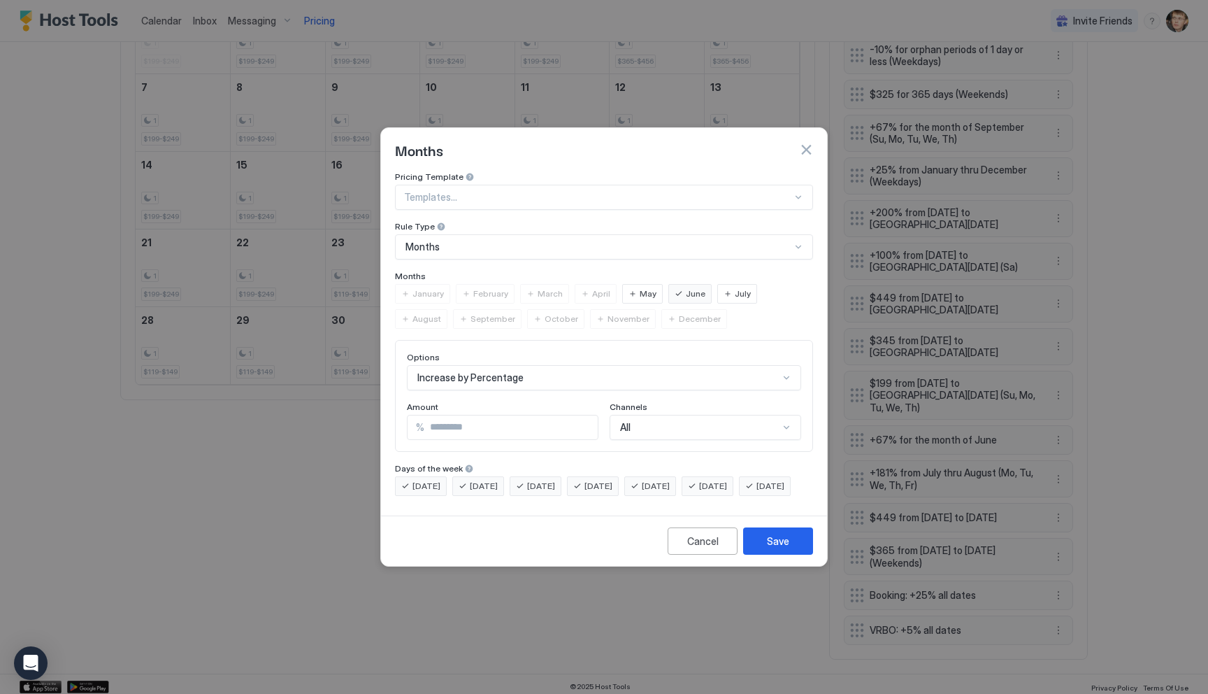
click at [715, 476] on div "Saturday" at bounding box center [708, 486] width 52 height 20
click at [670, 480] on span "Friday" at bounding box center [656, 486] width 28 height 13
click at [766, 546] on button "Save" at bounding box center [778, 540] width 70 height 27
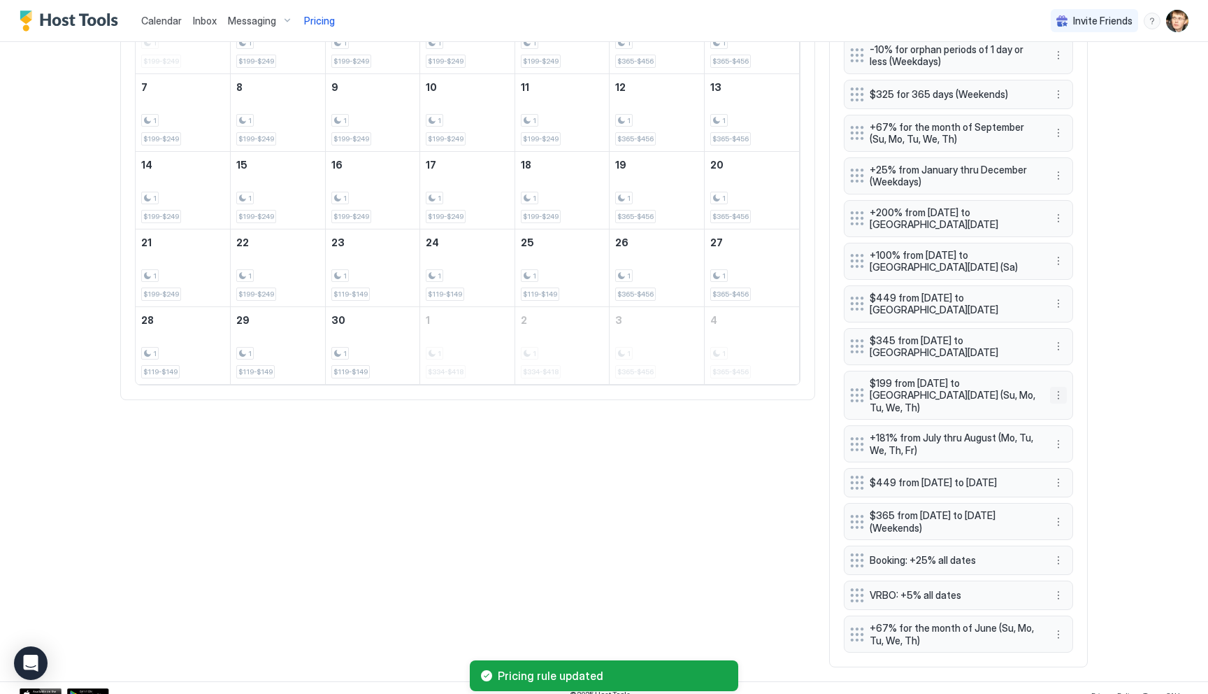
click at [1063, 388] on button "More options" at bounding box center [1058, 395] width 17 height 17
click at [1077, 452] on span "Delete" at bounding box center [1085, 452] width 26 height 10
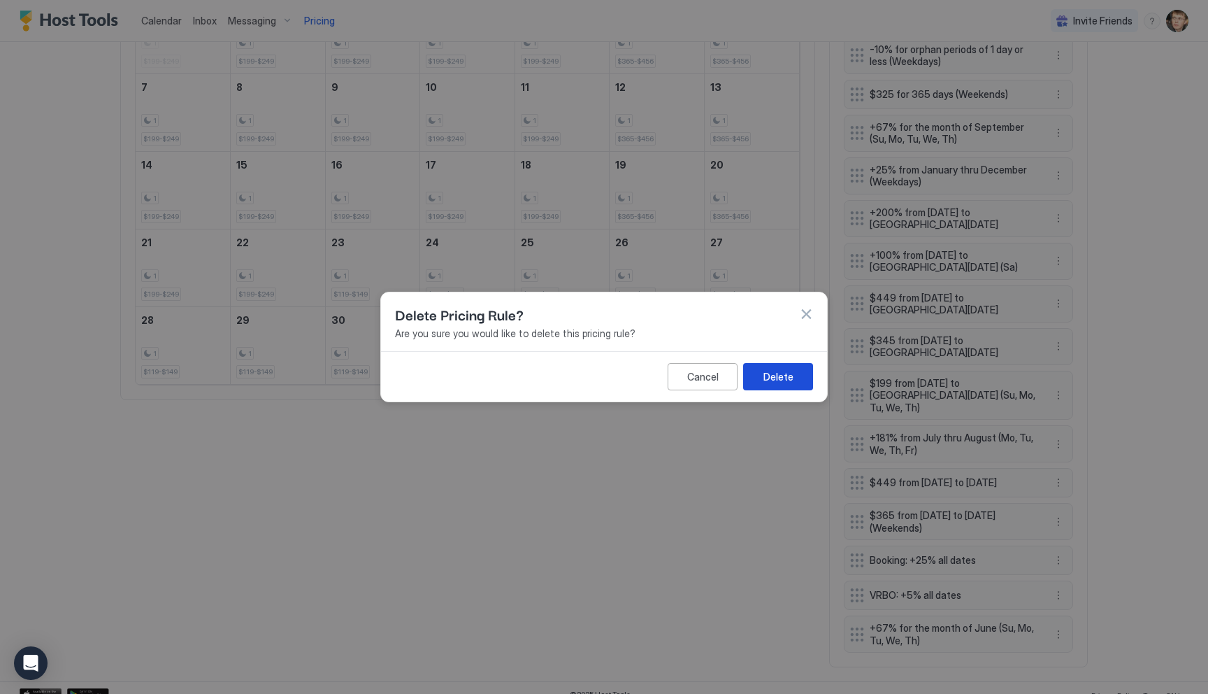
click at [791, 377] on div "Delete" at bounding box center [779, 376] width 30 height 15
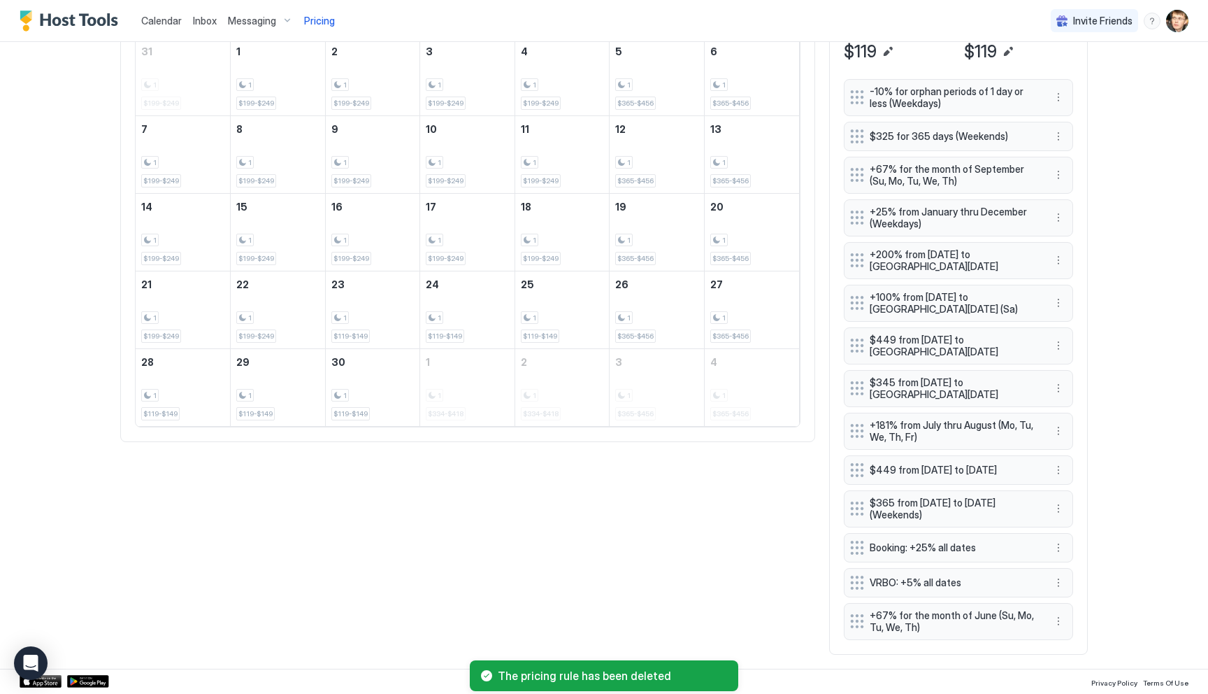
scroll to position [297, 0]
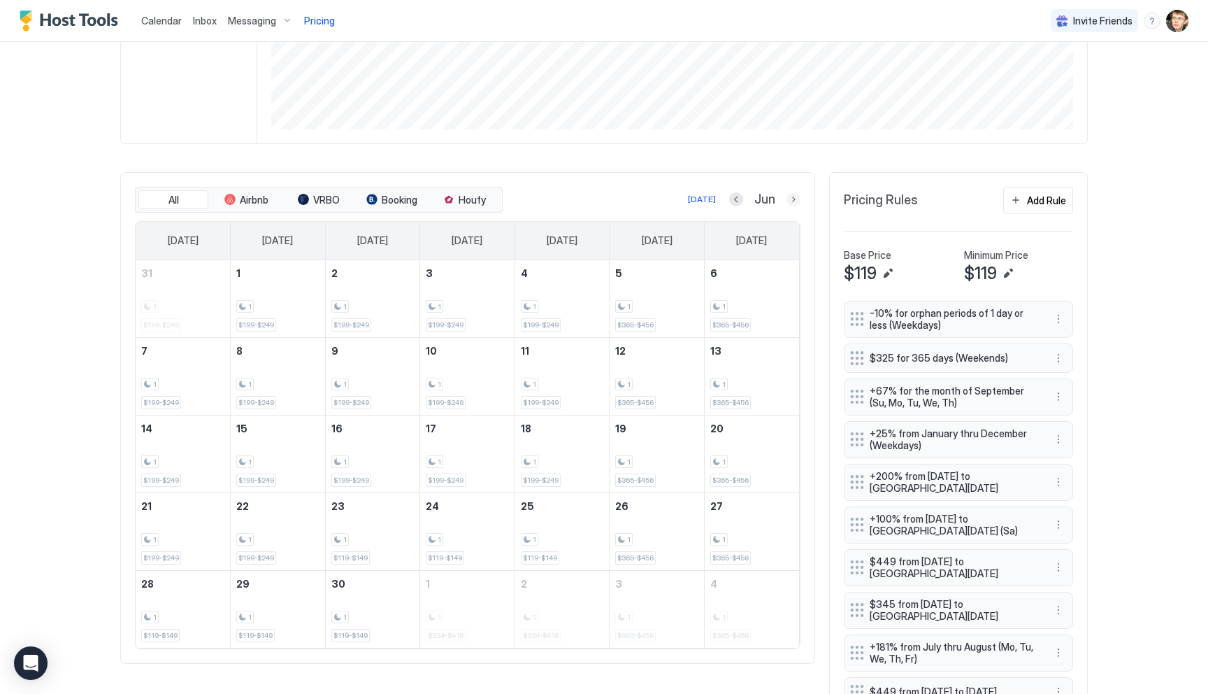
click at [793, 201] on button "Next month" at bounding box center [794, 199] width 14 height 14
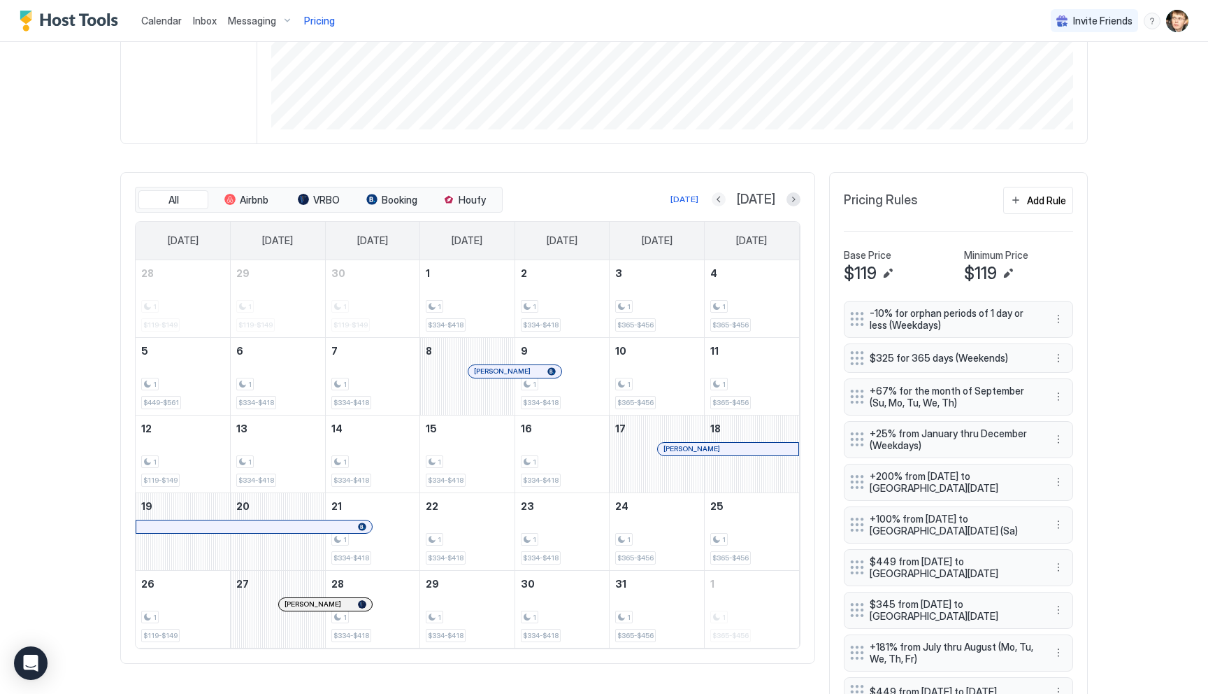
click at [726, 198] on button "Previous month" at bounding box center [719, 199] width 14 height 14
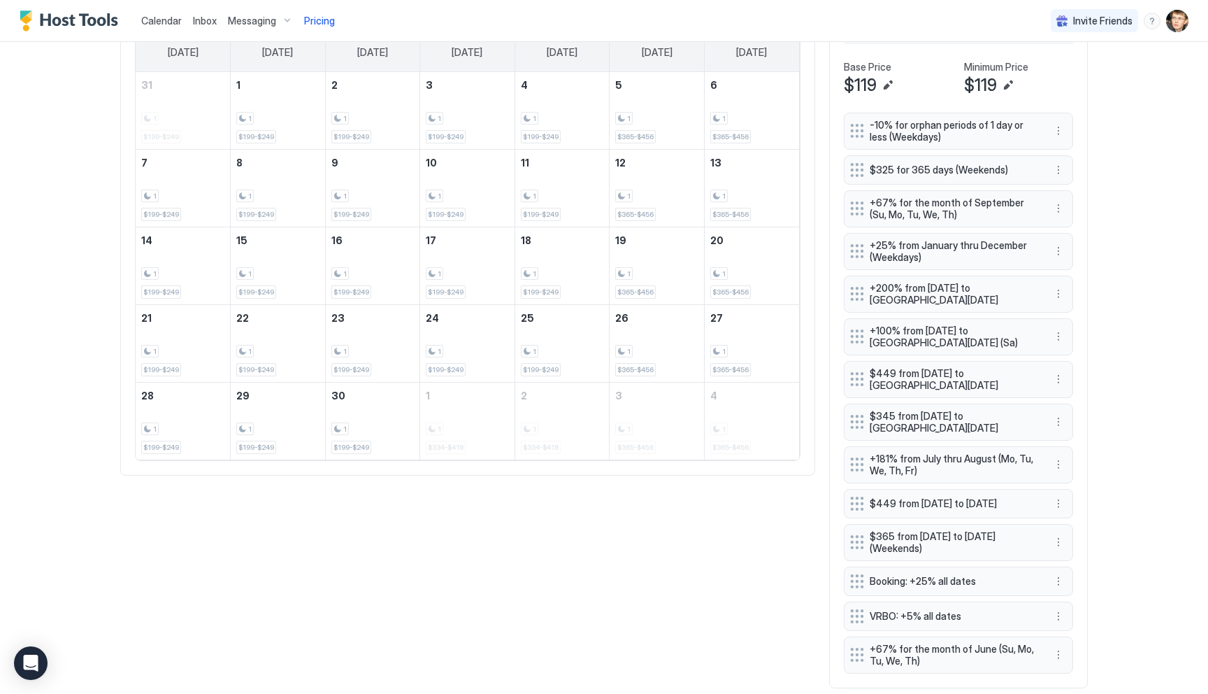
scroll to position [526, 0]
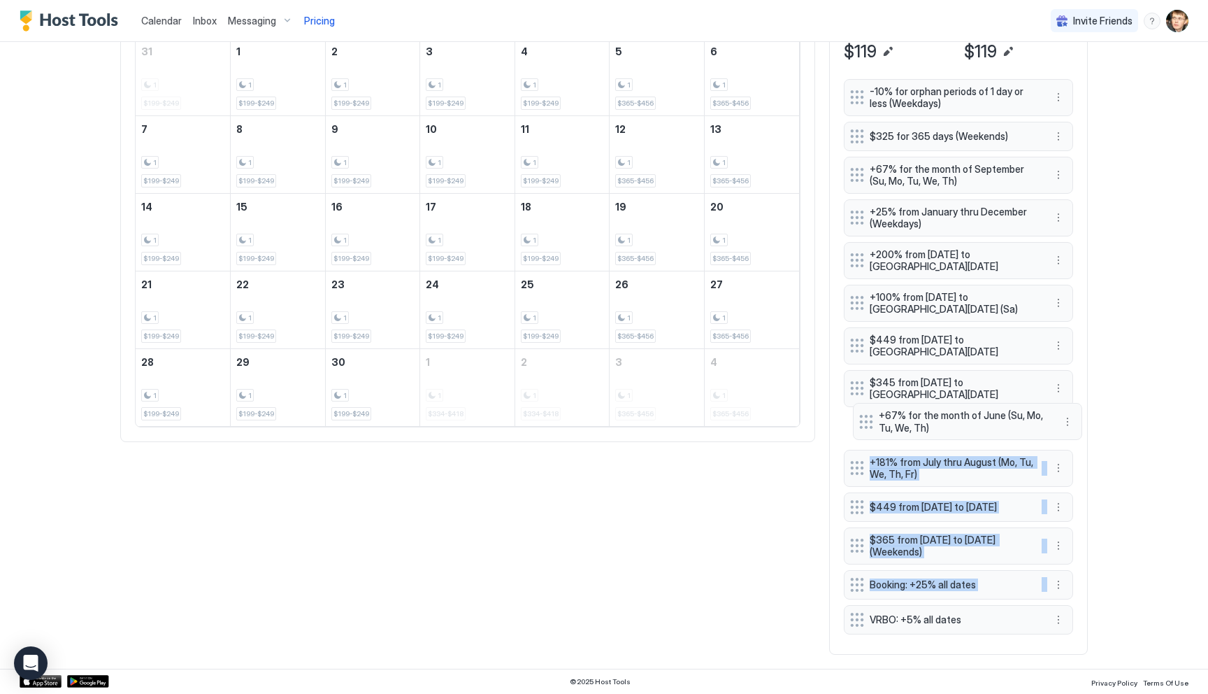
drag, startPoint x: 857, startPoint y: 618, endPoint x: 865, endPoint y: 417, distance: 200.8
click at [865, 418] on div "-10% for orphan periods of 1 day or less (Weekdays) $325 for 365 days (Weekends…" at bounding box center [958, 359] width 229 height 561
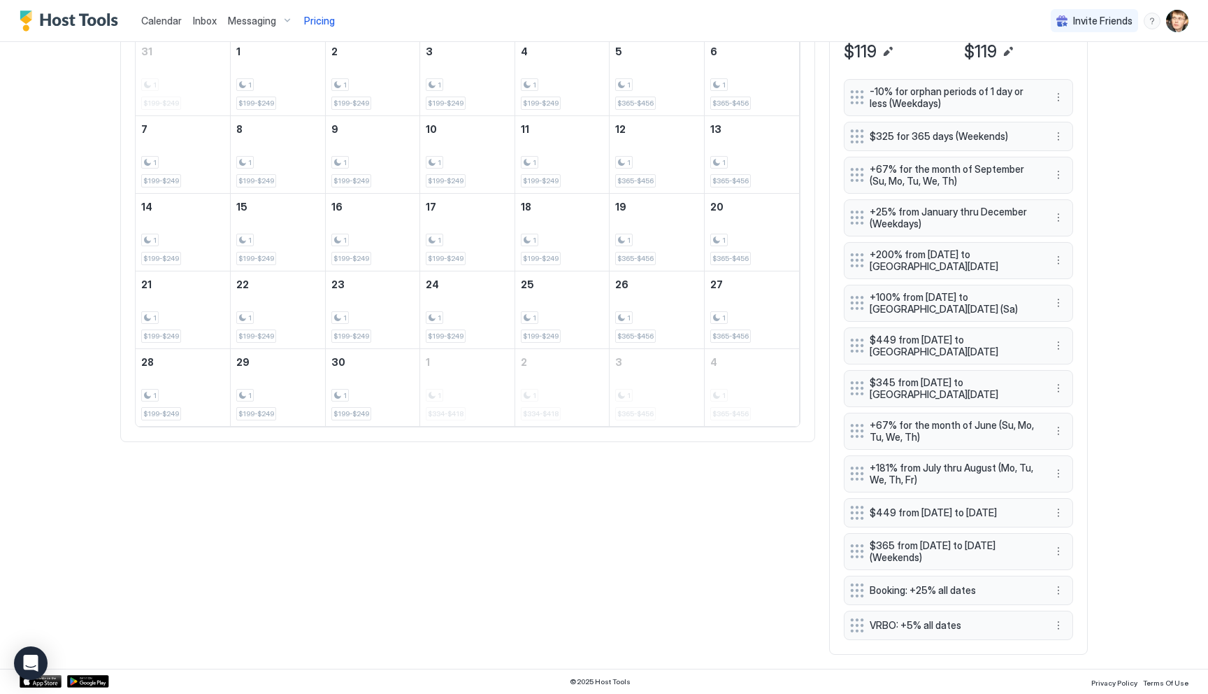
click at [1110, 413] on div "Calendar Inbox Messaging Pricing Invite Friends MS Home Pricing Mountain Views,…" at bounding box center [604, 347] width 1208 height 694
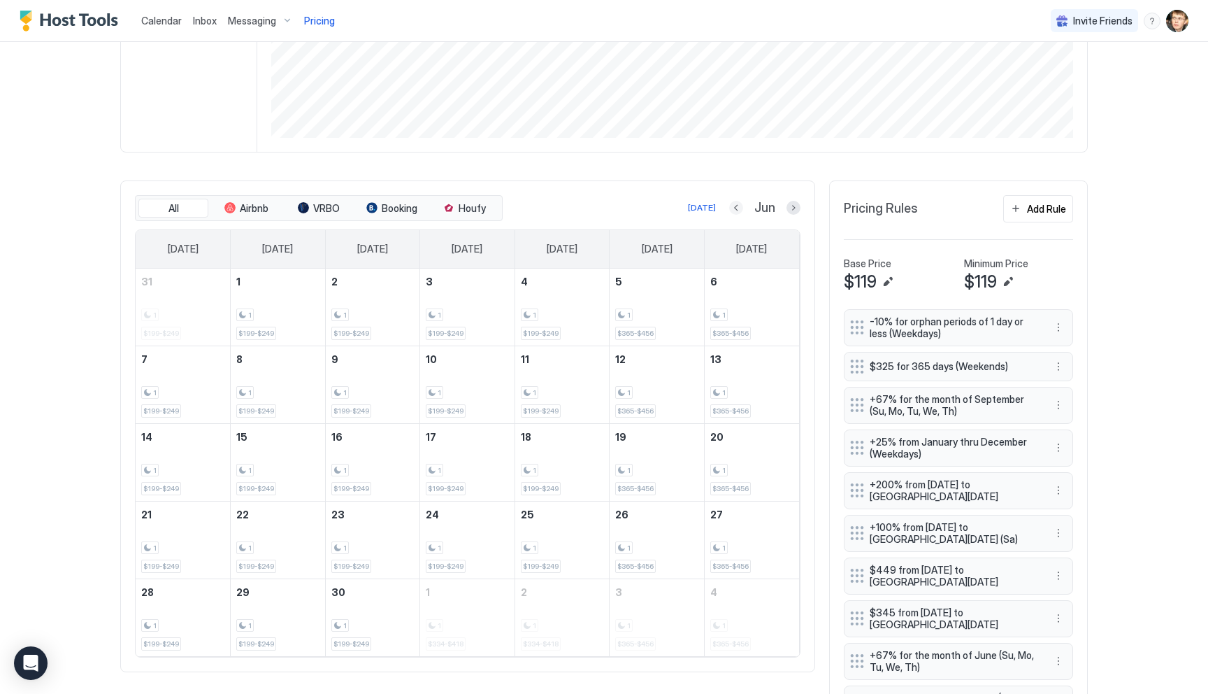
click at [738, 207] on button "Previous month" at bounding box center [736, 208] width 14 height 14
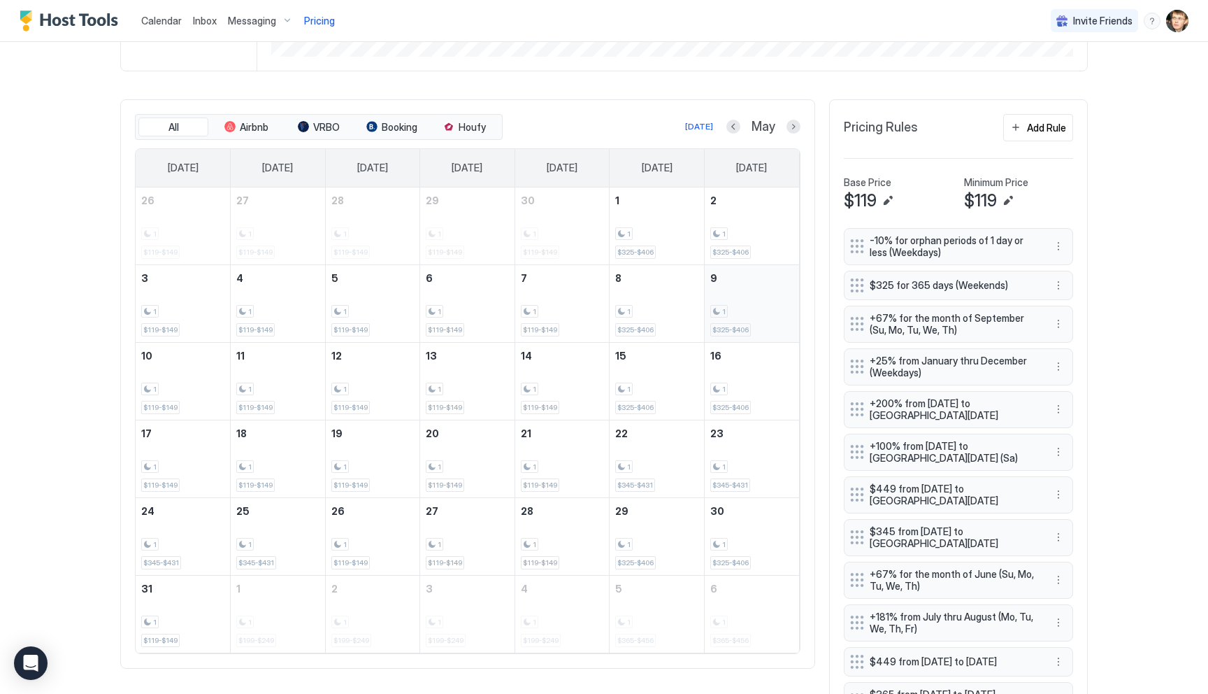
scroll to position [406, 0]
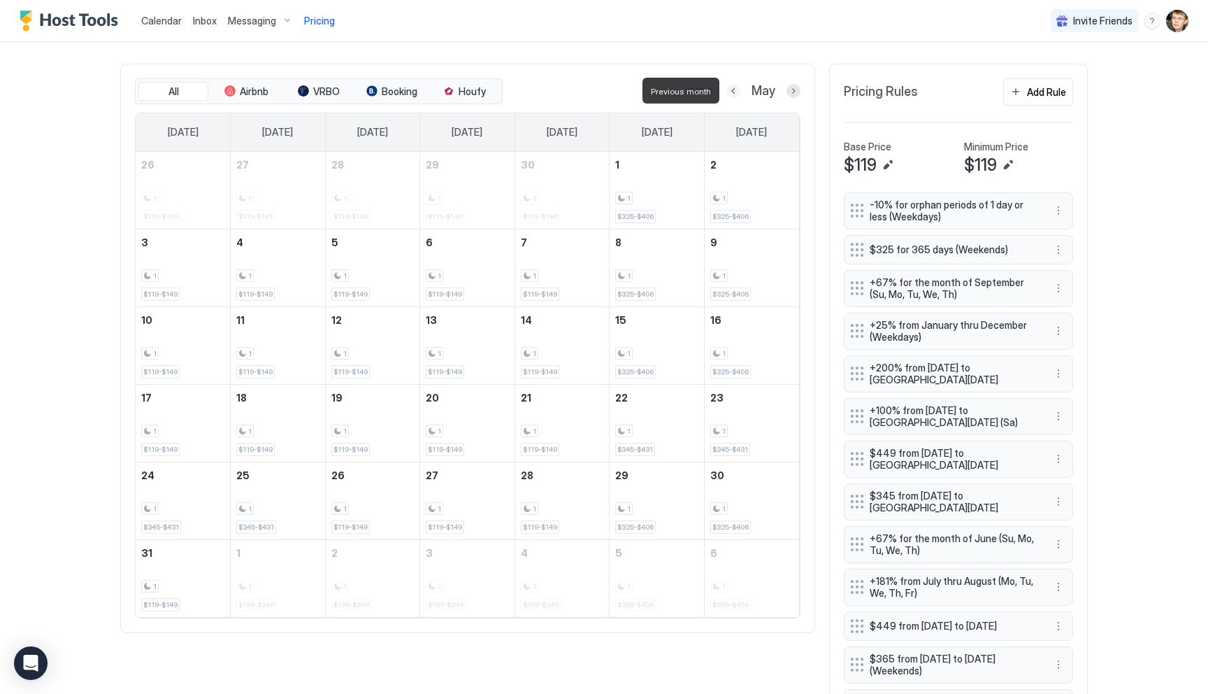
click at [734, 93] on button "Previous month" at bounding box center [733, 91] width 14 height 14
click at [734, 93] on button "Previous month" at bounding box center [738, 91] width 14 height 14
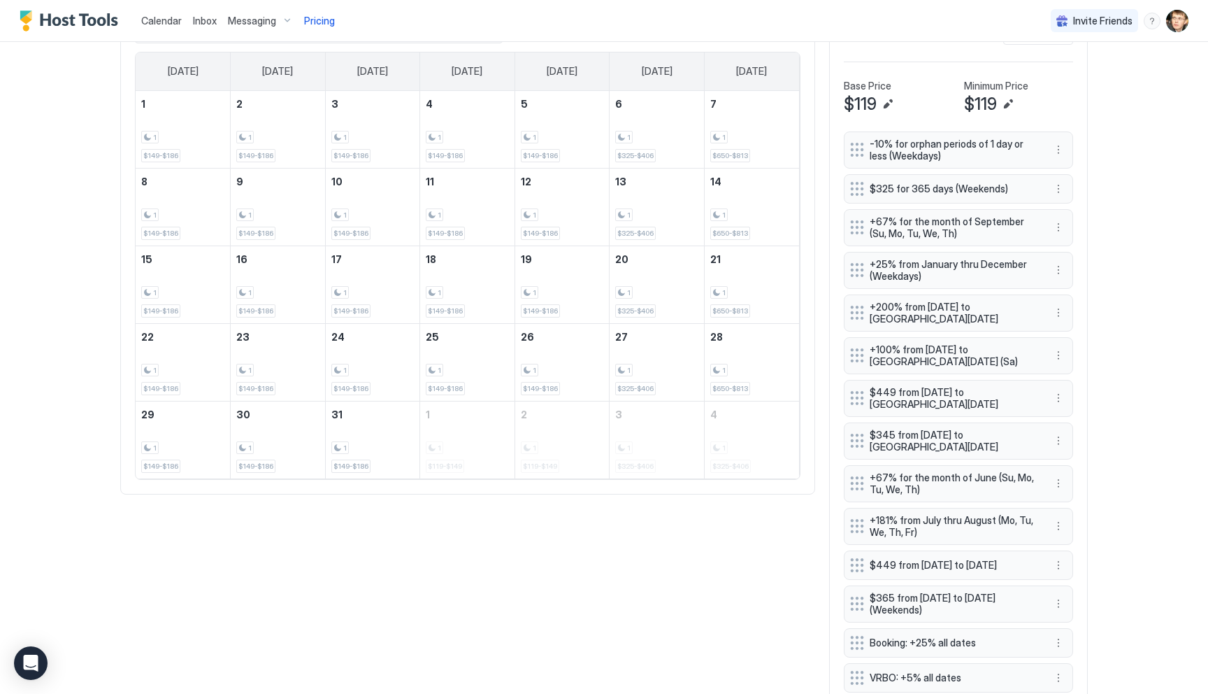
scroll to position [471, 0]
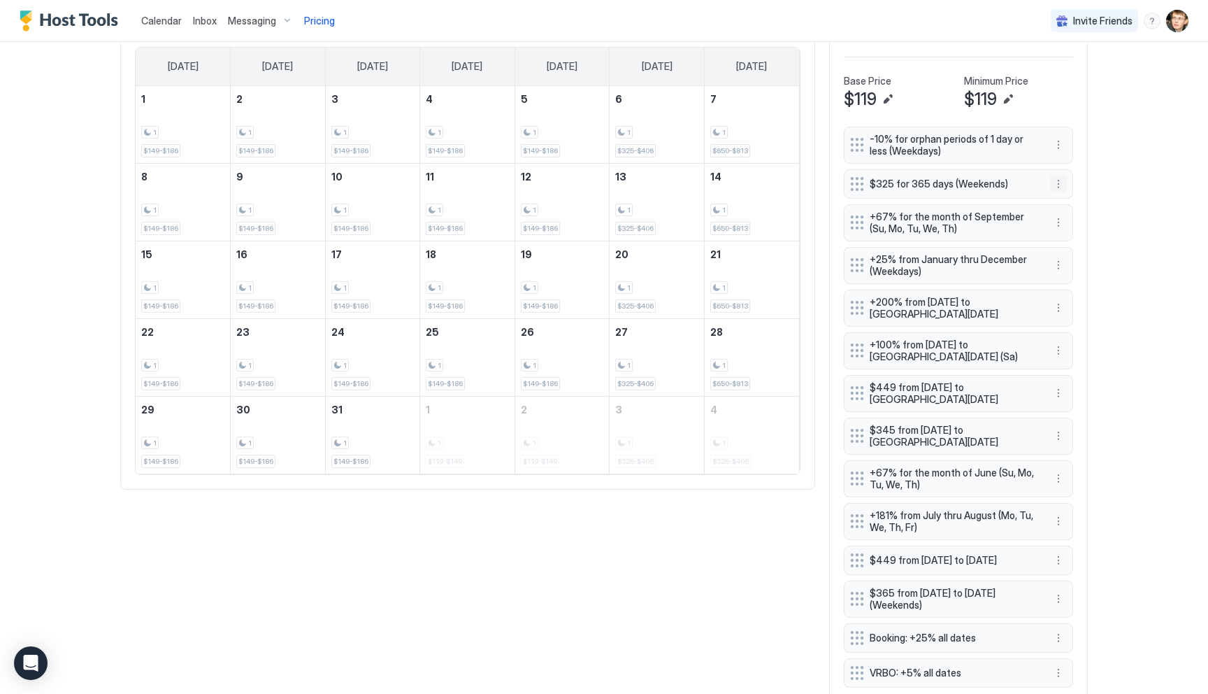
click at [1062, 185] on button "More options" at bounding box center [1058, 183] width 17 height 17
click at [1070, 199] on div "Edit" at bounding box center [1071, 203] width 31 height 10
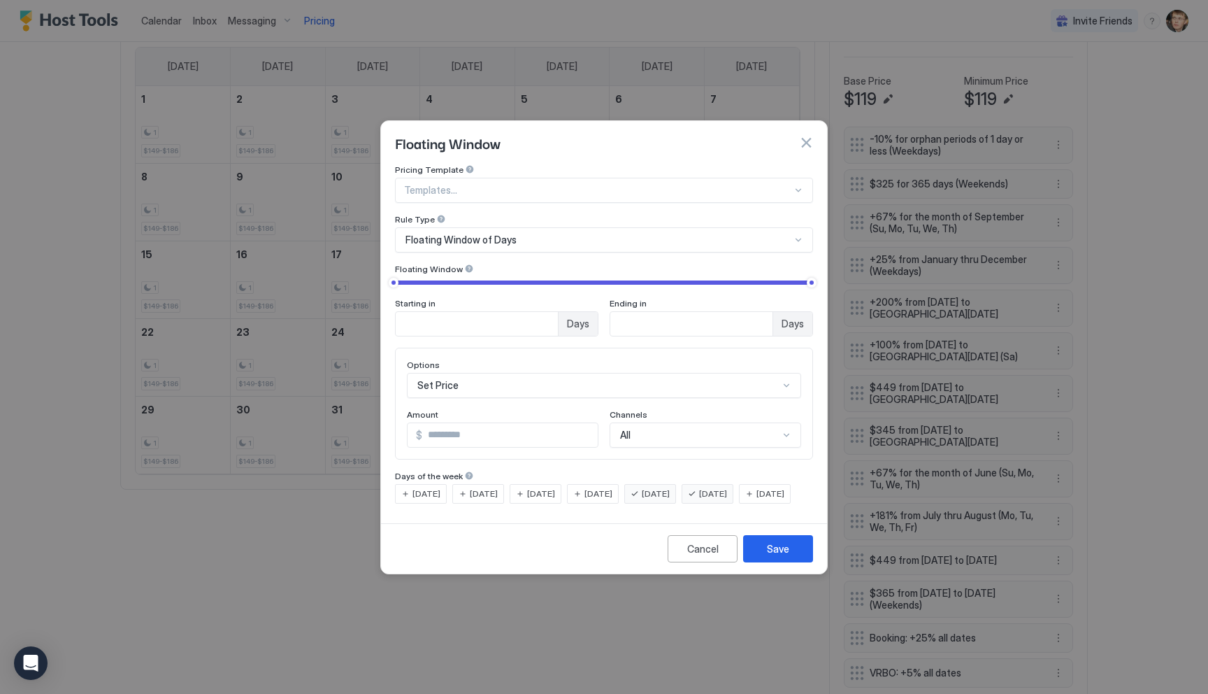
click at [471, 423] on input "***" at bounding box center [509, 435] width 175 height 24
type input "***"
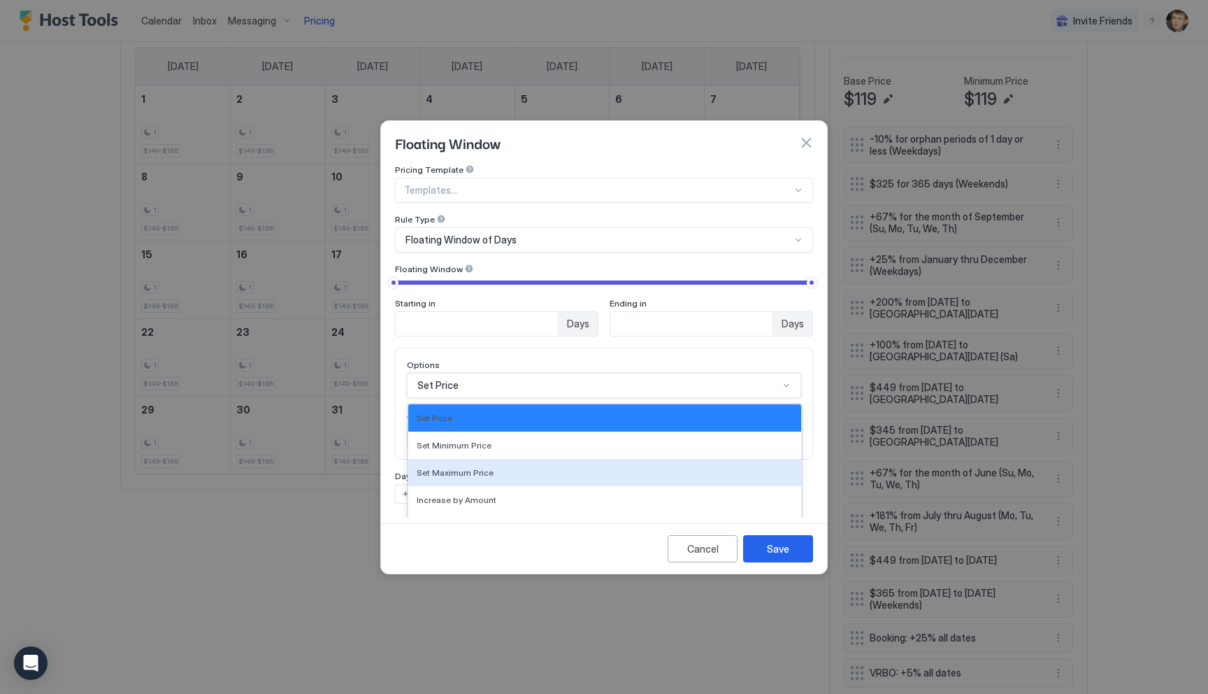
scroll to position [72, 0]
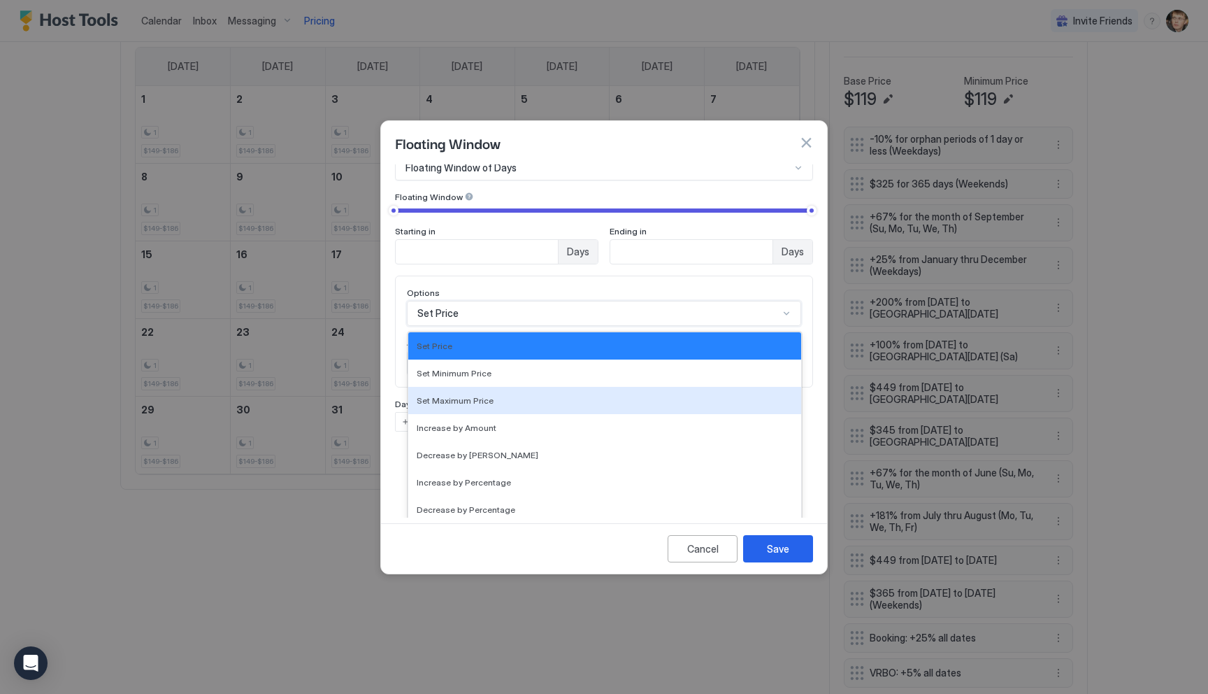
click at [474, 326] on div "Set Maximum Price, 3 of 17. 17 results available. Use Up and Down to choose opt…" at bounding box center [604, 313] width 394 height 25
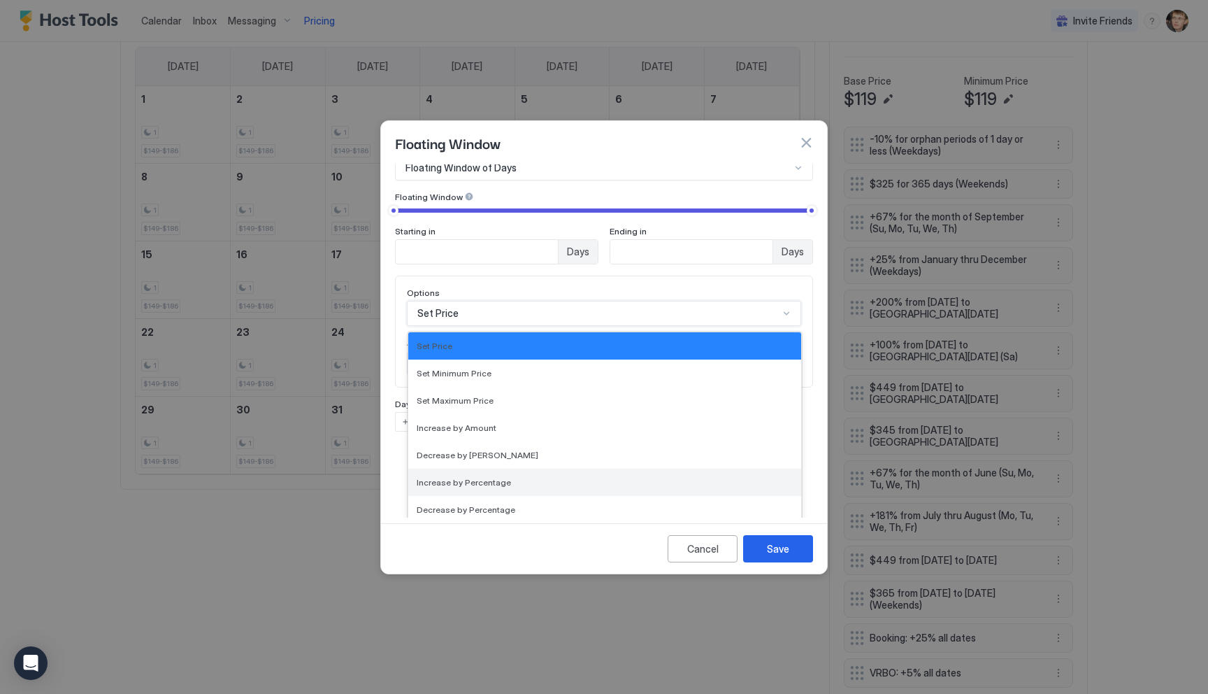
click at [496, 468] on div "Increase by Percentage" at bounding box center [604, 481] width 393 height 27
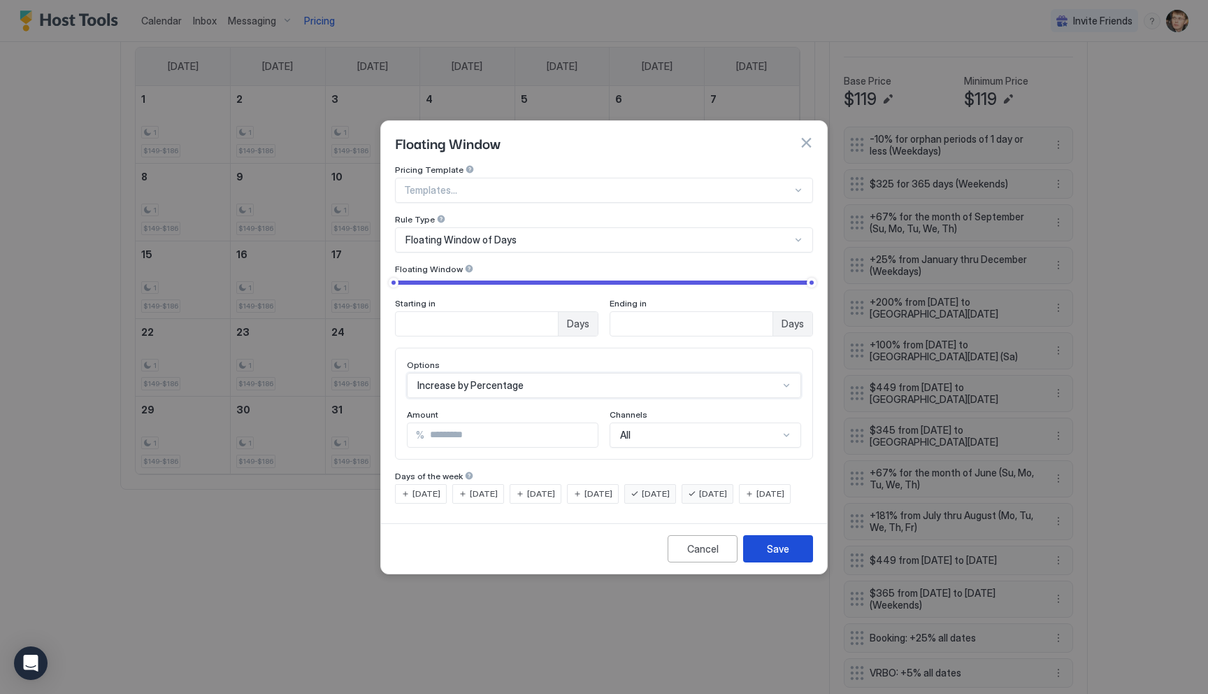
click at [776, 554] on div "Save" at bounding box center [778, 548] width 22 height 15
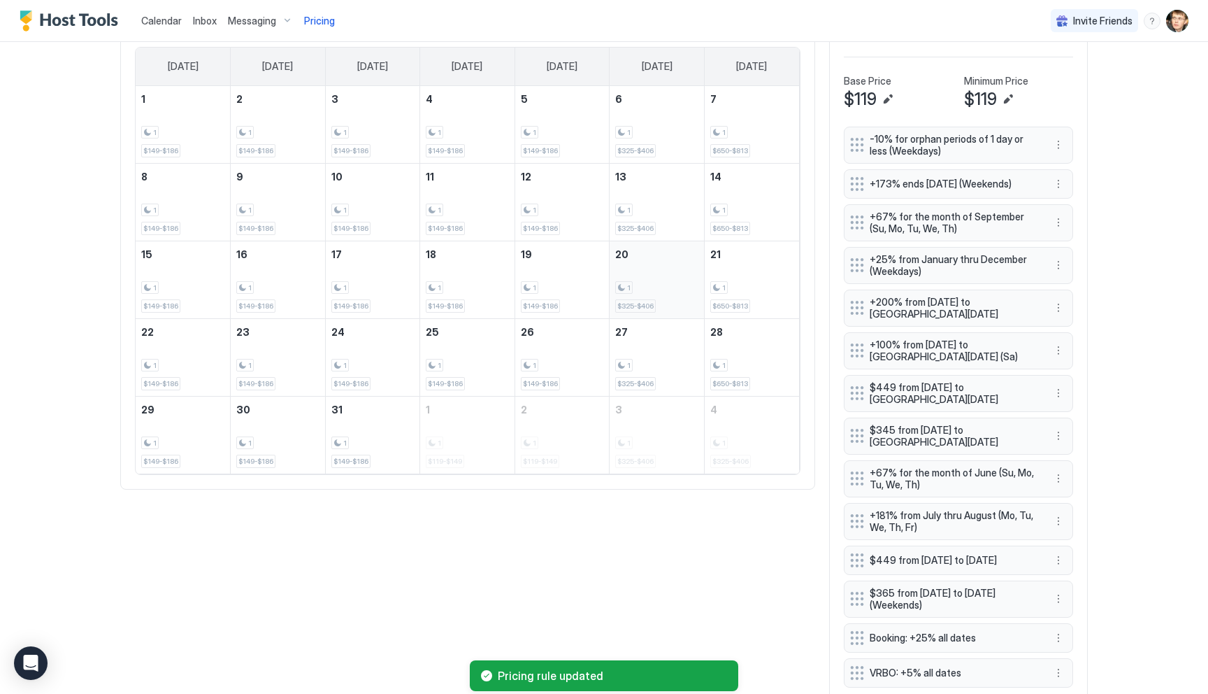
scroll to position [403, 0]
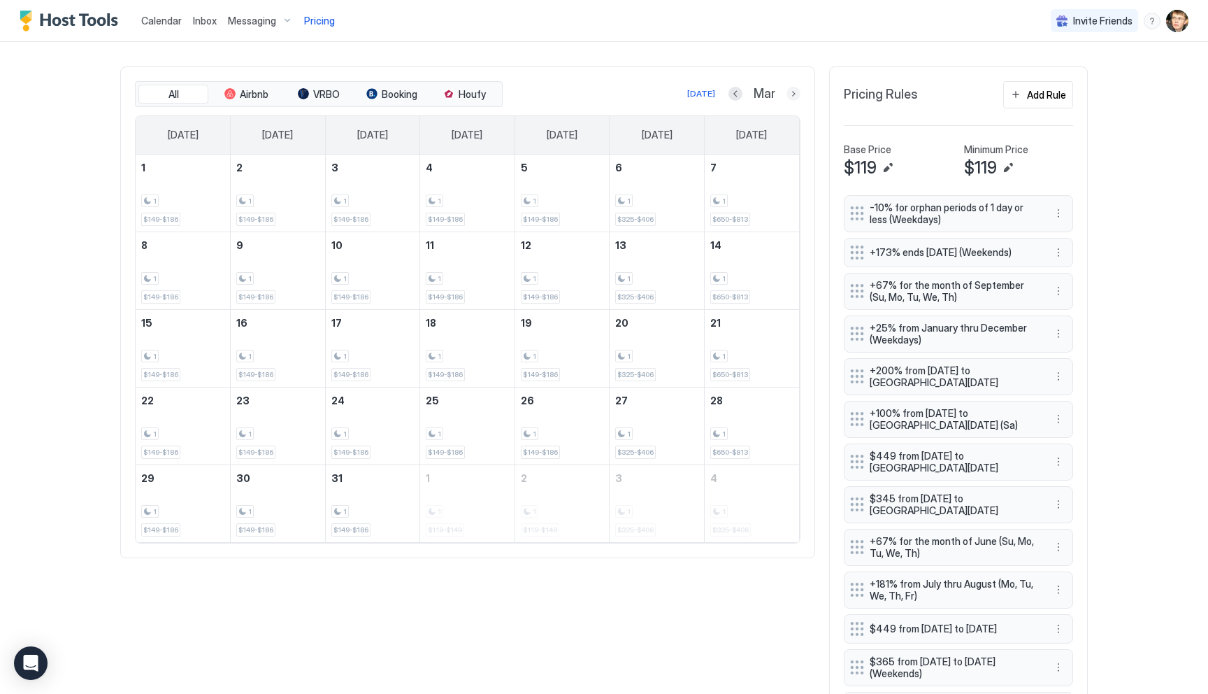
click at [794, 91] on button "Next month" at bounding box center [794, 94] width 14 height 14
click at [733, 96] on button "Previous month" at bounding box center [733, 94] width 14 height 14
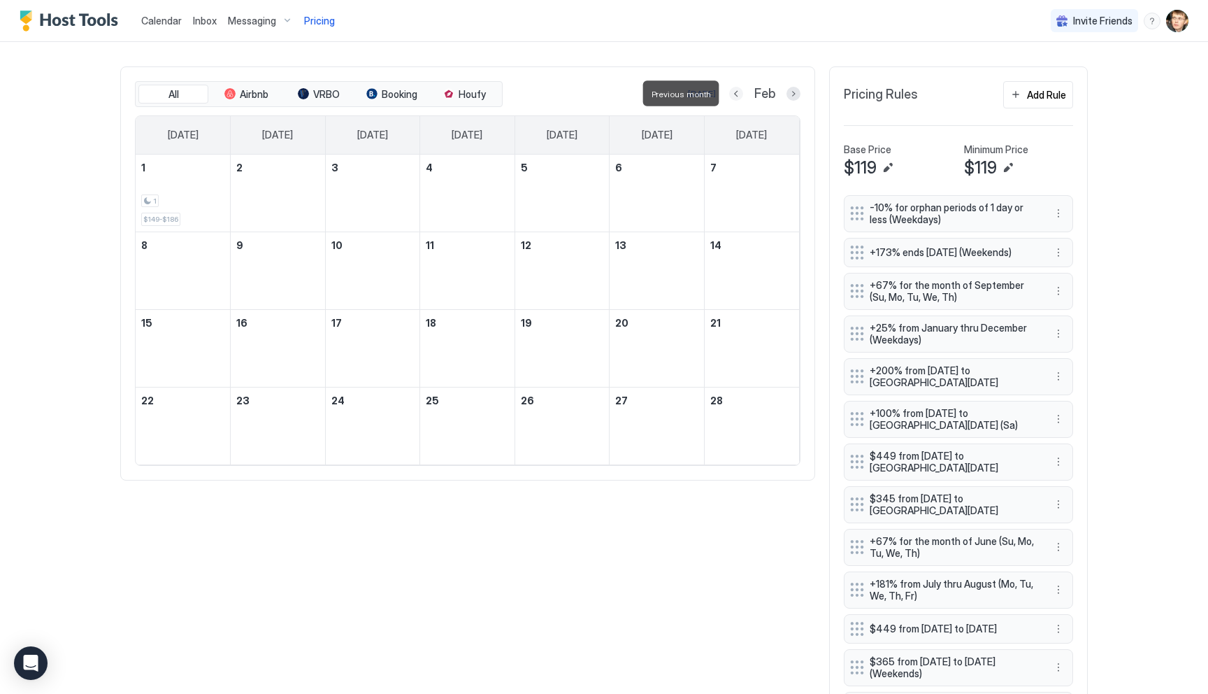
click at [733, 96] on button "Previous month" at bounding box center [736, 94] width 14 height 14
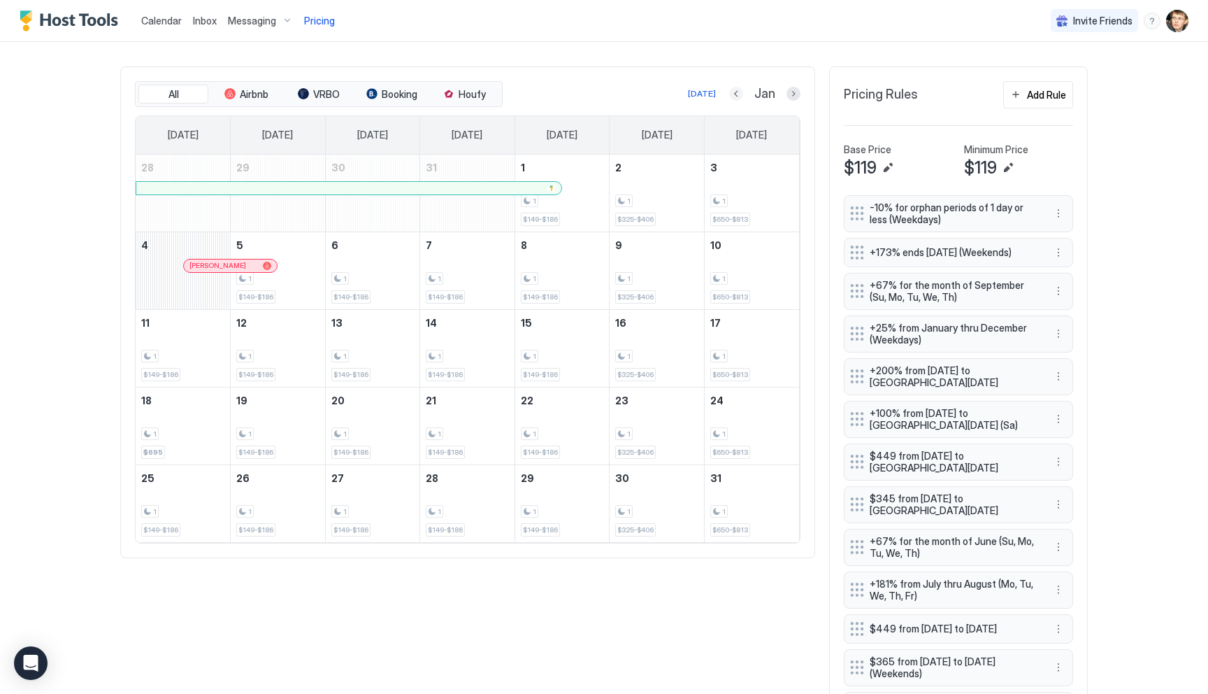
click at [738, 92] on button "Previous month" at bounding box center [736, 94] width 14 height 14
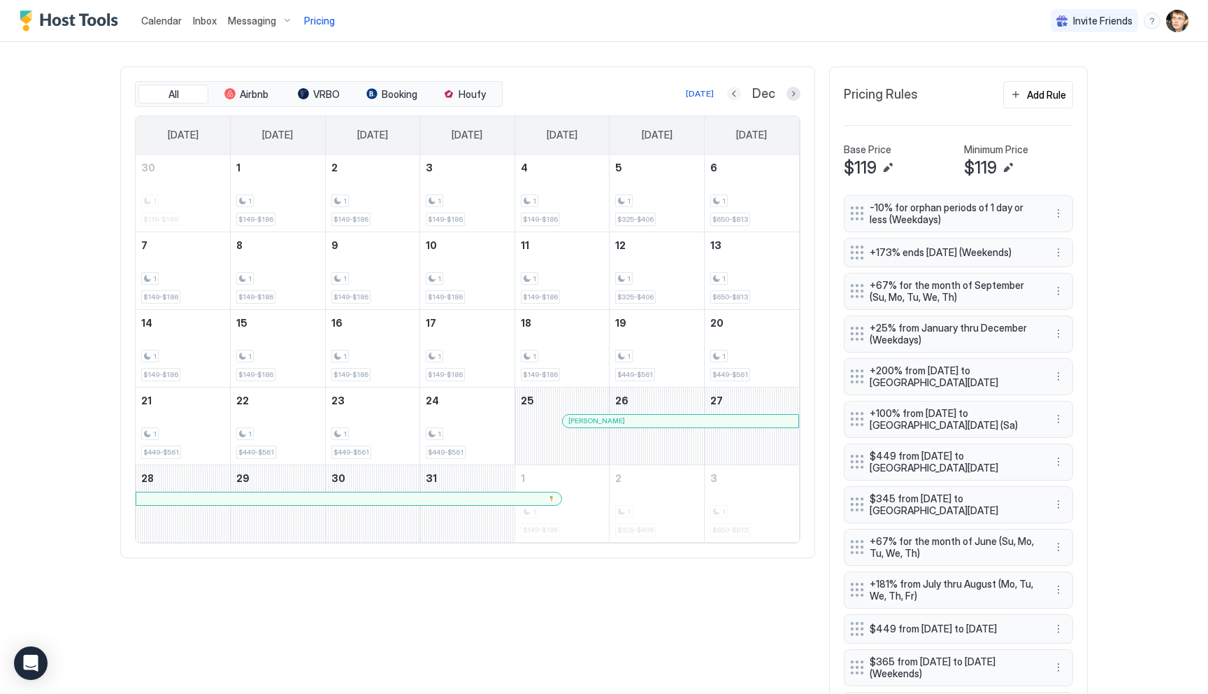
click at [738, 92] on button "Previous month" at bounding box center [734, 94] width 14 height 14
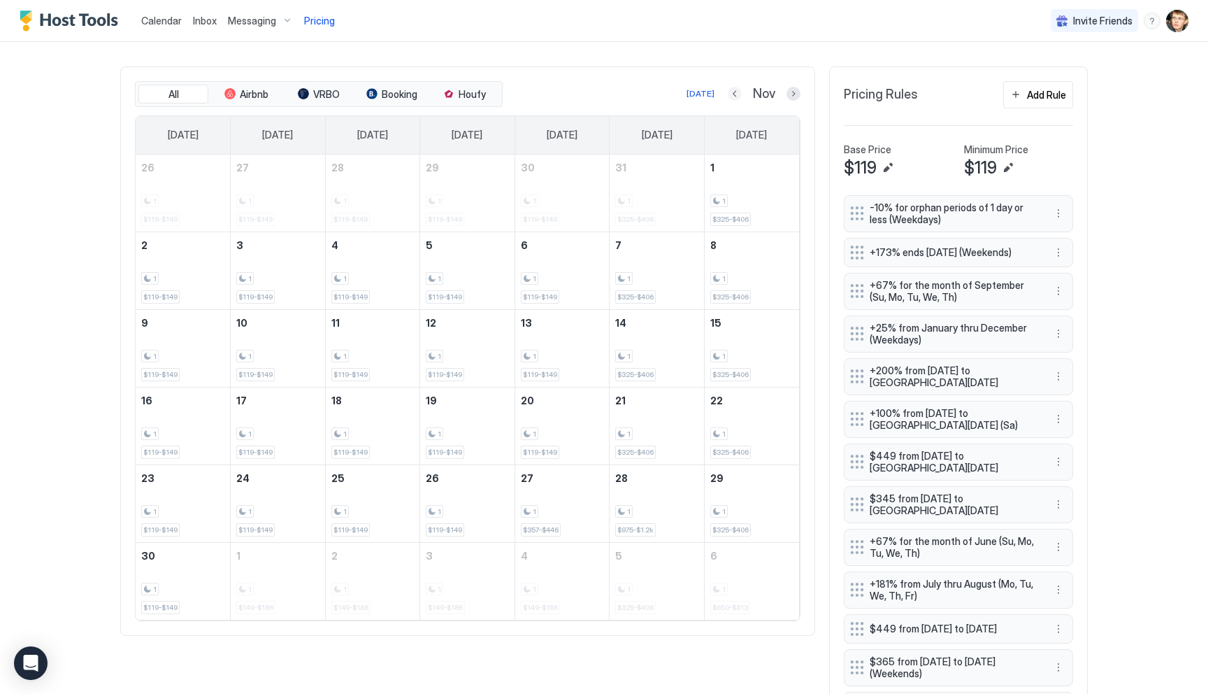
click at [738, 92] on button "Previous month" at bounding box center [735, 94] width 14 height 14
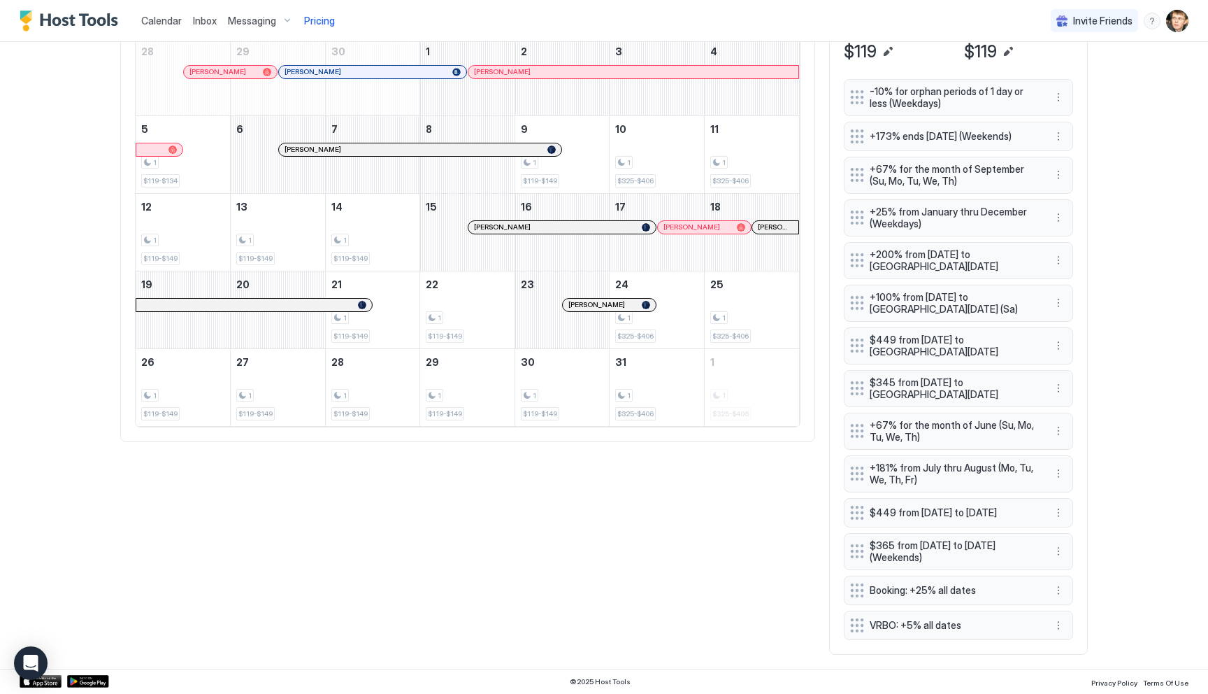
scroll to position [526, 0]
click at [1063, 553] on button "More options" at bounding box center [1058, 551] width 17 height 17
click at [1086, 616] on span "Delete" at bounding box center [1085, 615] width 26 height 10
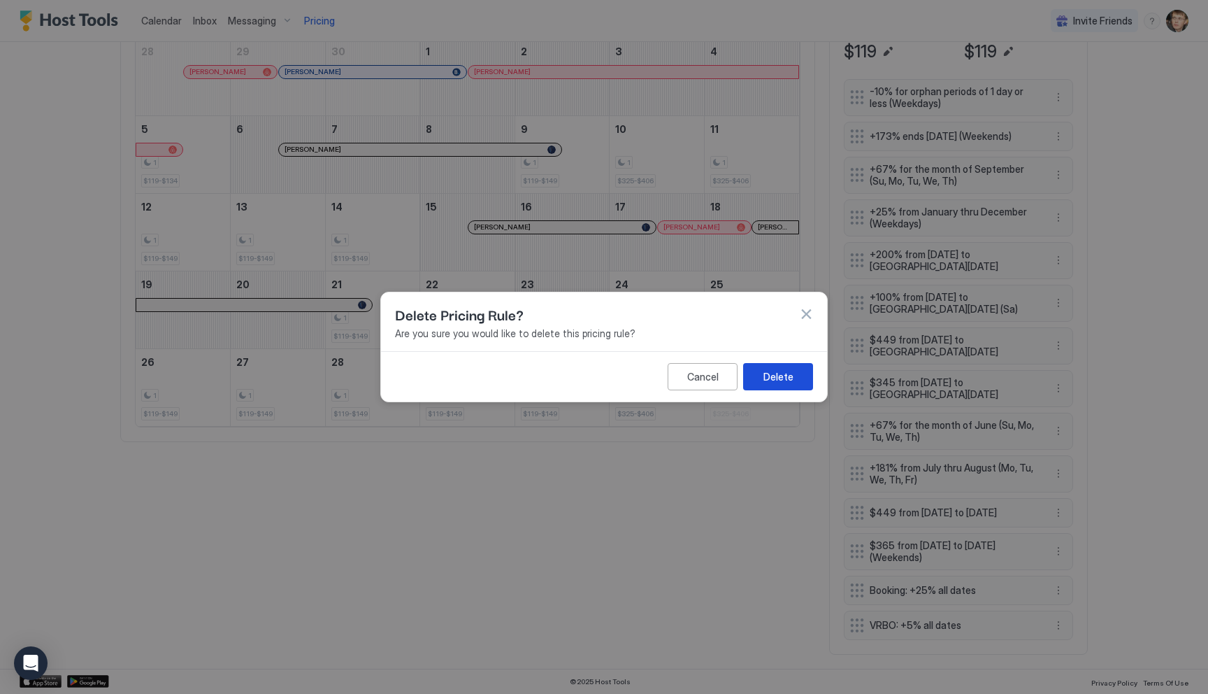
click at [780, 382] on div "Delete" at bounding box center [779, 376] width 30 height 15
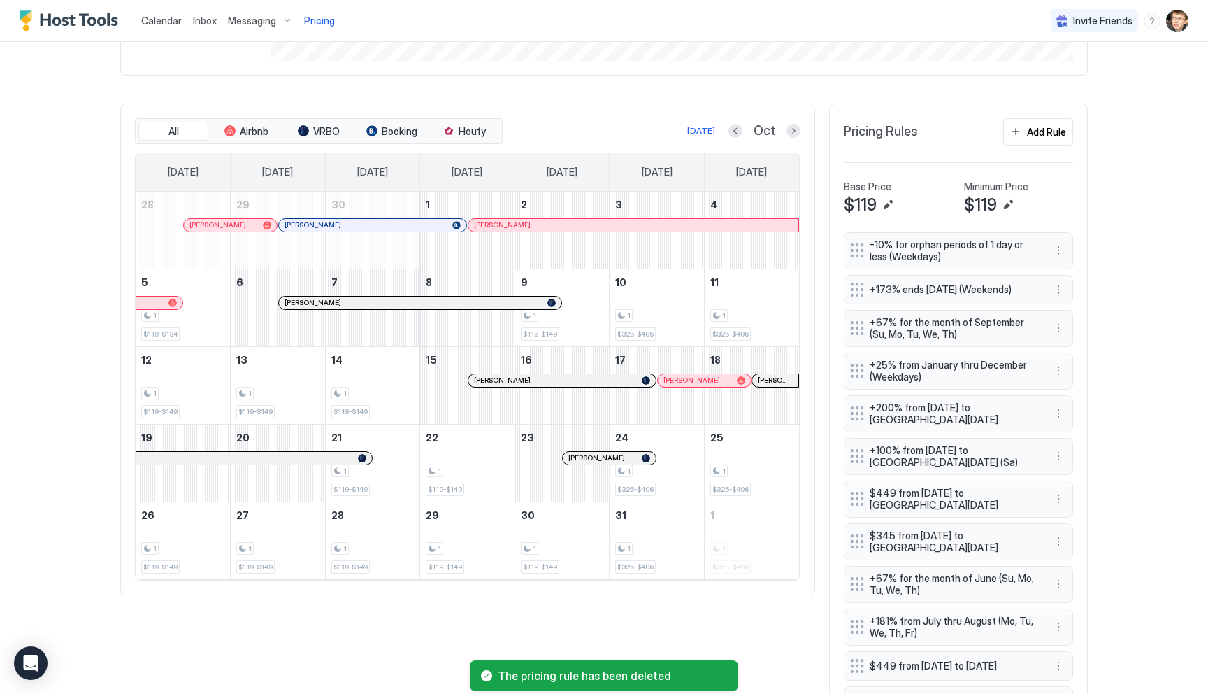
scroll to position [316, 0]
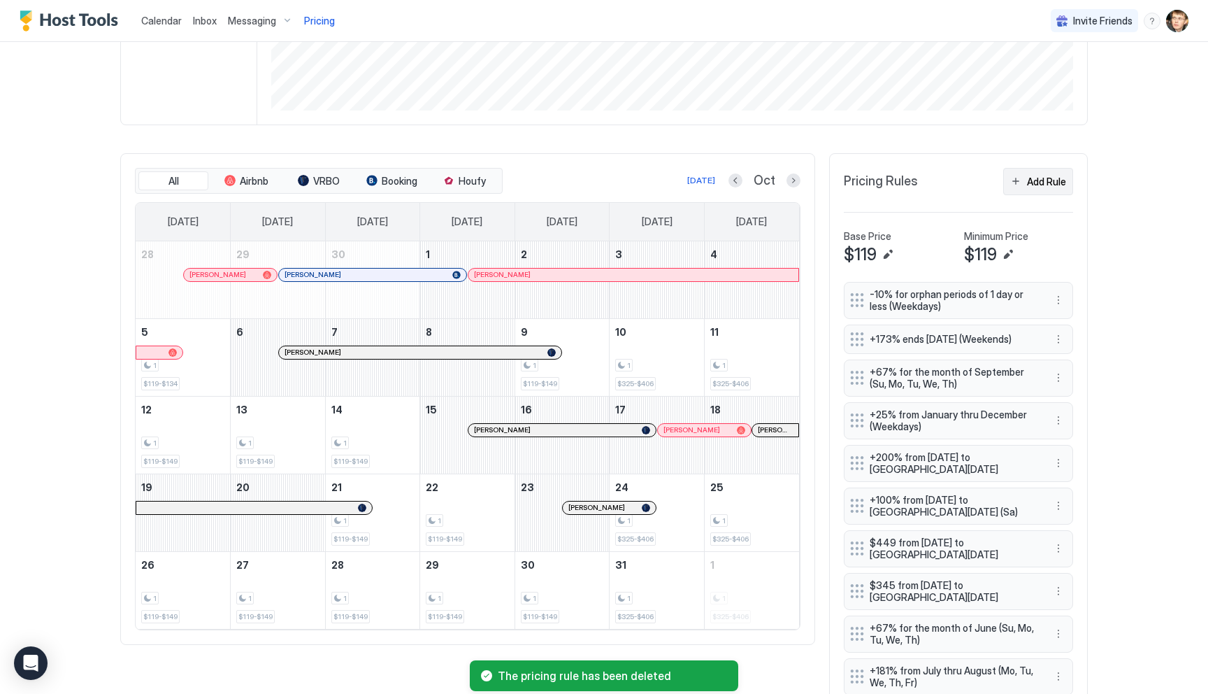
click at [1037, 177] on div "Add Rule" at bounding box center [1046, 181] width 39 height 15
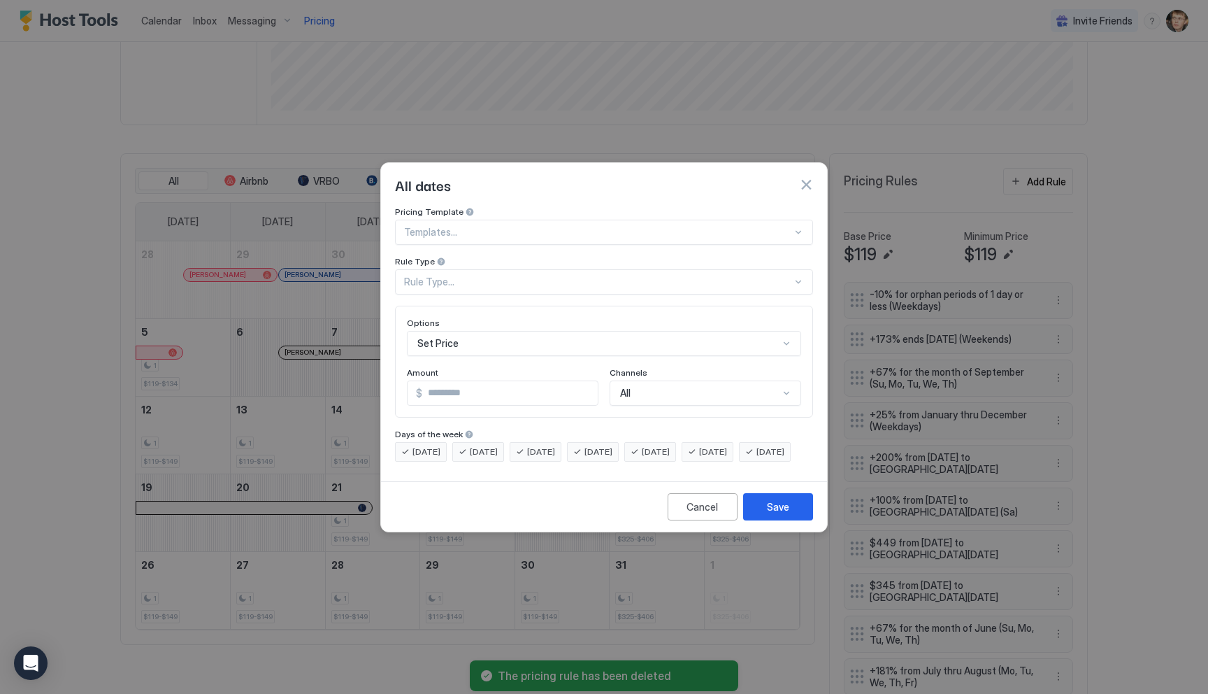
click at [590, 226] on div at bounding box center [598, 232] width 388 height 13
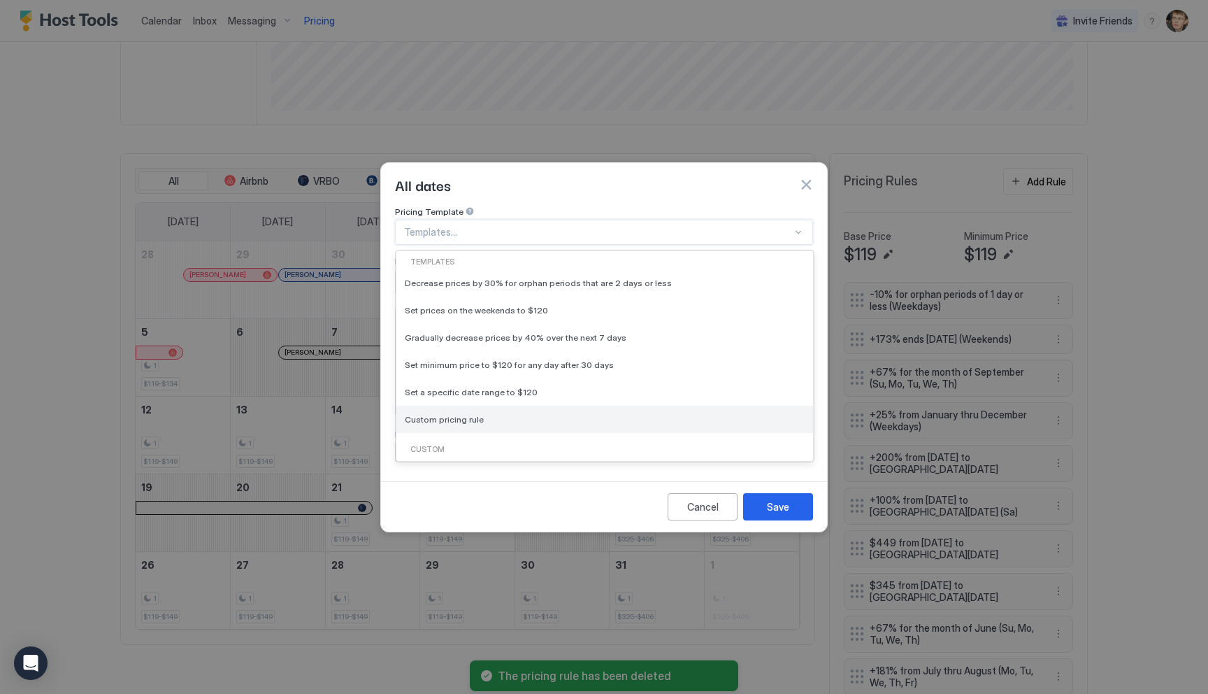
click at [480, 414] on div "Custom pricing rule" at bounding box center [605, 419] width 400 height 10
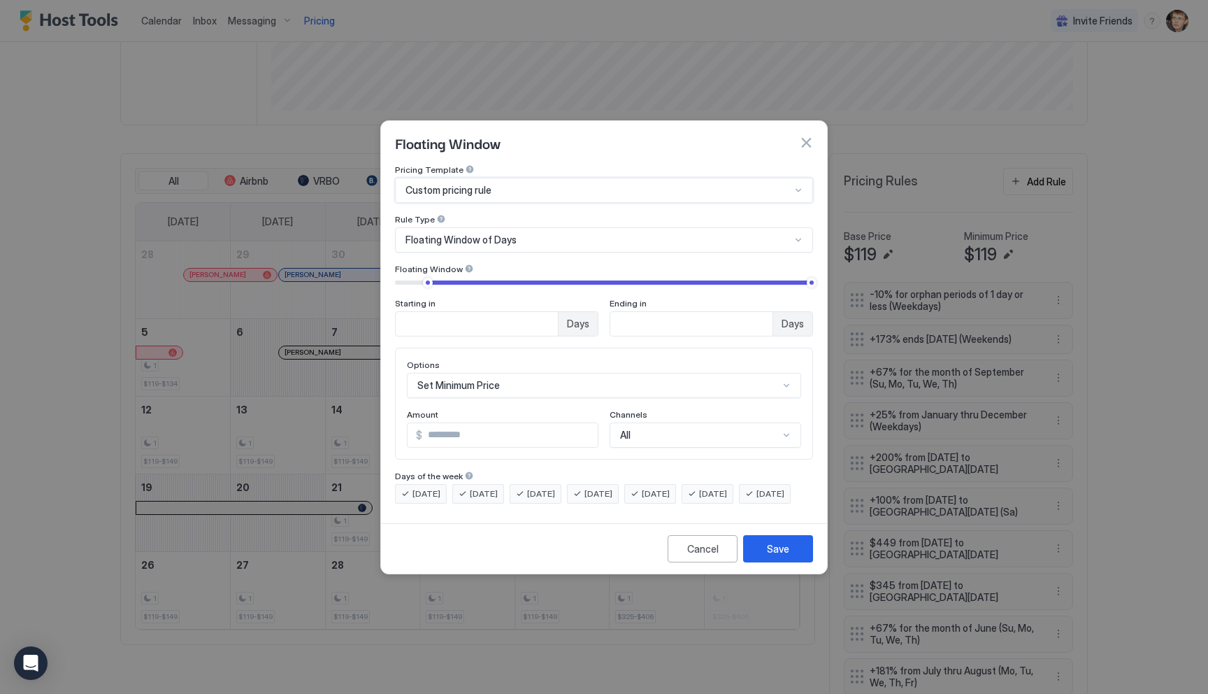
click at [478, 234] on span "Floating Window of Days" at bounding box center [461, 240] width 111 height 13
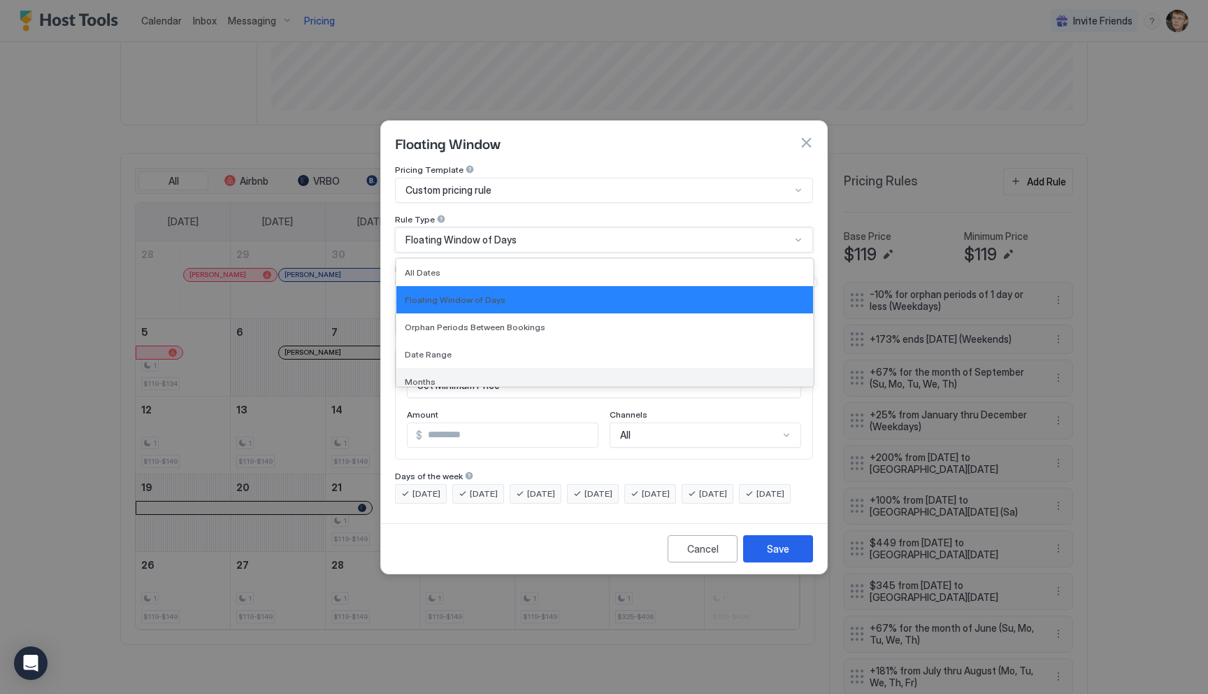
click at [471, 368] on div "Months" at bounding box center [604, 381] width 417 height 27
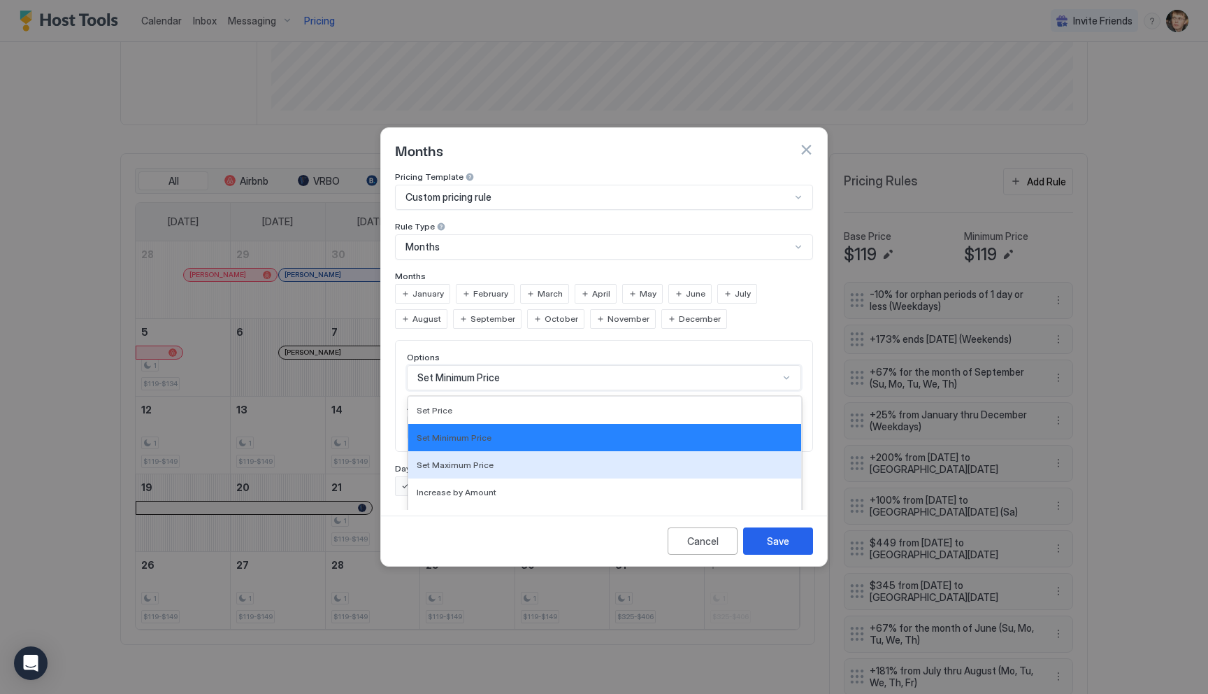
click at [501, 368] on div "Set Maximum Price, 3 of 17. 17 results available. Use Up and Down to choose opt…" at bounding box center [604, 377] width 394 height 25
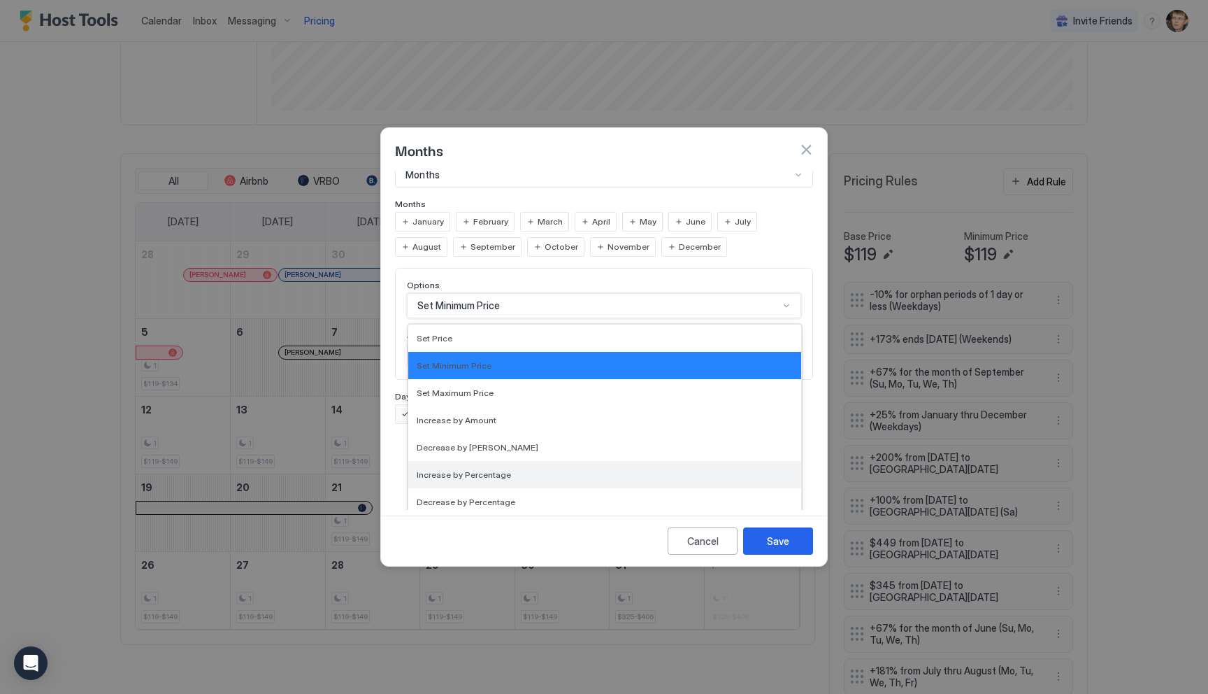
click at [522, 469] on div "Increase by Percentage" at bounding box center [605, 474] width 376 height 10
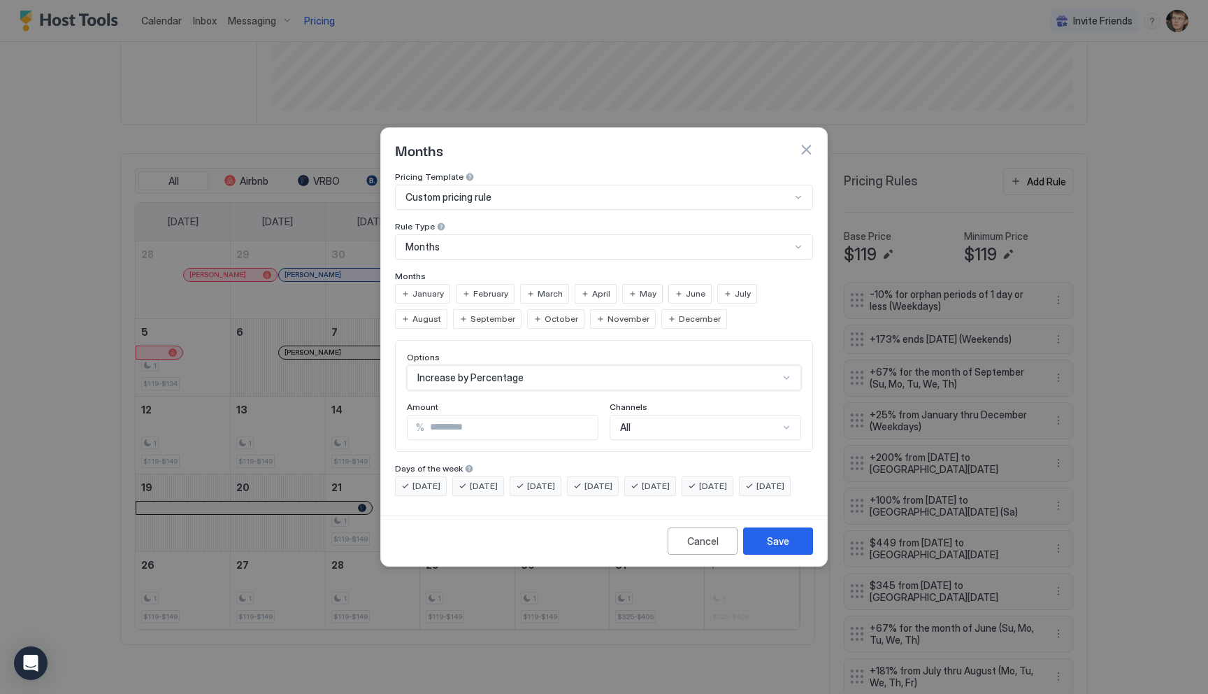
scroll to position [0, 0]
click at [496, 415] on input "***" at bounding box center [510, 427] width 173 height 24
click at [670, 480] on span "Friday" at bounding box center [656, 486] width 28 height 13
click at [719, 476] on div "Saturday" at bounding box center [708, 486] width 52 height 20
click at [686, 287] on span "June" at bounding box center [696, 293] width 20 height 13
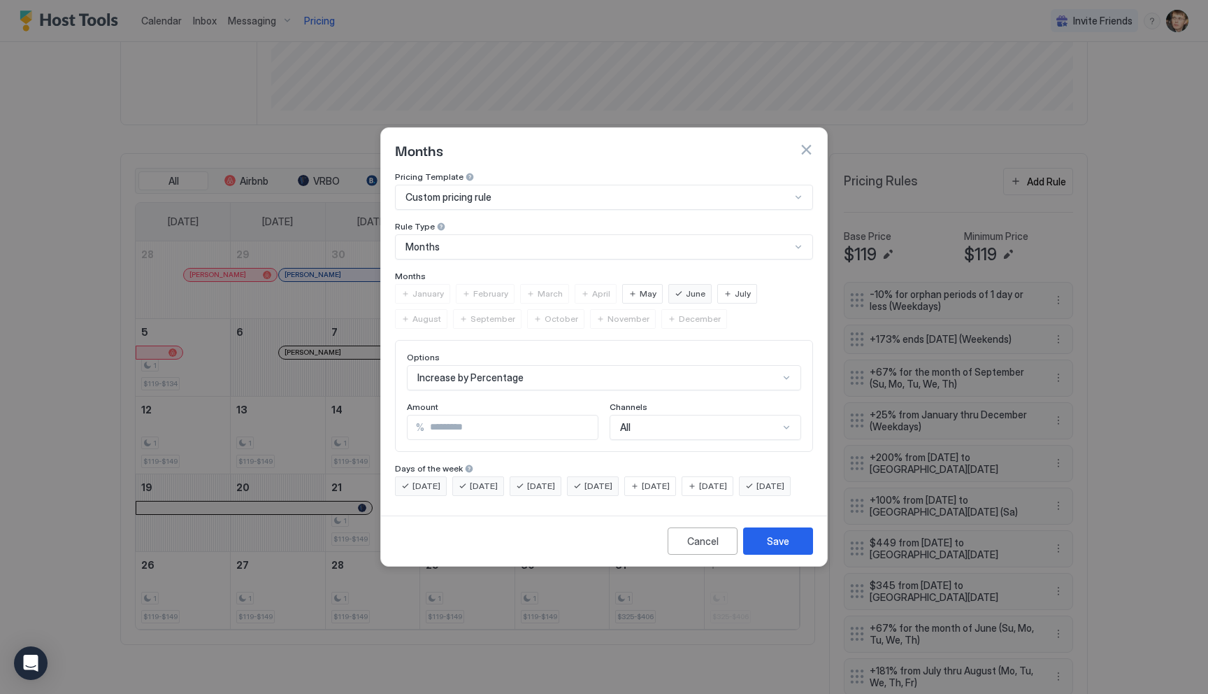
click at [735, 287] on span "July" at bounding box center [743, 293] width 16 height 13
click at [447, 309] on div "August" at bounding box center [421, 319] width 52 height 20
click at [471, 313] on span "September" at bounding box center [493, 319] width 45 height 13
click at [529, 415] on input "***" at bounding box center [510, 427] width 173 height 24
type input "**"
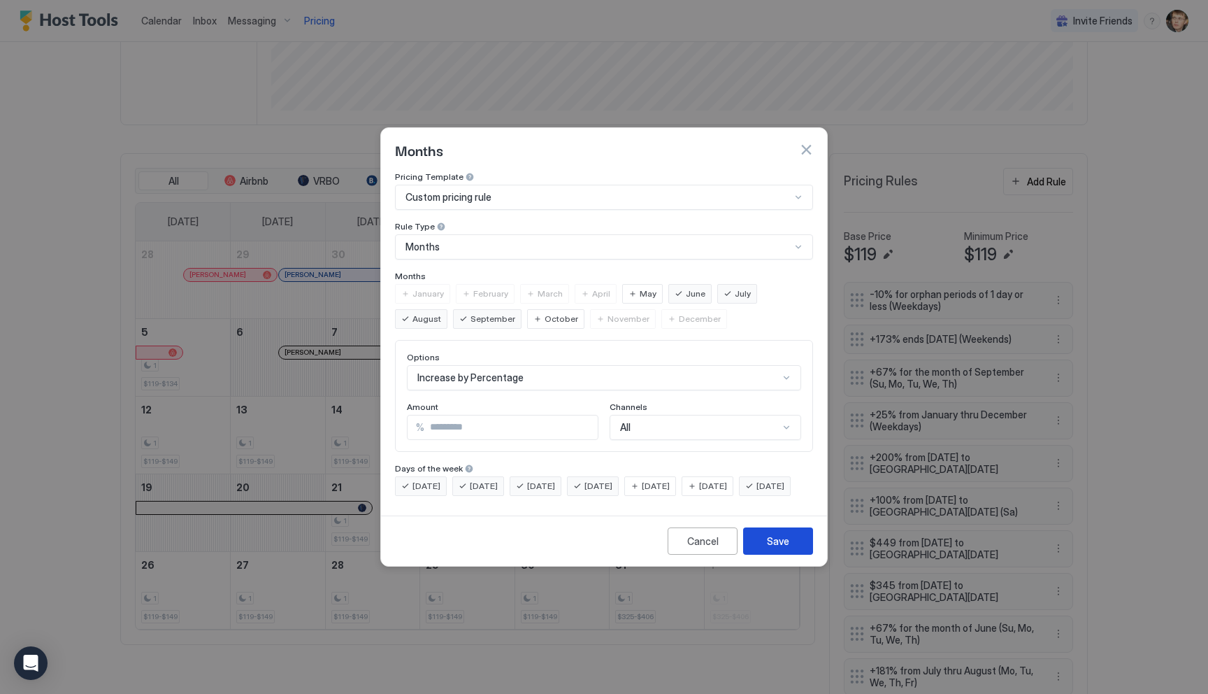
click at [766, 548] on button "Save" at bounding box center [778, 540] width 70 height 27
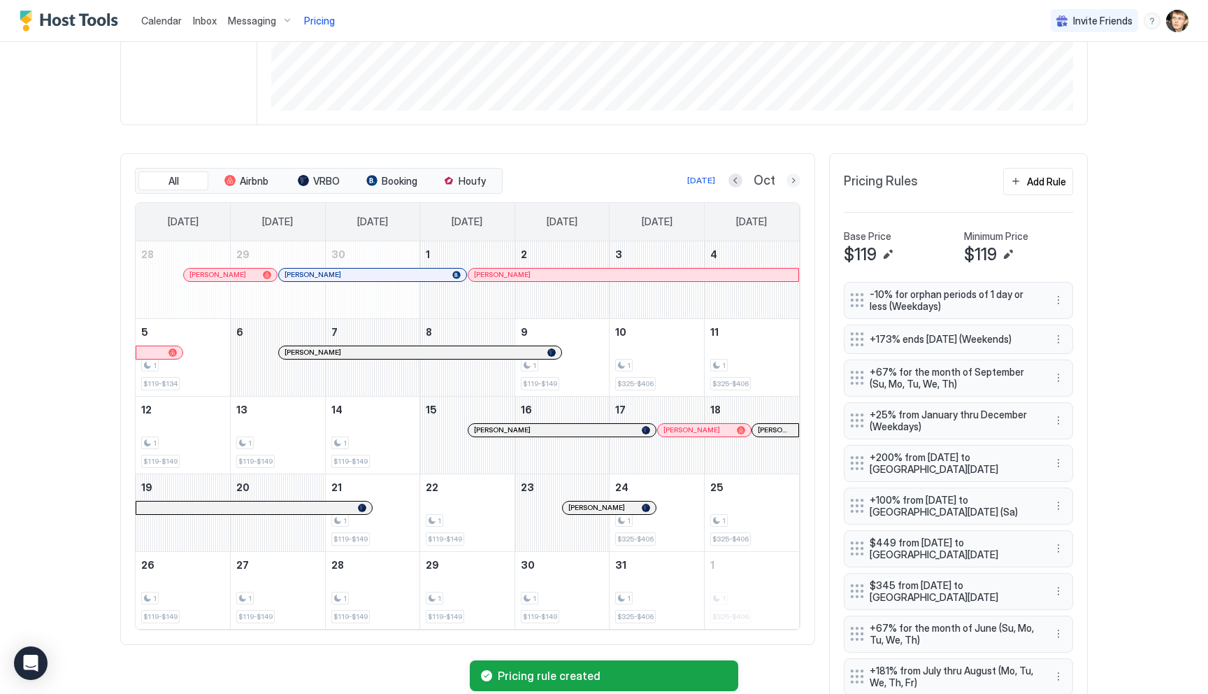
click at [793, 178] on button "Next month" at bounding box center [794, 180] width 14 height 14
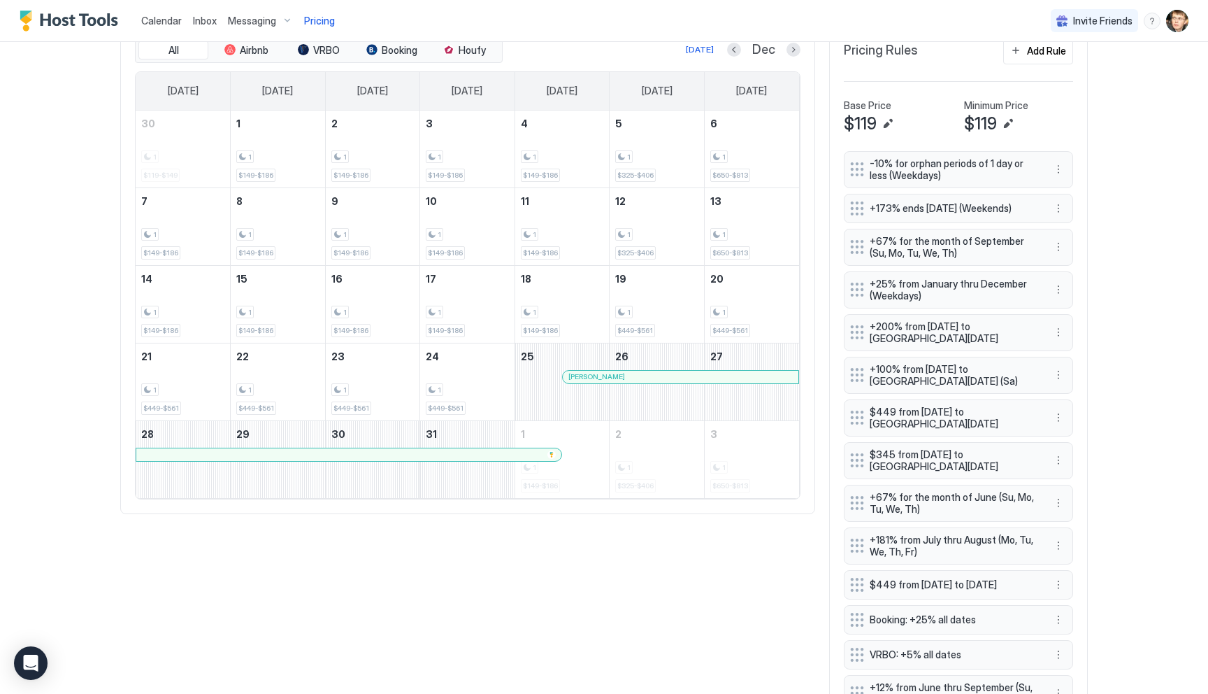
scroll to position [526, 0]
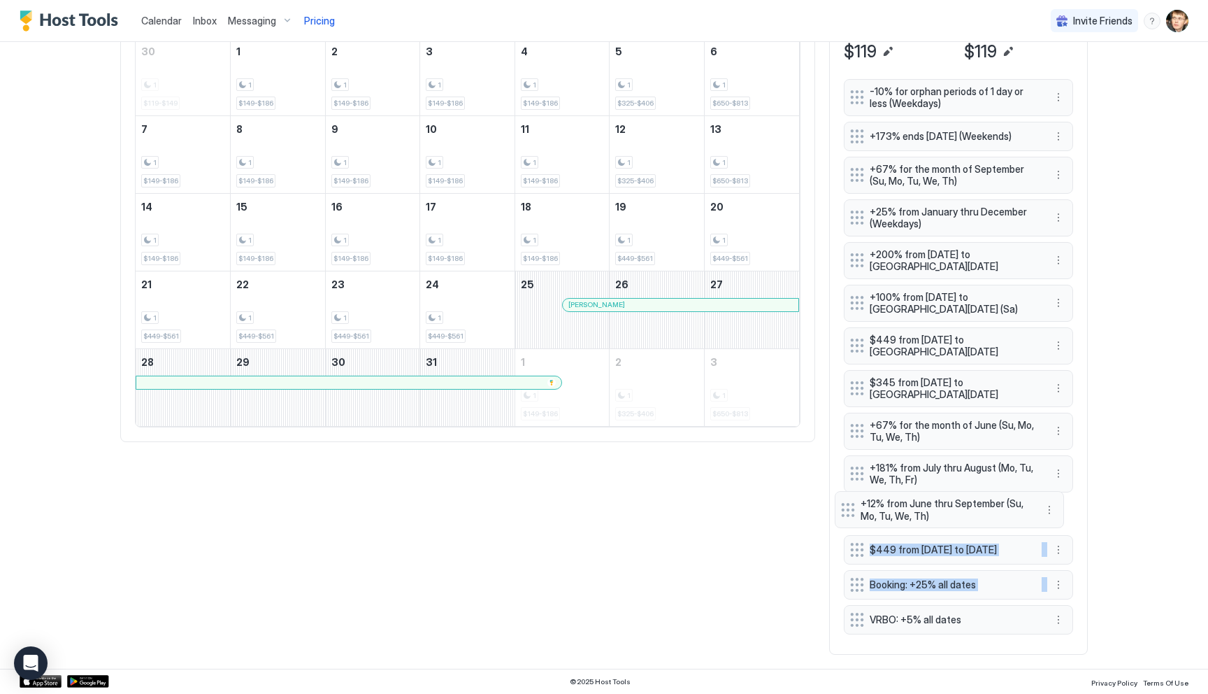
drag, startPoint x: 854, startPoint y: 622, endPoint x: 845, endPoint y: 510, distance: 112.2
click at [845, 510] on div "-10% for orphan periods of 1 day or less (Weekdays) +173% ends in 365 days (Wee…" at bounding box center [958, 359] width 229 height 561
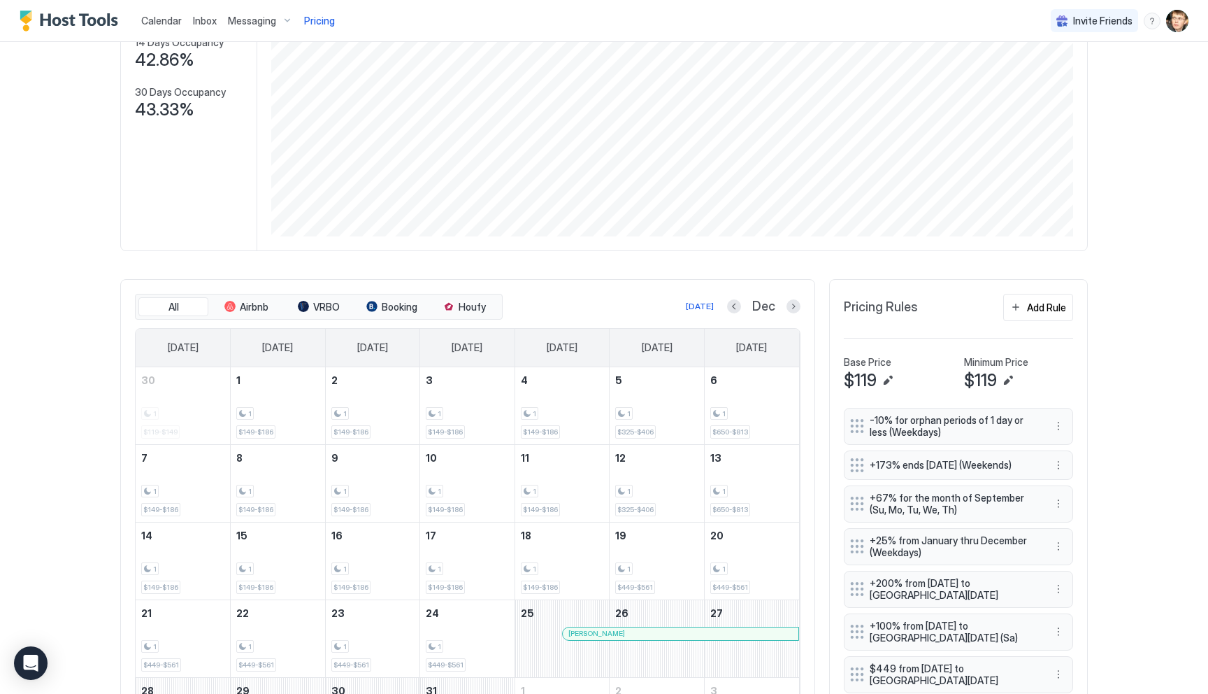
scroll to position [173, 0]
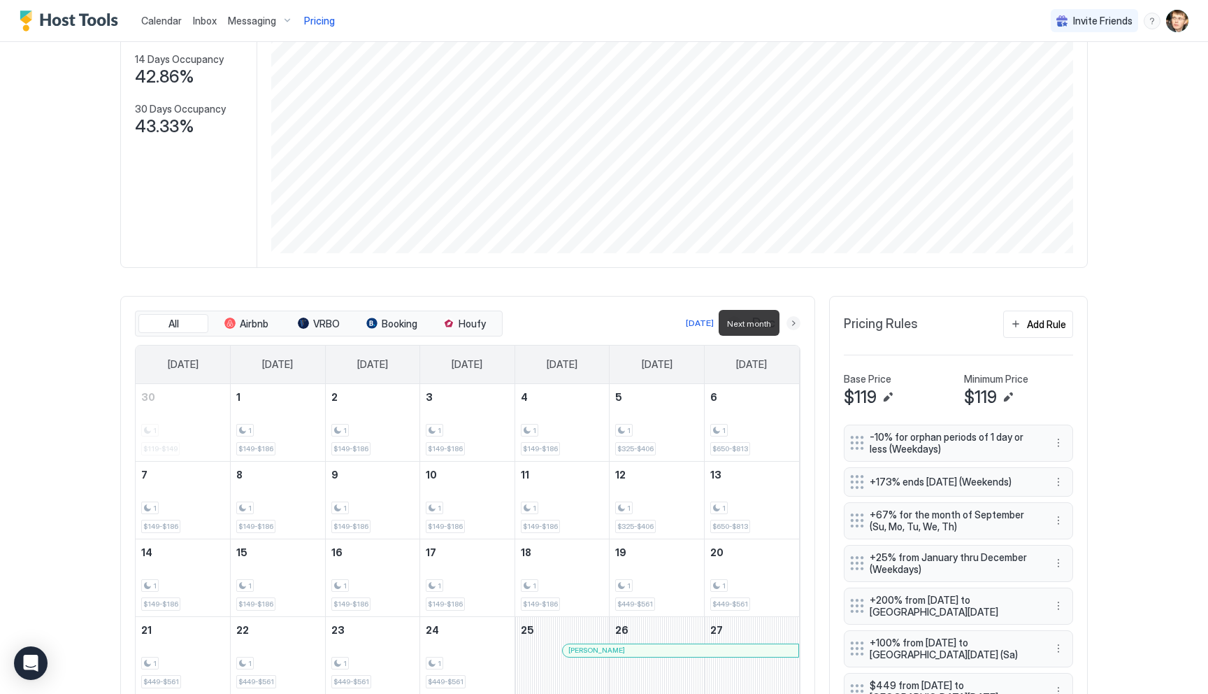
click at [791, 324] on button "Next month" at bounding box center [794, 323] width 14 height 14
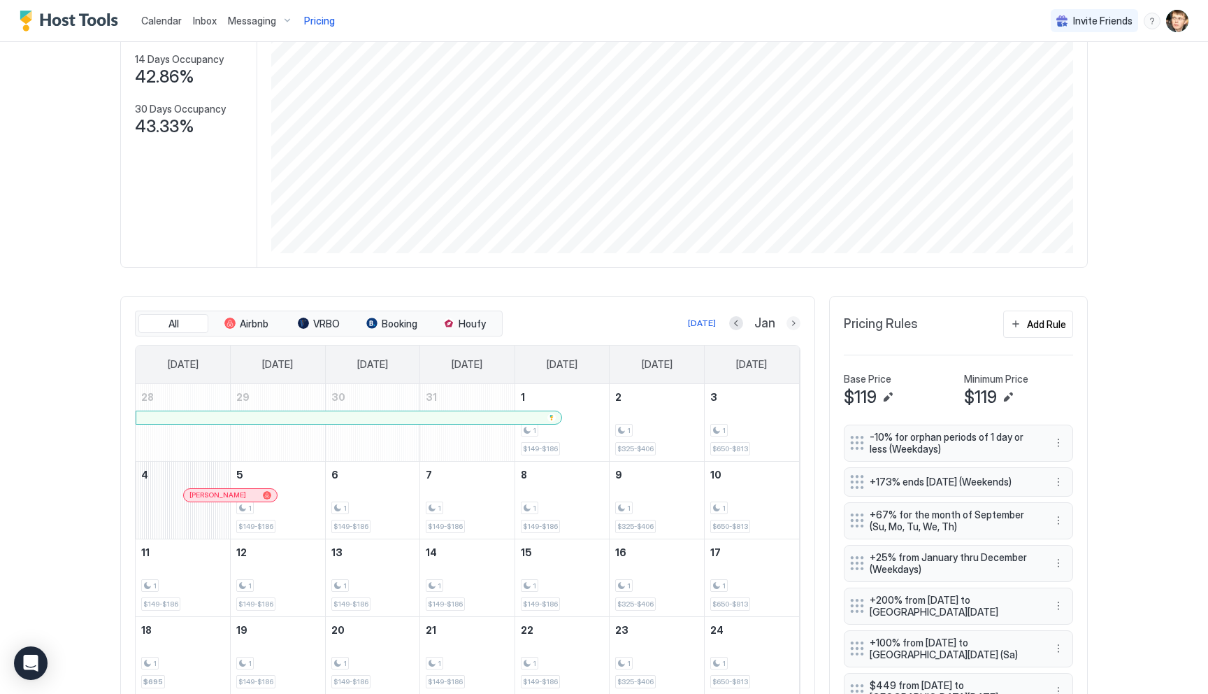
click at [793, 327] on button "Next month" at bounding box center [794, 323] width 14 height 14
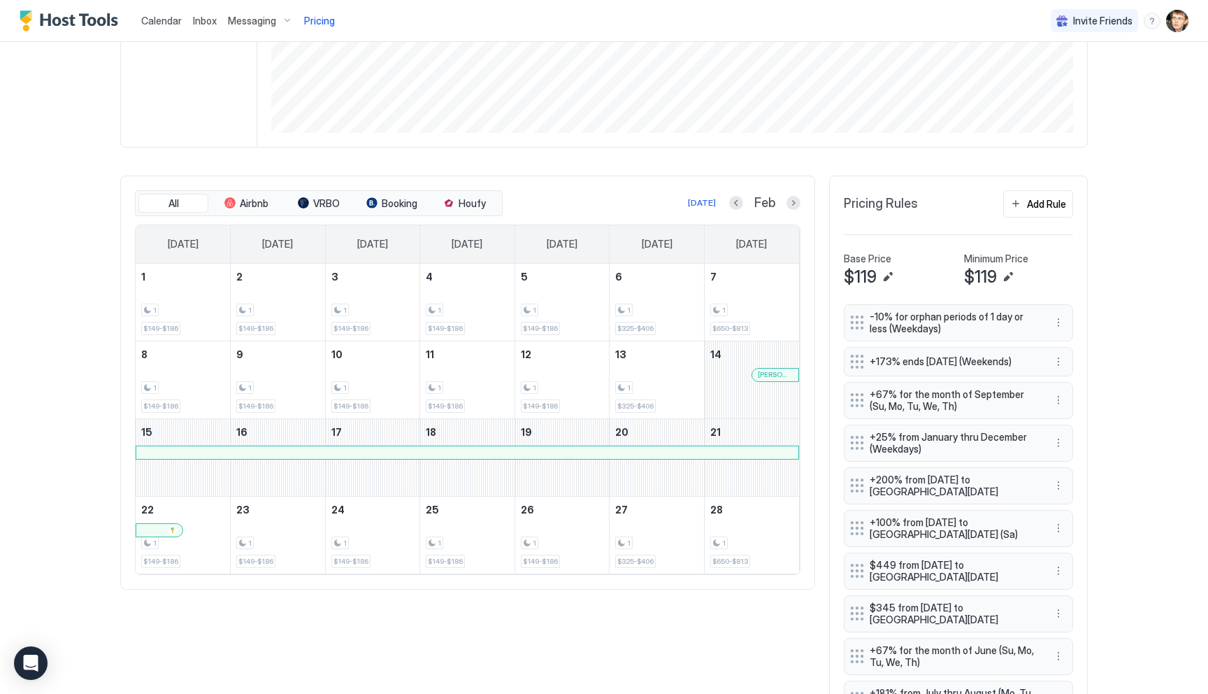
scroll to position [334, 0]
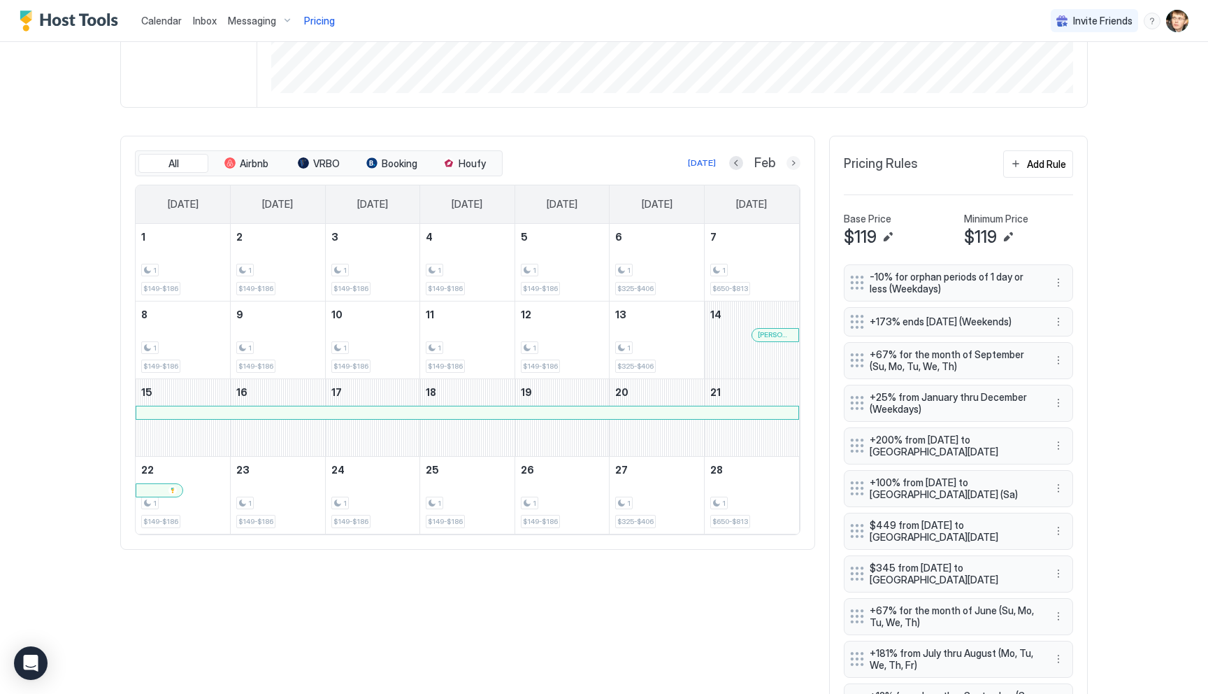
click at [793, 164] on button "Next month" at bounding box center [794, 163] width 14 height 14
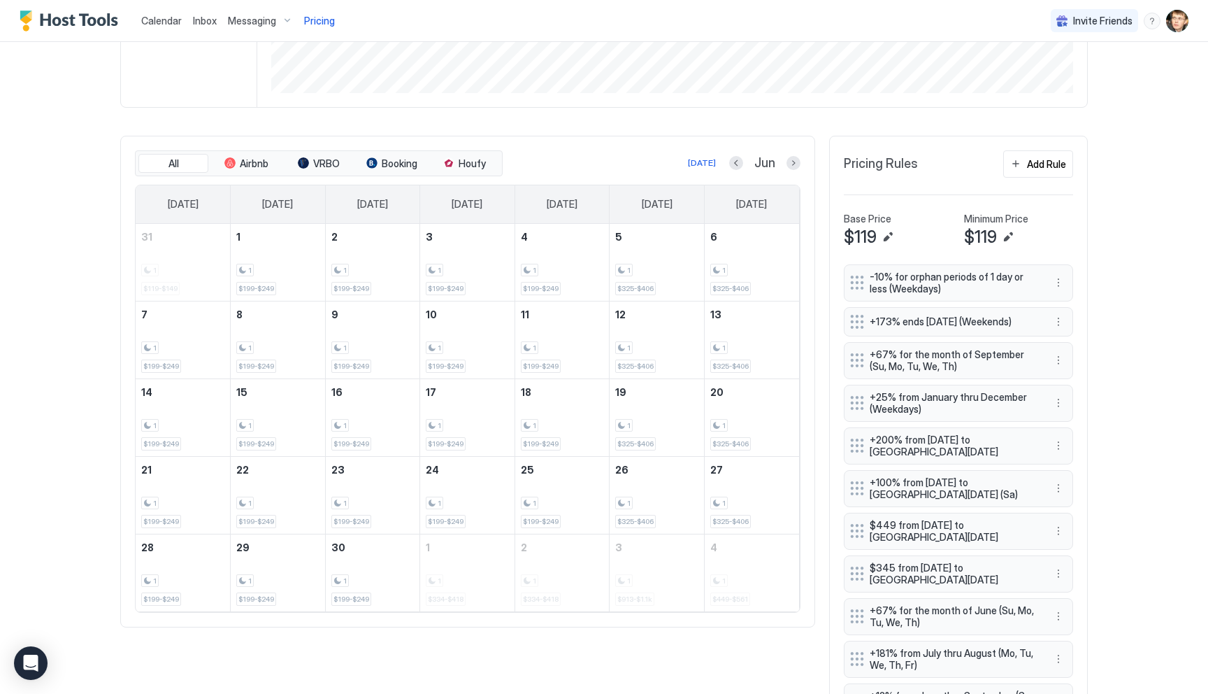
scroll to position [526, 0]
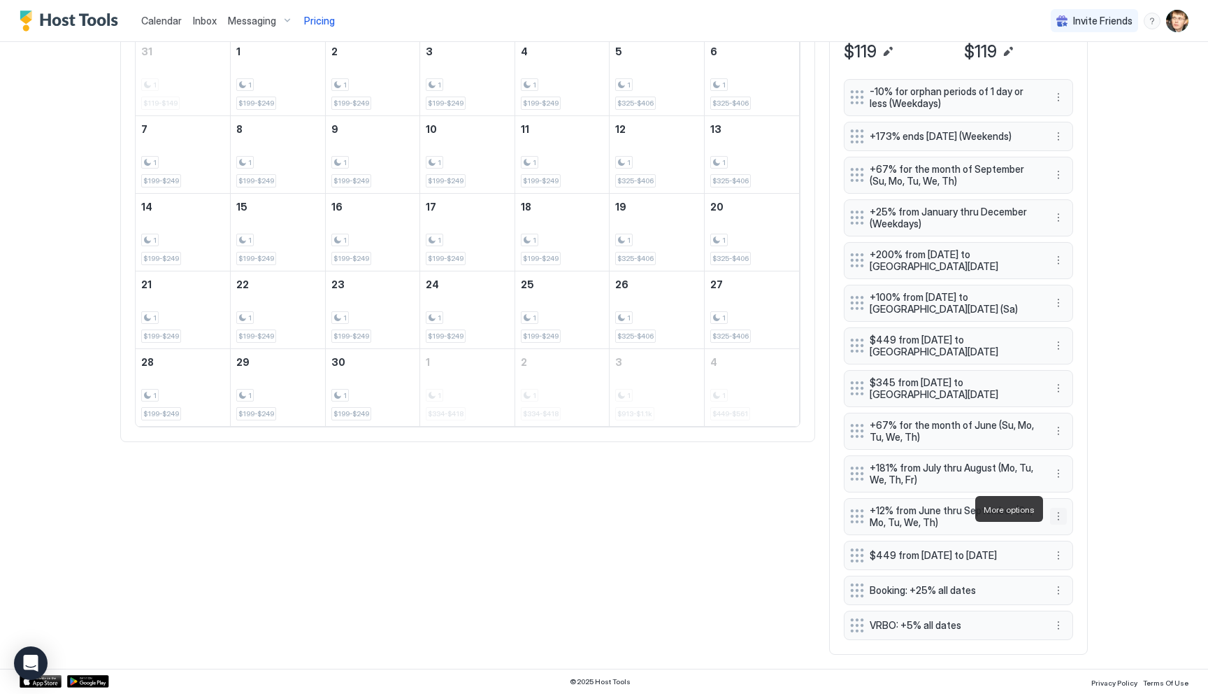
click at [1056, 509] on button "More options" at bounding box center [1058, 516] width 17 height 17
click at [1066, 521] on div "Edit" at bounding box center [1077, 528] width 52 height 22
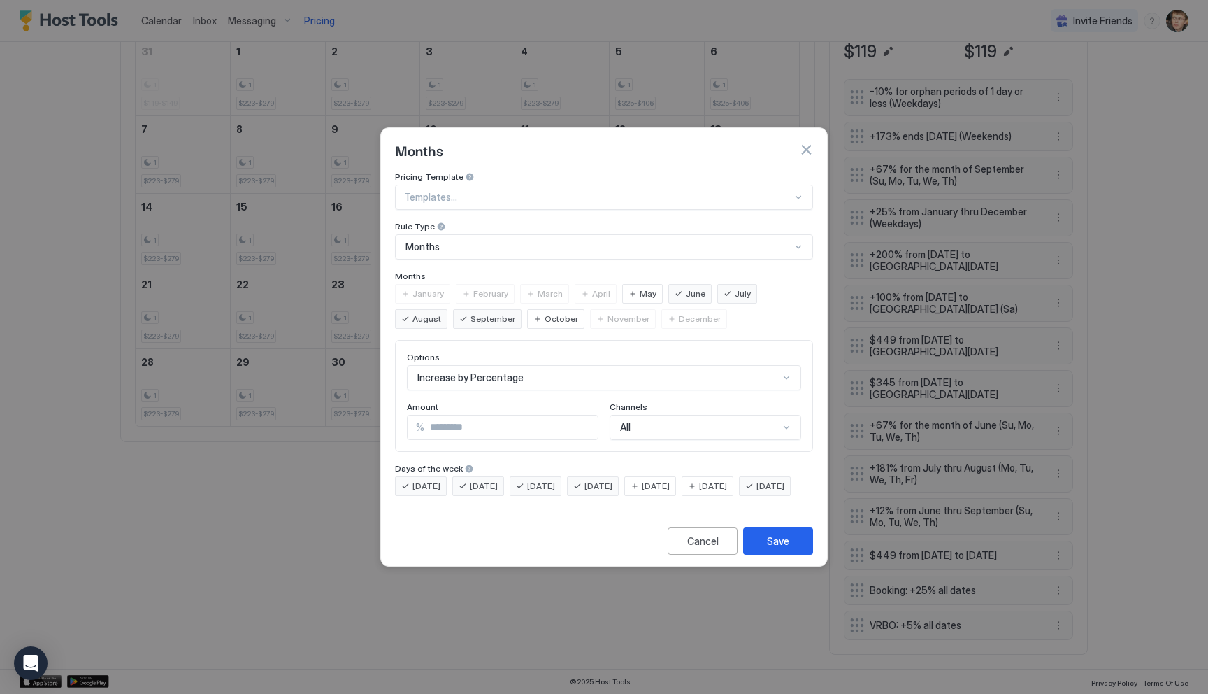
click at [429, 480] on span "Monday" at bounding box center [427, 486] width 28 height 13
click at [466, 476] on div "Tuesday" at bounding box center [478, 486] width 52 height 20
click at [536, 482] on div "Wednesday" at bounding box center [536, 486] width 52 height 20
click at [612, 480] on span "Thursday" at bounding box center [599, 486] width 28 height 13
click at [670, 480] on span "Friday" at bounding box center [656, 486] width 28 height 13
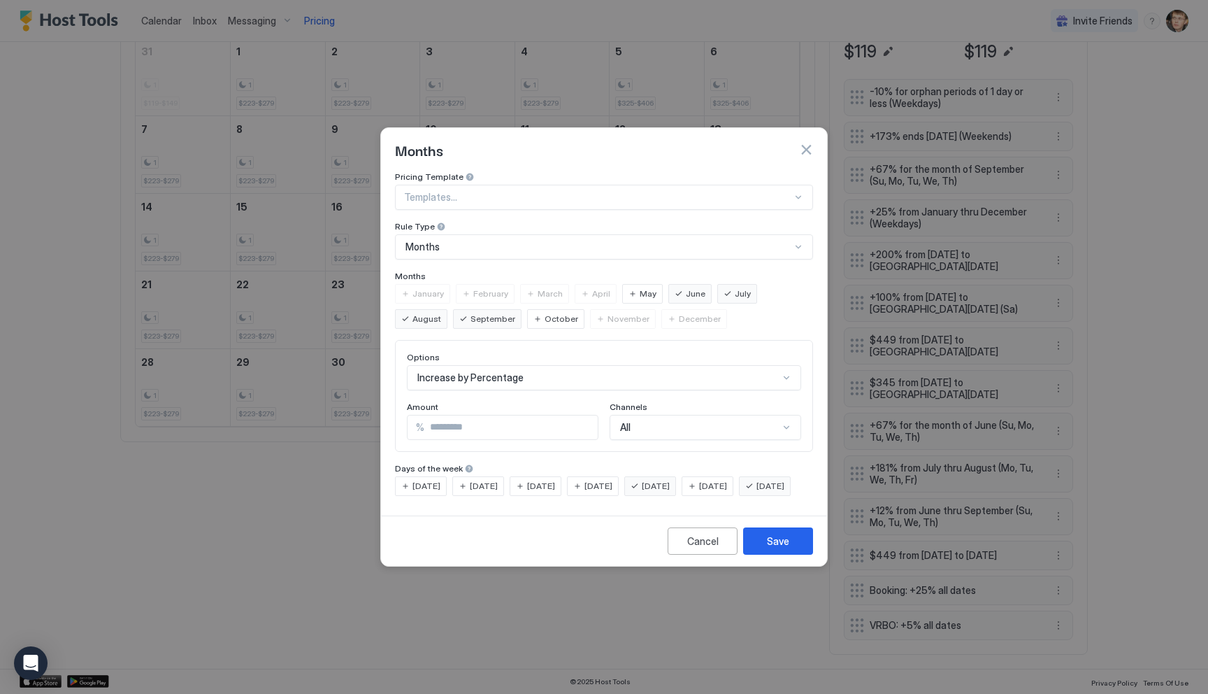
click at [727, 480] on span "Saturday" at bounding box center [713, 486] width 28 height 13
click at [757, 492] on span "Sunday" at bounding box center [771, 486] width 28 height 13
click at [763, 548] on button "Save" at bounding box center [778, 540] width 70 height 27
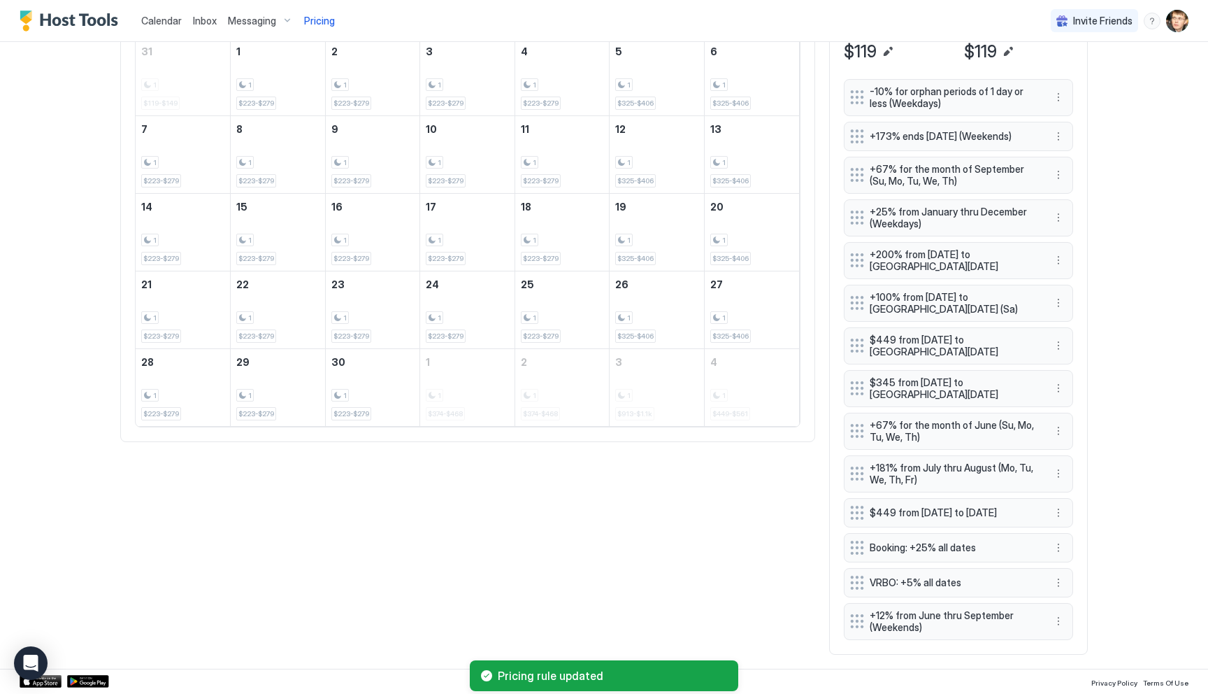
scroll to position [424, 0]
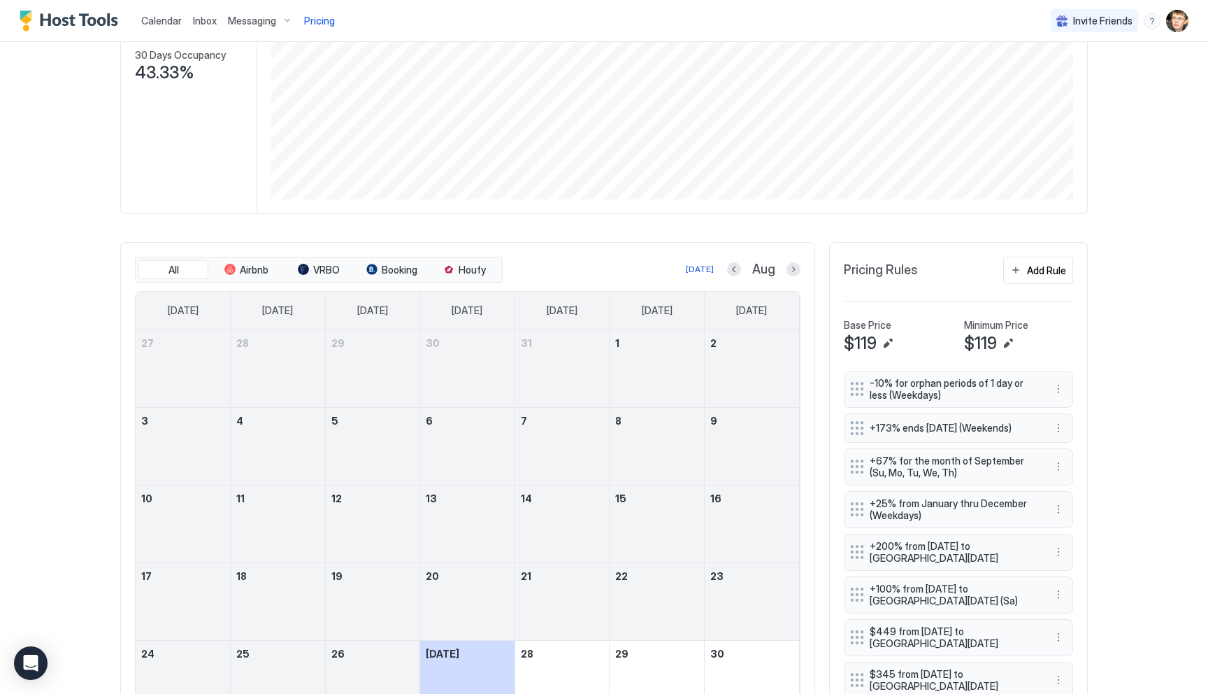
scroll to position [408, 0]
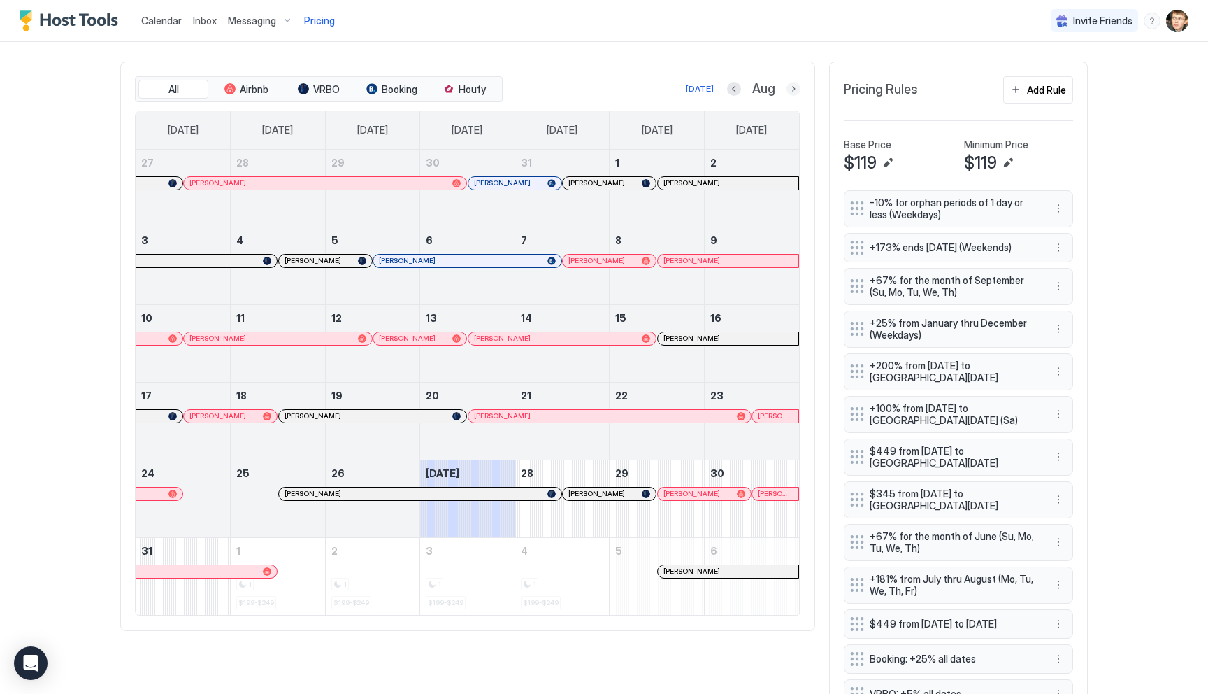
click at [794, 88] on button "Next month" at bounding box center [794, 89] width 14 height 14
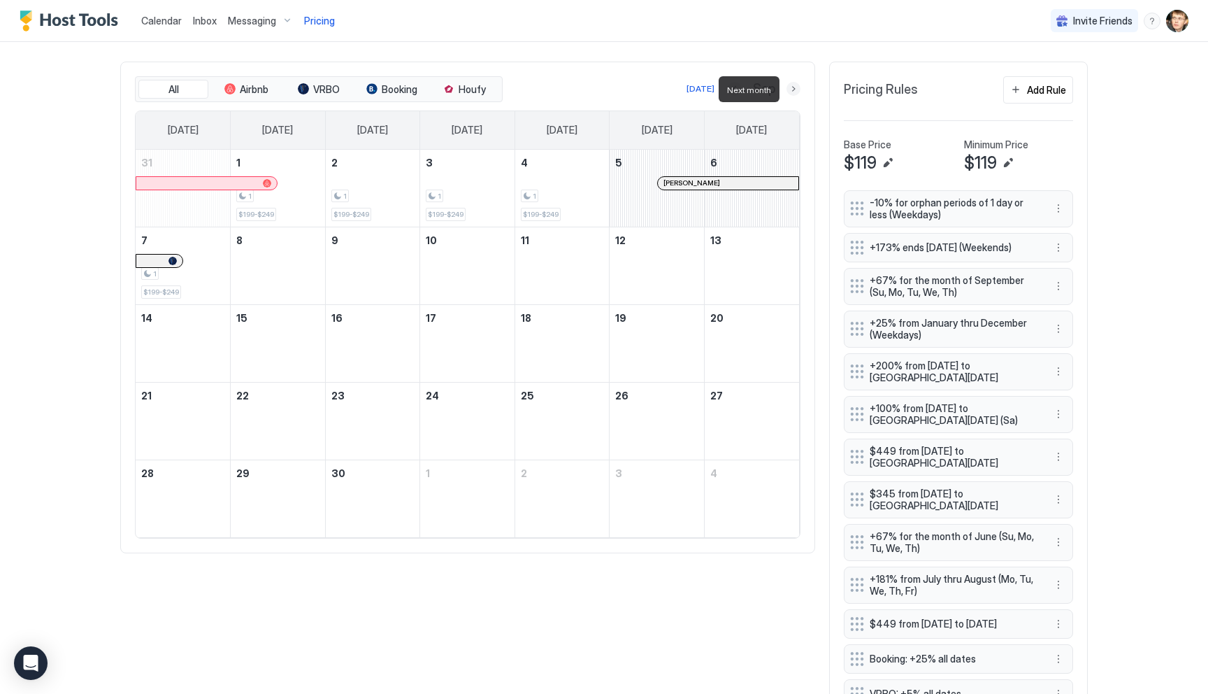
click at [794, 88] on button "Next month" at bounding box center [794, 89] width 14 height 14
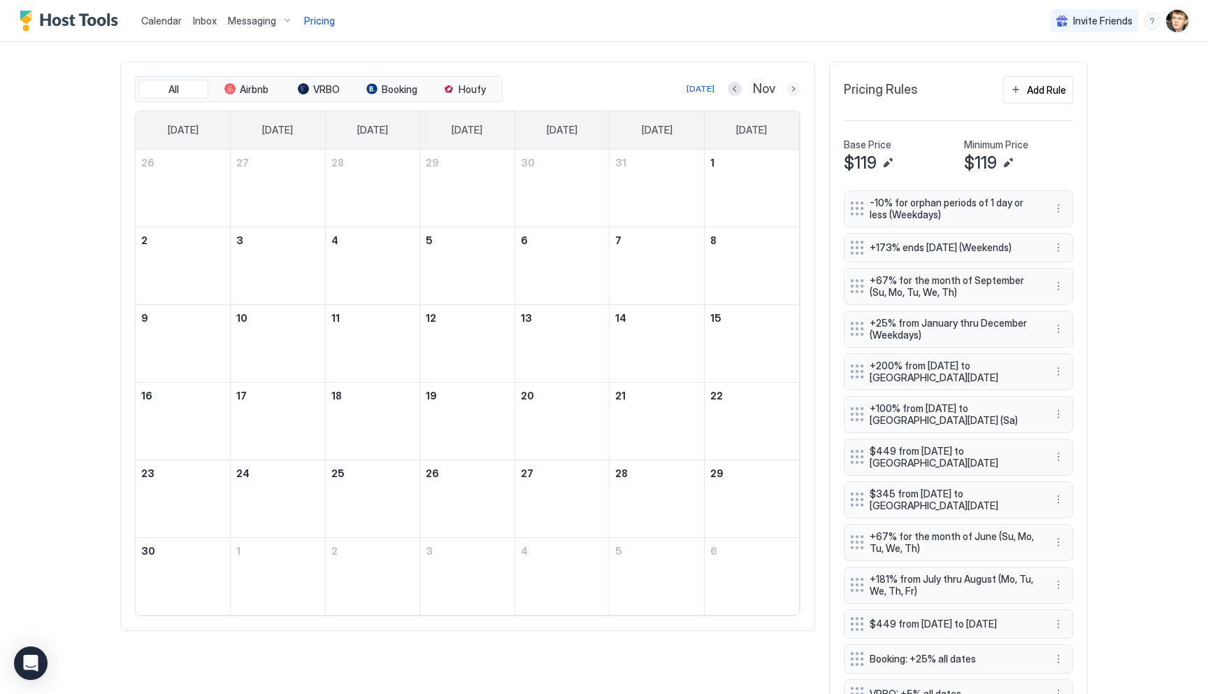
click at [796, 89] on button "Next month" at bounding box center [794, 89] width 14 height 14
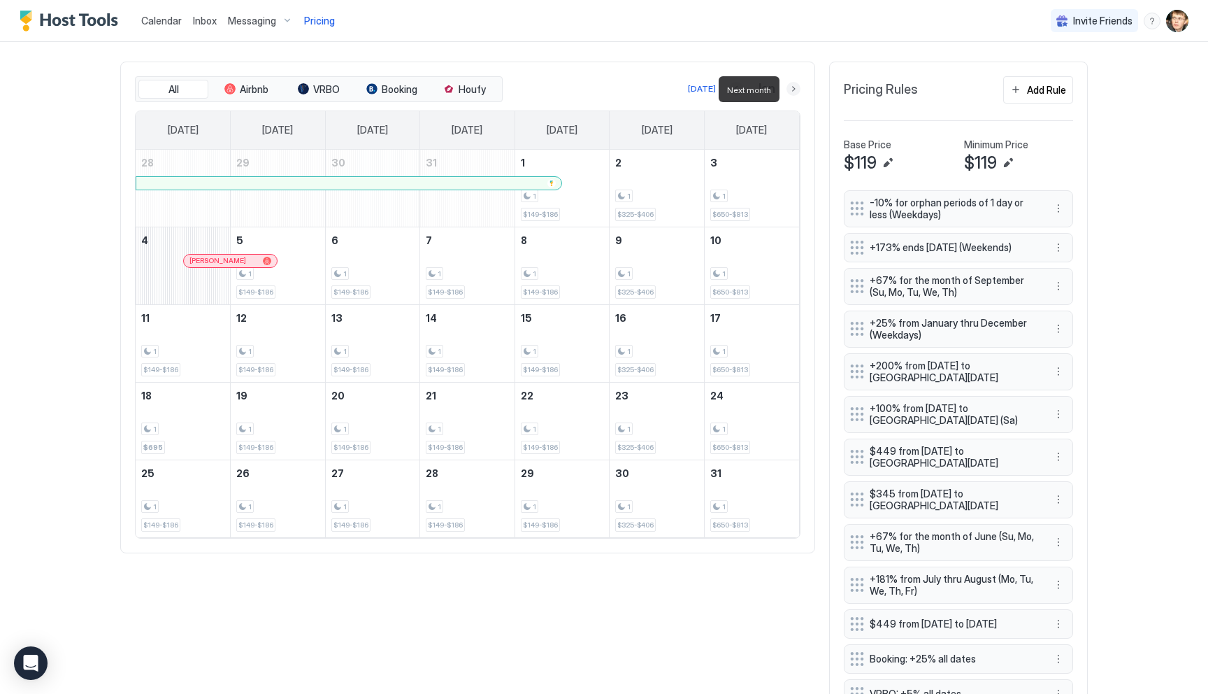
click at [796, 93] on button "Next month" at bounding box center [794, 89] width 14 height 14
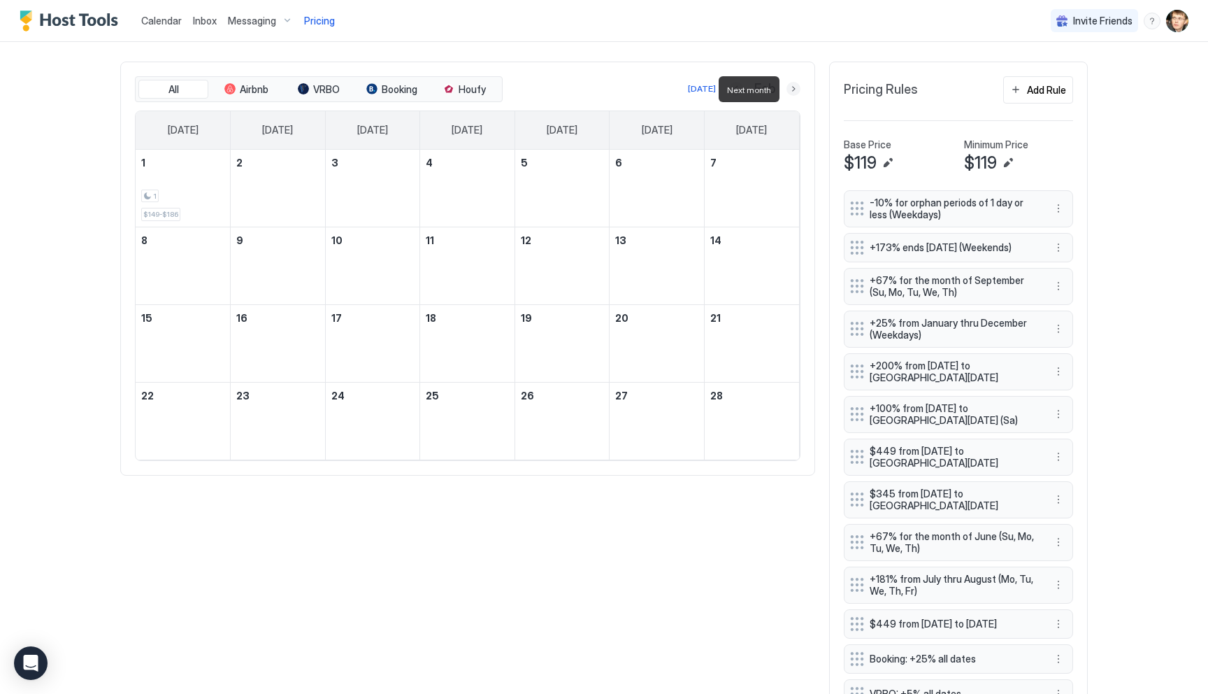
click at [796, 93] on button "Next month" at bounding box center [794, 89] width 14 height 14
click at [798, 92] on button "Next month" at bounding box center [794, 89] width 14 height 14
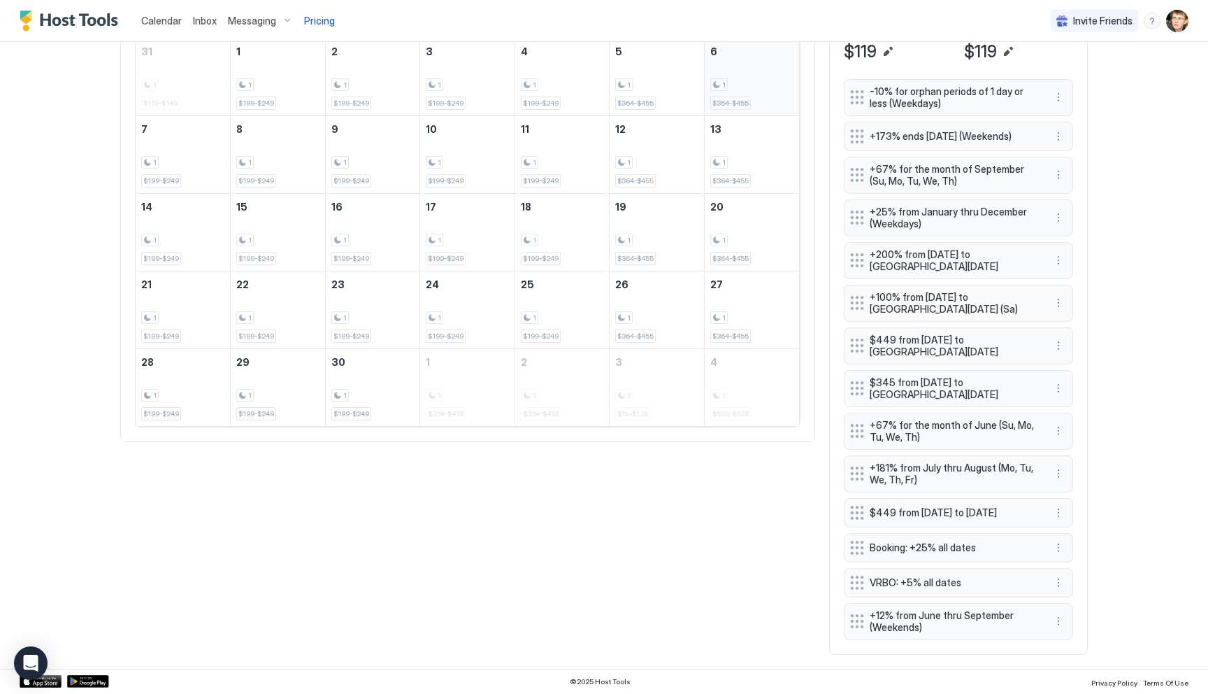
scroll to position [526, 0]
click at [1059, 294] on button "More options" at bounding box center [1058, 302] width 17 height 17
click at [1066, 320] on div "Edit" at bounding box center [1077, 315] width 52 height 22
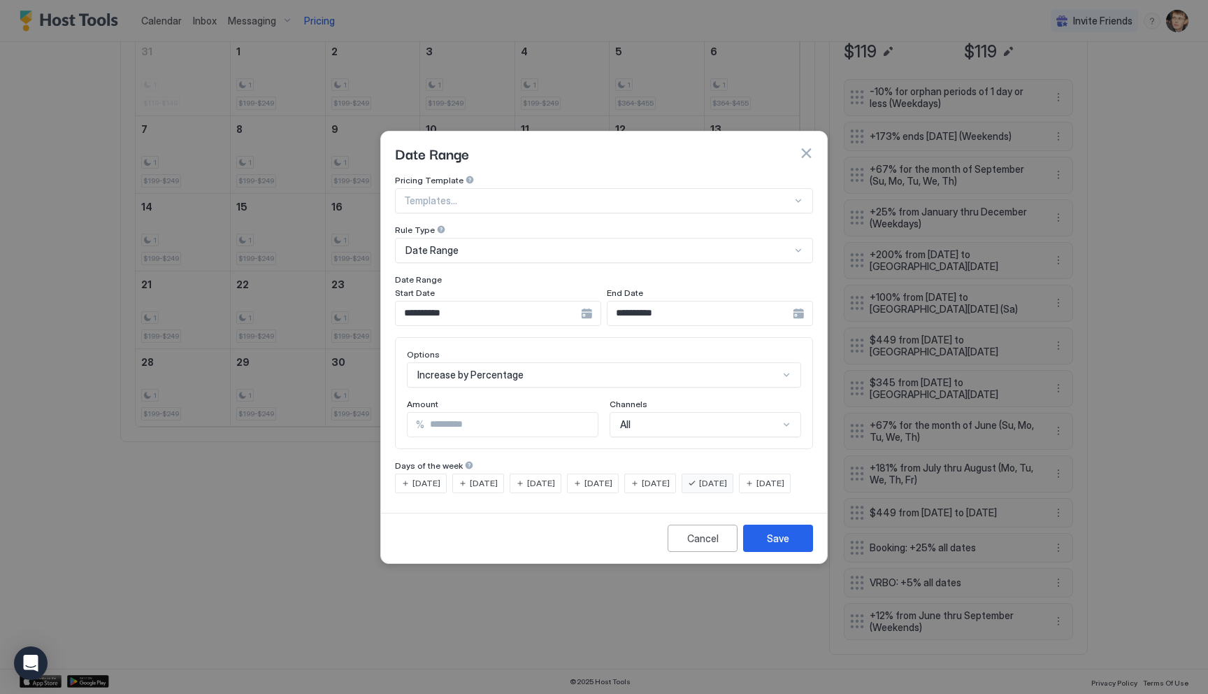
click at [681, 244] on div "Date Range" at bounding box center [598, 250] width 385 height 13
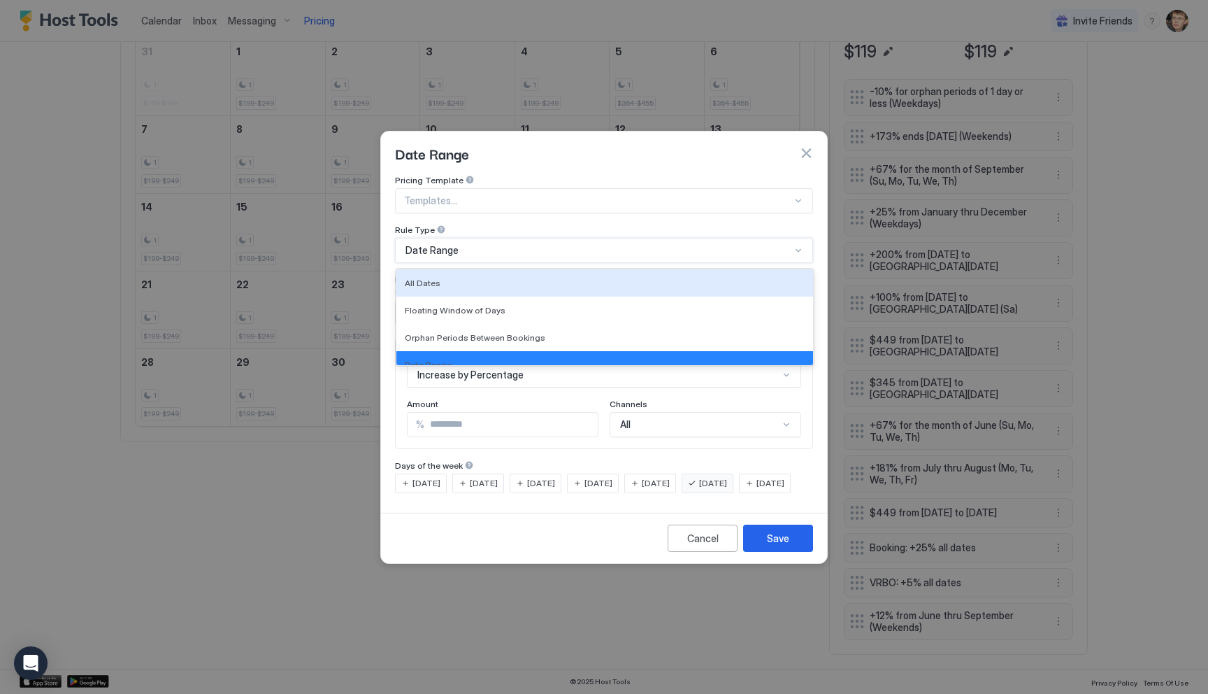
click at [650, 194] on div at bounding box center [598, 200] width 388 height 13
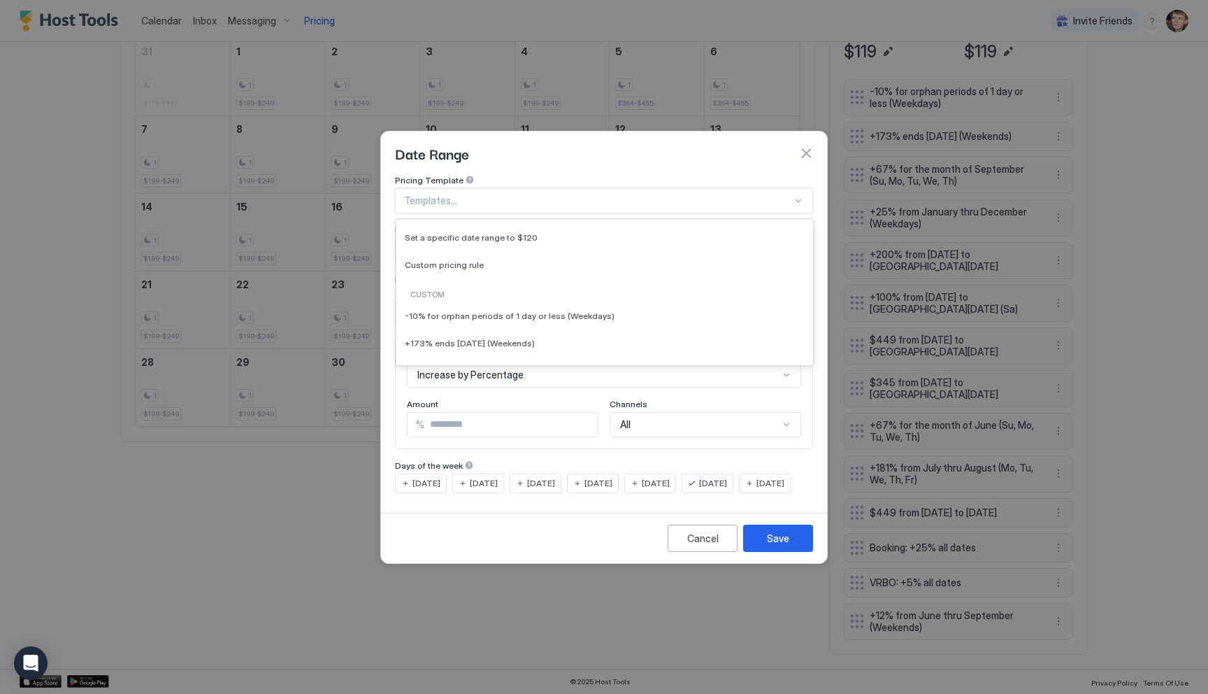
scroll to position [122, 0]
click at [574, 261] on div "Custom pricing rule" at bounding box center [605, 266] width 400 height 10
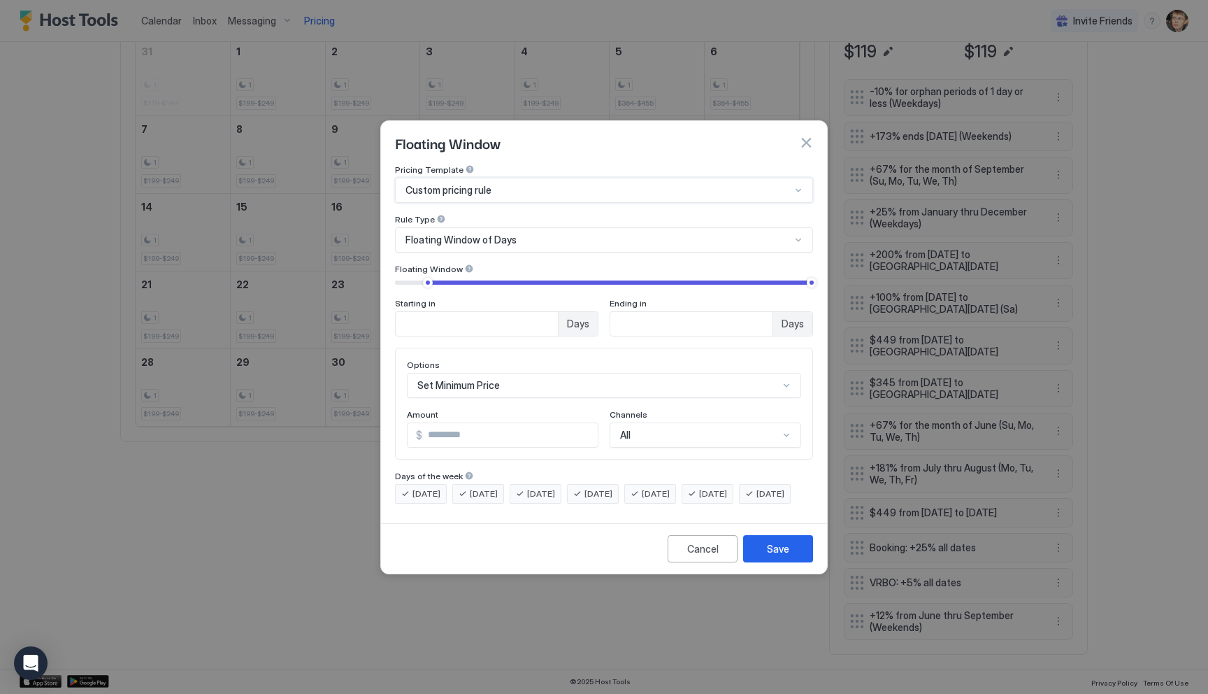
click at [553, 234] on div "Floating Window of Days" at bounding box center [598, 240] width 385 height 13
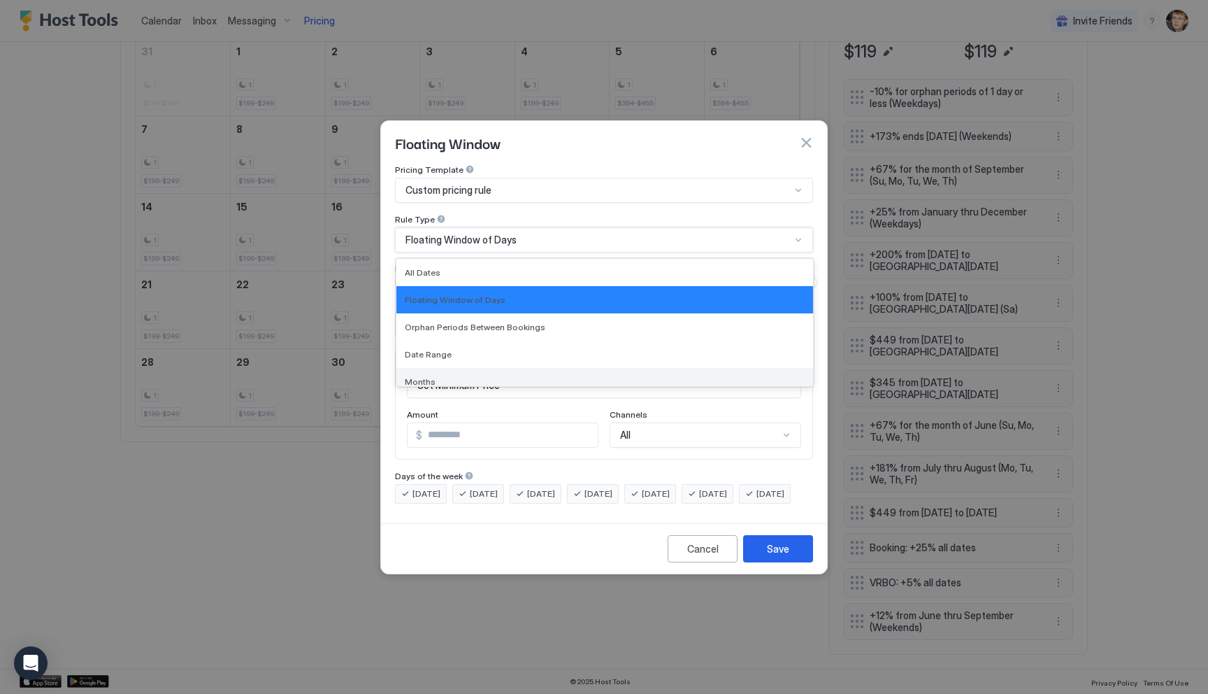
click at [534, 368] on div "Months" at bounding box center [604, 381] width 417 height 27
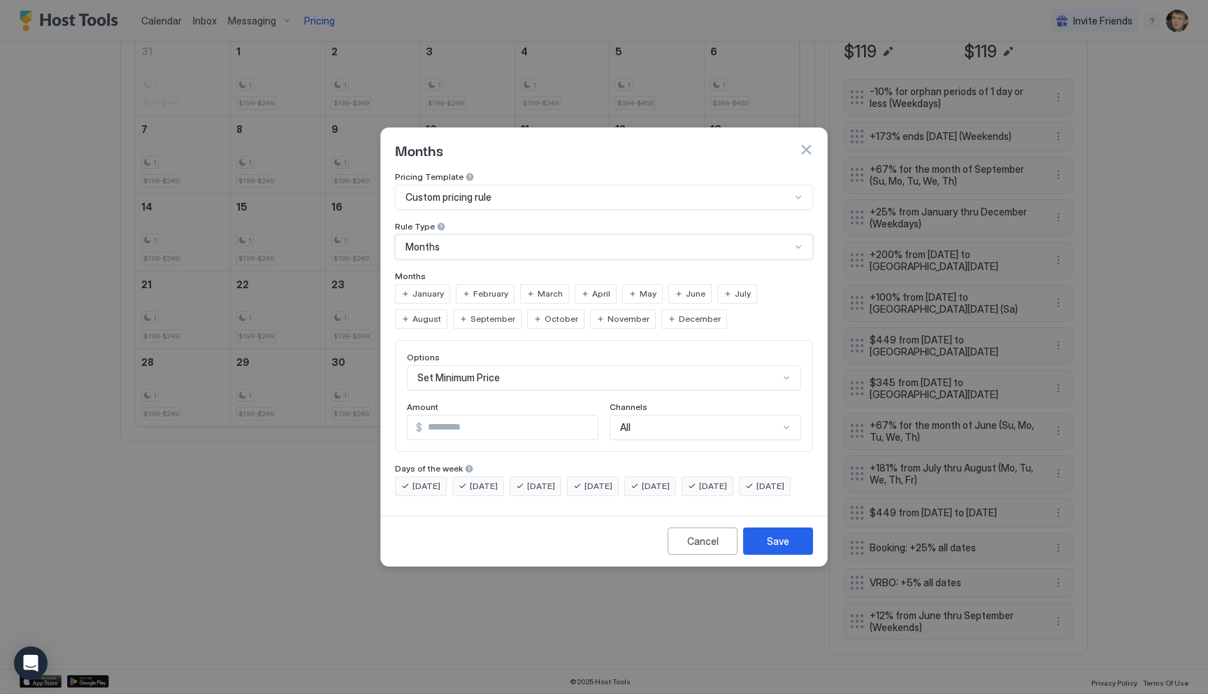
click at [679, 313] on span "December" at bounding box center [700, 319] width 42 height 13
click at [434, 287] on span "January" at bounding box center [428, 293] width 31 height 13
click at [481, 287] on span "February" at bounding box center [490, 293] width 35 height 13
click at [543, 287] on span "March" at bounding box center [550, 293] width 25 height 13
click at [535, 352] on div "Options" at bounding box center [604, 358] width 394 height 13
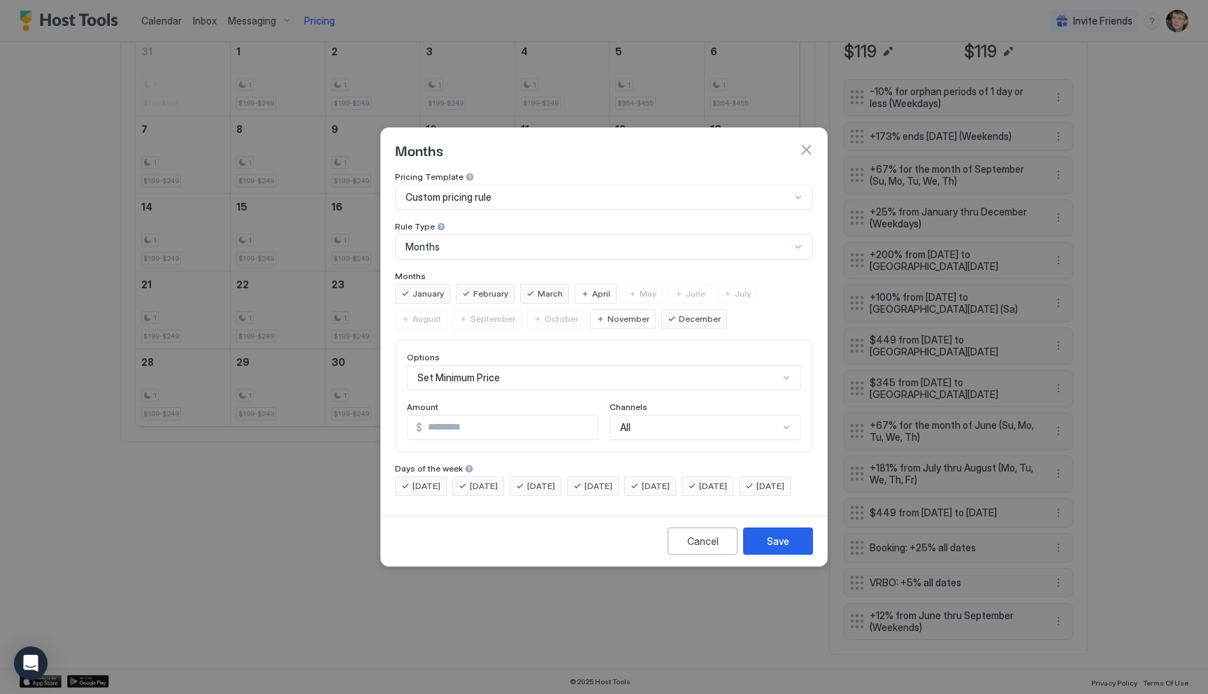
click at [534, 365] on div "Set Minimum Price" at bounding box center [604, 377] width 394 height 25
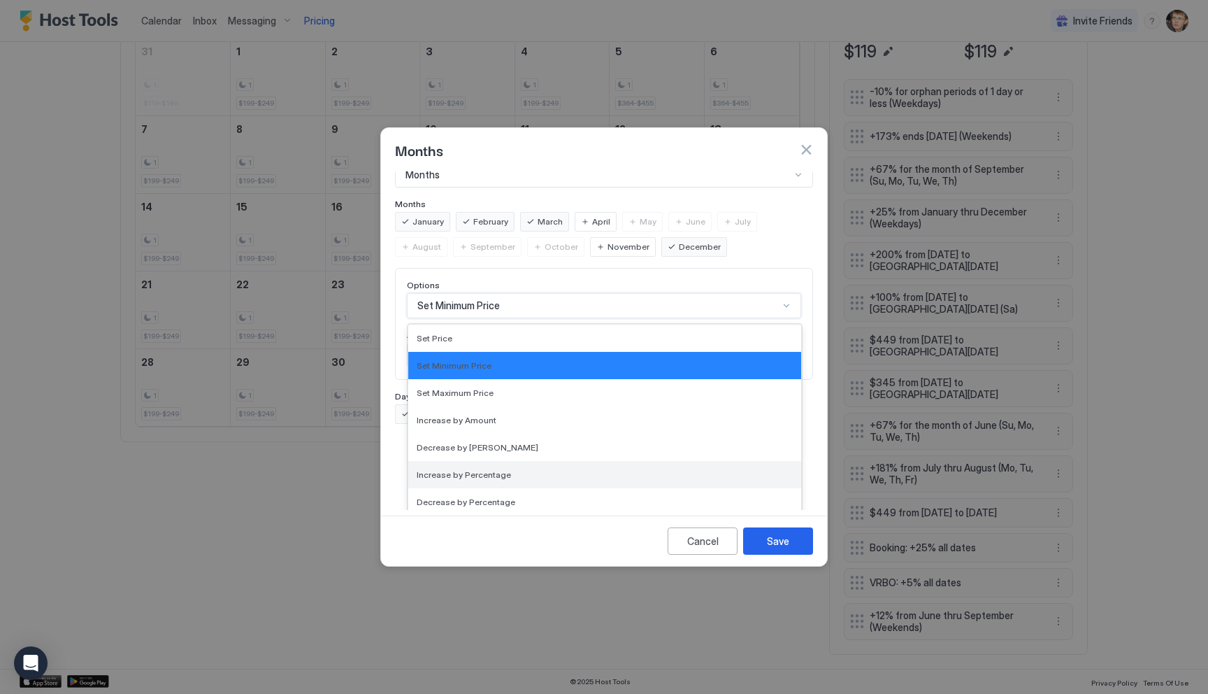
click at [538, 469] on div "Increase by Percentage" at bounding box center [604, 474] width 393 height 27
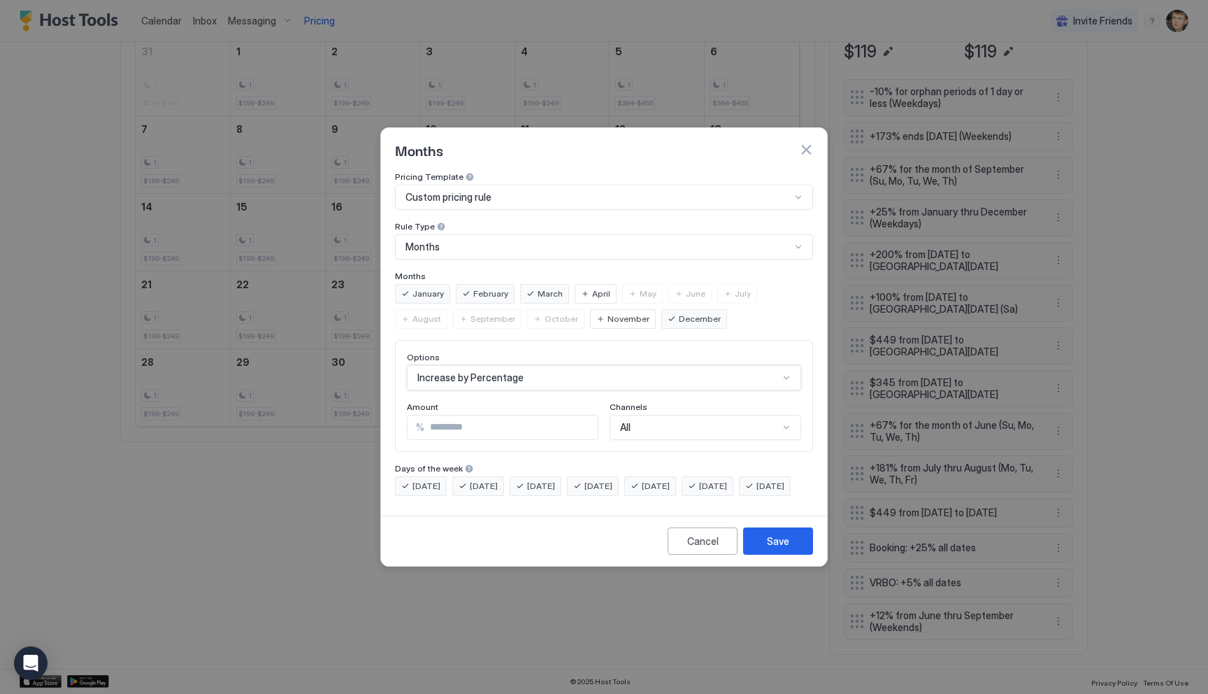
click at [488, 420] on input "***" at bounding box center [510, 427] width 173 height 24
type input "*"
type input "***"
click at [416, 480] on span "[DATE]" at bounding box center [427, 486] width 28 height 13
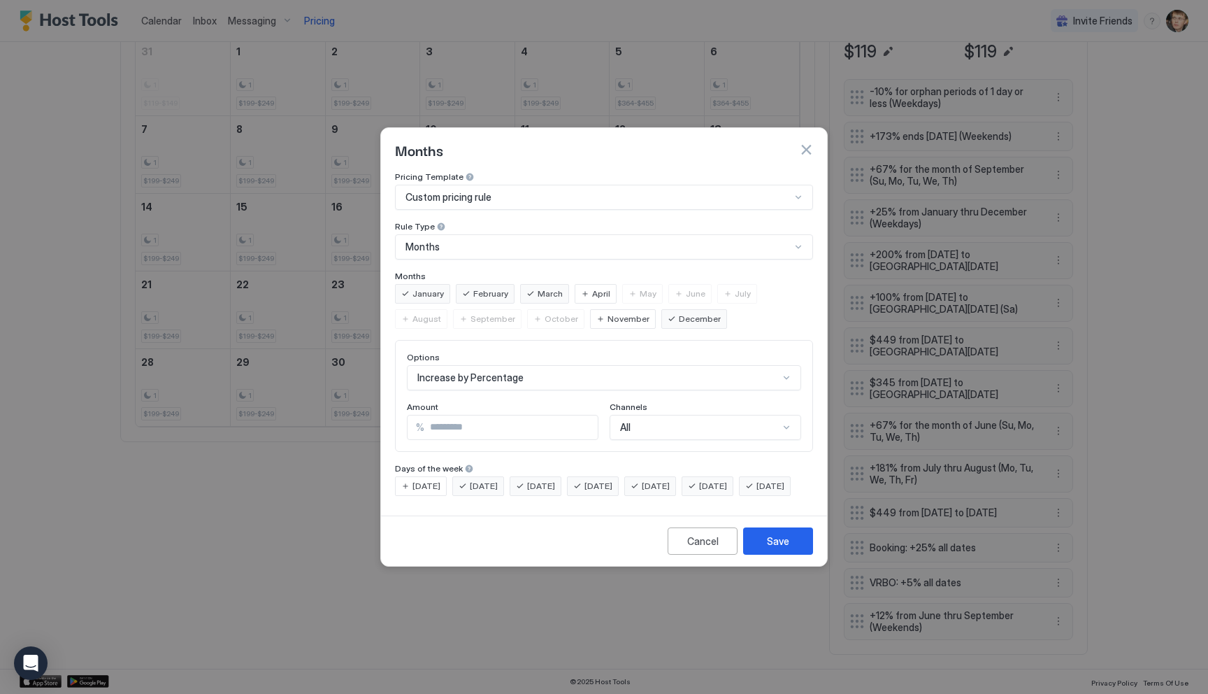
click at [480, 480] on div "[DATE]" at bounding box center [478, 486] width 52 height 20
click at [531, 476] on div "[DATE]" at bounding box center [536, 486] width 52 height 20
click at [597, 476] on div "[DATE]" at bounding box center [593, 486] width 52 height 20
click at [663, 476] on div "[DATE]" at bounding box center [650, 486] width 52 height 20
click at [757, 492] on span "[DATE]" at bounding box center [771, 486] width 28 height 13
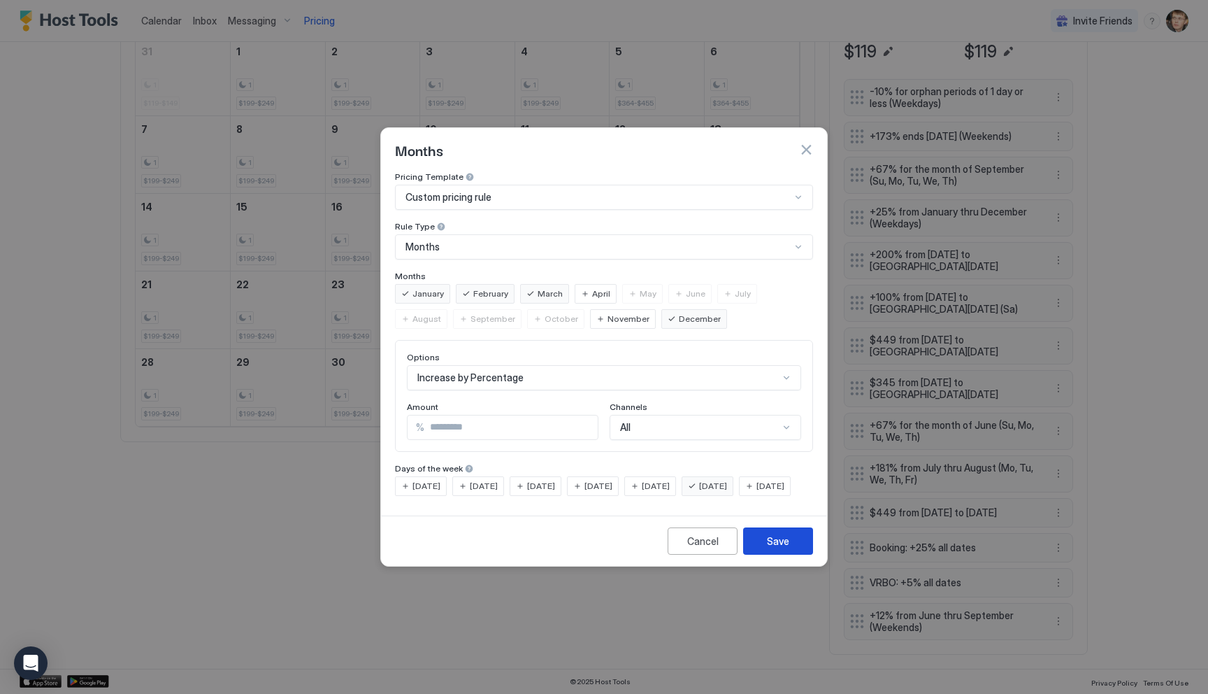
click at [777, 545] on button "Save" at bounding box center [778, 540] width 70 height 27
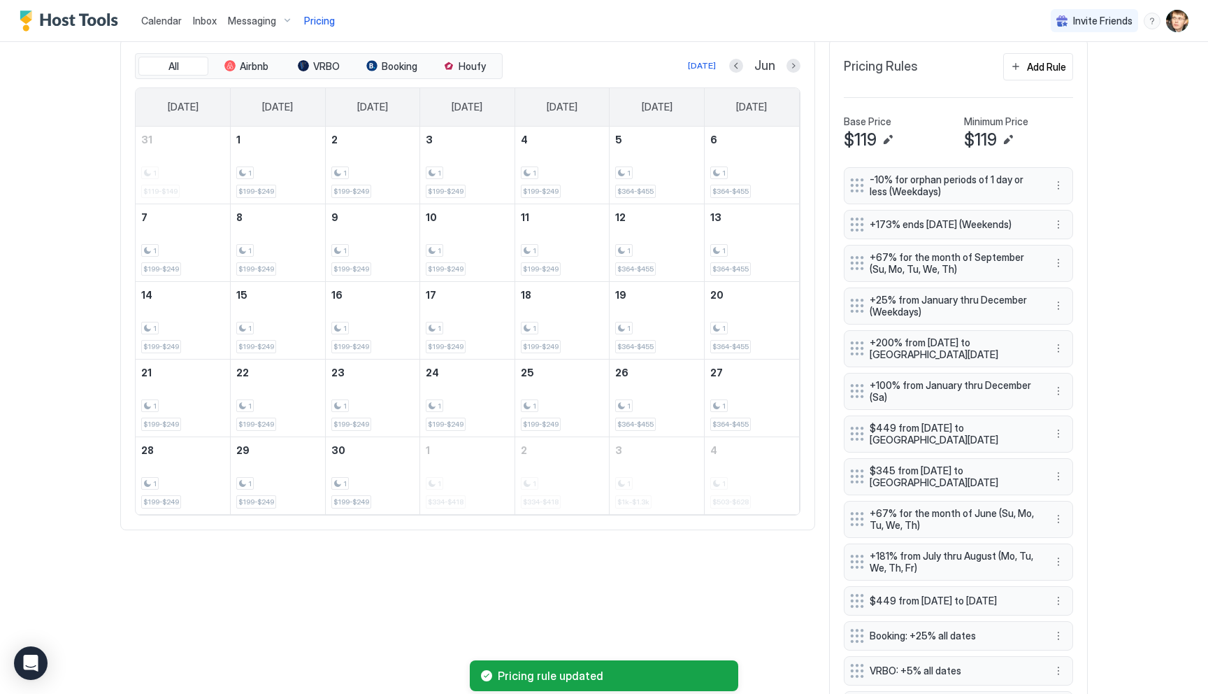
scroll to position [355, 0]
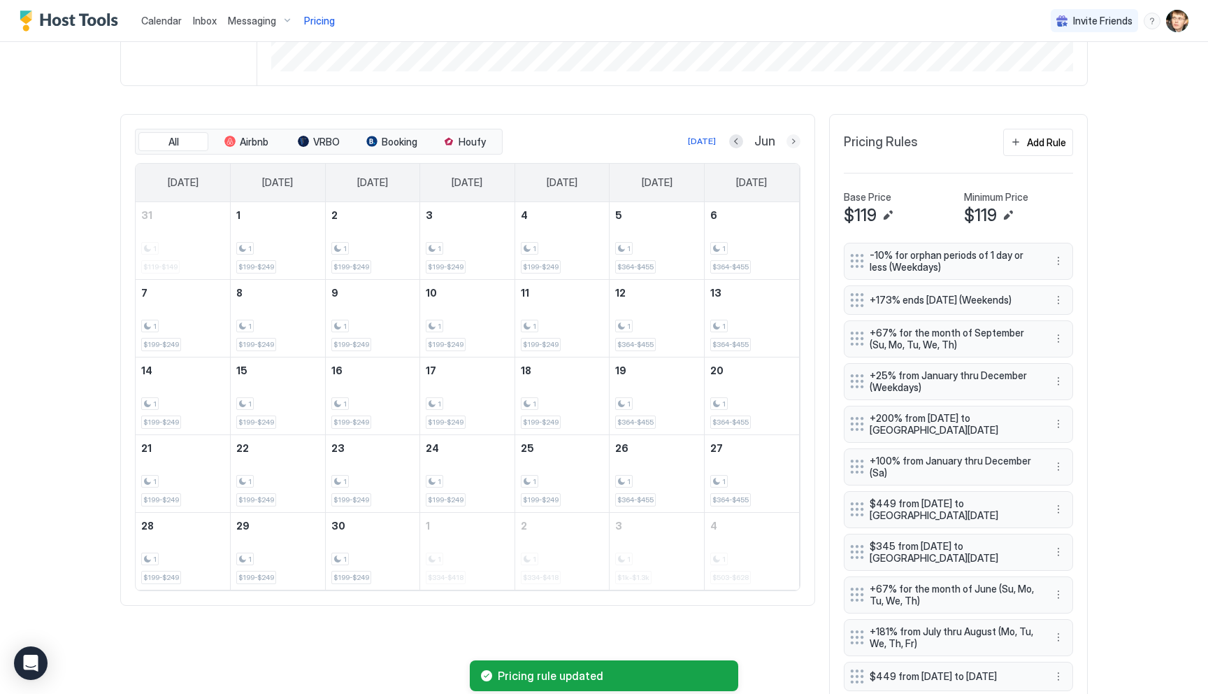
click at [795, 144] on button "Next month" at bounding box center [794, 141] width 14 height 14
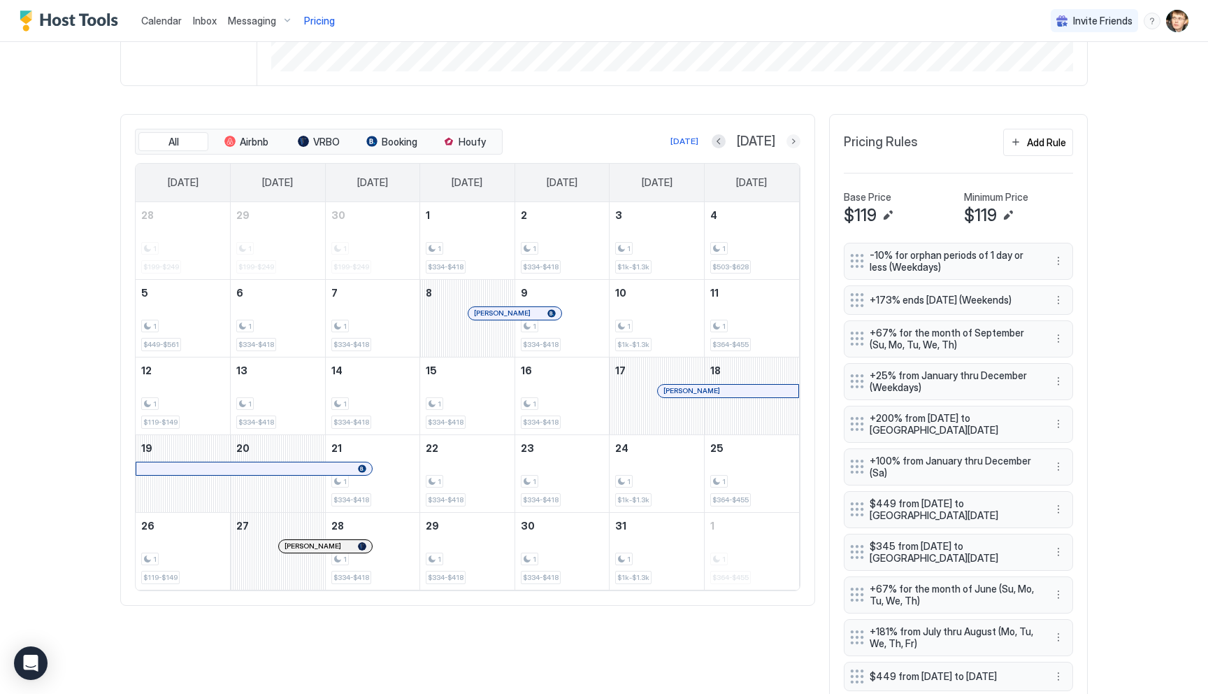
click at [795, 143] on button "Next month" at bounding box center [794, 141] width 14 height 14
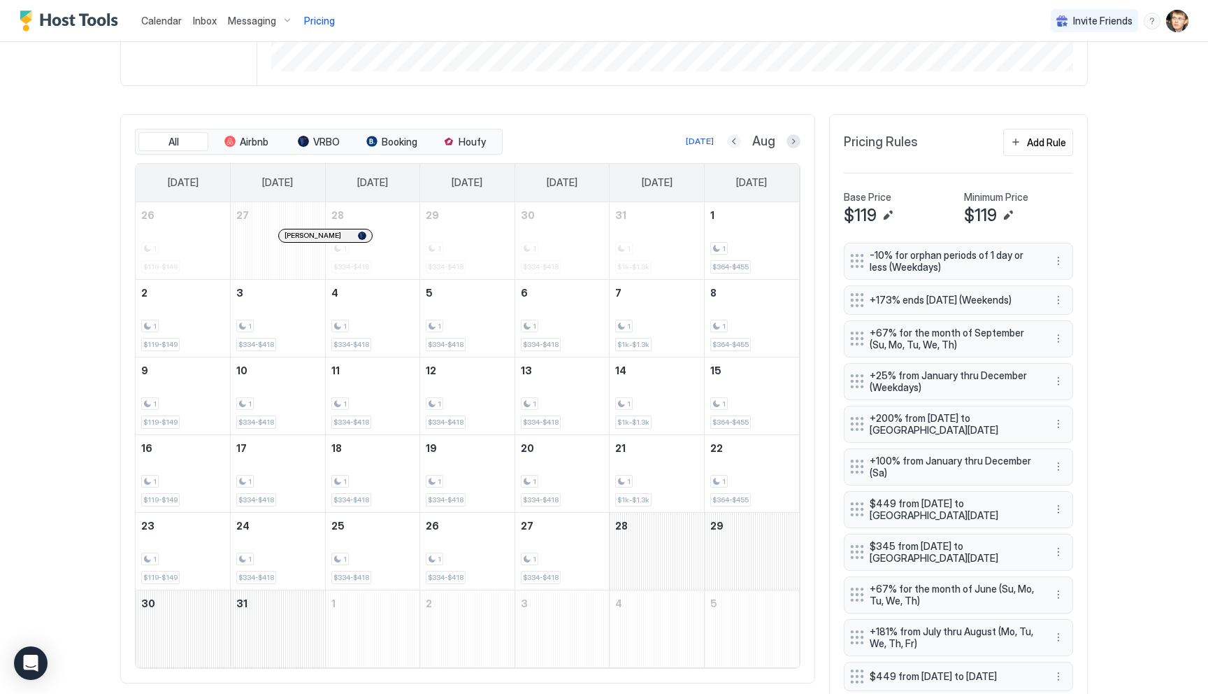
click at [733, 143] on button "Previous month" at bounding box center [734, 141] width 14 height 14
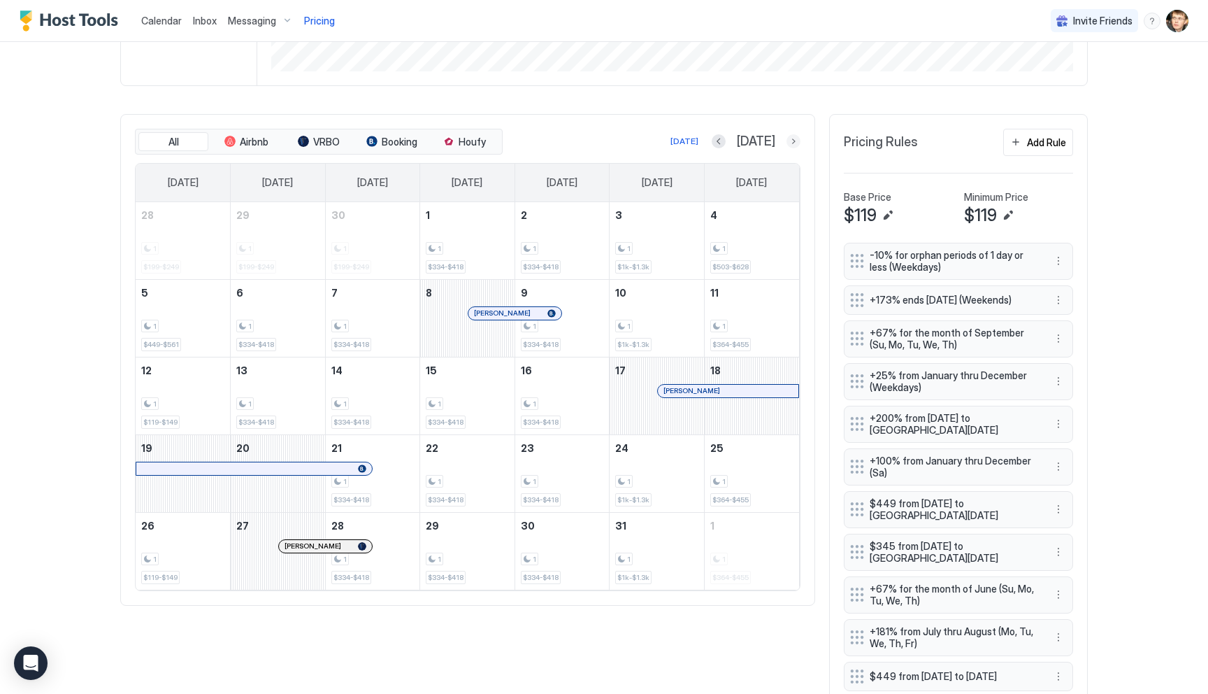
click at [789, 139] on button "Next month" at bounding box center [794, 141] width 14 height 14
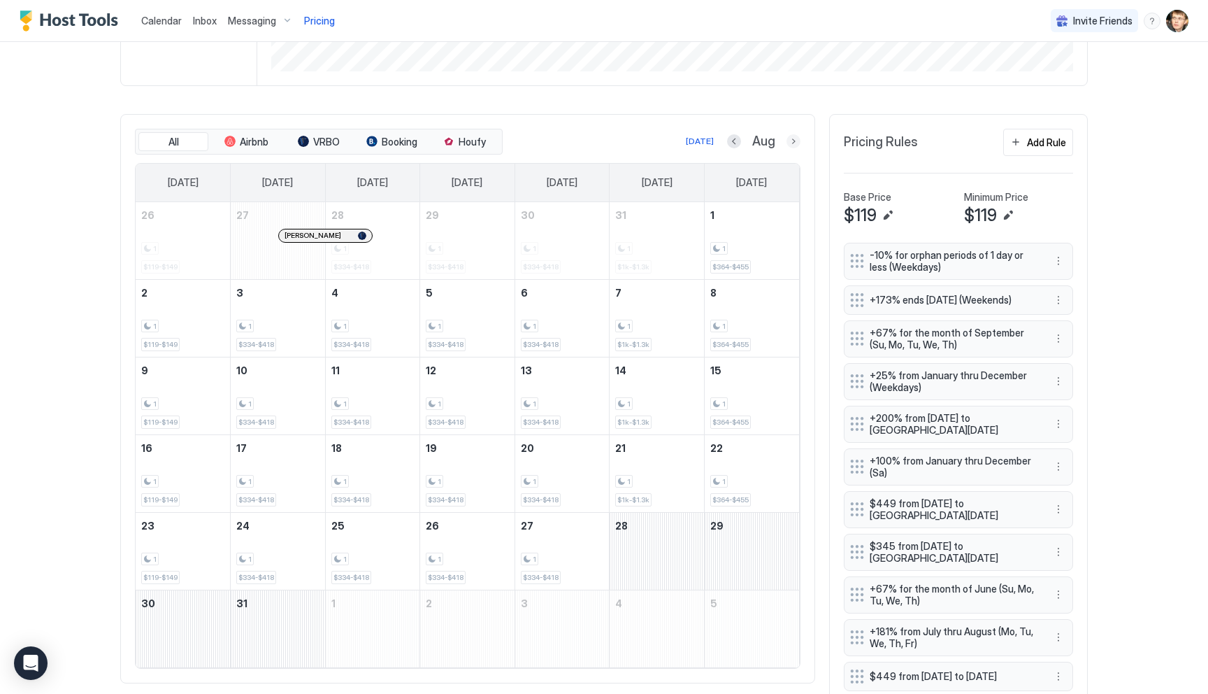
click at [794, 140] on button "Next month" at bounding box center [794, 141] width 14 height 14
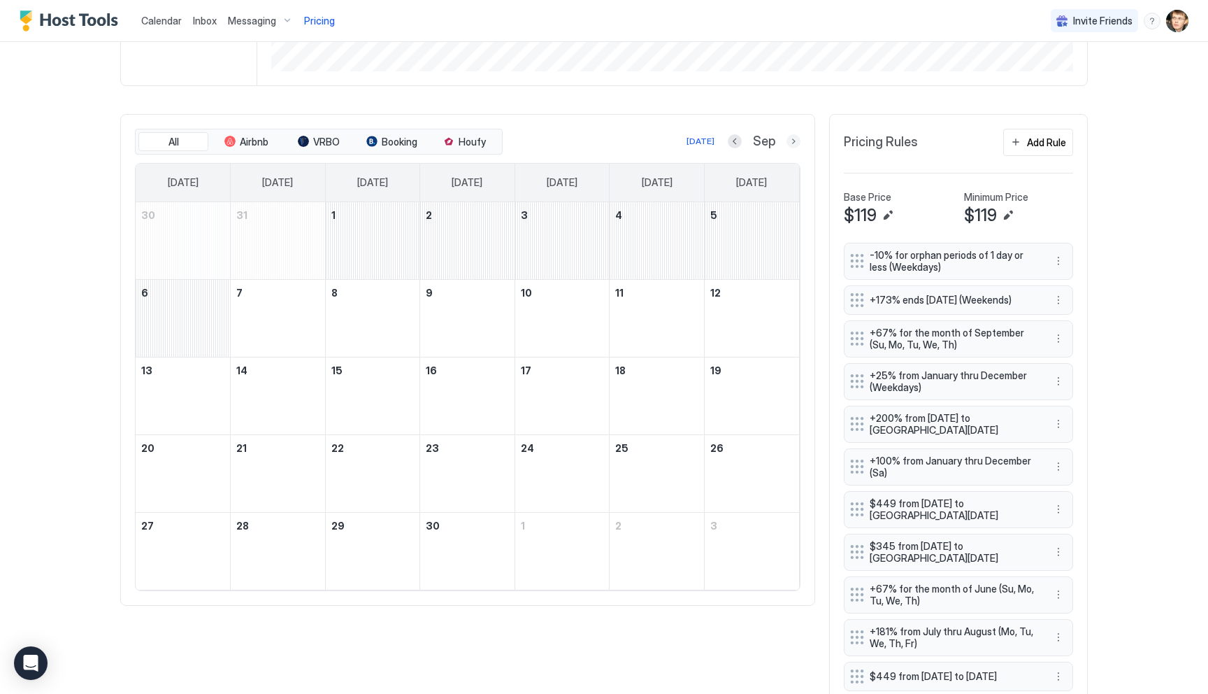
click at [794, 140] on button "Next month" at bounding box center [794, 141] width 14 height 14
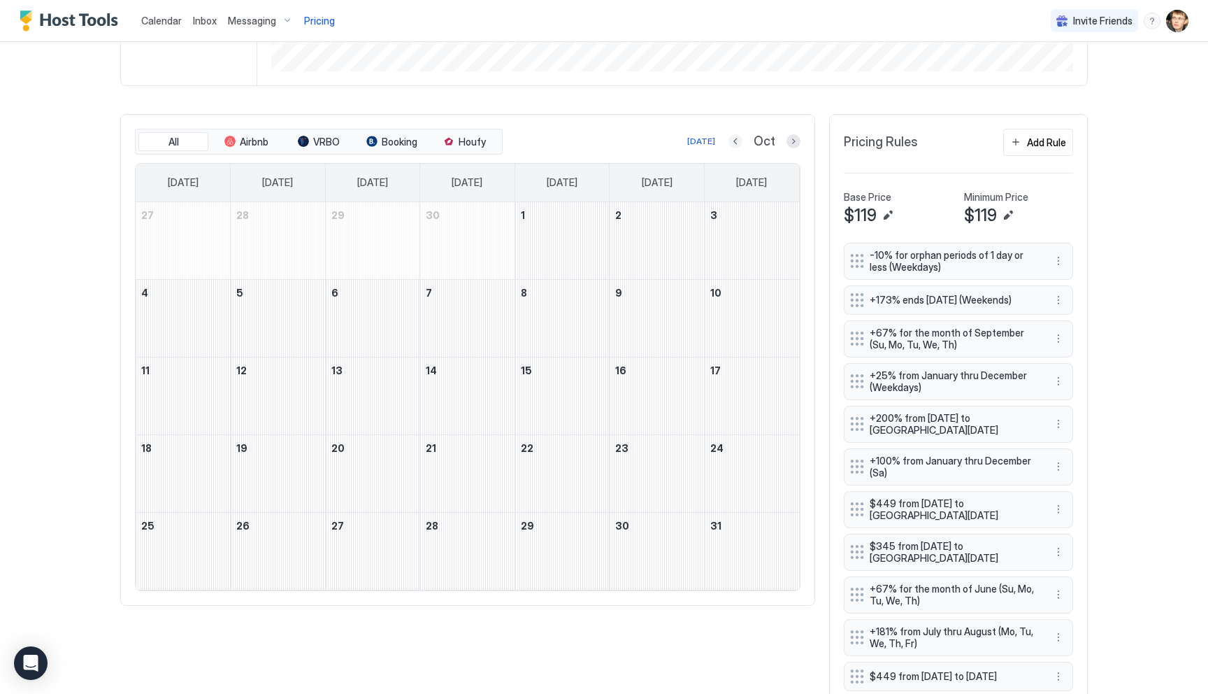
click at [735, 141] on button "Previous month" at bounding box center [736, 141] width 14 height 14
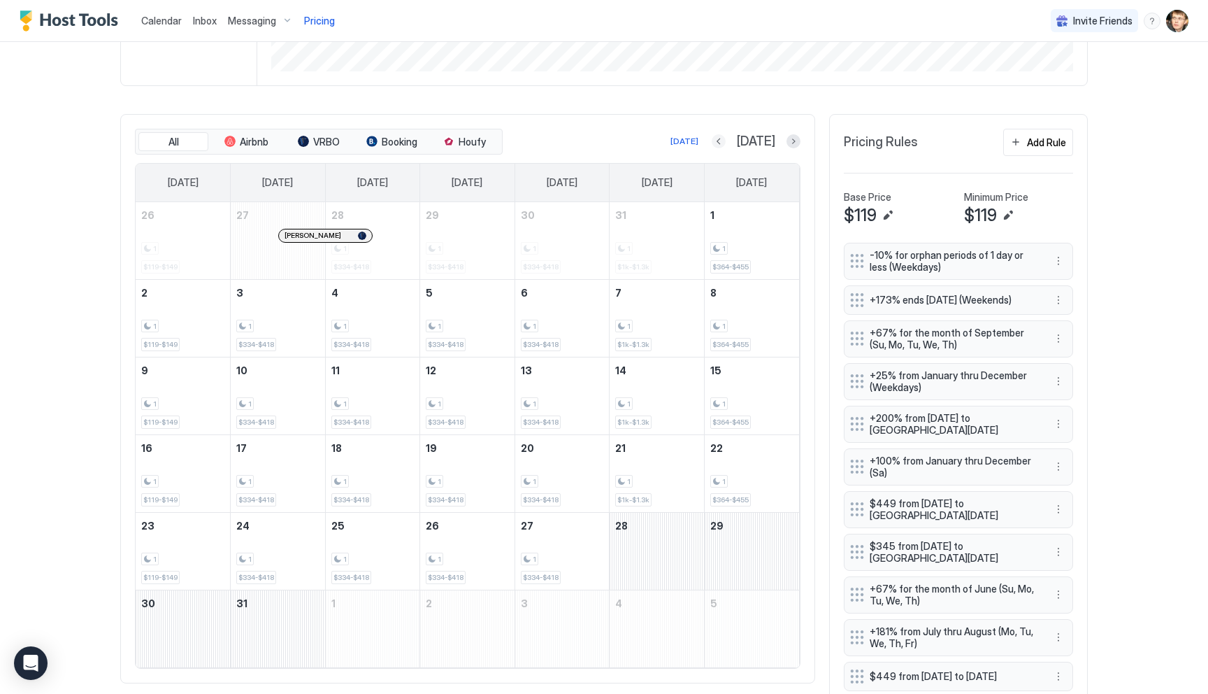
click at [726, 141] on button "Previous month" at bounding box center [719, 141] width 14 height 14
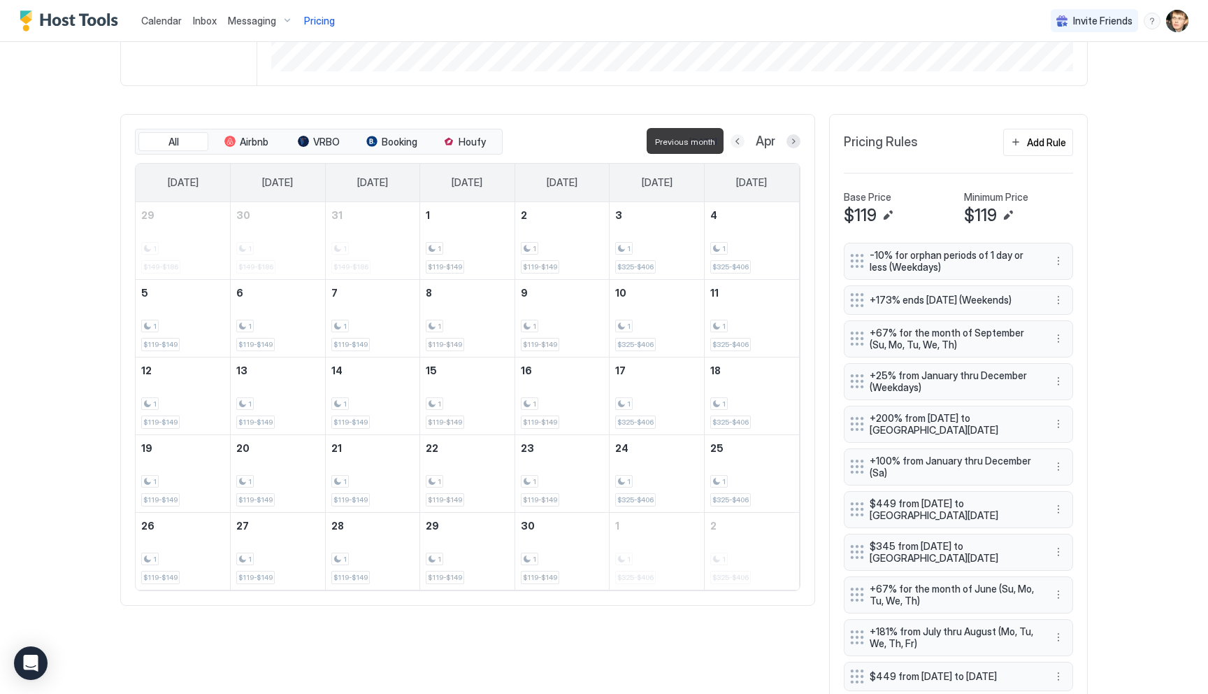
click at [735, 141] on button "Previous month" at bounding box center [738, 141] width 14 height 14
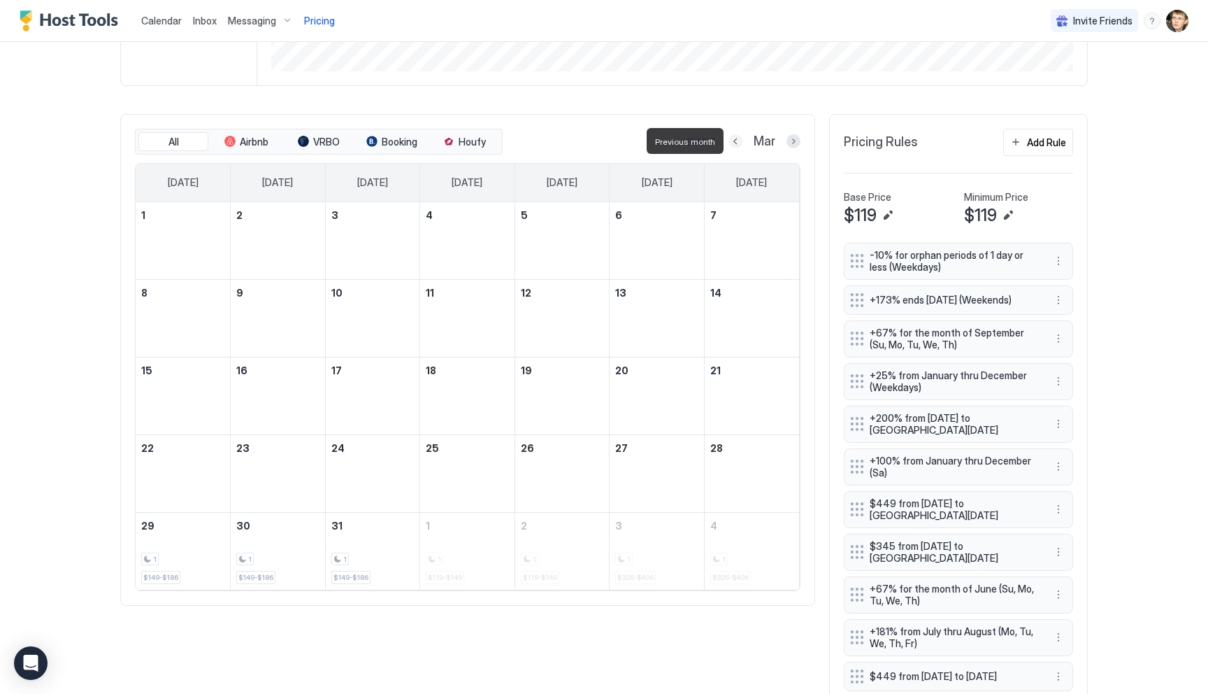
click at [735, 141] on button "Previous month" at bounding box center [736, 141] width 14 height 14
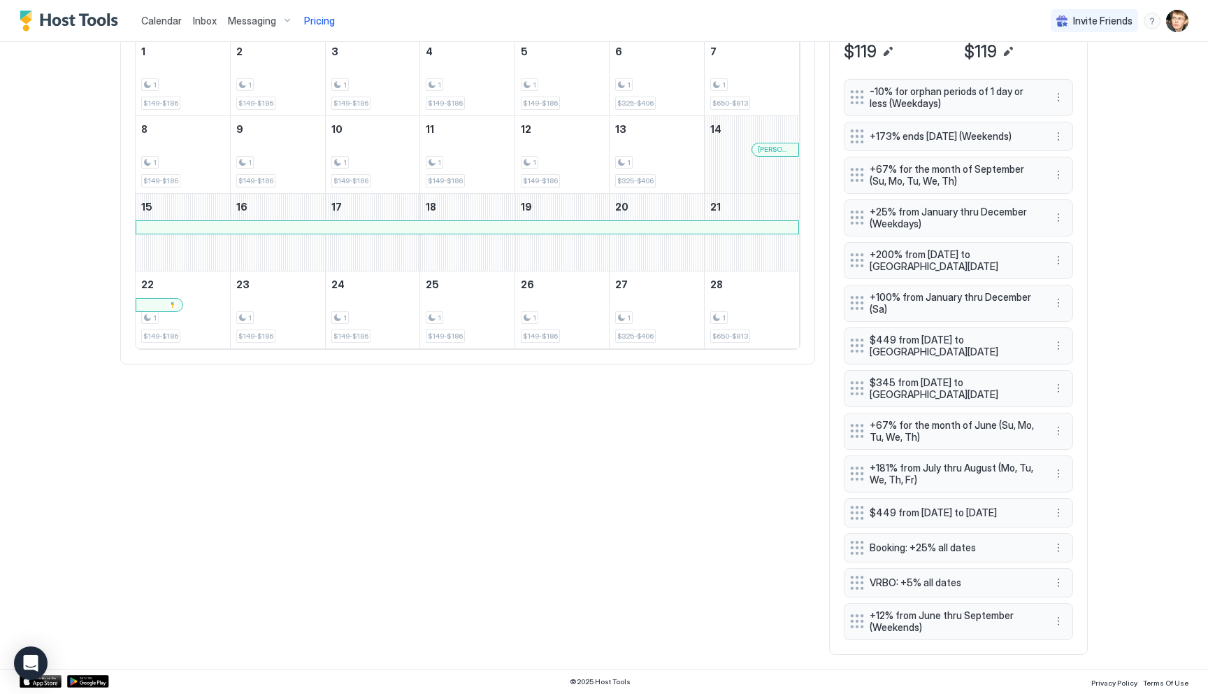
scroll to position [526, 0]
drag, startPoint x: 859, startPoint y: 295, endPoint x: 859, endPoint y: 253, distance: 42.0
click at [859, 253] on div "-10% for orphan periods of 1 day or less (Weekdays) +173% ends in 365 days (Wee…" at bounding box center [958, 359] width 229 height 561
click at [1059, 296] on button "More options" at bounding box center [1058, 302] width 17 height 17
click at [1072, 310] on span "Edit" at bounding box center [1079, 315] width 15 height 10
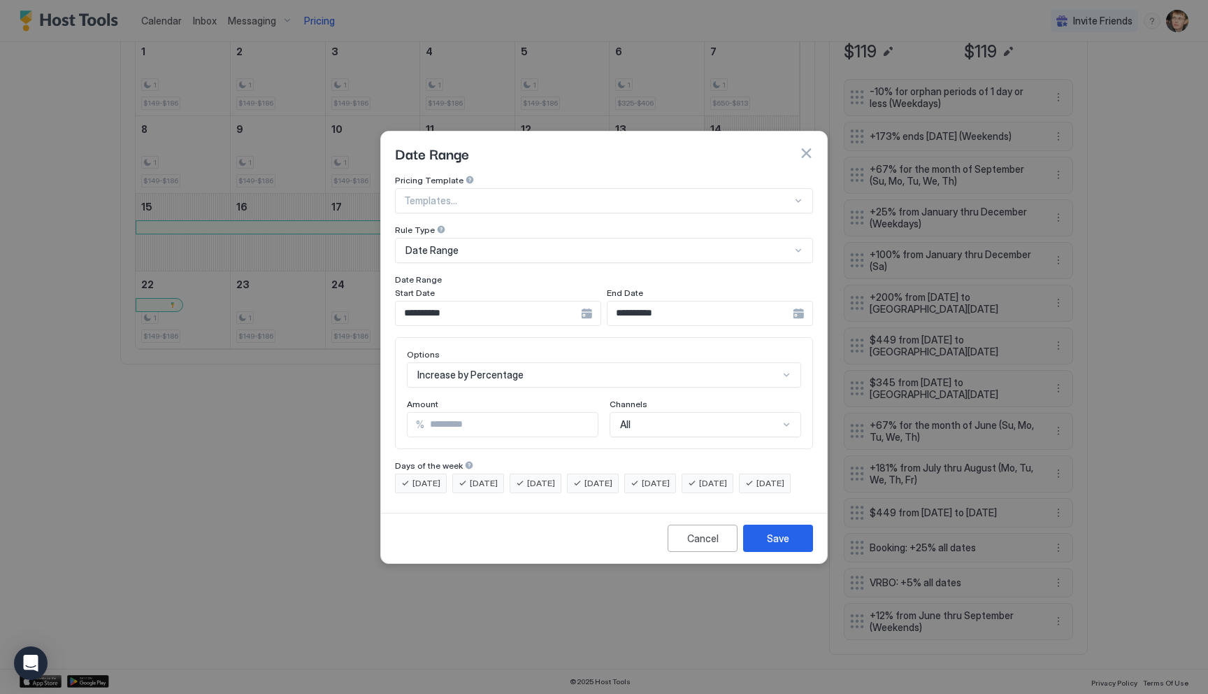
scroll to position [72, 0]
click at [503, 362] on div "Increase by Percentage" at bounding box center [604, 374] width 394 height 25
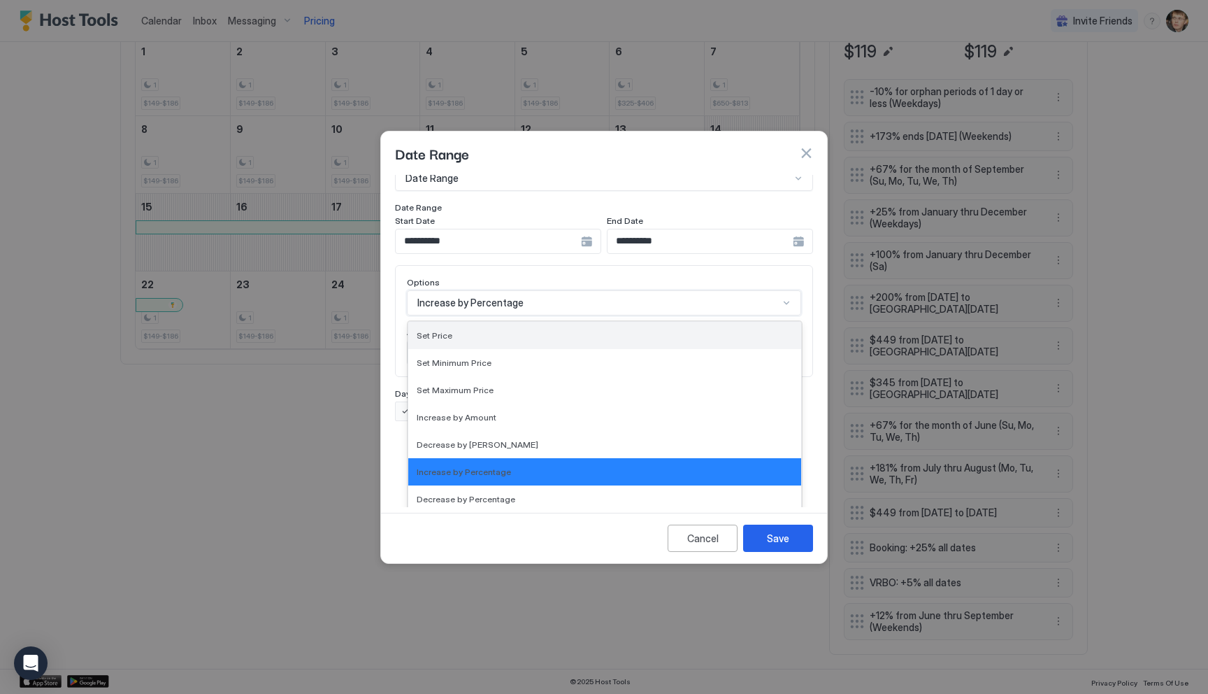
click at [496, 330] on div "Set Price" at bounding box center [604, 335] width 393 height 27
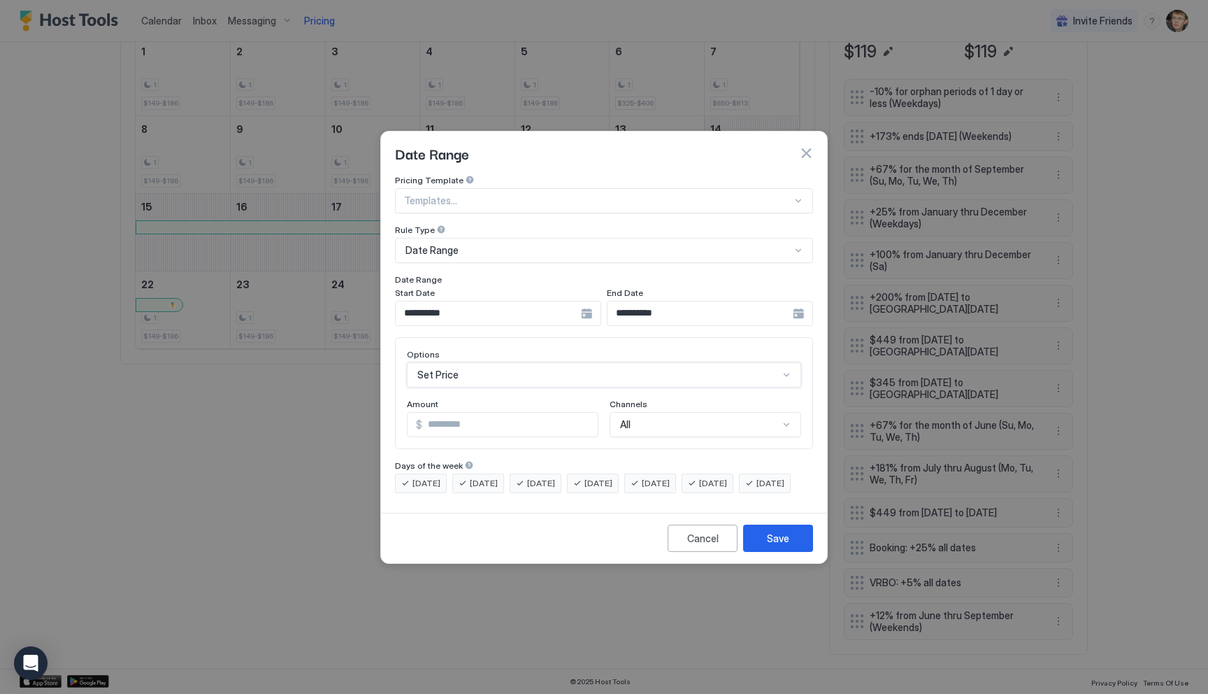
scroll to position [0, 0]
click at [490, 413] on input "***" at bounding box center [509, 425] width 175 height 24
type input "***"
click at [759, 544] on button "Save" at bounding box center [778, 537] width 70 height 27
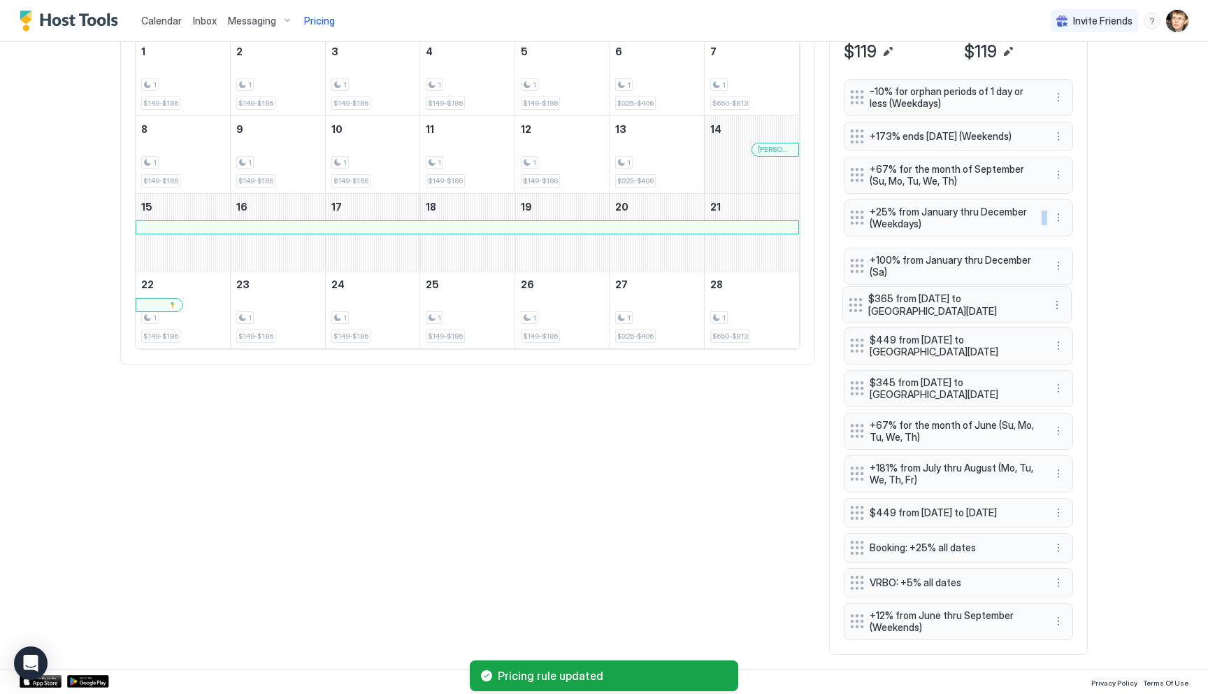
drag, startPoint x: 857, startPoint y: 247, endPoint x: 855, endPoint y: 299, distance: 51.8
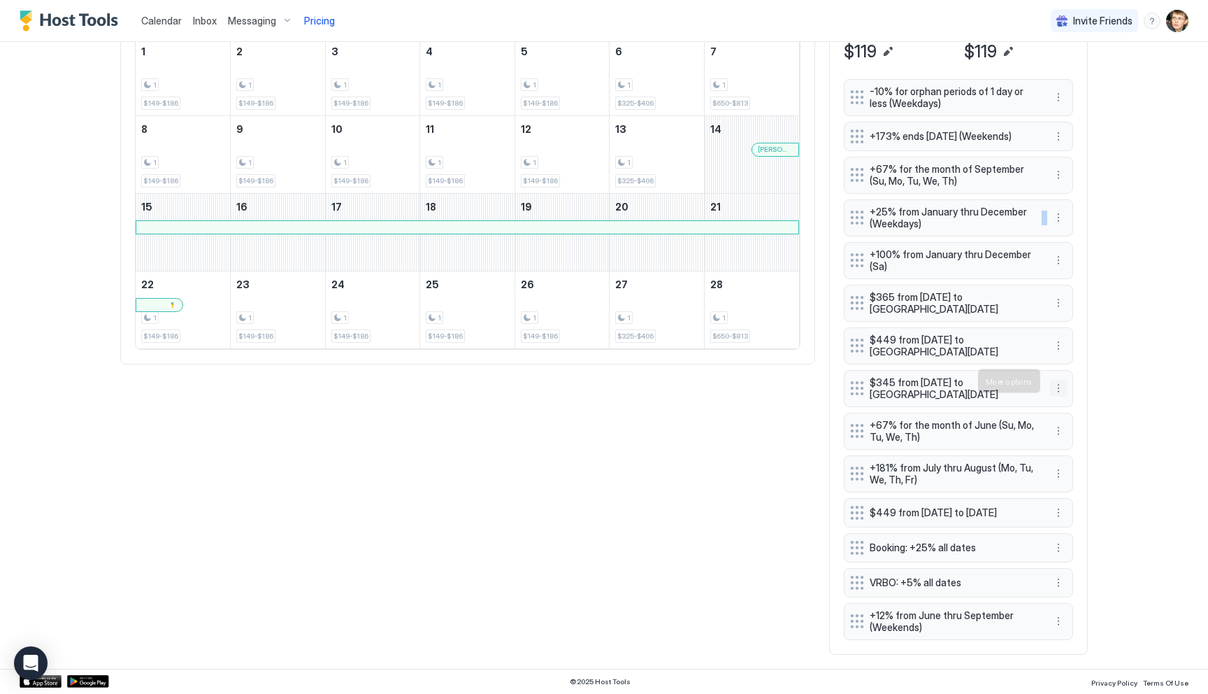
click at [1056, 383] on button "More options" at bounding box center [1058, 388] width 17 height 17
click at [1066, 392] on div "Edit" at bounding box center [1077, 400] width 52 height 22
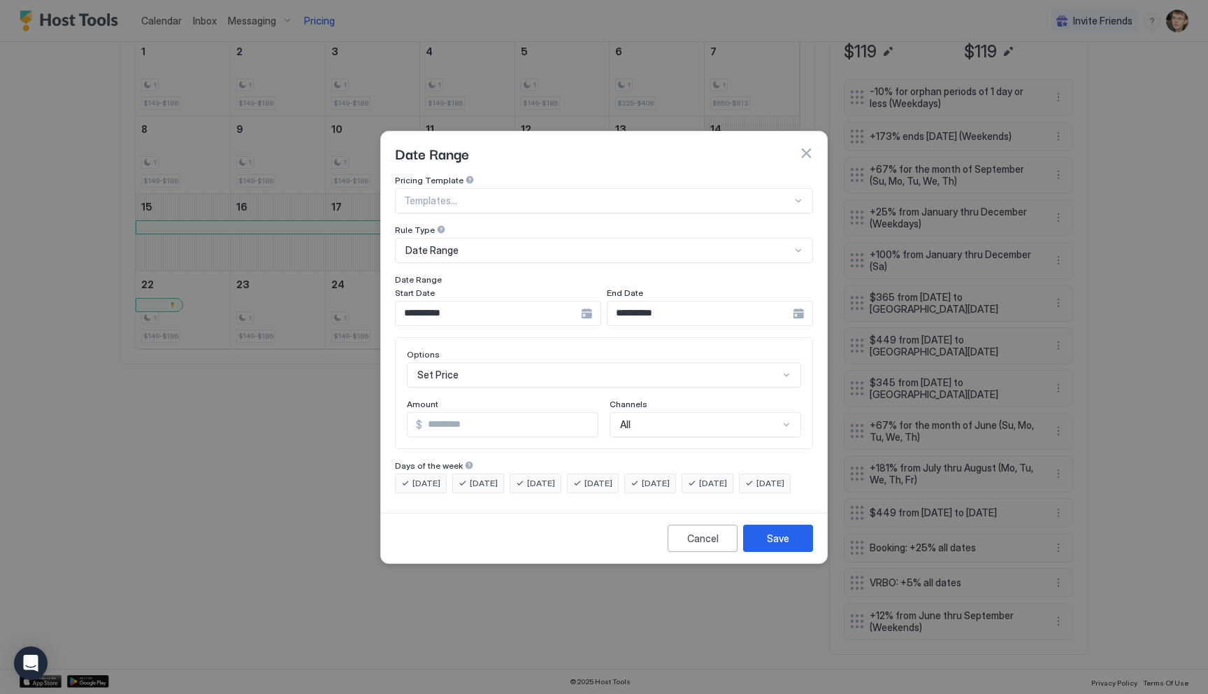
click at [466, 413] on input "***" at bounding box center [509, 425] width 175 height 24
type input "***"
click at [765, 552] on button "Save" at bounding box center [778, 537] width 70 height 27
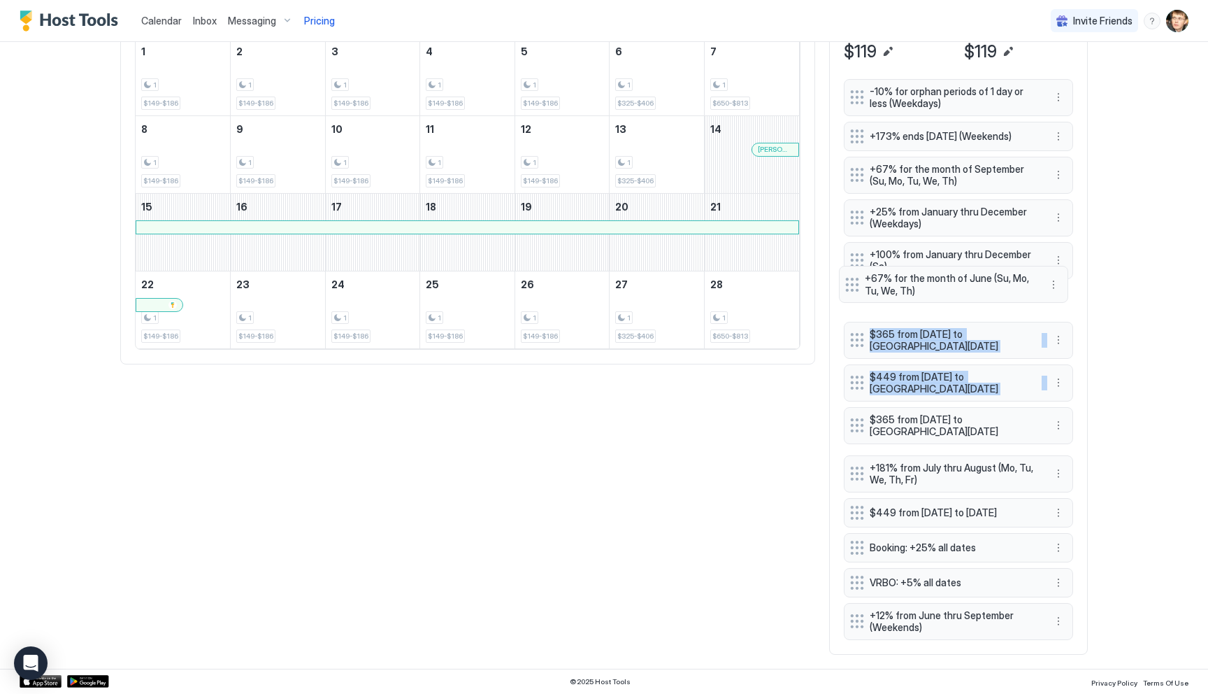
drag, startPoint x: 851, startPoint y: 422, endPoint x: 847, endPoint y: 283, distance: 138.5
click at [847, 283] on div "-10% for orphan periods of 1 day or less (Weekdays) +173% ends in 365 days (Wee…" at bounding box center [958, 359] width 229 height 561
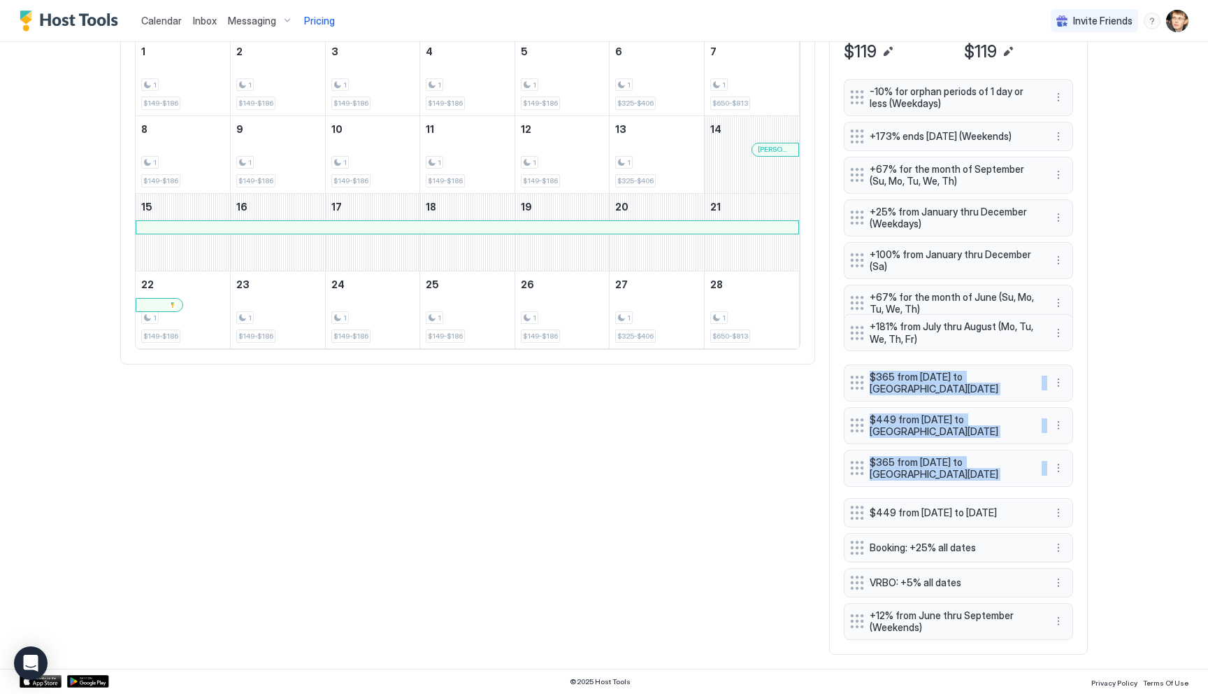
drag, startPoint x: 857, startPoint y: 469, endPoint x: 857, endPoint y: 334, distance: 134.9
click at [857, 334] on div "-10% for orphan periods of 1 day or less (Weekdays) +173% ends in 365 days (Wee…" at bounding box center [958, 359] width 229 height 561
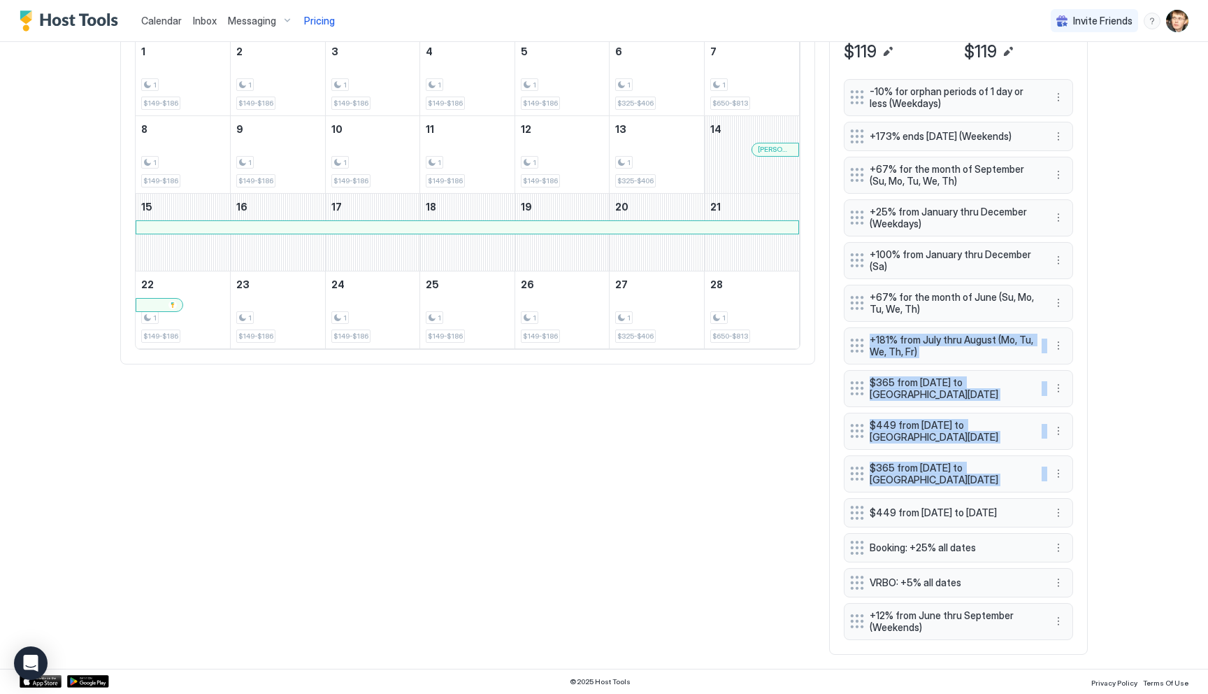
click at [1110, 492] on div "Calendar Inbox Messaging Pricing Invite Friends MS Home Pricing Mountain Views,…" at bounding box center [604, 347] width 1208 height 694
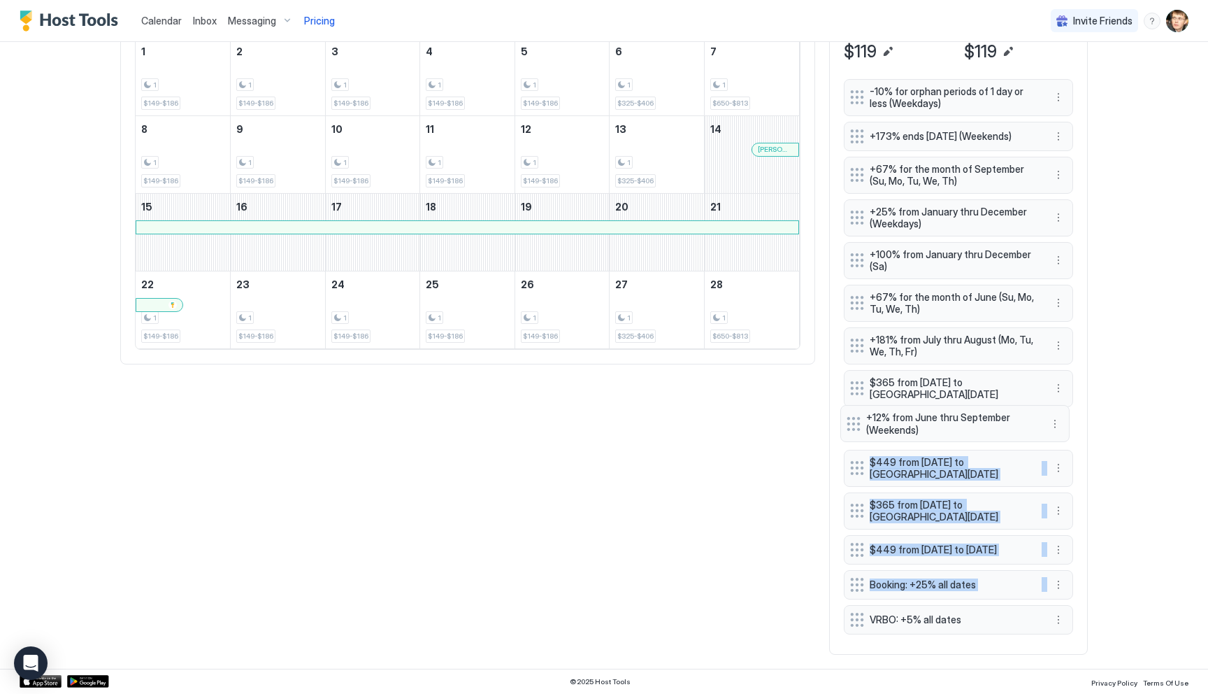
drag, startPoint x: 857, startPoint y: 624, endPoint x: 854, endPoint y: 426, distance: 197.9
click at [854, 426] on div "-10% for orphan periods of 1 day or less (Weekdays) +173% ends in 365 days (Wee…" at bounding box center [958, 359] width 229 height 561
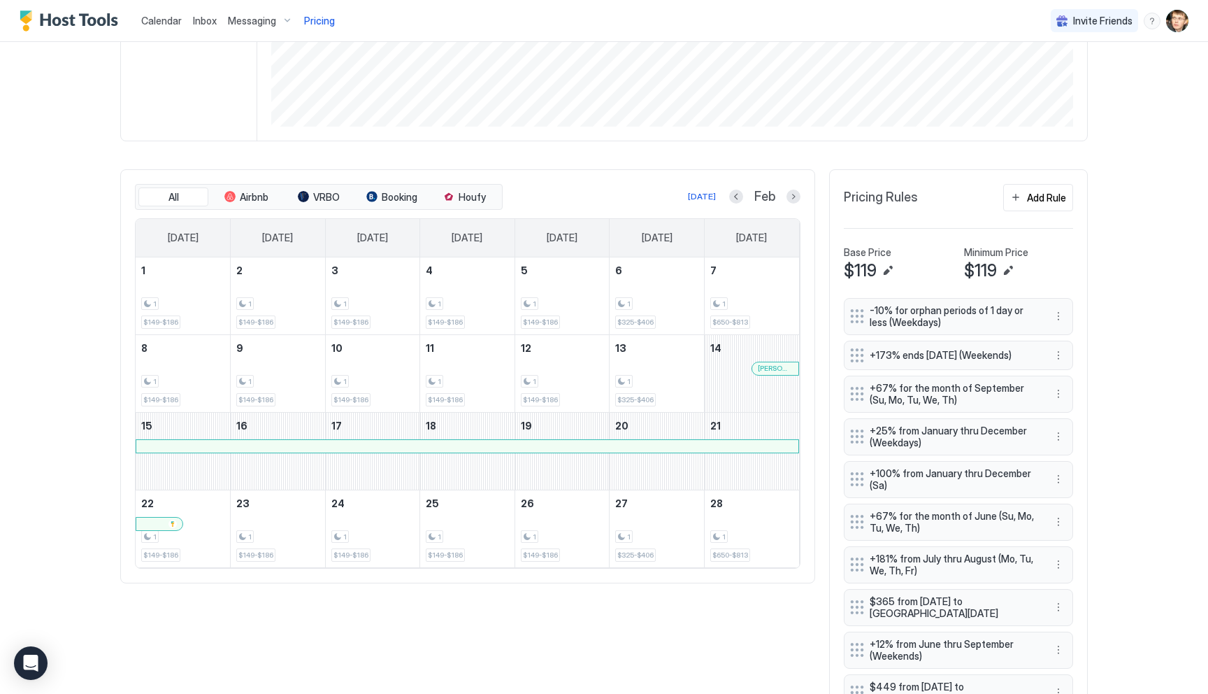
scroll to position [277, 0]
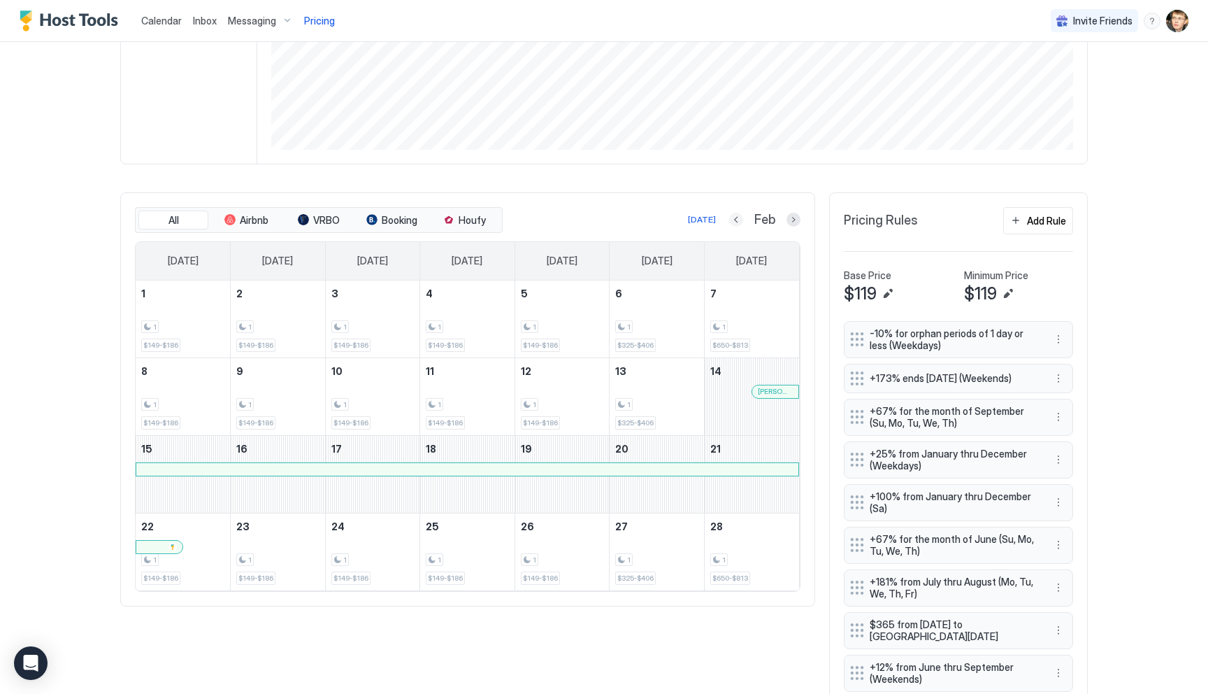
click at [738, 220] on button "Previous month" at bounding box center [736, 220] width 14 height 14
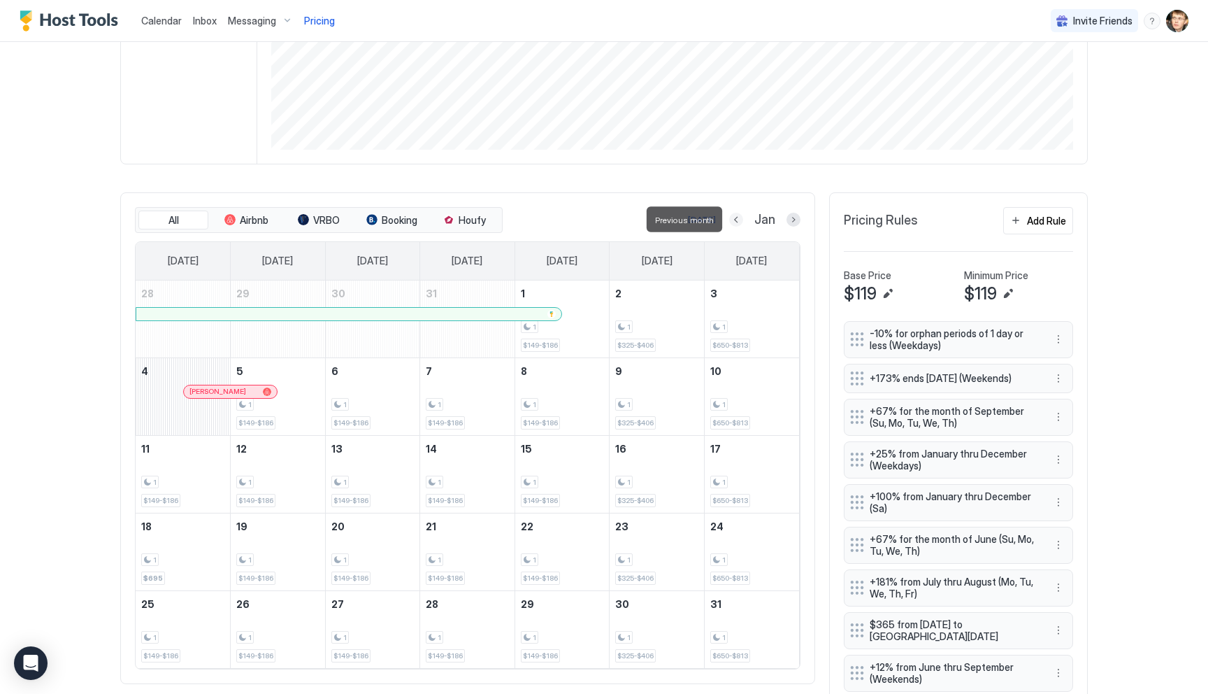
click at [738, 220] on button "Previous month" at bounding box center [736, 220] width 14 height 14
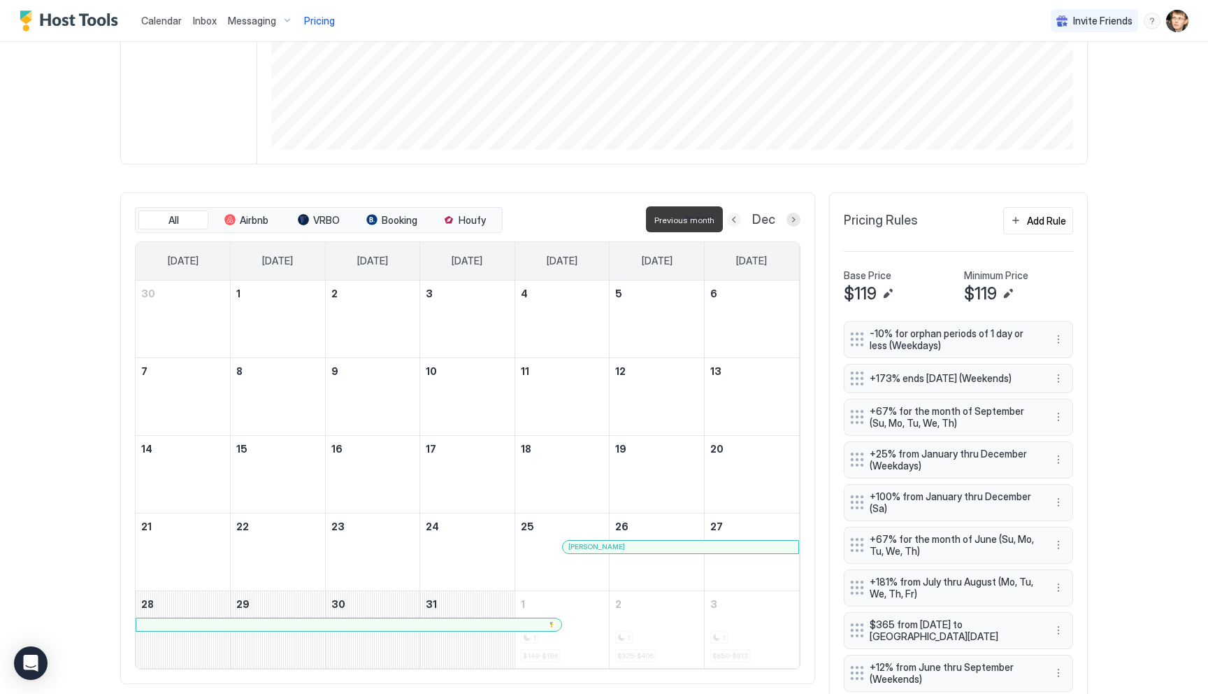
click at [738, 220] on button "Previous month" at bounding box center [734, 220] width 14 height 14
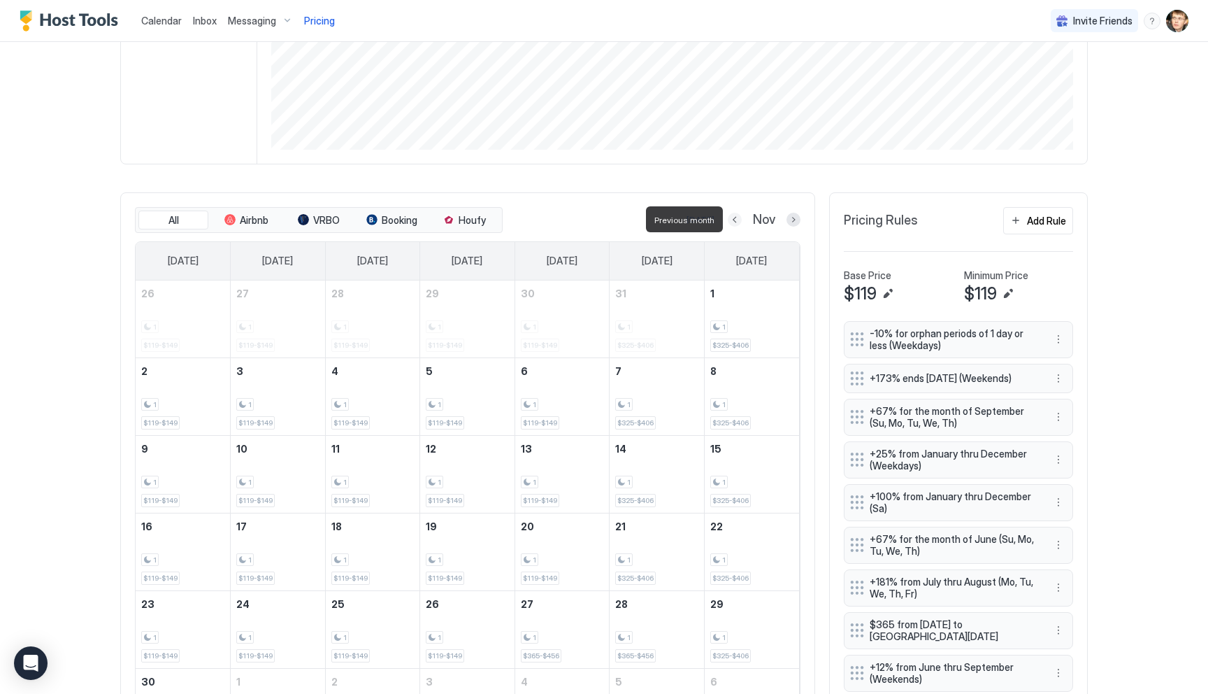
click at [738, 220] on button "Previous month" at bounding box center [735, 220] width 14 height 14
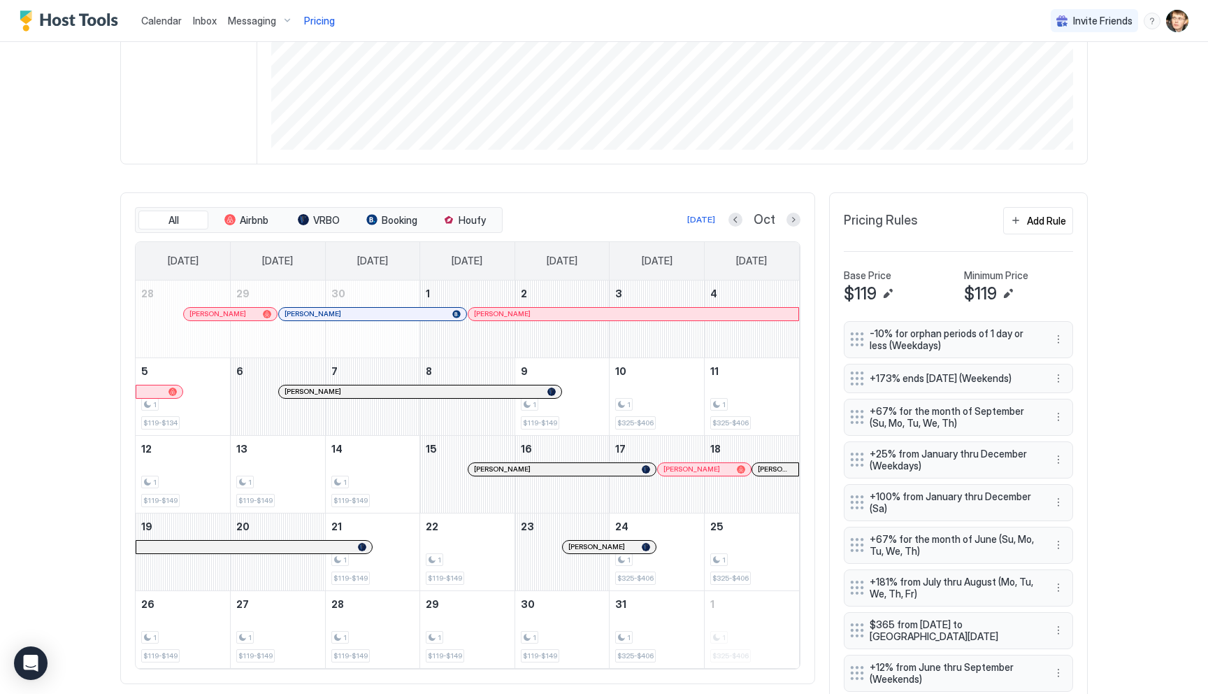
click at [675, 466] on div at bounding box center [675, 469] width 11 height 11
click at [585, 546] on div at bounding box center [584, 546] width 11 height 11
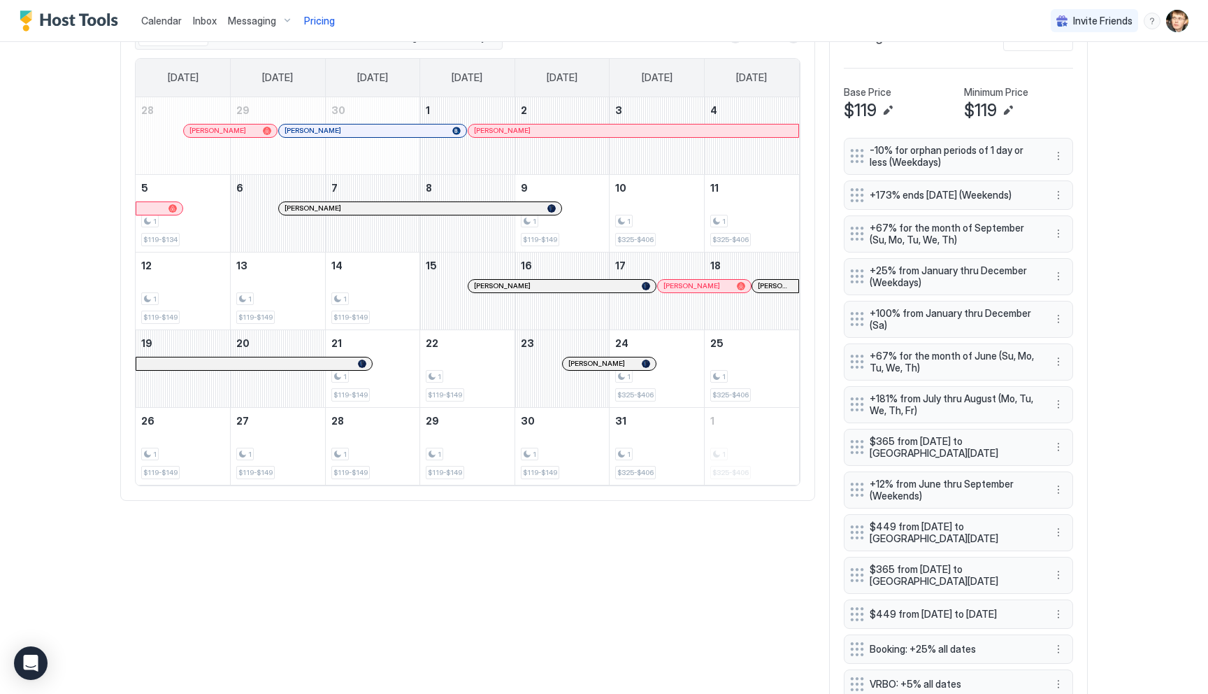
scroll to position [434, 0]
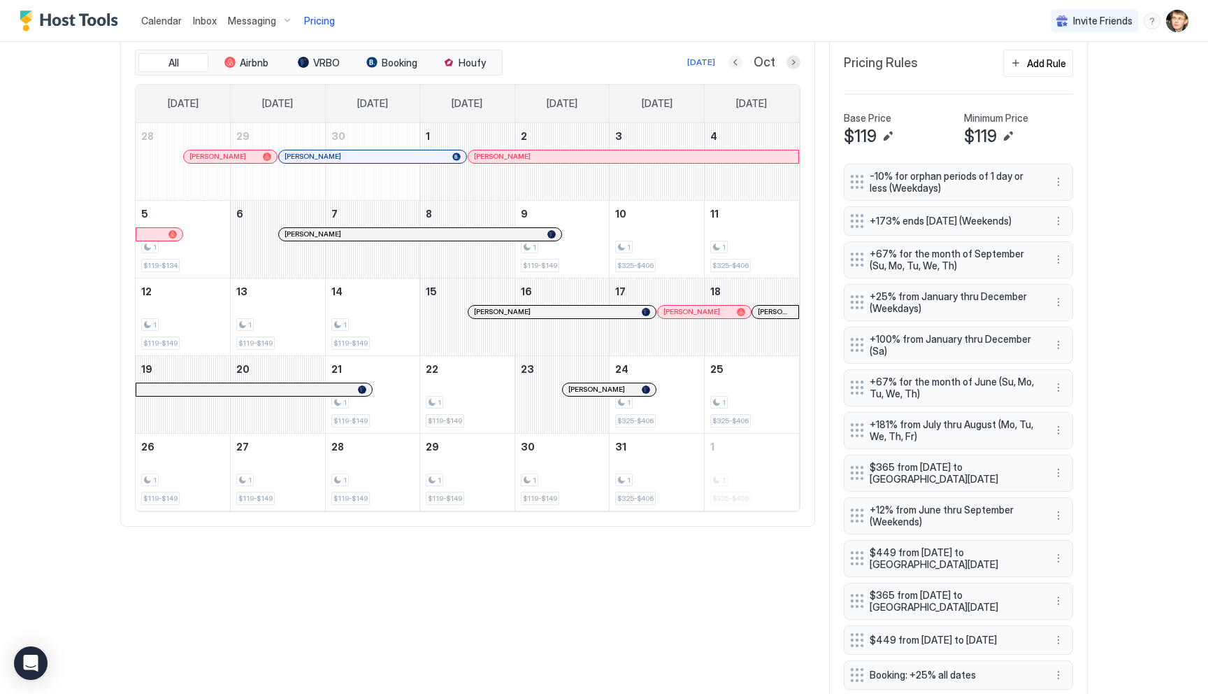
click at [737, 60] on button "Previous month" at bounding box center [736, 62] width 14 height 14
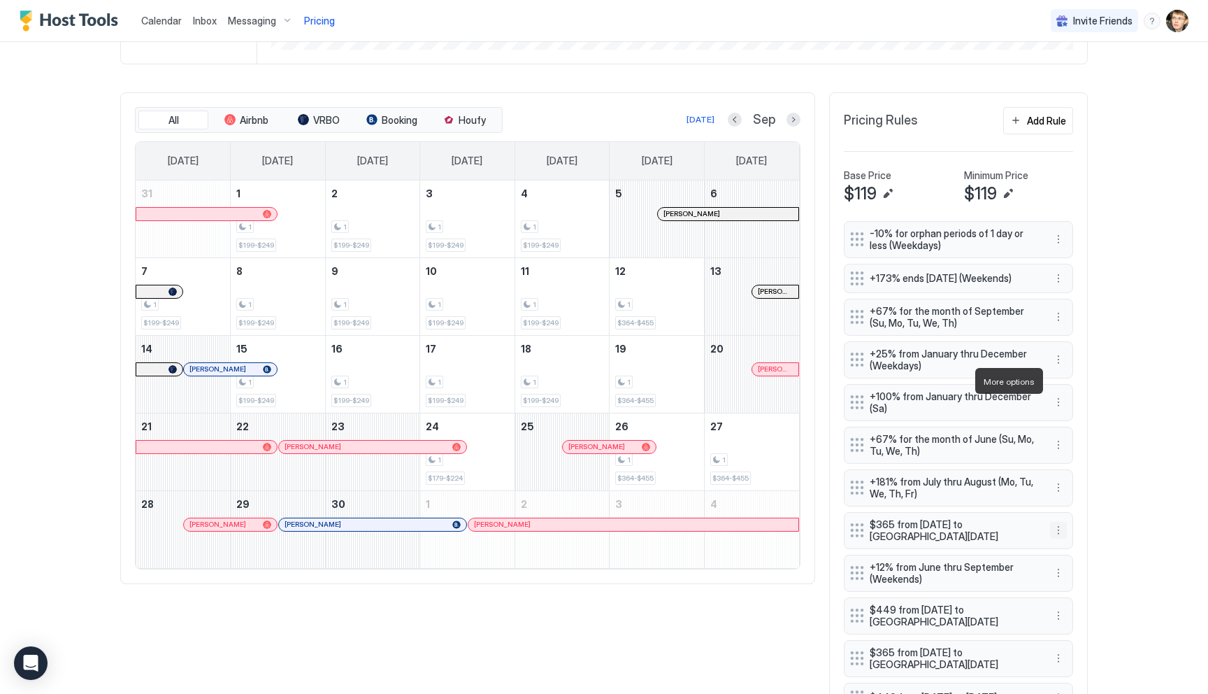
scroll to position [348, 0]
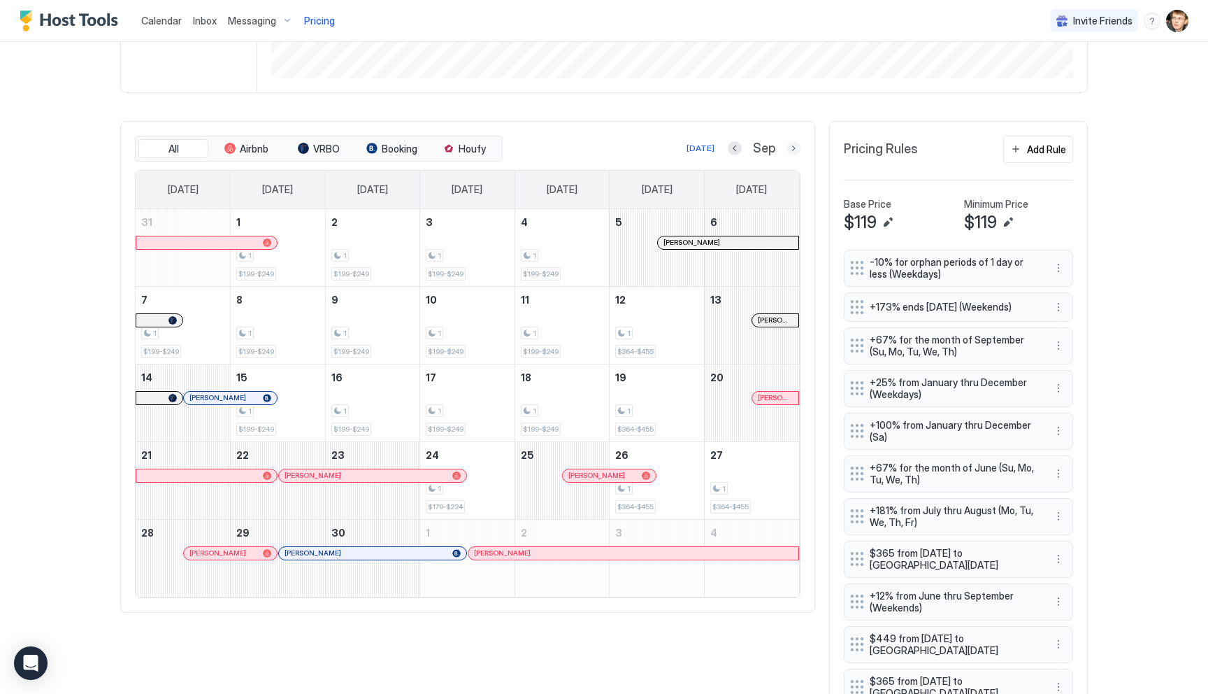
click at [792, 148] on button "Next month" at bounding box center [794, 148] width 14 height 14
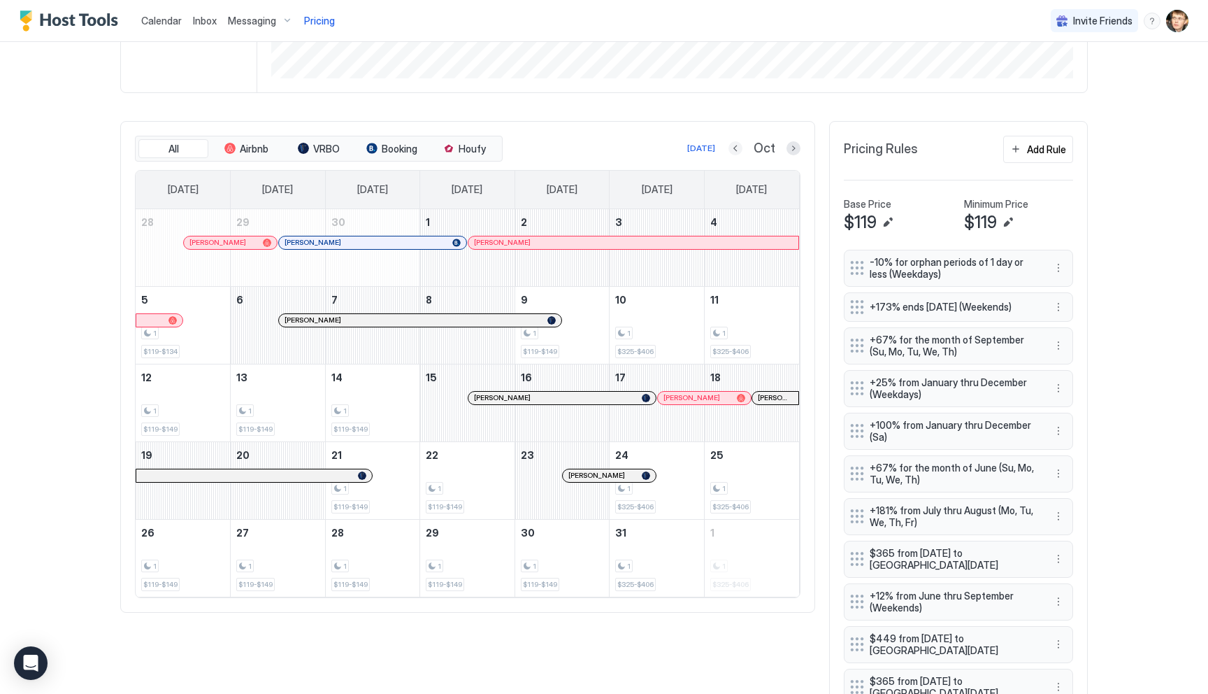
click at [738, 146] on button "Previous month" at bounding box center [736, 148] width 14 height 14
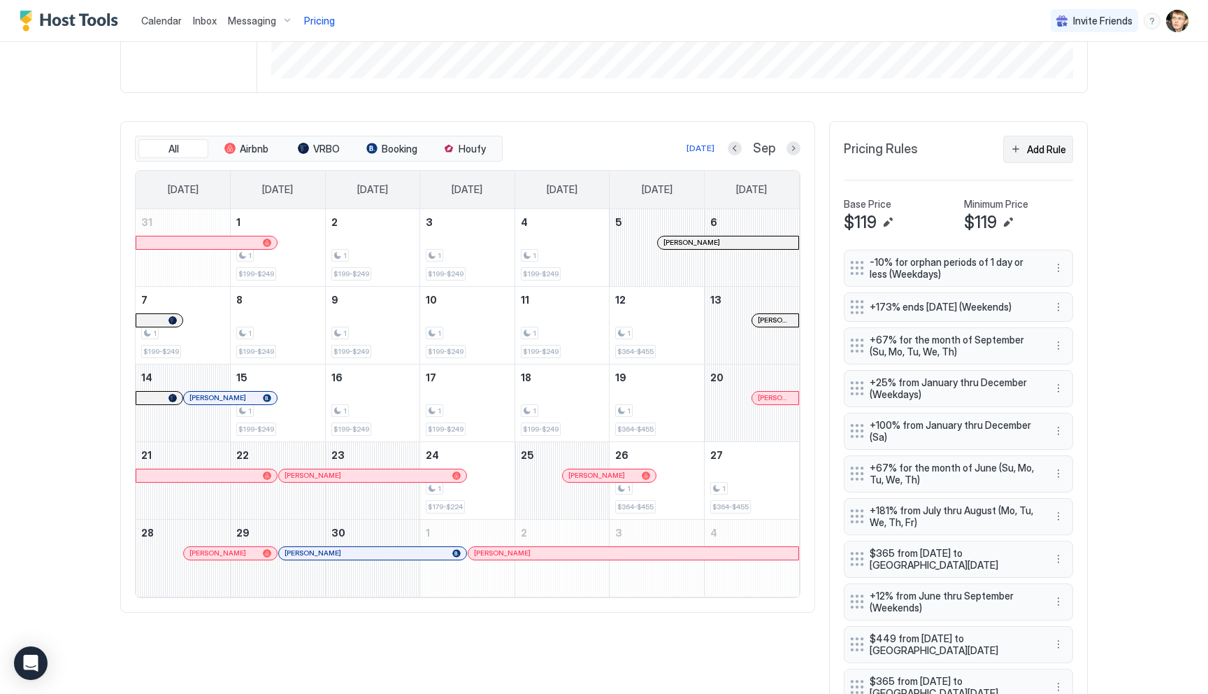
click at [1049, 150] on div "Add Rule" at bounding box center [1046, 149] width 39 height 15
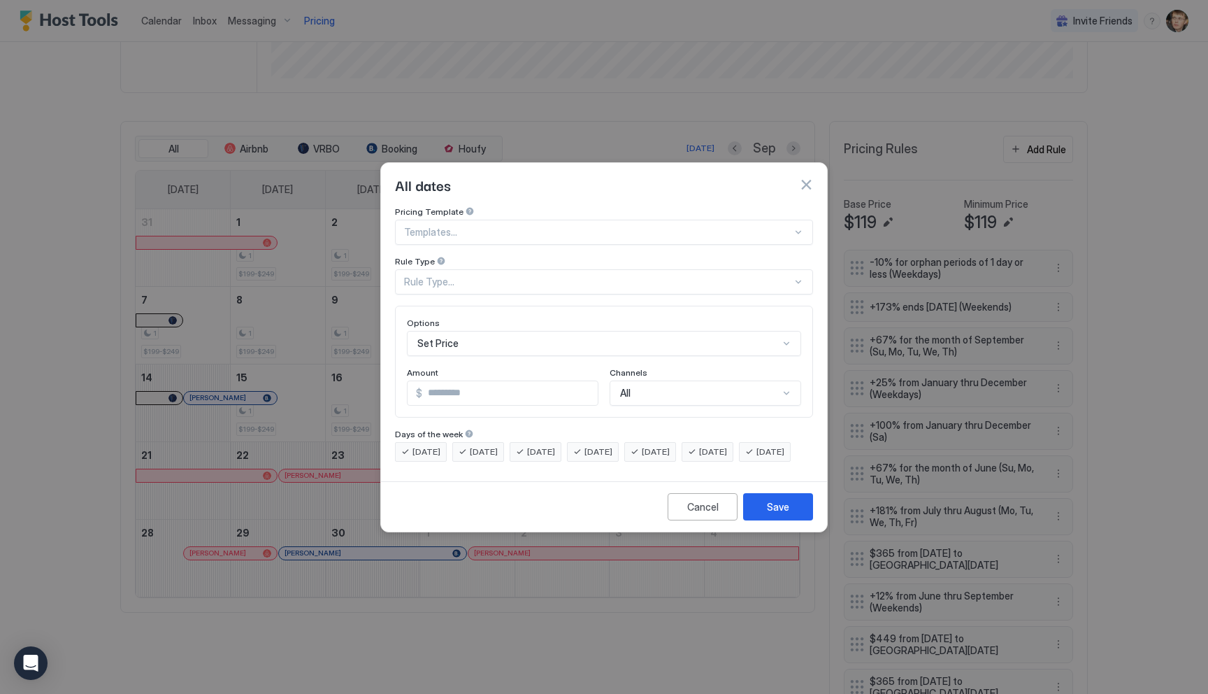
click at [486, 226] on div at bounding box center [598, 232] width 388 height 13
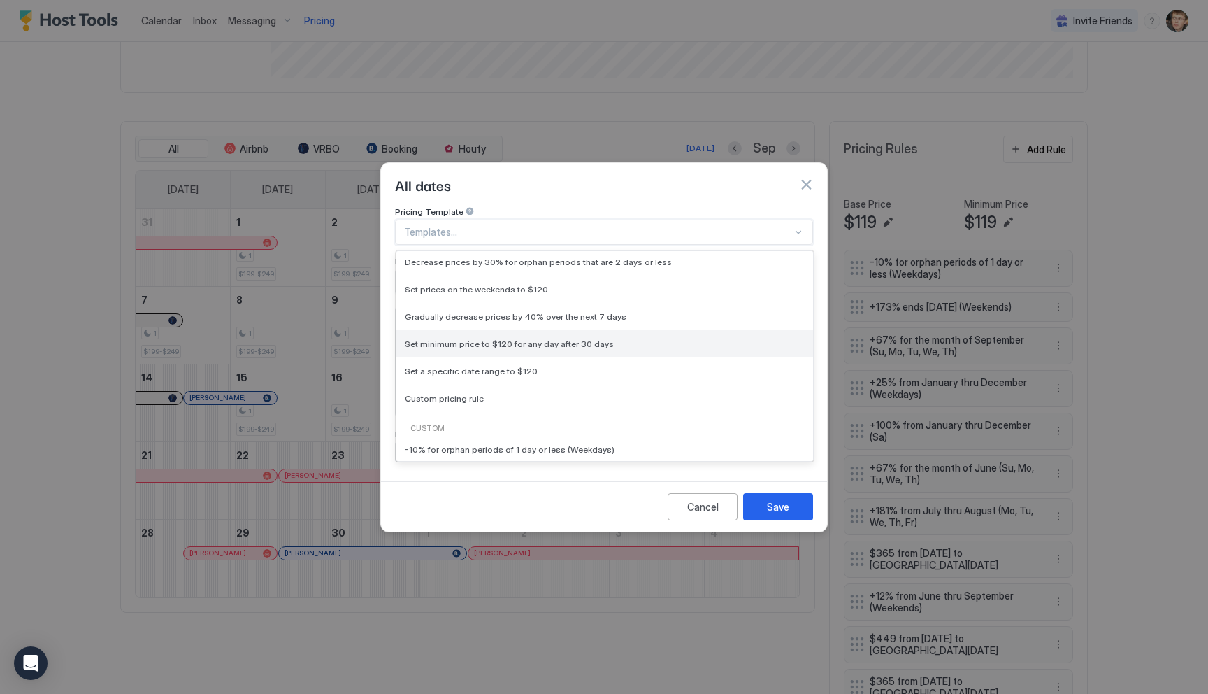
scroll to position [29, 0]
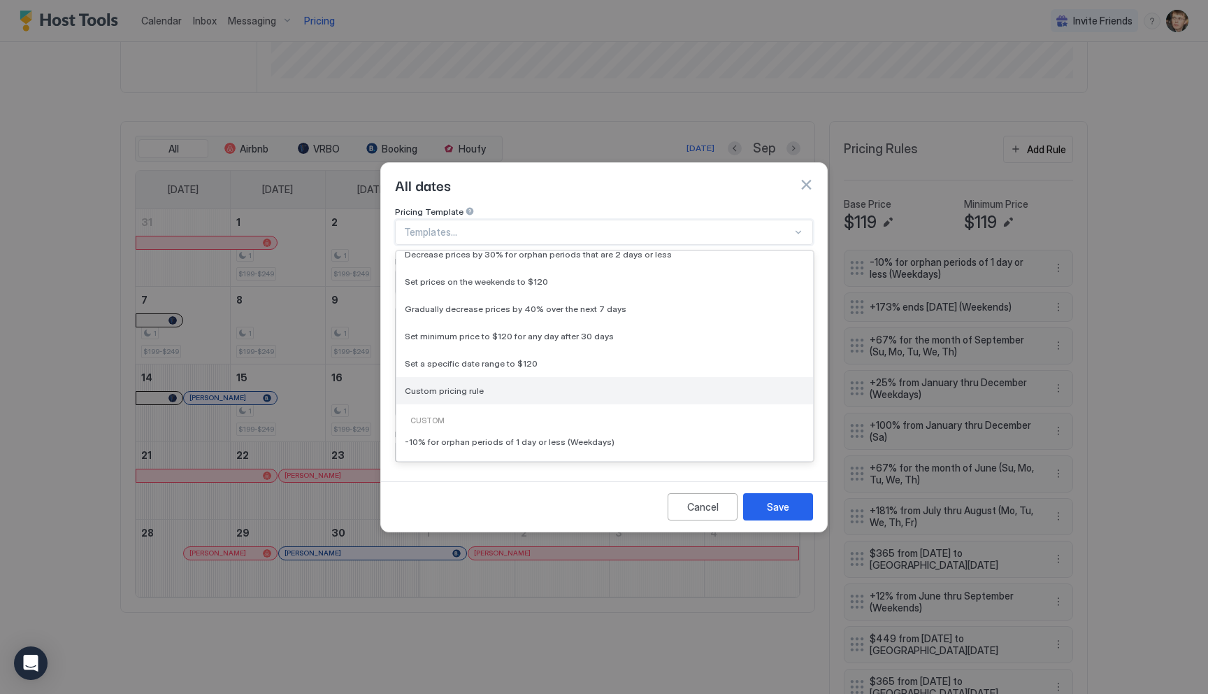
click at [466, 383] on div "Custom pricing rule" at bounding box center [604, 390] width 417 height 27
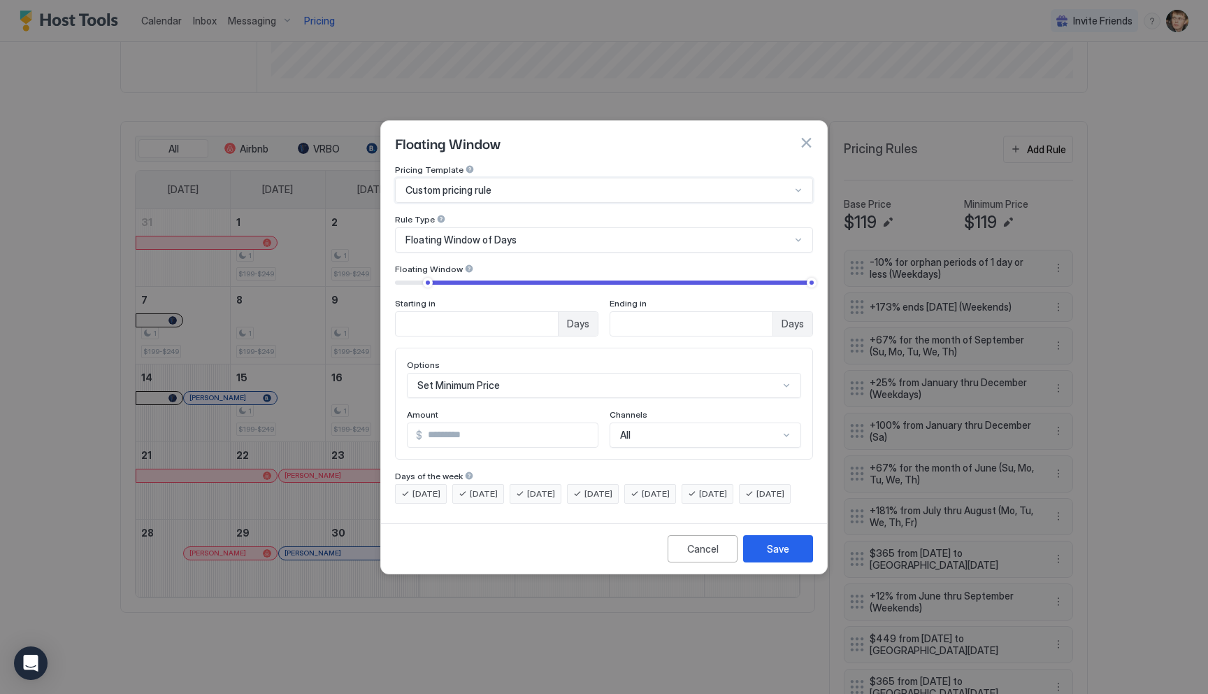
click at [477, 234] on span "Floating Window of Days" at bounding box center [461, 240] width 111 height 13
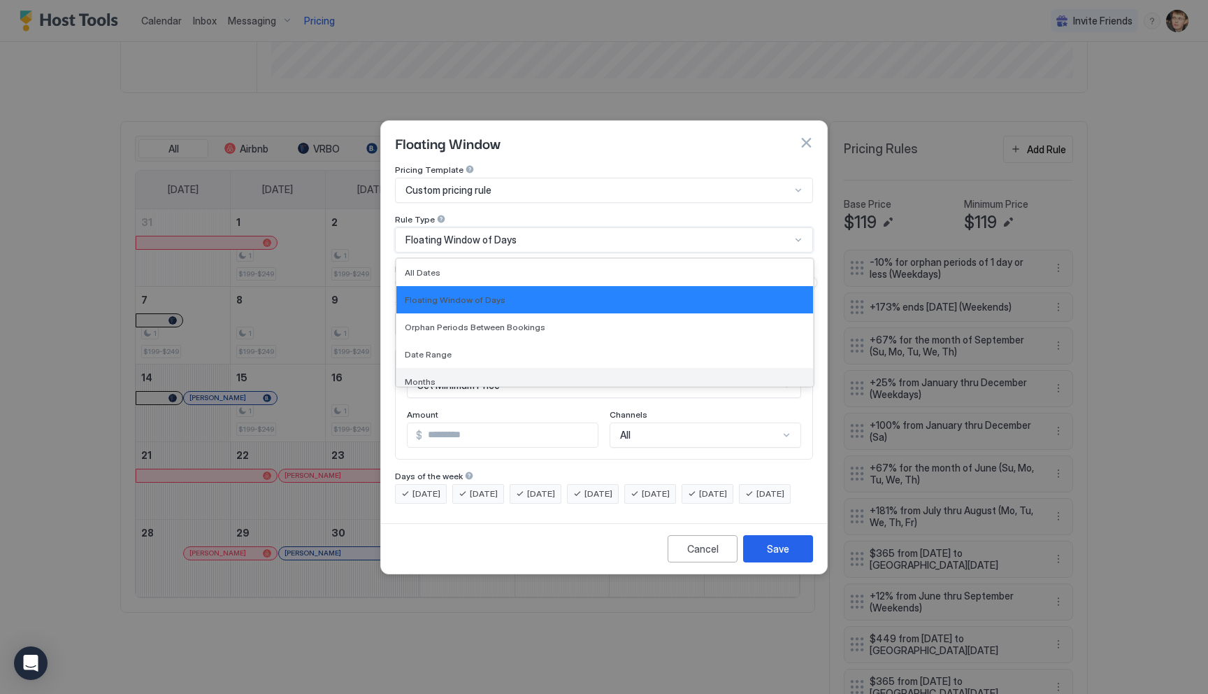
click at [461, 376] on div "Months" at bounding box center [605, 381] width 400 height 10
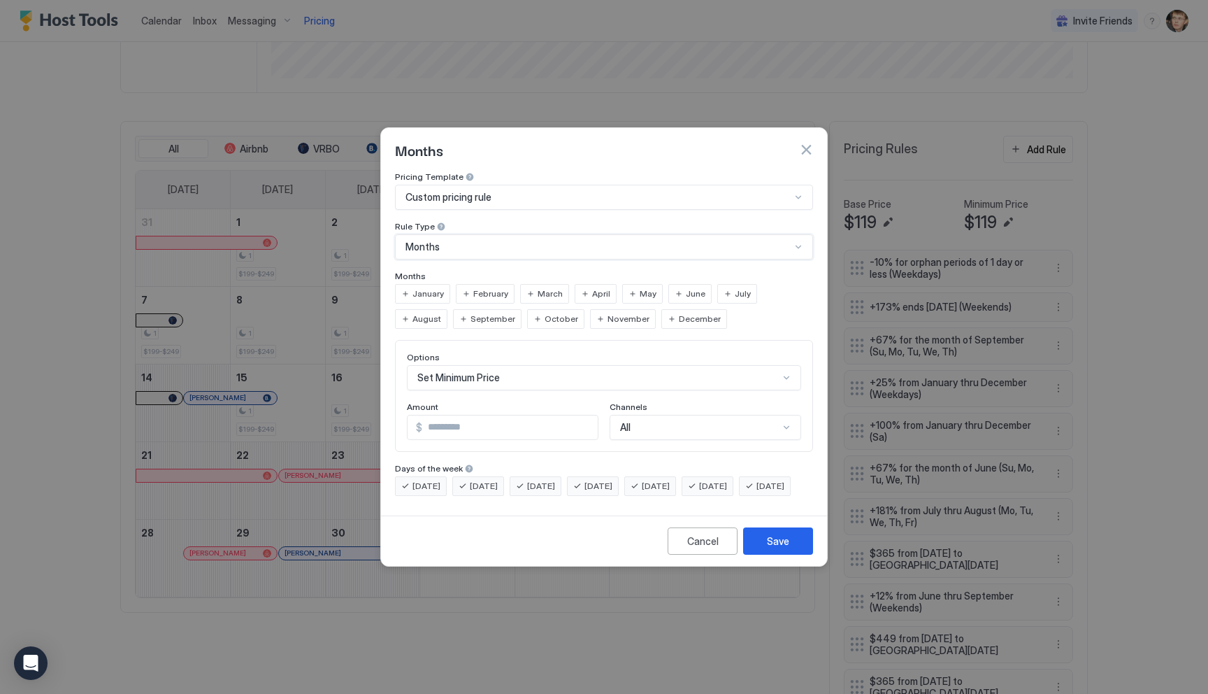
click at [545, 313] on span "October" at bounding box center [562, 319] width 34 height 13
click at [492, 367] on div "Set Minimum Price" at bounding box center [604, 377] width 394 height 25
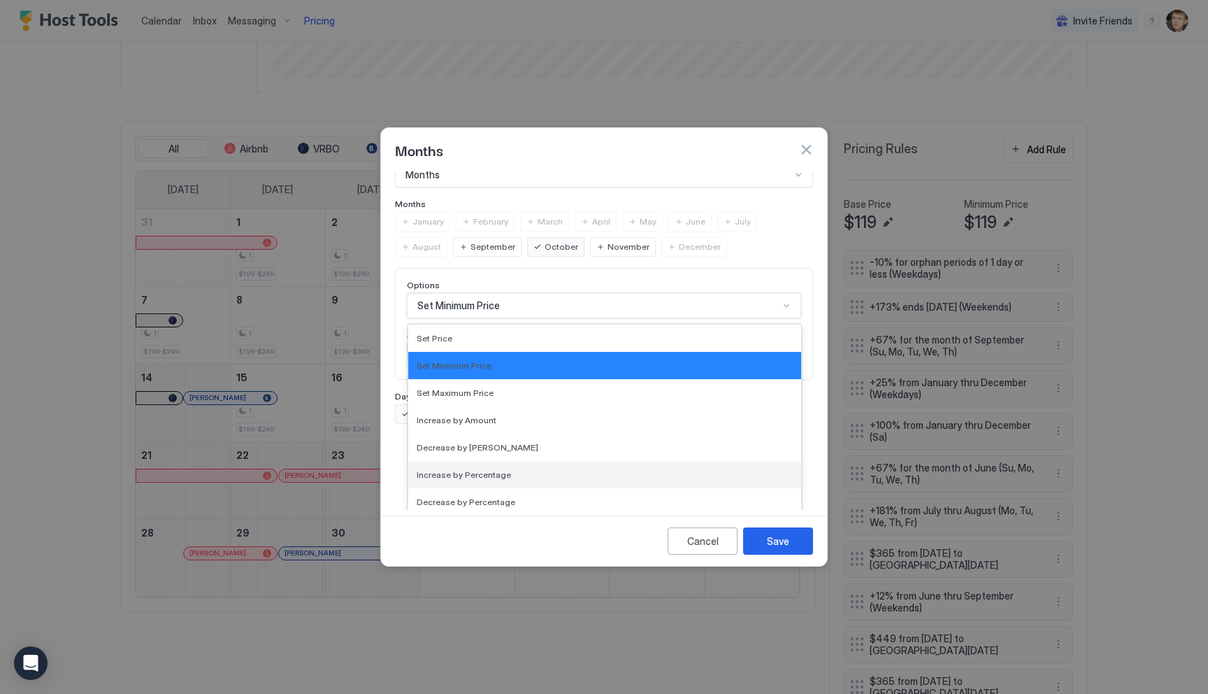
click at [492, 469] on span "Increase by Percentage" at bounding box center [464, 474] width 94 height 10
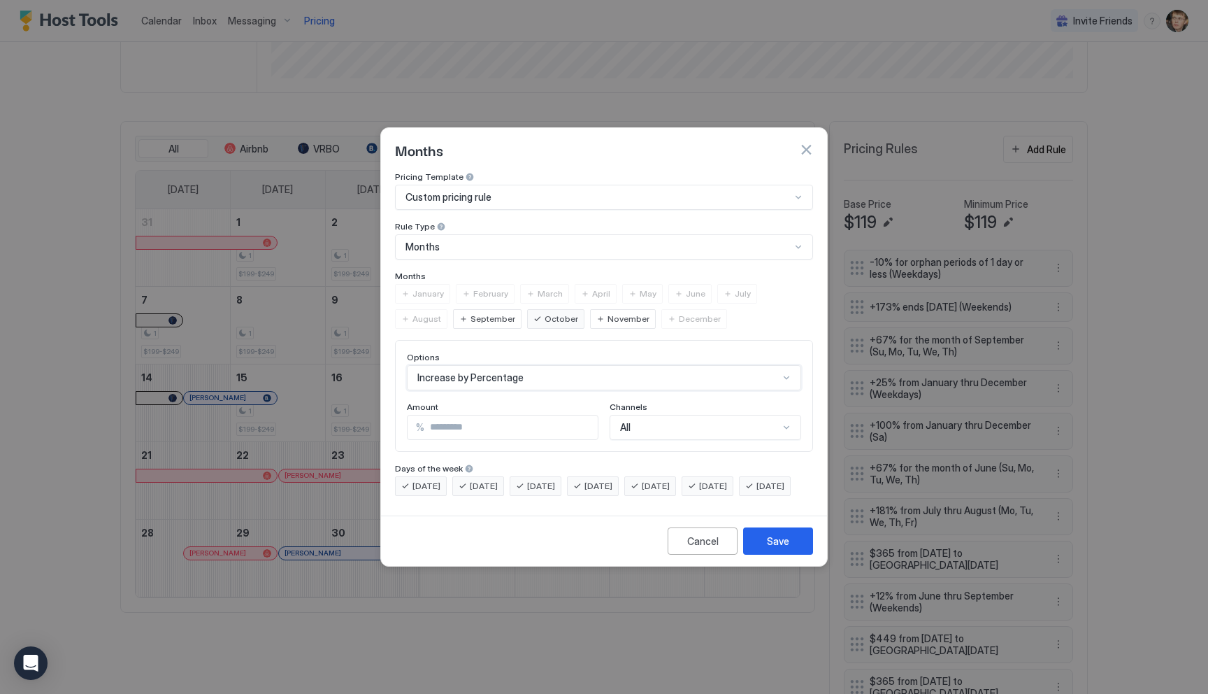
click at [480, 417] on input "***" at bounding box center [510, 427] width 173 height 24
type input "*"
click at [608, 340] on div "Options Increase by Percentage Amount % * Channels All" at bounding box center [604, 396] width 418 height 112
click at [714, 477] on div "[DATE]" at bounding box center [708, 486] width 52 height 20
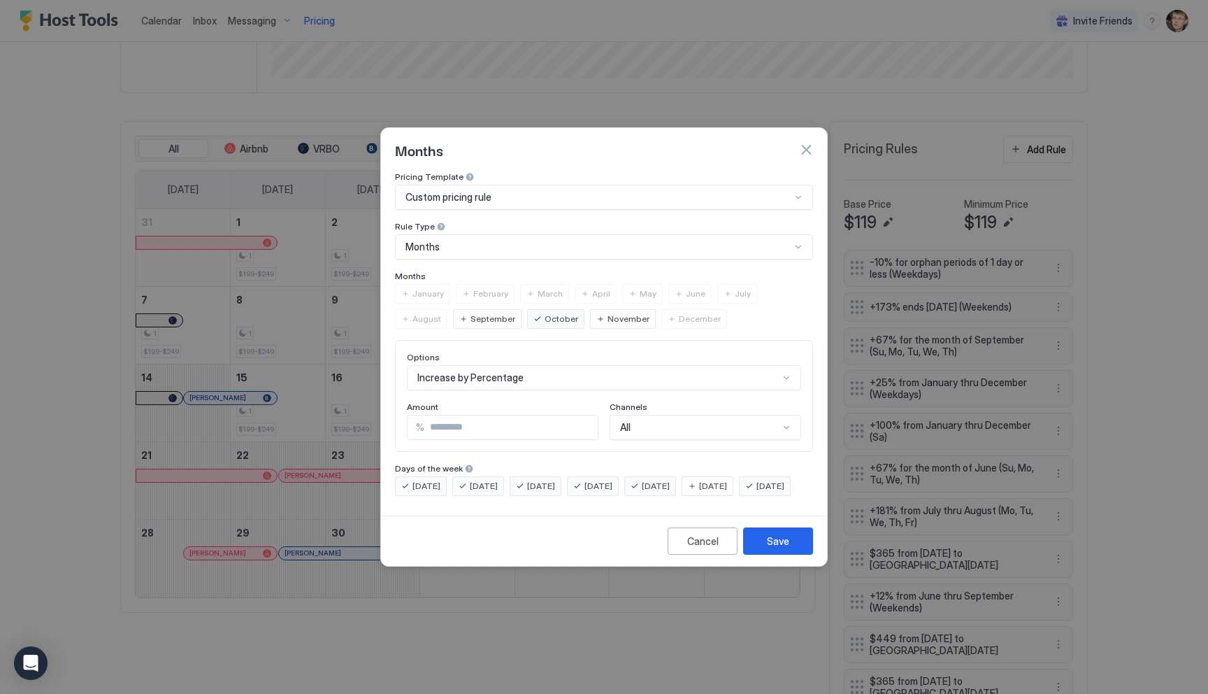
click at [670, 480] on span "[DATE]" at bounding box center [656, 486] width 28 height 13
click at [762, 552] on button "Save" at bounding box center [778, 540] width 70 height 27
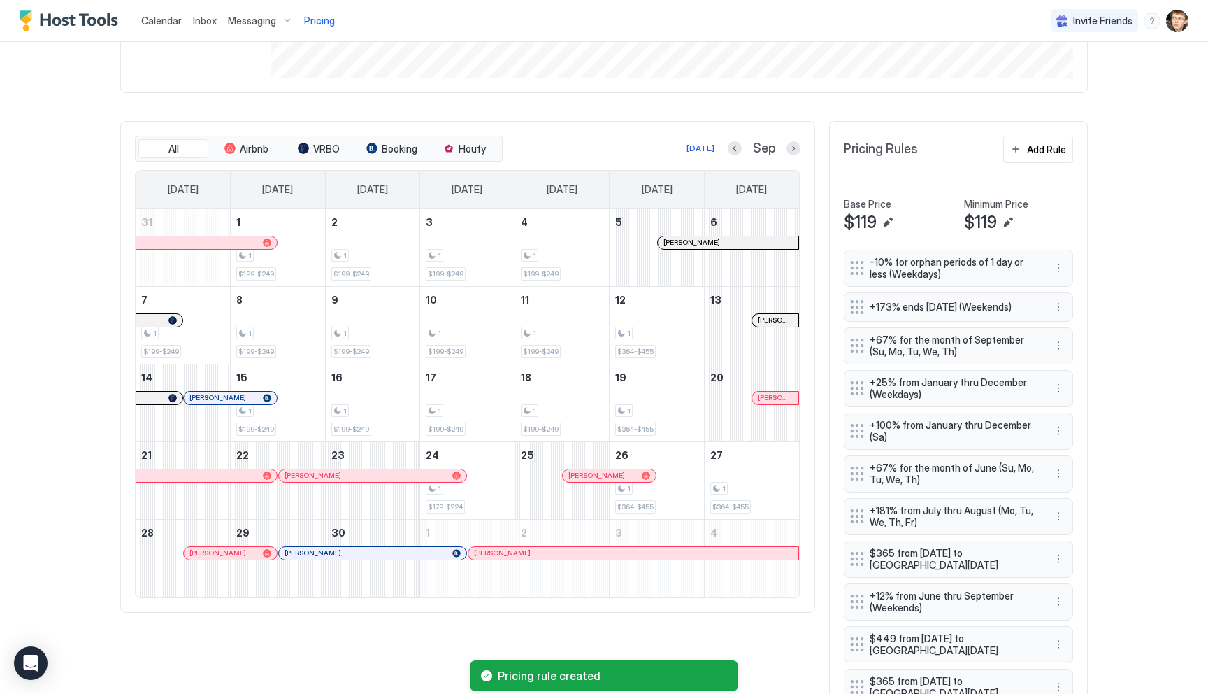
scroll to position [568, 0]
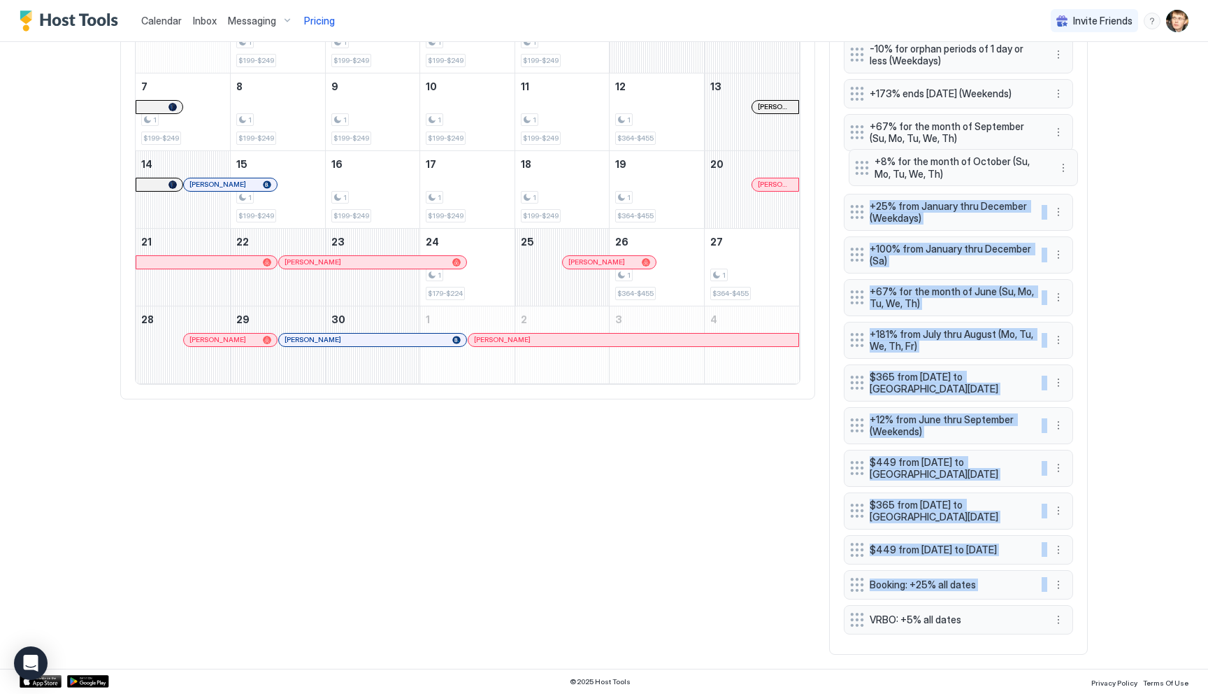
drag, startPoint x: 858, startPoint y: 617, endPoint x: 863, endPoint y: 164, distance: 453.8
click at [863, 164] on div "-10% for orphan periods of 1 day or less (Weekdays) +173% ends in 365 days (Wee…" at bounding box center [958, 337] width 229 height 603
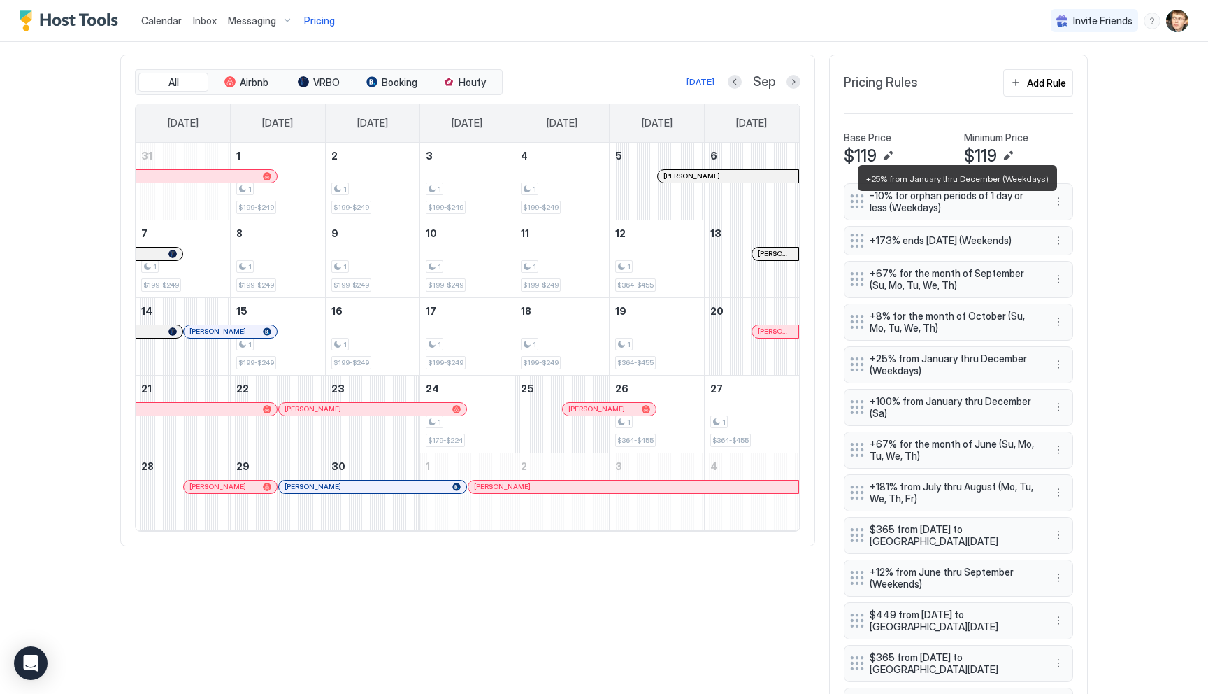
scroll to position [403, 0]
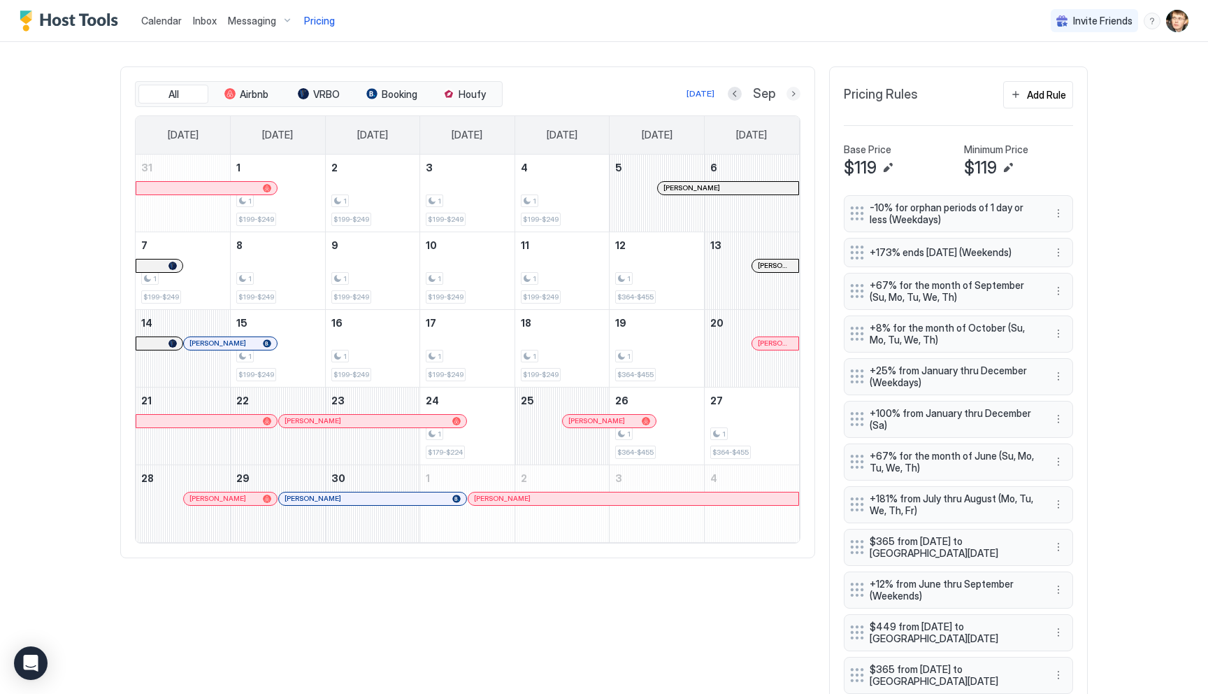
click at [795, 94] on button "Next month" at bounding box center [794, 94] width 14 height 14
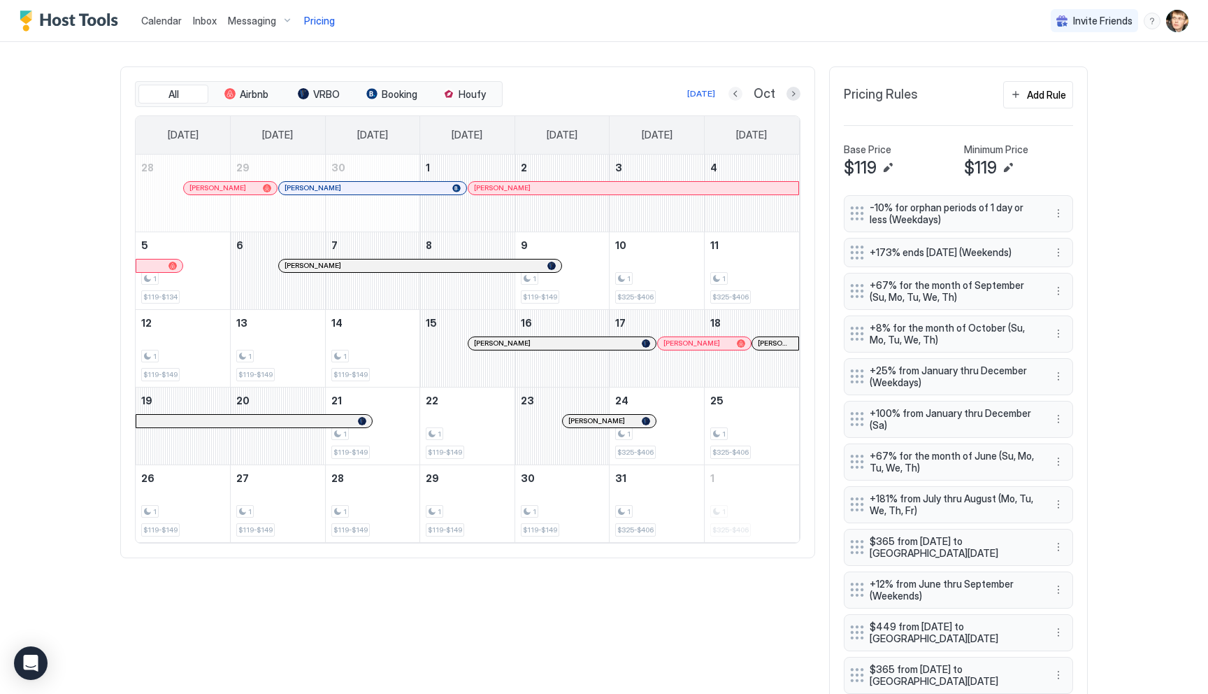
click at [732, 94] on button "Previous month" at bounding box center [736, 94] width 14 height 14
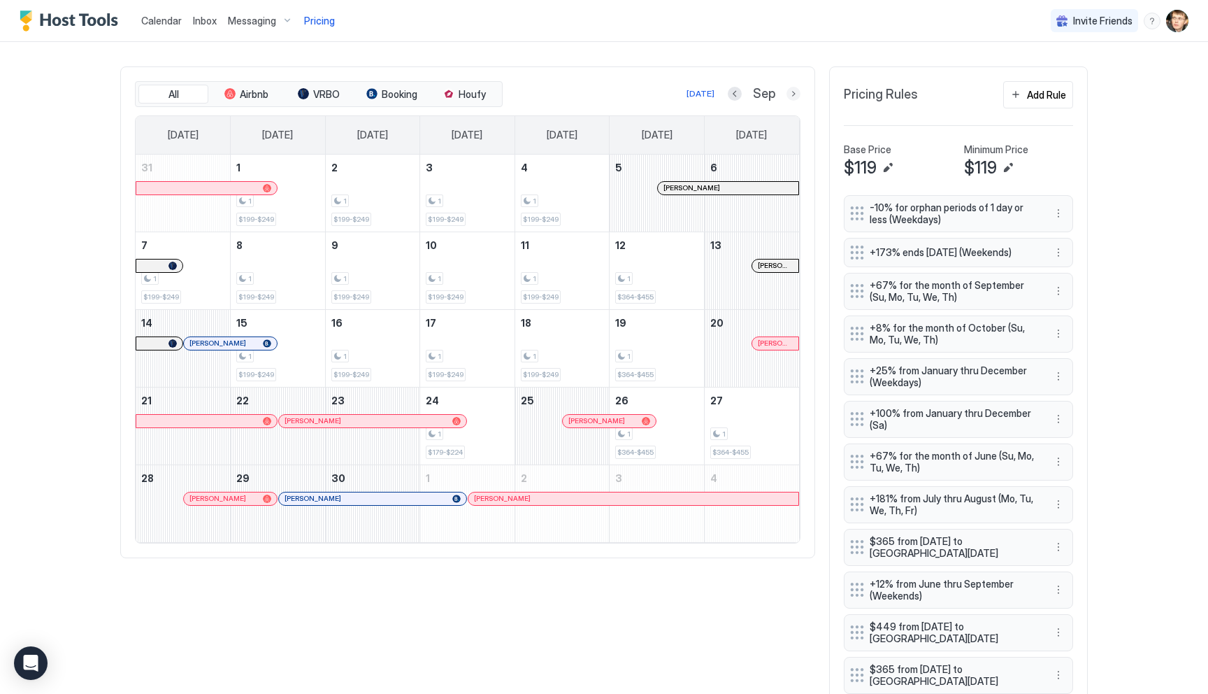
click at [796, 96] on button "Next month" at bounding box center [794, 94] width 14 height 14
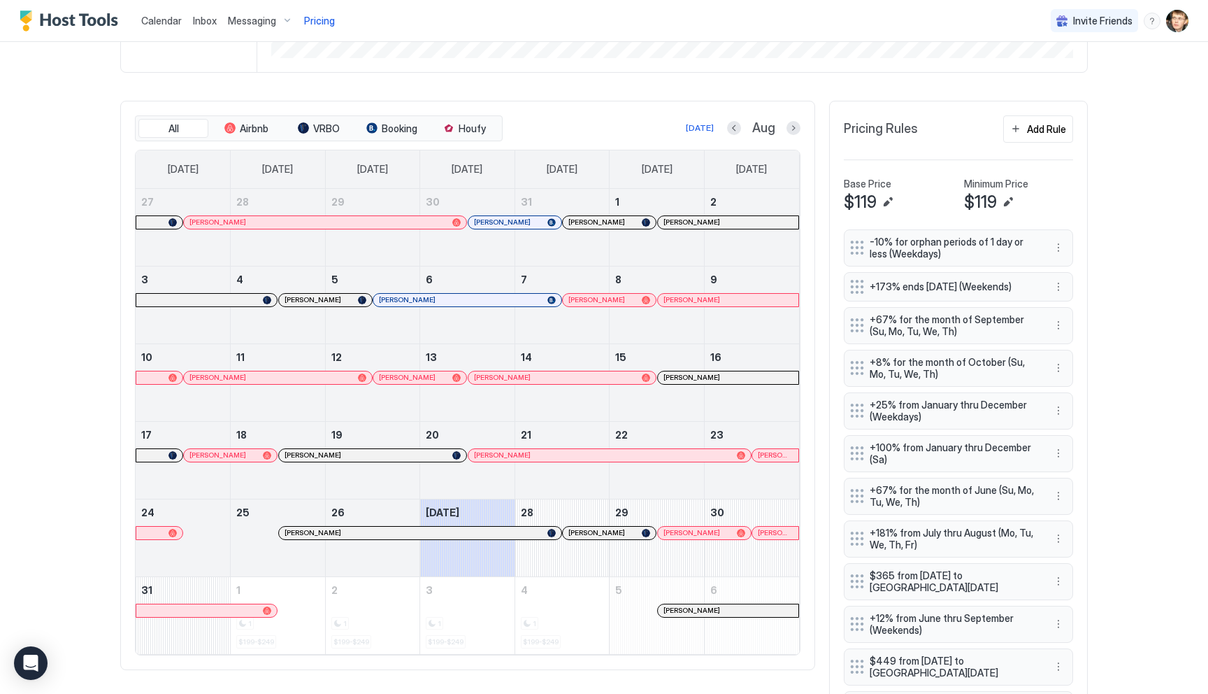
scroll to position [377, 0]
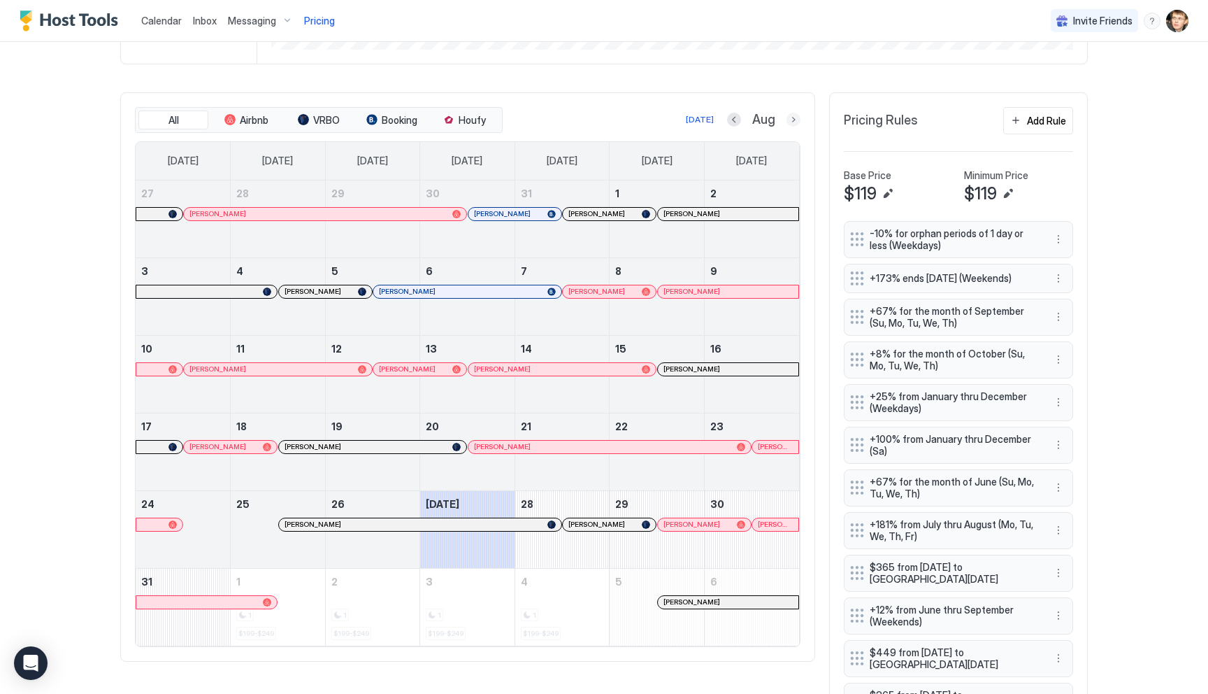
click at [794, 120] on button "Next month" at bounding box center [794, 120] width 14 height 14
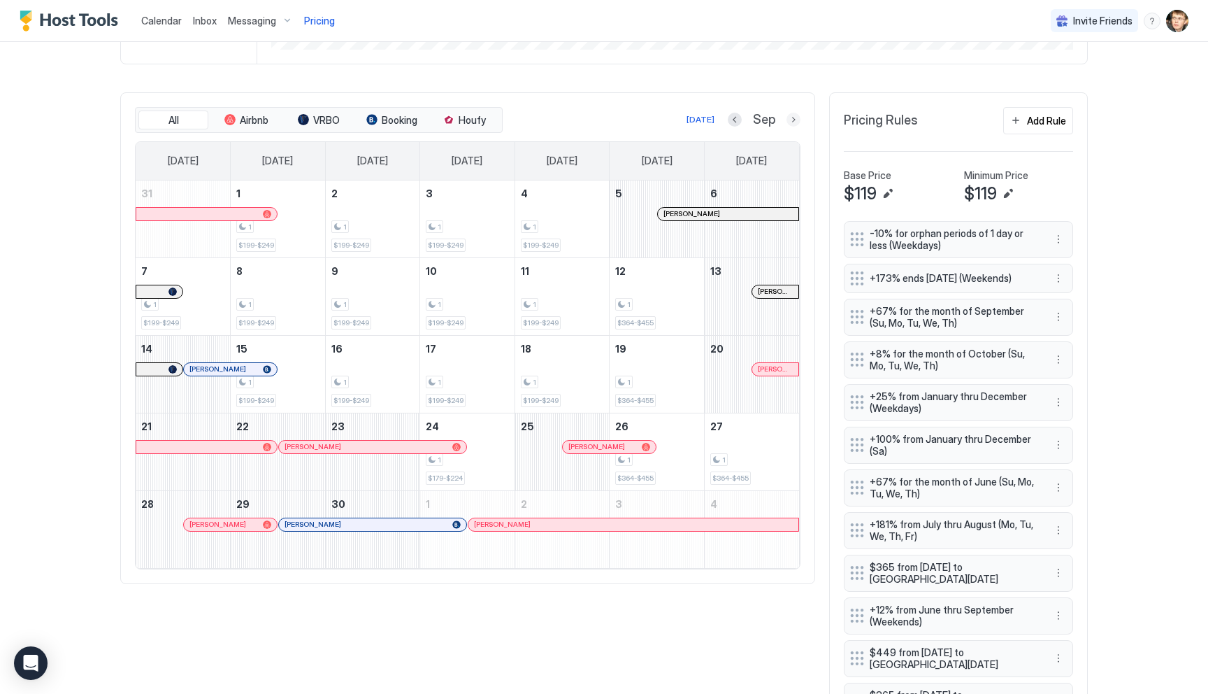
click at [794, 119] on button "Next month" at bounding box center [794, 120] width 14 height 14
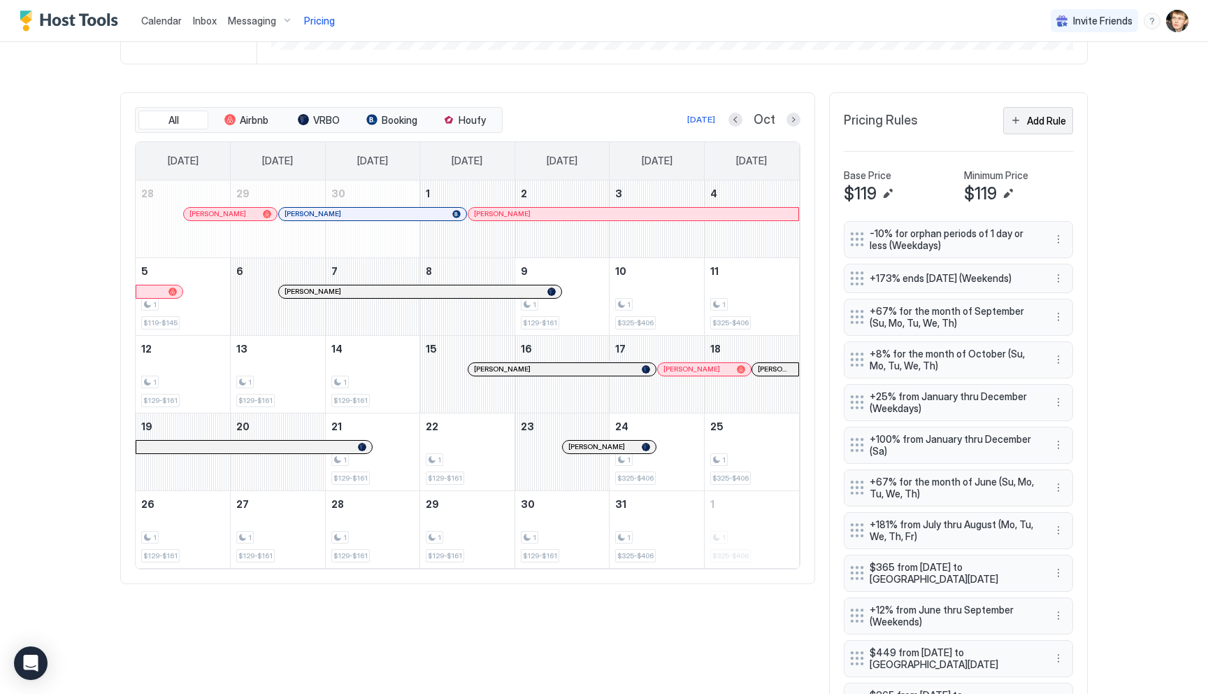
click at [1038, 115] on div "Add Rule" at bounding box center [1046, 120] width 39 height 15
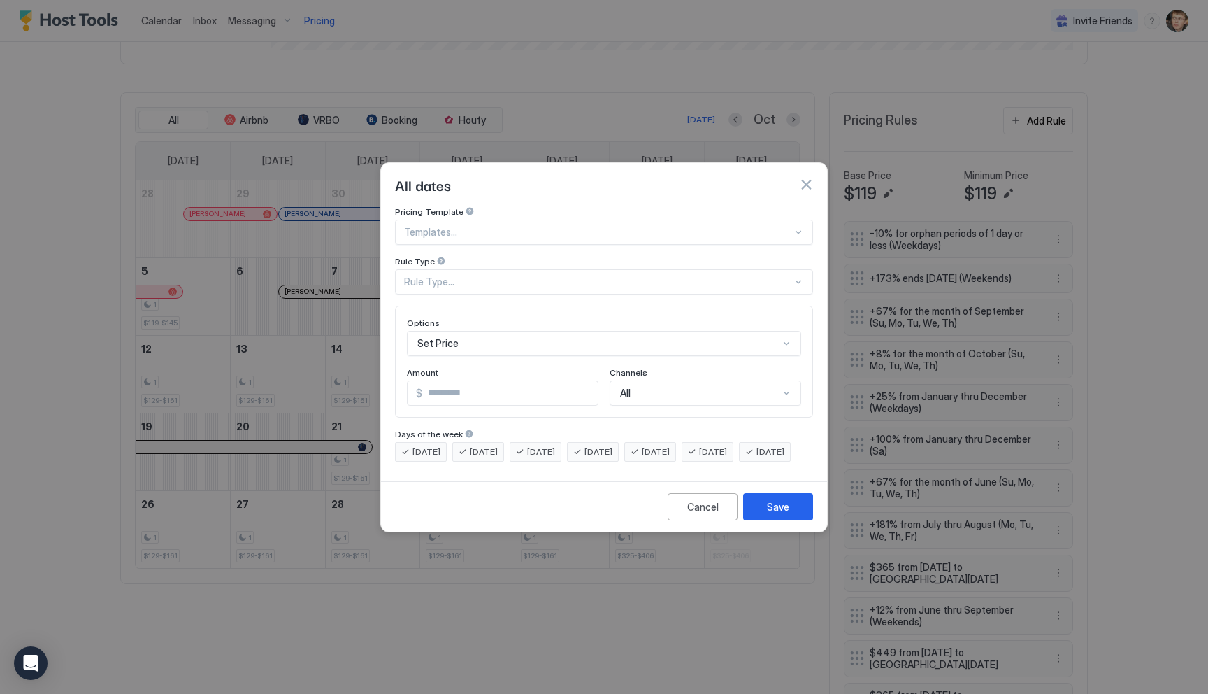
click at [506, 275] on div "Rule Type..." at bounding box center [598, 281] width 388 height 13
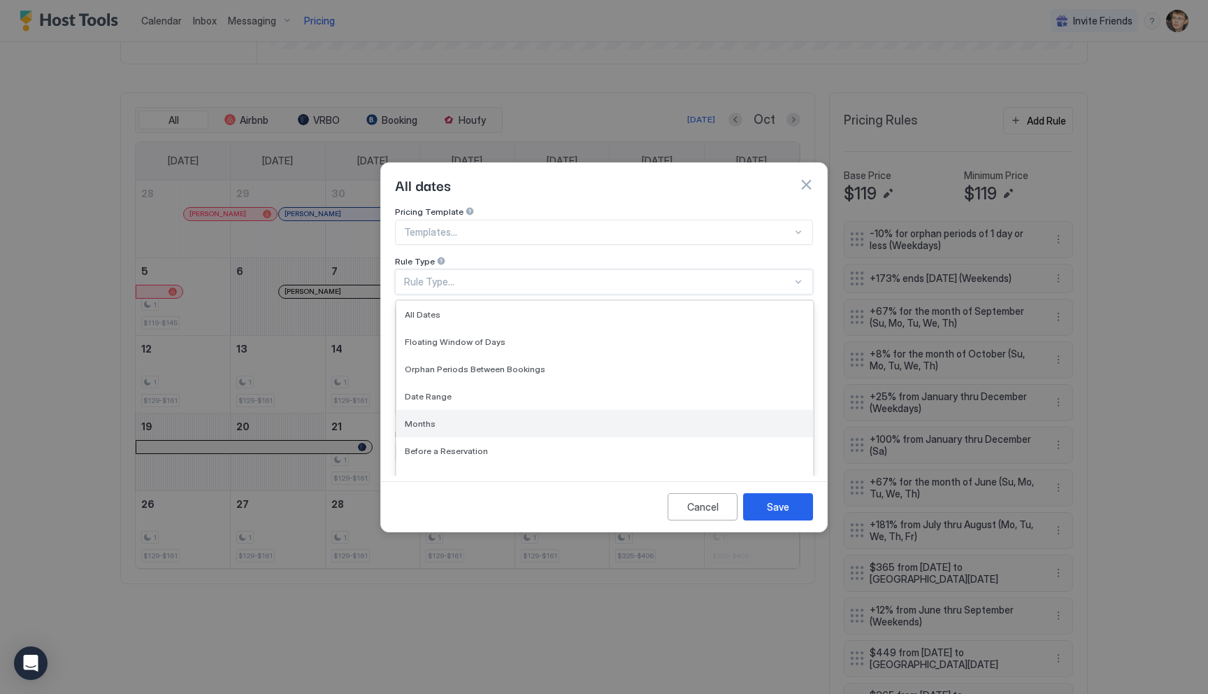
click at [455, 418] on div "Months" at bounding box center [605, 423] width 400 height 10
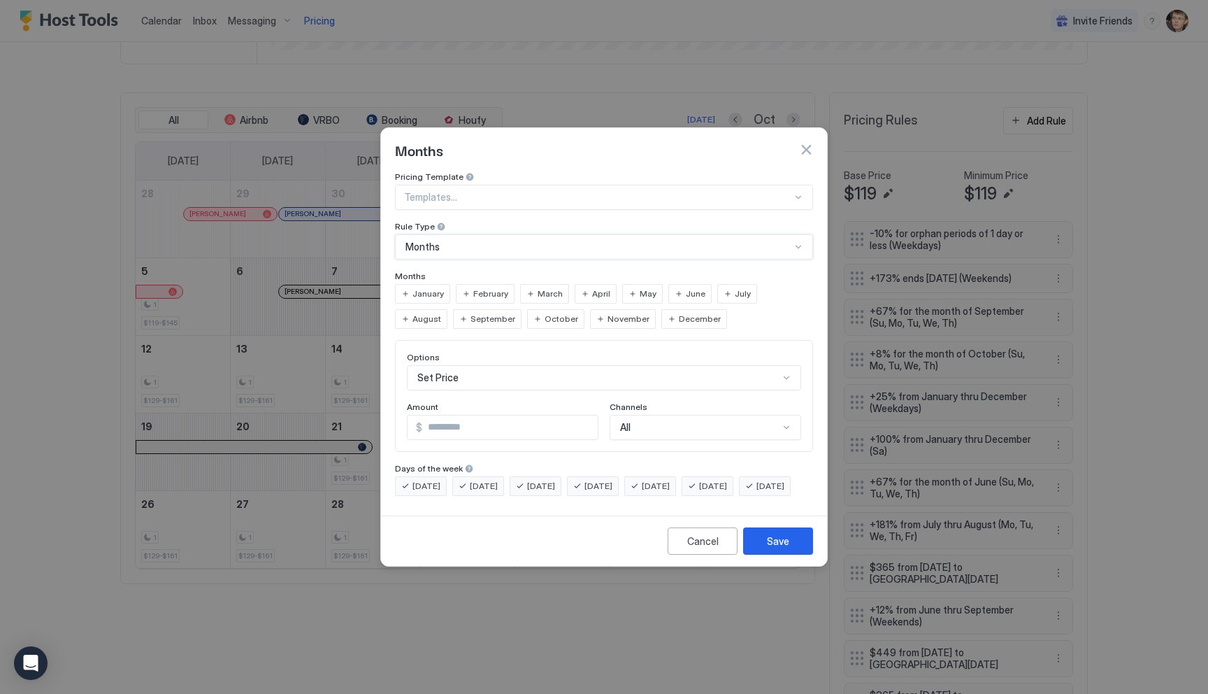
click at [640, 287] on span "May" at bounding box center [648, 293] width 17 height 13
click at [515, 368] on div "Set Price" at bounding box center [604, 377] width 394 height 25
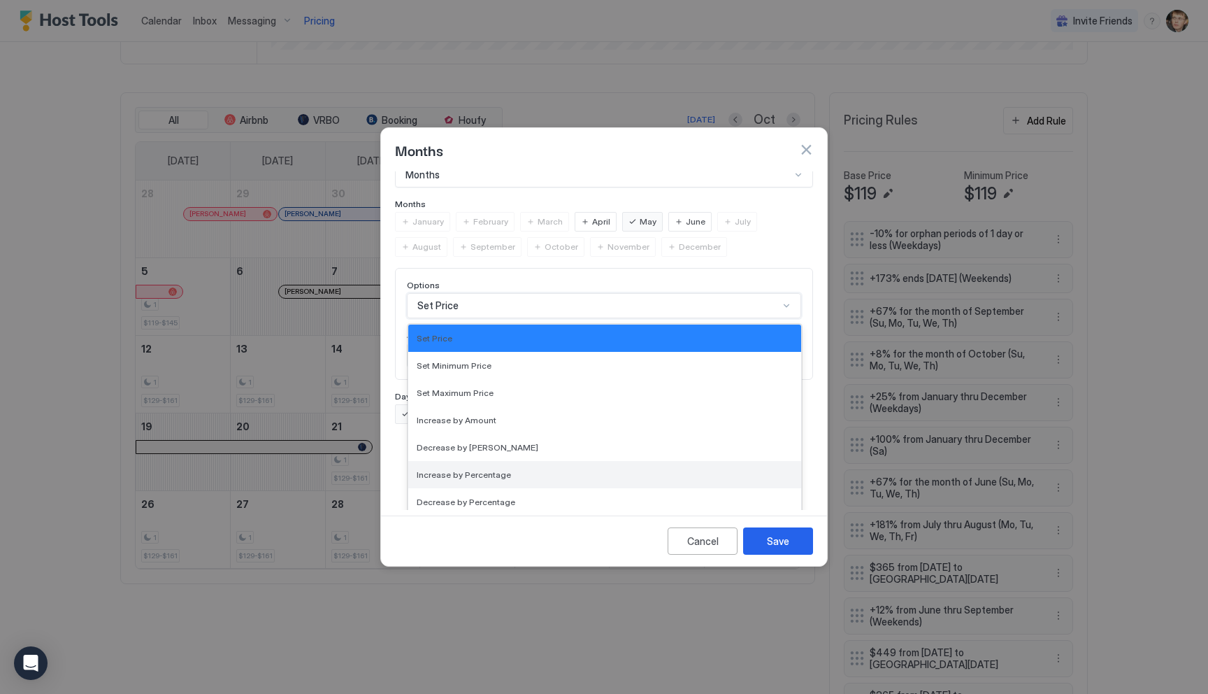
click at [498, 461] on div "Increase by Percentage" at bounding box center [604, 474] width 393 height 27
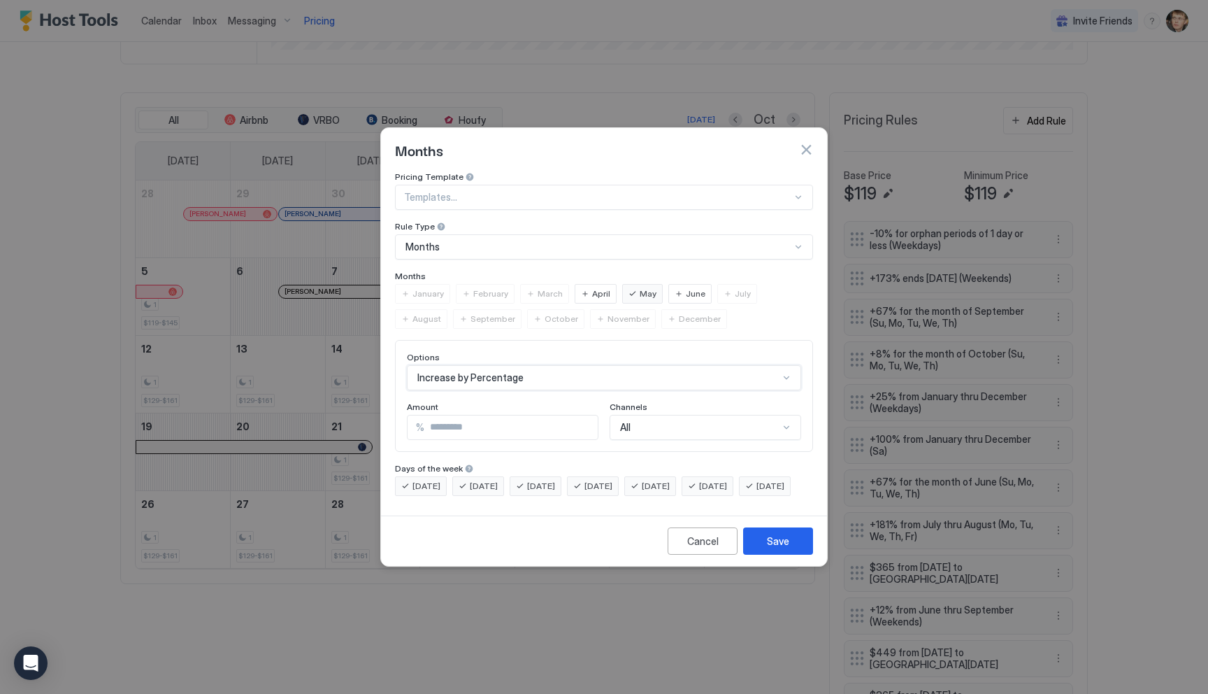
click at [464, 420] on input "*" at bounding box center [510, 427] width 173 height 24
type input "*"
click at [727, 480] on span "[DATE]" at bounding box center [713, 486] width 28 height 13
click at [670, 480] on span "[DATE]" at bounding box center [656, 486] width 28 height 13
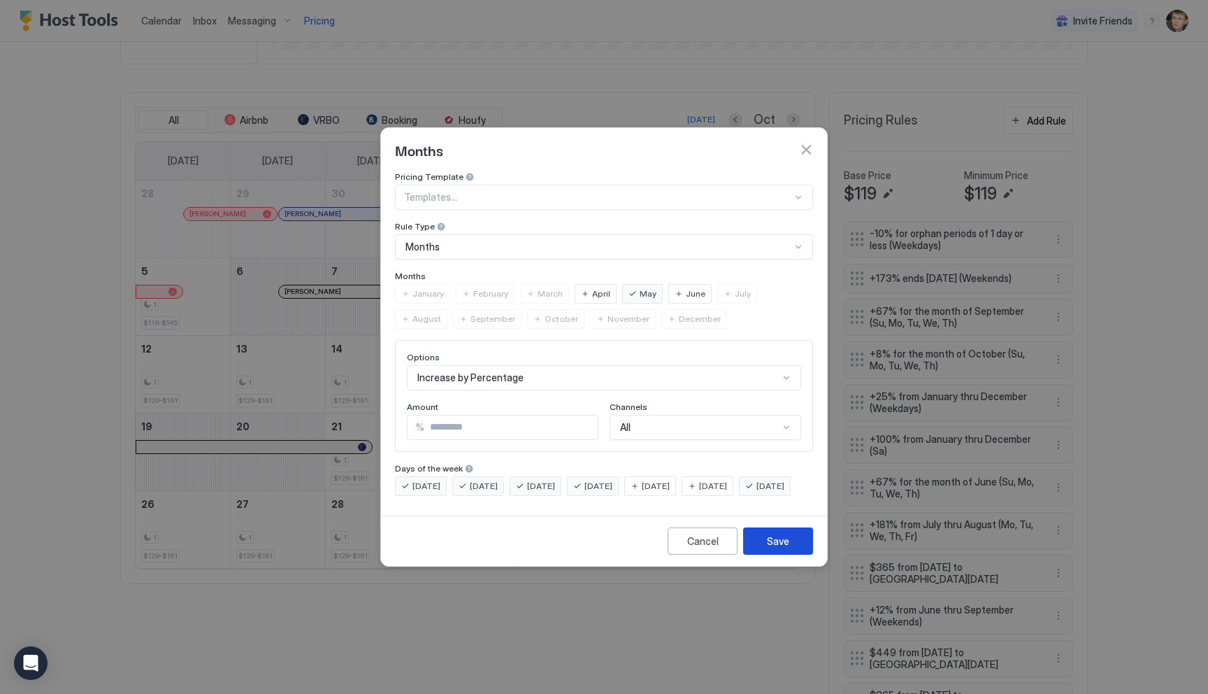
click at [782, 548] on div "Save" at bounding box center [778, 540] width 22 height 15
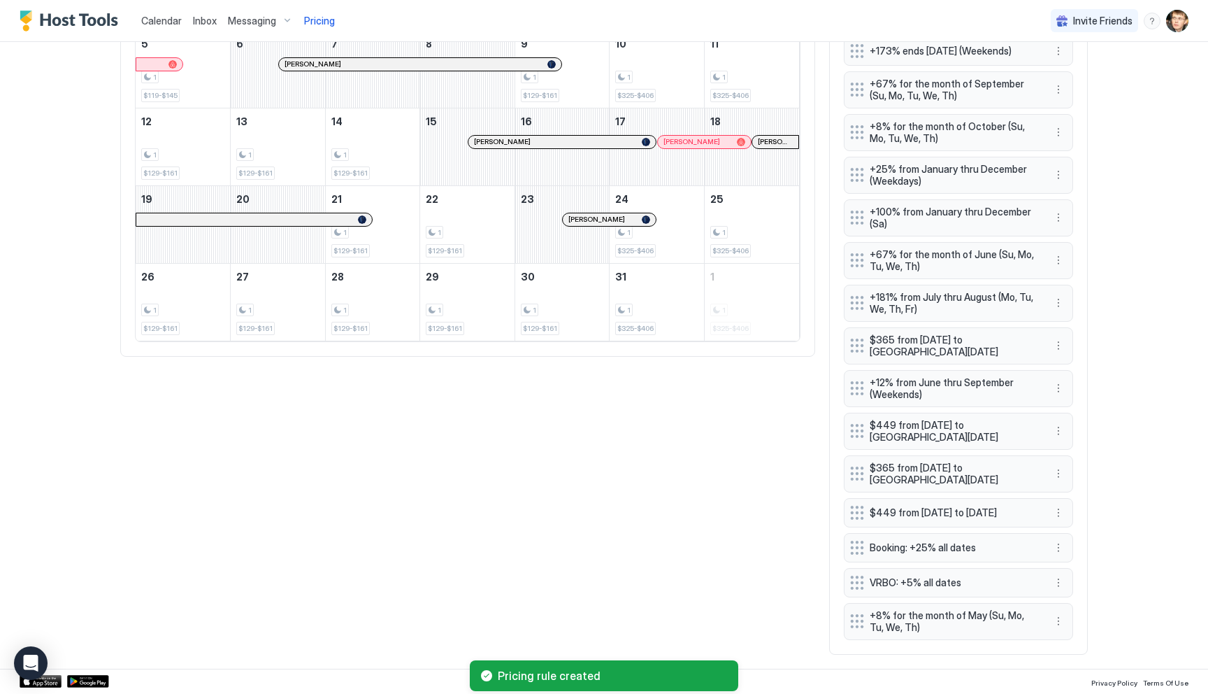
scroll to position [611, 0]
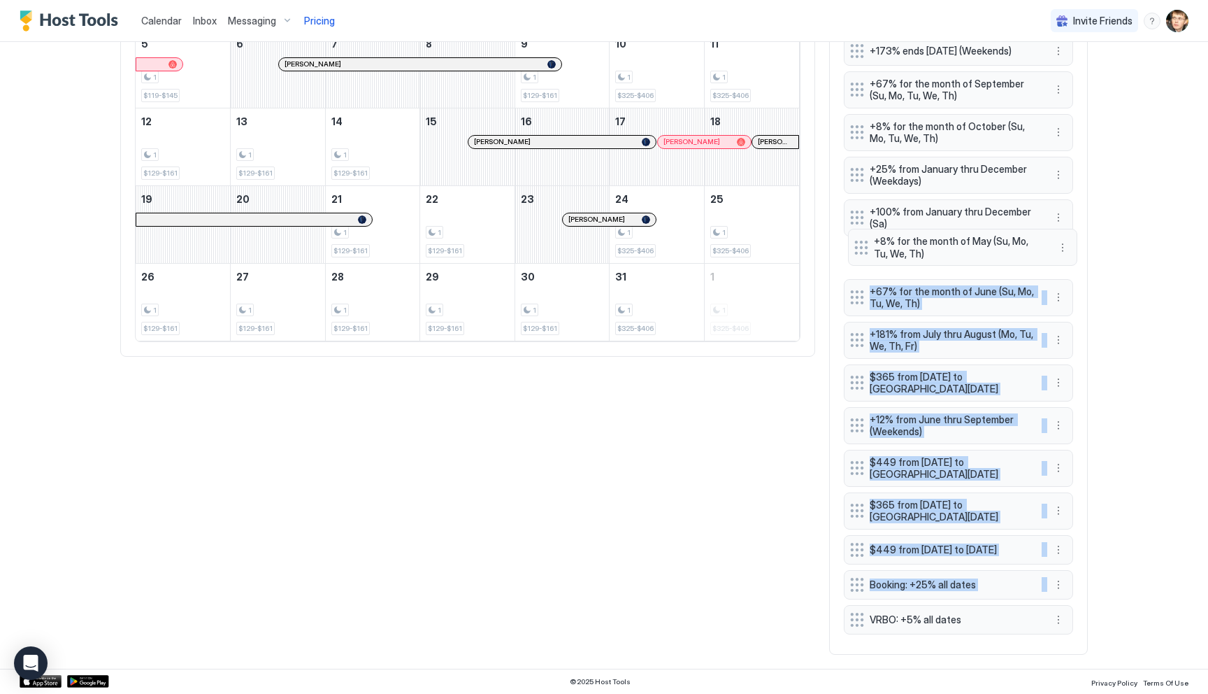
drag, startPoint x: 857, startPoint y: 619, endPoint x: 861, endPoint y: 245, distance: 374.1
click at [861, 245] on div "-10% for orphan periods of 1 day or less (Weekdays) +173% ends [DATE] (Weekends…" at bounding box center [958, 317] width 229 height 646
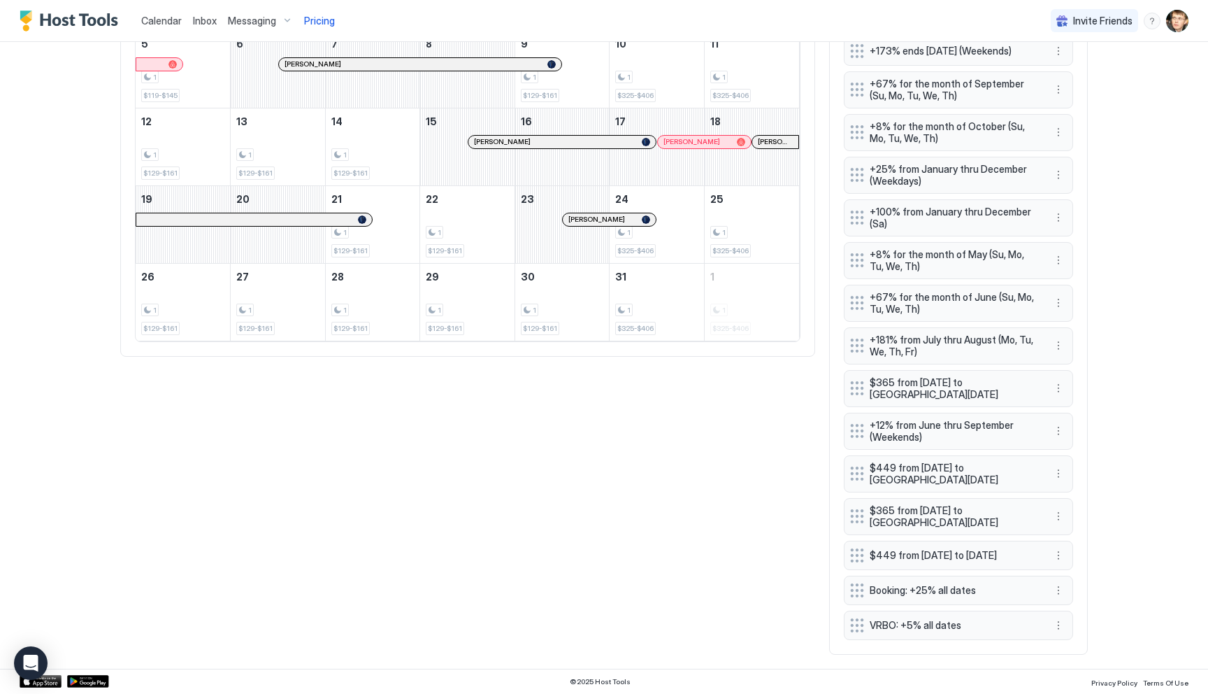
click at [1156, 295] on div "Calendar Inbox Messaging Pricing Invite Friends MS Home Pricing Mountain Views,…" at bounding box center [604, 347] width 1208 height 694
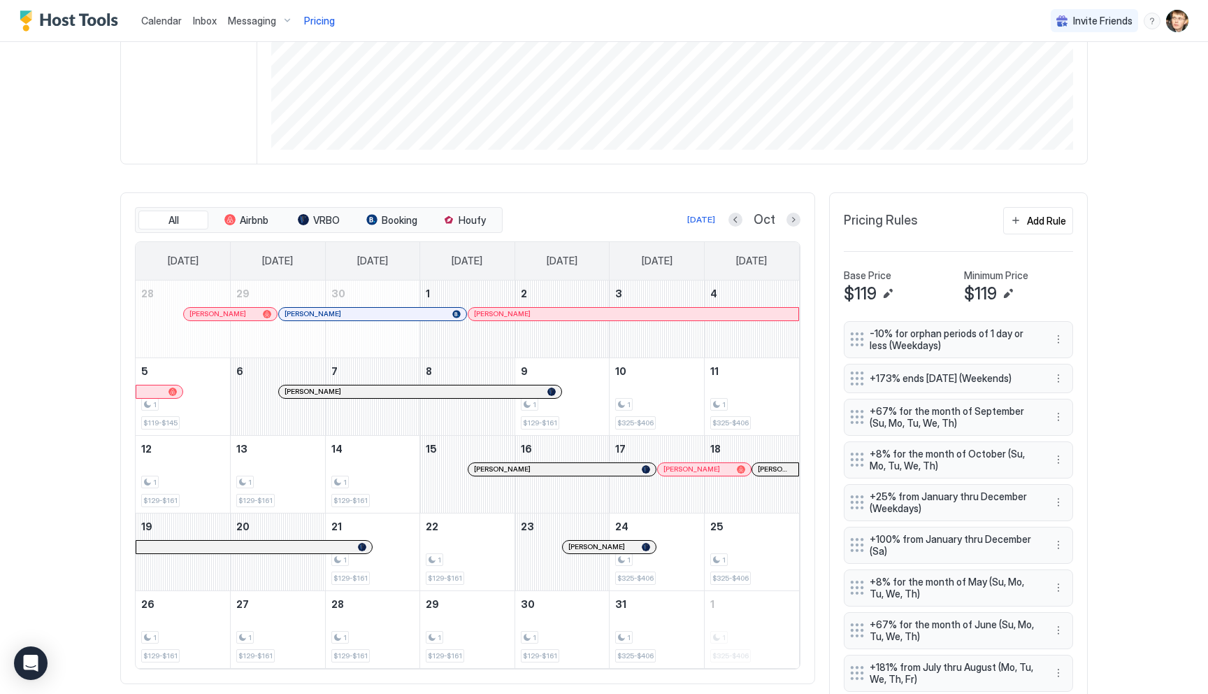
scroll to position [139, 0]
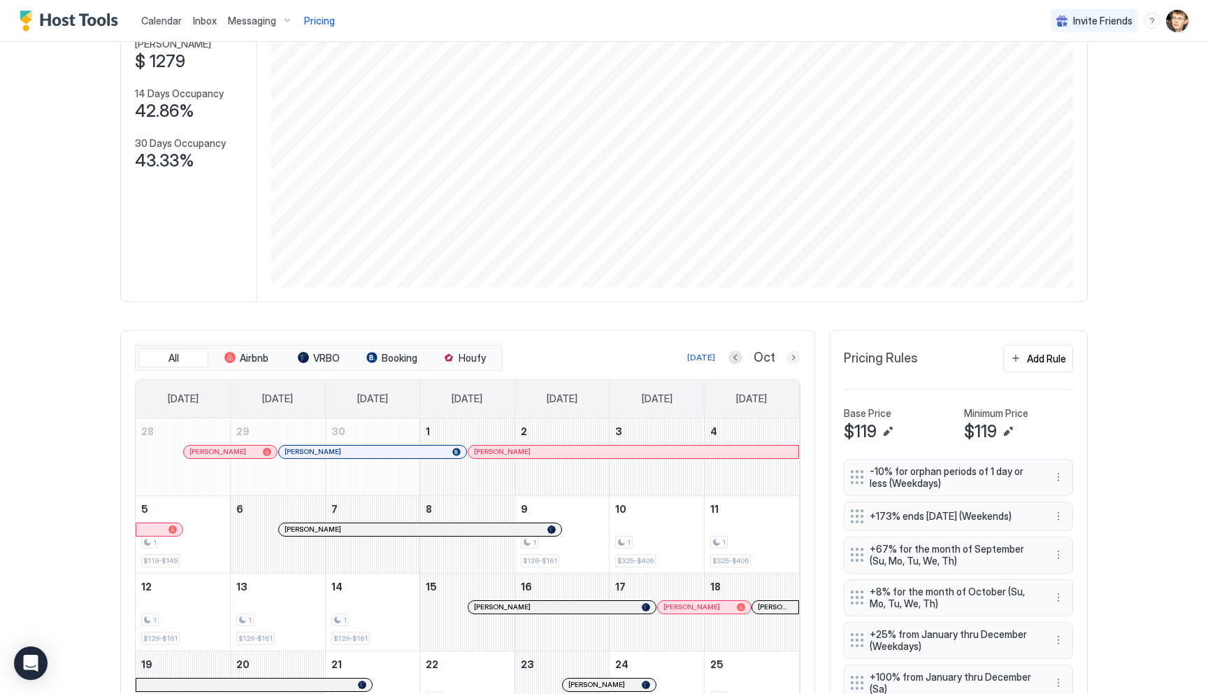
click at [794, 357] on button "Next month" at bounding box center [794, 357] width 14 height 14
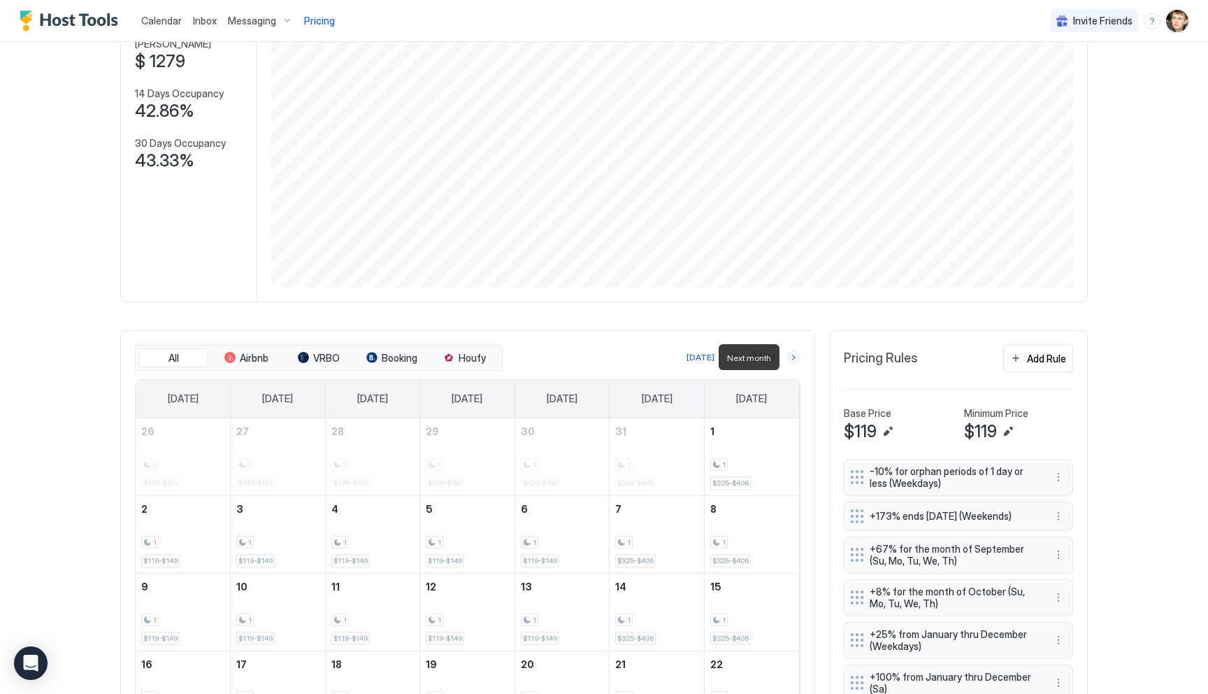
click at [789, 356] on button "Next month" at bounding box center [794, 357] width 14 height 14
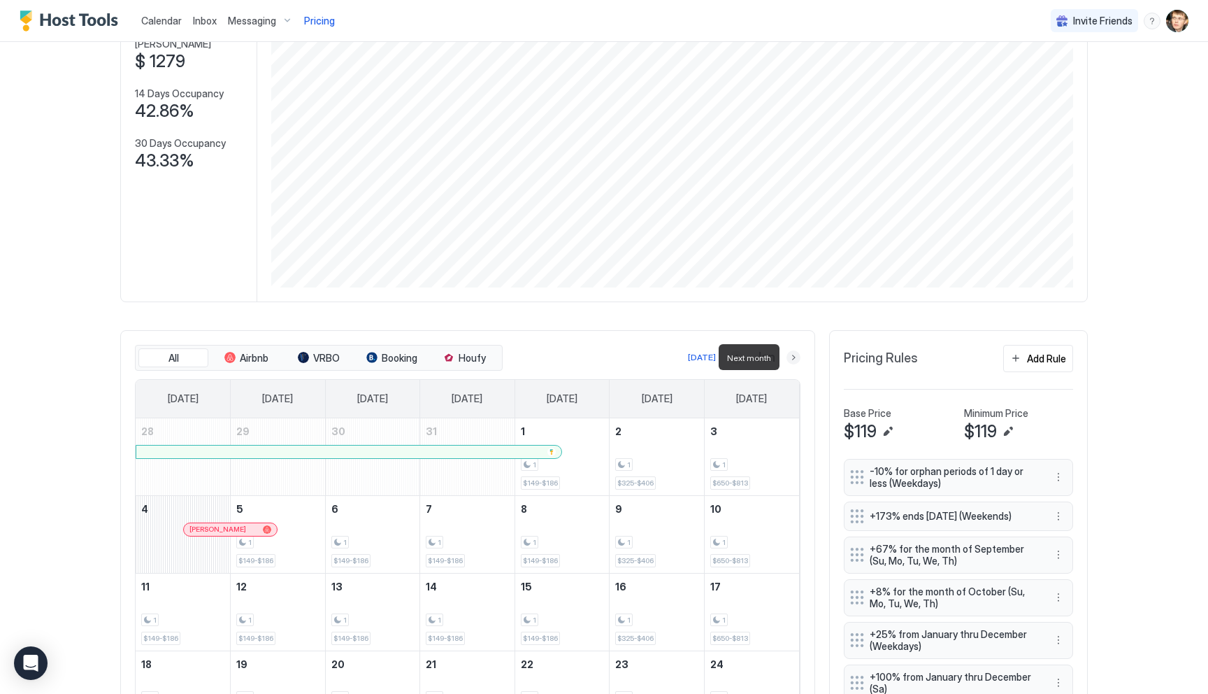
click at [796, 357] on button "Next month" at bounding box center [794, 357] width 14 height 14
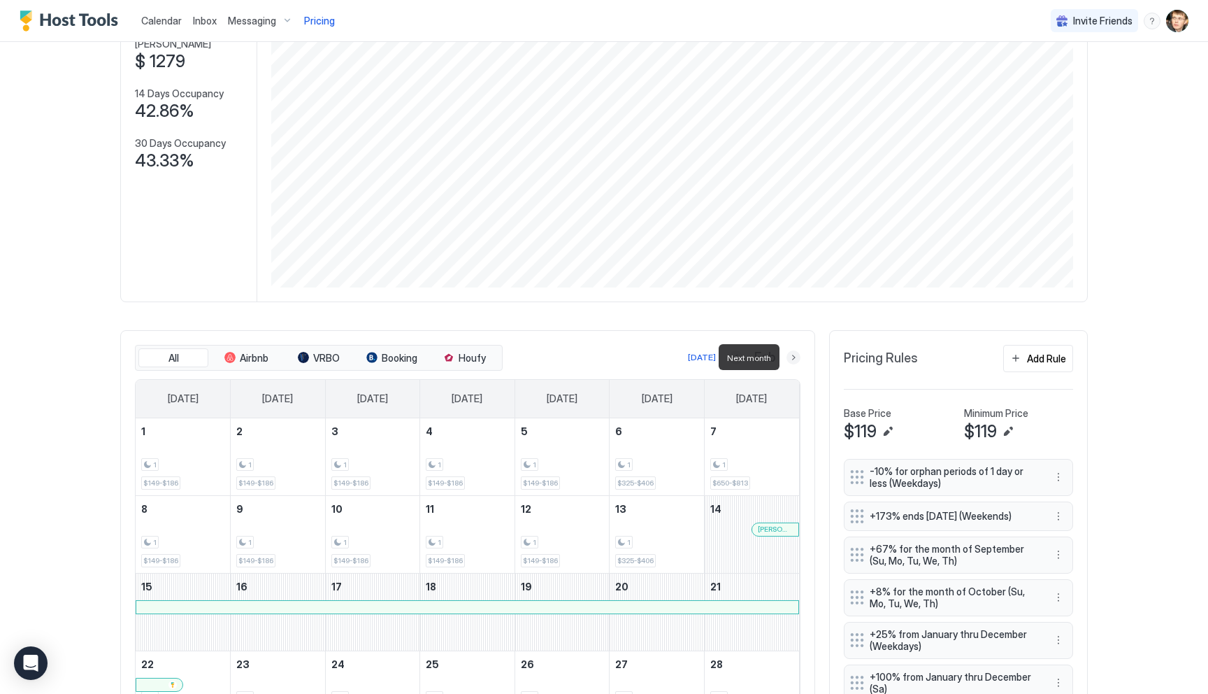
click at [797, 357] on button "Next month" at bounding box center [794, 357] width 14 height 14
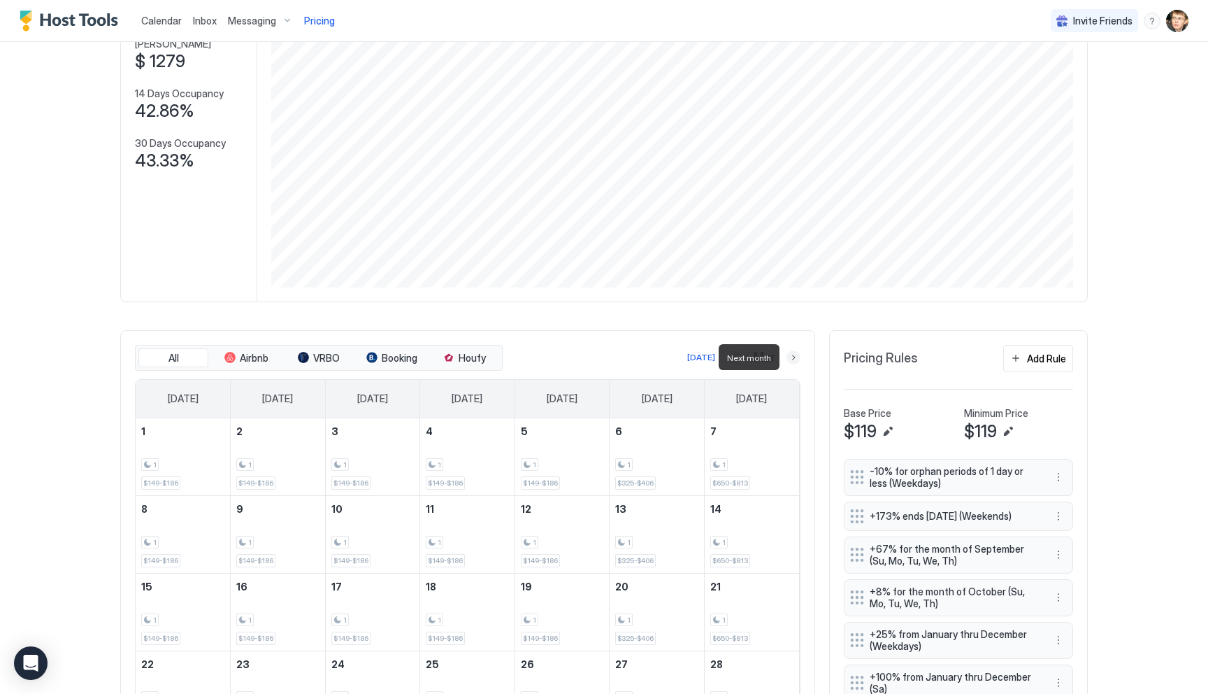
click at [792, 355] on button "Next month" at bounding box center [794, 357] width 14 height 14
click at [792, 362] on button "Next month" at bounding box center [794, 357] width 14 height 14
click at [795, 359] on button "Next month" at bounding box center [794, 357] width 14 height 14
click at [733, 354] on button "Previous month" at bounding box center [736, 357] width 14 height 14
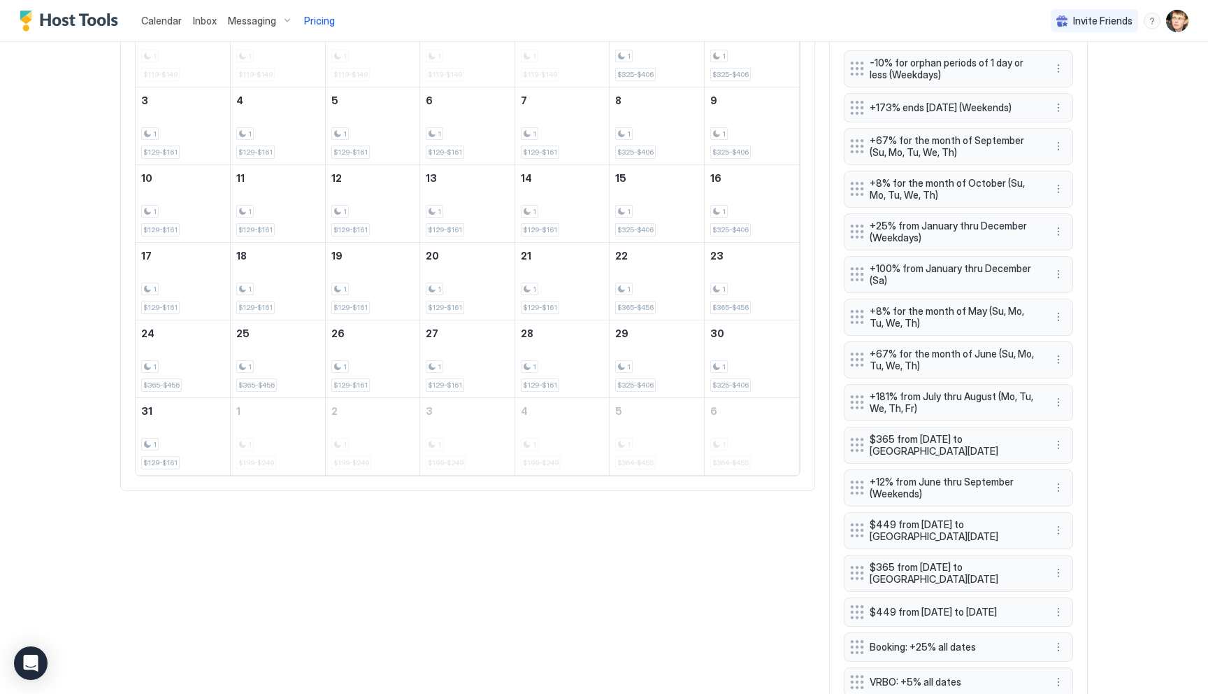
scroll to position [548, 0]
click at [1135, 343] on div "Calendar Inbox Messaging Pricing Invite Friends MS Home Pricing Mountain Views,…" at bounding box center [604, 347] width 1208 height 694
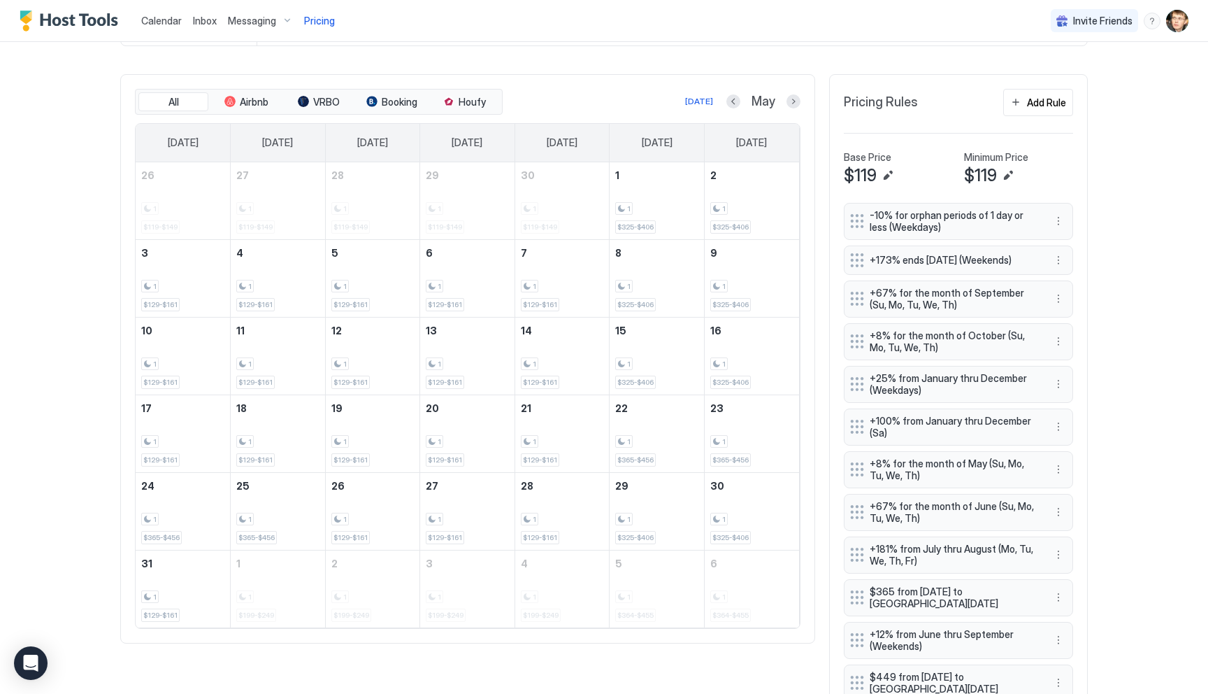
scroll to position [344, 0]
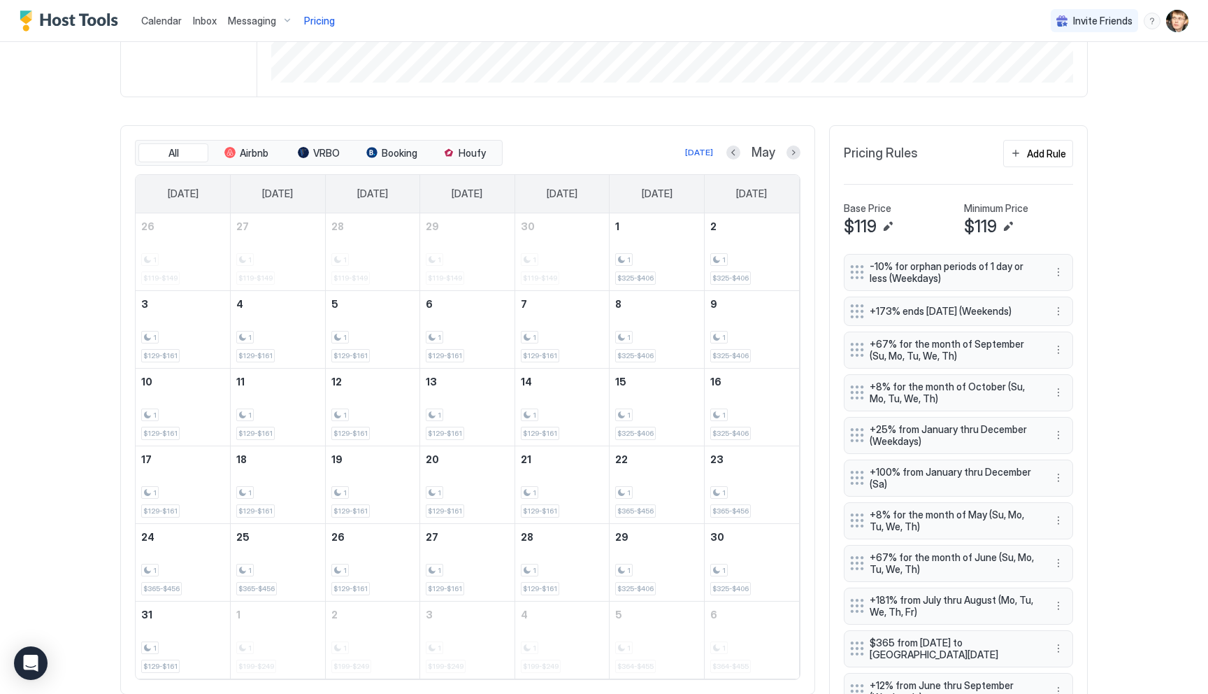
click at [1061, 310] on button "More options" at bounding box center [1058, 311] width 17 height 17
click at [1102, 282] on div at bounding box center [604, 347] width 1208 height 694
click at [735, 155] on button "Previous month" at bounding box center [733, 152] width 14 height 14
click at [735, 155] on button "Previous month" at bounding box center [736, 152] width 14 height 14
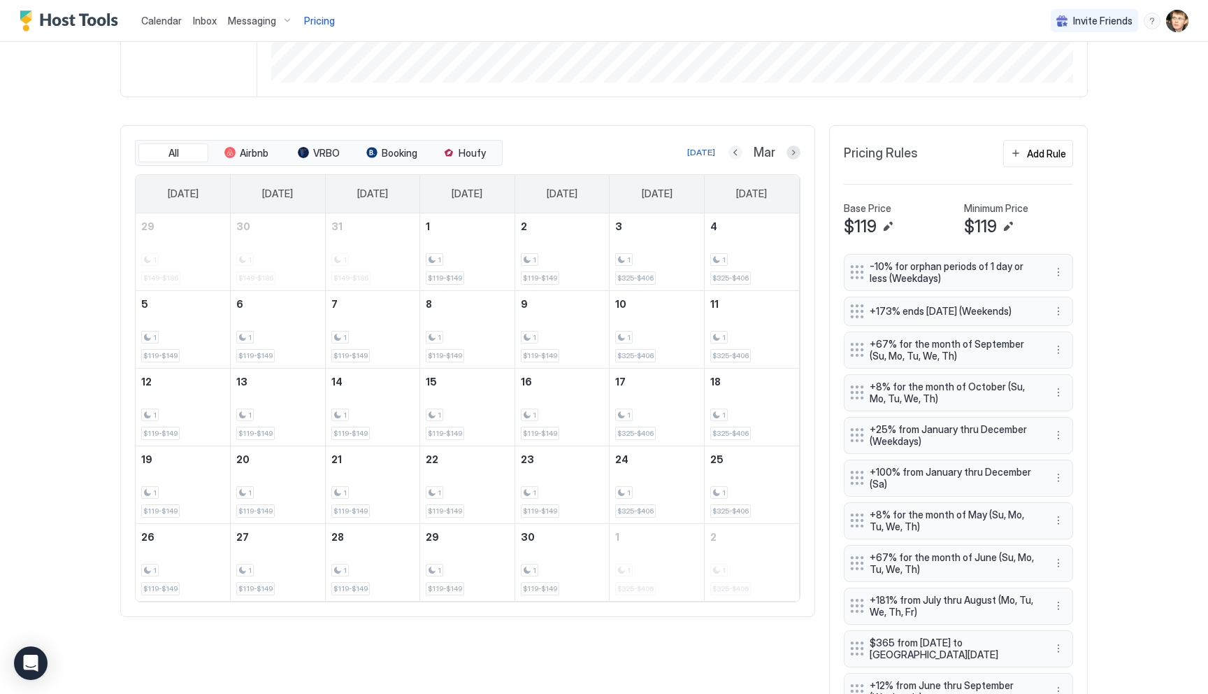
click at [735, 155] on button "Previous month" at bounding box center [736, 152] width 14 height 14
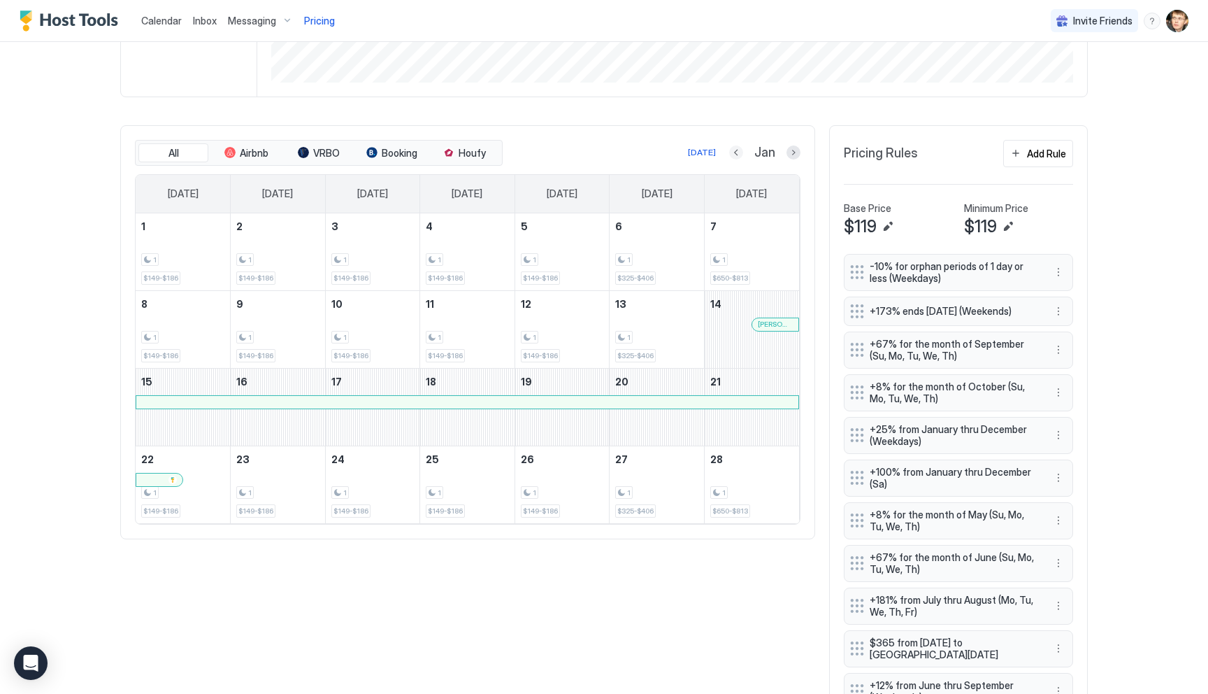
click at [735, 155] on button "Previous month" at bounding box center [736, 152] width 14 height 14
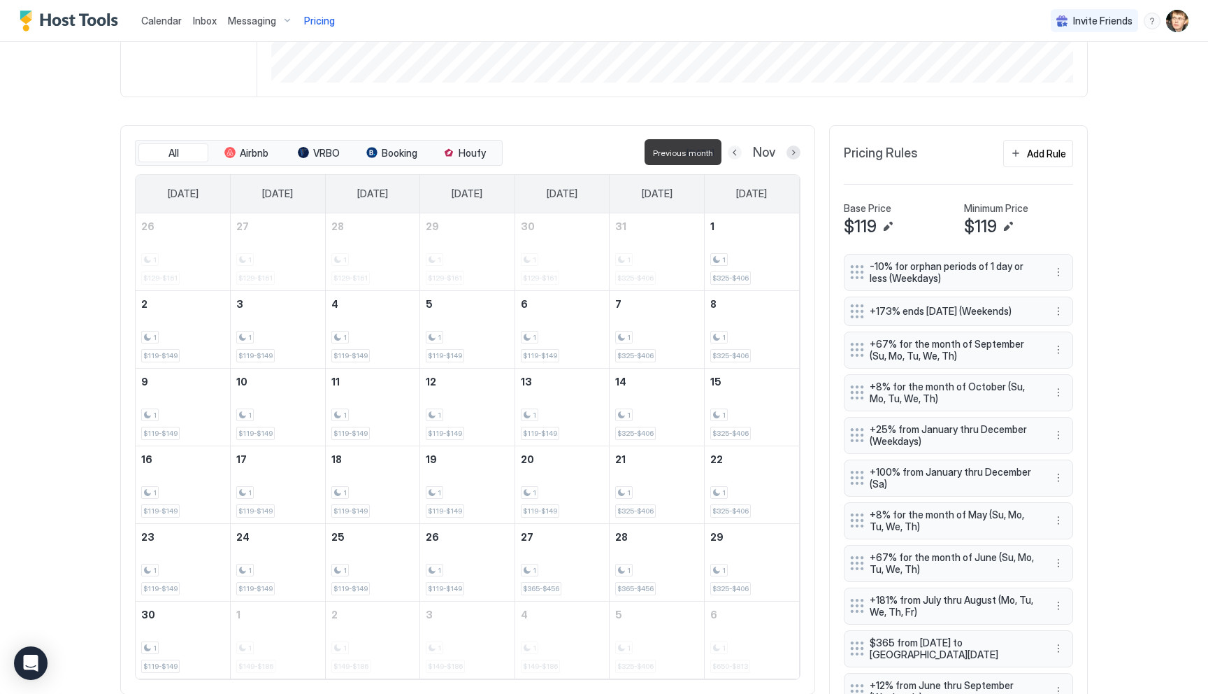
click at [735, 155] on button "Previous month" at bounding box center [735, 152] width 14 height 14
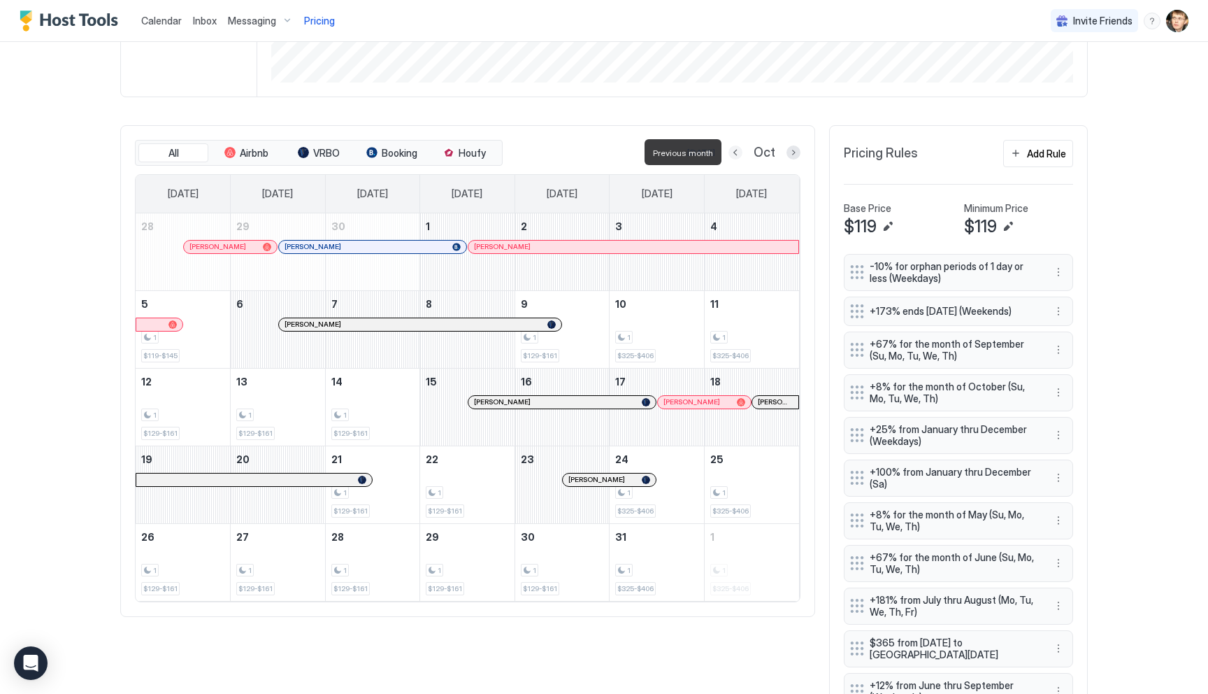
click at [735, 155] on button "Previous month" at bounding box center [736, 152] width 14 height 14
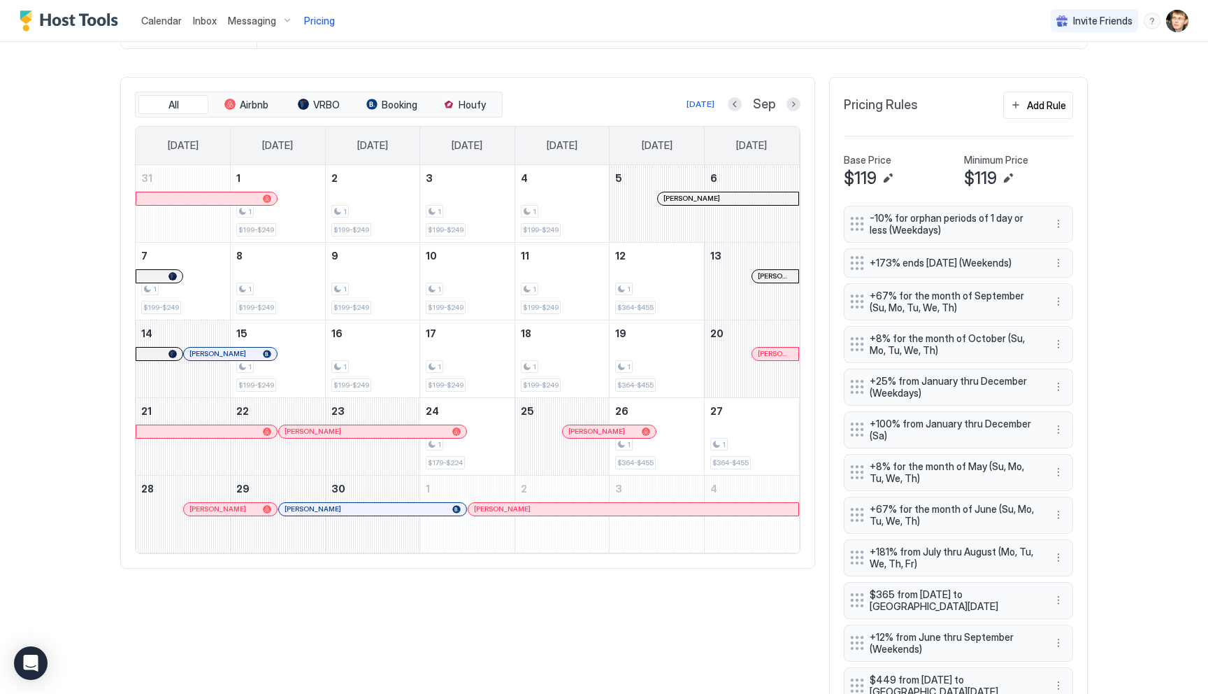
scroll to position [394, 0]
click at [1039, 99] on div "Add Rule" at bounding box center [1046, 103] width 39 height 15
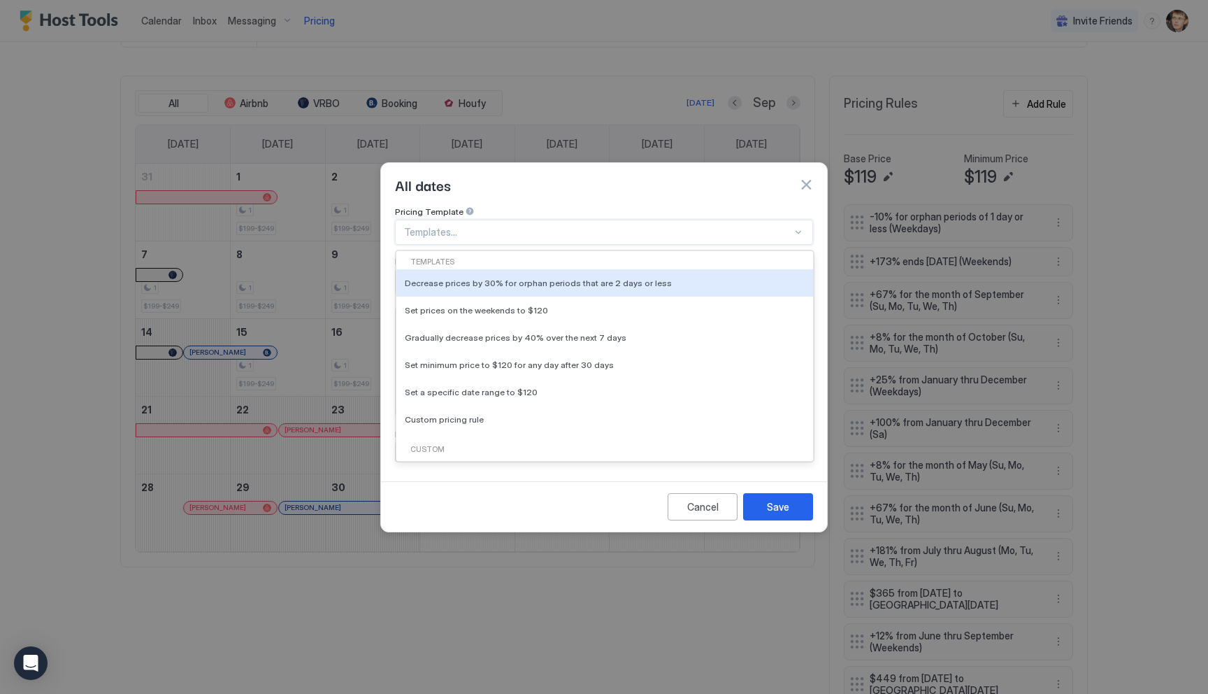
click at [553, 226] on div at bounding box center [598, 232] width 388 height 13
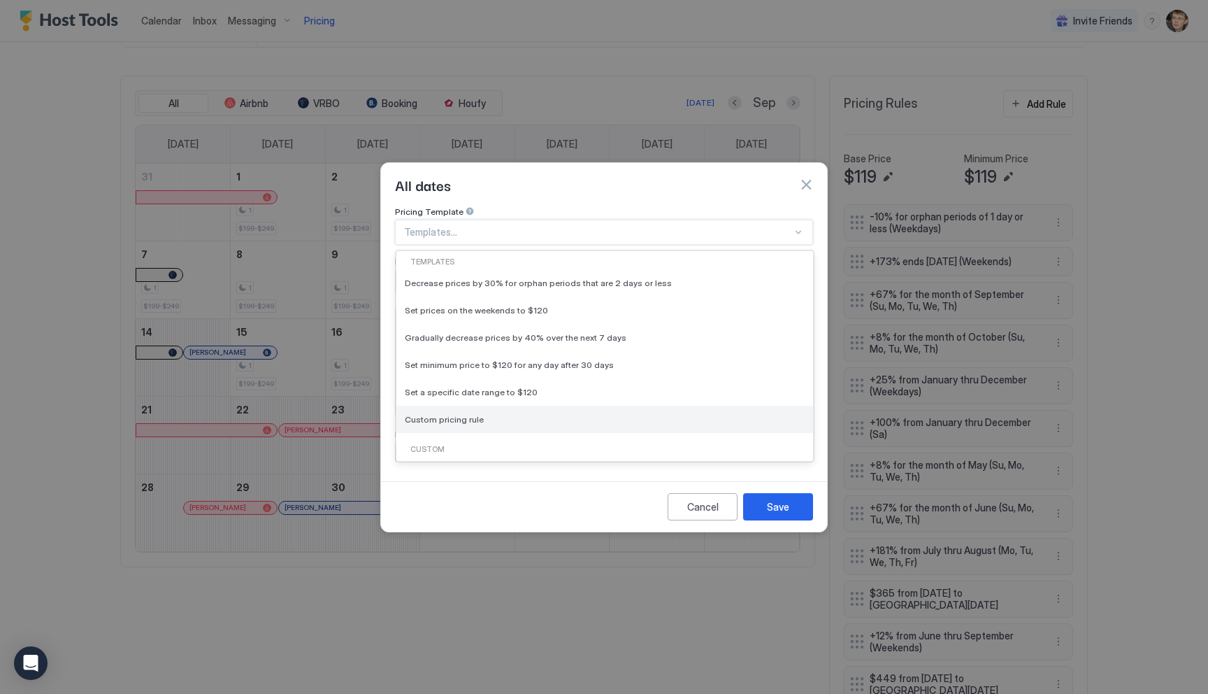
click at [494, 414] on div "Custom pricing rule" at bounding box center [605, 419] width 400 height 10
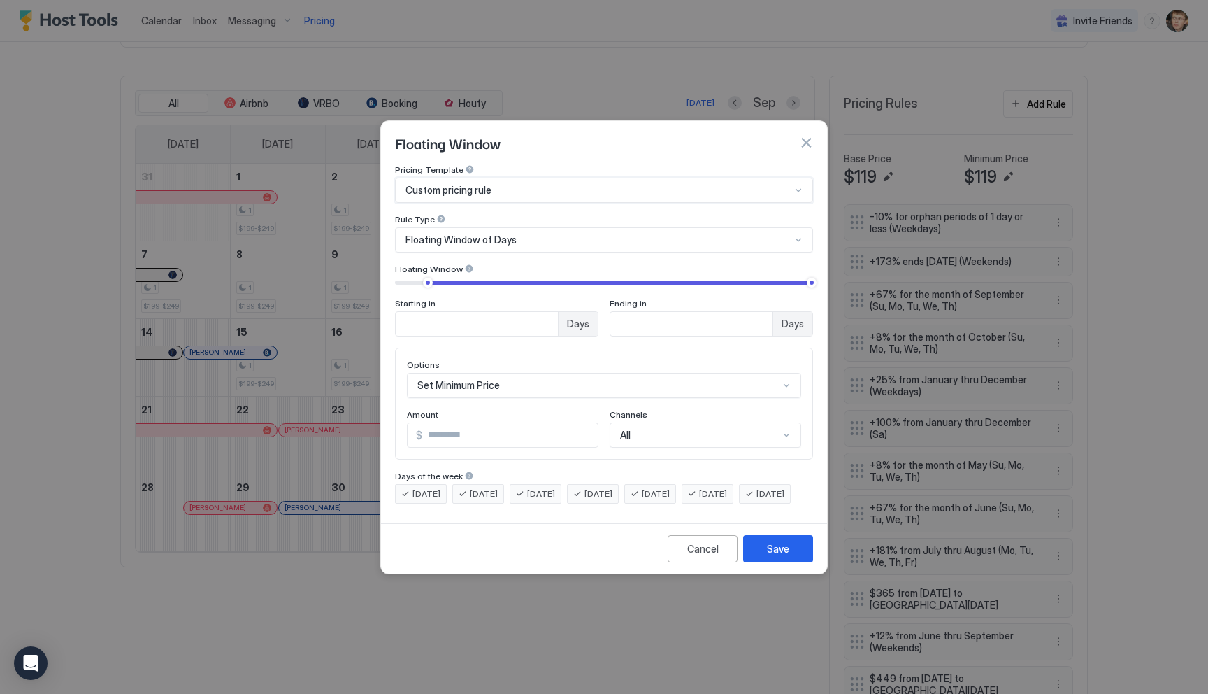
click at [496, 184] on div "Custom pricing rule" at bounding box center [598, 190] width 385 height 13
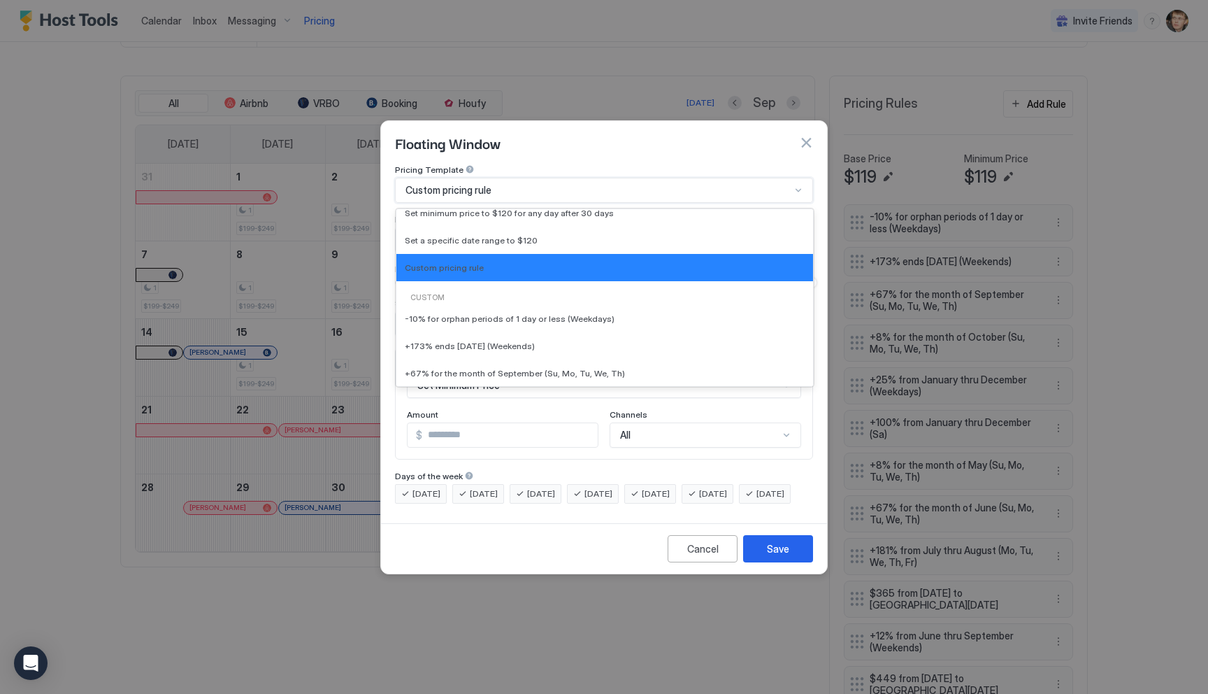
scroll to position [114, 0]
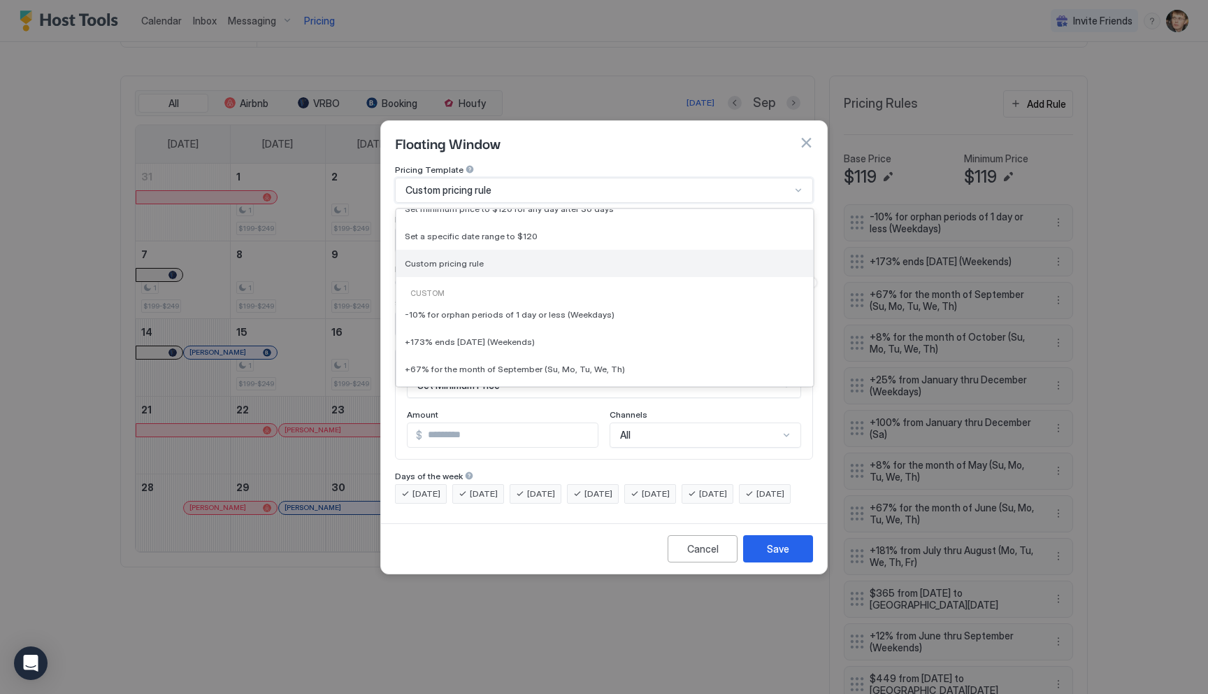
click at [477, 258] on span "Custom pricing rule" at bounding box center [444, 263] width 79 height 10
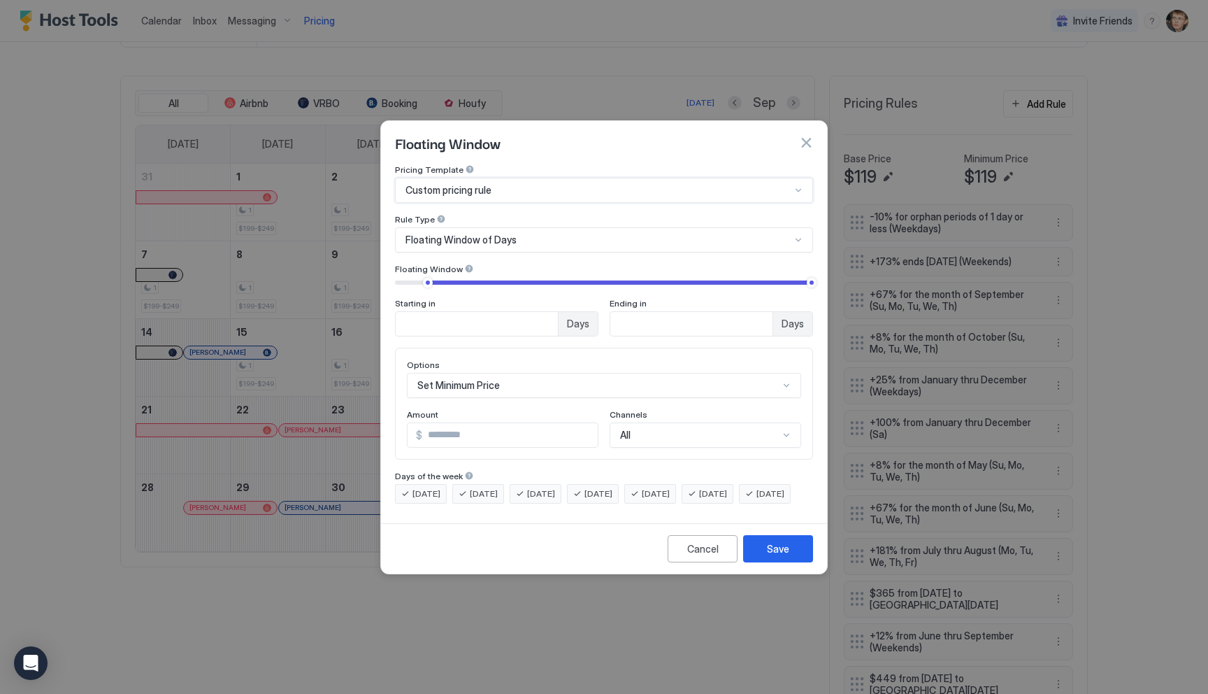
click at [478, 234] on span "Floating Window of Days" at bounding box center [461, 240] width 111 height 13
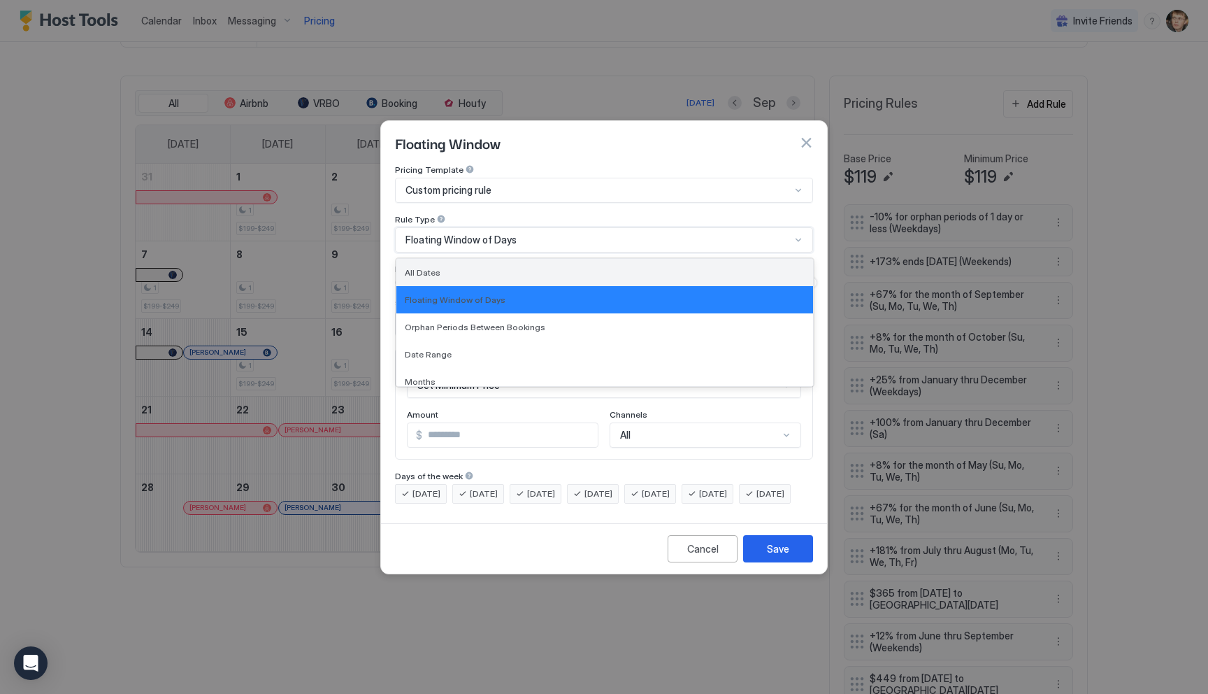
click at [477, 259] on div "All Dates" at bounding box center [604, 272] width 417 height 27
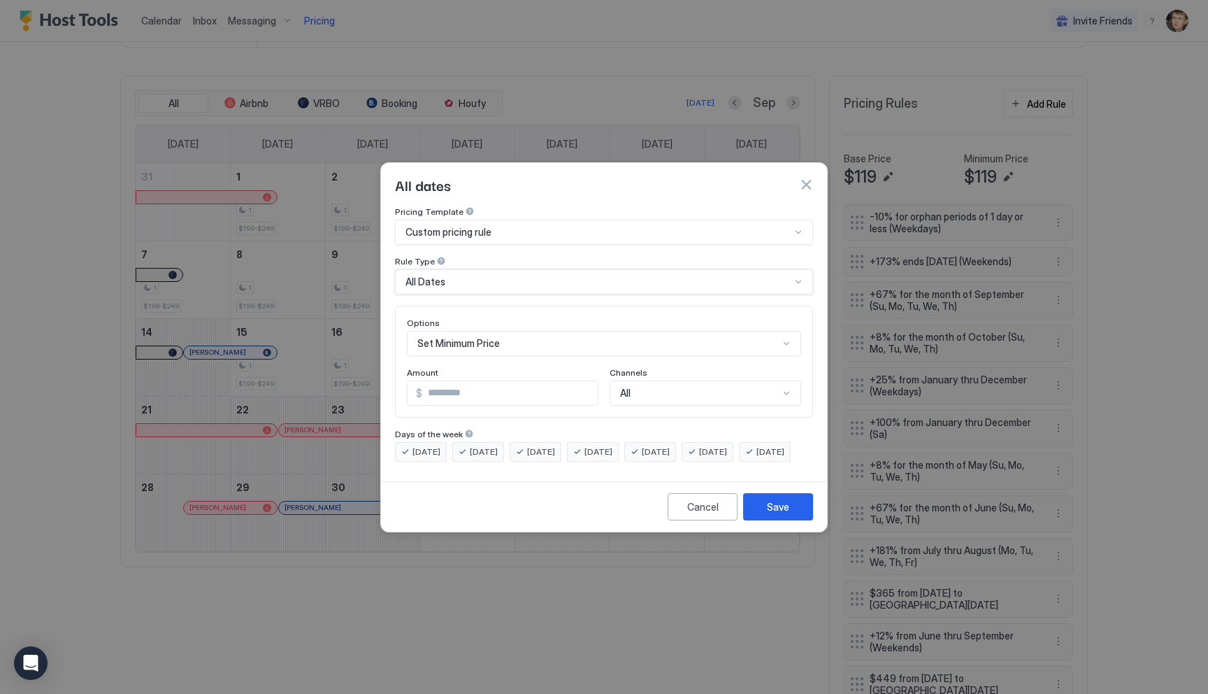
click at [719, 444] on div "[DATE]" at bounding box center [708, 452] width 52 height 20
click at [612, 445] on span "[DATE]" at bounding box center [599, 451] width 28 height 13
click at [550, 445] on span "[DATE]" at bounding box center [541, 451] width 28 height 13
click at [491, 445] on span "[DATE]" at bounding box center [484, 451] width 28 height 13
click at [423, 445] on span "[DATE]" at bounding box center [427, 451] width 28 height 13
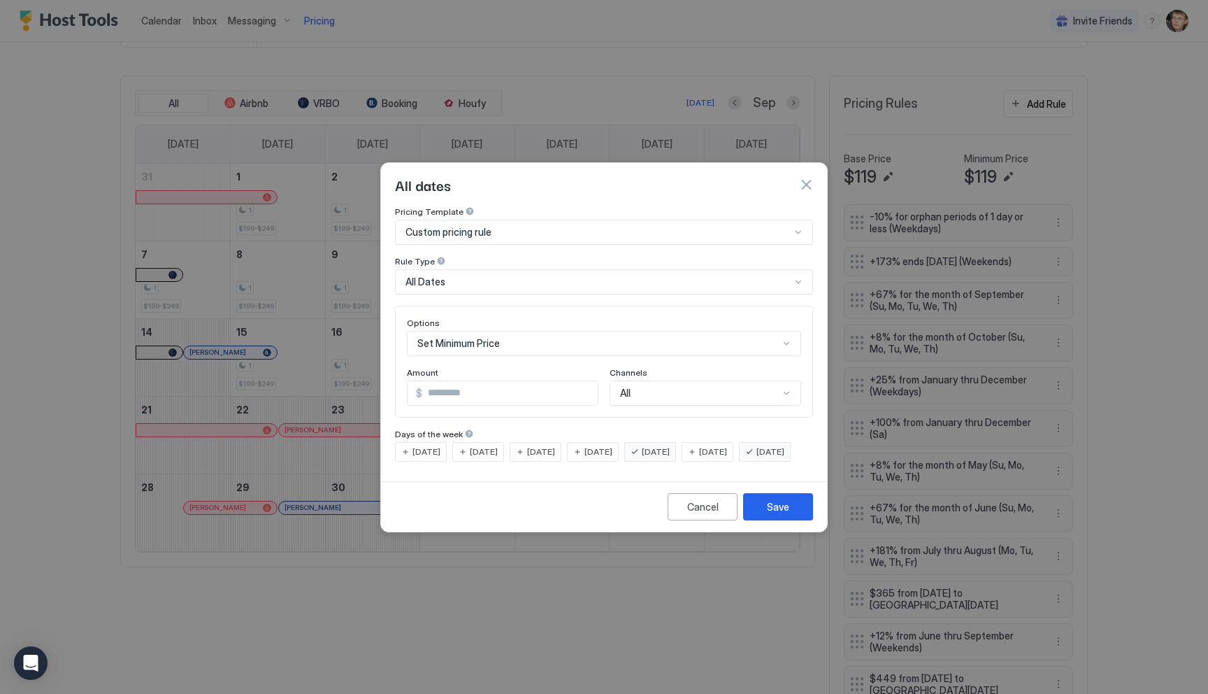
click at [757, 458] on span "[DATE]" at bounding box center [771, 451] width 28 height 13
click at [511, 332] on div "Set Minimum Price" at bounding box center [604, 343] width 394 height 25
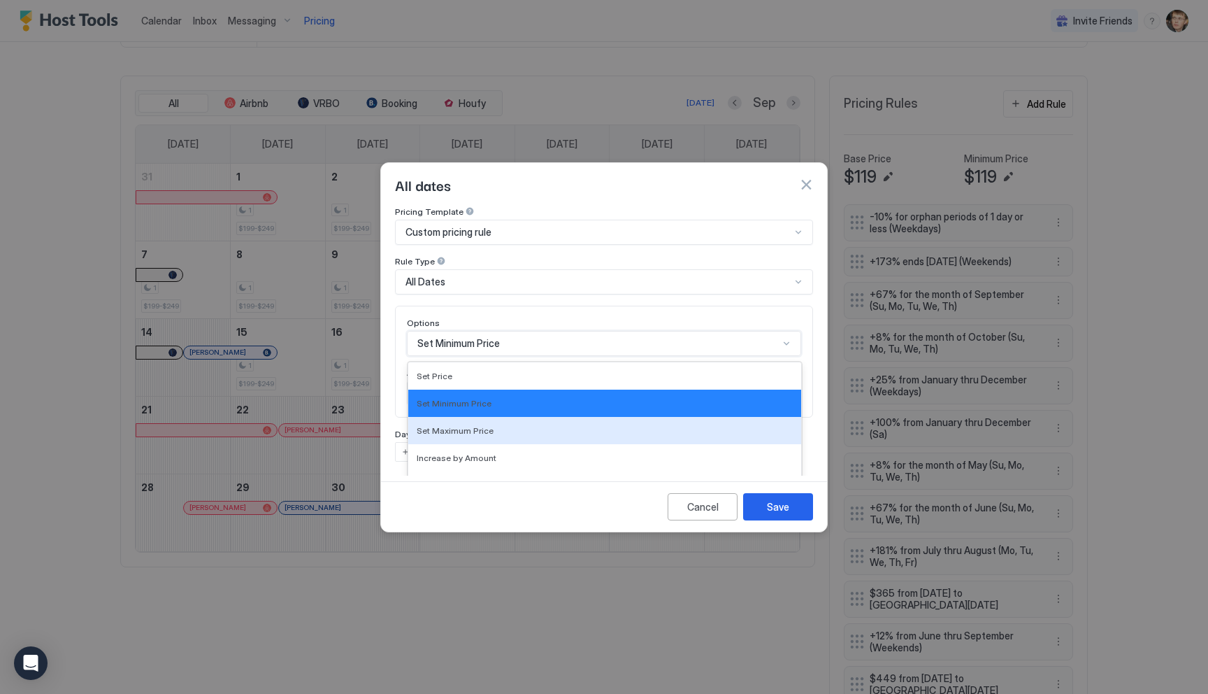
scroll to position [72, 0]
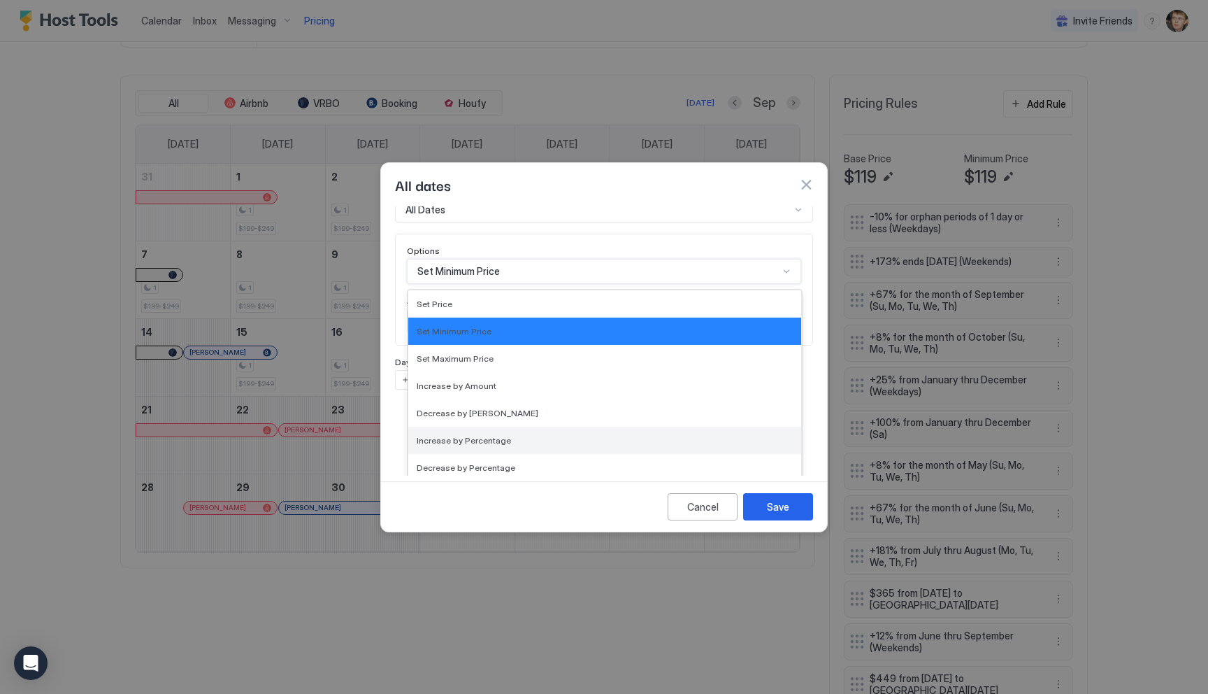
click at [510, 435] on div "Increase by Percentage" at bounding box center [605, 440] width 376 height 10
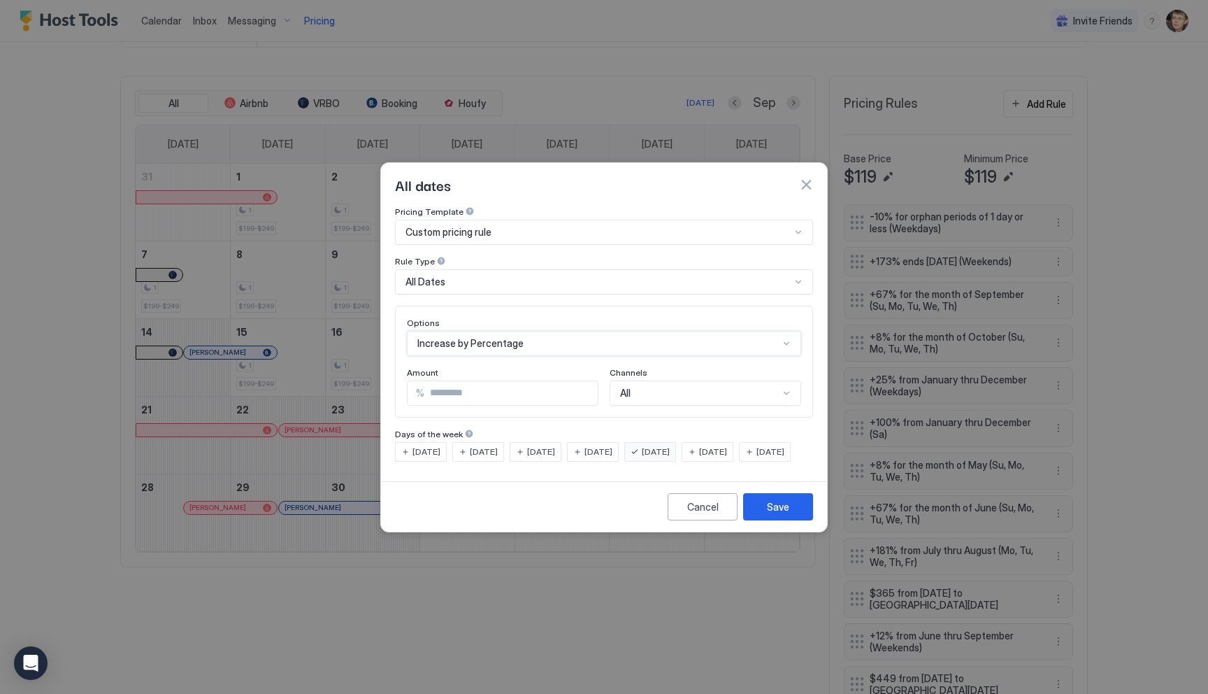
scroll to position [0, 0]
click at [482, 381] on input "***" at bounding box center [510, 393] width 173 height 24
type input "***"
click at [765, 516] on button "Save" at bounding box center [778, 506] width 70 height 27
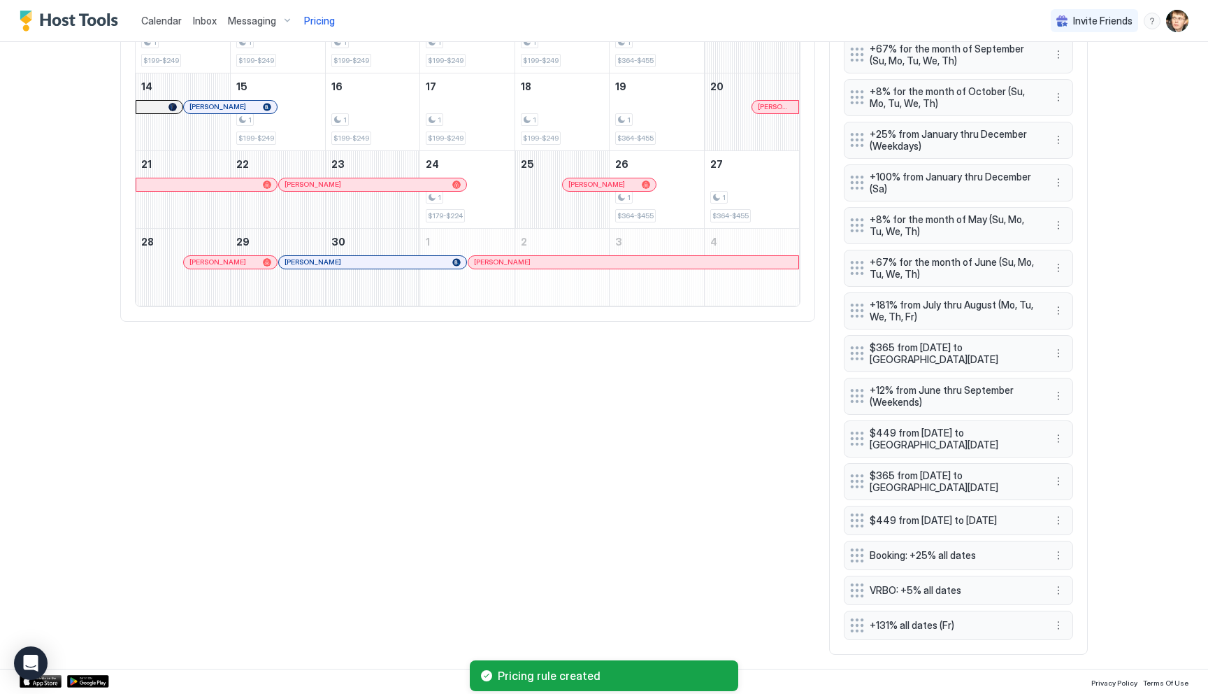
scroll to position [646, 0]
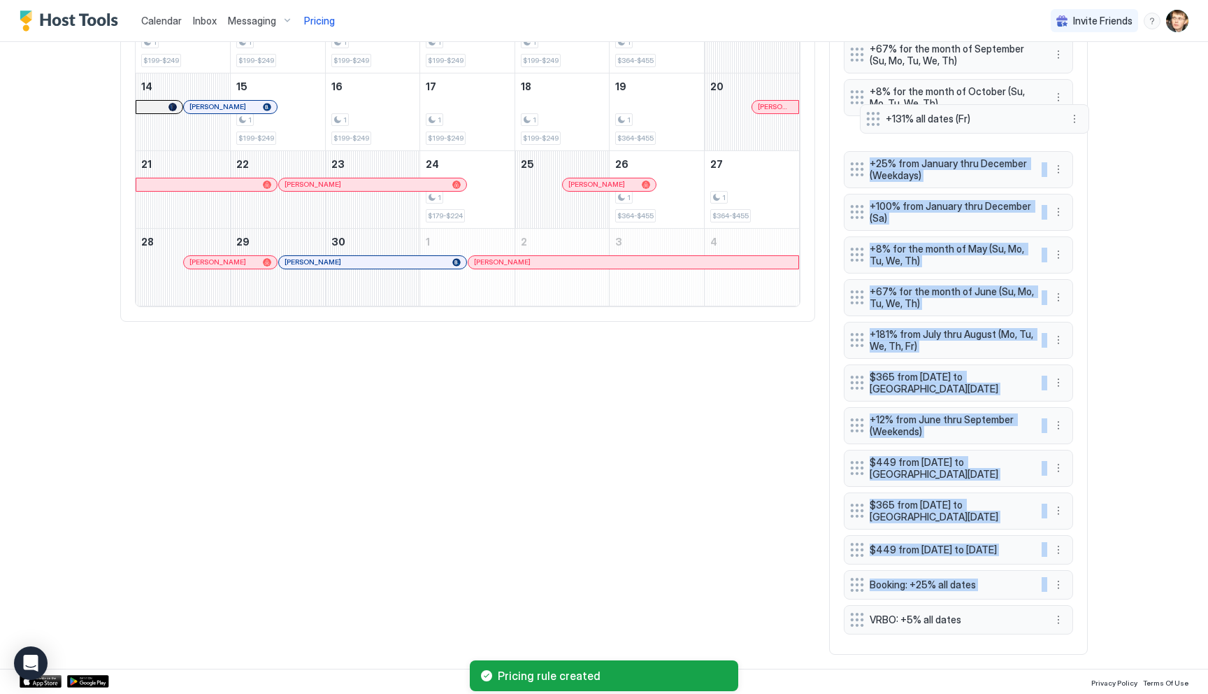
drag, startPoint x: 854, startPoint y: 624, endPoint x: 869, endPoint y: 117, distance: 506.5
click at [869, 117] on div "-10% for orphan periods of 1 day or less (Weekdays) +173% ends in 365 days (Wee…" at bounding box center [958, 299] width 229 height 681
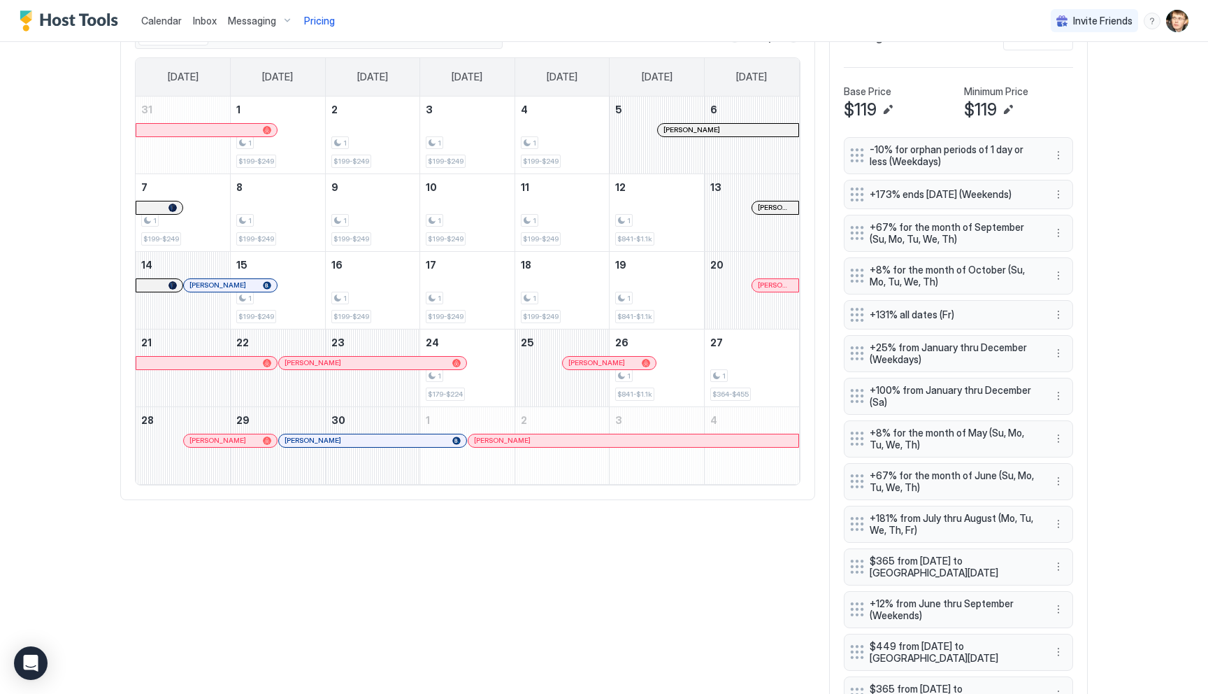
scroll to position [431, 0]
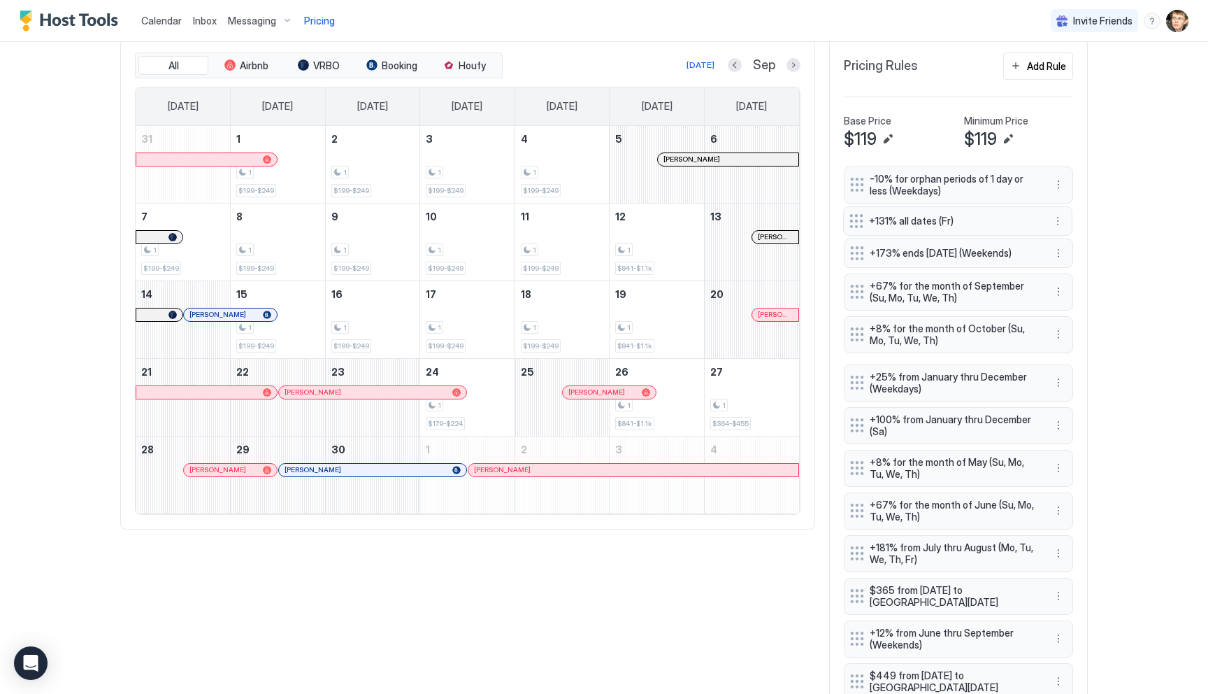
drag, startPoint x: 856, startPoint y: 342, endPoint x: 855, endPoint y: 220, distance: 122.4
click at [855, 220] on div "-10% for orphan periods of 1 day or less (Weekdays) +173% ends in 365 days (Wee…" at bounding box center [958, 506] width 229 height 681
click at [1059, 255] on button "More options" at bounding box center [1058, 258] width 17 height 17
click at [1065, 279] on div "Edit" at bounding box center [1071, 278] width 31 height 10
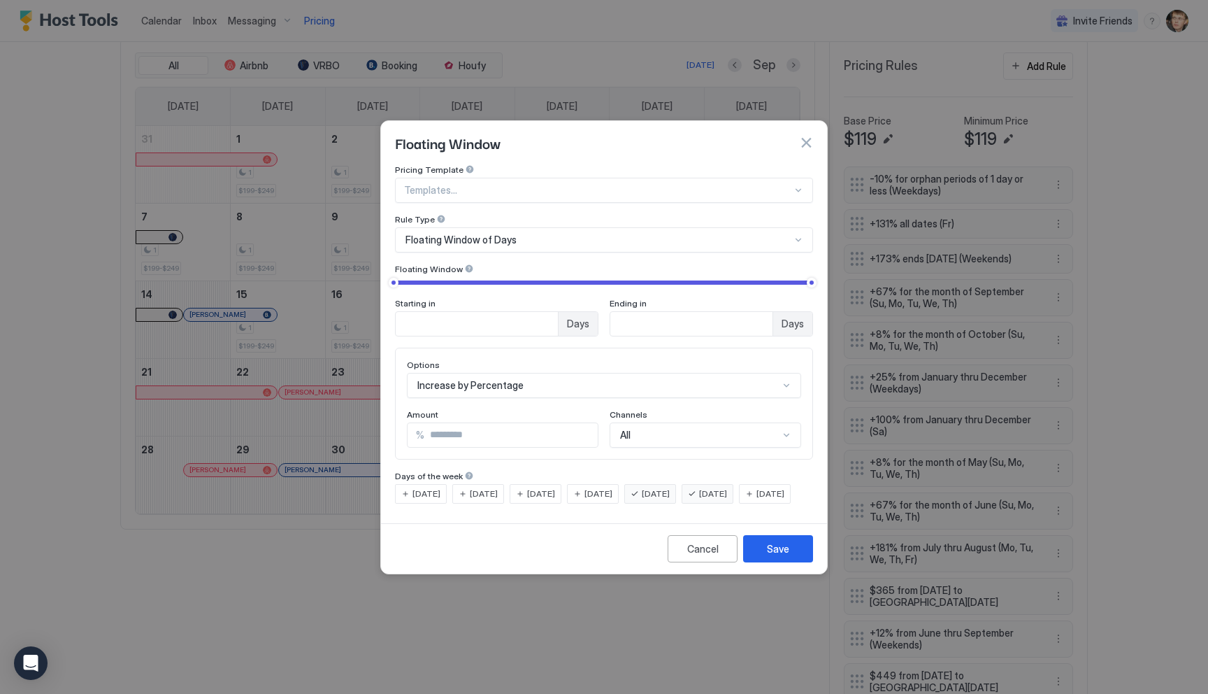
click at [670, 487] on span "Friday" at bounding box center [656, 493] width 28 height 13
click at [771, 556] on div "Save" at bounding box center [778, 548] width 22 height 15
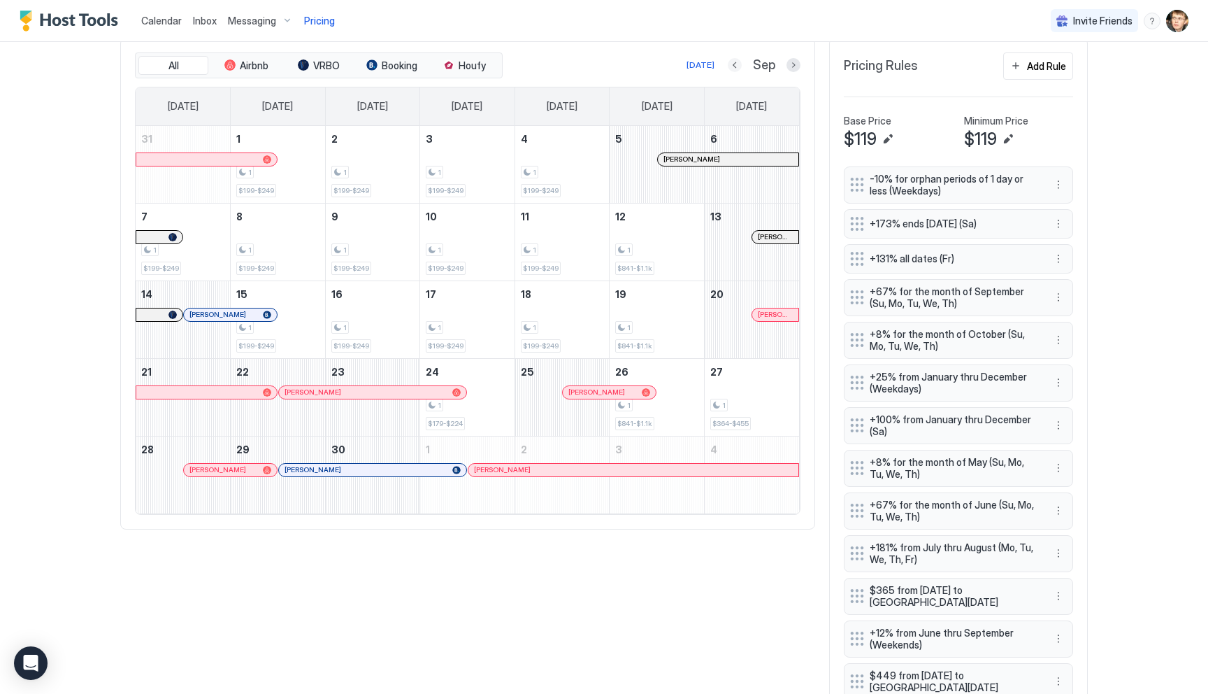
click at [738, 69] on button "Previous month" at bounding box center [735, 65] width 14 height 14
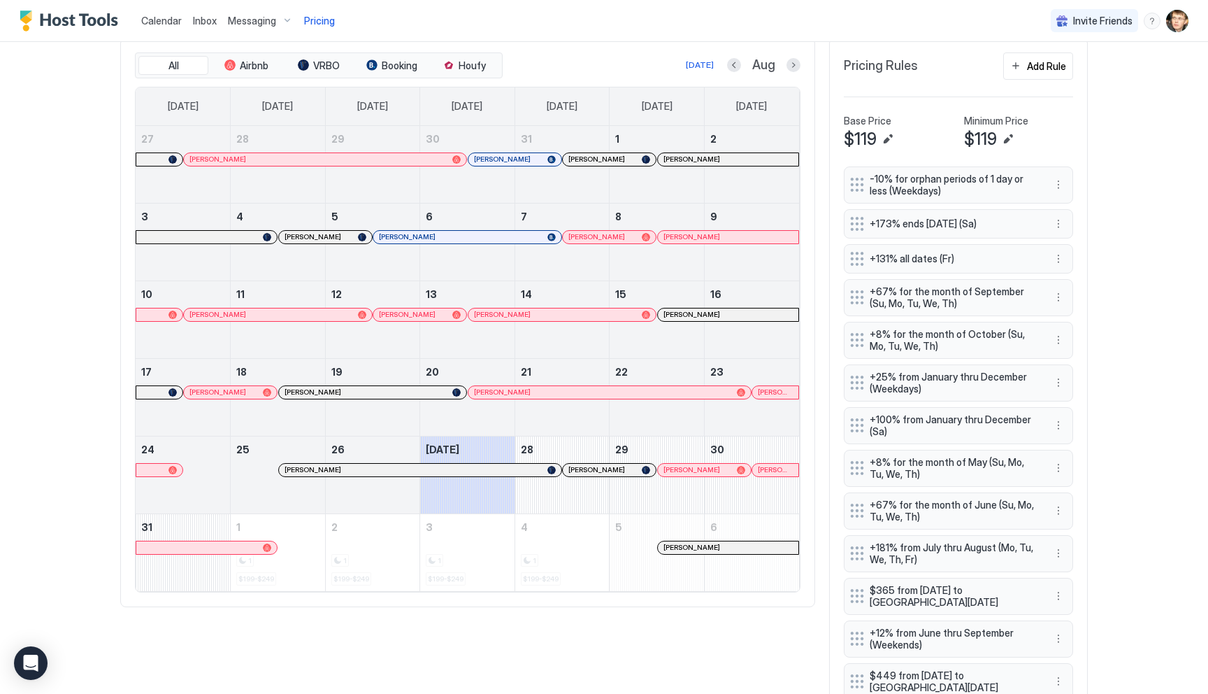
click at [796, 66] on button "Next month" at bounding box center [794, 65] width 14 height 14
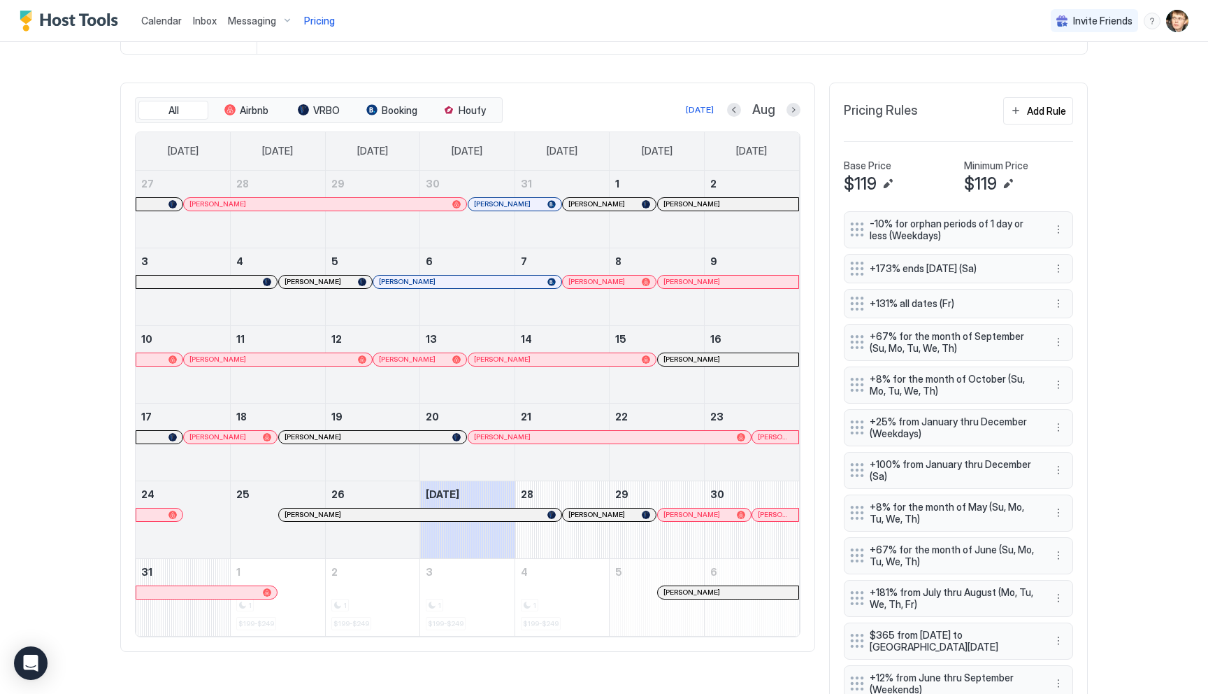
scroll to position [434, 0]
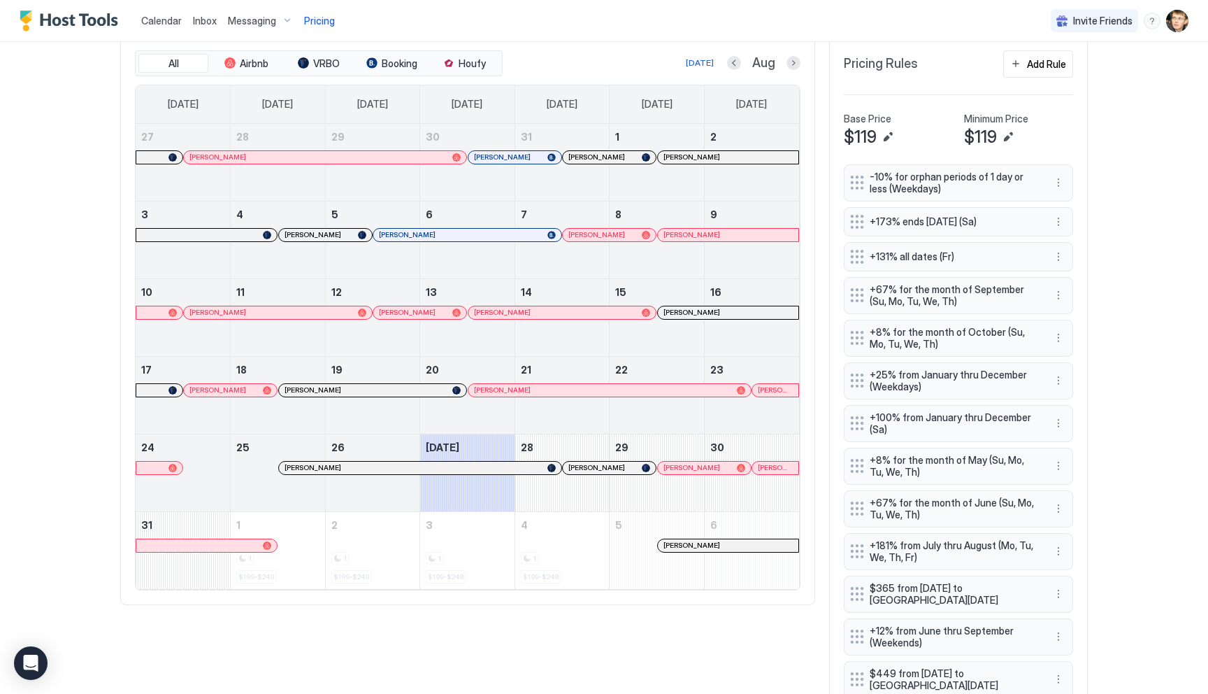
click at [797, 66] on button "Next month" at bounding box center [794, 63] width 14 height 14
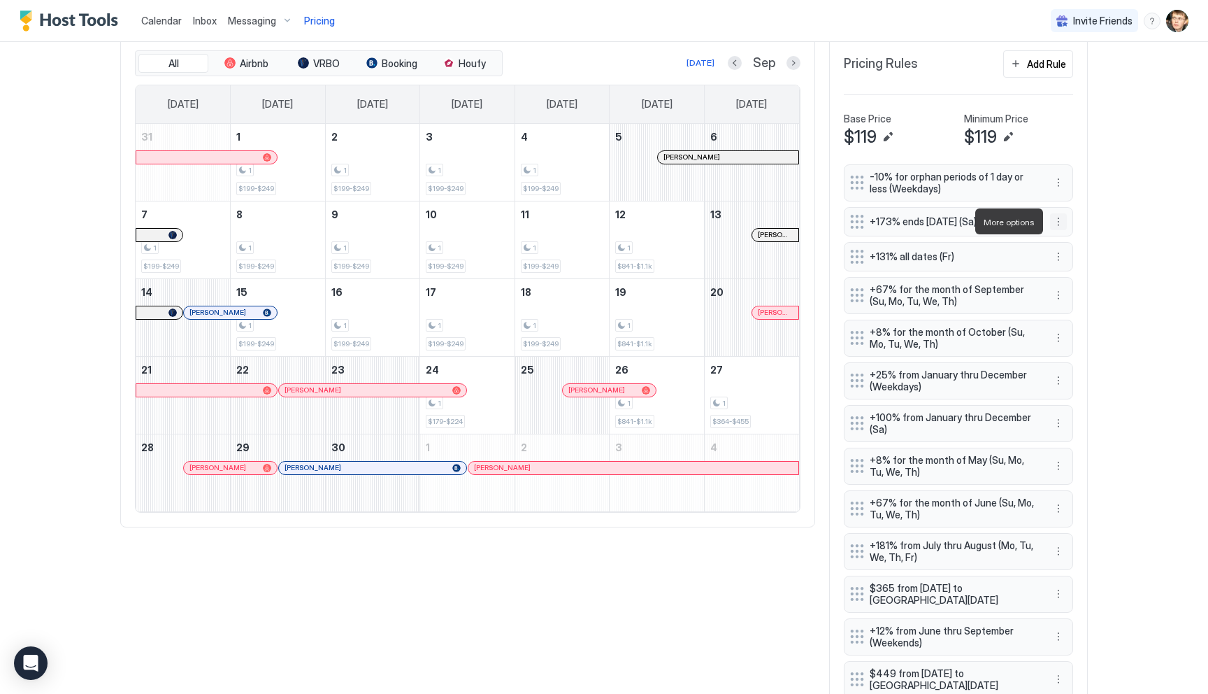
click at [1063, 222] on button "More options" at bounding box center [1058, 221] width 17 height 17
click at [1069, 245] on div "Edit" at bounding box center [1071, 241] width 31 height 10
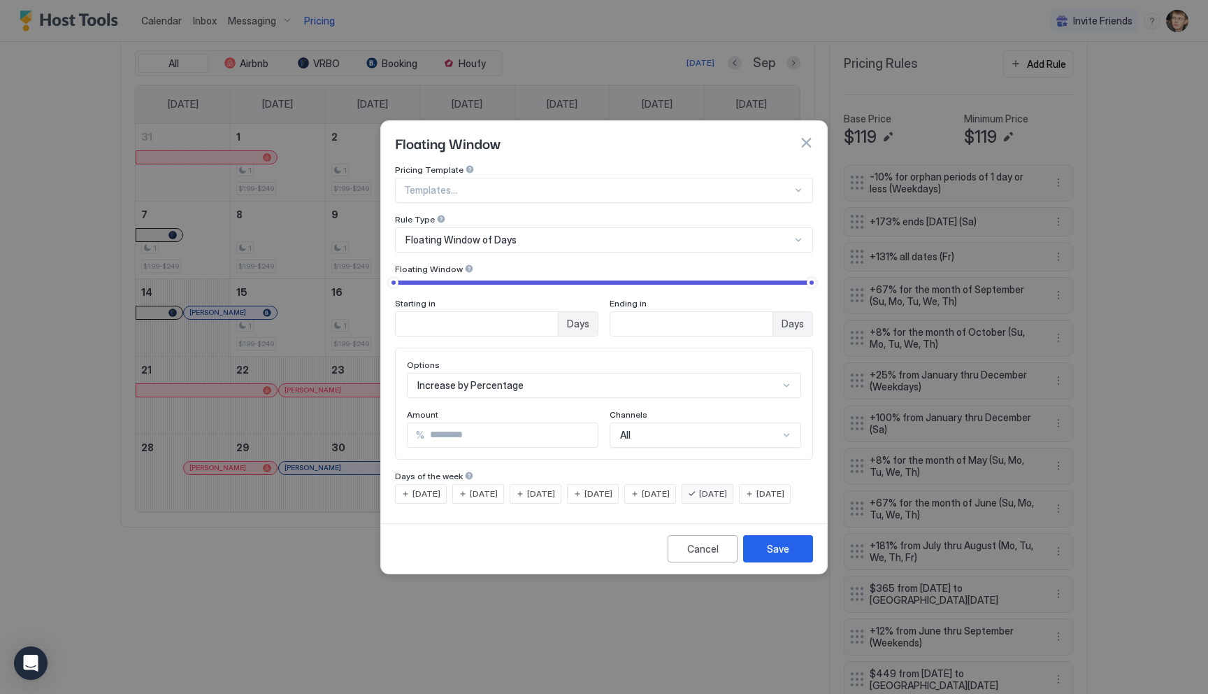
click at [803, 136] on button "button" at bounding box center [806, 143] width 14 height 14
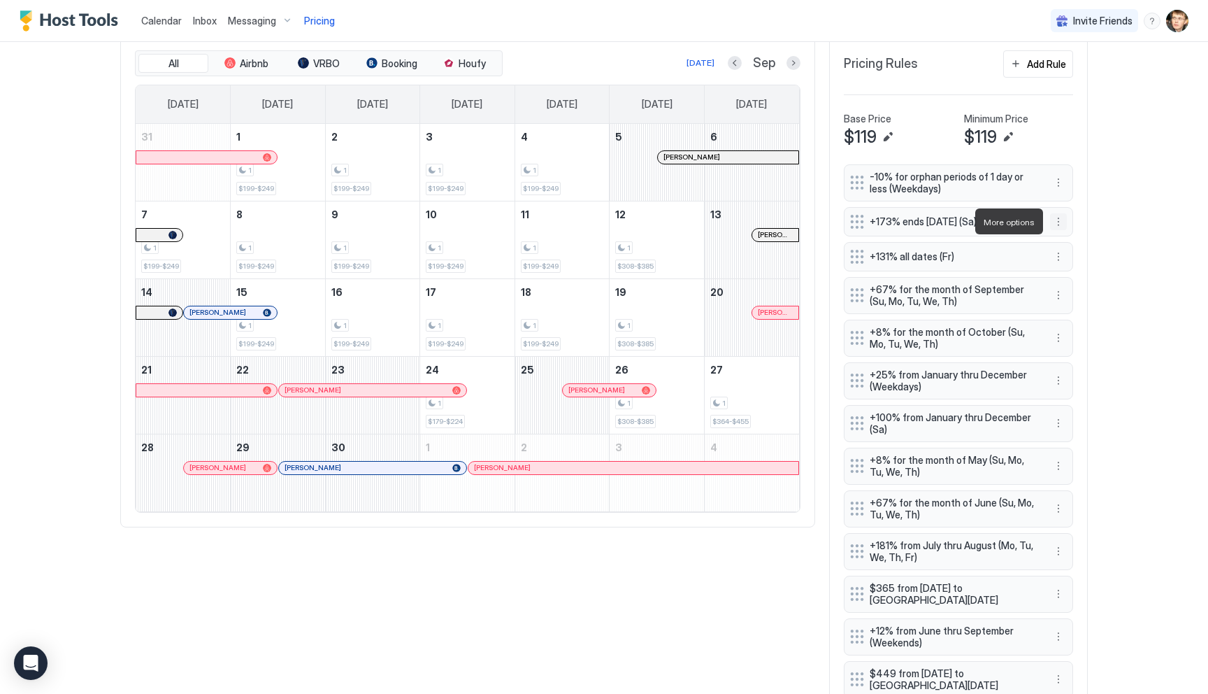
click at [1056, 222] on button "More options" at bounding box center [1058, 221] width 17 height 17
click at [1070, 282] on div "Delete" at bounding box center [1076, 285] width 41 height 10
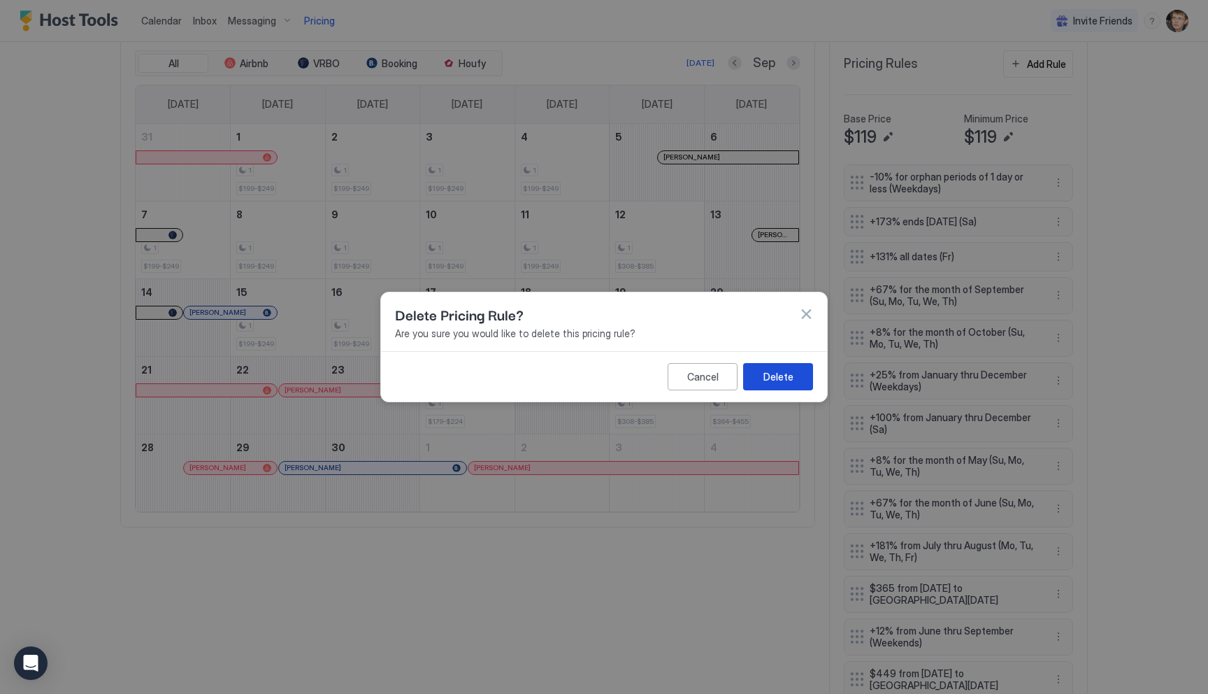
click at [779, 380] on div "Delete" at bounding box center [779, 376] width 30 height 15
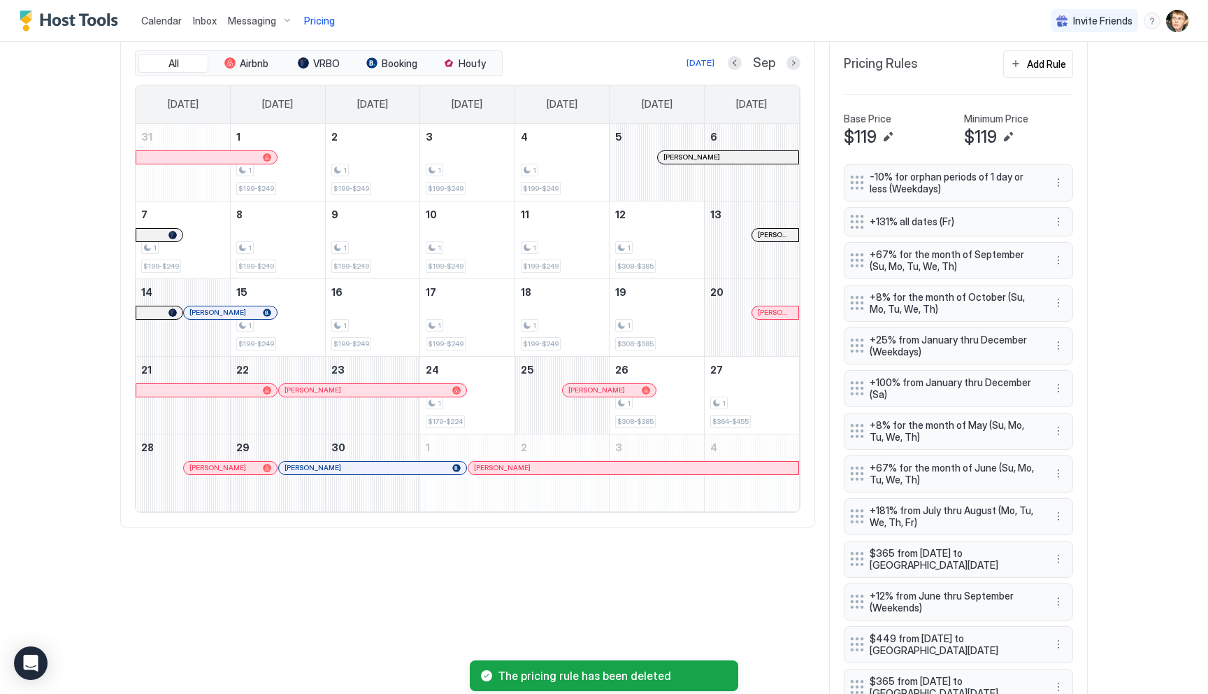
click at [717, 581] on div "All Airbnb VRBO Booking Houfy [DATE] Sep [DATE] [DATE] [DATE] [DATE] [DATE] [DA…" at bounding box center [604, 430] width 968 height 789
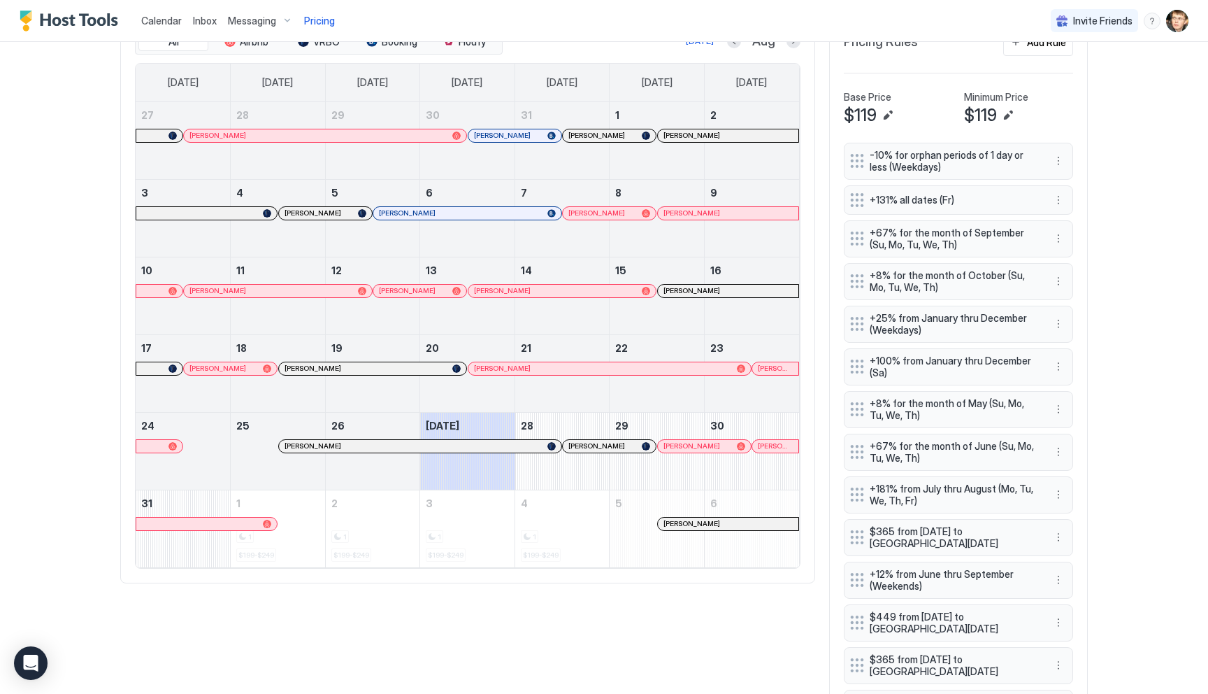
scroll to position [440, 0]
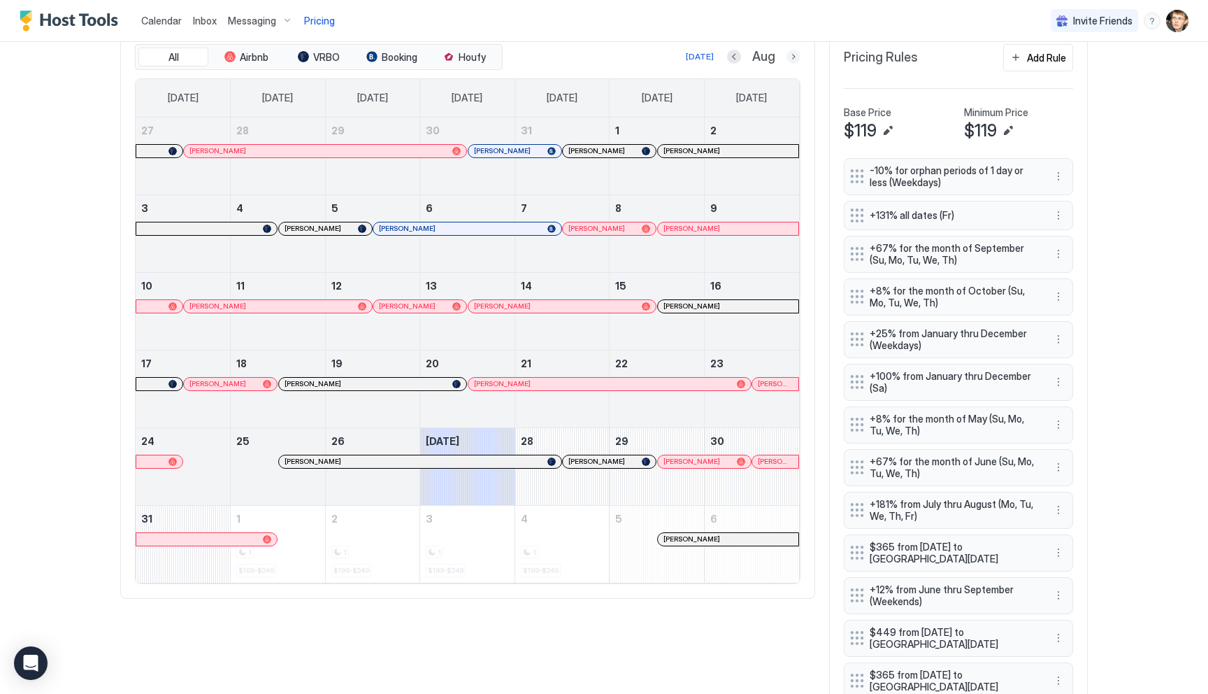
click at [793, 55] on button "Next month" at bounding box center [794, 57] width 14 height 14
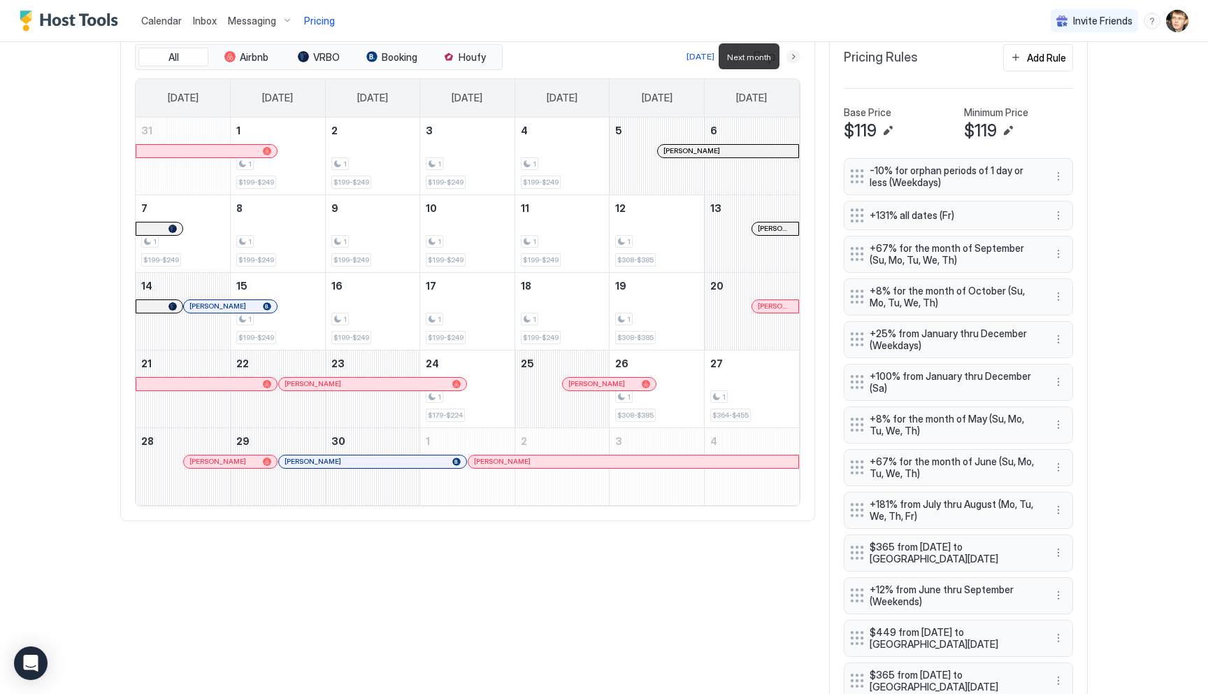
click at [793, 55] on button "Next month" at bounding box center [794, 57] width 14 height 14
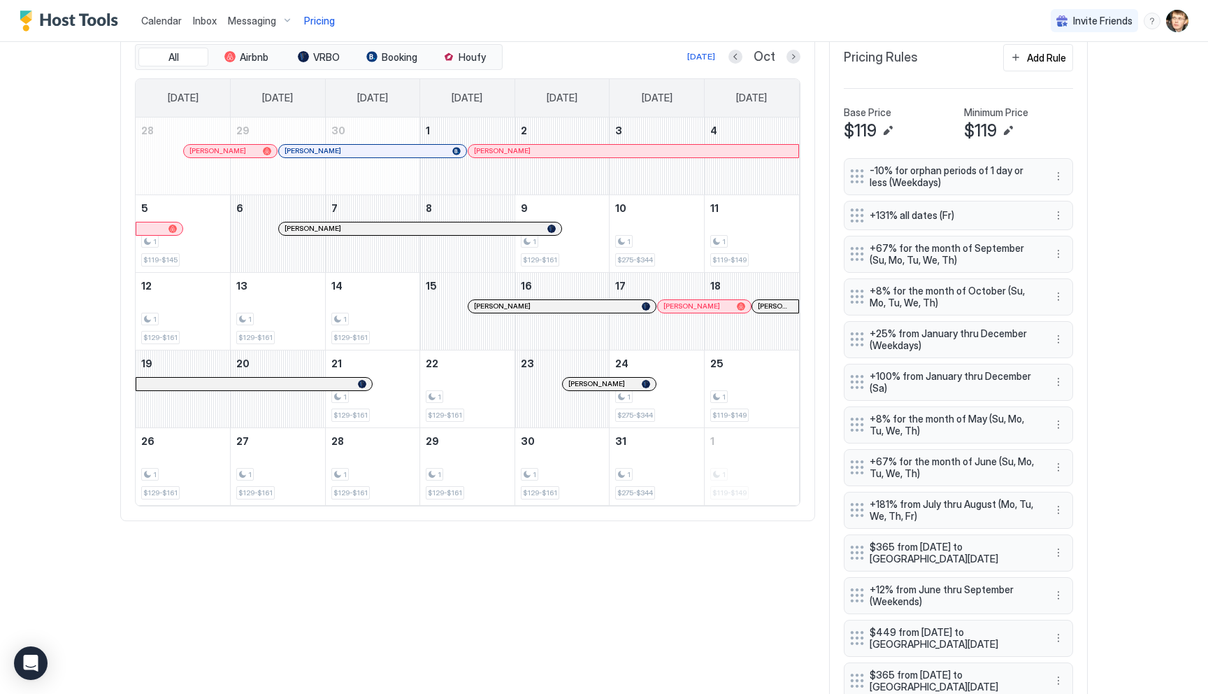
click at [1029, 58] on div "Add Rule" at bounding box center [1046, 57] width 39 height 15
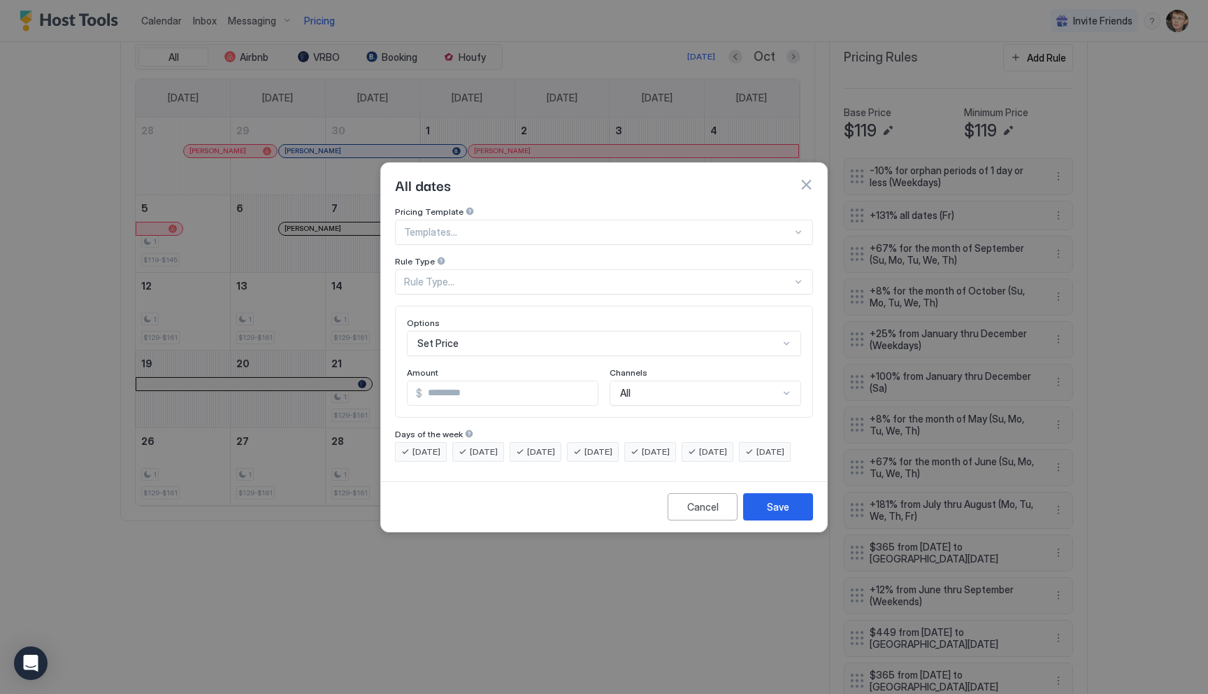
click at [595, 226] on div at bounding box center [598, 232] width 388 height 13
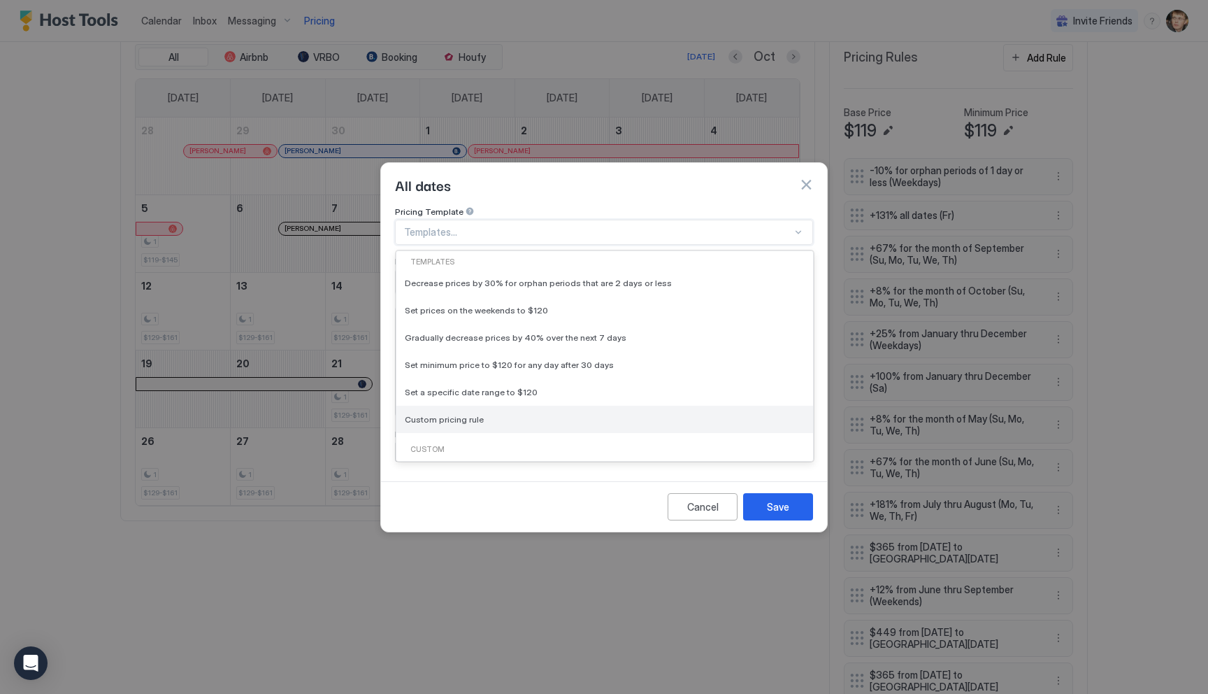
scroll to position [34, 0]
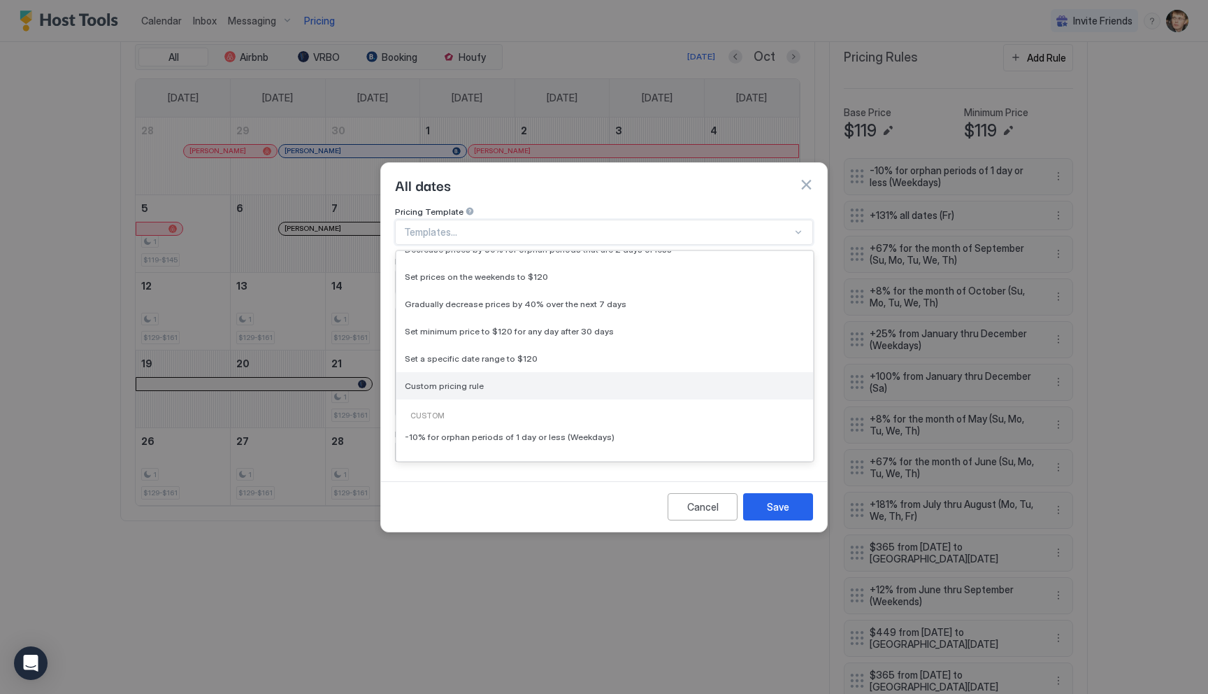
click at [544, 385] on div "Custom pricing rule" at bounding box center [604, 385] width 417 height 27
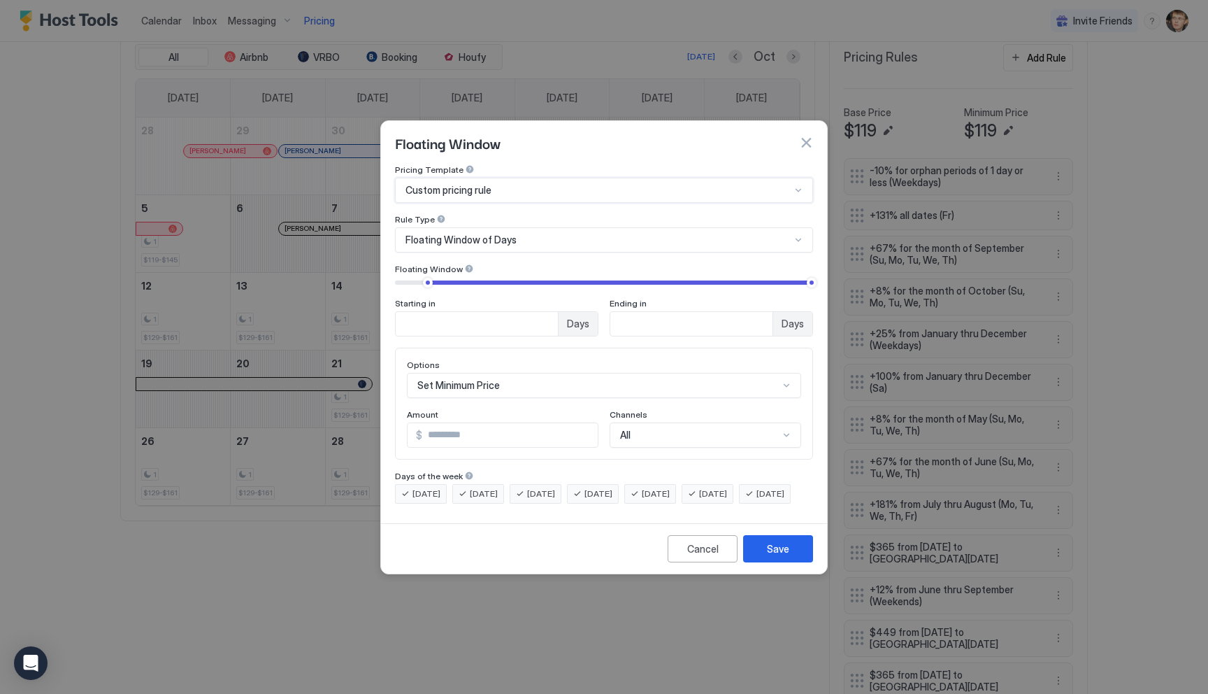
click at [485, 234] on span "Floating Window of Days" at bounding box center [461, 240] width 111 height 13
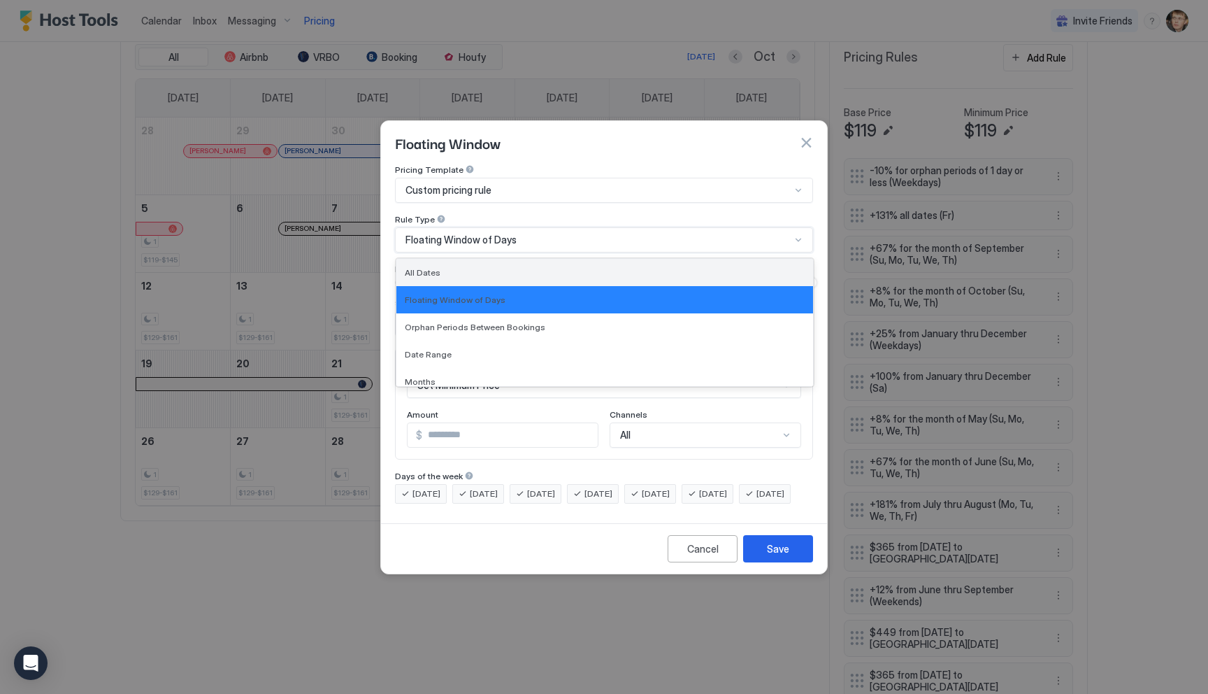
click at [476, 267] on div "All Dates" at bounding box center [605, 272] width 400 height 10
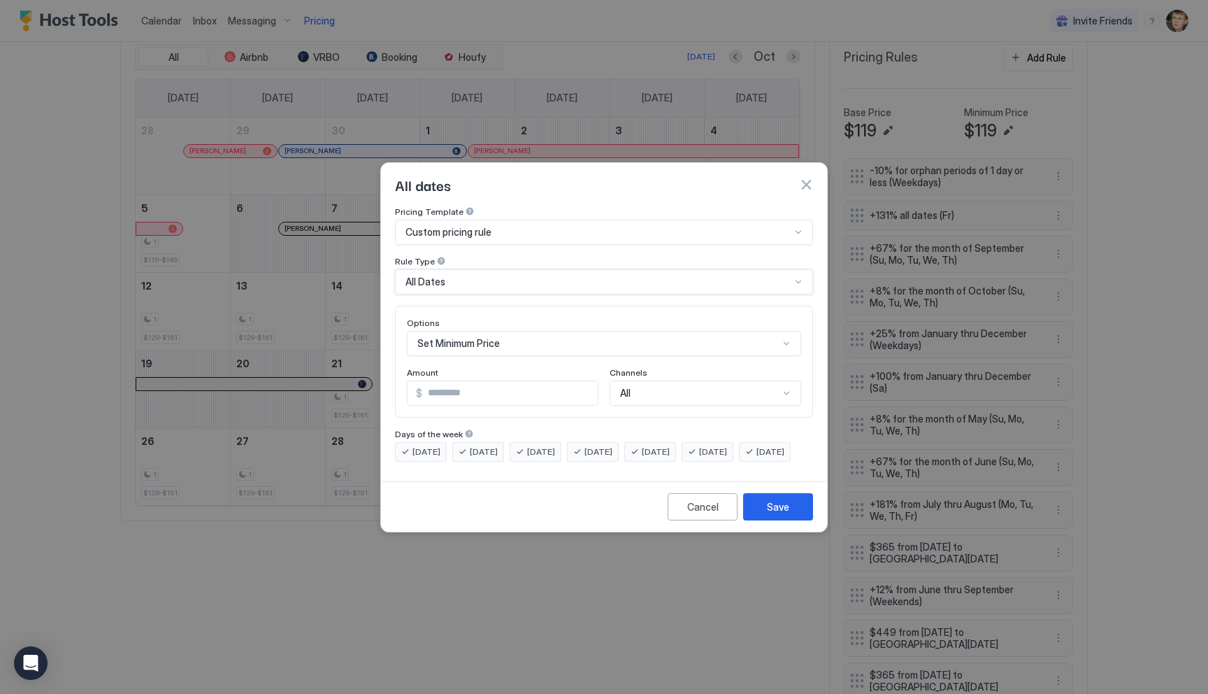
click at [670, 445] on span "[DATE]" at bounding box center [656, 451] width 28 height 13
click at [602, 442] on div "[DATE]" at bounding box center [593, 452] width 52 height 20
click at [537, 445] on span "[DATE]" at bounding box center [541, 451] width 28 height 13
click at [485, 445] on span "[DATE]" at bounding box center [484, 451] width 28 height 13
click at [427, 445] on span "[DATE]" at bounding box center [427, 451] width 28 height 13
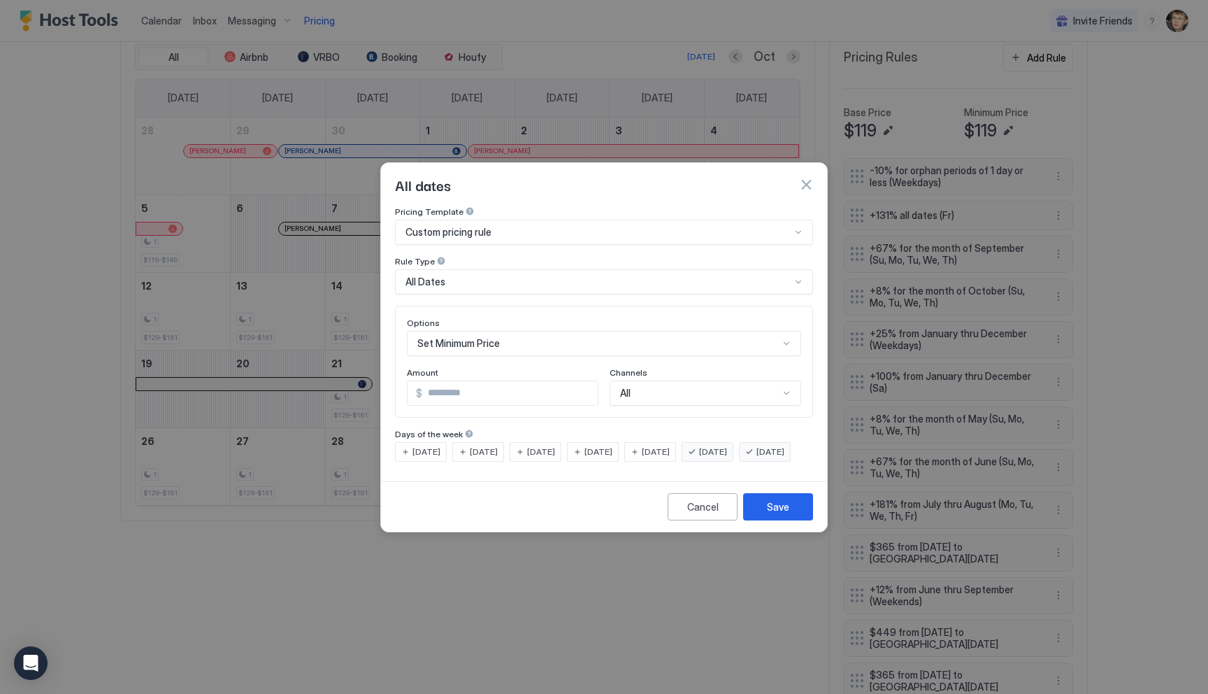
click at [757, 458] on span "[DATE]" at bounding box center [771, 451] width 28 height 13
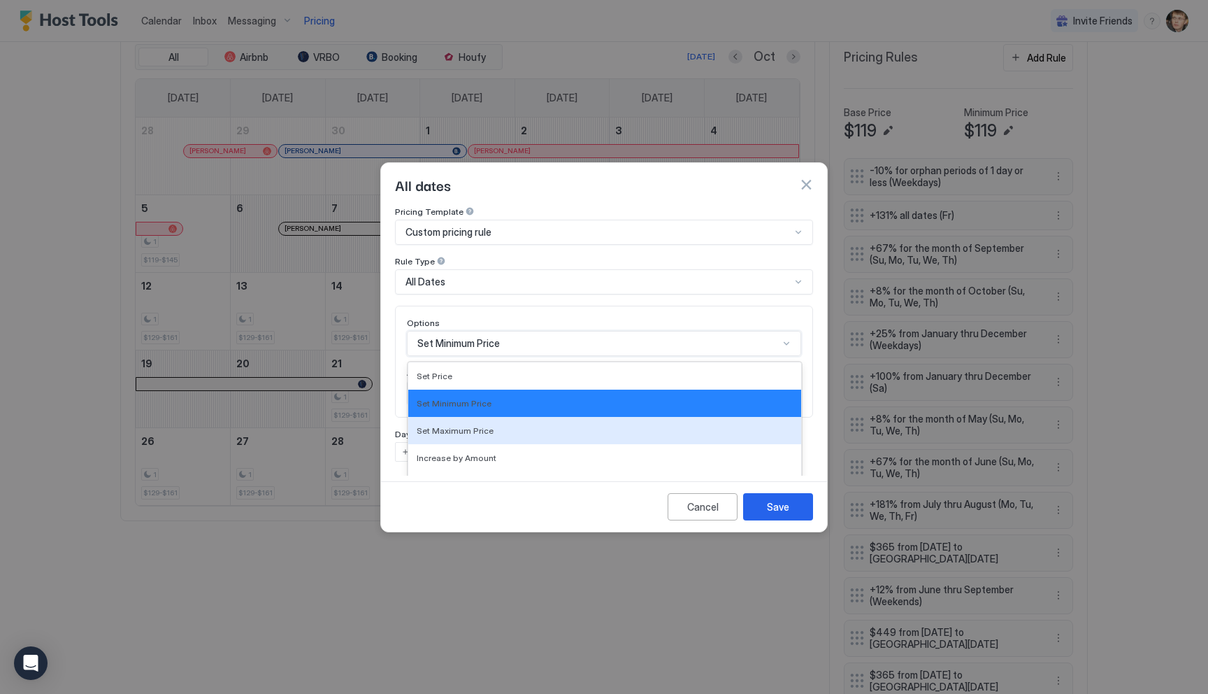
click at [496, 331] on div "Set Maximum Price, 3 of 17. 17 results available. Use Up and Down to choose opt…" at bounding box center [604, 343] width 394 height 25
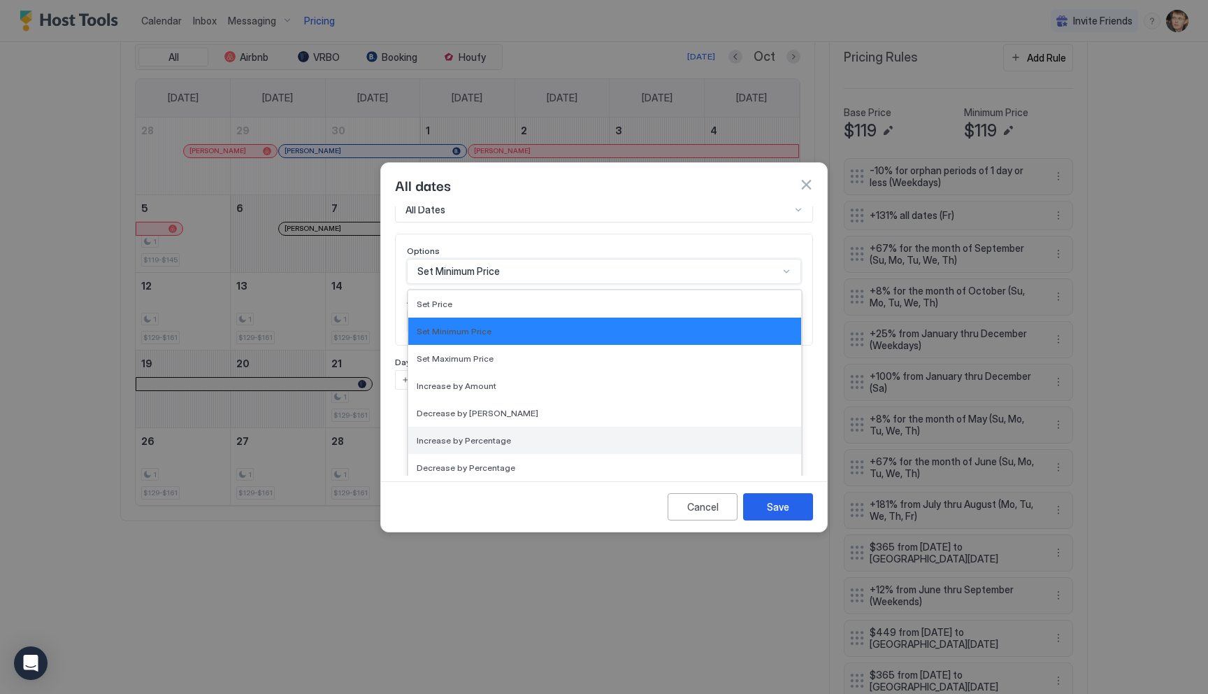
click at [487, 427] on div "Increase by Percentage" at bounding box center [604, 440] width 393 height 27
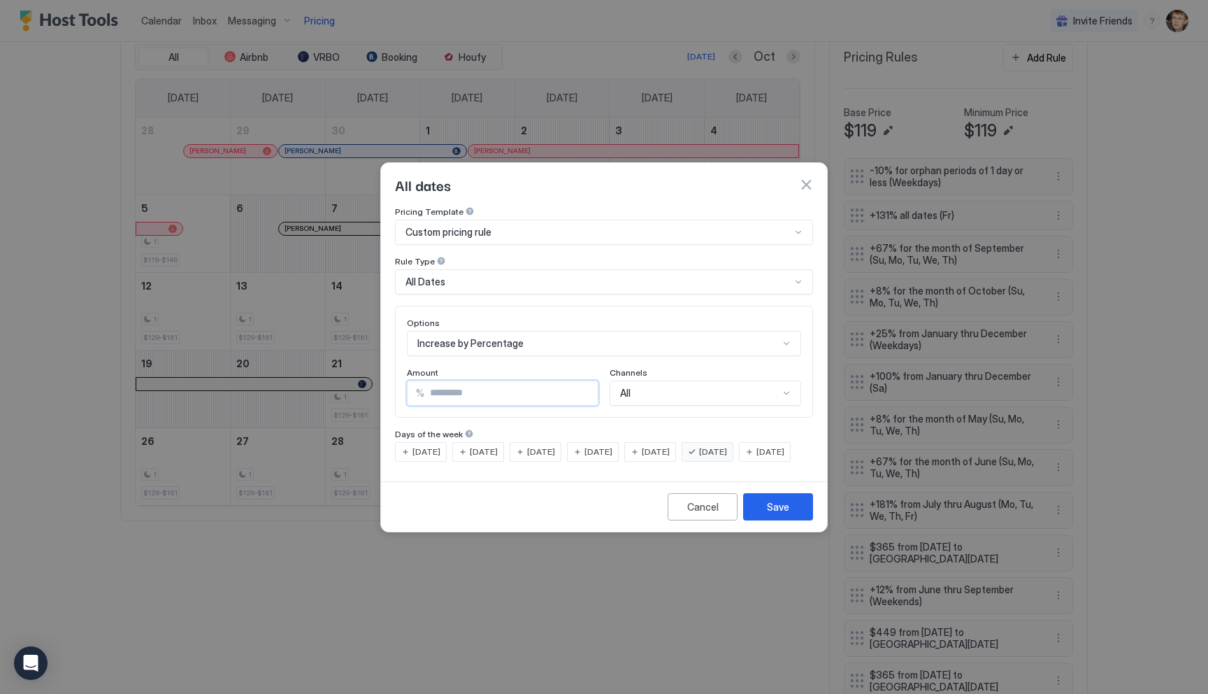
click at [471, 383] on input "***" at bounding box center [510, 393] width 173 height 24
type input "***"
click at [763, 513] on button "Save" at bounding box center [778, 506] width 70 height 27
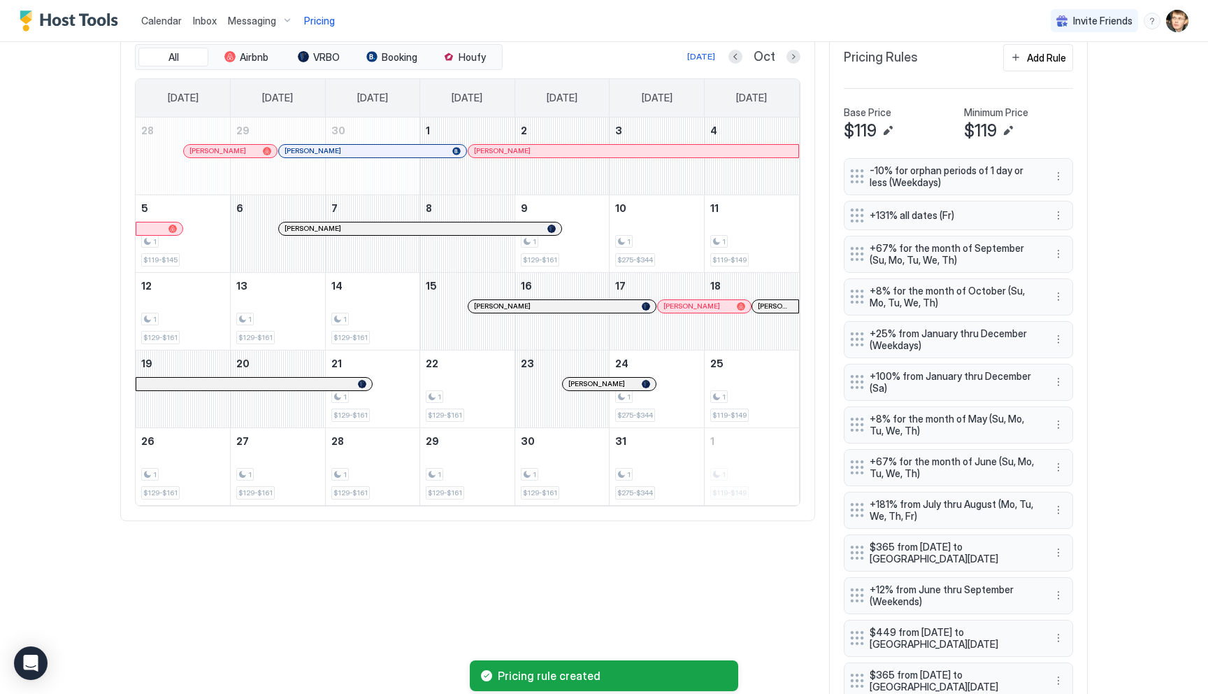
scroll to position [646, 0]
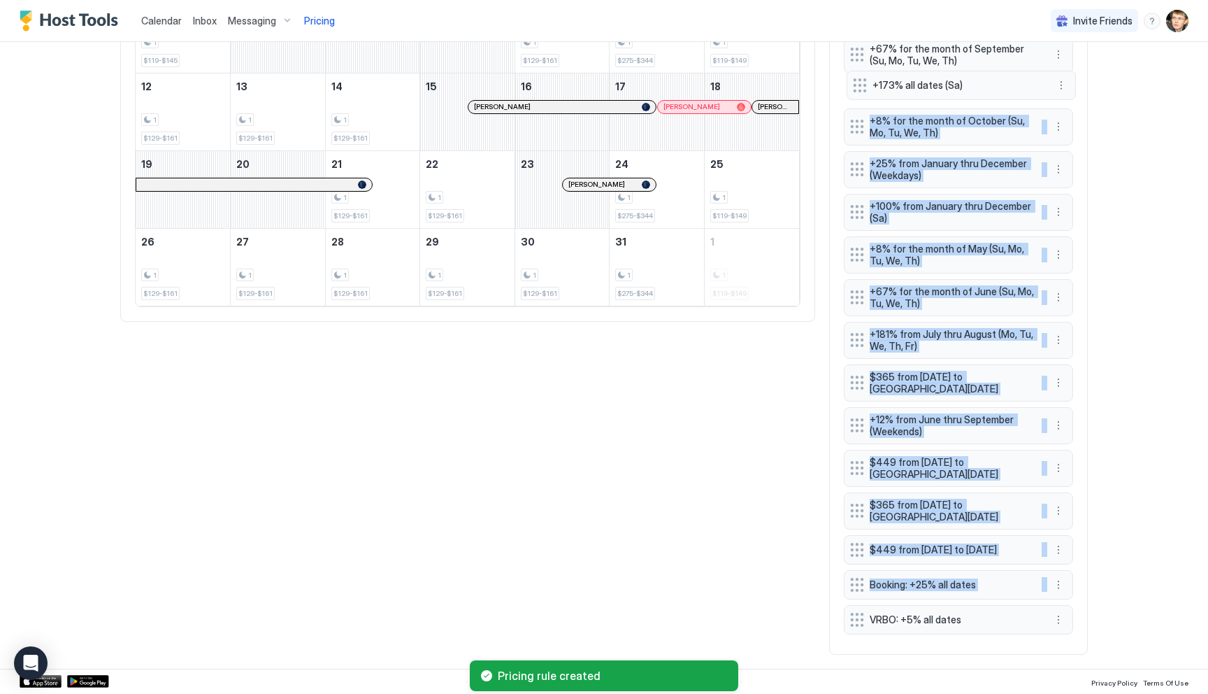
drag, startPoint x: 855, startPoint y: 626, endPoint x: 859, endPoint y: 80, distance: 545.4
click at [859, 80] on div "-10% for orphan periods of 1 day or less (Weekdays) +131% all dates (Fr) +67% f…" at bounding box center [958, 299] width 229 height 681
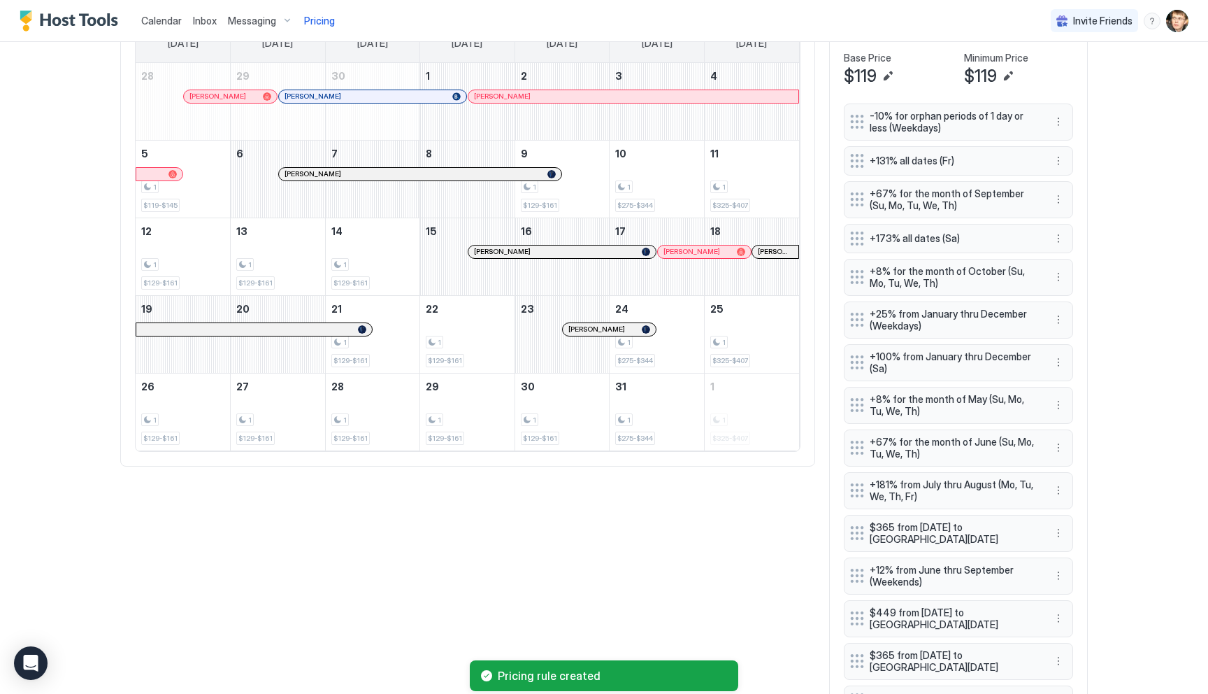
scroll to position [466, 0]
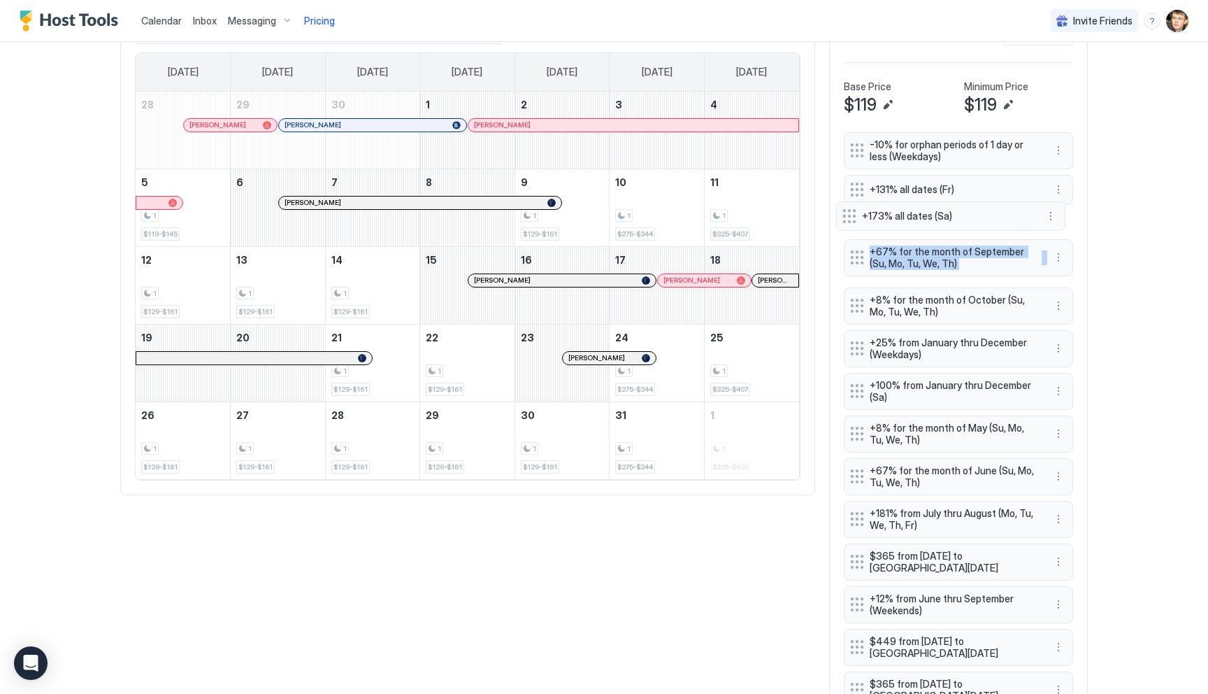
drag, startPoint x: 861, startPoint y: 266, endPoint x: 854, endPoint y: 216, distance: 50.9
click at [854, 216] on div "-10% for orphan periods of 1 day or less (Weekdays) +131% all dates (Fr) +67% f…" at bounding box center [958, 472] width 229 height 681
click at [1133, 217] on div "Calendar Inbox Messaging Pricing Invite Friends MS Home Pricing Mountain Views,…" at bounding box center [604, 347] width 1208 height 694
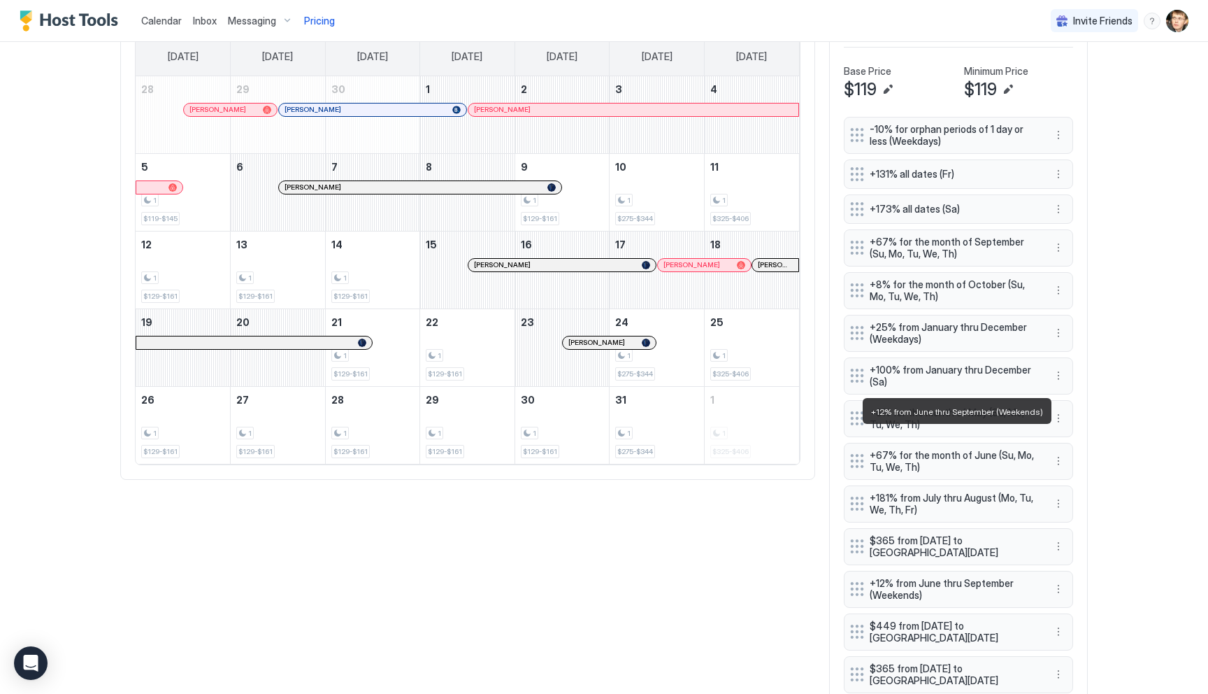
scroll to position [366, 0]
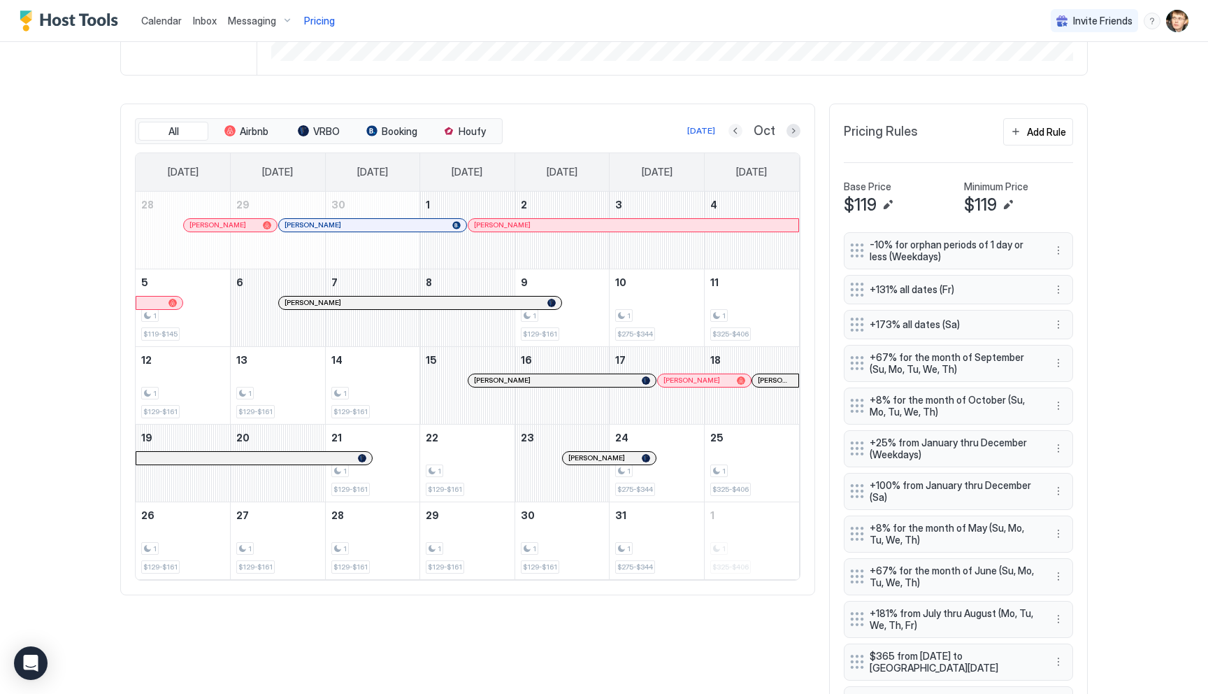
click at [742, 131] on button "Previous month" at bounding box center [736, 131] width 14 height 14
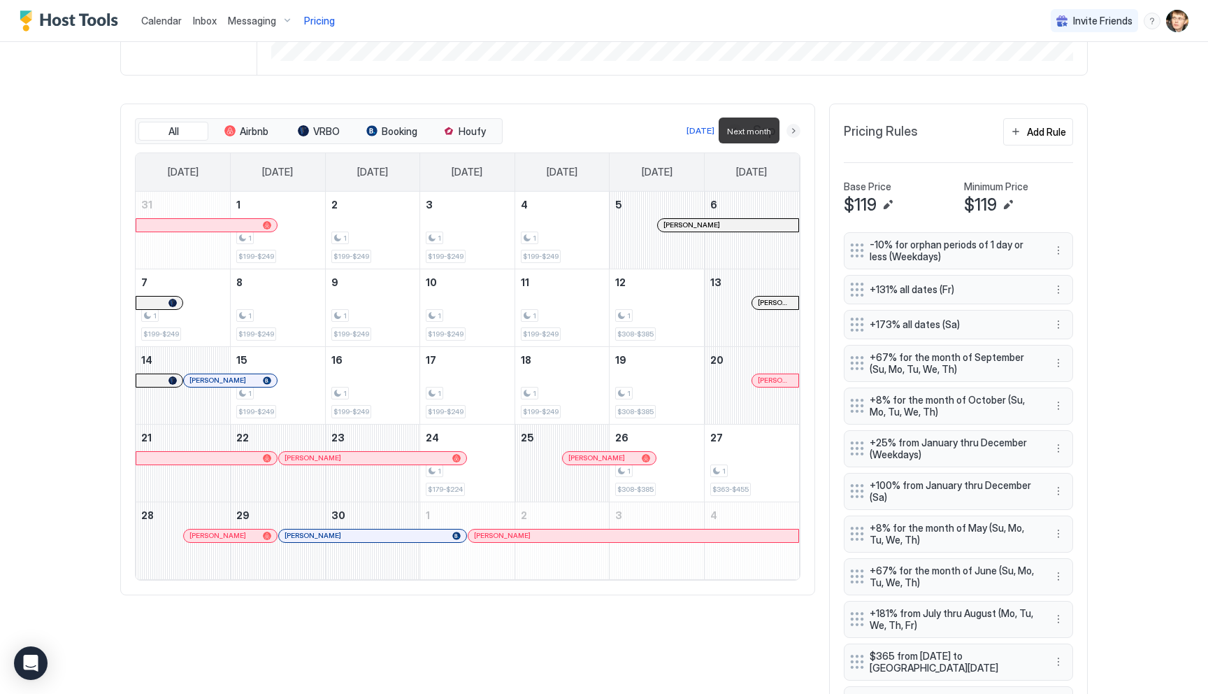
click at [794, 127] on button "Next month" at bounding box center [794, 131] width 14 height 14
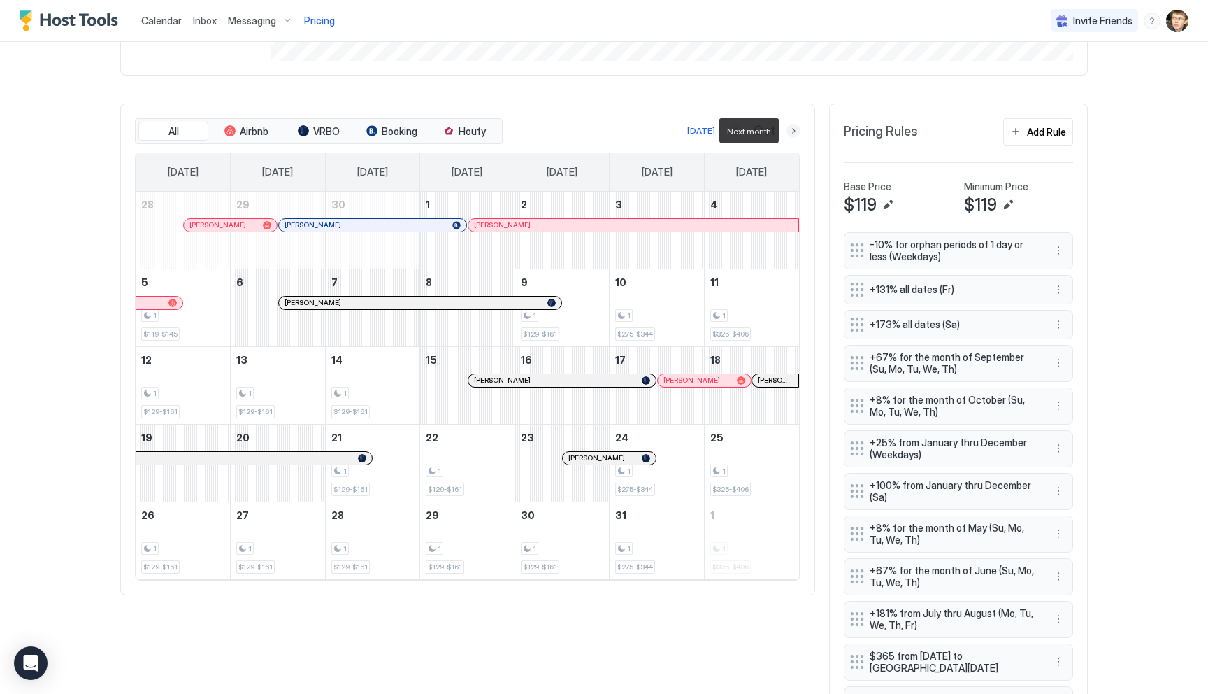
click at [794, 127] on button "Next month" at bounding box center [794, 131] width 14 height 14
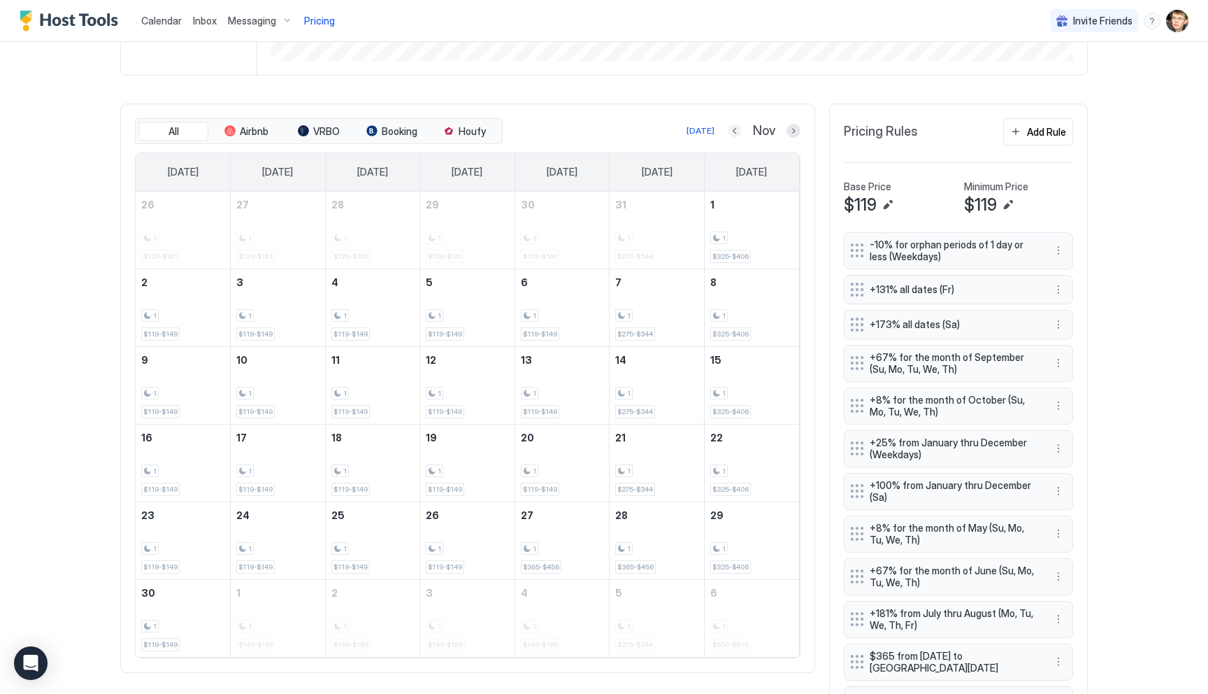
click at [737, 130] on button "Previous month" at bounding box center [735, 131] width 14 height 14
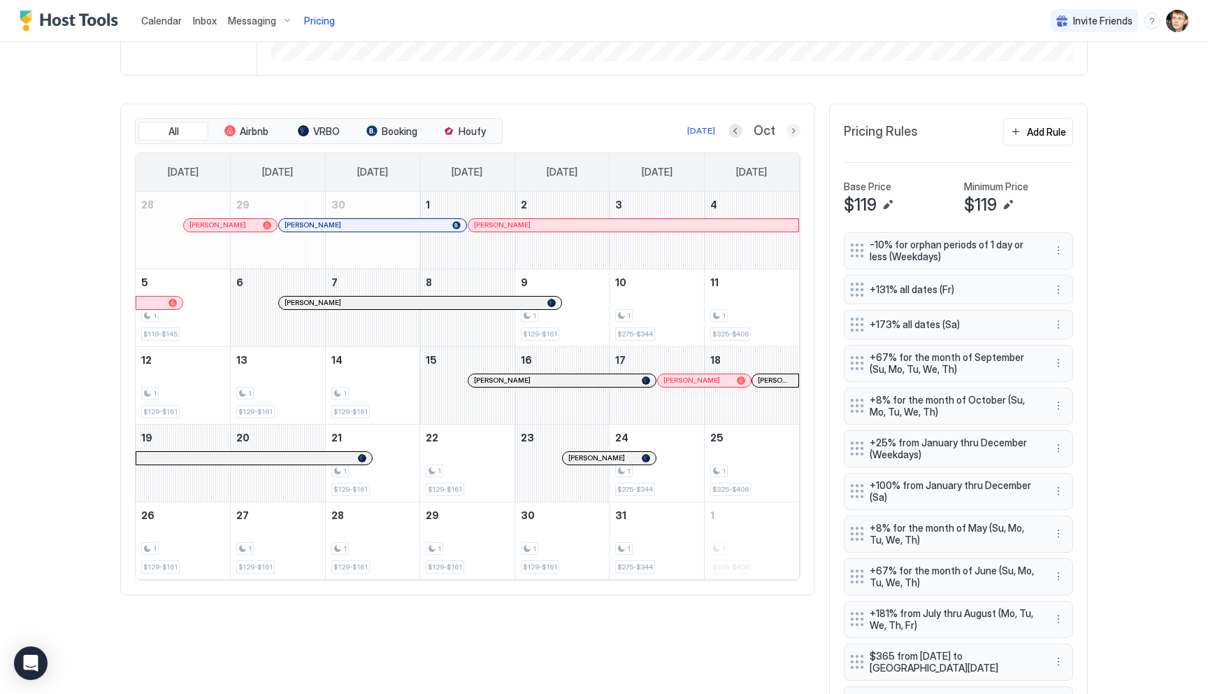
click at [794, 130] on button "Next month" at bounding box center [794, 131] width 14 height 14
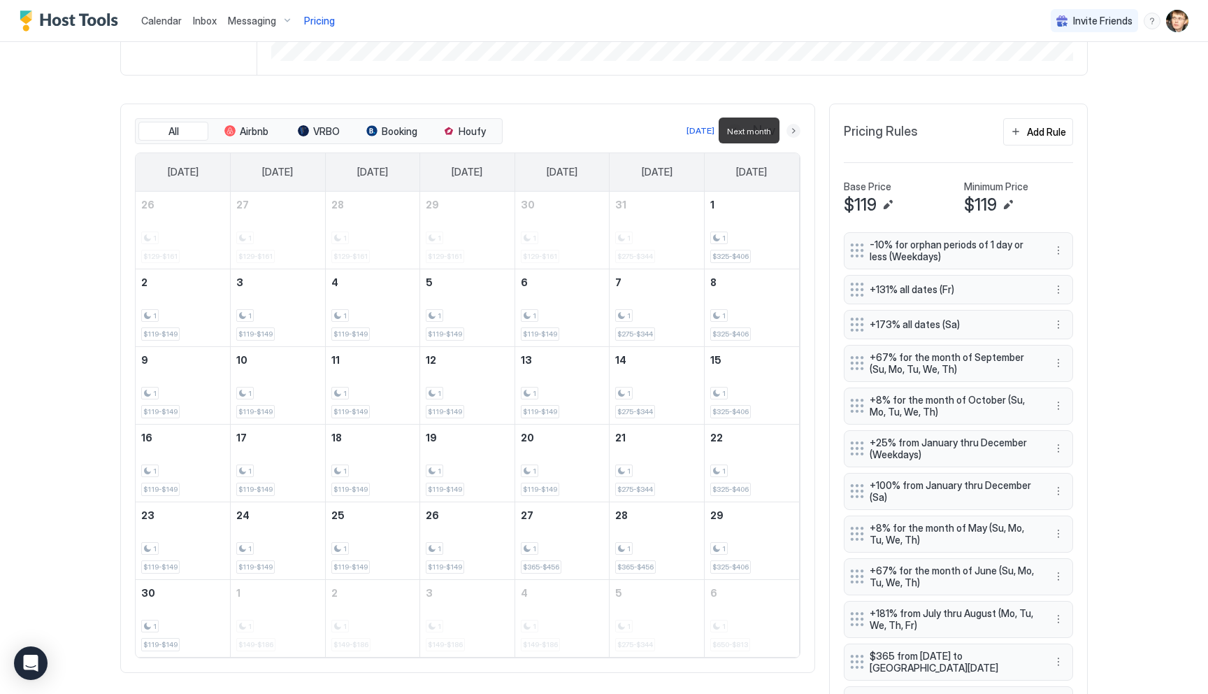
click at [794, 130] on button "Next month" at bounding box center [794, 131] width 14 height 14
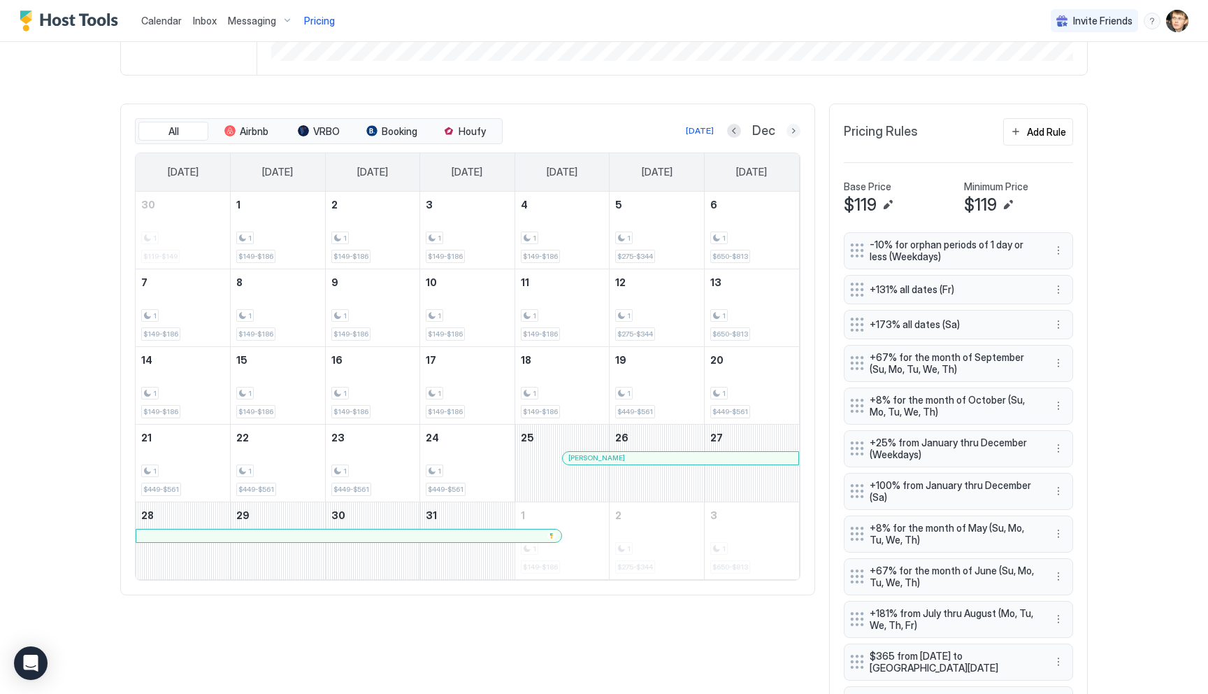
click at [792, 131] on button "Next month" at bounding box center [794, 131] width 14 height 14
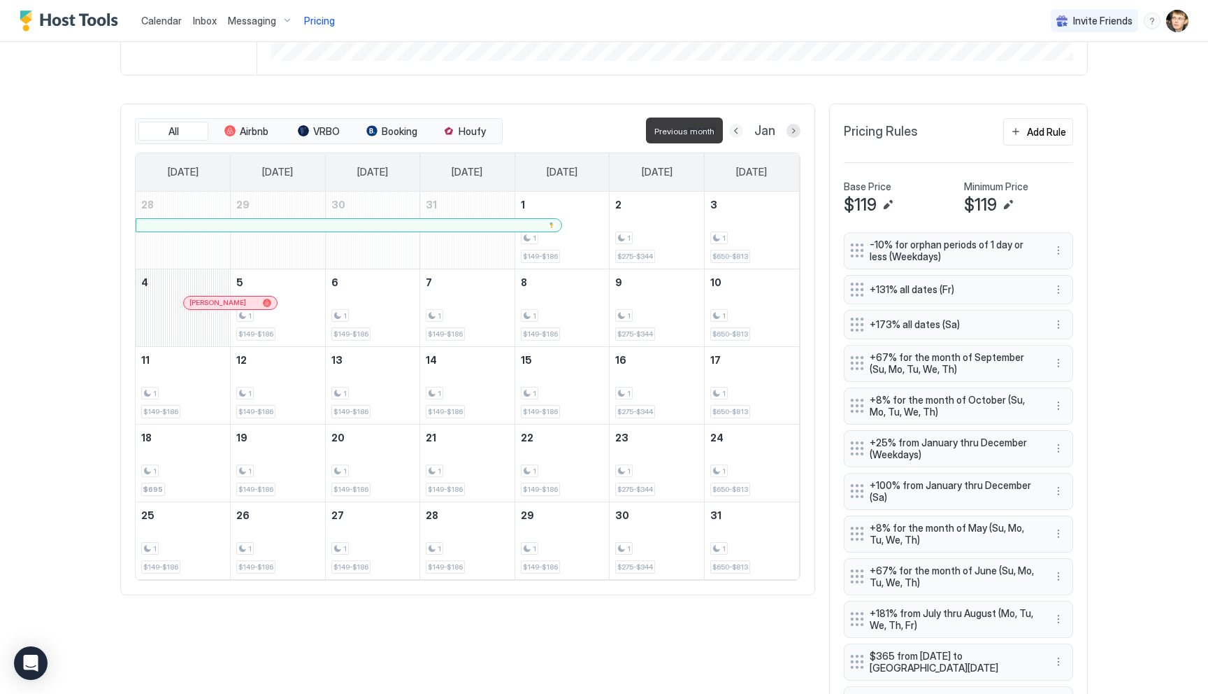
click at [735, 132] on button "Previous month" at bounding box center [736, 131] width 14 height 14
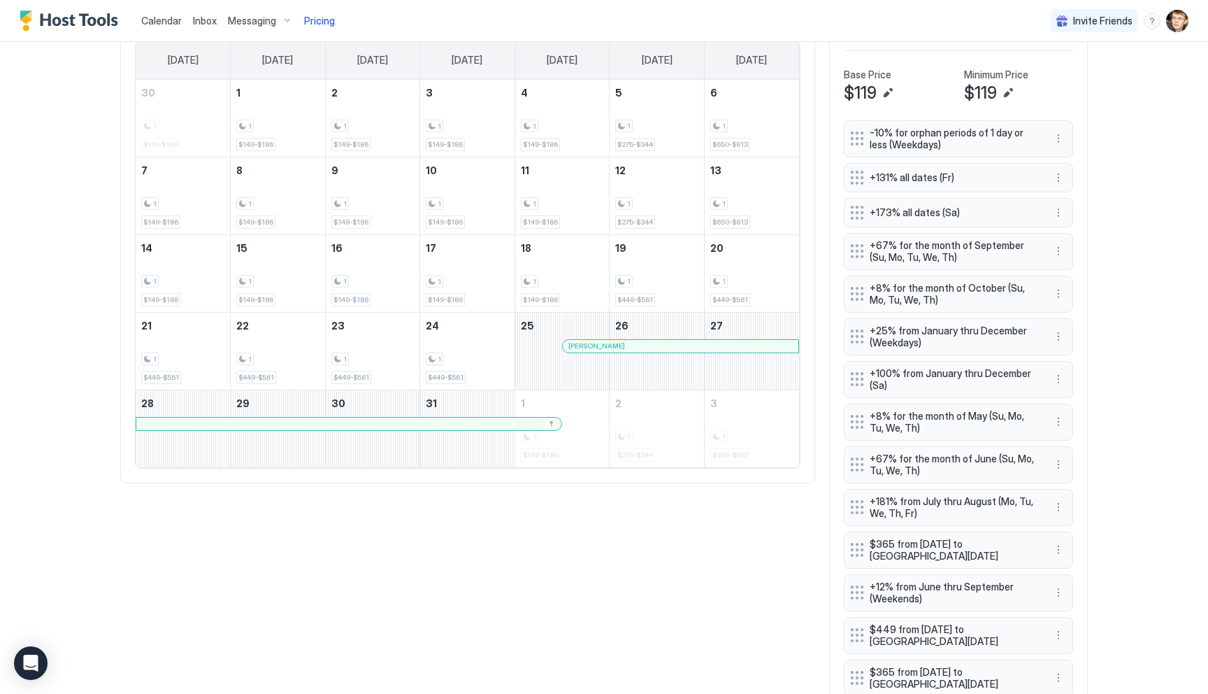
scroll to position [479, 0]
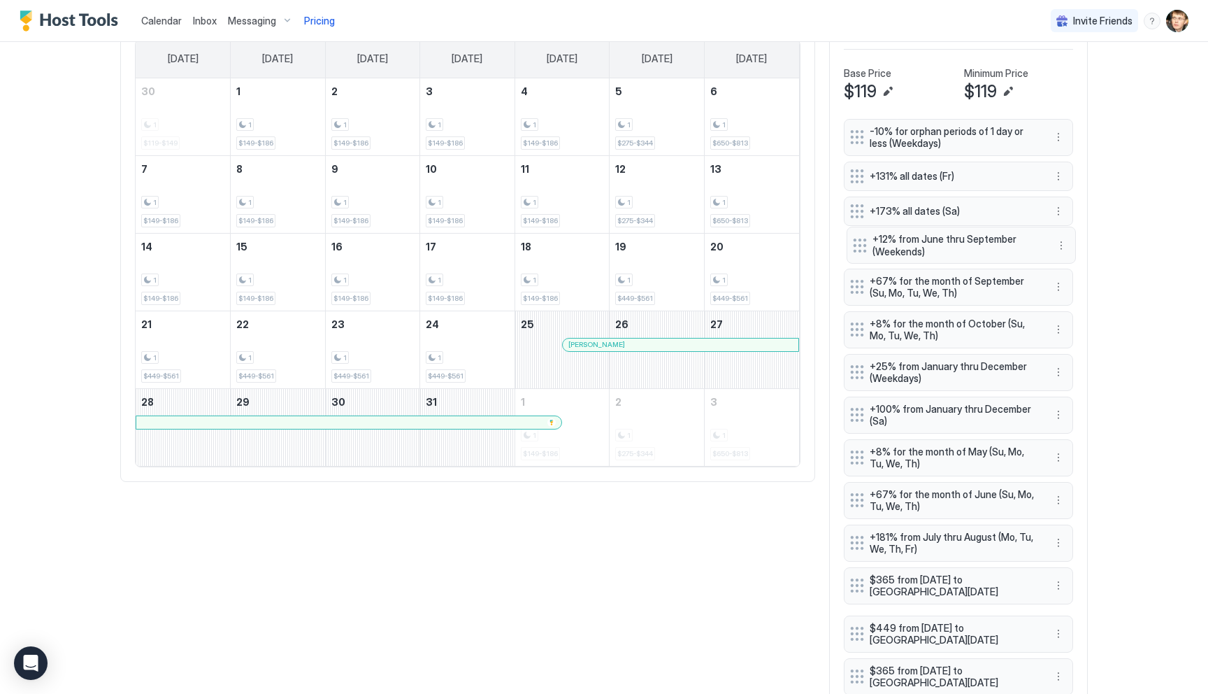
drag, startPoint x: 855, startPoint y: 589, endPoint x: 858, endPoint y: 243, distance: 345.4
click at [858, 243] on div "-10% for orphan periods of 1 day or less (Weekdays) +131% all dates (Fr) +173% …" at bounding box center [958, 459] width 229 height 681
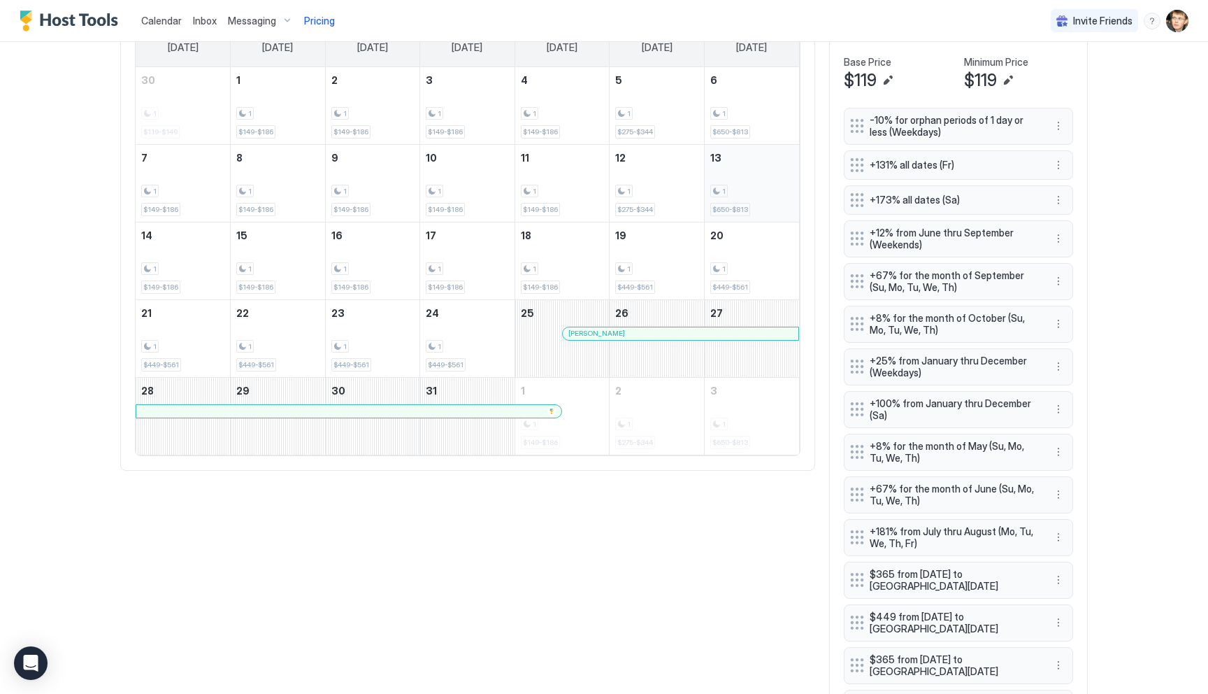
scroll to position [528, 0]
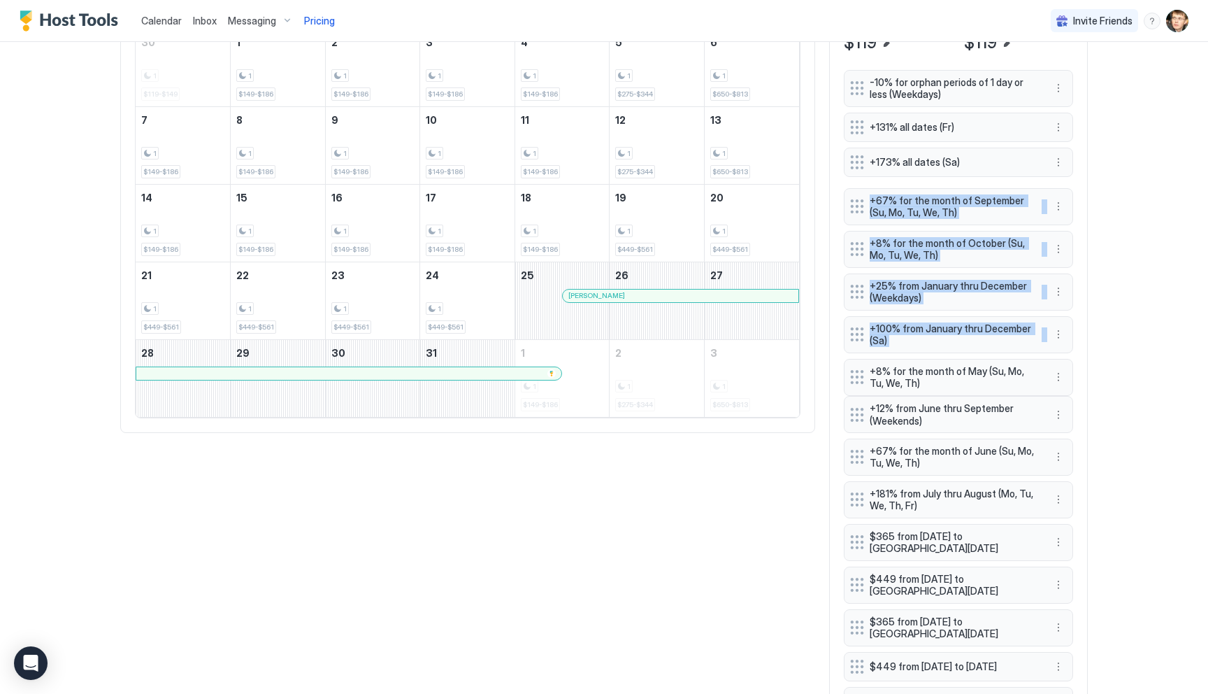
drag, startPoint x: 857, startPoint y: 200, endPoint x: 857, endPoint y: 414, distance: 214.0
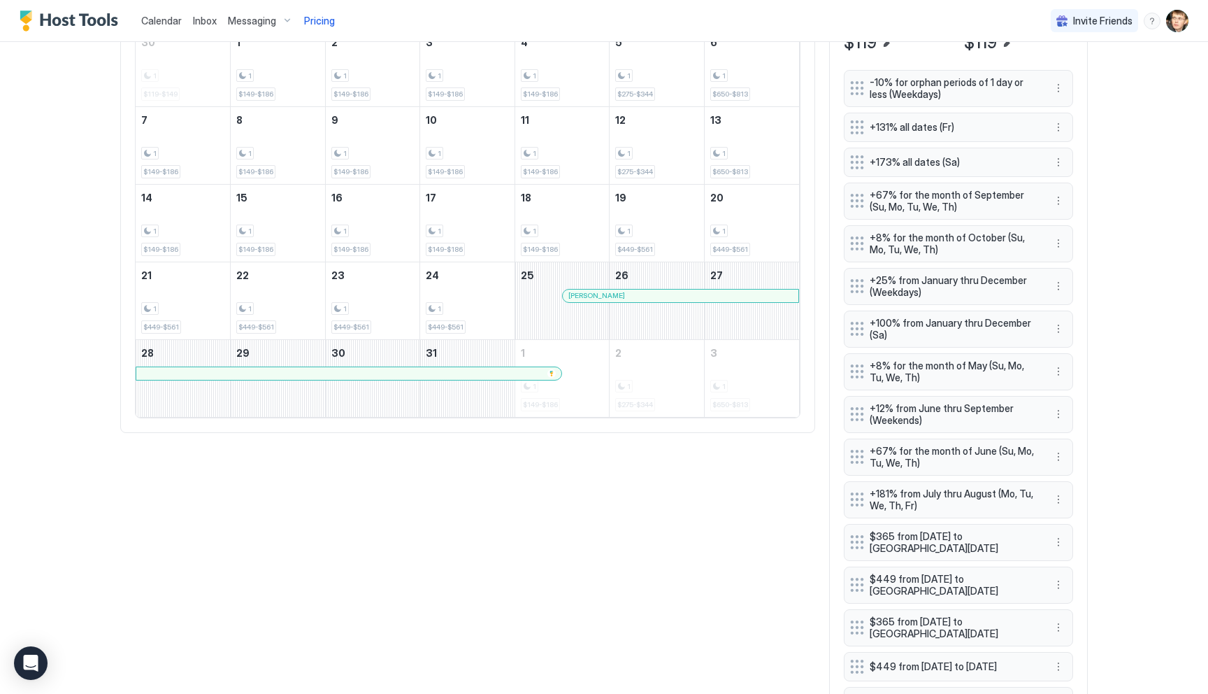
click at [1114, 420] on div "Calendar Inbox Messaging Pricing Invite Friends MS Home Pricing Mountain Views,…" at bounding box center [604, 347] width 1208 height 694
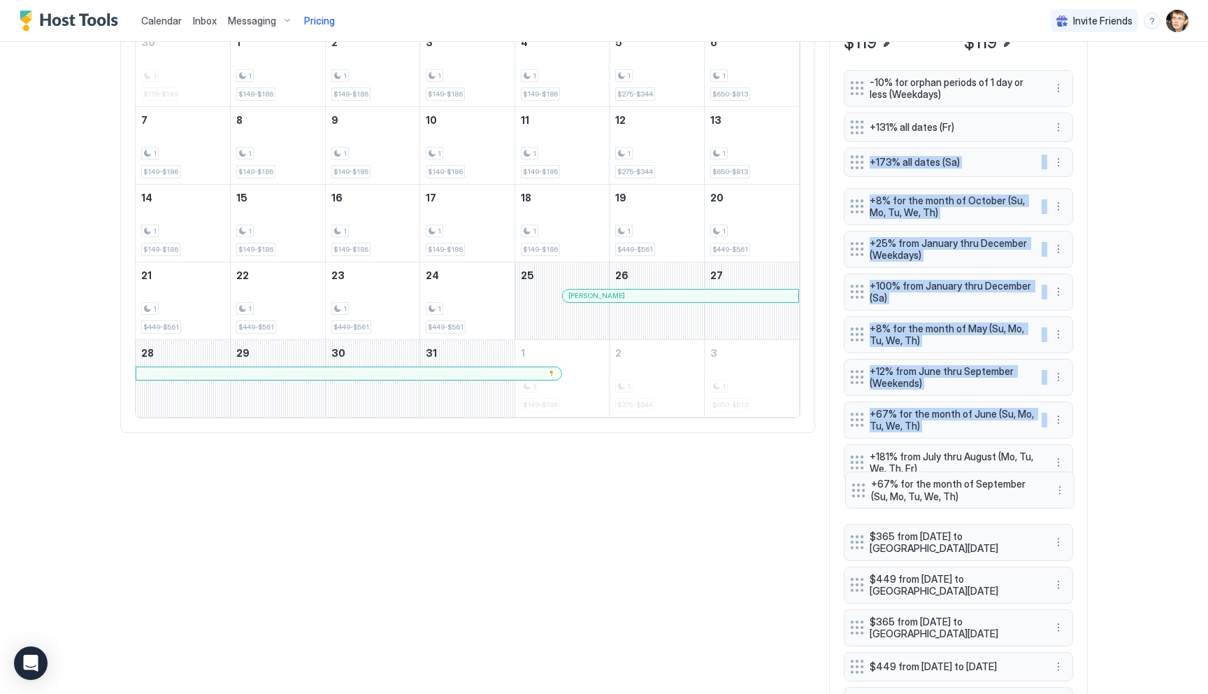
drag, startPoint x: 856, startPoint y: 198, endPoint x: 857, endPoint y: 487, distance: 289.5
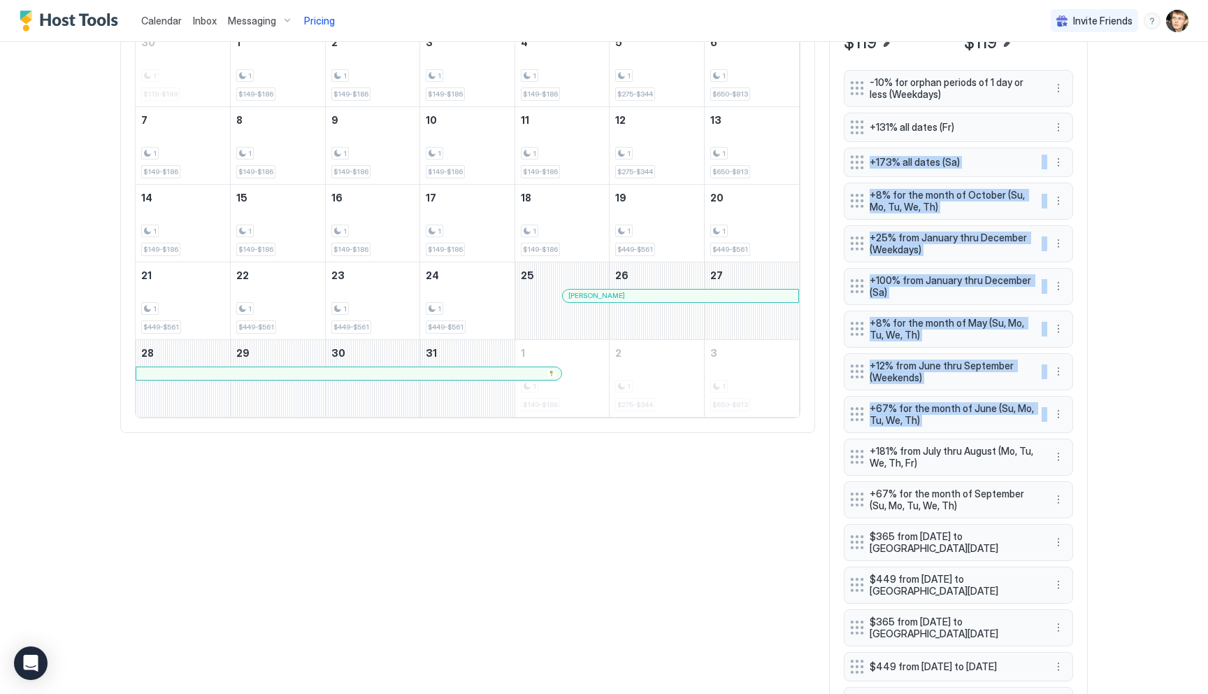
click at [1134, 241] on div "Calendar Inbox Messaging Pricing Invite Friends MS Home Pricing Mountain Views,…" at bounding box center [604, 347] width 1208 height 694
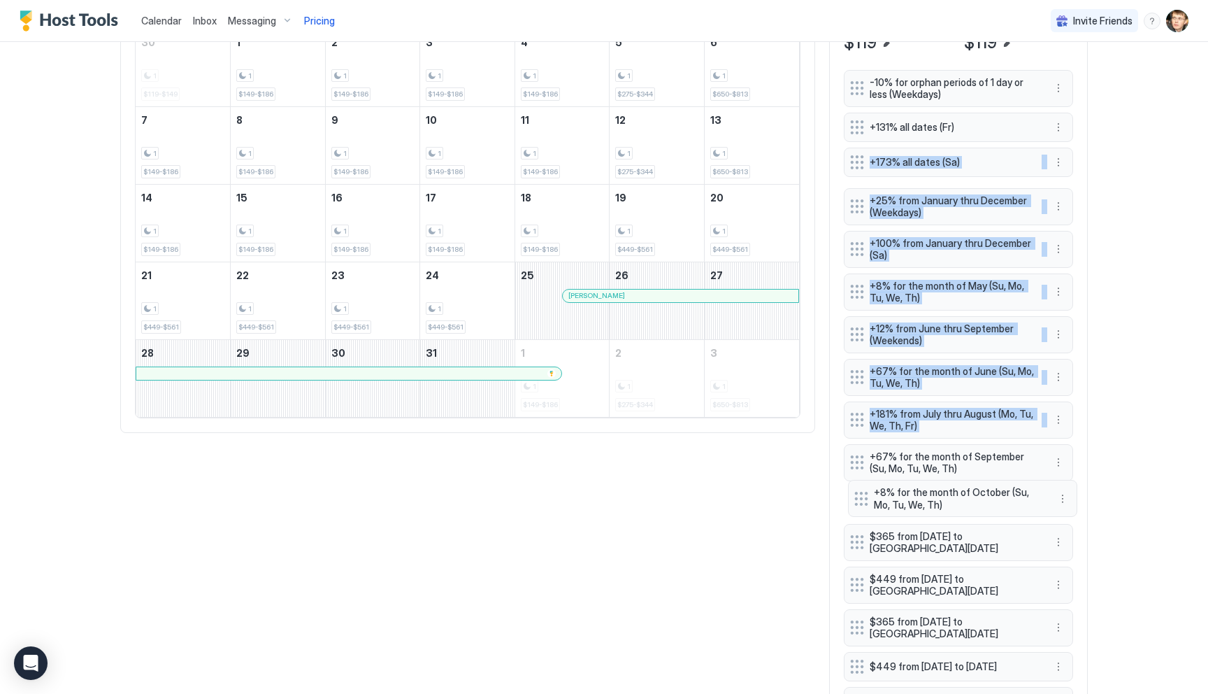
drag, startPoint x: 850, startPoint y: 198, endPoint x: 854, endPoint y: 495, distance: 297.2
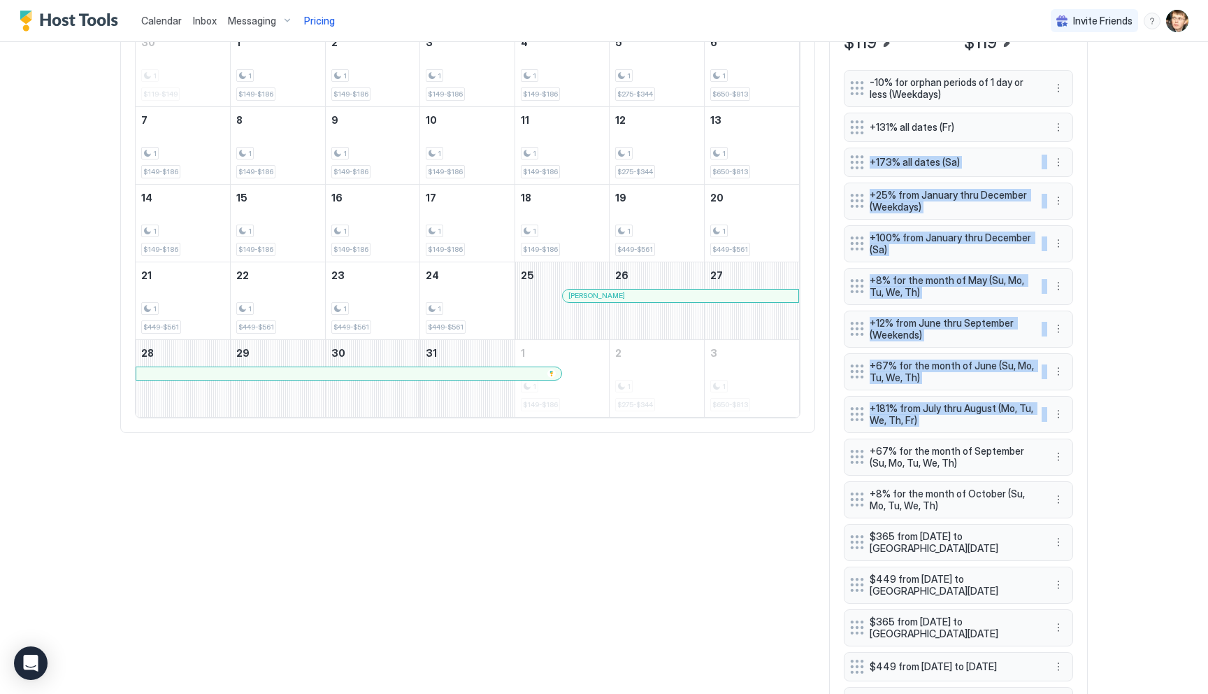
click at [1110, 201] on div "Calendar Inbox Messaging Pricing Invite Friends MS Home Pricing Mountain Views,…" at bounding box center [604, 347] width 1208 height 694
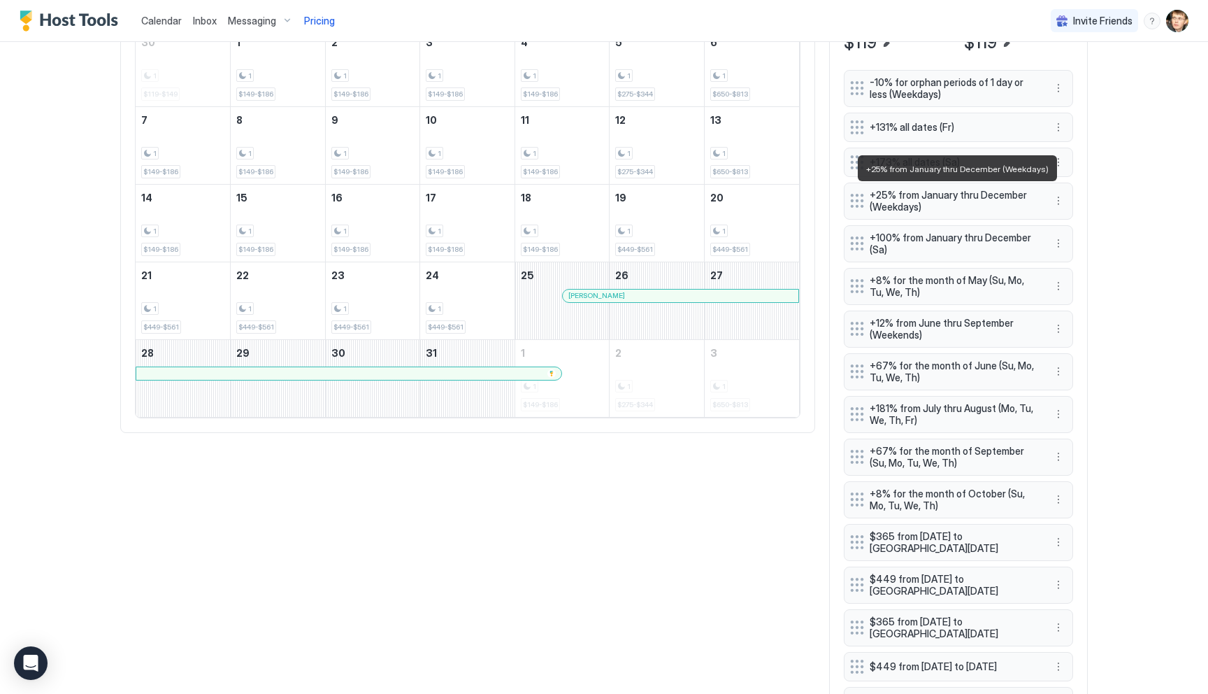
click at [991, 199] on span "+25% from January thru December (Weekdays)" at bounding box center [953, 201] width 166 height 24
click at [1061, 203] on button "More options" at bounding box center [1058, 200] width 17 height 17
click at [1069, 217] on div "Edit" at bounding box center [1071, 220] width 31 height 10
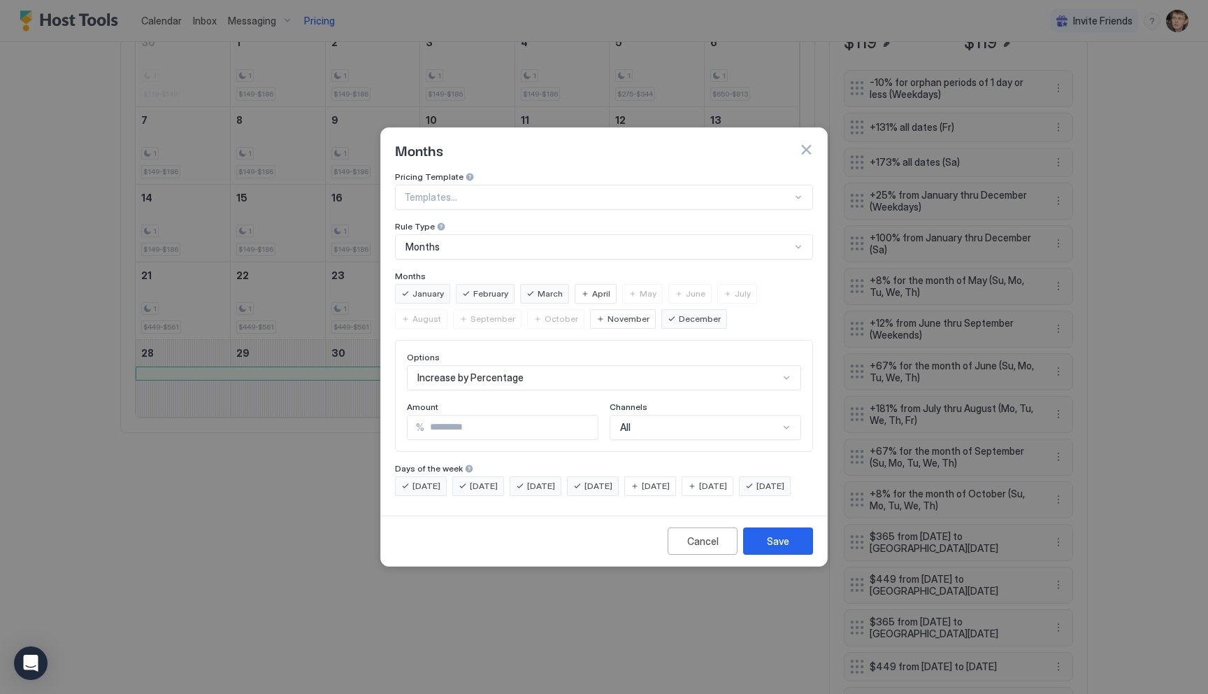
click at [807, 143] on button "button" at bounding box center [806, 150] width 14 height 14
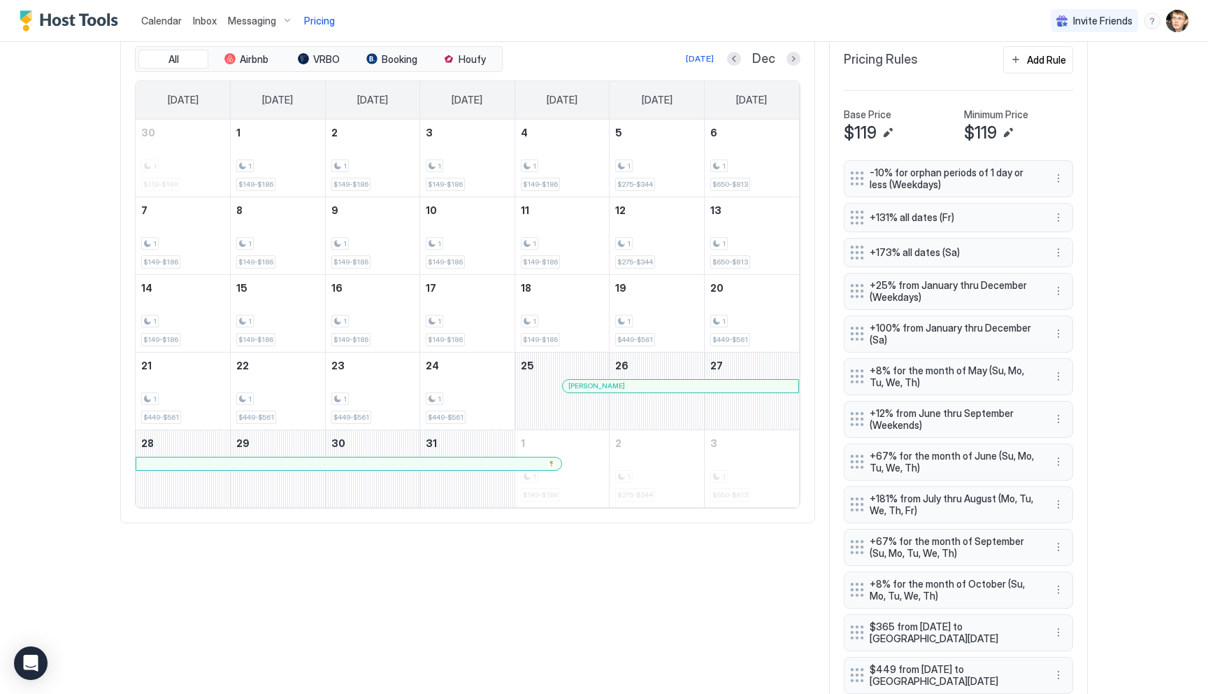
scroll to position [426, 0]
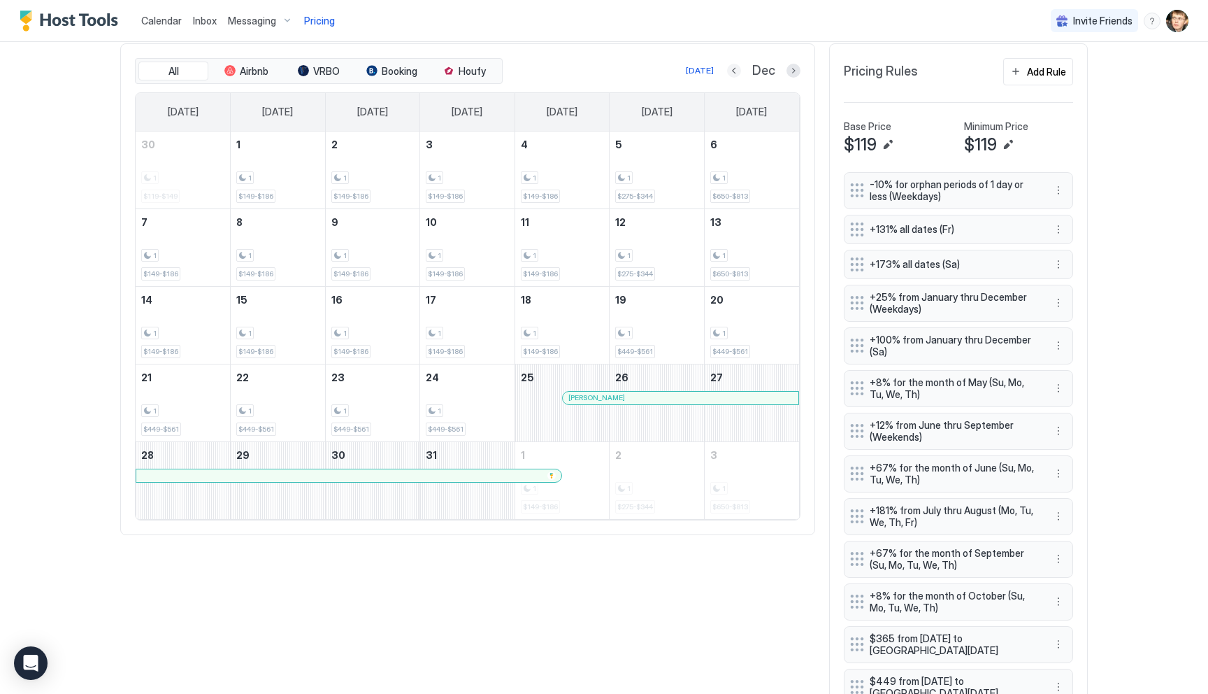
click at [737, 68] on button "Previous month" at bounding box center [734, 71] width 14 height 14
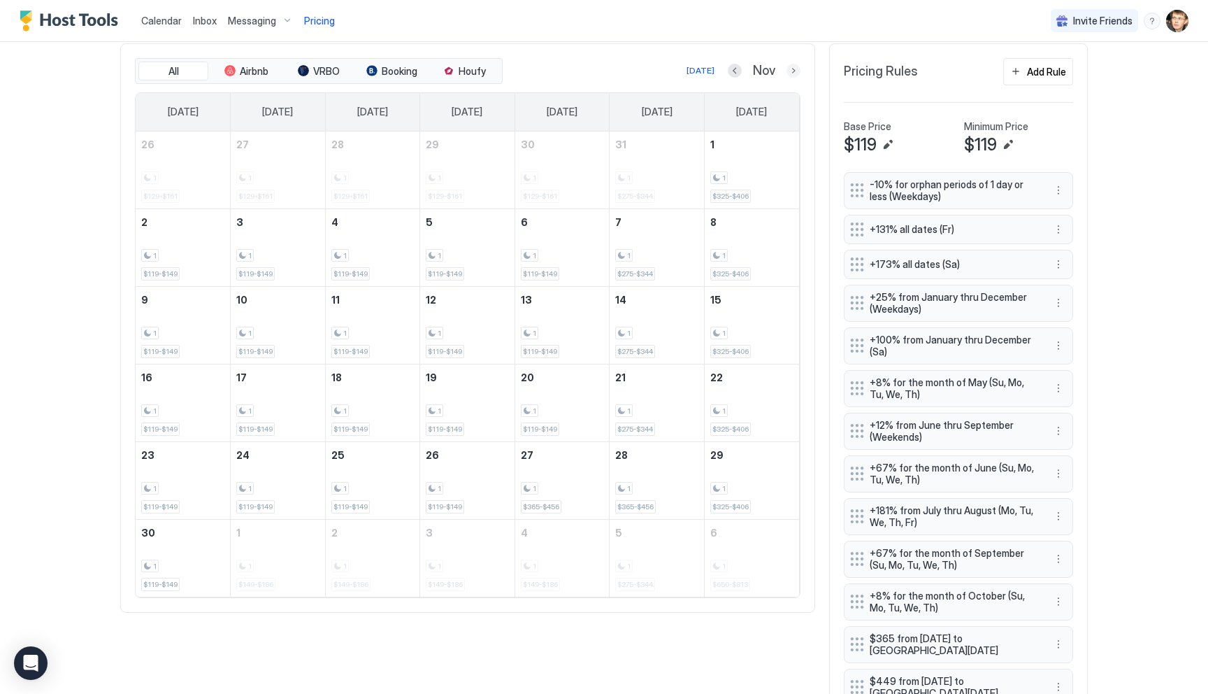
click at [790, 71] on button "Next month" at bounding box center [794, 71] width 14 height 14
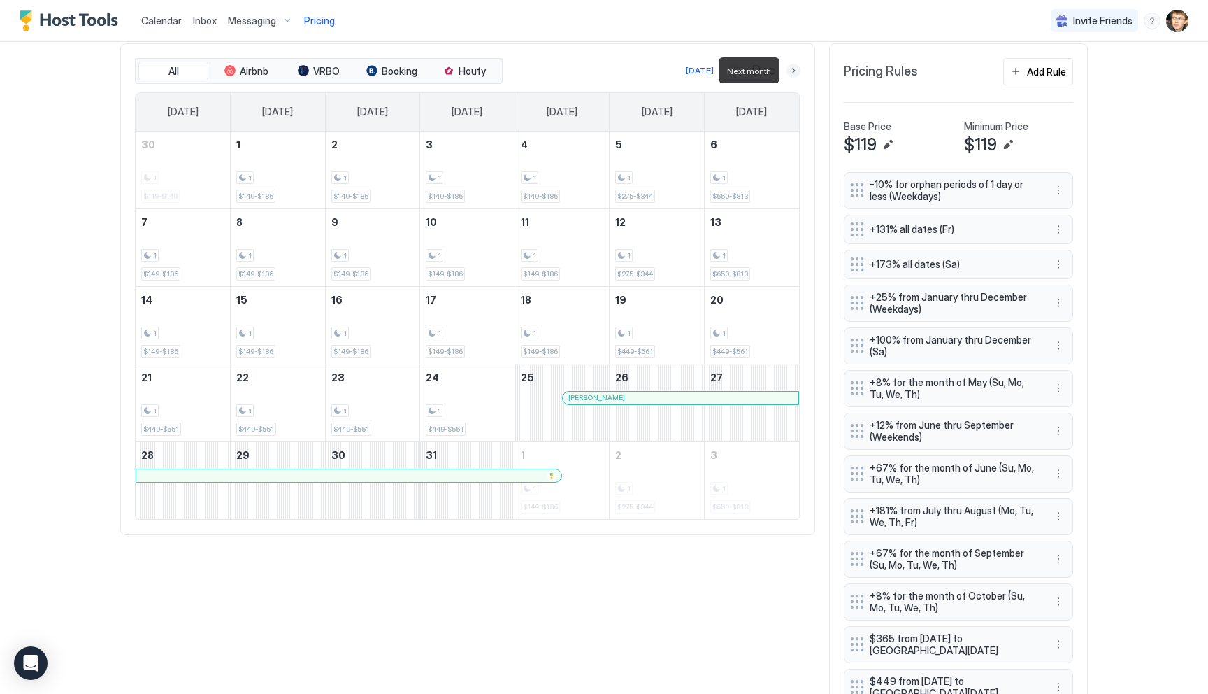
click at [790, 71] on button "Next month" at bounding box center [794, 71] width 14 height 14
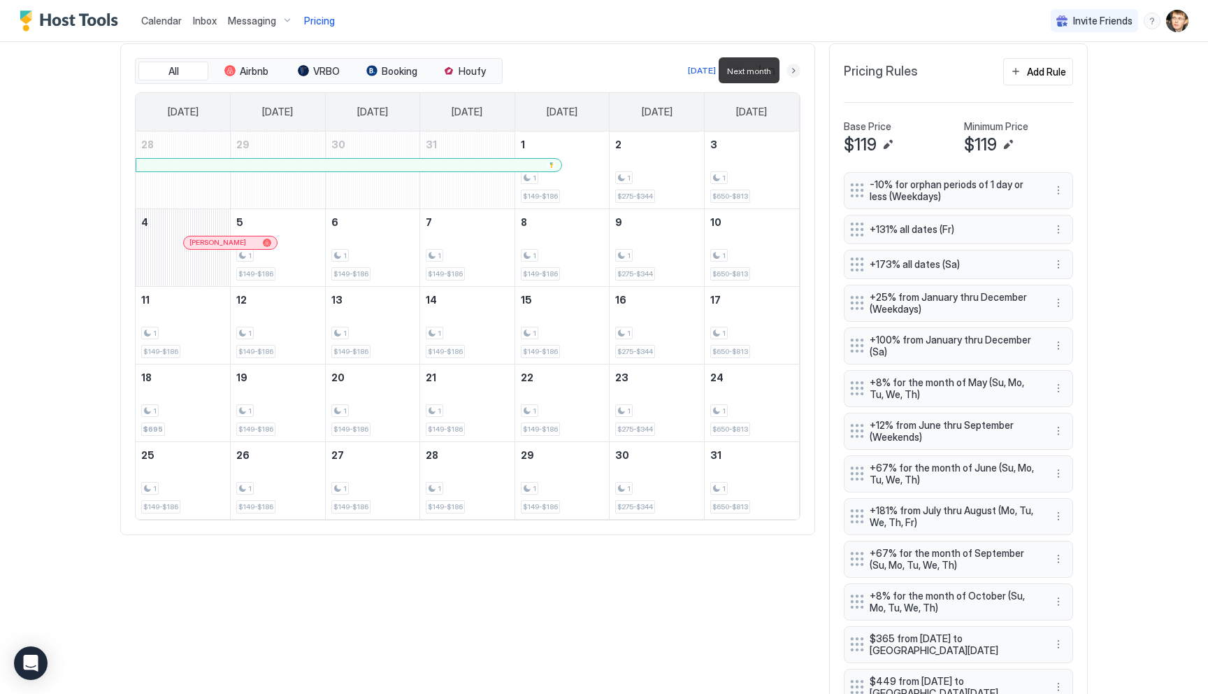
click at [790, 71] on button "Next month" at bounding box center [794, 71] width 14 height 14
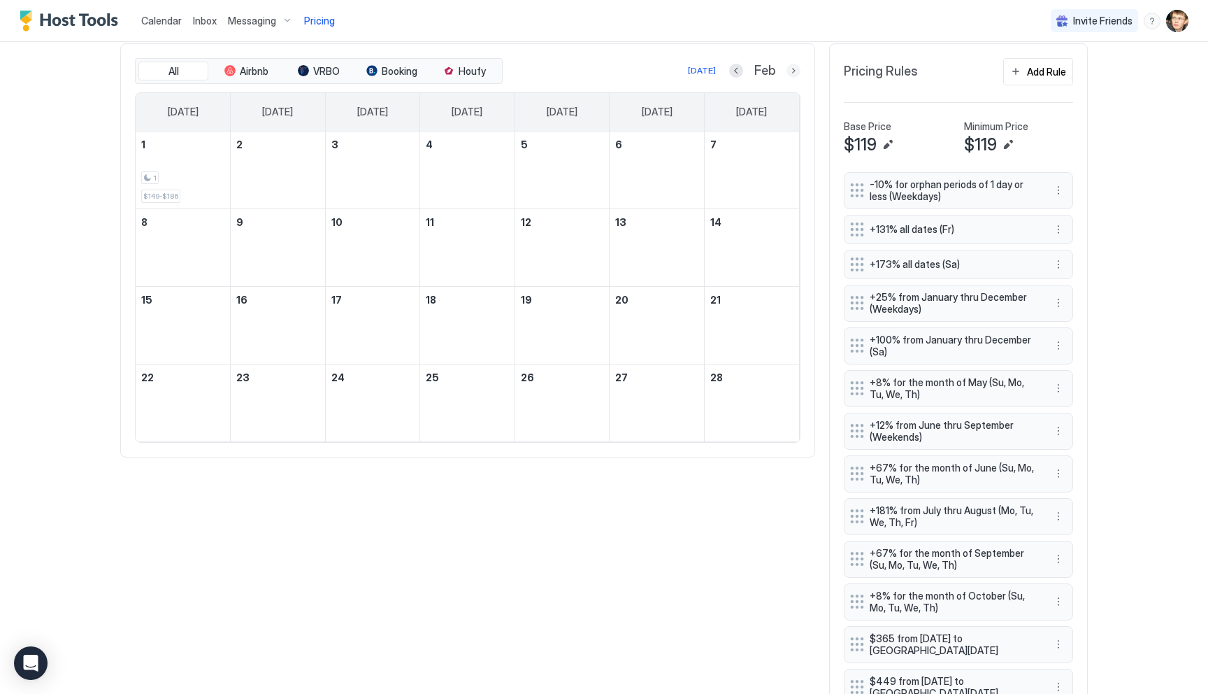
click at [794, 76] on button "Next month" at bounding box center [794, 71] width 14 height 14
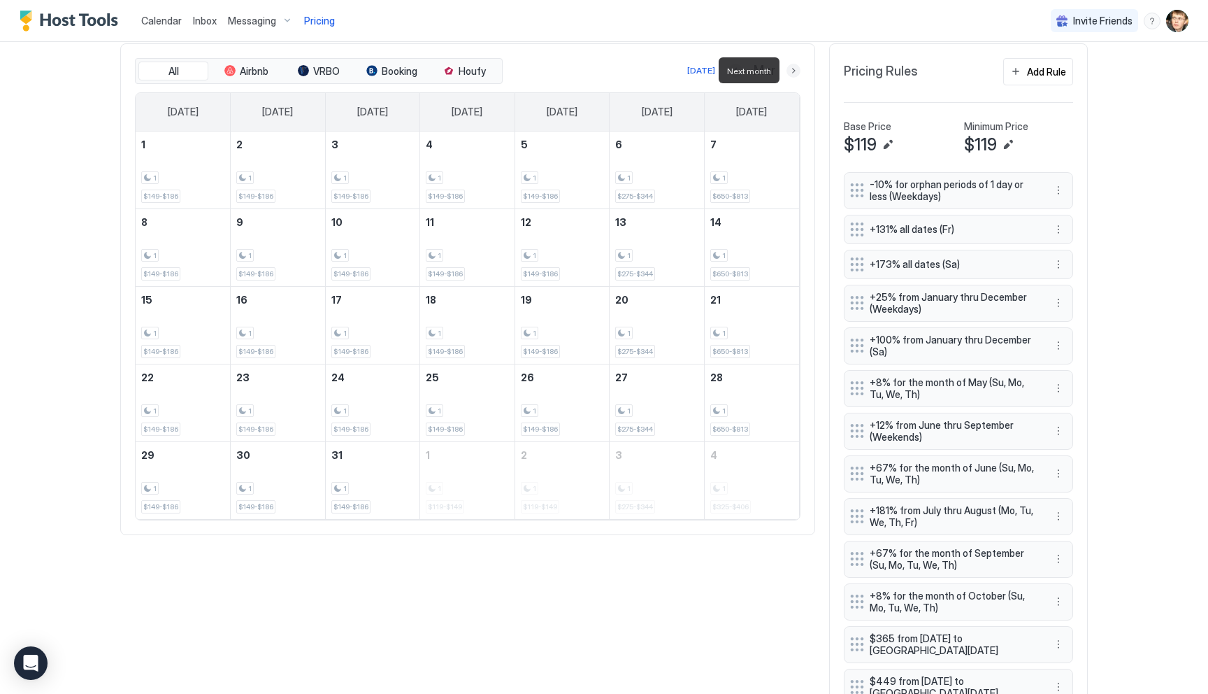
click at [794, 76] on button "Next month" at bounding box center [794, 71] width 14 height 14
click at [791, 76] on button "Next month" at bounding box center [794, 71] width 14 height 14
click at [791, 73] on button "Next month" at bounding box center [794, 71] width 14 height 14
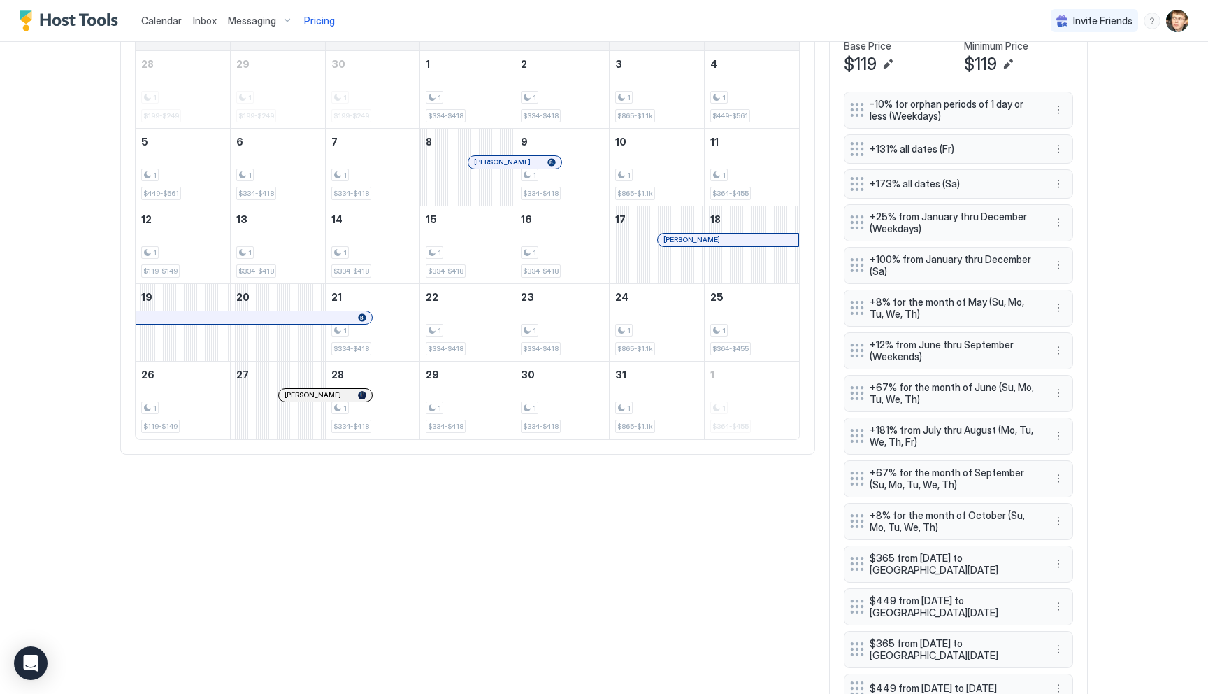
scroll to position [605, 0]
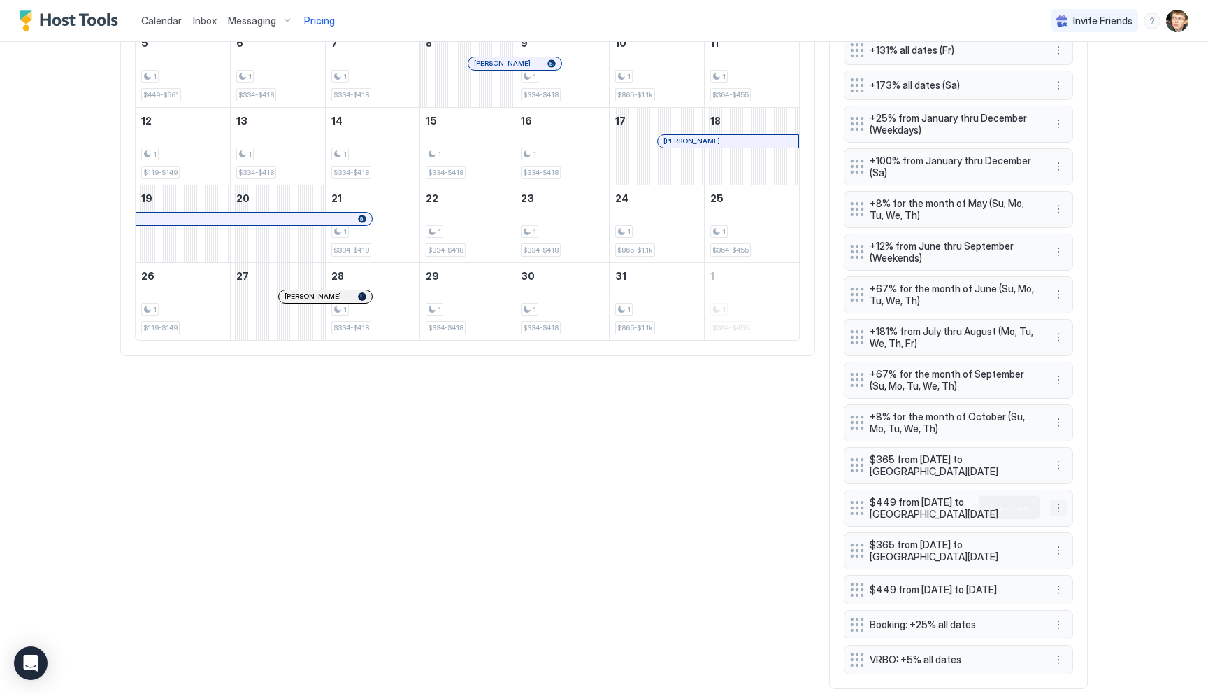
click at [1057, 512] on button "More options" at bounding box center [1058, 507] width 17 height 17
click at [1065, 522] on div "Edit" at bounding box center [1071, 527] width 31 height 10
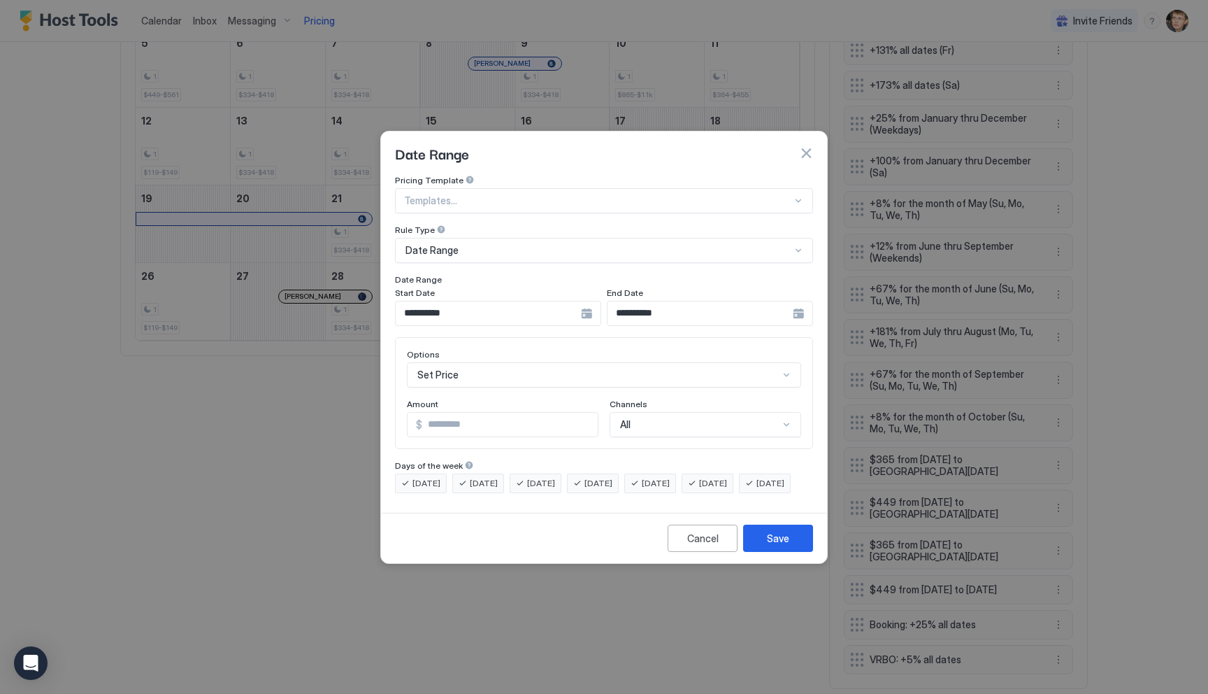
click at [468, 413] on input "***" at bounding box center [509, 425] width 175 height 24
type input "*"
type input "***"
click at [766, 552] on button "Save" at bounding box center [778, 537] width 70 height 27
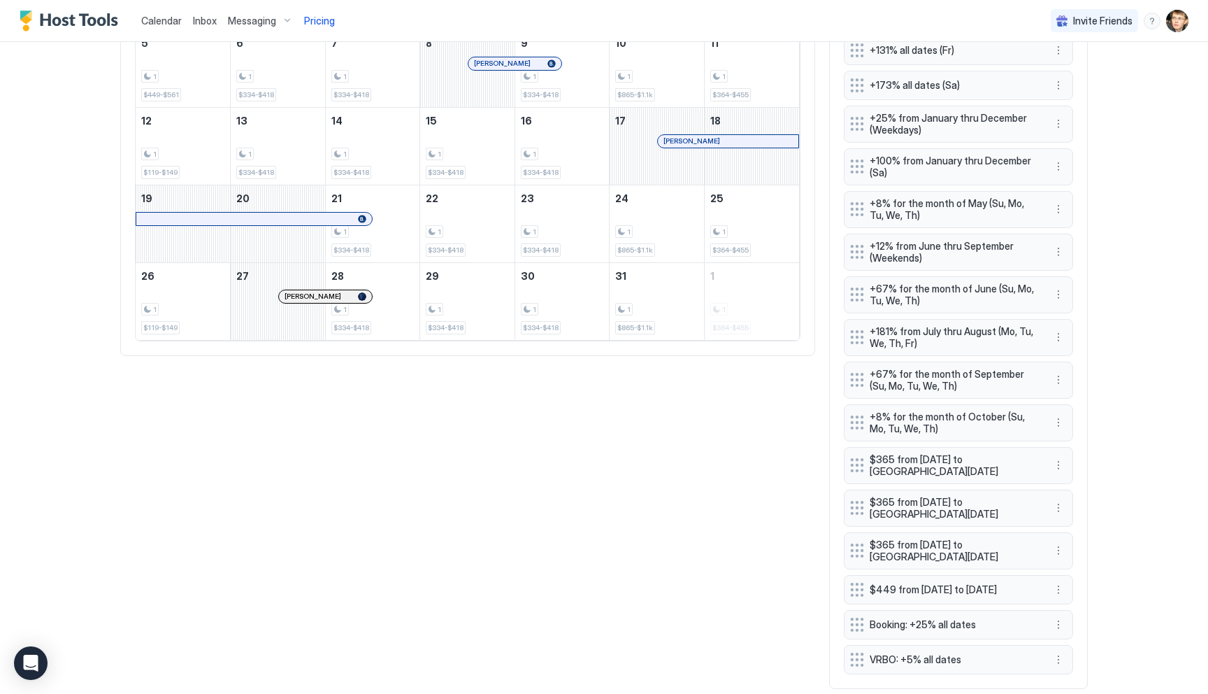
click at [1161, 445] on div "Calendar Inbox Messaging Pricing Invite Friends MS Home Pricing Mountain Views,…" at bounding box center [604, 347] width 1208 height 694
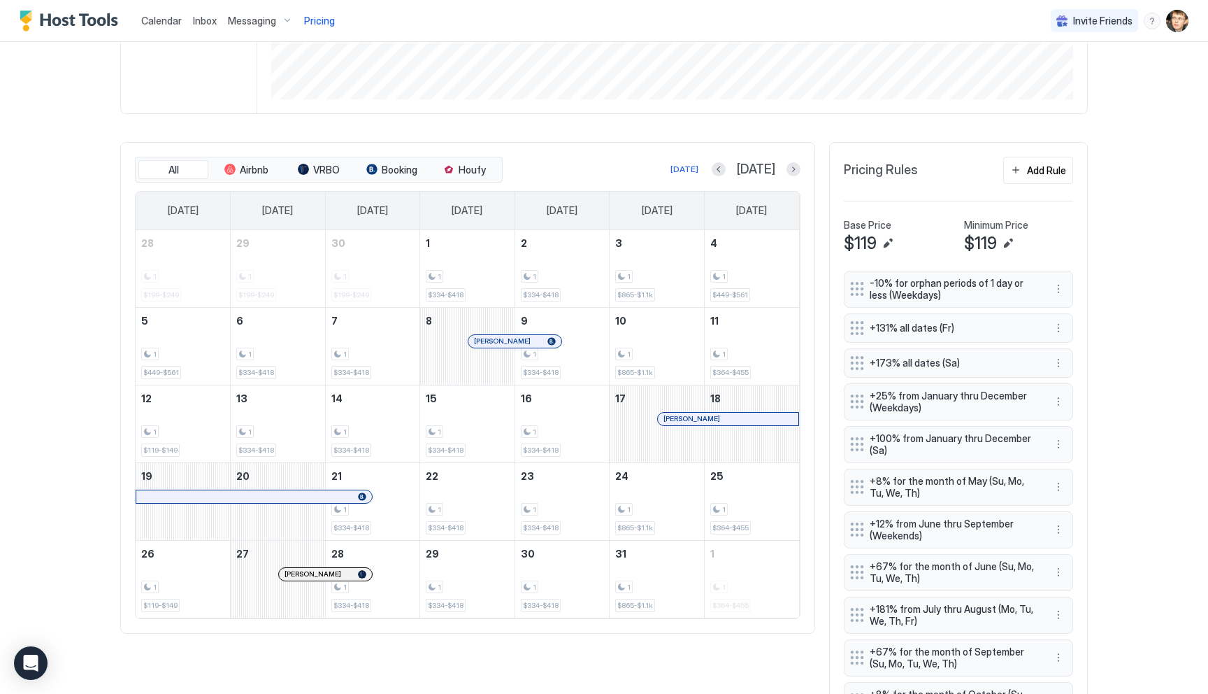
scroll to position [444, 0]
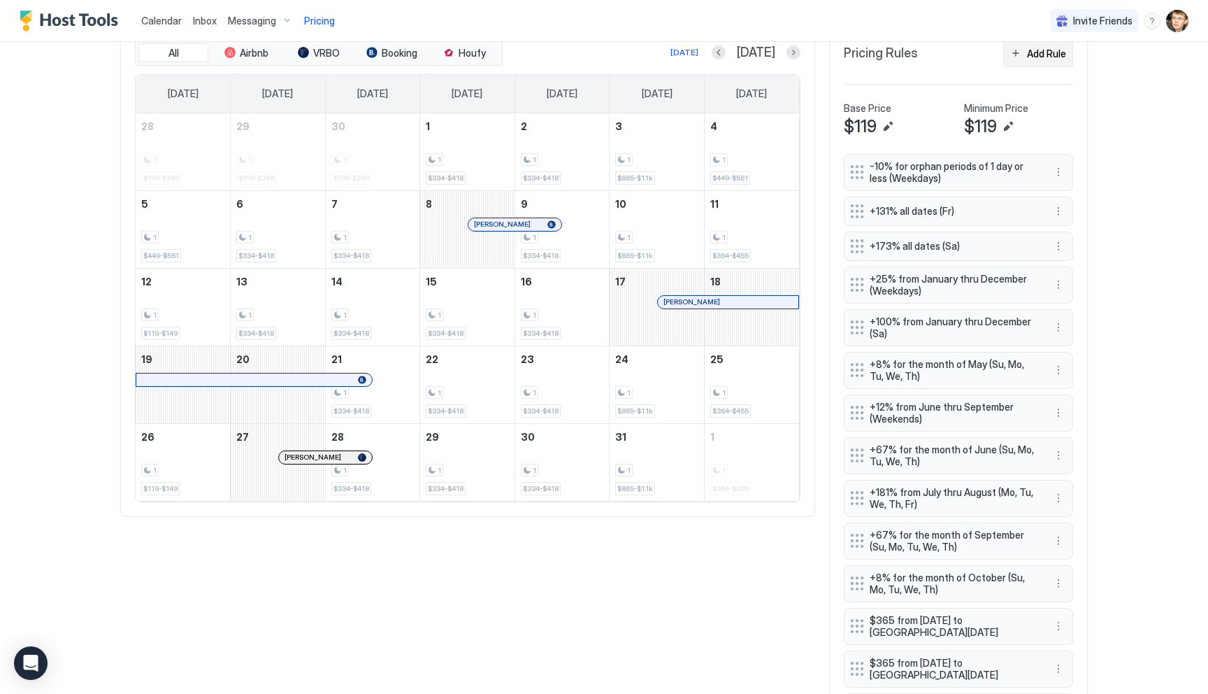
click at [1029, 61] on button "Add Rule" at bounding box center [1038, 53] width 70 height 27
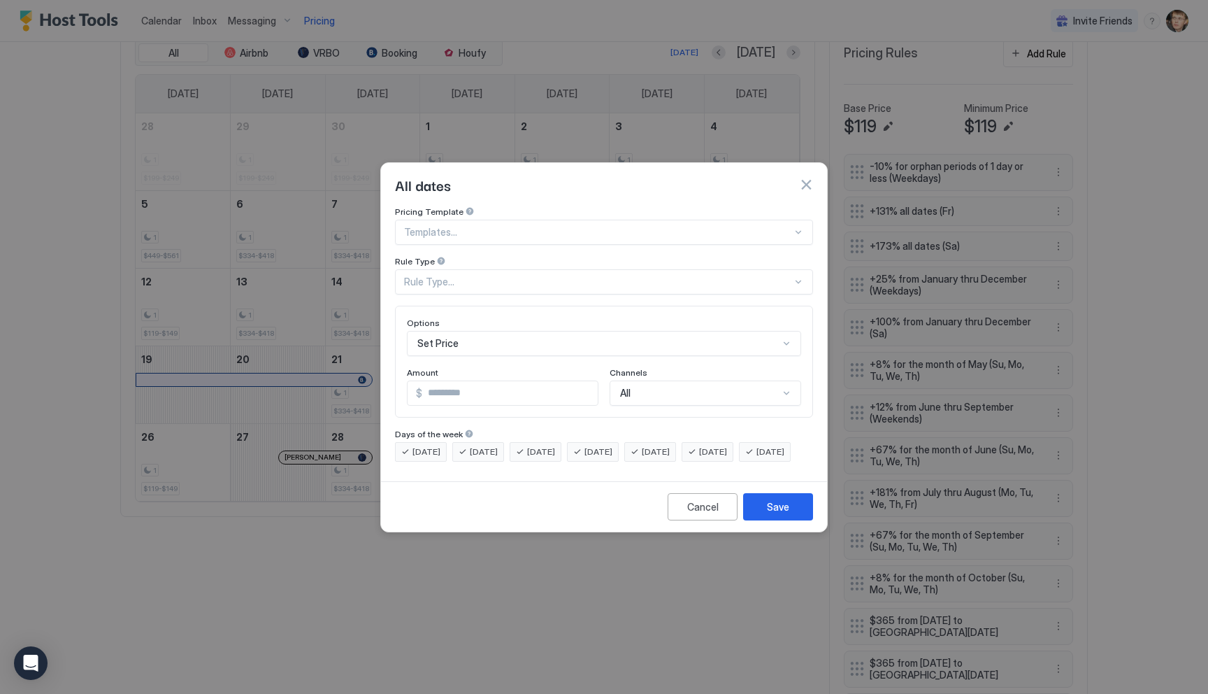
click at [503, 226] on div at bounding box center [598, 232] width 388 height 13
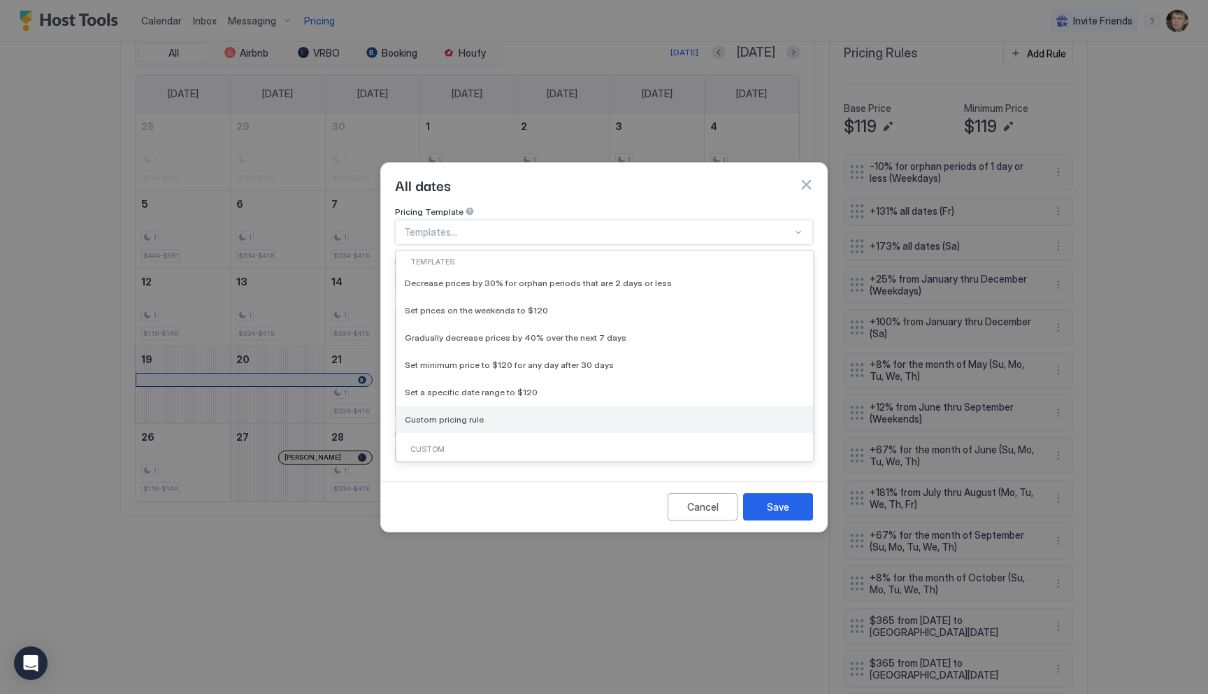
click at [511, 406] on div "Custom pricing rule" at bounding box center [604, 419] width 417 height 27
type input "***"
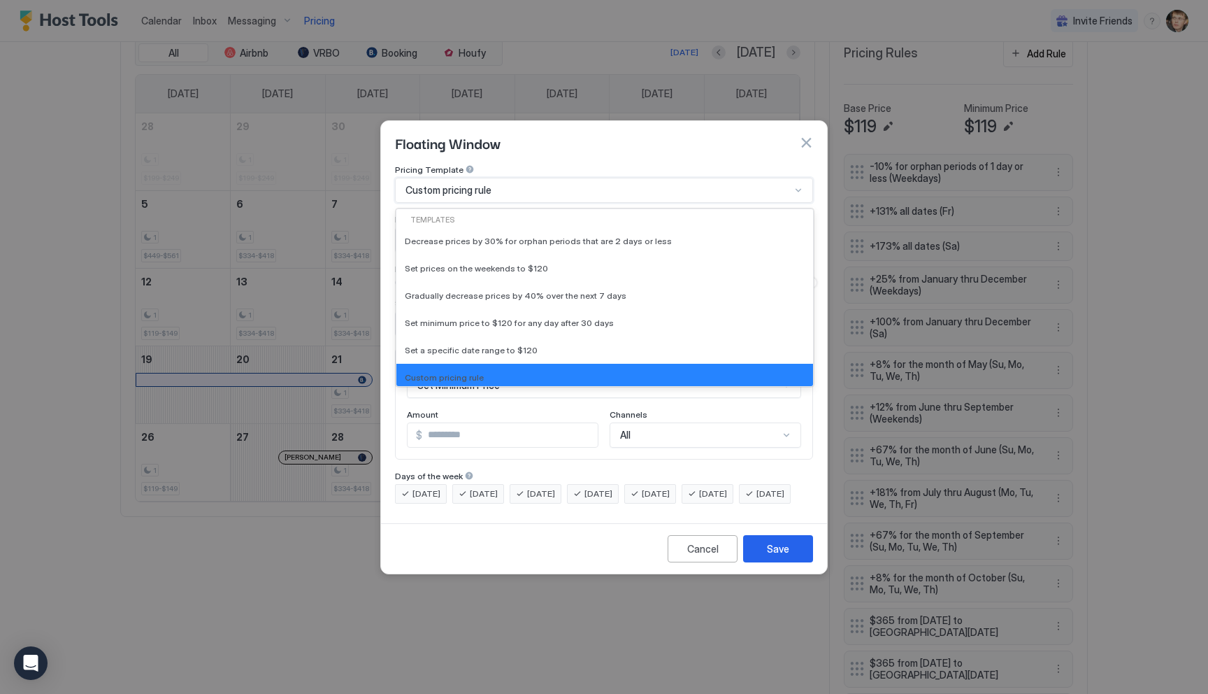
click at [477, 185] on div "Custom pricing rule" at bounding box center [604, 190] width 418 height 25
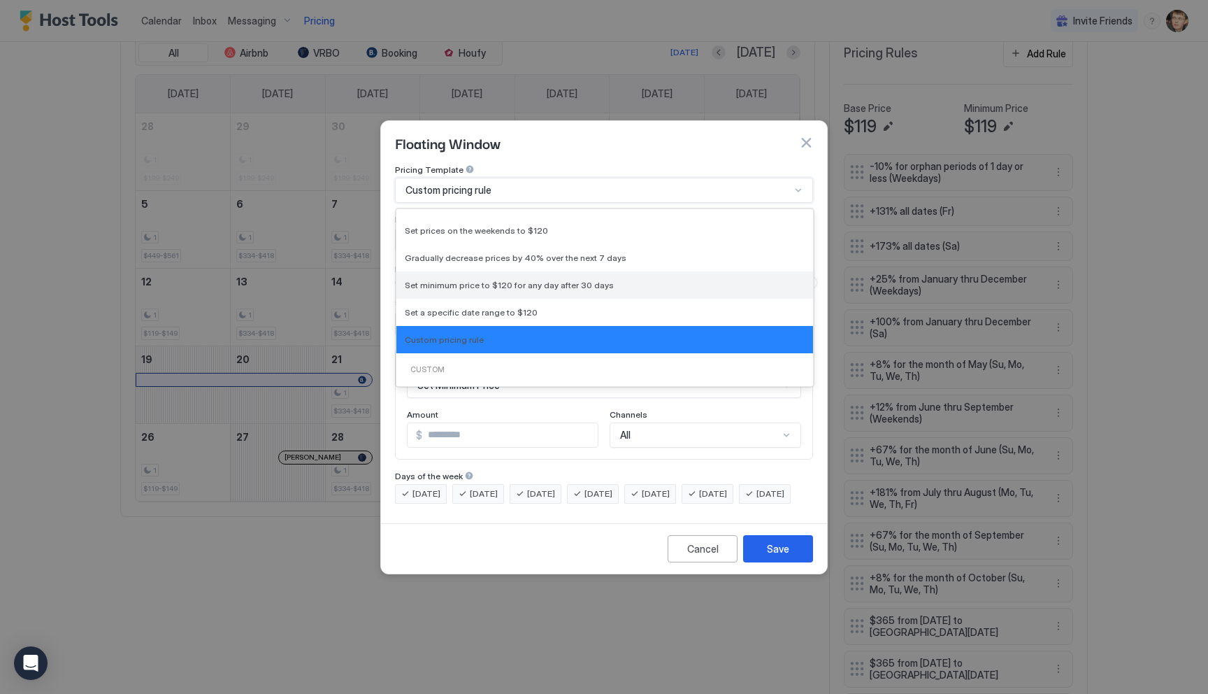
scroll to position [42, 0]
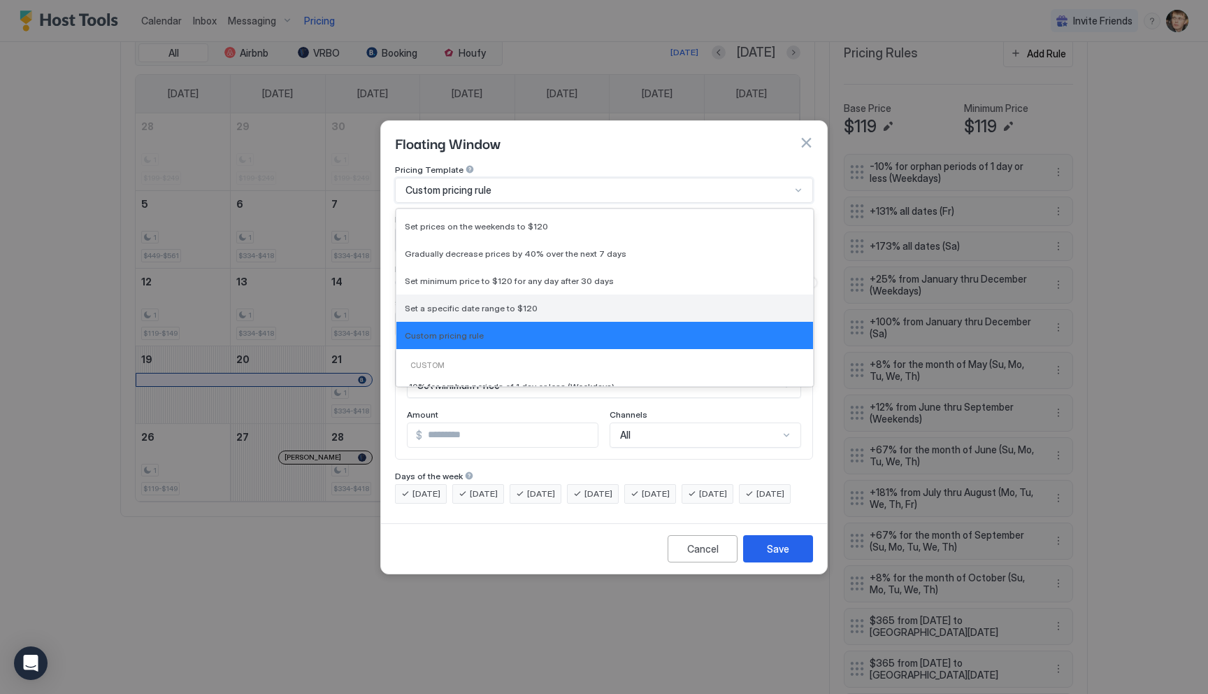
click at [506, 303] on span "Set a specific date range to $120" at bounding box center [471, 308] width 133 height 10
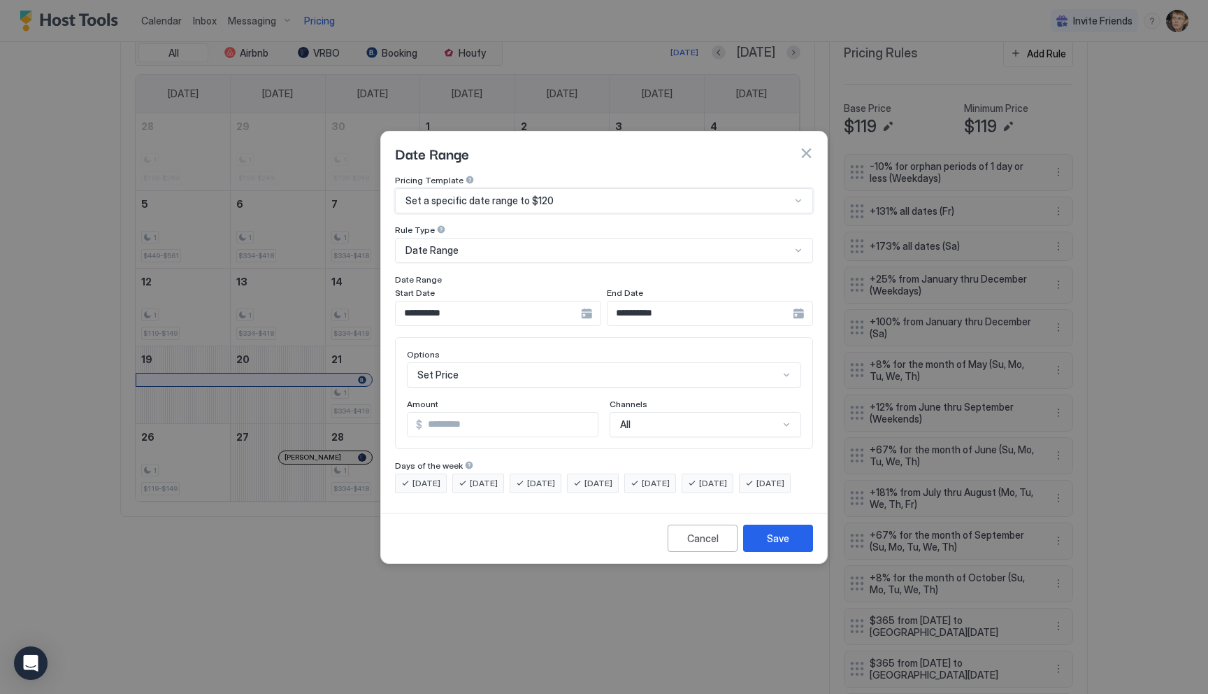
click at [502, 308] on input "**********" at bounding box center [488, 313] width 185 height 24
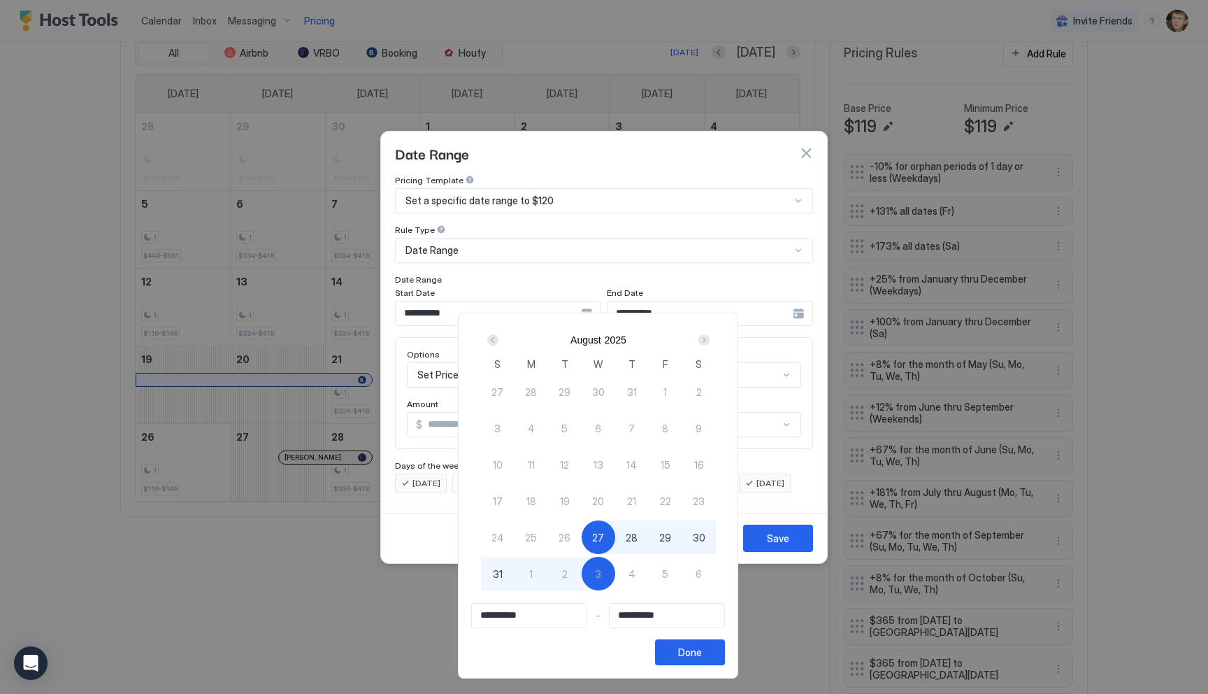
click at [710, 340] on div "Next" at bounding box center [703, 339] width 11 height 11
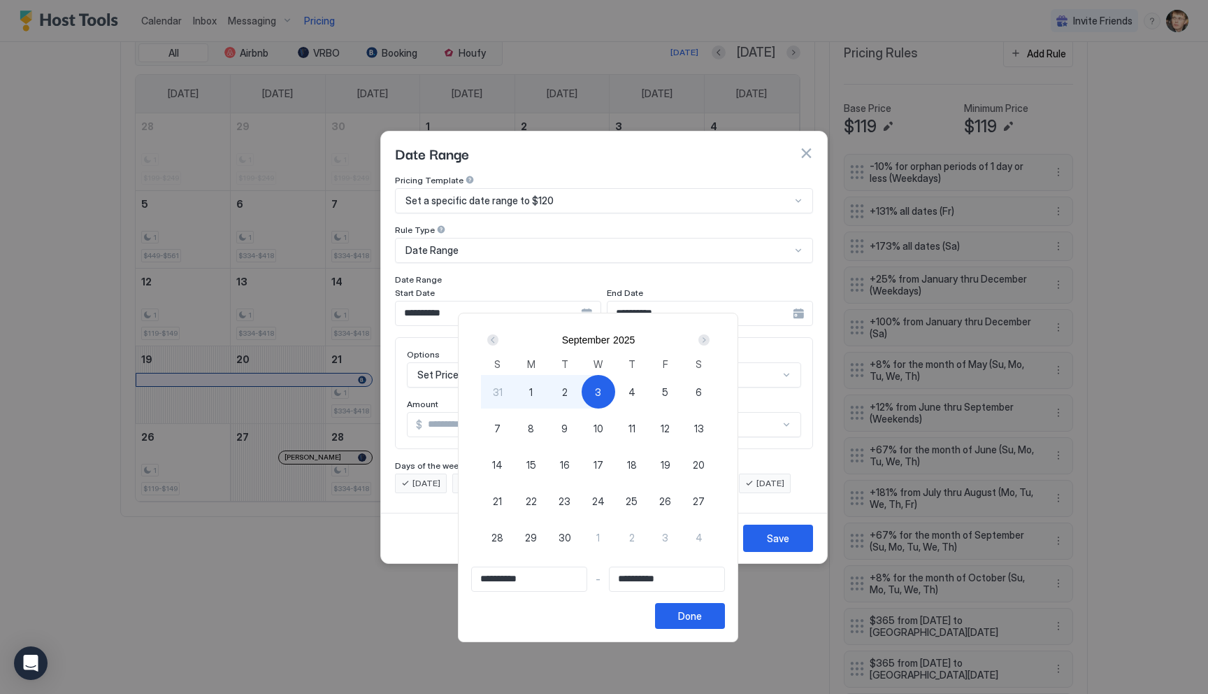
click at [710, 340] on div "Next" at bounding box center [703, 339] width 11 height 11
click at [500, 467] on span "12" at bounding box center [497, 464] width 9 height 15
type input "**********"
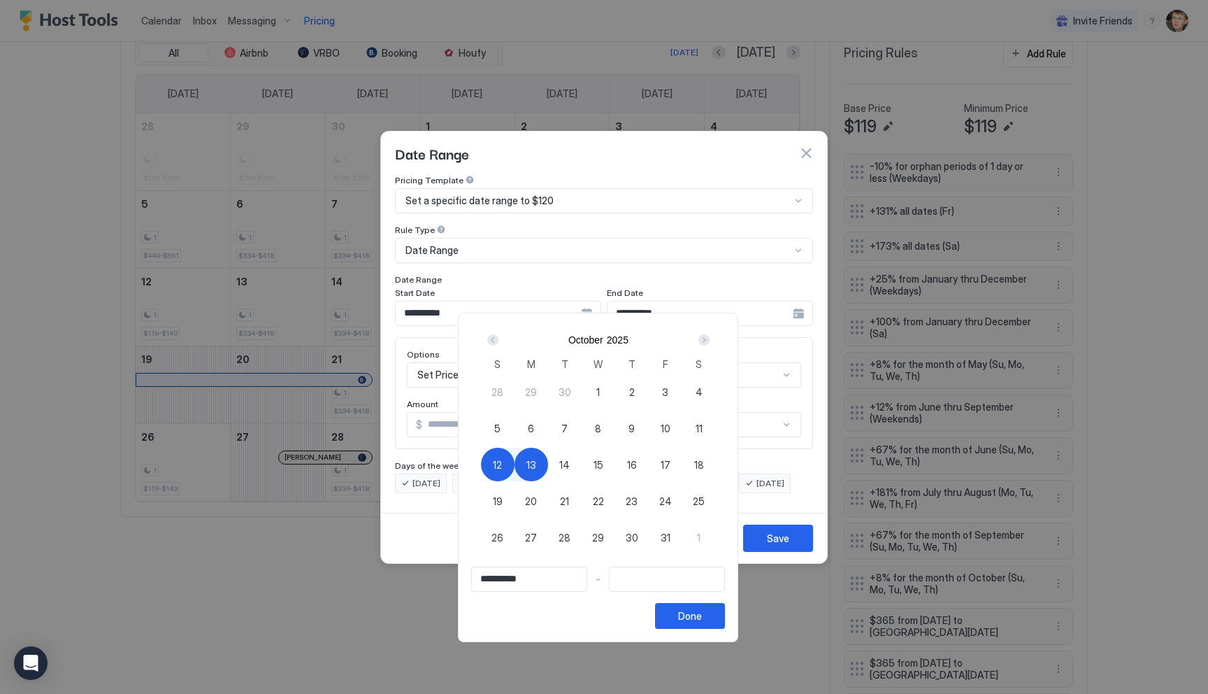
click at [533, 466] on span "13" at bounding box center [531, 464] width 10 height 15
type input "**********"
click at [663, 259] on div at bounding box center [604, 347] width 1208 height 694
type input "**********"
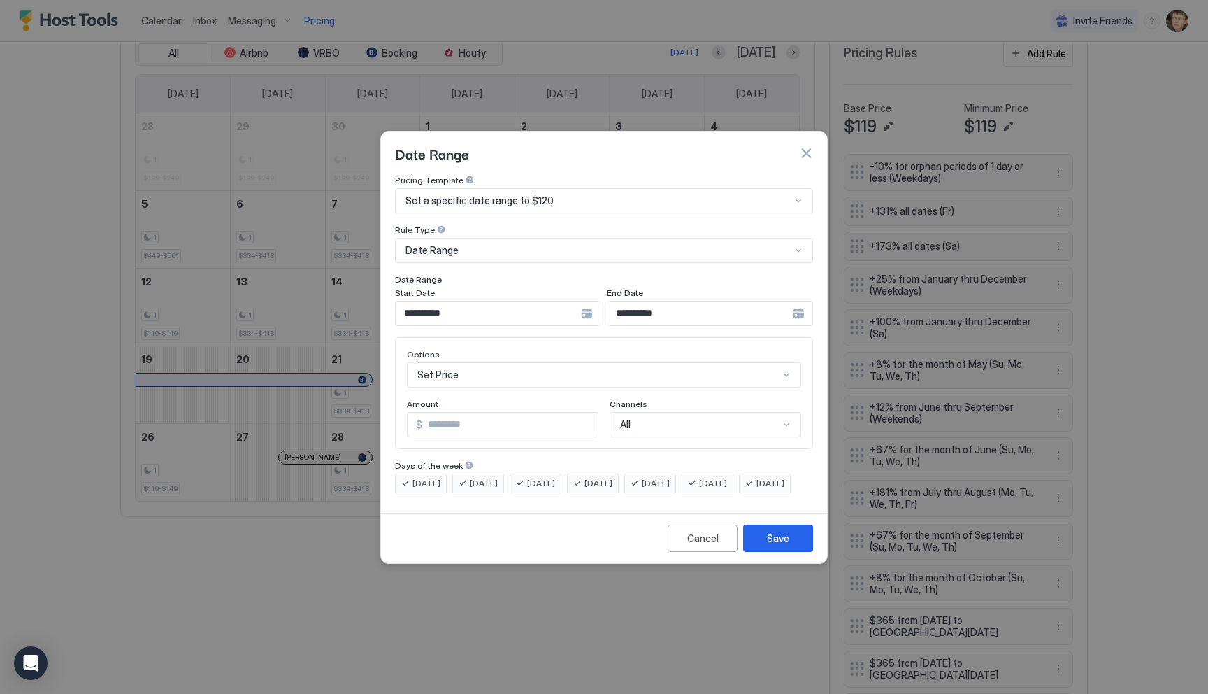
click at [462, 301] on input "**********" at bounding box center [488, 313] width 185 height 24
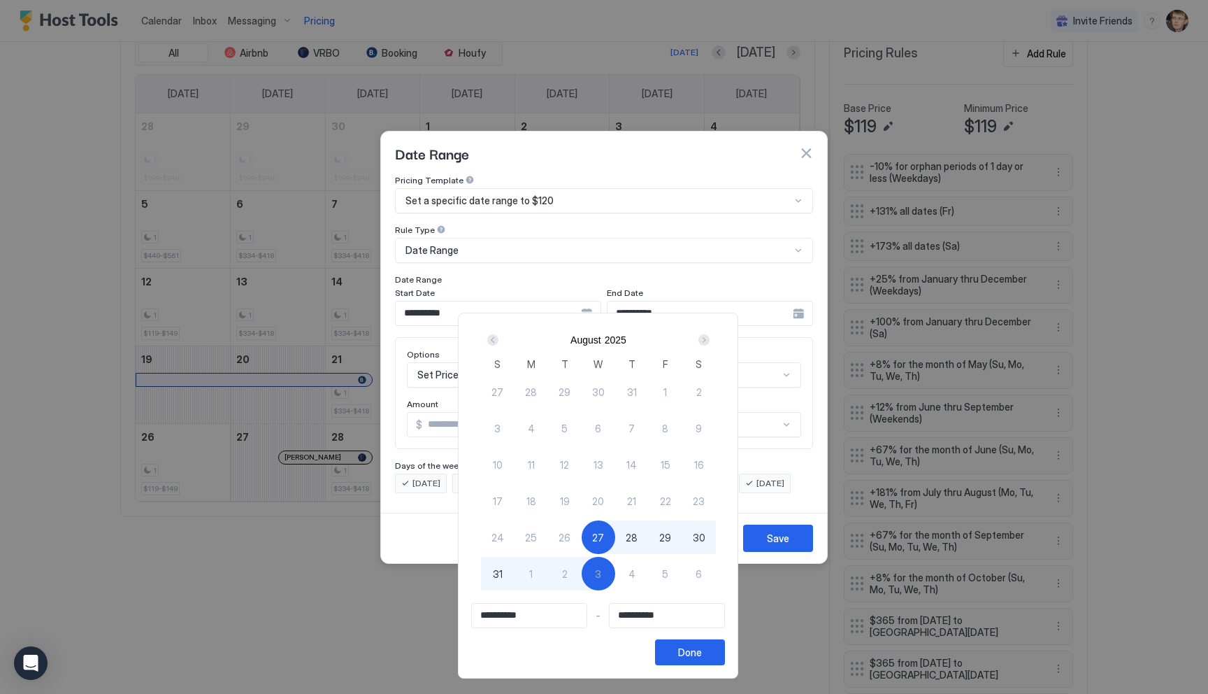
click at [710, 340] on div "Next" at bounding box center [703, 339] width 11 height 11
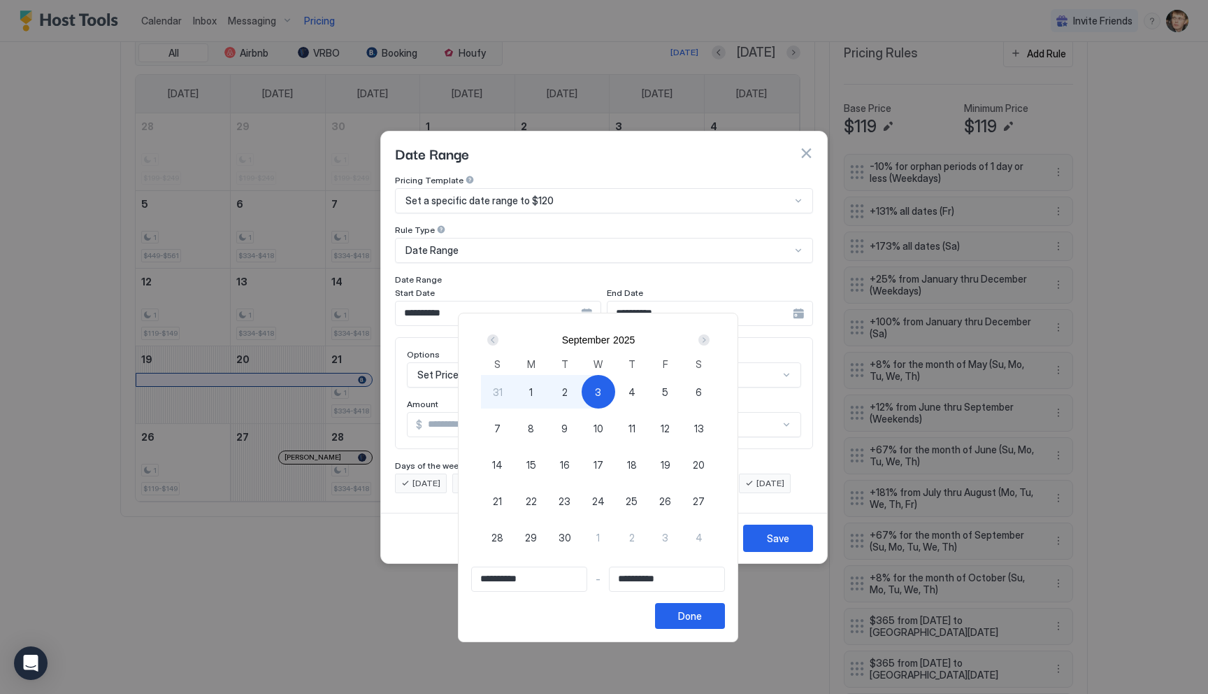
click at [710, 340] on div "Next" at bounding box center [703, 339] width 11 height 11
click at [508, 463] on div "12" at bounding box center [498, 464] width 34 height 34
type input "**********"
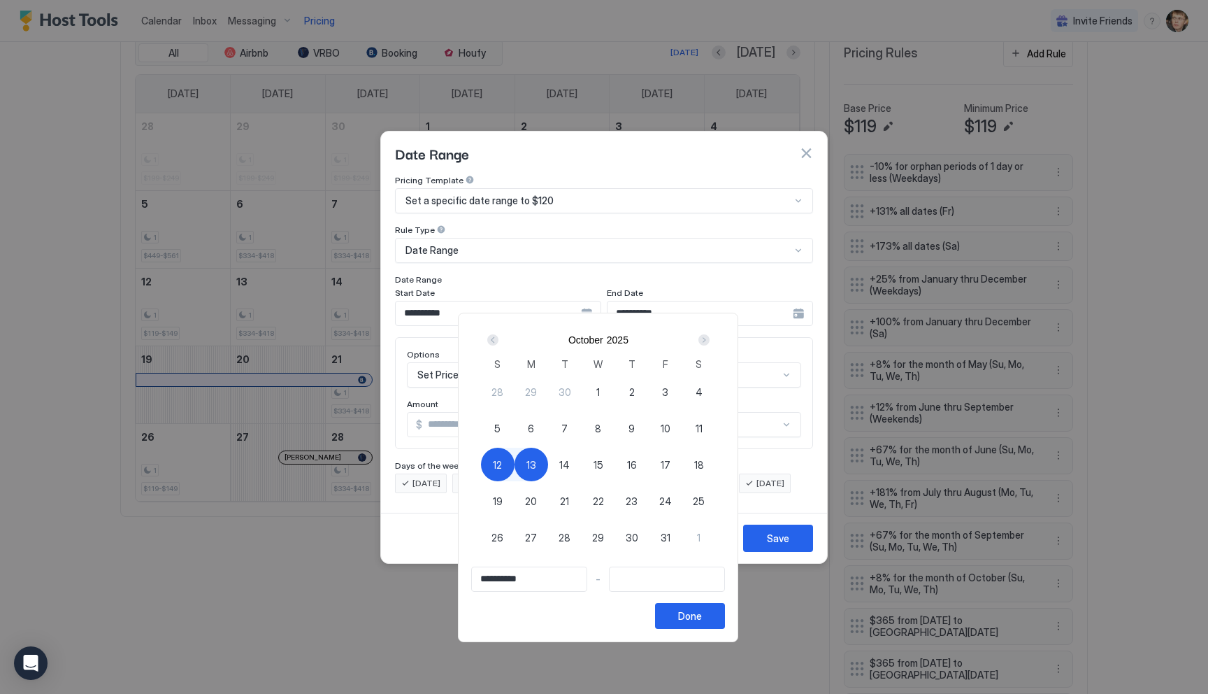
click at [536, 462] on span "13" at bounding box center [531, 464] width 10 height 15
type input "**********"
click at [610, 271] on div at bounding box center [604, 347] width 1208 height 694
type input "**********"
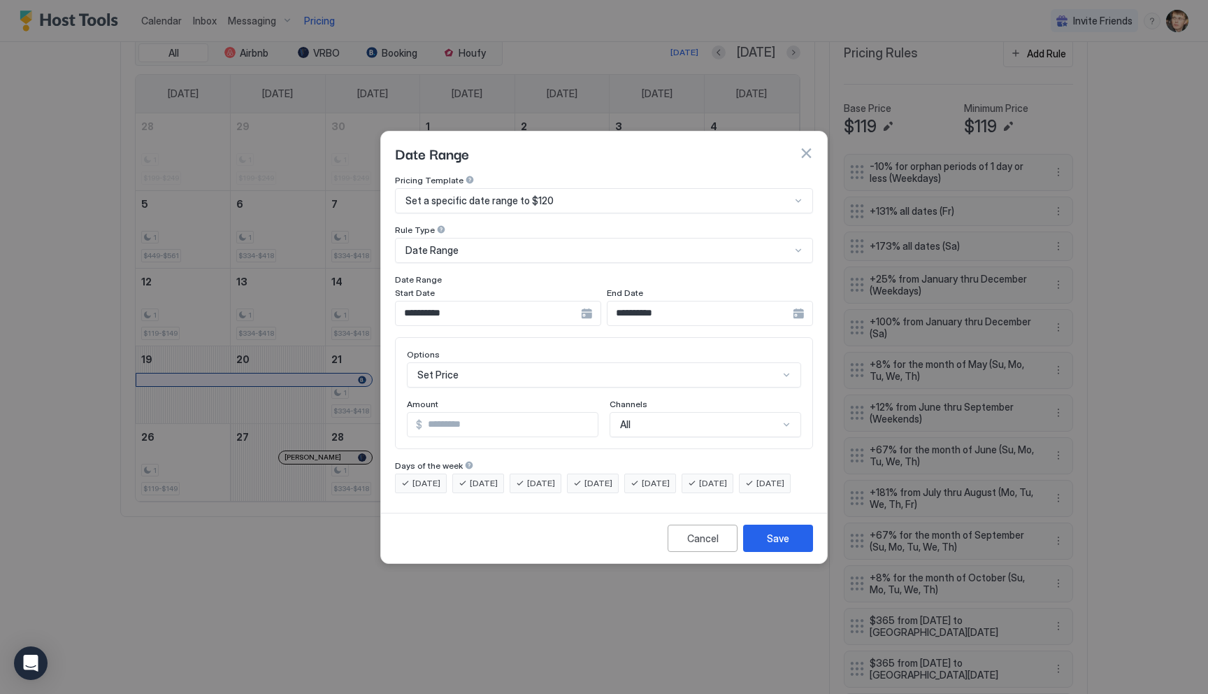
click at [557, 309] on input "**********" at bounding box center [488, 313] width 185 height 24
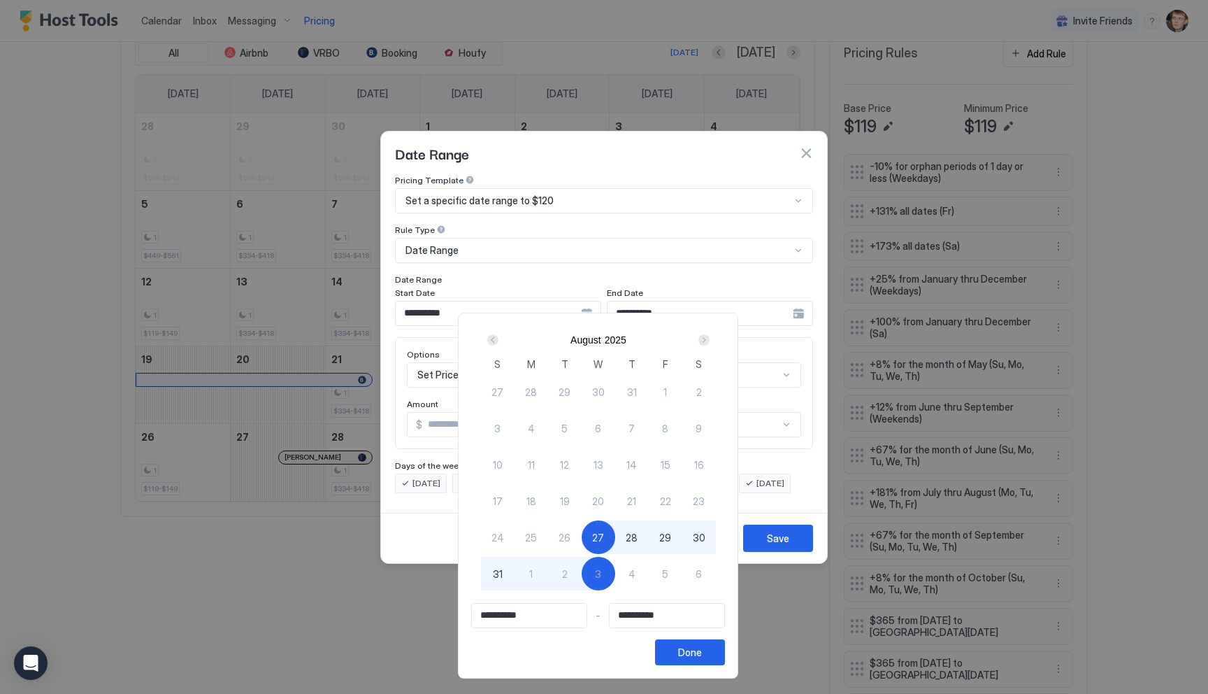
click at [710, 339] on div "Next" at bounding box center [703, 339] width 11 height 11
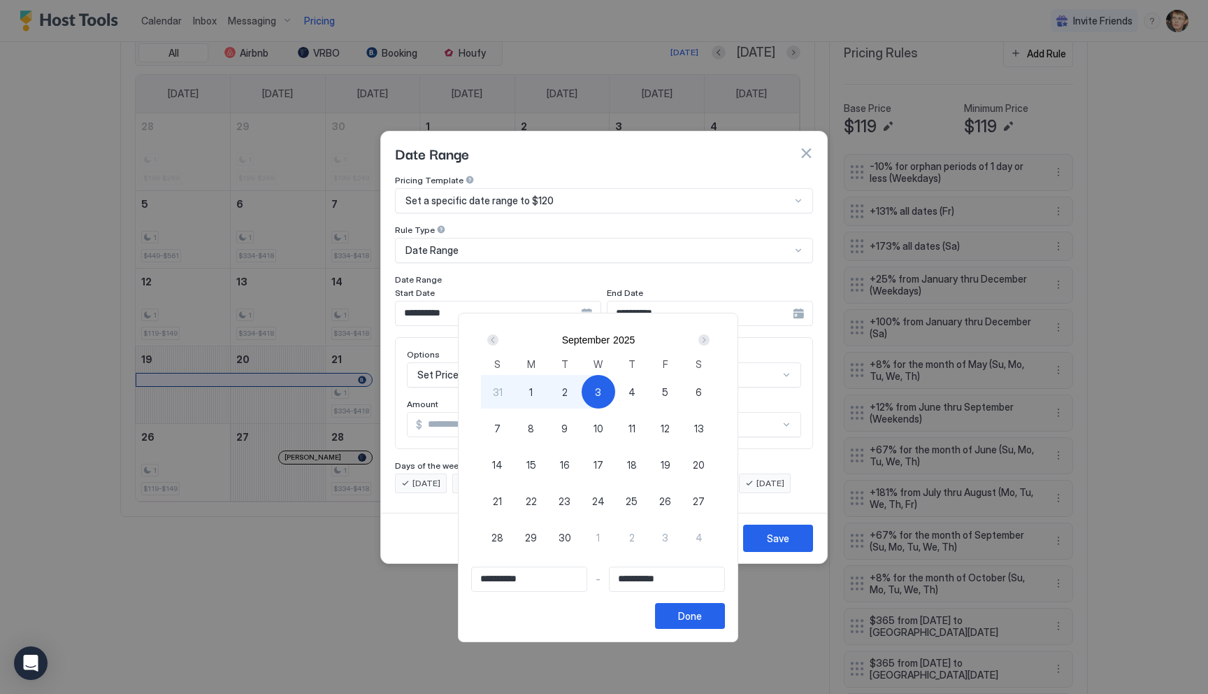
click at [710, 339] on div "Next" at bounding box center [703, 339] width 11 height 11
click at [509, 461] on div "12" at bounding box center [498, 464] width 34 height 34
type input "**********"
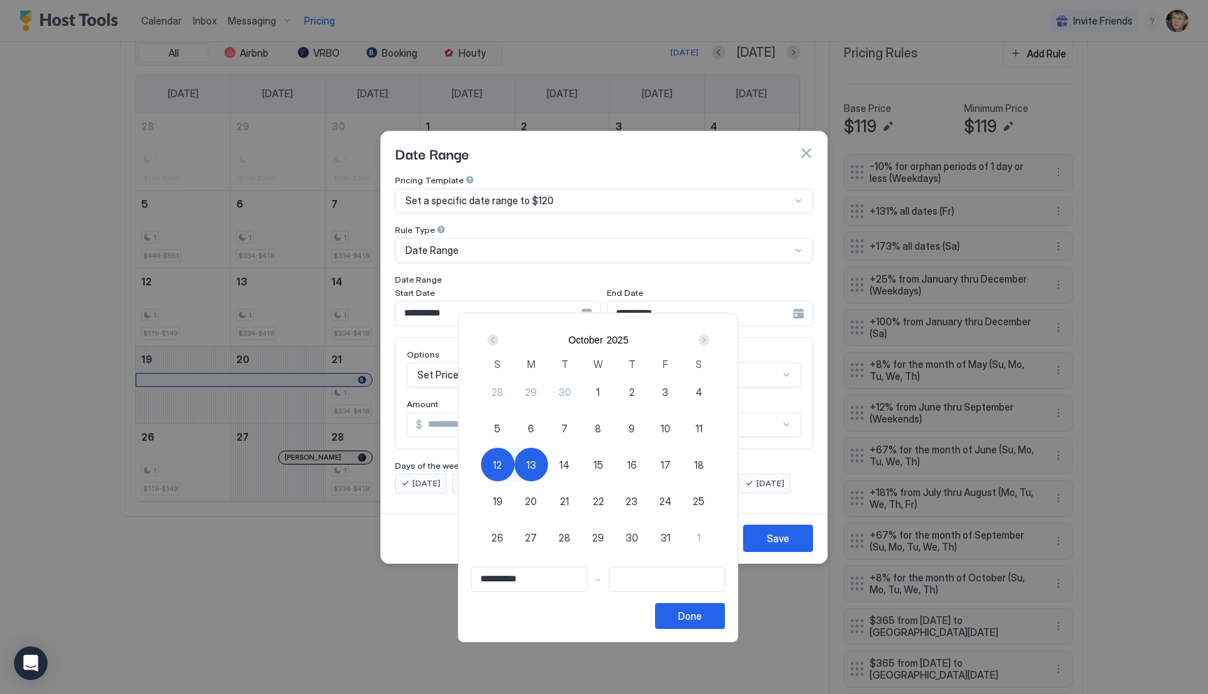
click at [536, 466] on span "13" at bounding box center [531, 464] width 10 height 15
type input "**********"
click at [676, 610] on button "Done" at bounding box center [690, 616] width 70 height 26
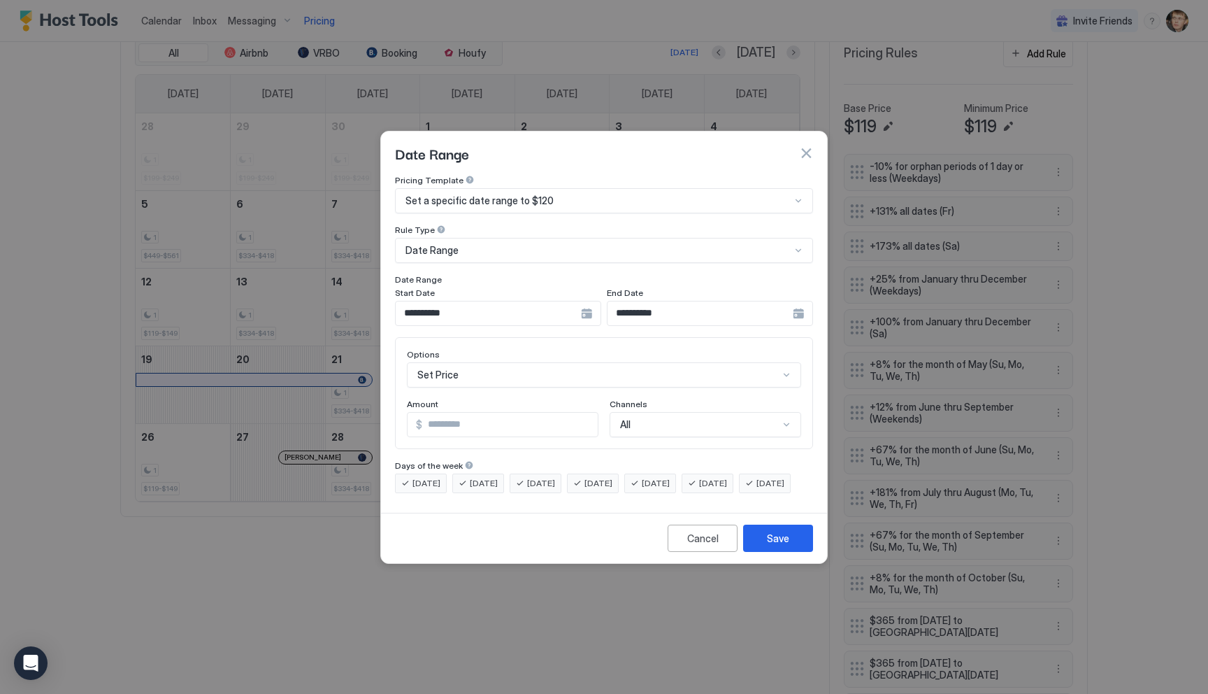
click at [536, 417] on input "***" at bounding box center [509, 425] width 175 height 24
type input "***"
click at [794, 546] on button "Save" at bounding box center [778, 537] width 70 height 27
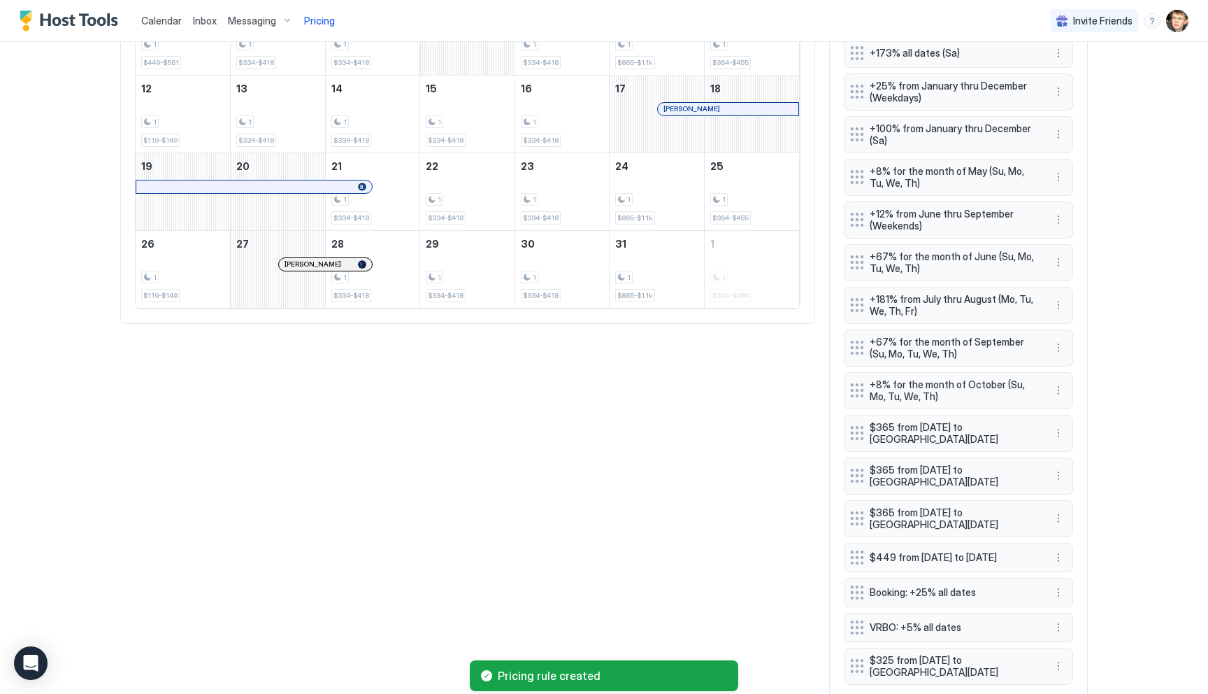
scroll to position [689, 0]
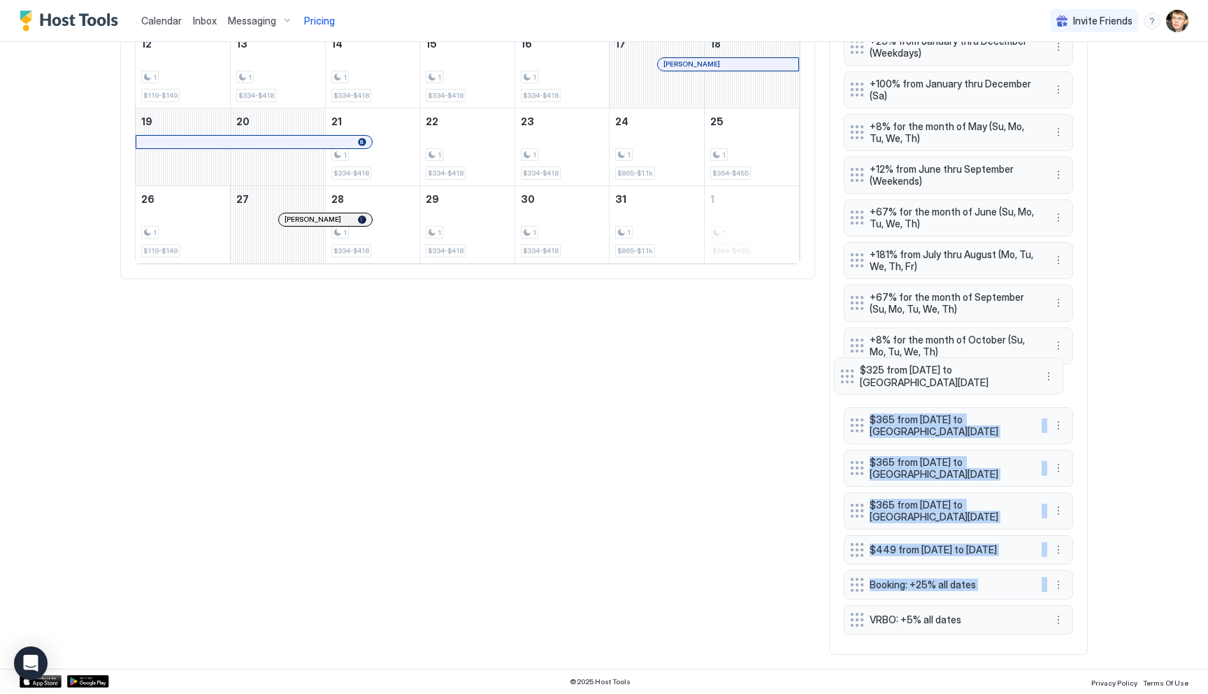
drag, startPoint x: 856, startPoint y: 619, endPoint x: 846, endPoint y: 373, distance: 245.6
click at [846, 373] on div "-10% for orphan periods of 1 day or less (Weekdays) +131% all dates (Fr) +173% …" at bounding box center [958, 278] width 229 height 724
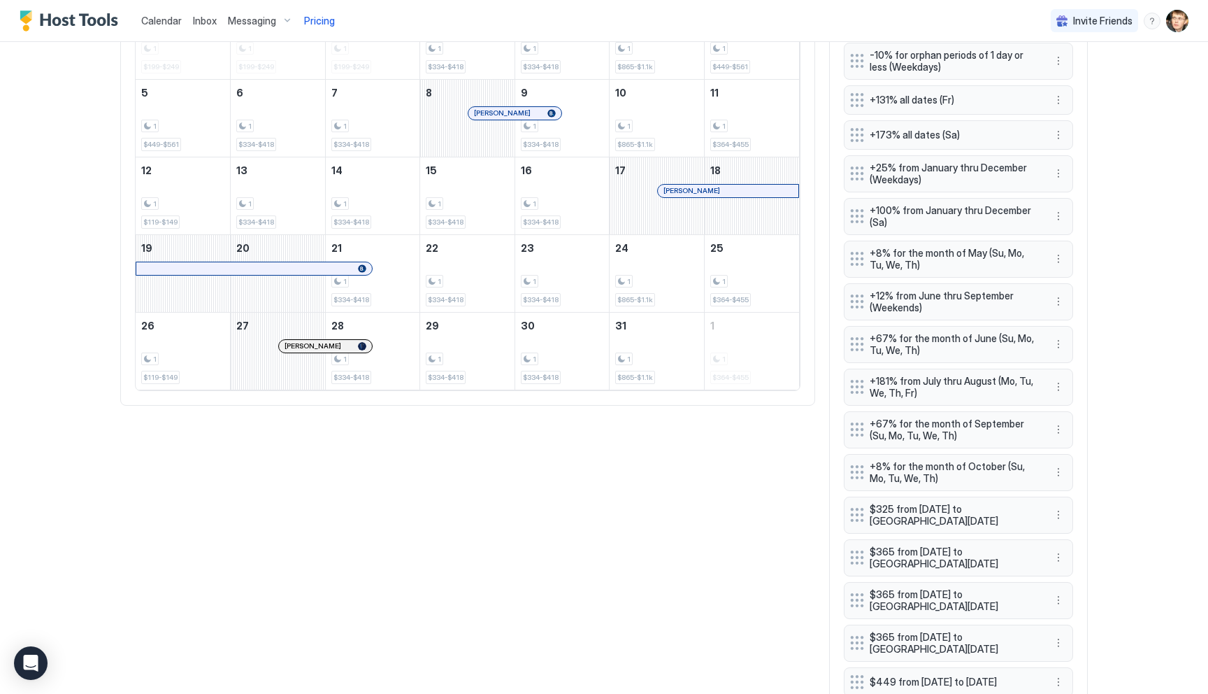
scroll to position [445, 0]
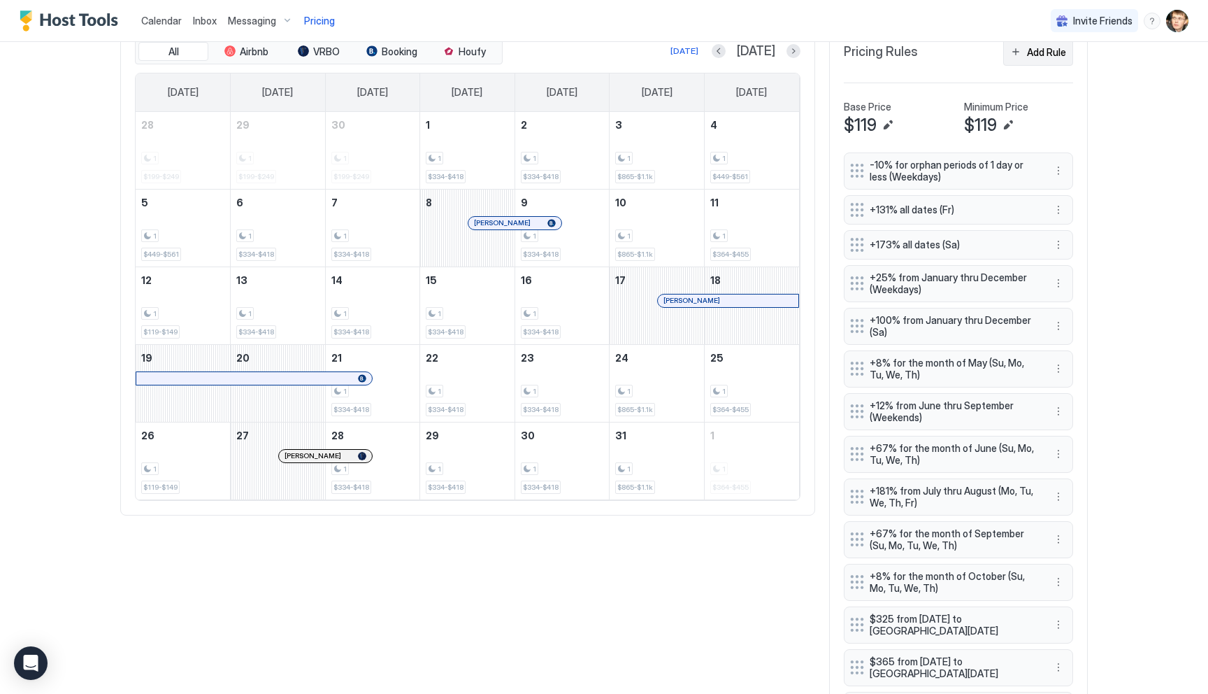
click at [1036, 54] on div "Add Rule" at bounding box center [1046, 52] width 39 height 15
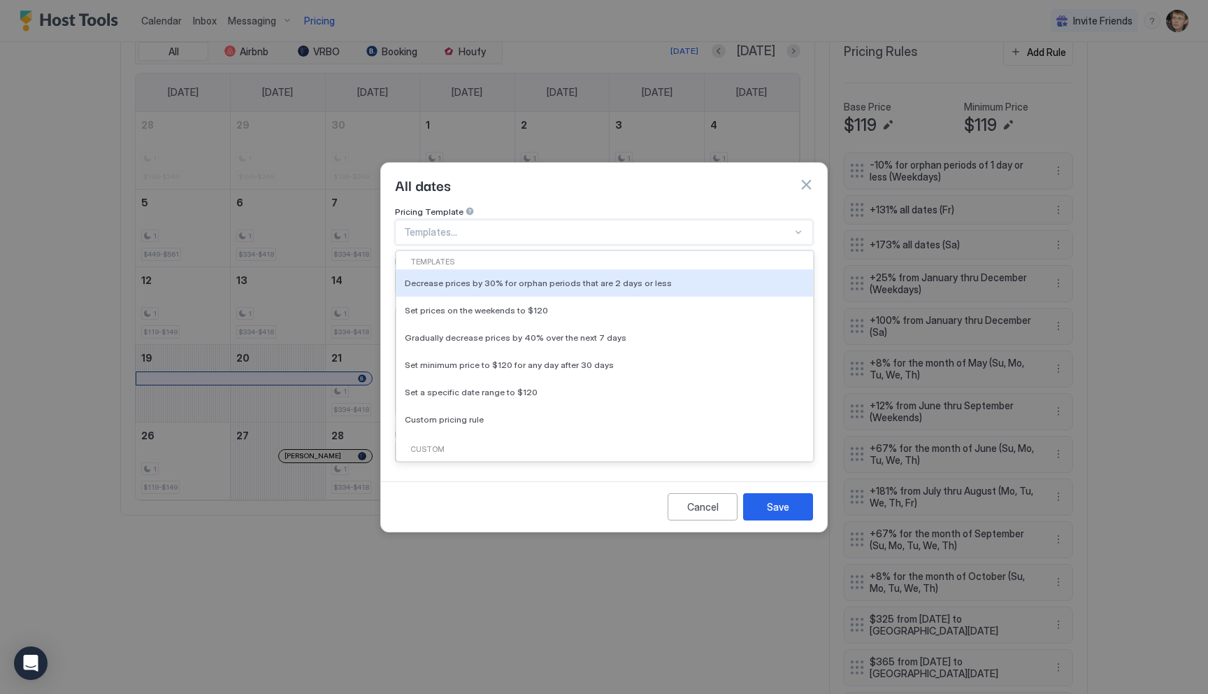
click at [478, 226] on div at bounding box center [598, 232] width 388 height 13
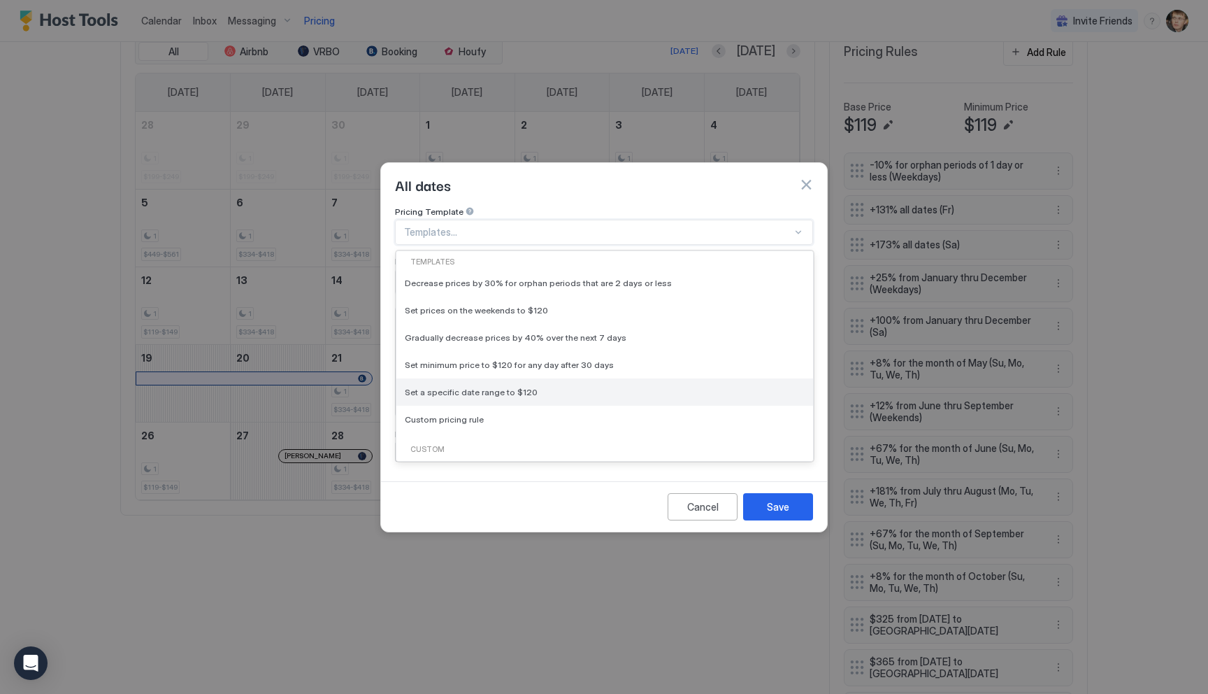
click at [471, 387] on span "Set a specific date range to $120" at bounding box center [471, 392] width 133 height 10
type input "***"
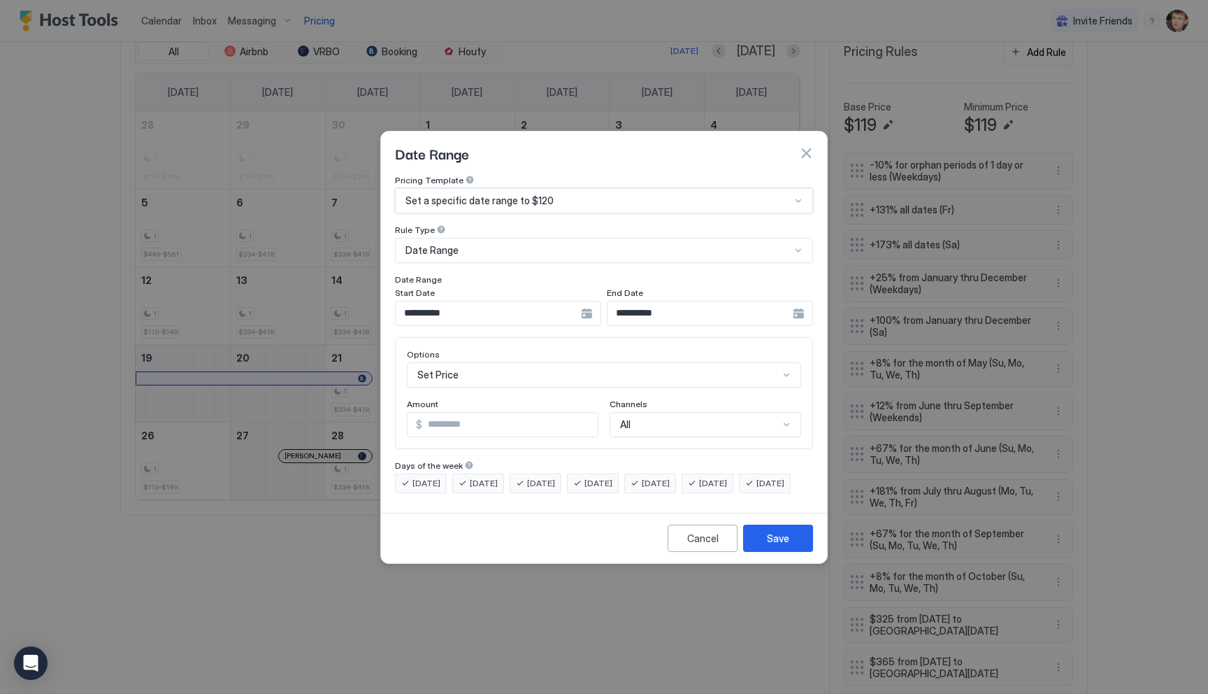
click at [590, 301] on div "**********" at bounding box center [498, 313] width 206 height 25
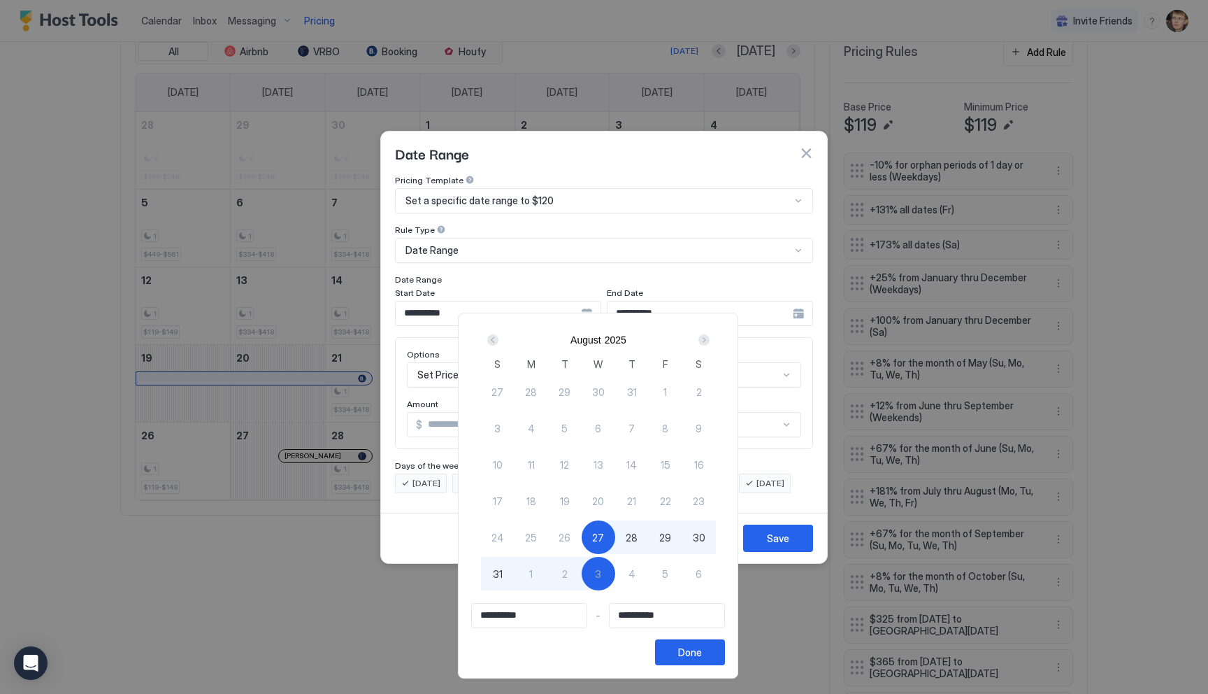
click at [710, 339] on div "Next" at bounding box center [703, 339] width 11 height 11
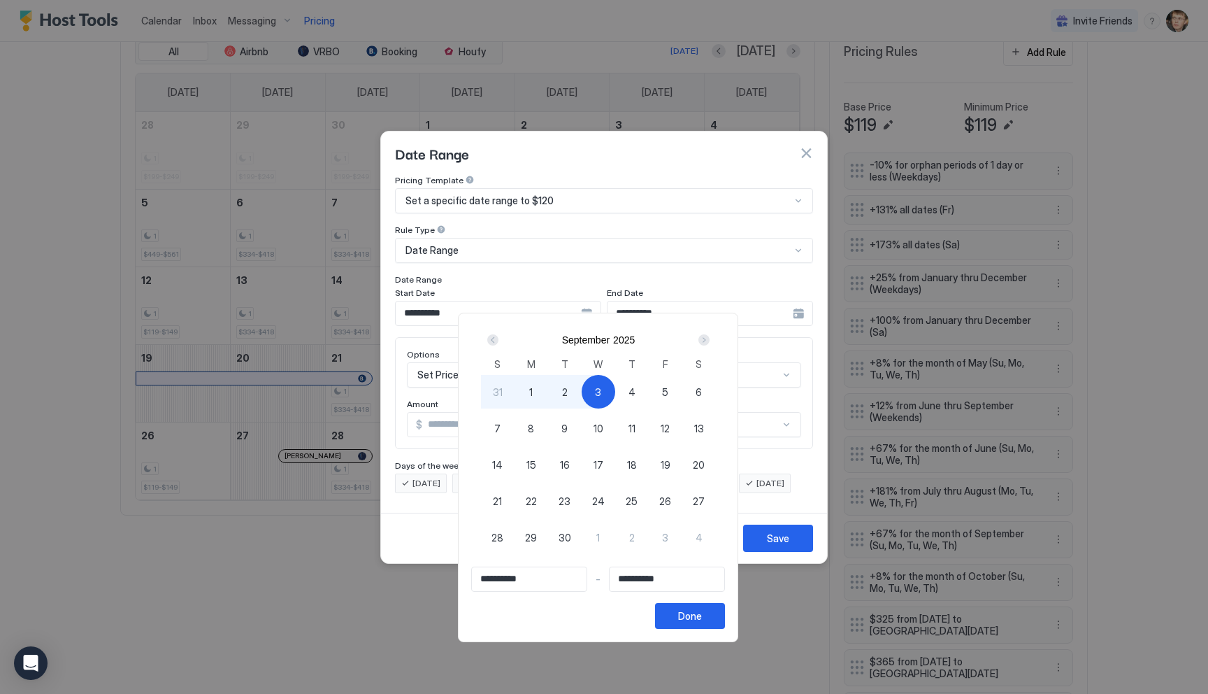
click at [710, 339] on div "Next" at bounding box center [703, 339] width 11 height 11
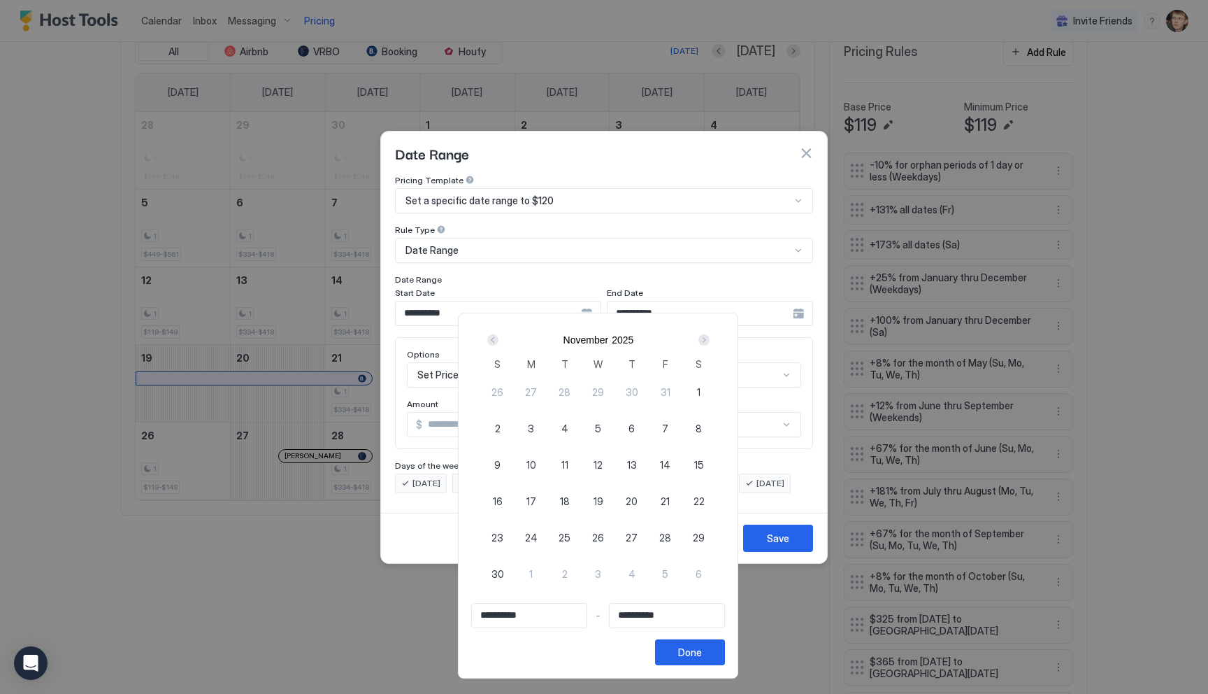
click at [501, 464] on span "9" at bounding box center [497, 464] width 6 height 15
type input "**********"
click at [564, 466] on div "11" at bounding box center [565, 464] width 34 height 34
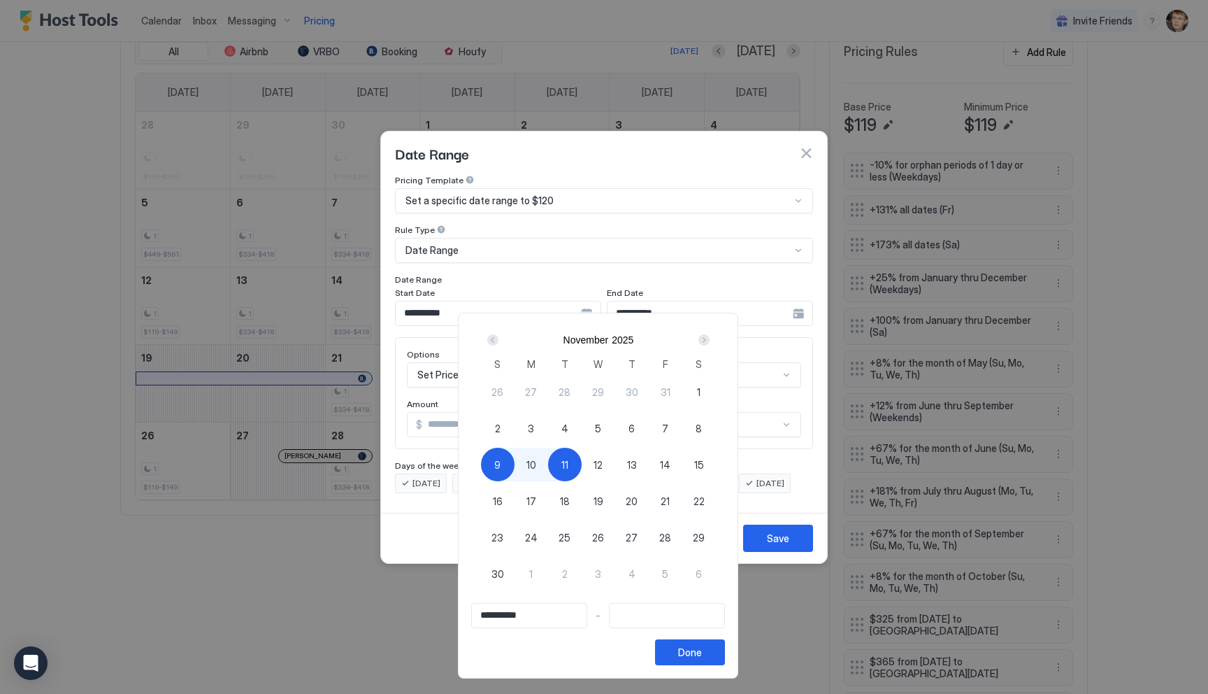
type input "**********"
click at [698, 665] on div "**********" at bounding box center [598, 496] width 280 height 366
click at [700, 652] on div "Done" at bounding box center [690, 652] width 24 height 15
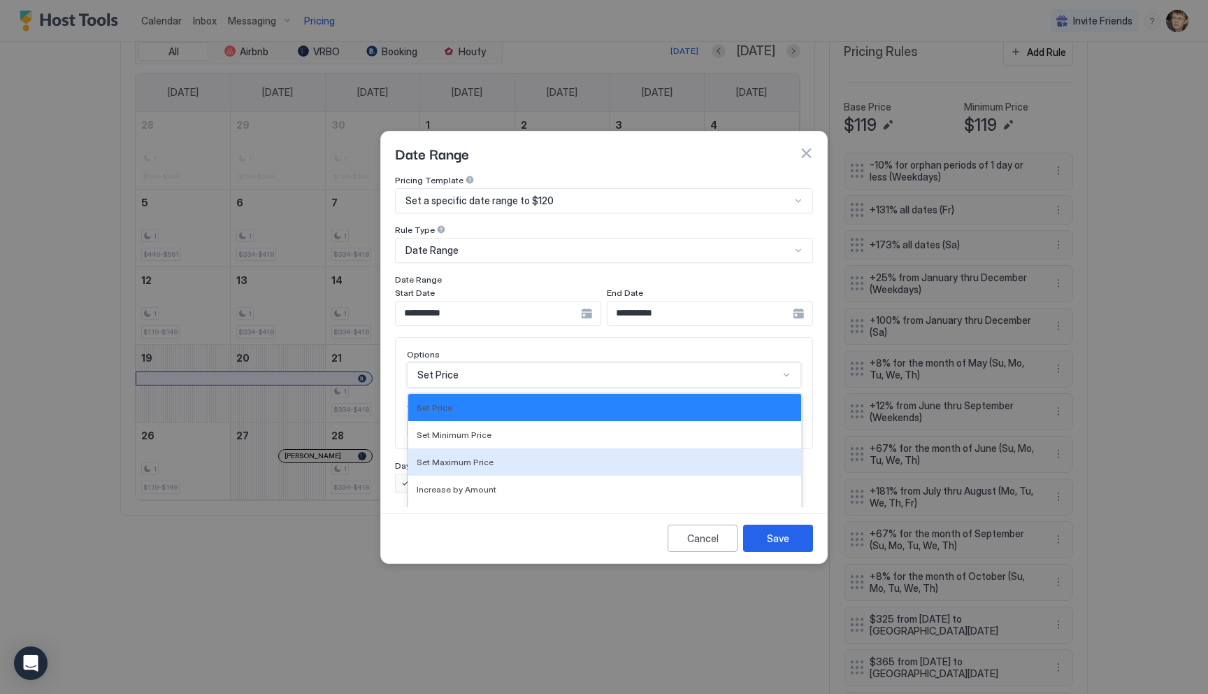
click at [496, 363] on div "Set Maximum Price, 3 of 17. 17 results available. Use Up and Down to choose opt…" at bounding box center [604, 374] width 394 height 25
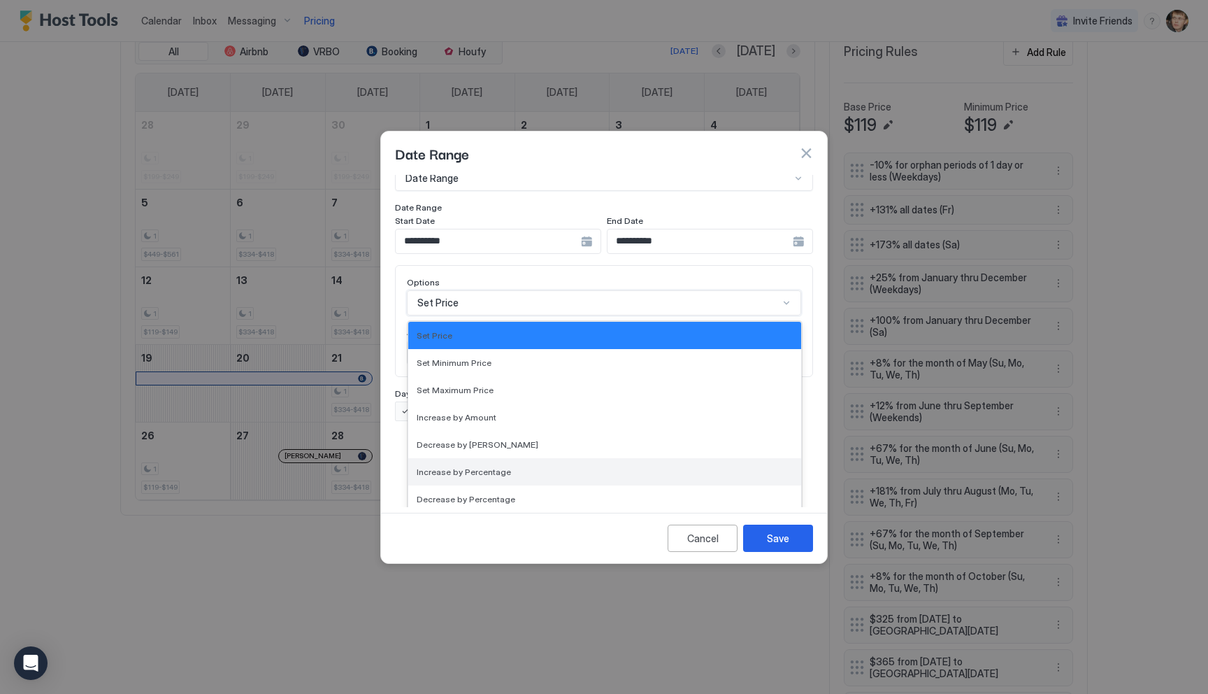
click at [506, 466] on div "Increase by Percentage" at bounding box center [605, 471] width 376 height 10
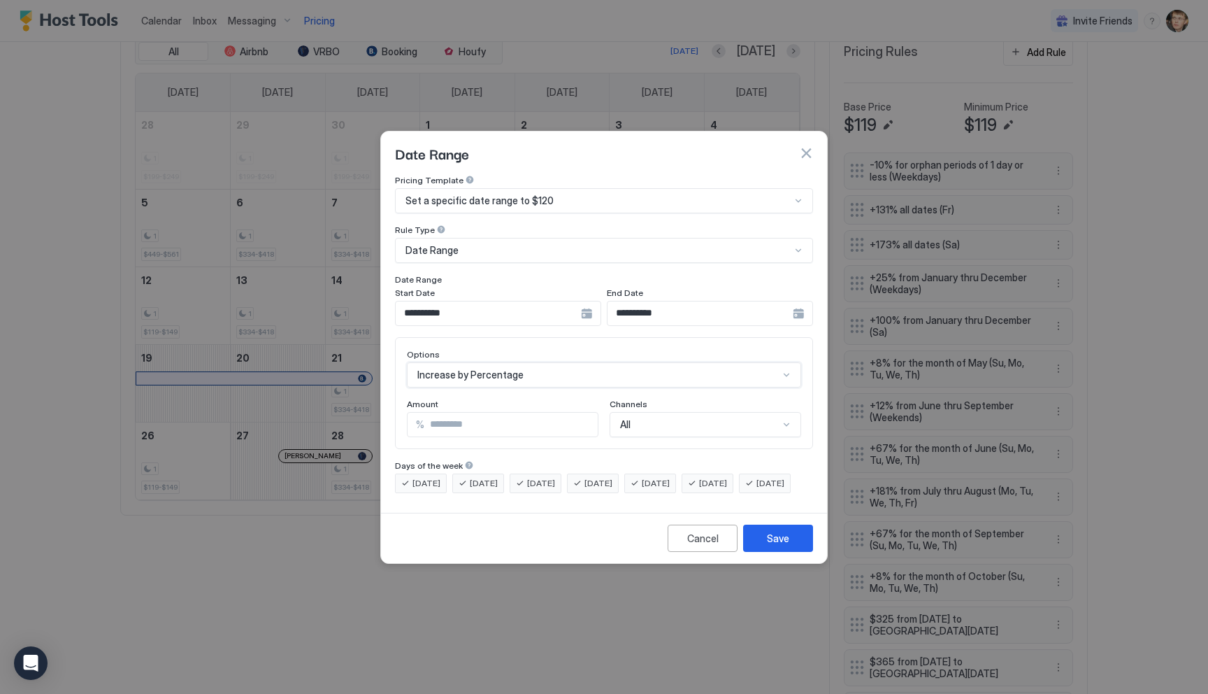
scroll to position [0, 0]
click at [488, 413] on input "***" at bounding box center [510, 425] width 173 height 24
type input "***"
click at [762, 552] on button "Save" at bounding box center [778, 537] width 70 height 27
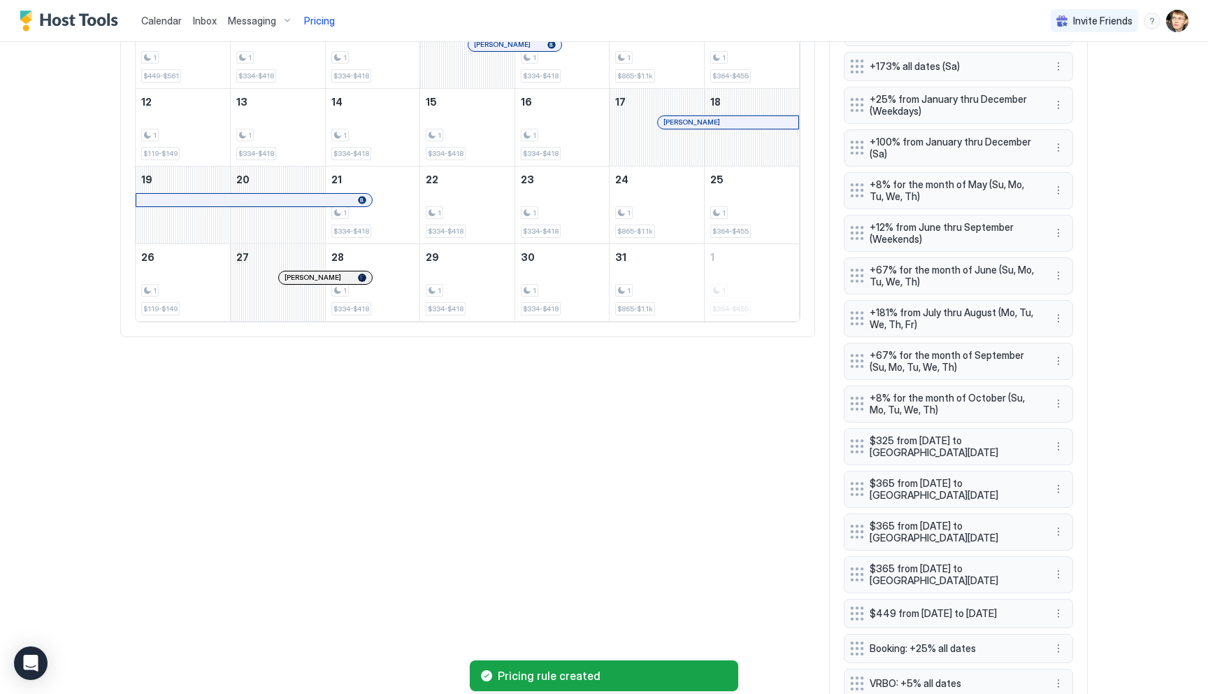
scroll to position [731, 0]
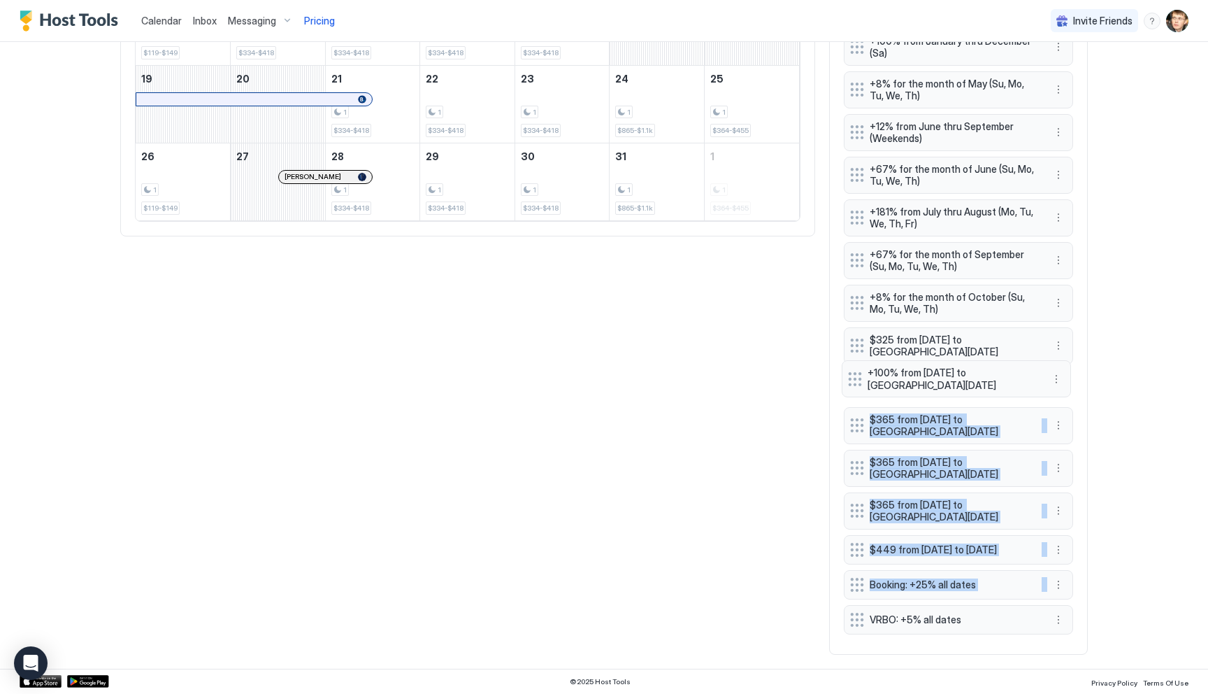
drag, startPoint x: 857, startPoint y: 618, endPoint x: 854, endPoint y: 375, distance: 242.6
click at [854, 375] on div "-10% for orphan periods of 1 day or less (Weekdays) +131% all dates (Fr) +173% …" at bounding box center [958, 256] width 229 height 766
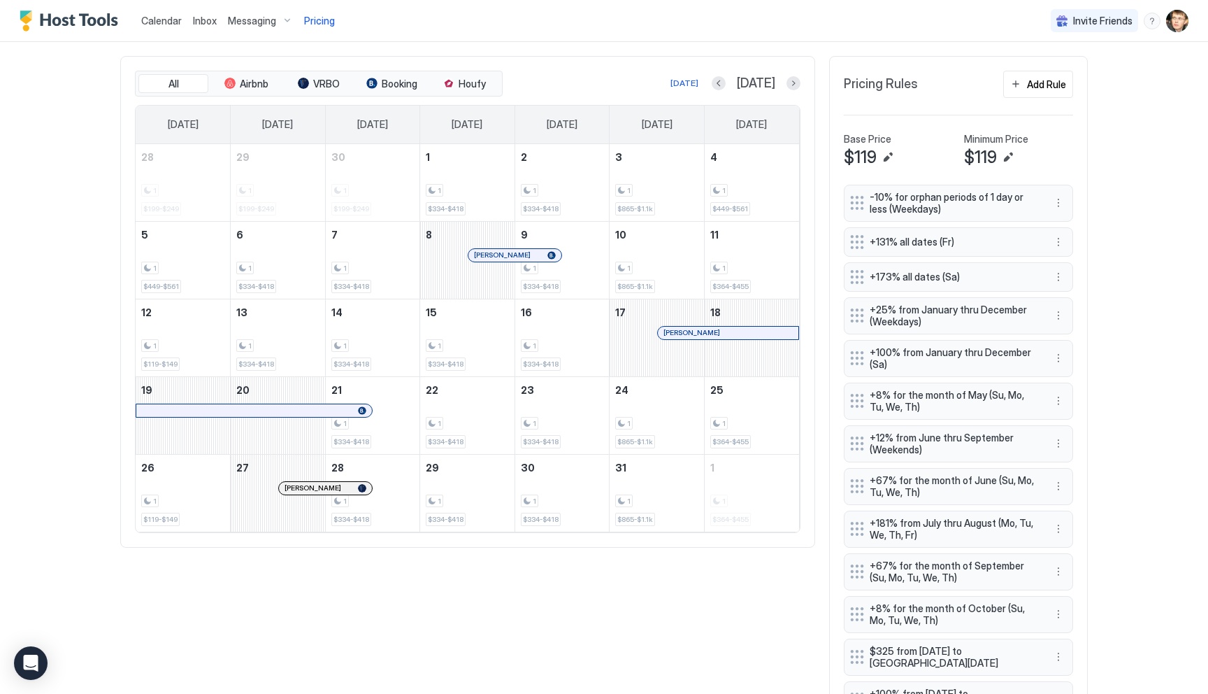
scroll to position [301, 0]
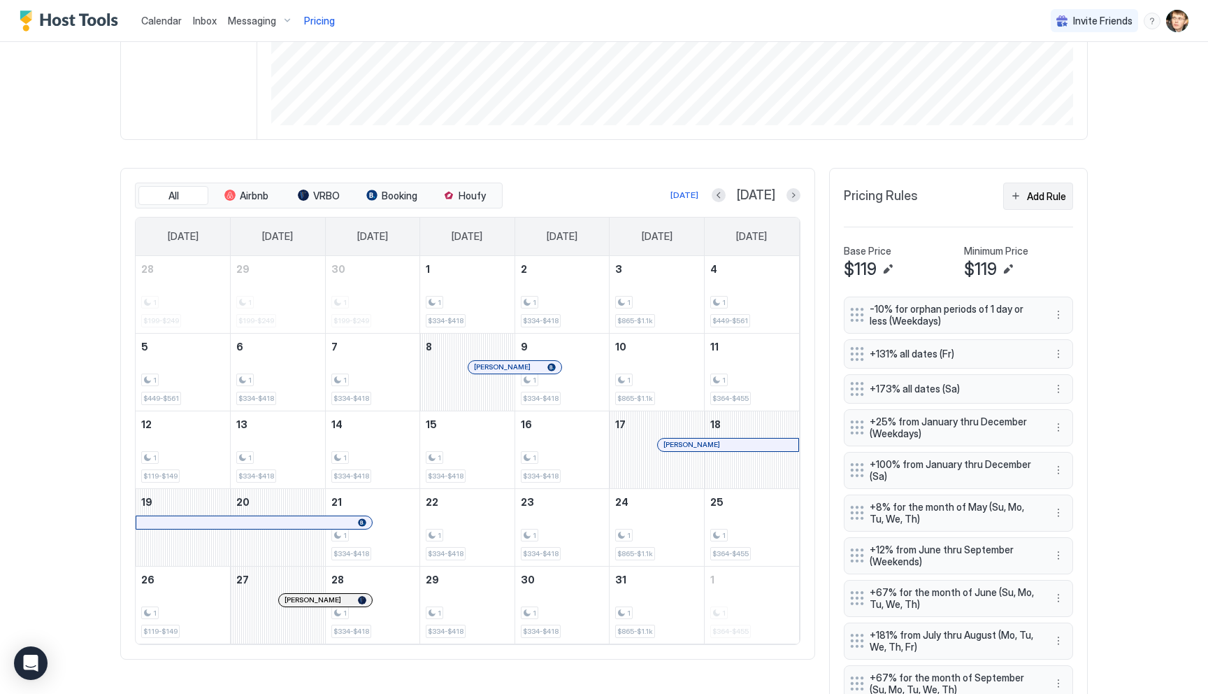
click at [1036, 192] on div "Add Rule" at bounding box center [1046, 196] width 39 height 15
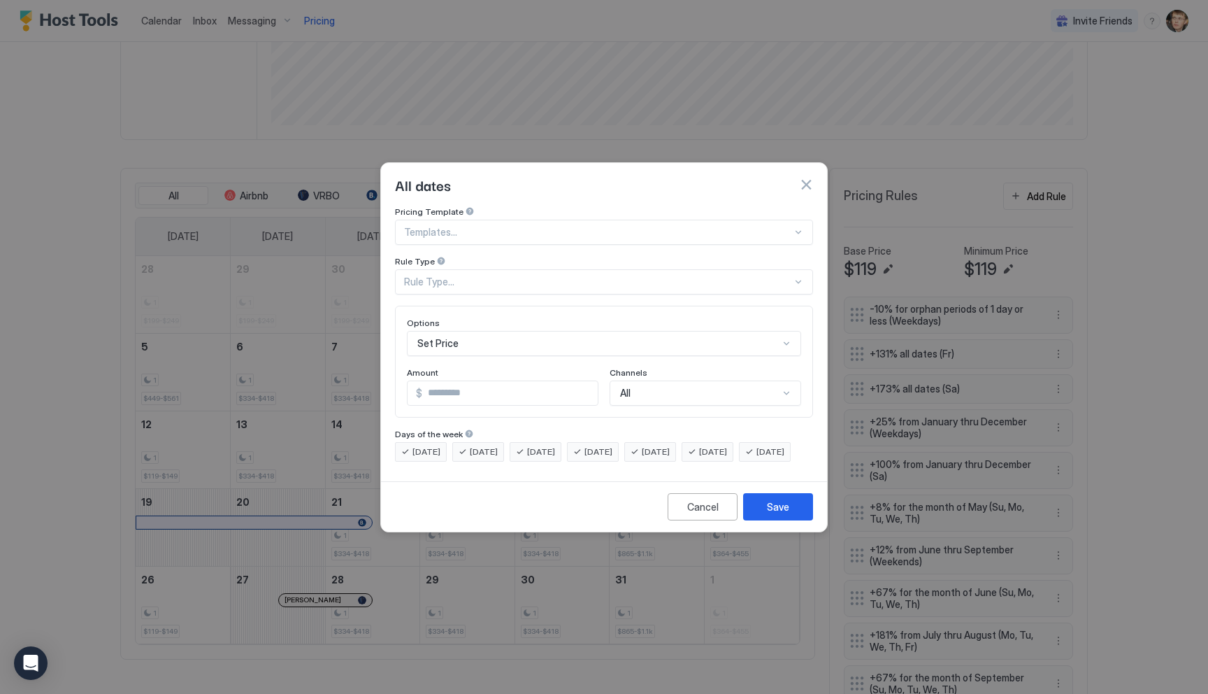
click at [540, 331] on div "Set Price" at bounding box center [604, 343] width 394 height 25
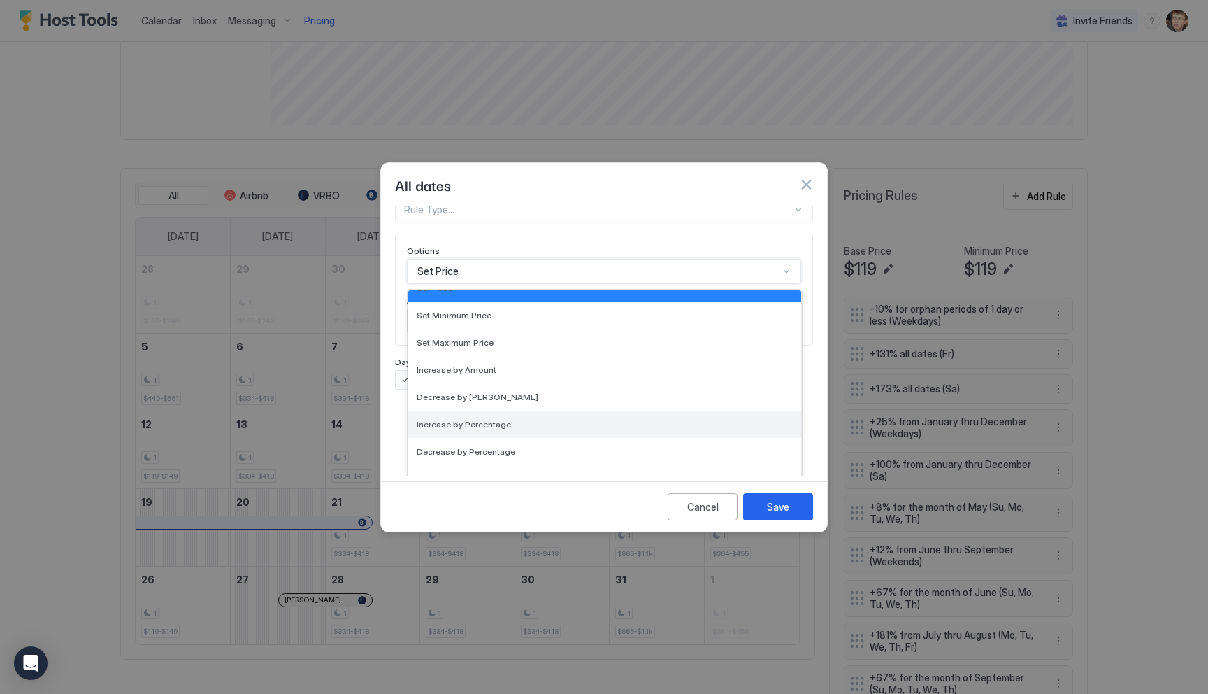
scroll to position [0, 0]
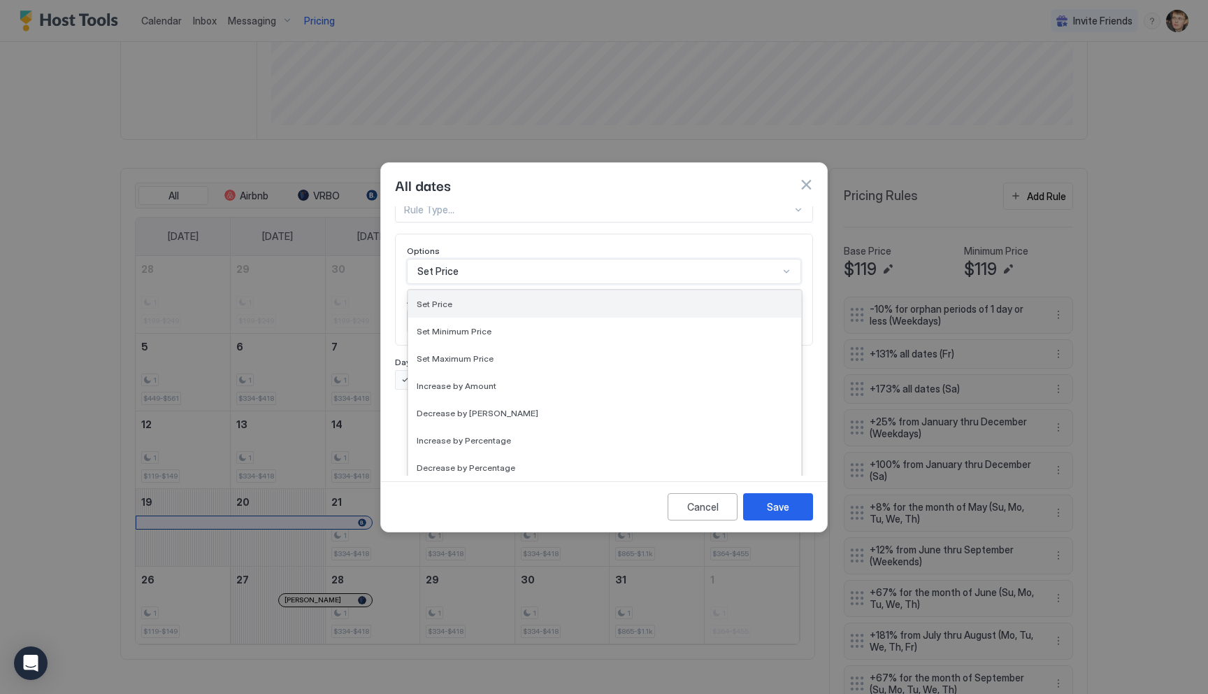
click at [461, 299] on div "Set Price" at bounding box center [605, 304] width 376 height 10
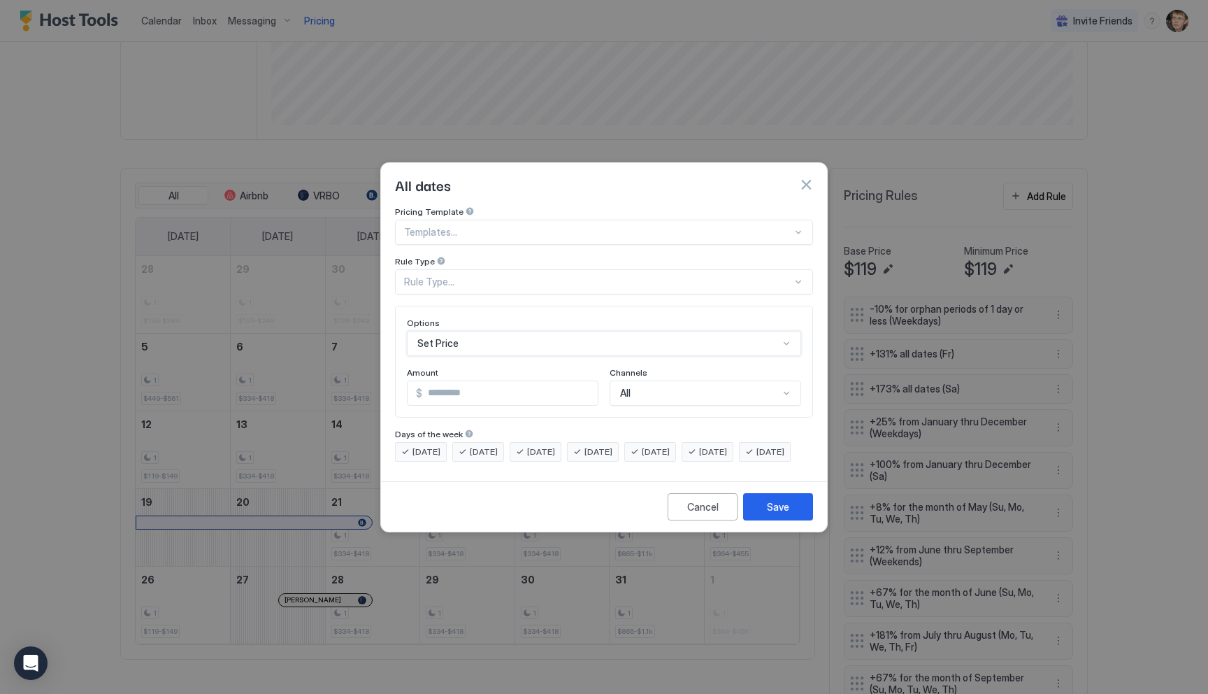
click at [529, 275] on div "Rule Type..." at bounding box center [598, 281] width 388 height 13
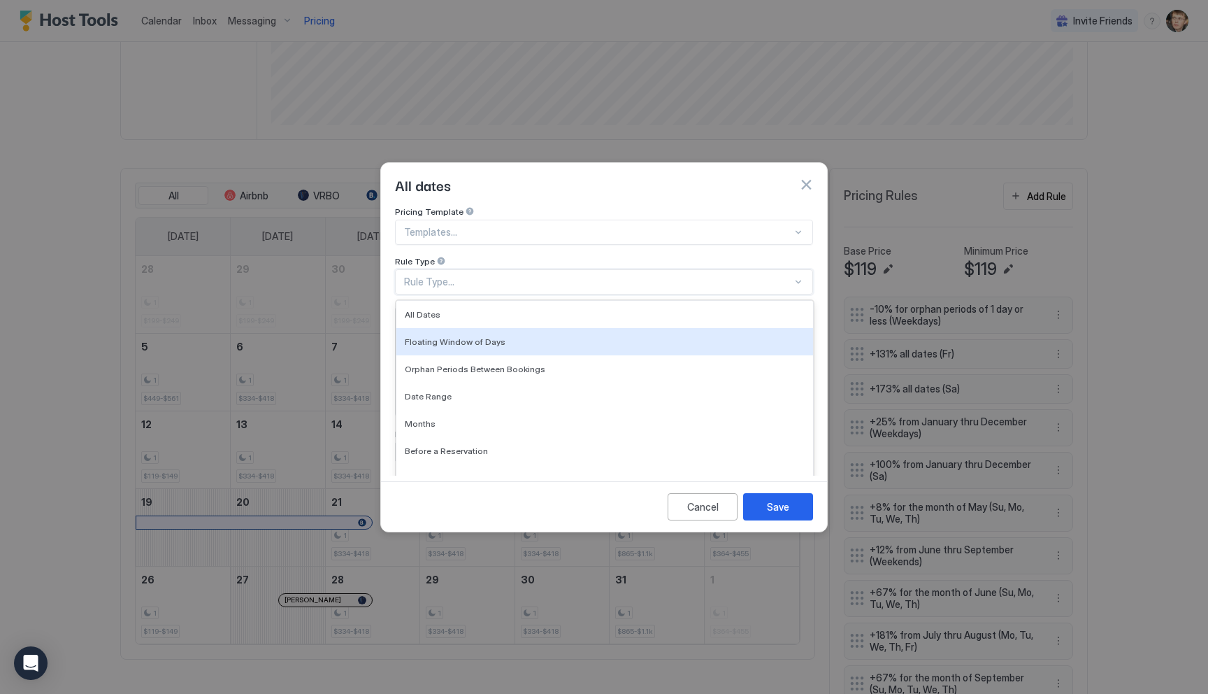
click at [484, 226] on div at bounding box center [598, 232] width 388 height 13
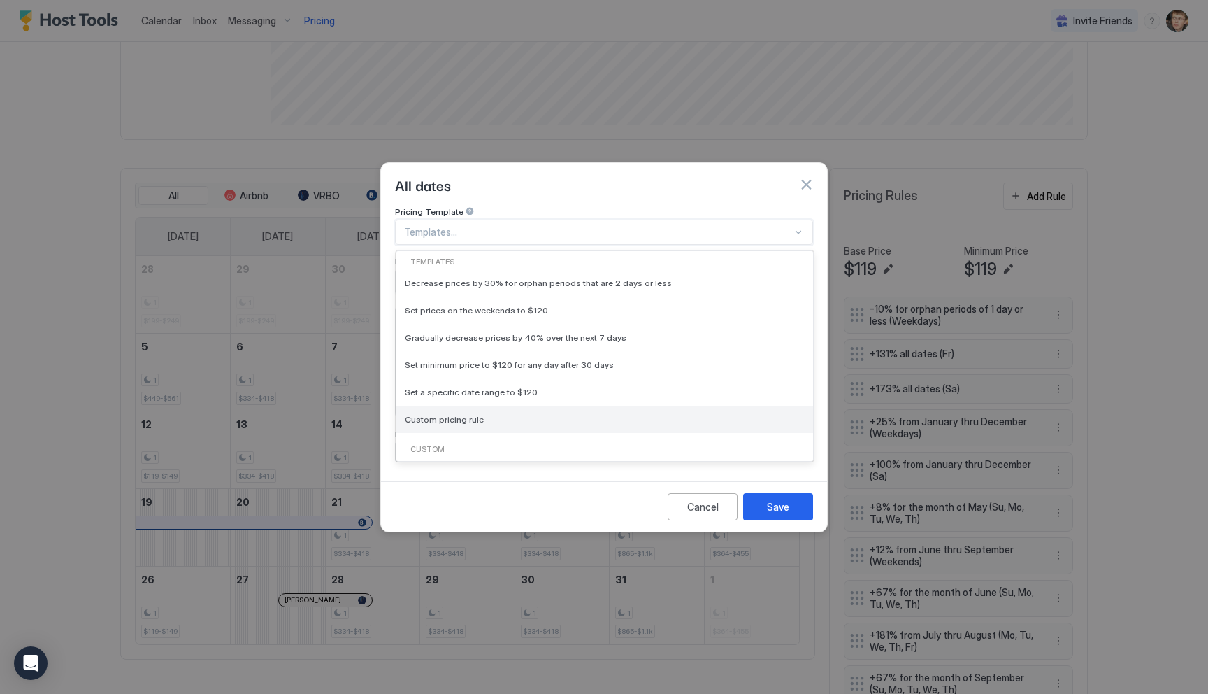
click at [475, 406] on div "Custom pricing rule" at bounding box center [604, 419] width 417 height 27
type input "***"
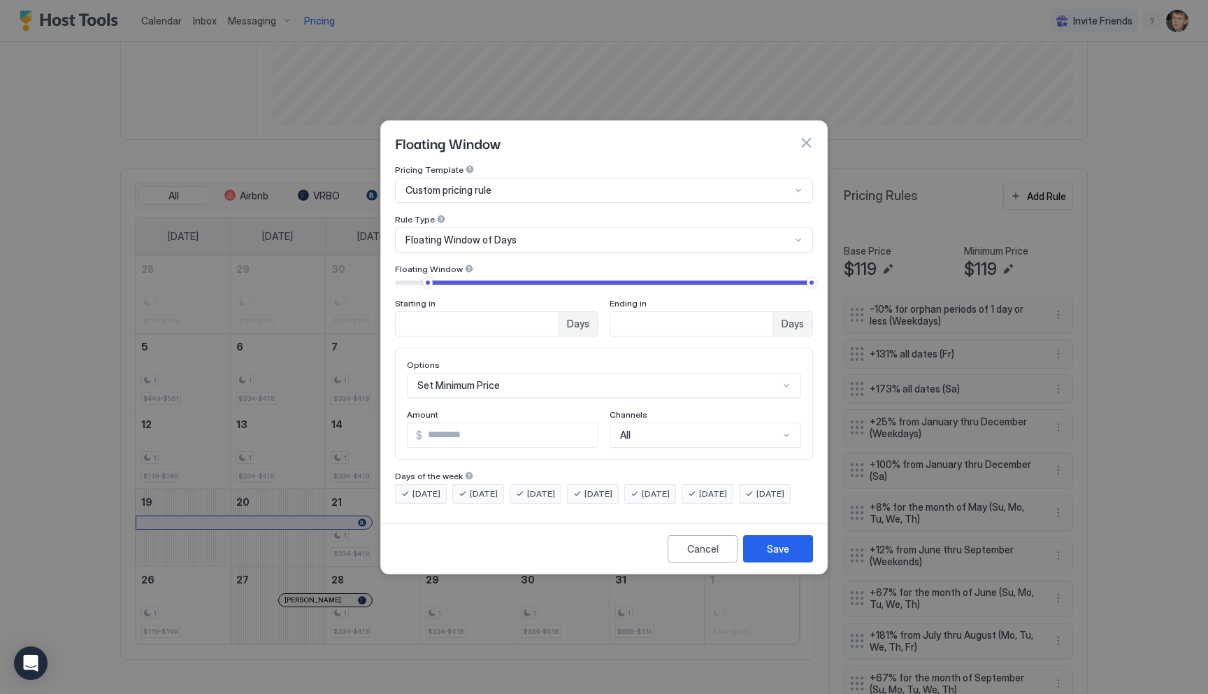
click at [494, 189] on div "Pricing Template Custom pricing rule Rule Type Floating Window of Days Floating…" at bounding box center [604, 250] width 418 height 172
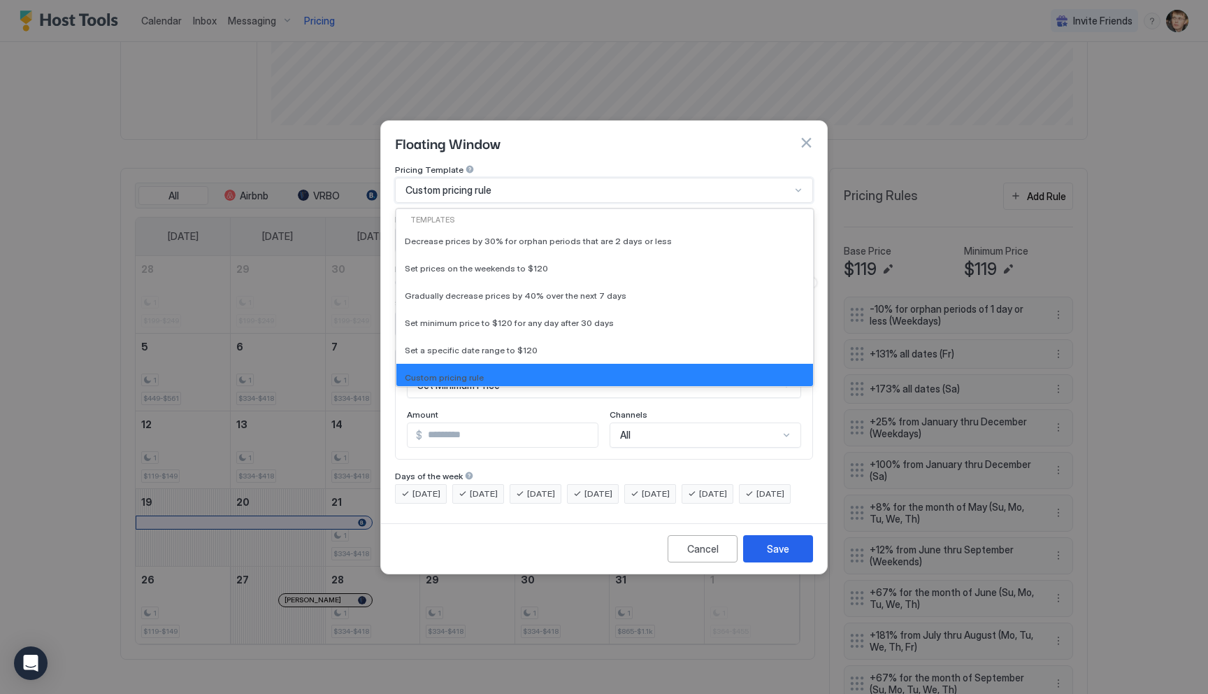
click at [494, 184] on div "Custom pricing rule" at bounding box center [598, 190] width 385 height 13
click at [490, 345] on span "Set a specific date range to $120" at bounding box center [471, 350] width 133 height 10
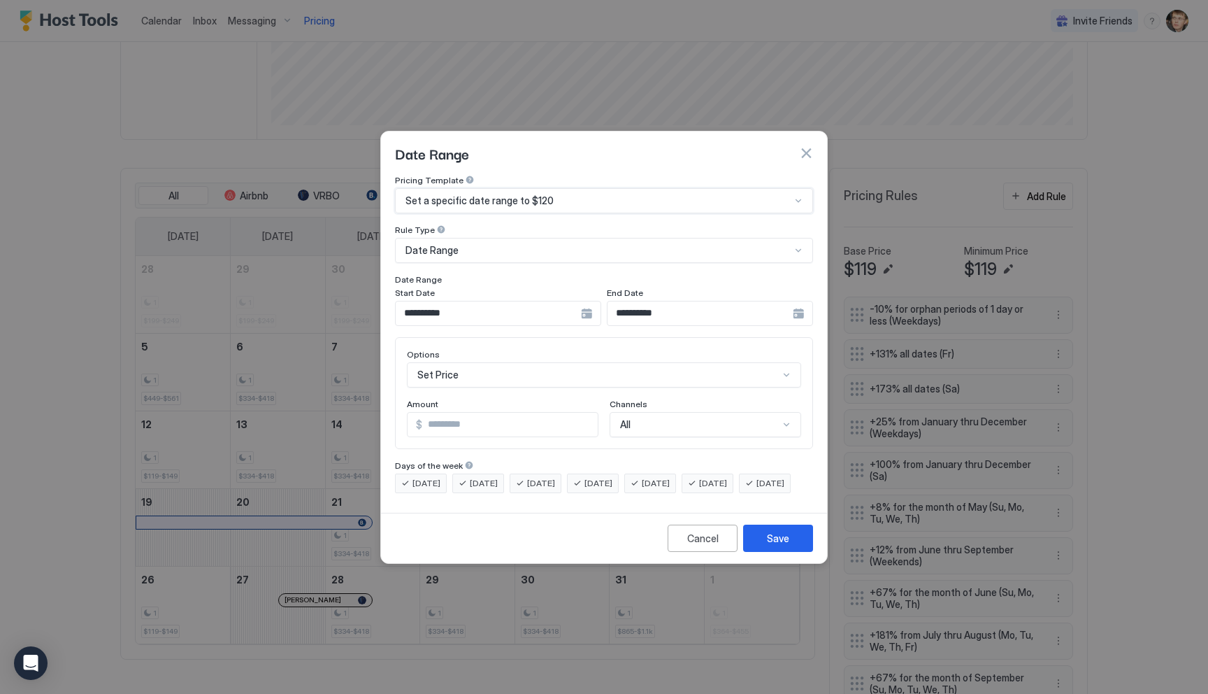
click at [502, 301] on input "**********" at bounding box center [488, 313] width 185 height 24
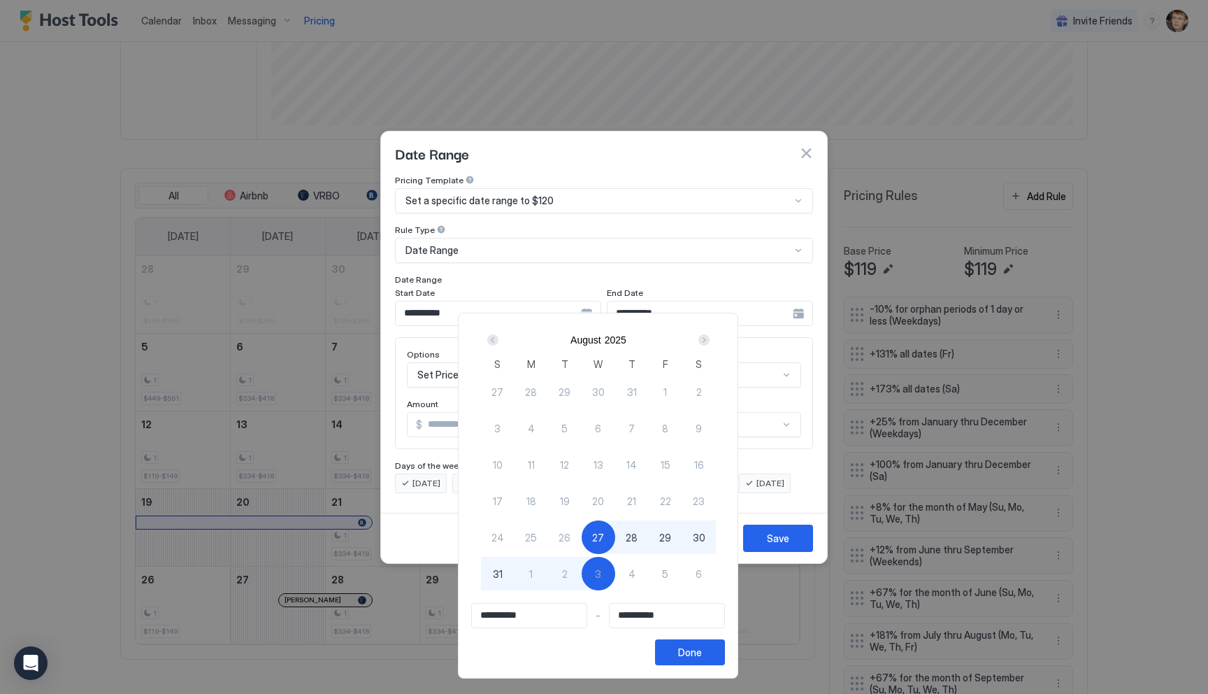
click at [712, 334] on div "Next" at bounding box center [704, 339] width 17 height 17
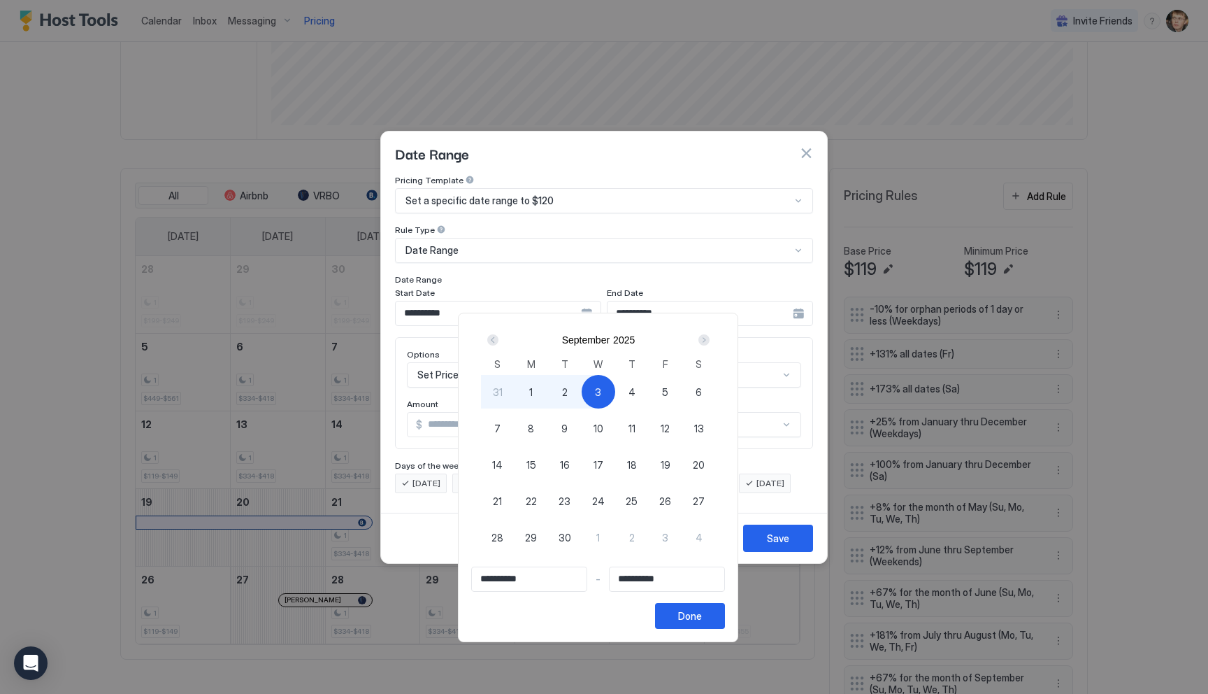
click at [712, 334] on div "Next" at bounding box center [704, 339] width 17 height 17
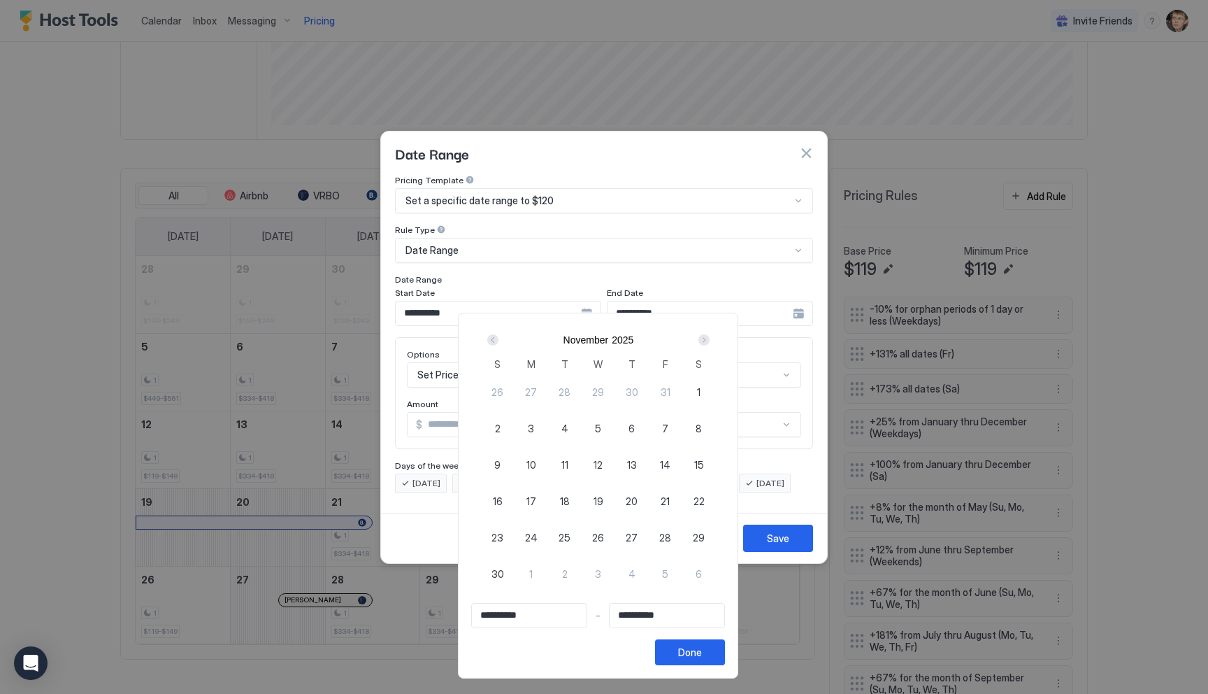
click at [712, 334] on div "Next" at bounding box center [704, 339] width 17 height 17
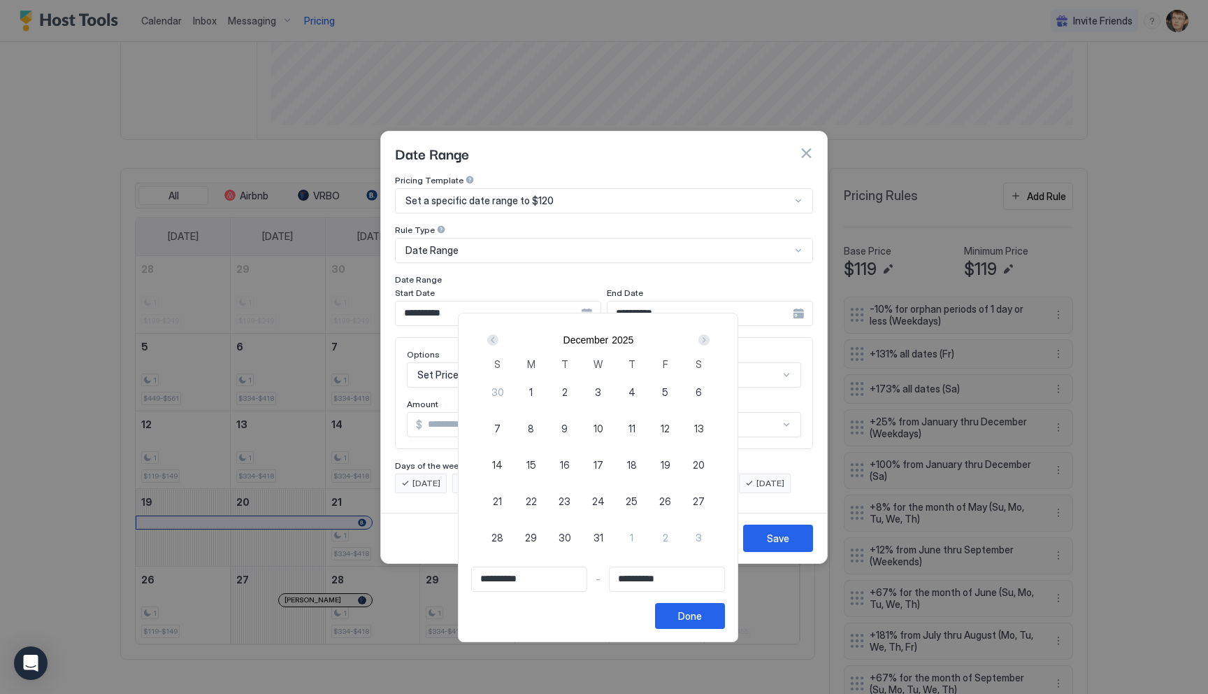
click at [712, 334] on div "Next" at bounding box center [704, 339] width 17 height 17
click at [503, 497] on span "18" at bounding box center [498, 501] width 10 height 15
type input "**********"
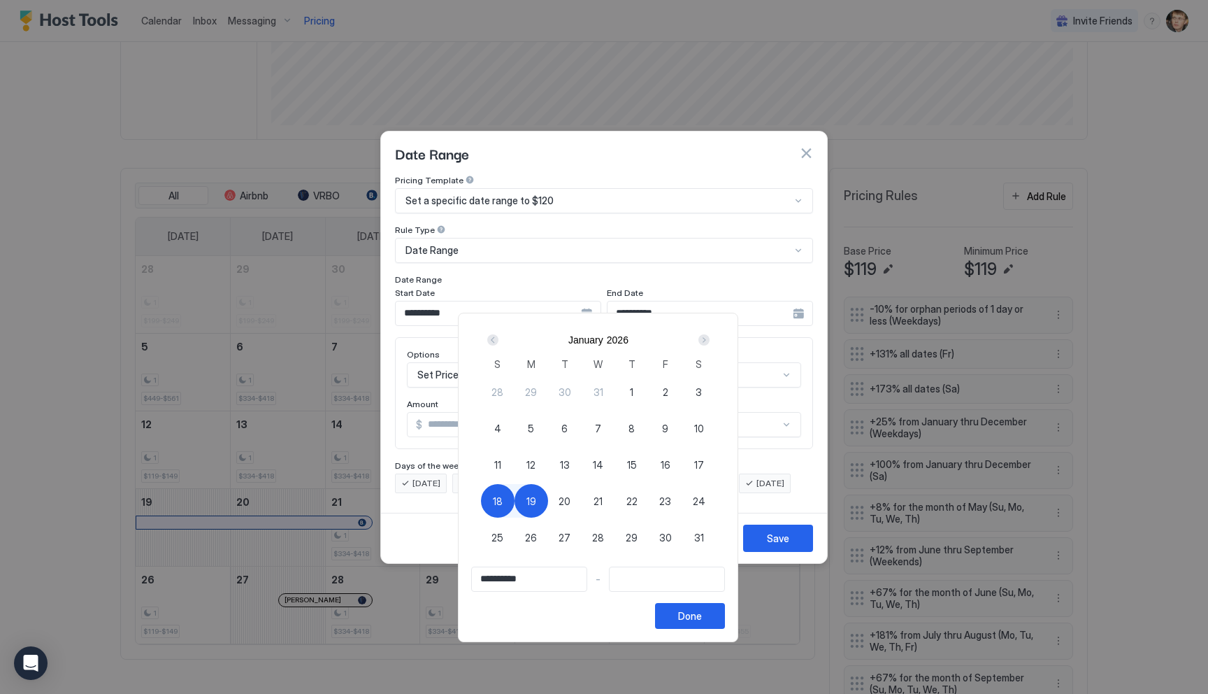
click at [533, 502] on span "19" at bounding box center [531, 501] width 10 height 15
type input "**********"
click at [686, 615] on button "Done" at bounding box center [690, 616] width 70 height 26
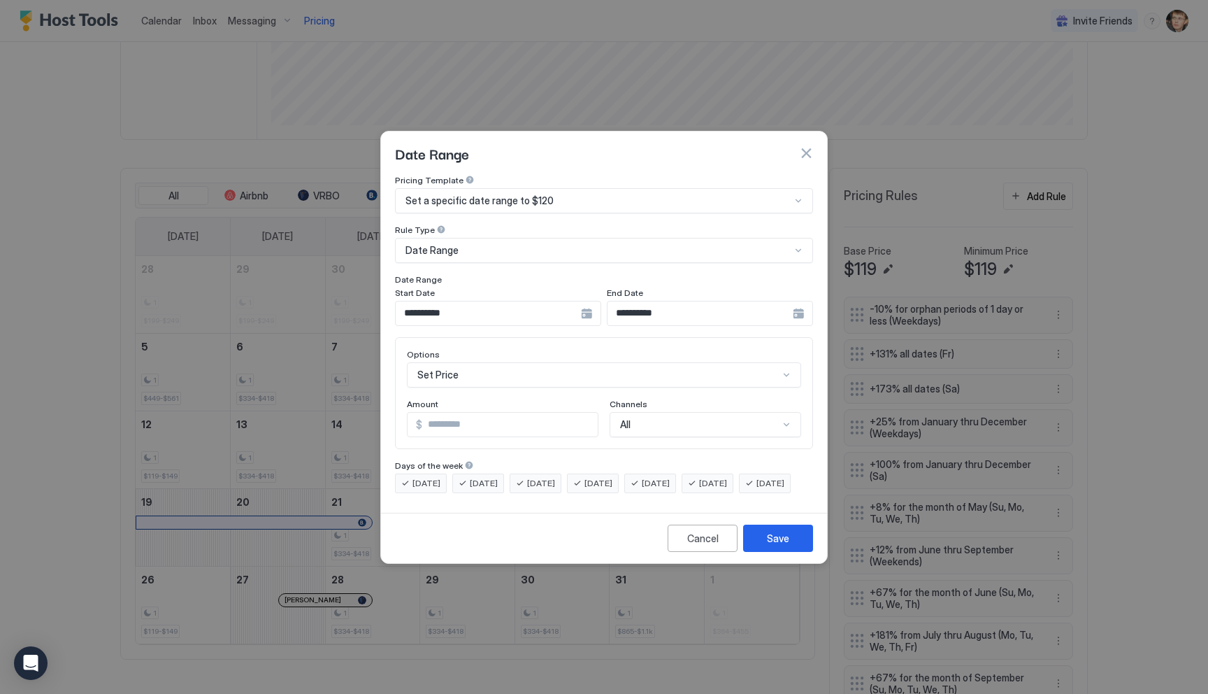
click at [520, 413] on input "***" at bounding box center [509, 425] width 175 height 24
type input "*"
type input "***"
click at [766, 542] on button "Save" at bounding box center [778, 537] width 70 height 27
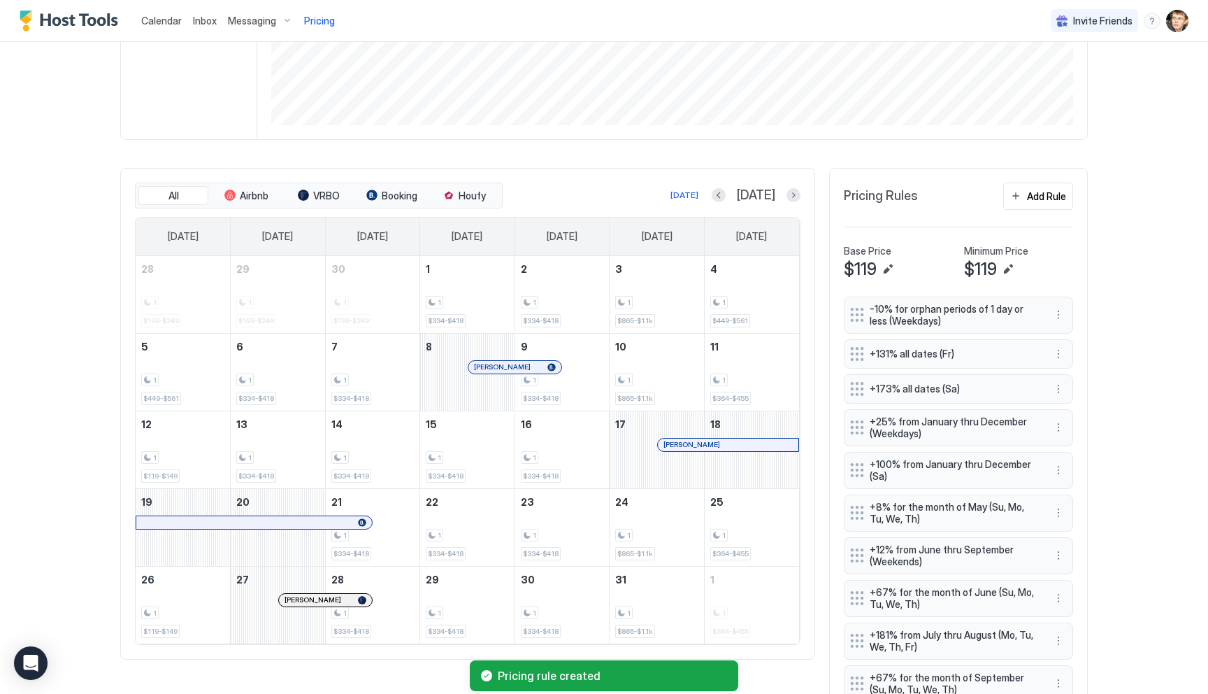
scroll to position [774, 0]
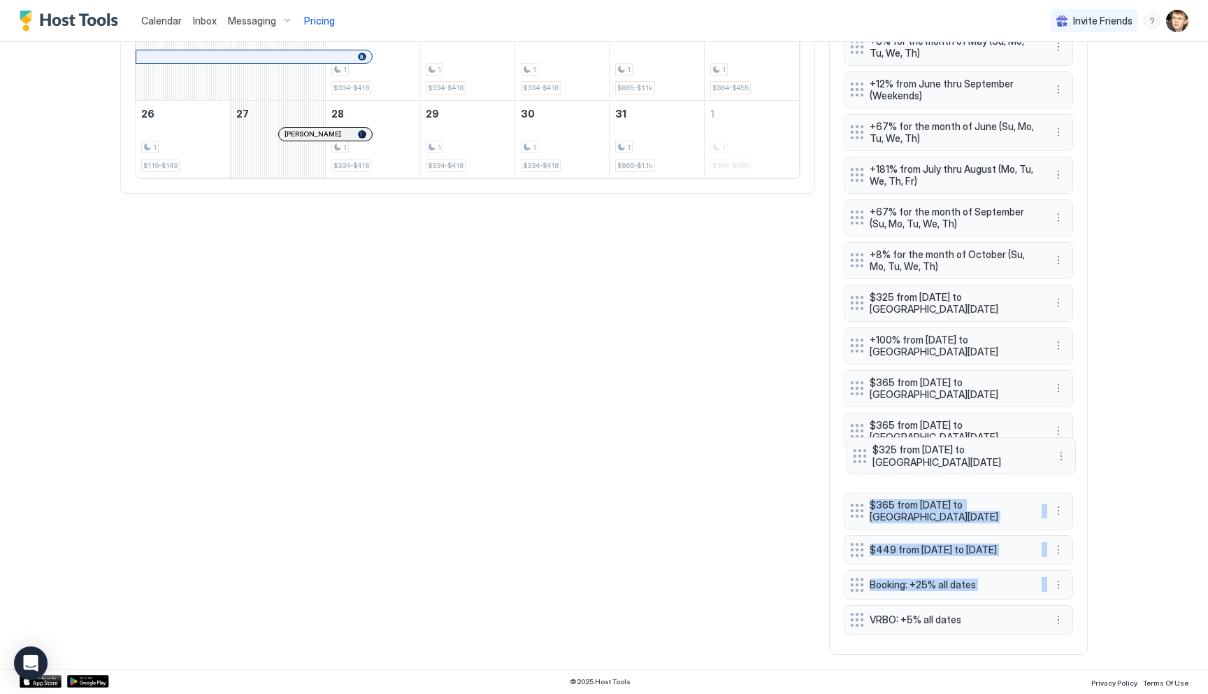
drag, startPoint x: 855, startPoint y: 618, endPoint x: 858, endPoint y: 452, distance: 165.7
click at [858, 452] on div "-10% for orphan periods of 1 day or less (Weekdays) +131% all dates (Fr) +173% …" at bounding box center [958, 235] width 229 height 809
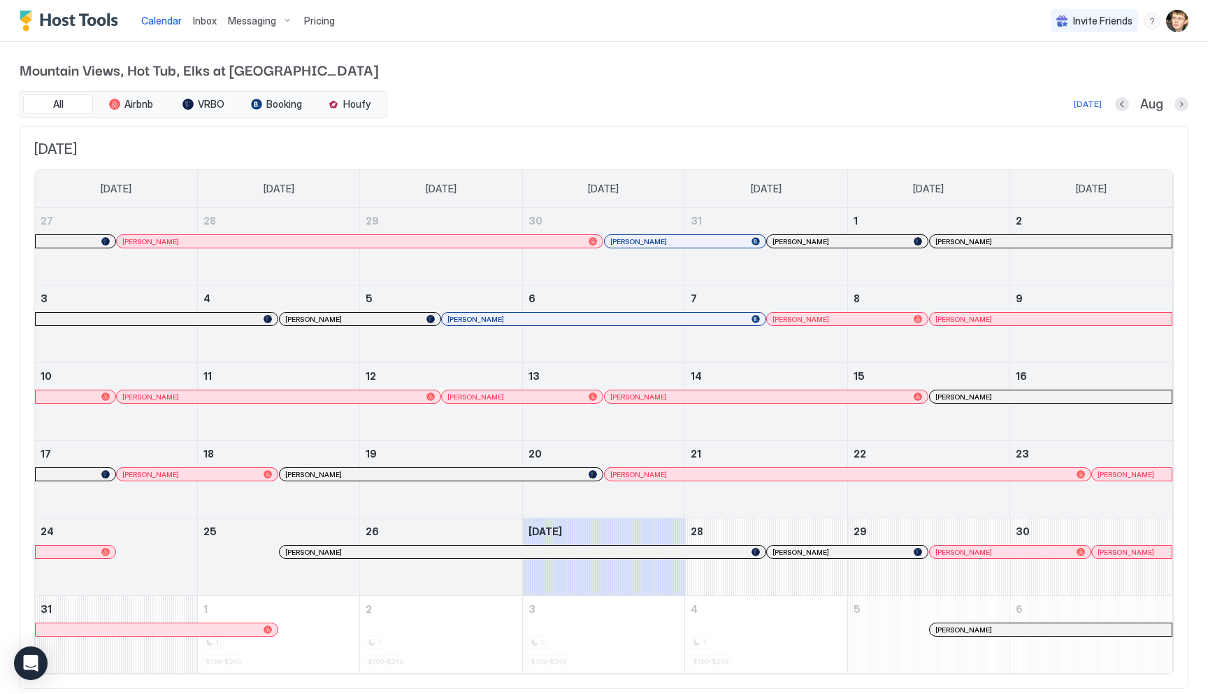
click at [318, 17] on span "Pricing" at bounding box center [319, 21] width 31 height 13
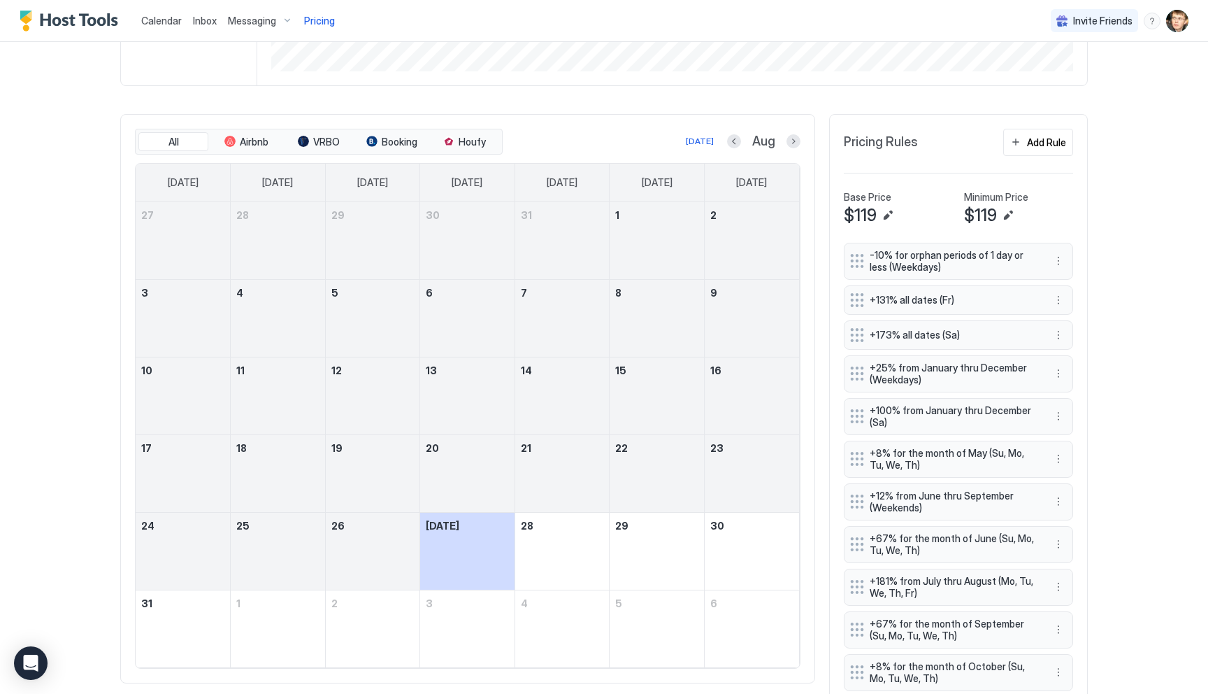
scroll to position [454, 0]
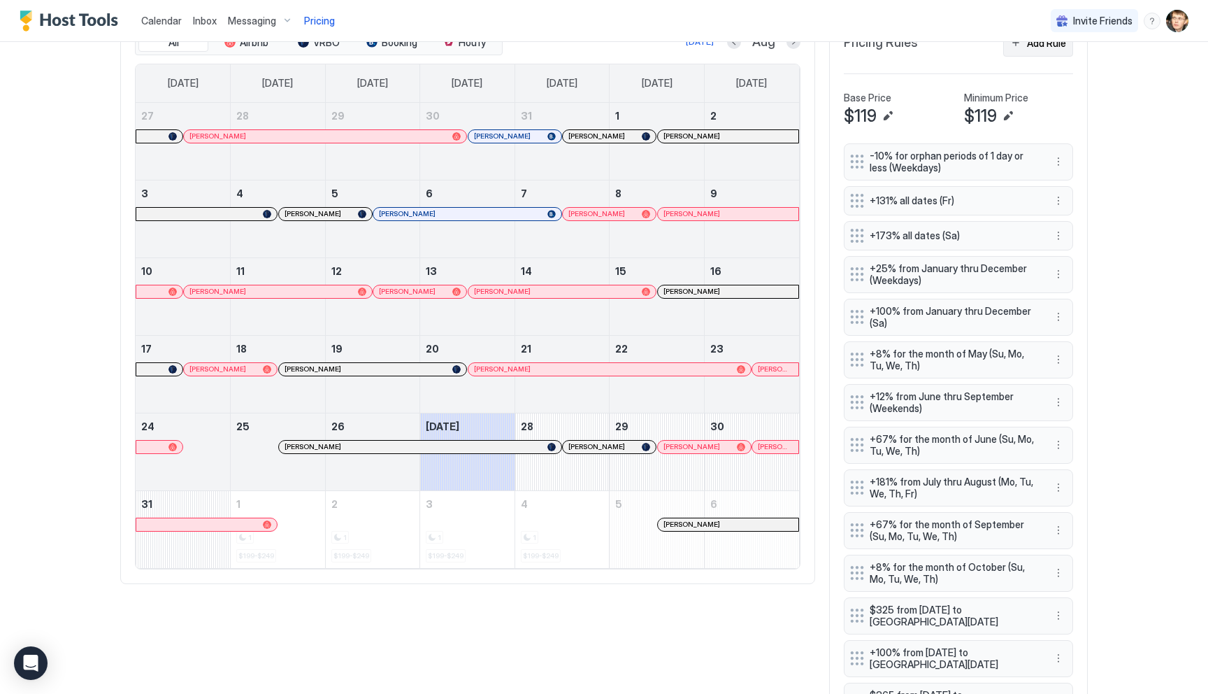
click at [1038, 49] on div "Add Rule" at bounding box center [1046, 43] width 39 height 15
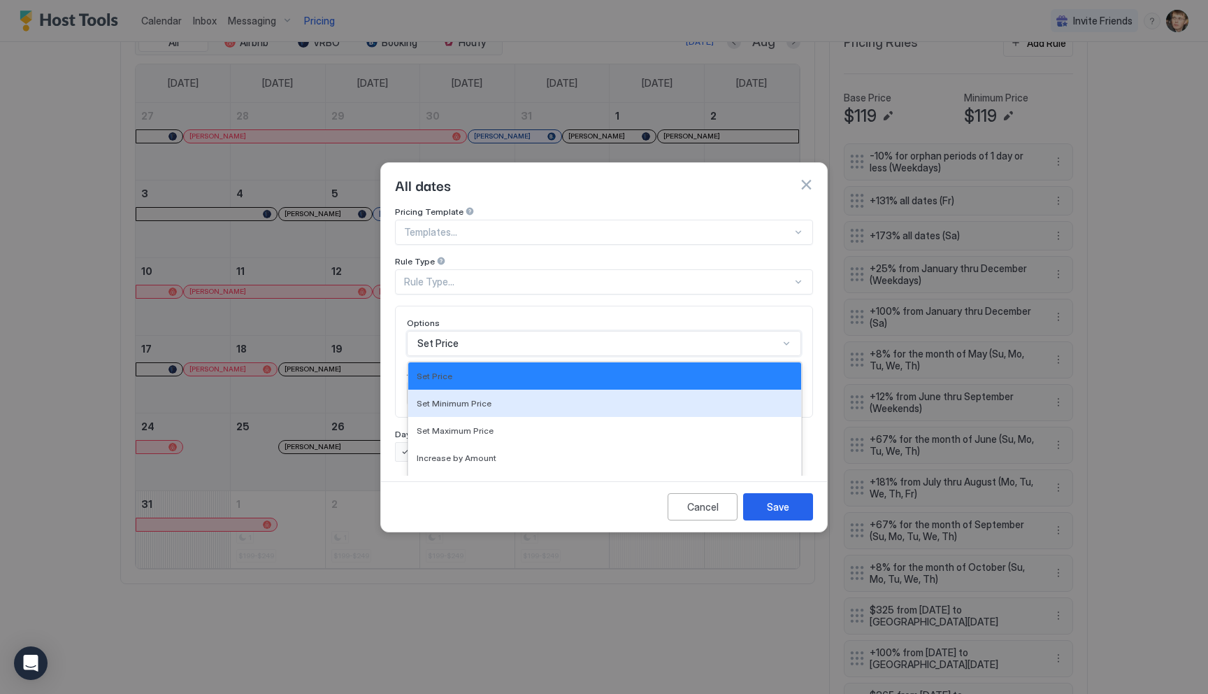
click at [484, 331] on div "Set Minimum Price, 2 of 17. 17 results available. Use Up and Down to choose opt…" at bounding box center [604, 343] width 394 height 25
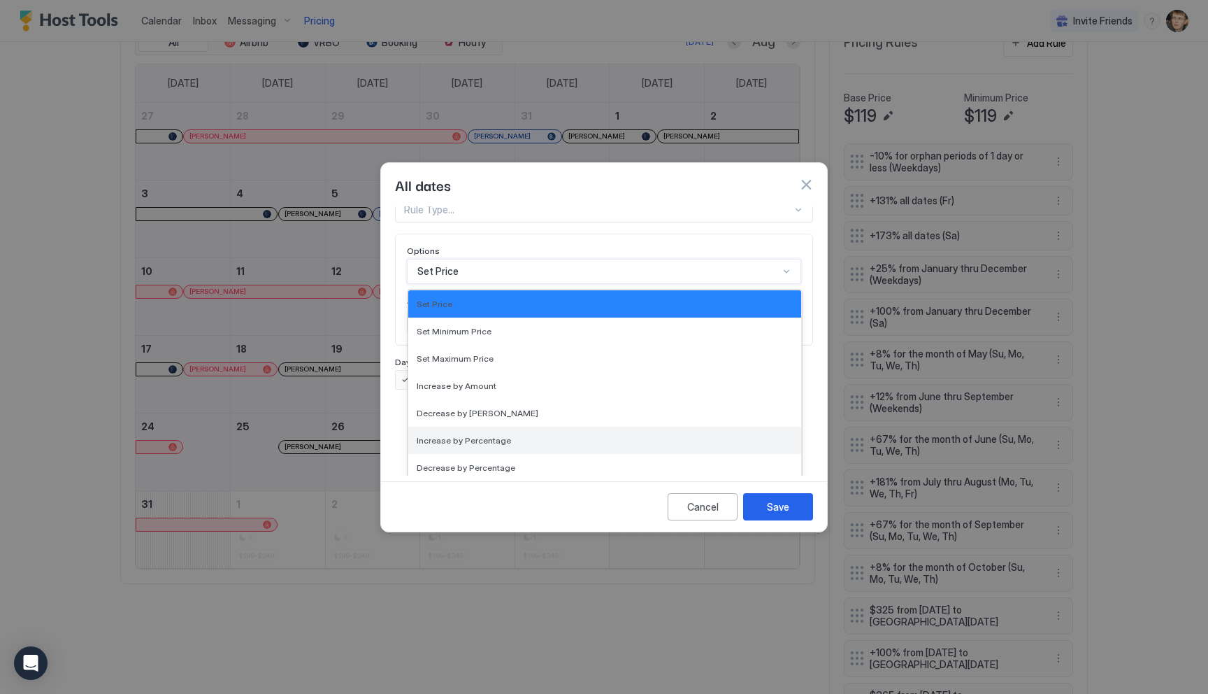
click at [480, 427] on div "Increase by Percentage" at bounding box center [604, 440] width 393 height 27
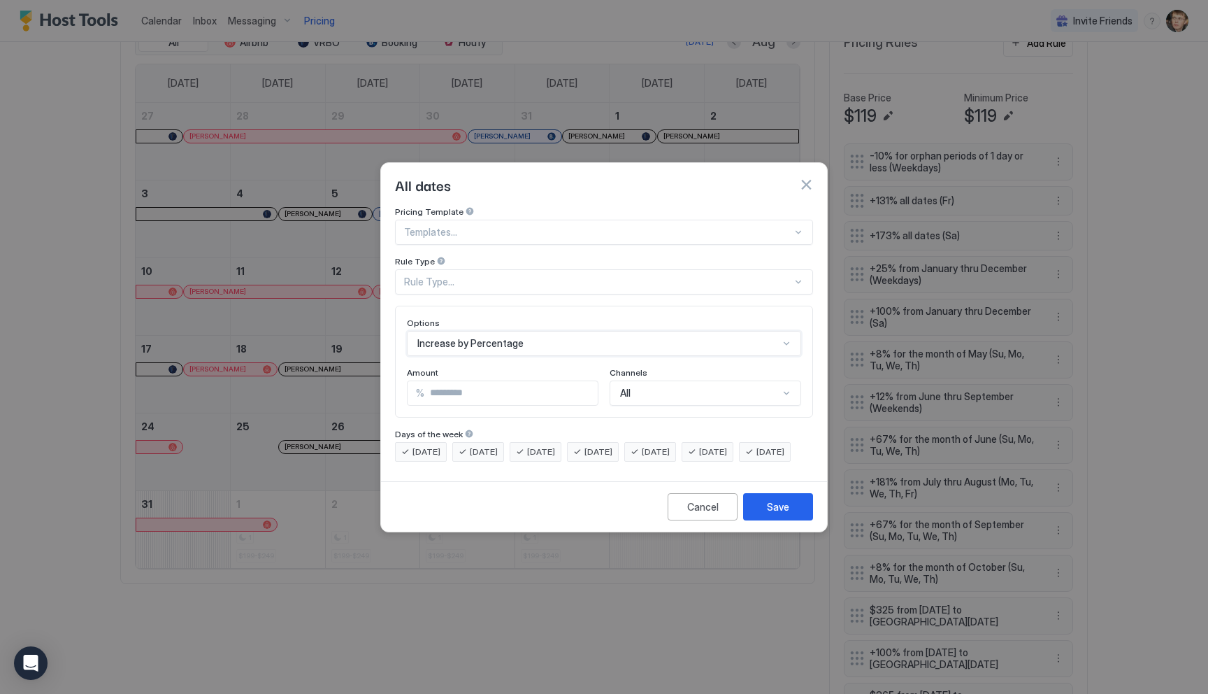
click at [492, 228] on div "Templates..." at bounding box center [604, 232] width 418 height 25
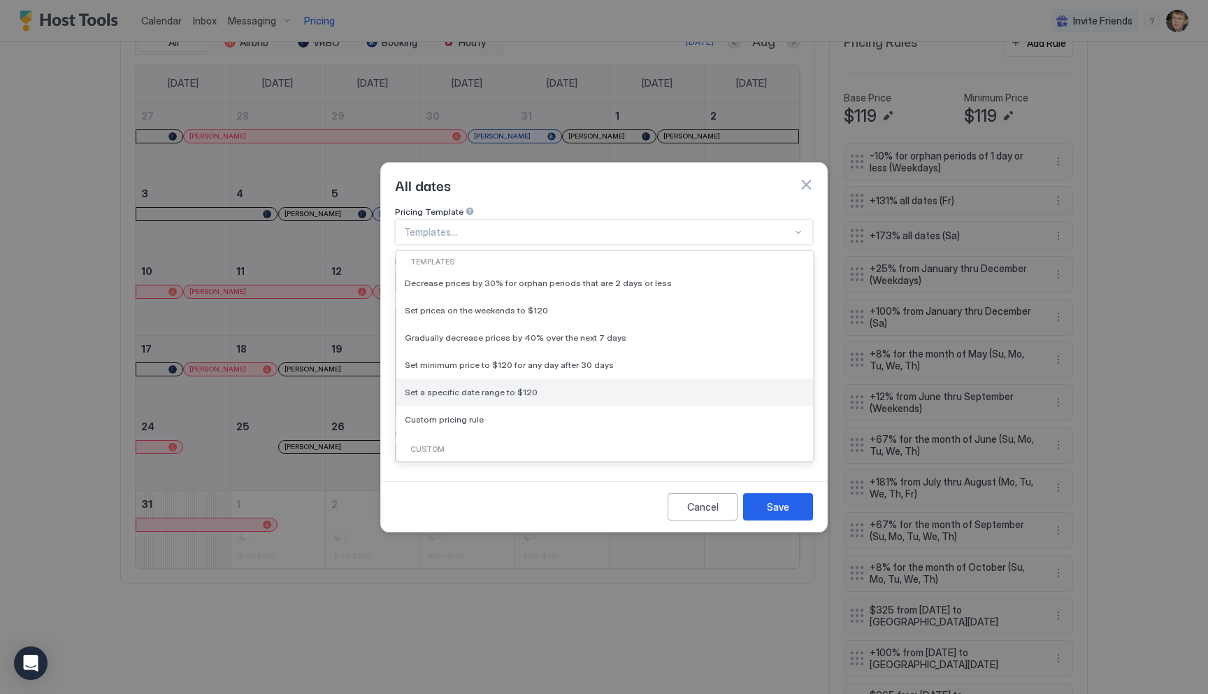
click at [485, 387] on span "Set a specific date range to $120" at bounding box center [471, 392] width 133 height 10
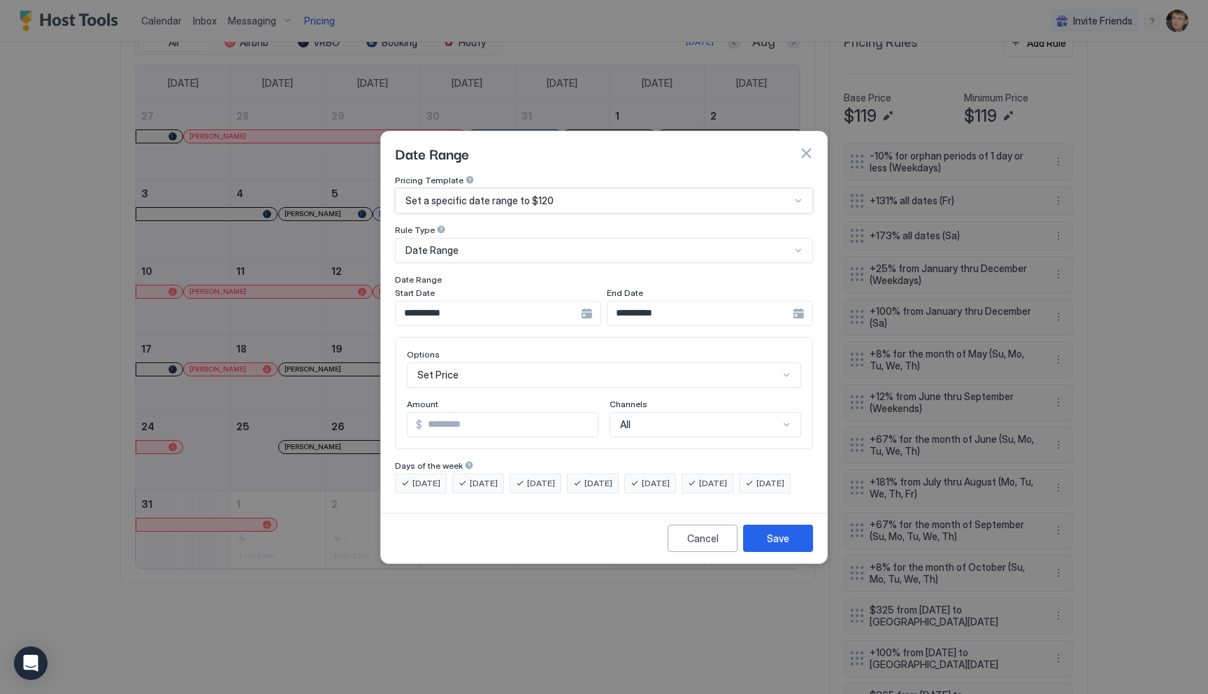
click at [482, 362] on div "Set Price" at bounding box center [604, 374] width 394 height 25
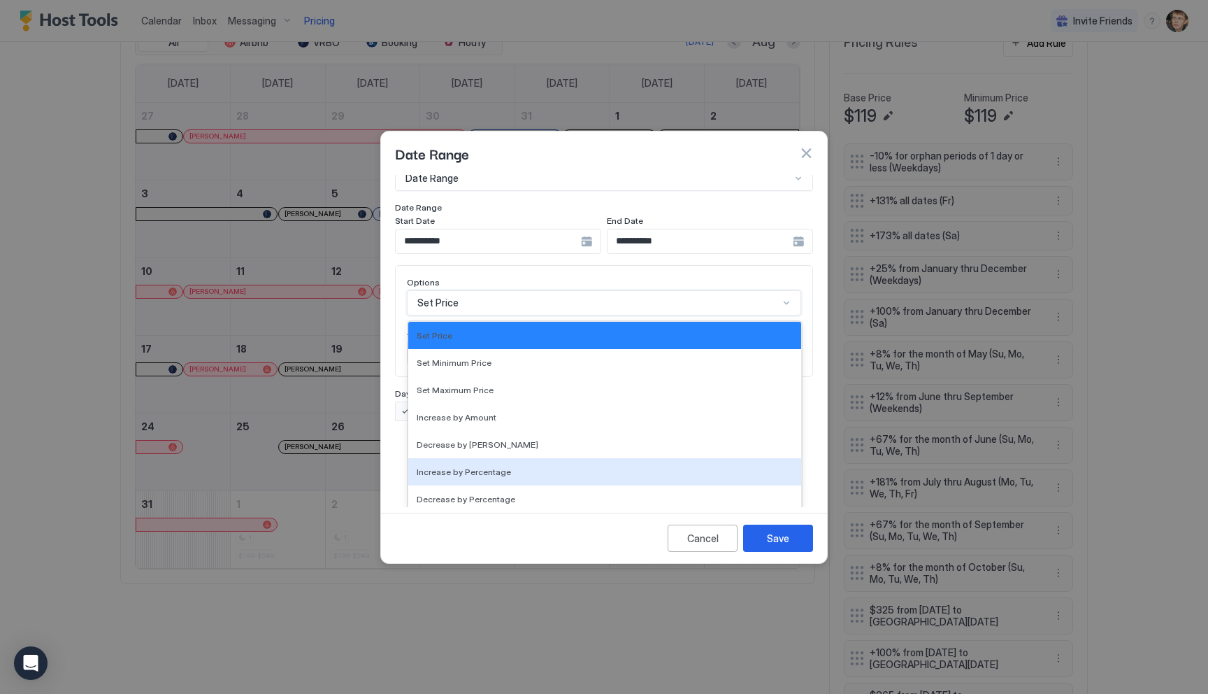
scroll to position [4, 0]
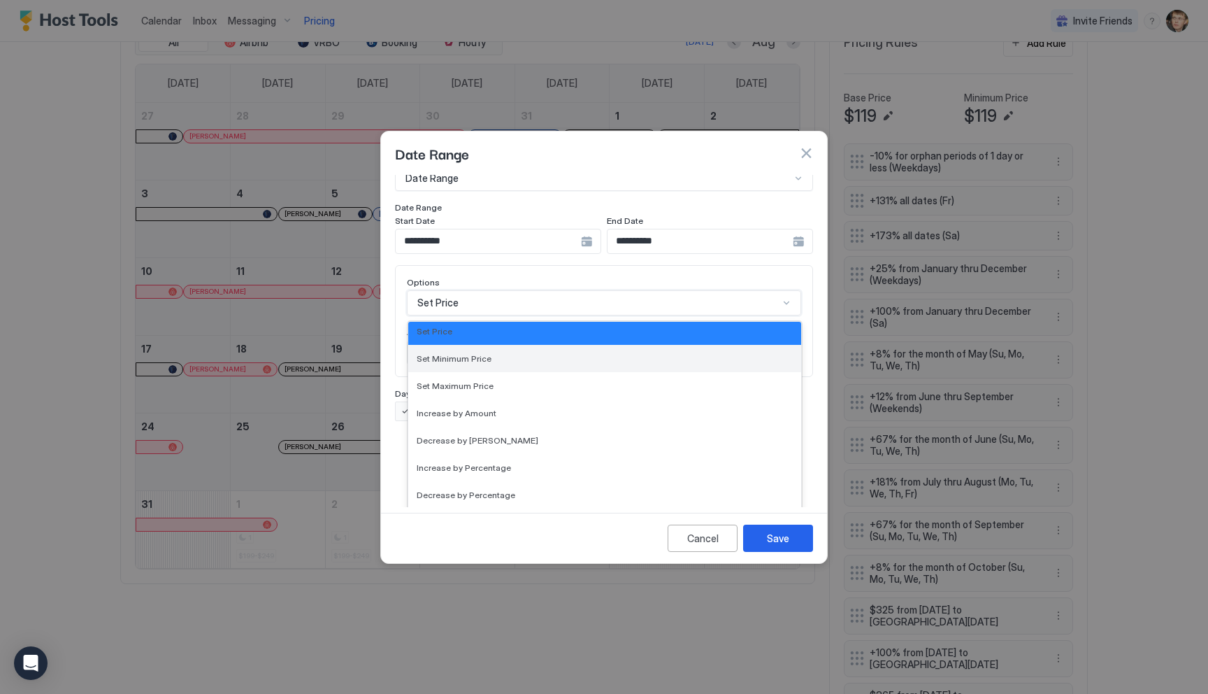
click at [468, 353] on span "Set Minimum Price" at bounding box center [454, 358] width 75 height 10
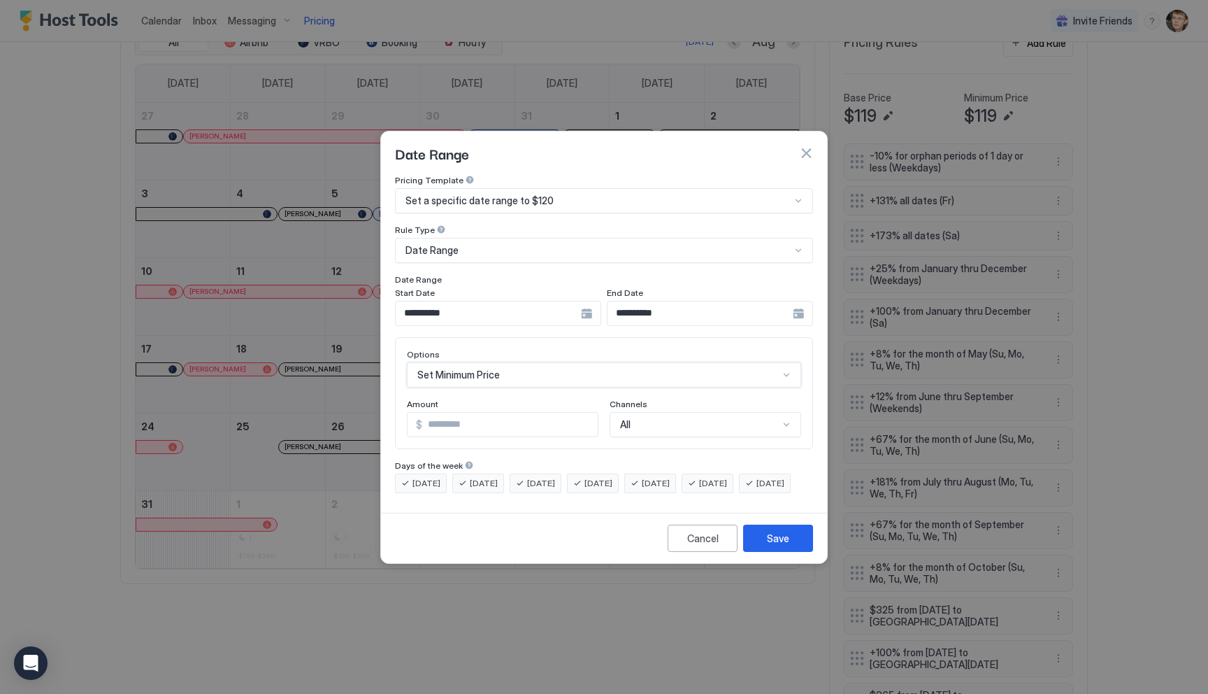
click at [482, 413] on input "***" at bounding box center [509, 425] width 175 height 24
type input "*"
type input "***"
click at [587, 305] on div "**********" at bounding box center [498, 313] width 206 height 25
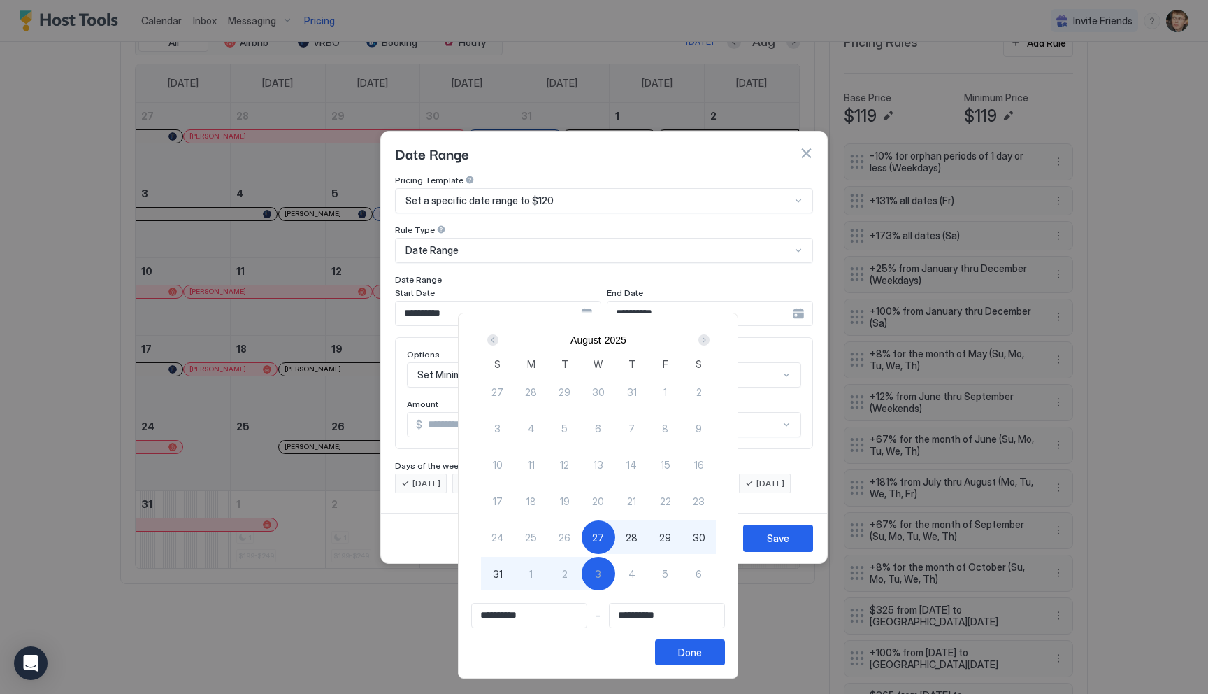
click at [710, 340] on div "Next" at bounding box center [703, 339] width 11 height 11
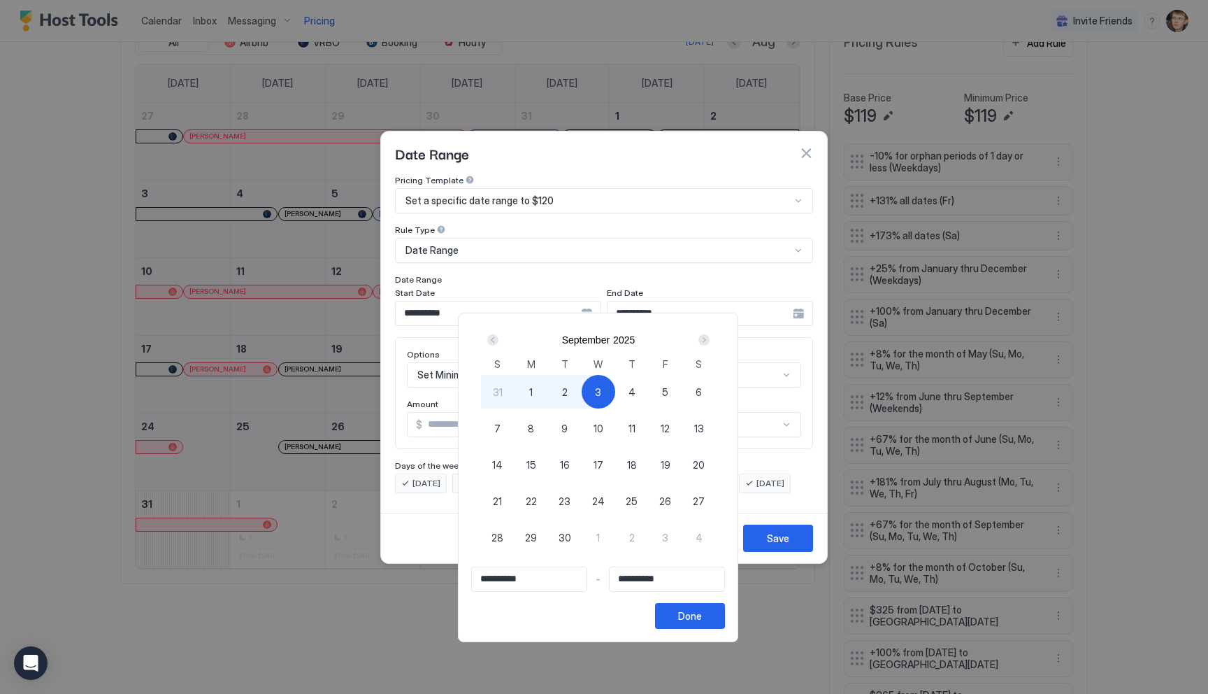
click at [710, 340] on div "Next" at bounding box center [703, 339] width 11 height 11
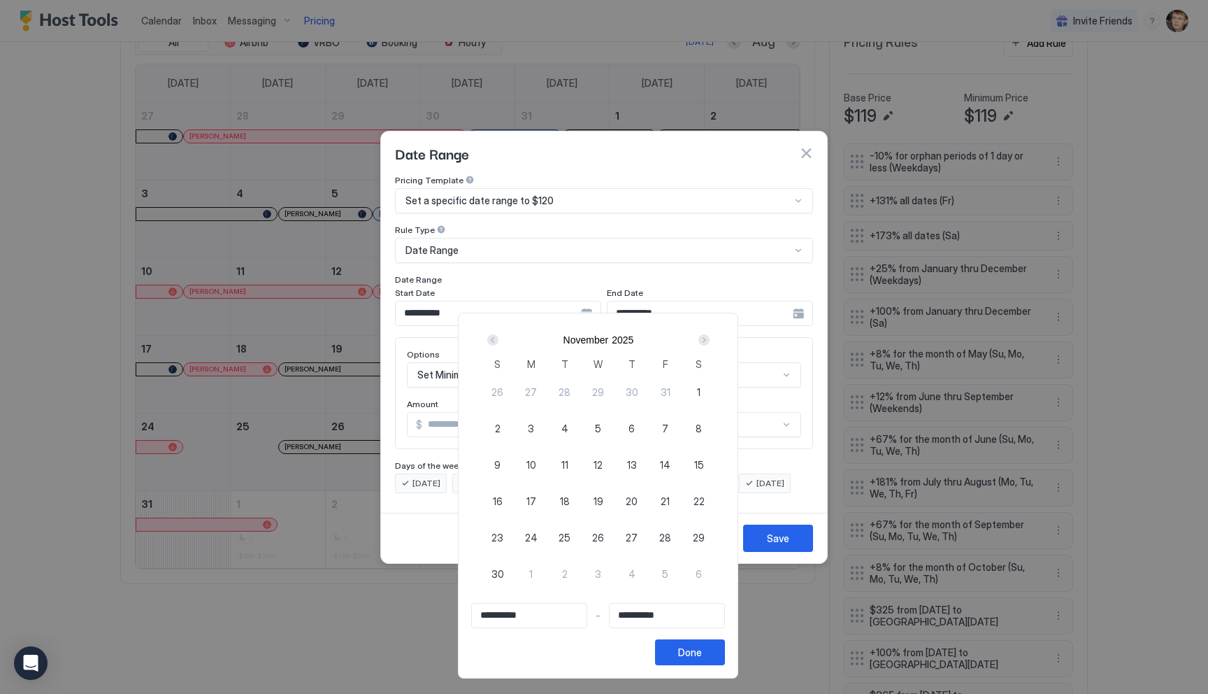
click at [710, 340] on div "Next" at bounding box center [703, 339] width 11 height 11
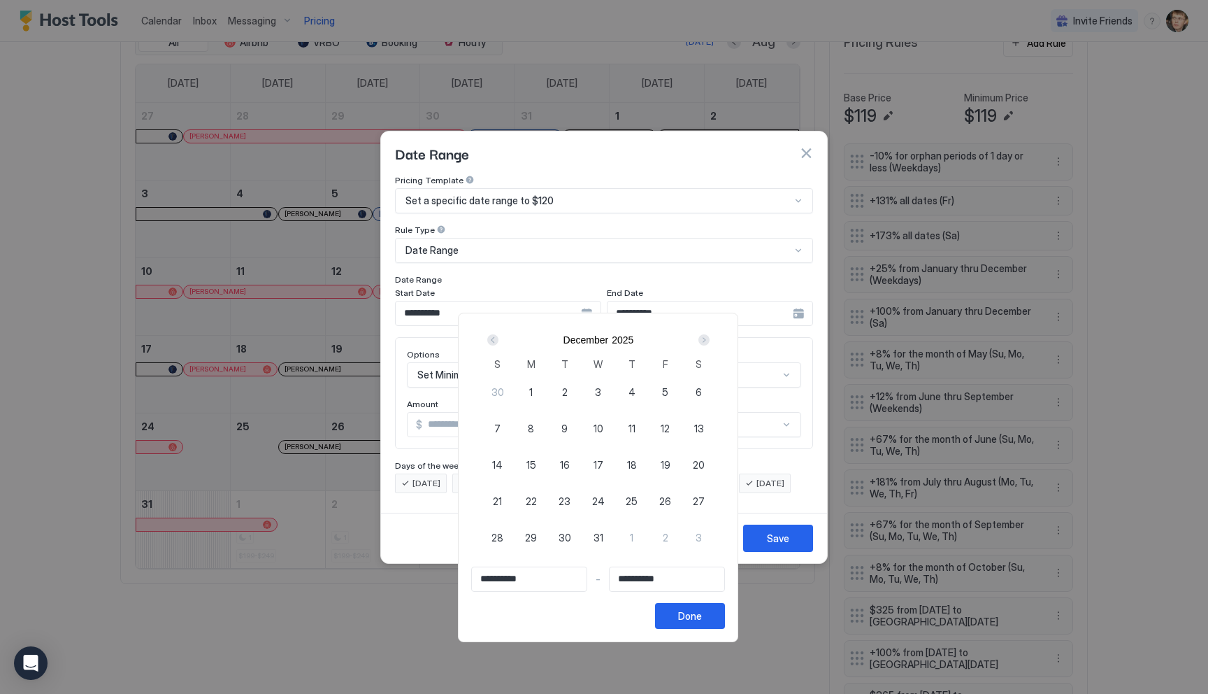
click at [710, 340] on div "Next" at bounding box center [703, 339] width 11 height 11
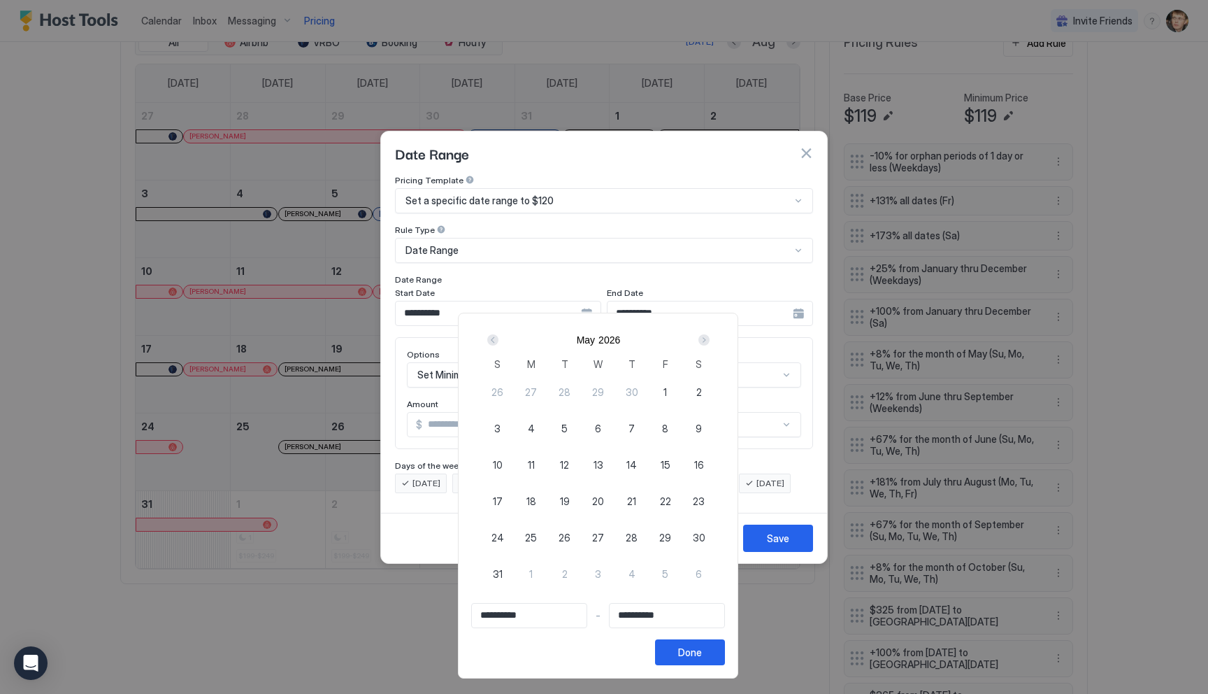
click at [710, 340] on div "Next" at bounding box center [703, 339] width 11 height 11
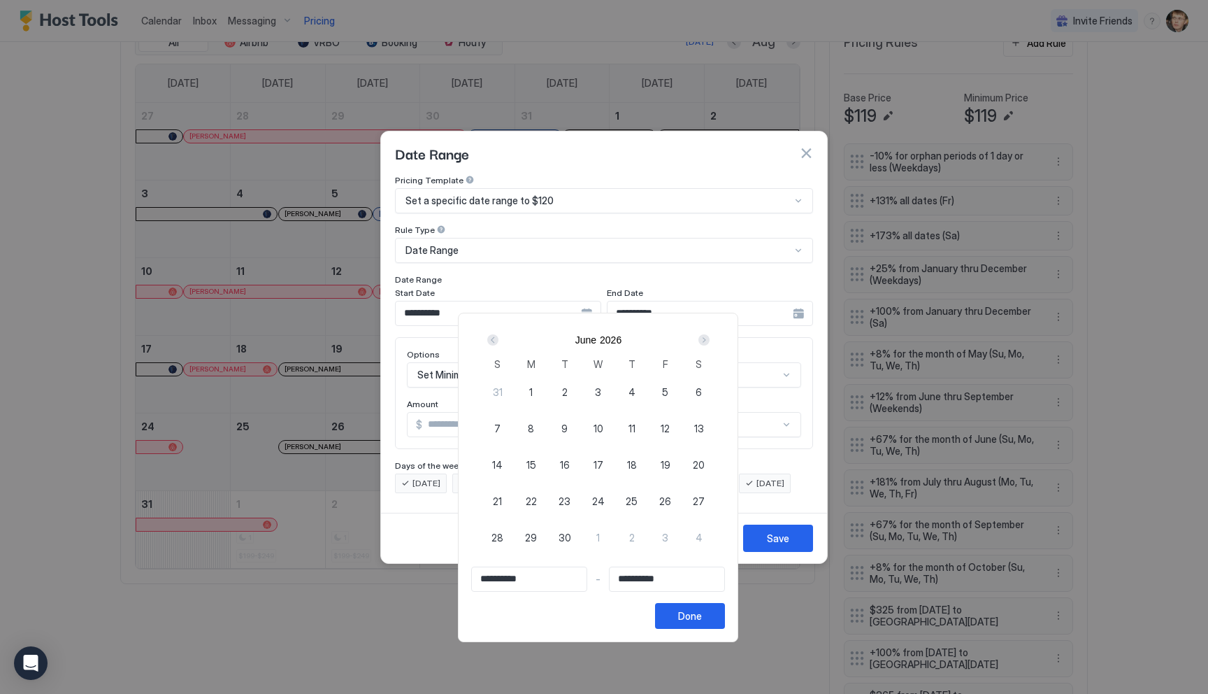
click at [678, 464] on div "19" at bounding box center [666, 464] width 34 height 34
type input "**********"
click at [700, 462] on span "20" at bounding box center [699, 464] width 12 height 15
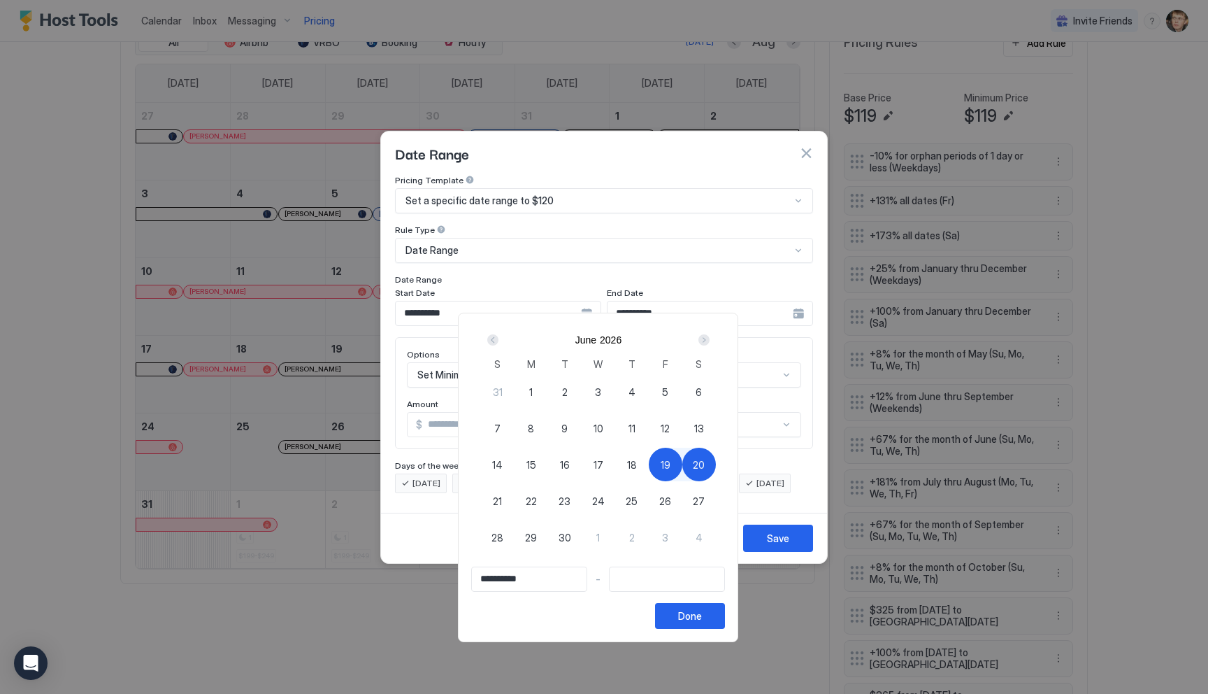
type input "**********"
click at [702, 622] on div "Done" at bounding box center [690, 615] width 24 height 15
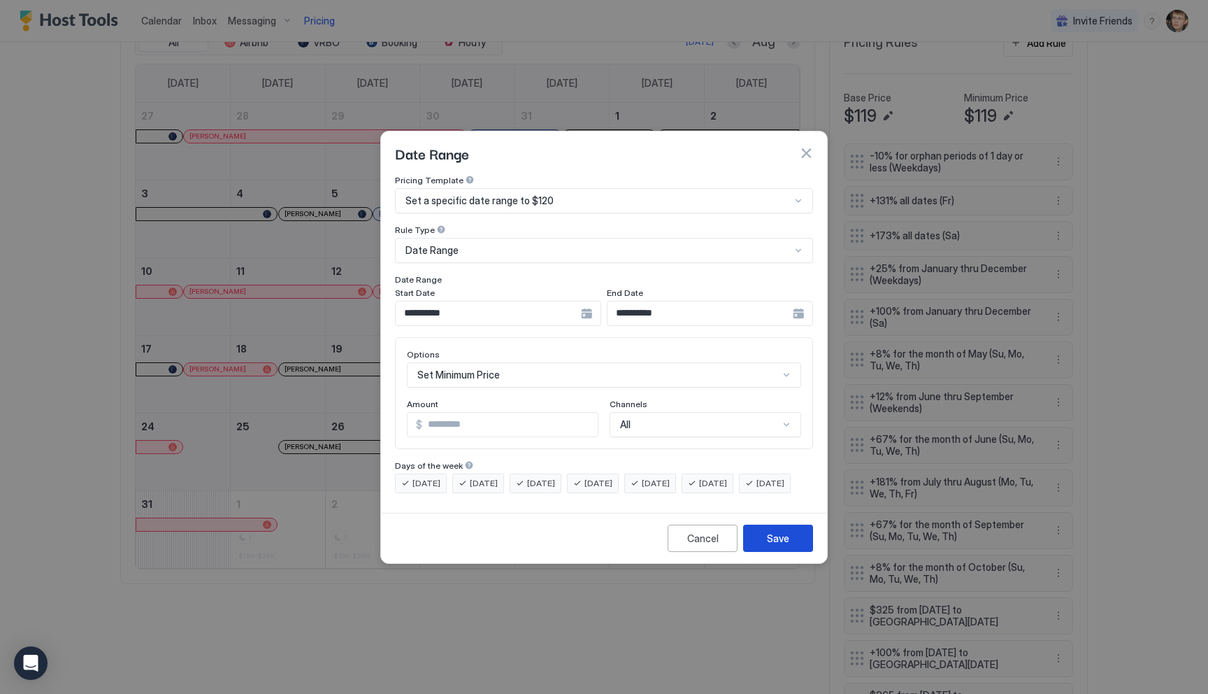
click at [773, 545] on div "Save" at bounding box center [778, 538] width 22 height 15
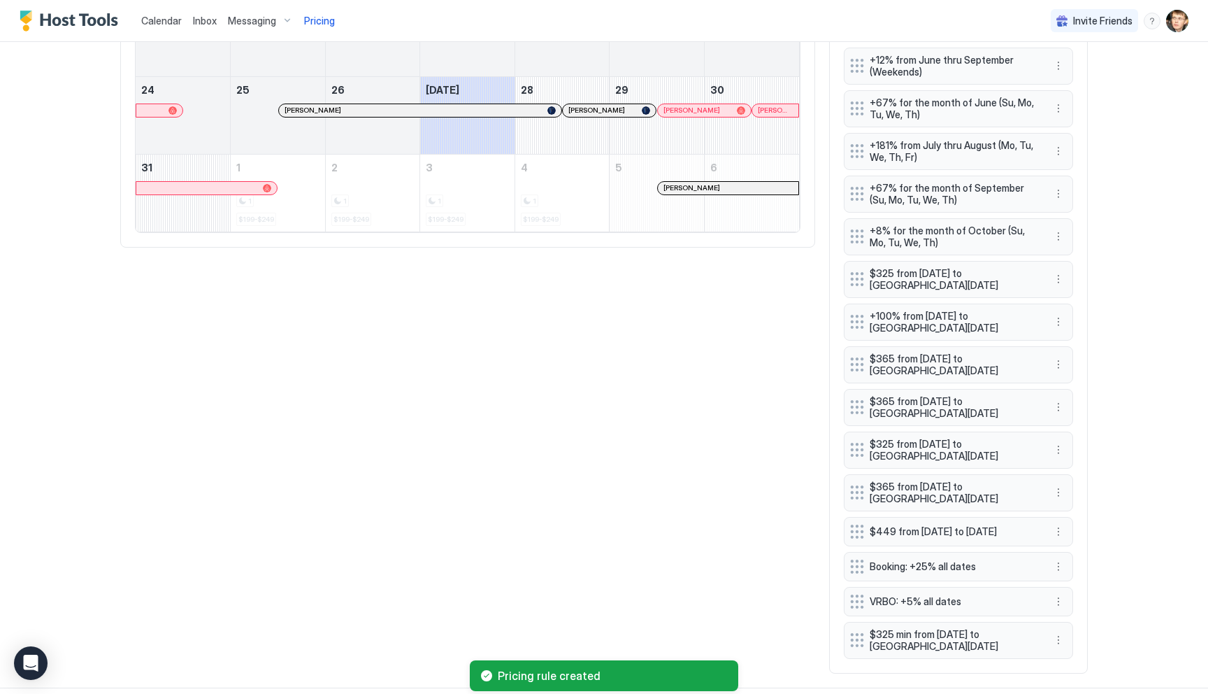
scroll to position [817, 0]
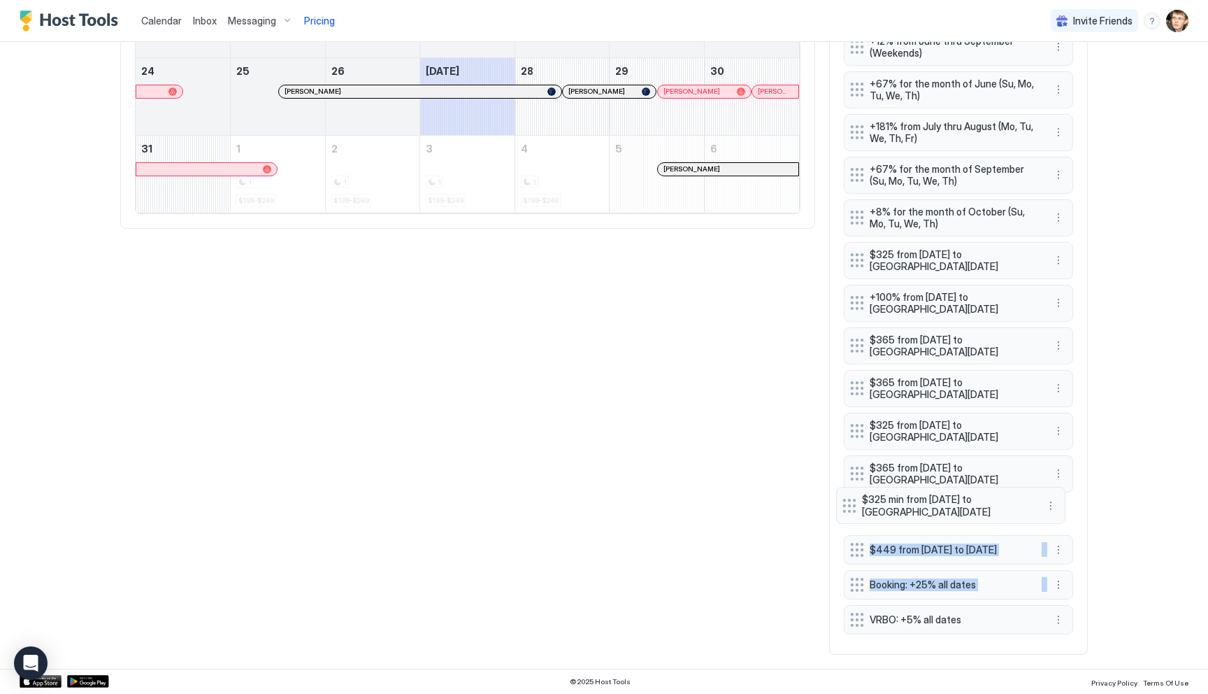
drag, startPoint x: 857, startPoint y: 621, endPoint x: 849, endPoint y: 505, distance: 116.3
click at [849, 505] on div "-10% for orphan periods of 1 day or less (Weekdays) +131% all dates (Fr) +173% …" at bounding box center [958, 214] width 229 height 852
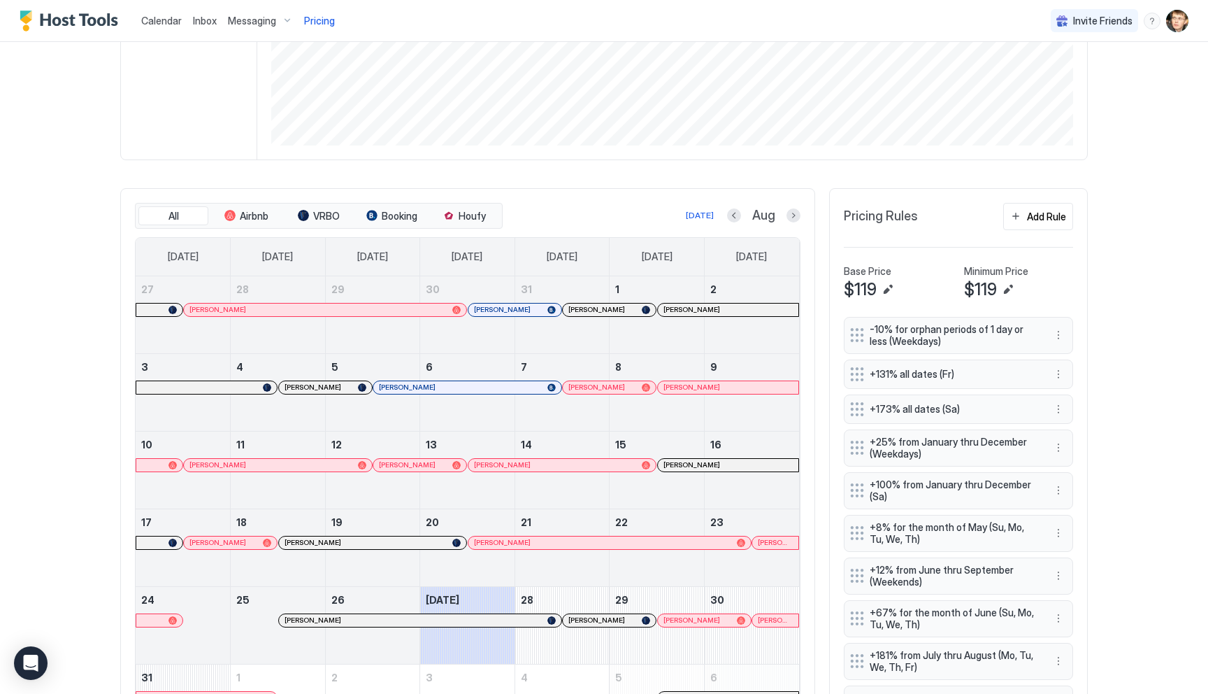
scroll to position [336, 0]
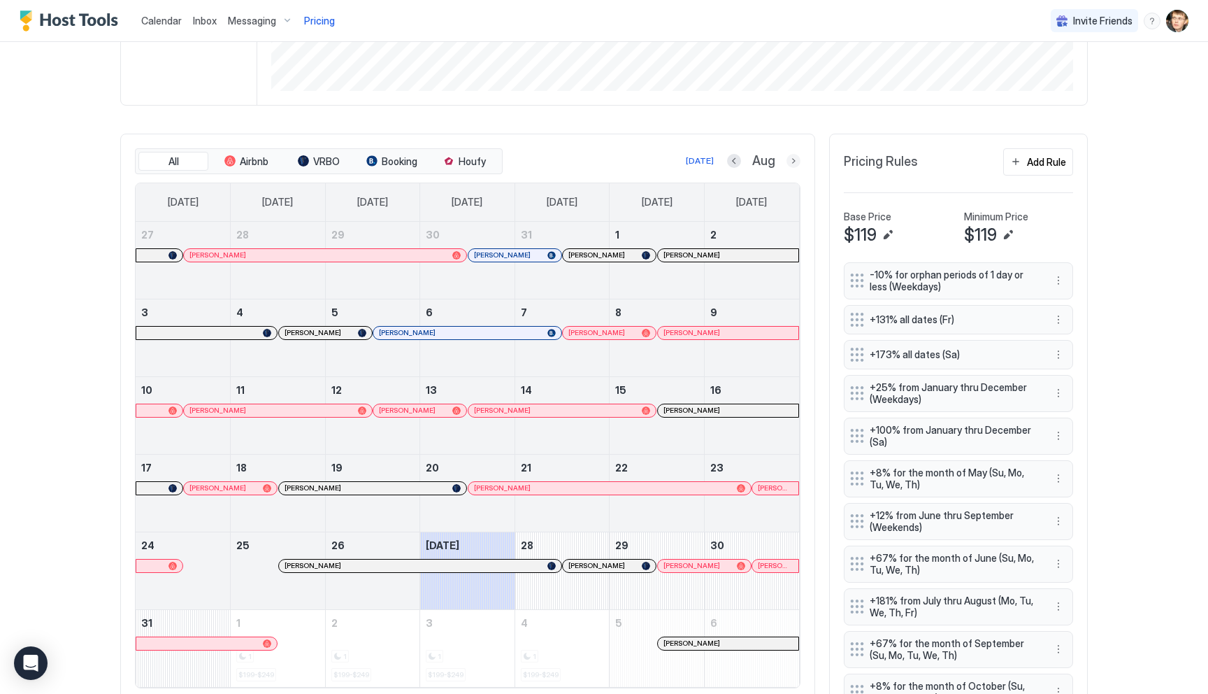
click at [795, 159] on button "Next month" at bounding box center [794, 161] width 14 height 14
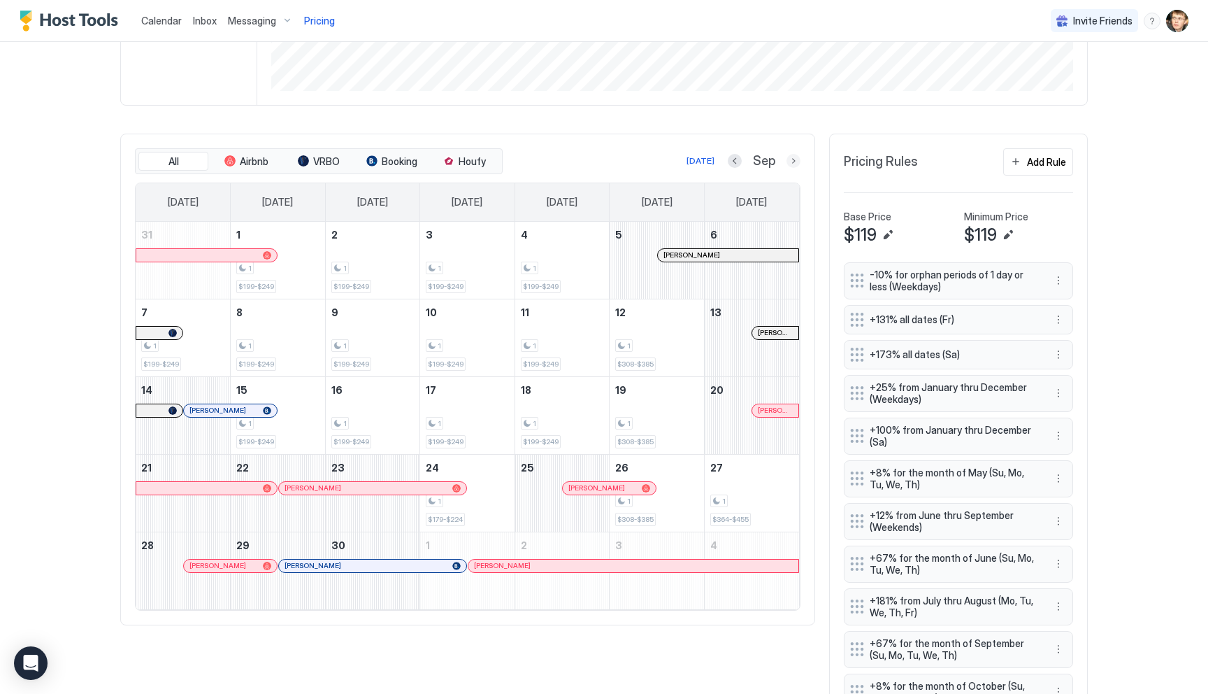
click at [795, 159] on button "Next month" at bounding box center [794, 161] width 14 height 14
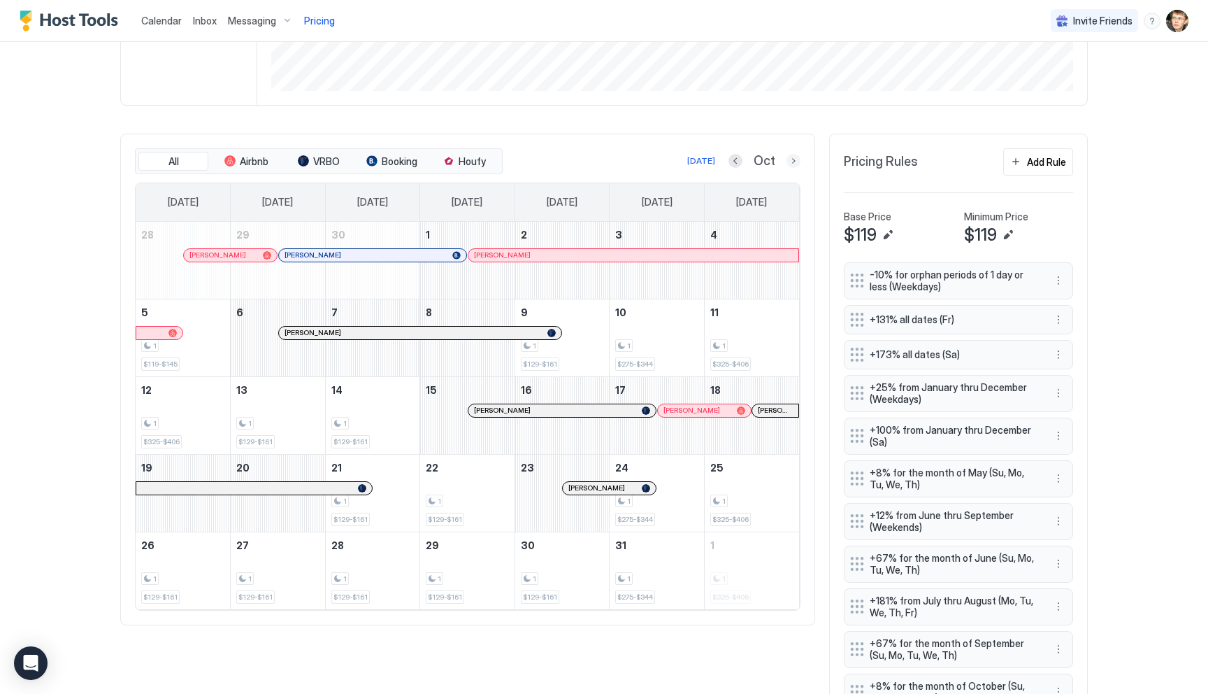
click at [795, 159] on button "Next month" at bounding box center [794, 161] width 14 height 14
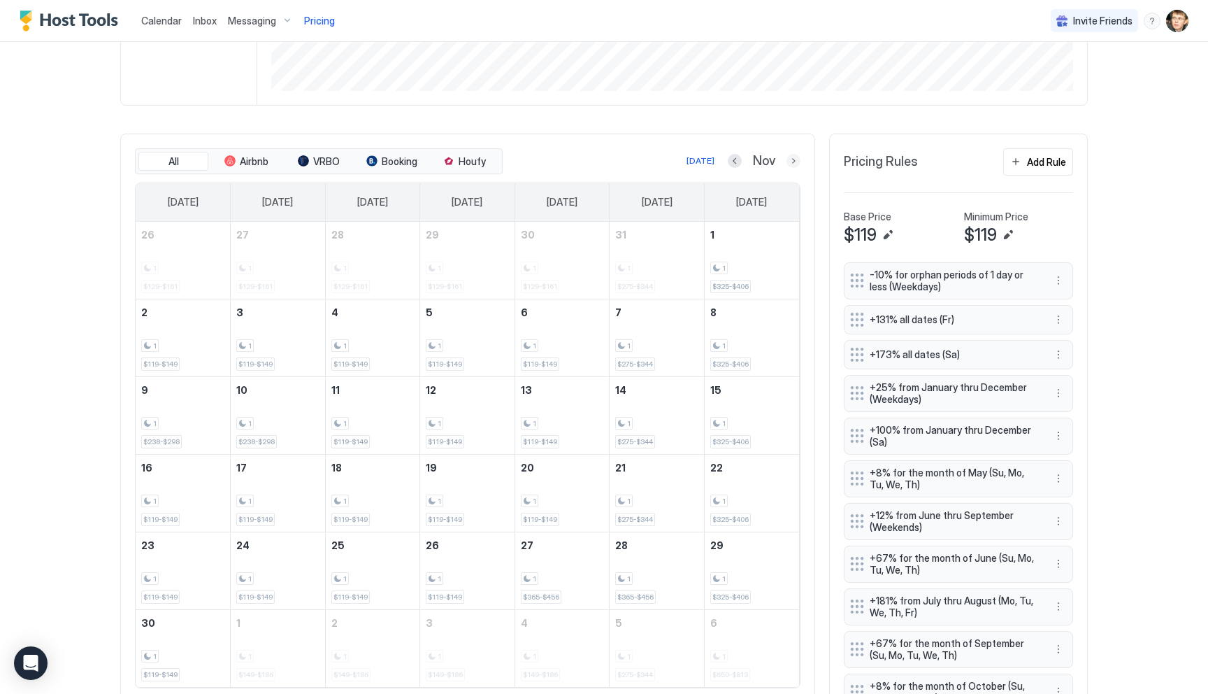
click at [795, 159] on button "Next month" at bounding box center [794, 161] width 14 height 14
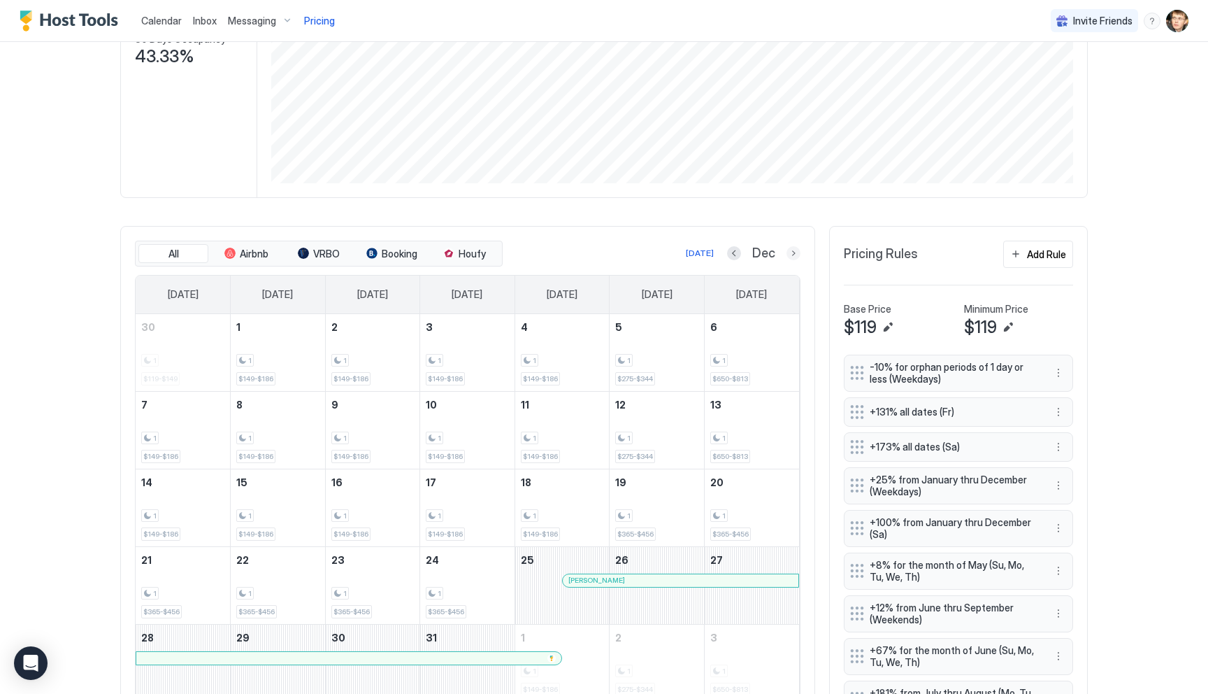
scroll to position [292, 0]
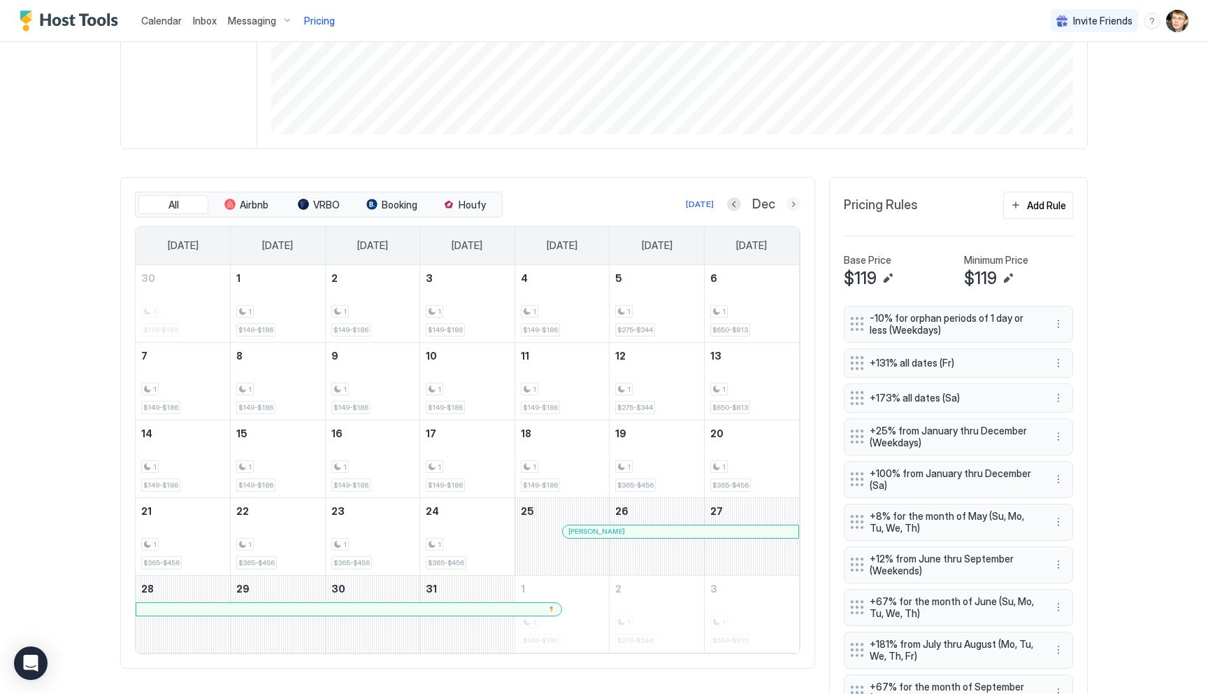
click at [788, 201] on button "Next month" at bounding box center [794, 204] width 14 height 14
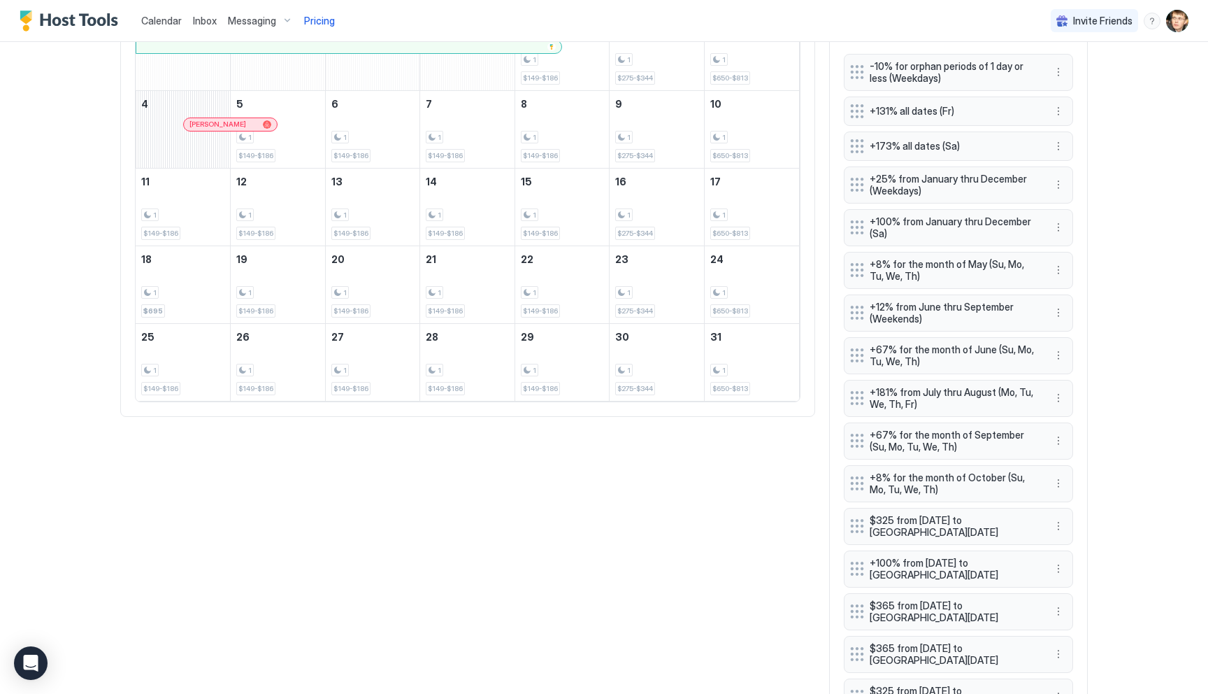
scroll to position [536, 0]
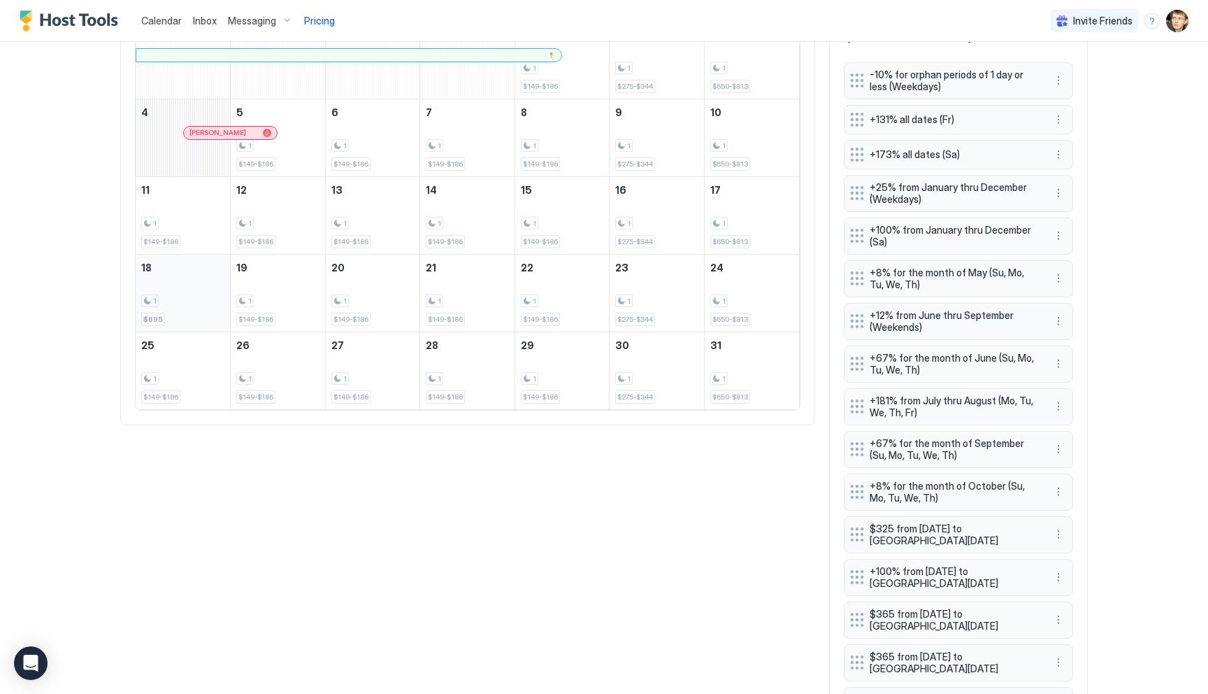
click at [204, 296] on div "1" at bounding box center [182, 300] width 83 height 13
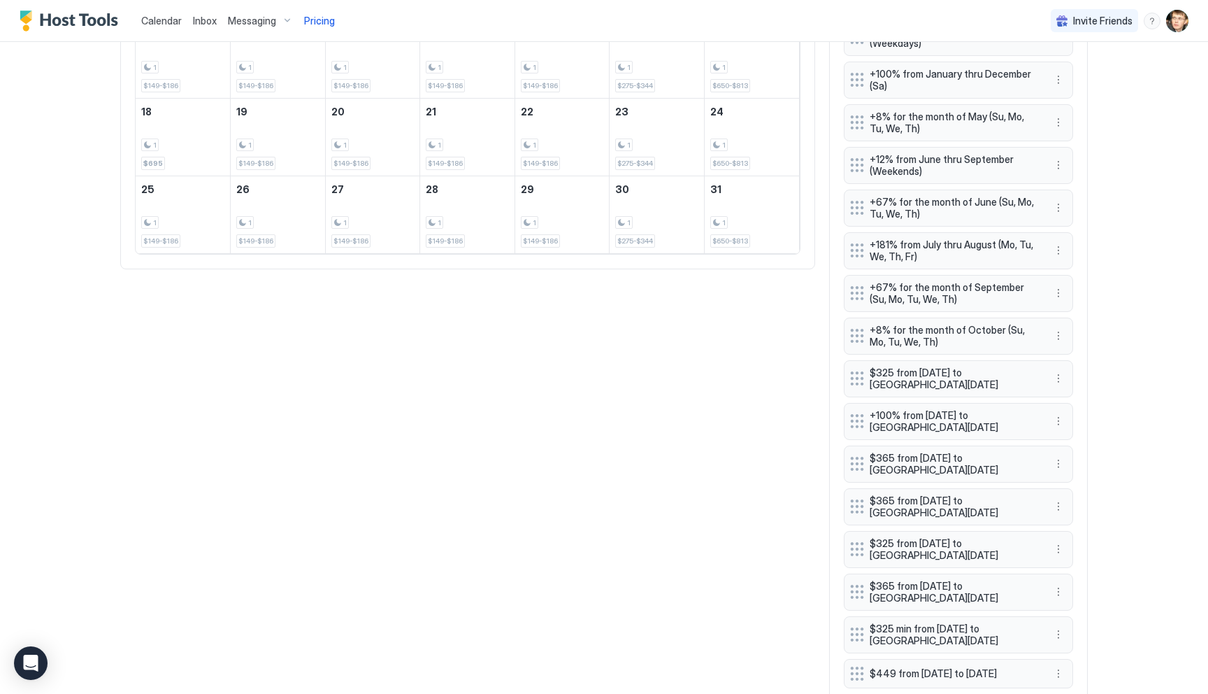
scroll to position [817, 0]
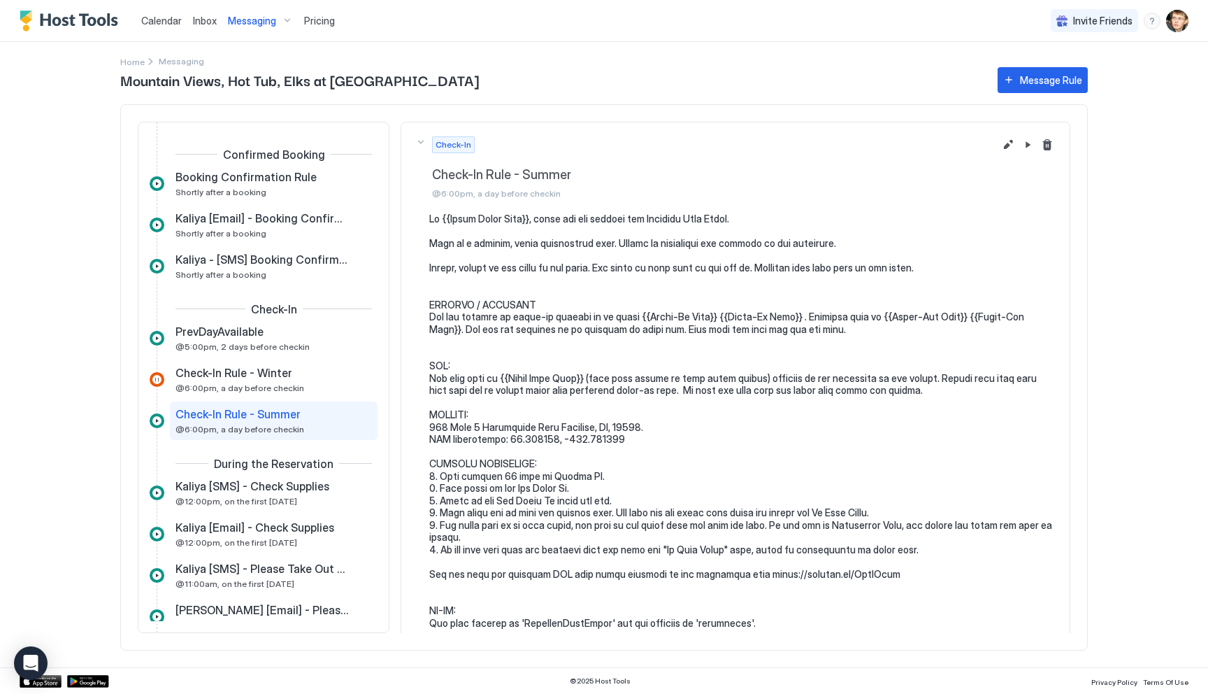
scroll to position [766, 0]
